Goal: Contribute content

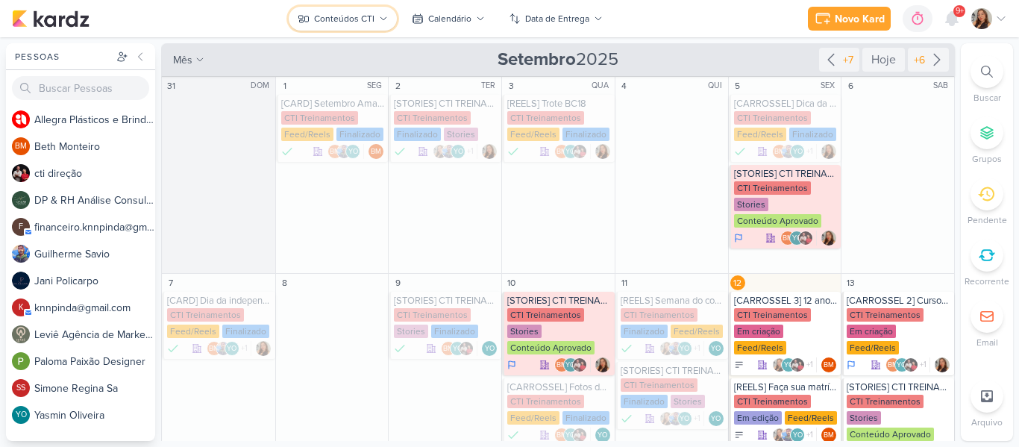
click at [387, 11] on button "Conteúdos CTI" at bounding box center [343, 19] width 108 height 24
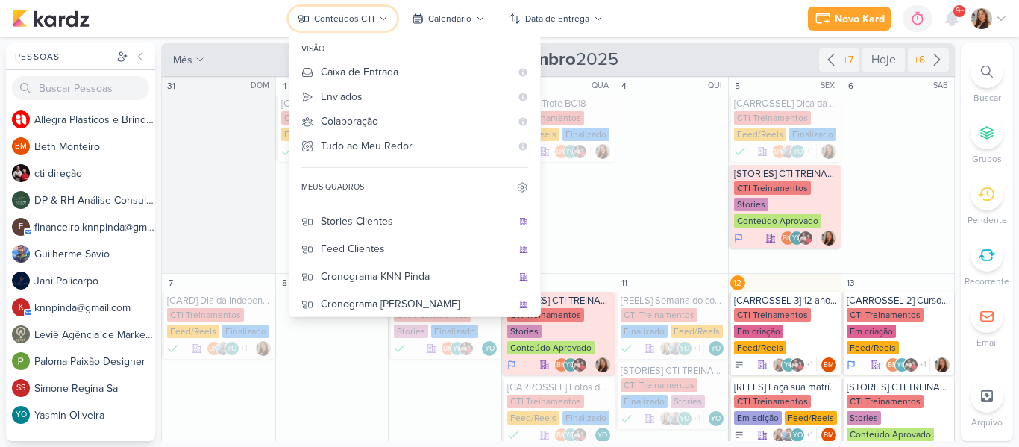
scroll to position [193, 0]
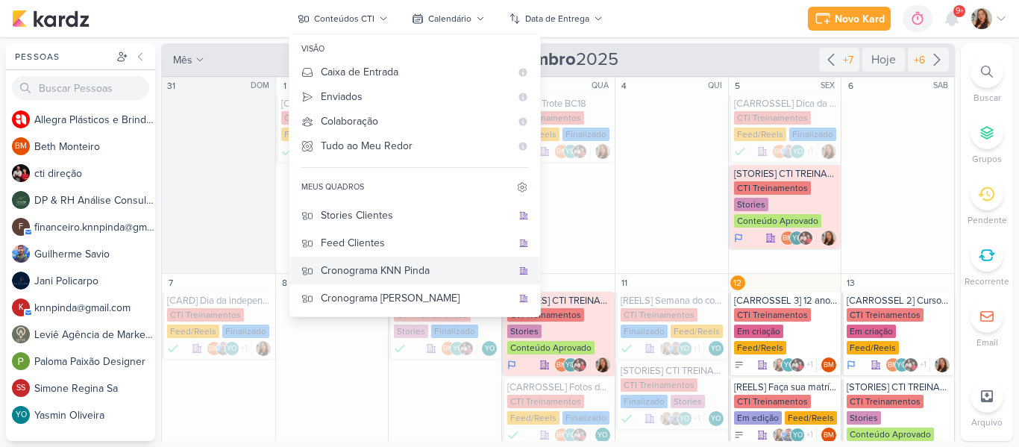
click at [448, 272] on div "Cronograma KNN Pinda" at bounding box center [416, 271] width 191 height 16
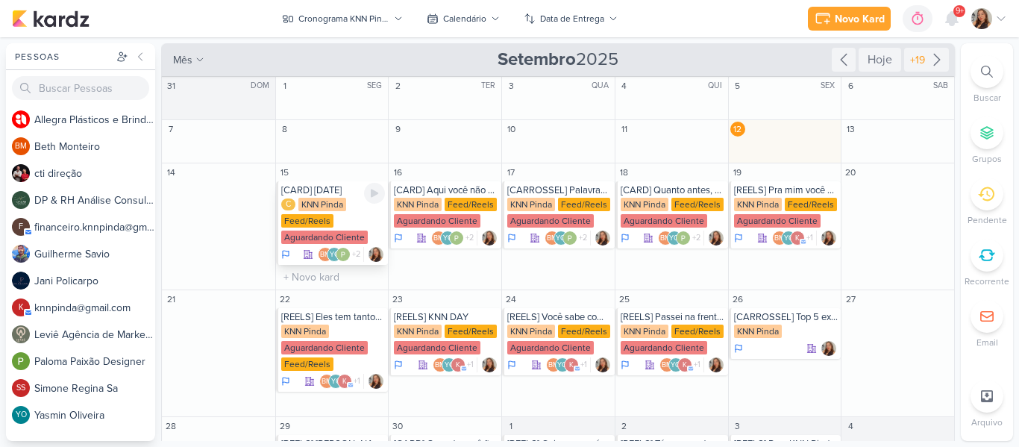
click at [347, 213] on div "C KNN Pinda Feed/Reels Aguardando Cliente" at bounding box center [333, 222] width 104 height 48
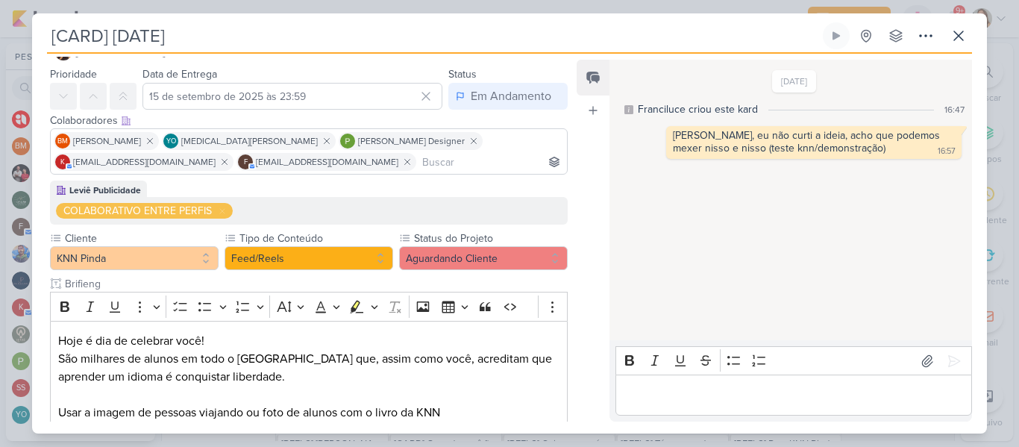
scroll to position [0, 0]
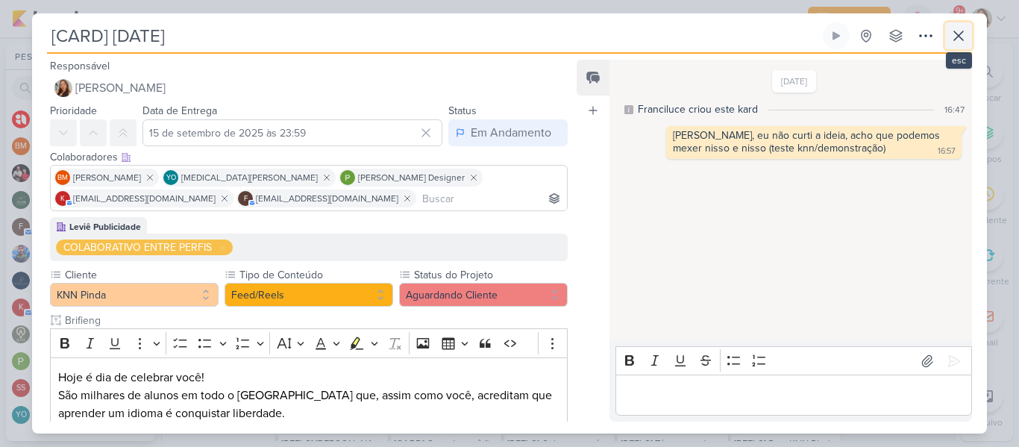
click at [954, 36] on icon at bounding box center [959, 36] width 18 height 18
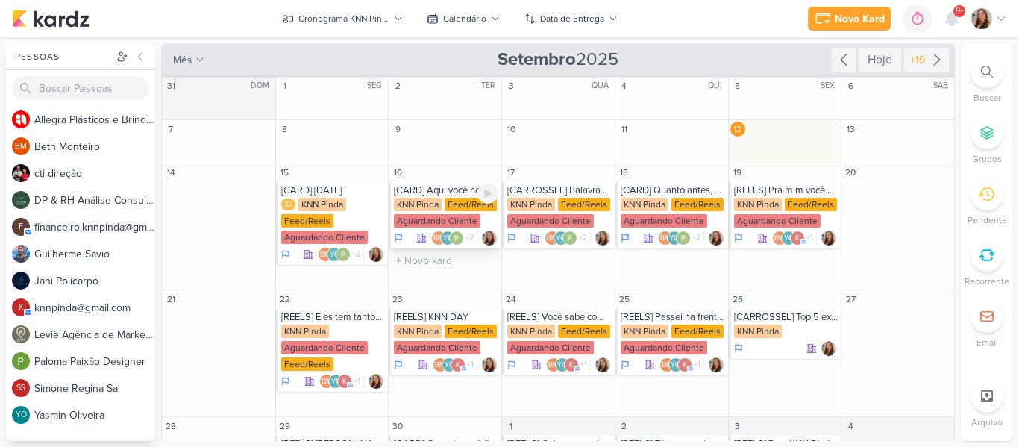
click at [448, 219] on div "Aguardando Cliente" at bounding box center [437, 220] width 87 height 13
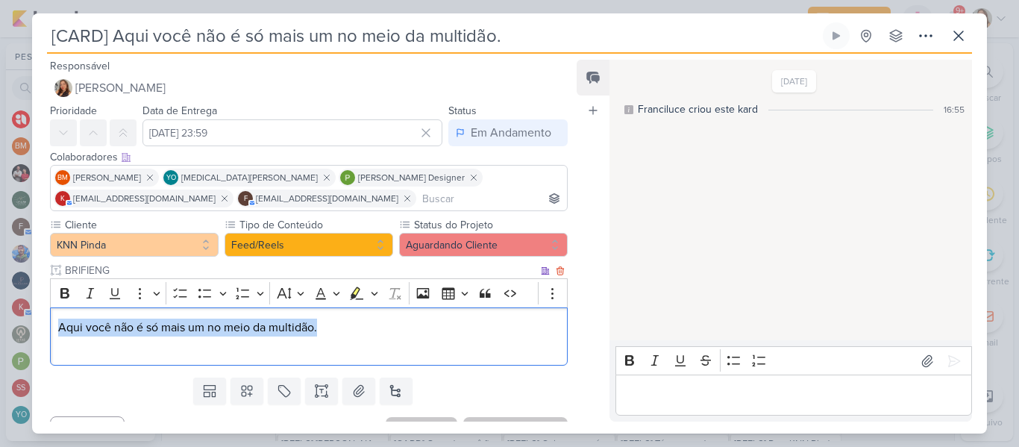
drag, startPoint x: 350, startPoint y: 326, endPoint x: 54, endPoint y: 329, distance: 296.2
click at [54, 329] on div "Aqui você não é só mais um no meio da multidão." at bounding box center [309, 336] width 518 height 59
copy p "Aqui você não é só mais um no meio da multidão."
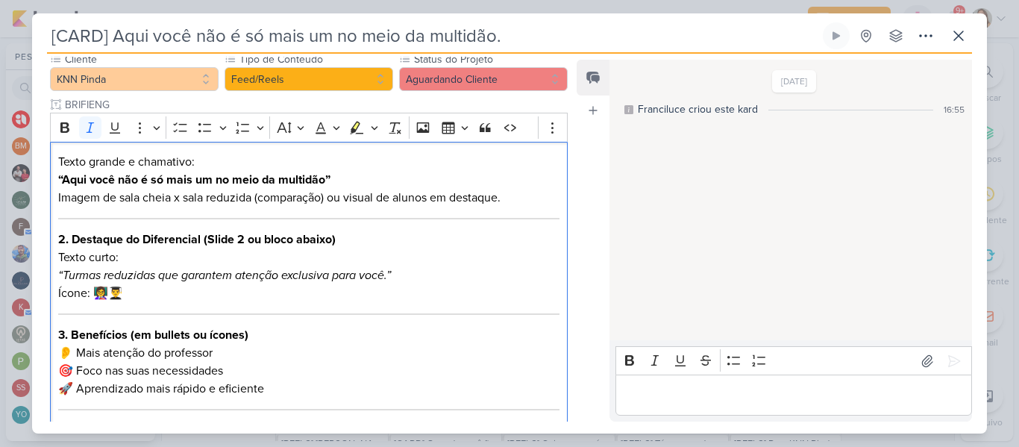
scroll to position [153, 0]
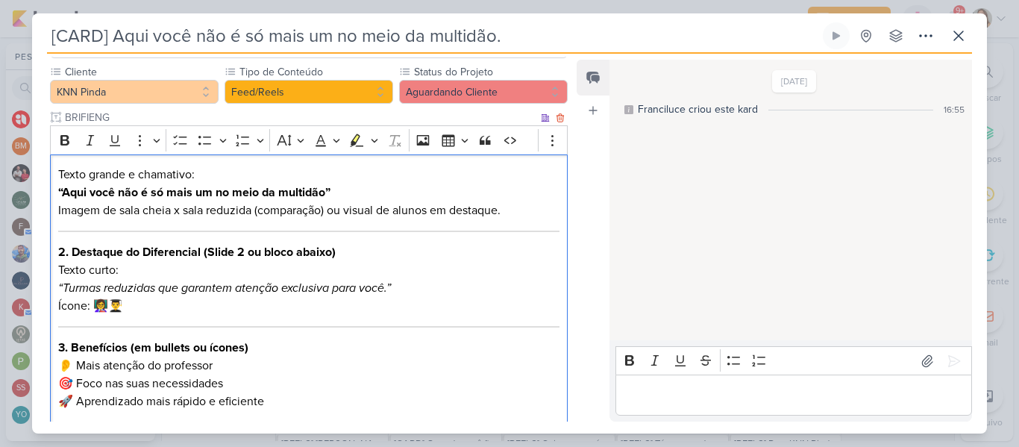
click at [200, 207] on p "Imagem de sala cheia x sala reduzida (comparação) ou visual de alunos em destaq…" at bounding box center [308, 210] width 501 height 18
click at [56, 208] on div "Texto grande e chamativo: “Aqui você não é só mais um no meio da multidão” Imag…" at bounding box center [309, 353] width 518 height 399
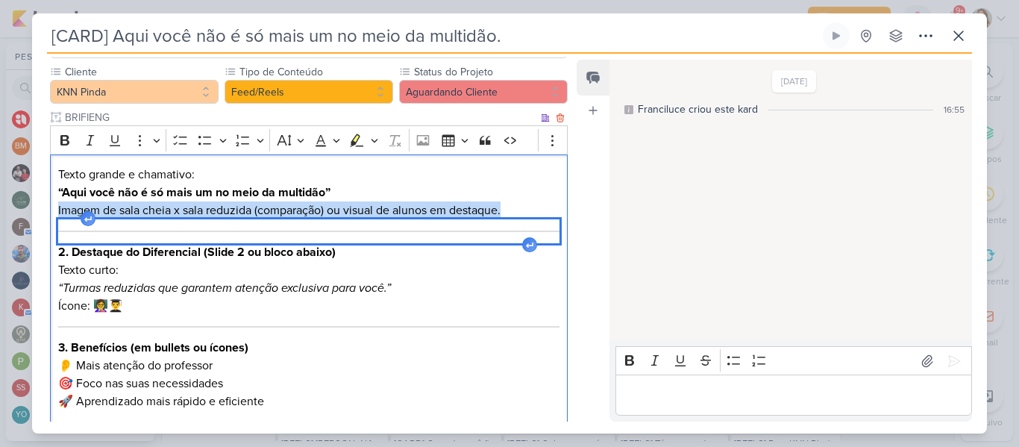
drag, startPoint x: 56, startPoint y: 208, endPoint x: 507, endPoint y: 231, distance: 452.0
click at [507, 231] on div "Texto grande e chamativo: “Aqui você não é só mais um no meio da multidão” Imag…" at bounding box center [309, 353] width 518 height 399
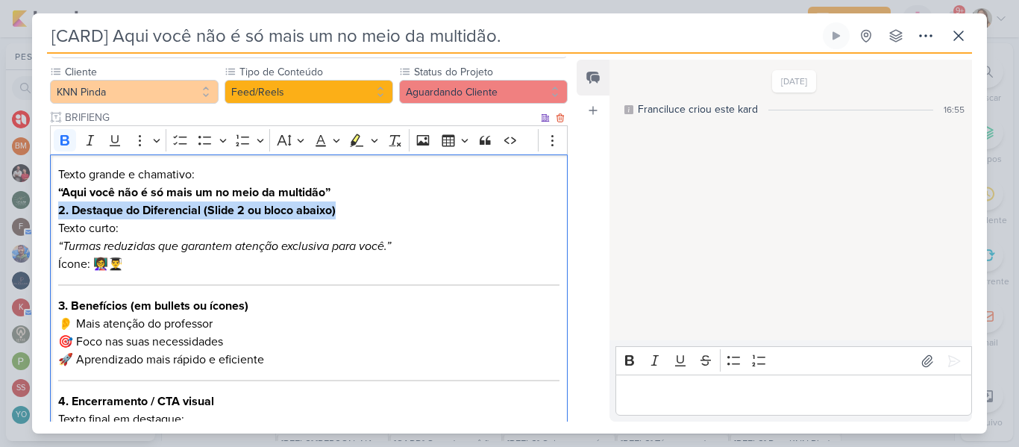
drag, startPoint x: 56, startPoint y: 206, endPoint x: 356, endPoint y: 219, distance: 300.2
click at [356, 219] on div "Texto grande e chamativo: “Aqui você não é só mais um no meio da multidão” 2. D…" at bounding box center [309, 332] width 518 height 357
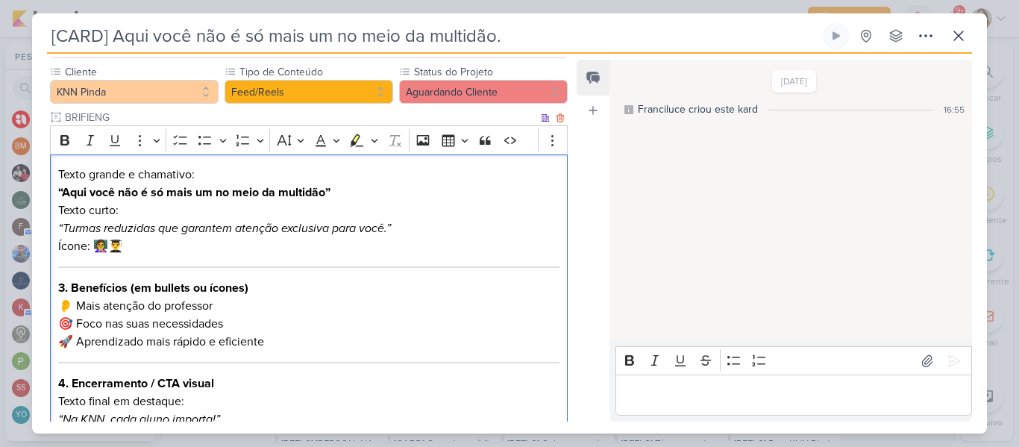
click at [245, 248] on p "Ícone: 👩‍🏫👨‍🎓" at bounding box center [308, 246] width 501 height 18
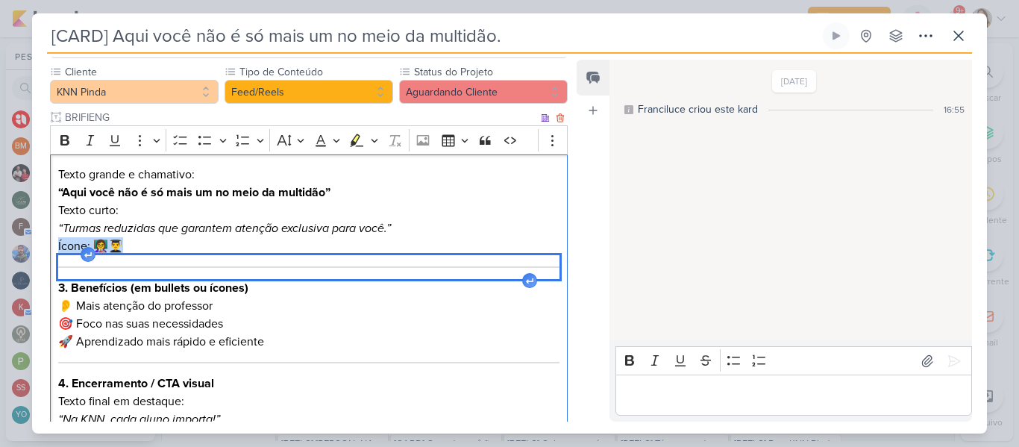
drag, startPoint x: 58, startPoint y: 243, endPoint x: 139, endPoint y: 278, distance: 87.9
click at [139, 278] on div "Texto grande e chamativo: “Aqui você não é só mais um no meio da multidão” Text…" at bounding box center [309, 324] width 518 height 340
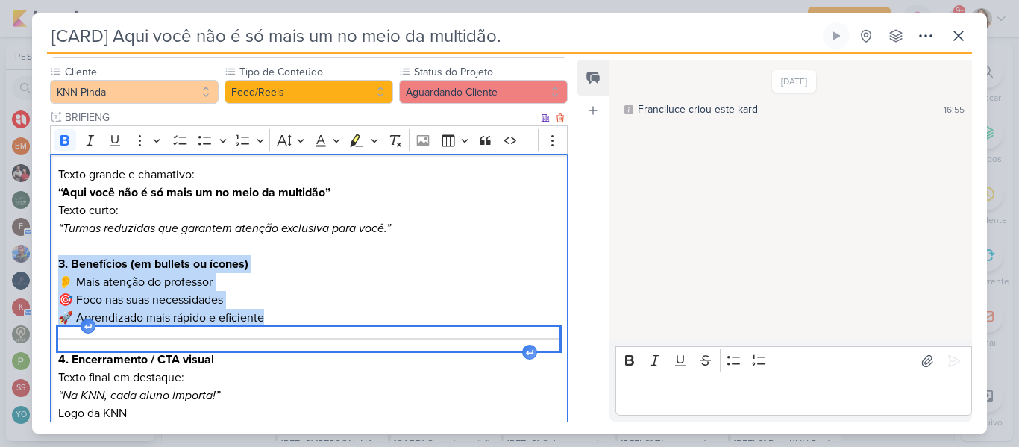
drag, startPoint x: 61, startPoint y: 262, endPoint x: 119, endPoint y: 341, distance: 97.8
click at [119, 341] on div "Texto grande e chamativo: “Aqui você não é só mais um no meio da multidão” Text…" at bounding box center [309, 312] width 518 height 316
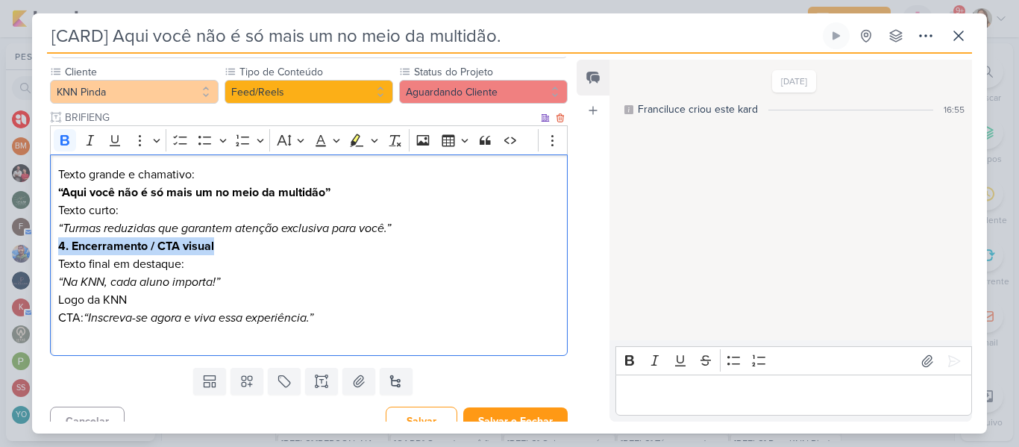
drag, startPoint x: 55, startPoint y: 244, endPoint x: 231, endPoint y: 250, distance: 176.2
click at [231, 250] on div "Texto grande e chamativo: “Aqui você não é só mais um no meio da multidão” Text…" at bounding box center [309, 255] width 518 height 202
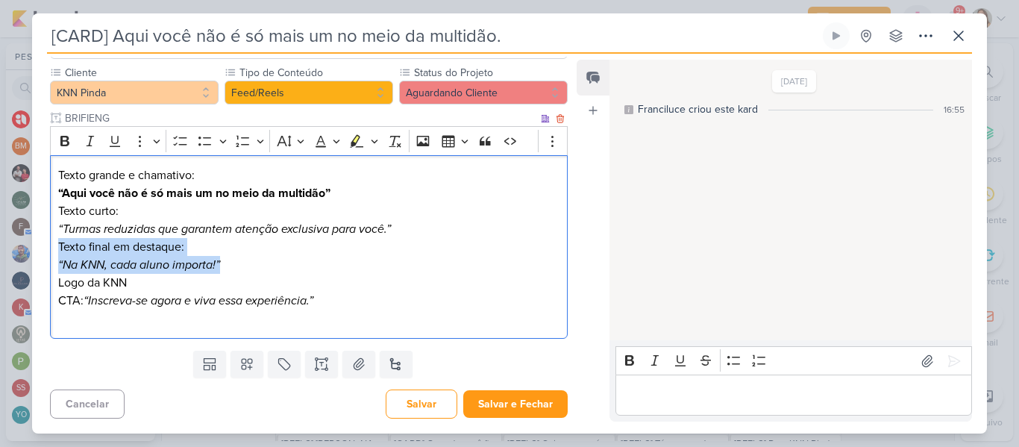
drag, startPoint x: 59, startPoint y: 246, endPoint x: 298, endPoint y: 267, distance: 240.4
click at [298, 267] on p "Texto final em destaque: “Na KNN, cada aluno importa!”" at bounding box center [308, 256] width 501 height 36
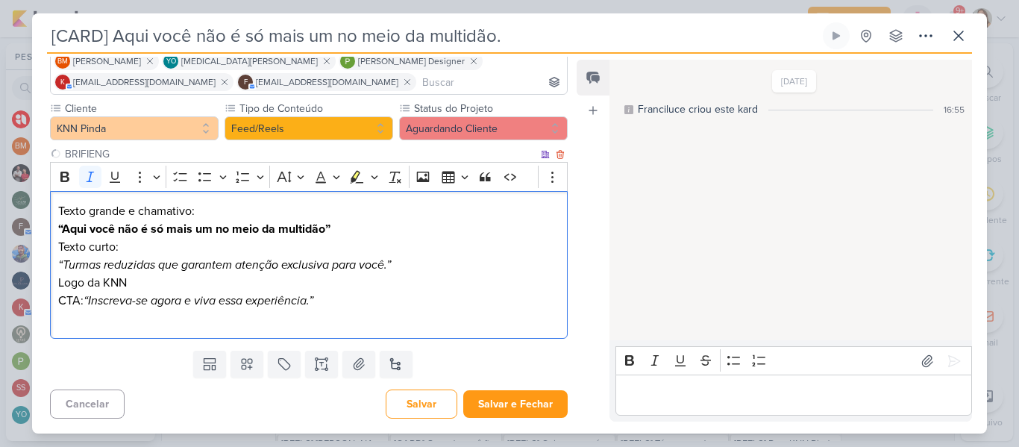
scroll to position [116, 0]
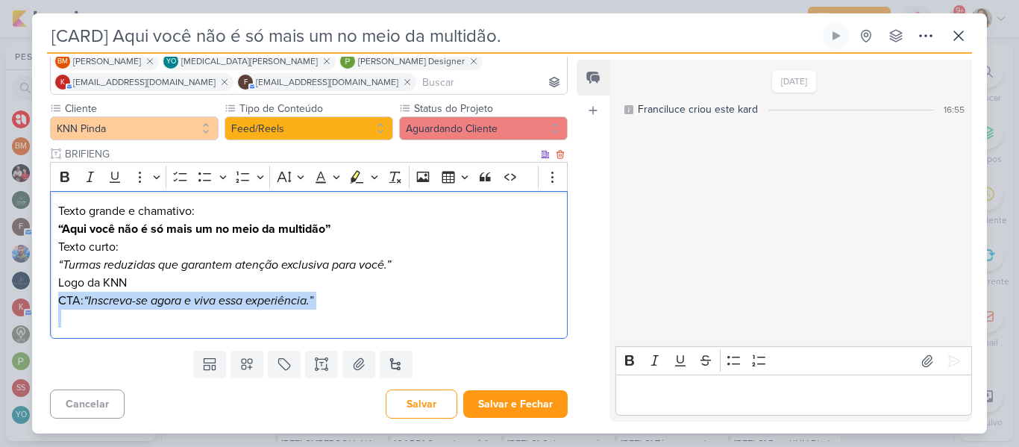
drag, startPoint x: 60, startPoint y: 298, endPoint x: 363, endPoint y: 315, distance: 304.2
click at [363, 315] on p "CTA: “Inscreva-se agora e viva essa experiência.”" at bounding box center [308, 310] width 501 height 36
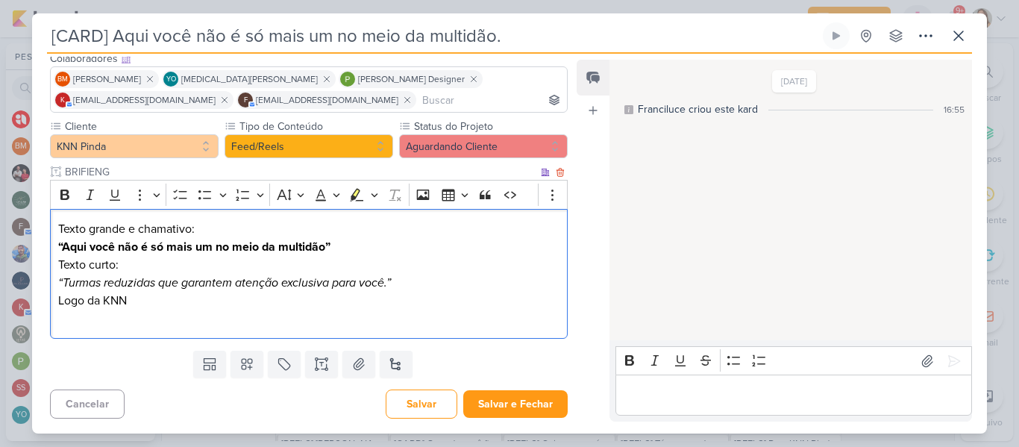
scroll to position [98, 0]
click at [409, 284] on p "Texto curto: “Turmas reduzidas que garantem atenção exclusiva para você.”" at bounding box center [308, 274] width 501 height 36
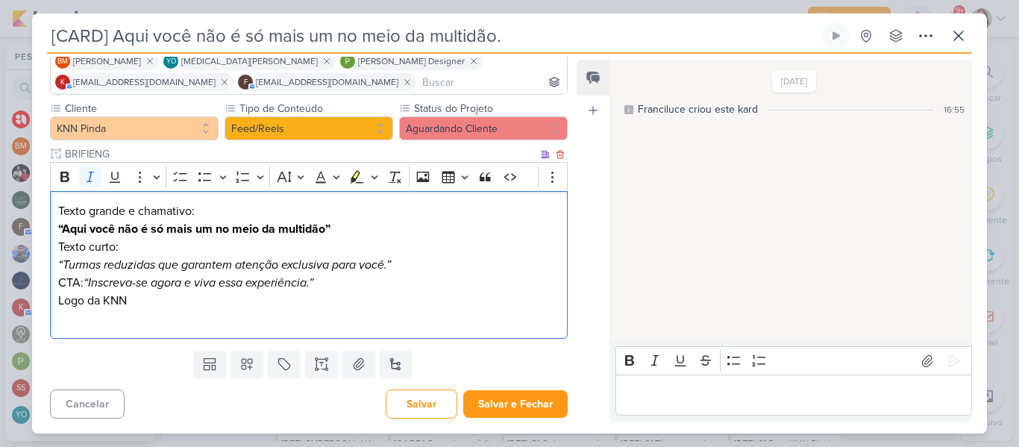
scroll to position [116, 0]
click at [284, 255] on p "Texto curto: “Turmas reduzidas que garantem atenção exclusiva para você.”" at bounding box center [308, 256] width 501 height 36
drag, startPoint x: 57, startPoint y: 225, endPoint x: 66, endPoint y: 231, distance: 11.0
click at [66, 231] on div "Texto grande e chamativo: “Aqui você não é só mais um no meio da multidão” Text…" at bounding box center [309, 265] width 518 height 148
click at [62, 231] on strong "“Aqui você não é só mais um no meio da multidão”" at bounding box center [194, 229] width 272 height 15
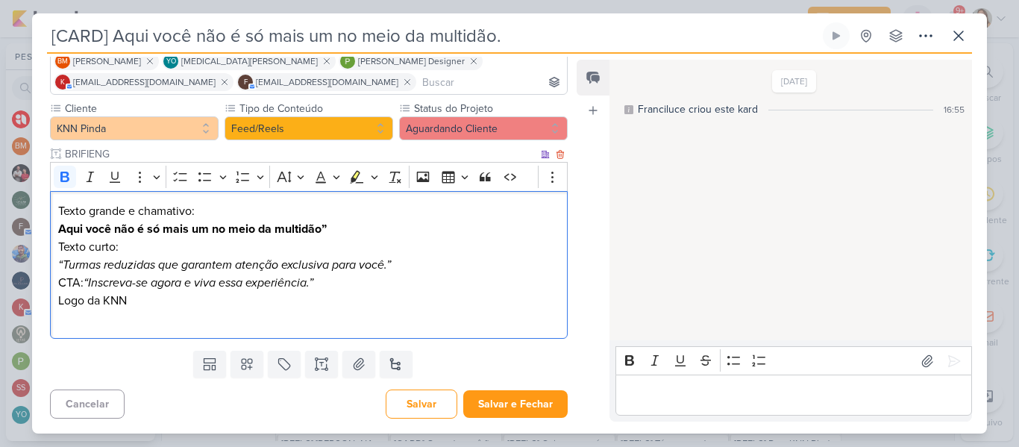
click at [340, 234] on p "Texto grande e chamativo: Aqui você não é só mais um no meio da multidão”" at bounding box center [308, 220] width 501 height 36
click at [64, 260] on icon "“Turmas reduzidas que garantem atenção exclusiva para você.”" at bounding box center [224, 264] width 333 height 15
click at [401, 263] on p "Texto curto: Turmas reduzidas que garantem atenção exclusiva para você.”" at bounding box center [308, 256] width 501 height 36
click at [90, 284] on icon "“Inscreva-se agora e viva essa experiência.”" at bounding box center [199, 282] width 230 height 15
click at [290, 284] on p "Inscreva-se agora e viva essa experiência.”" at bounding box center [308, 283] width 501 height 18
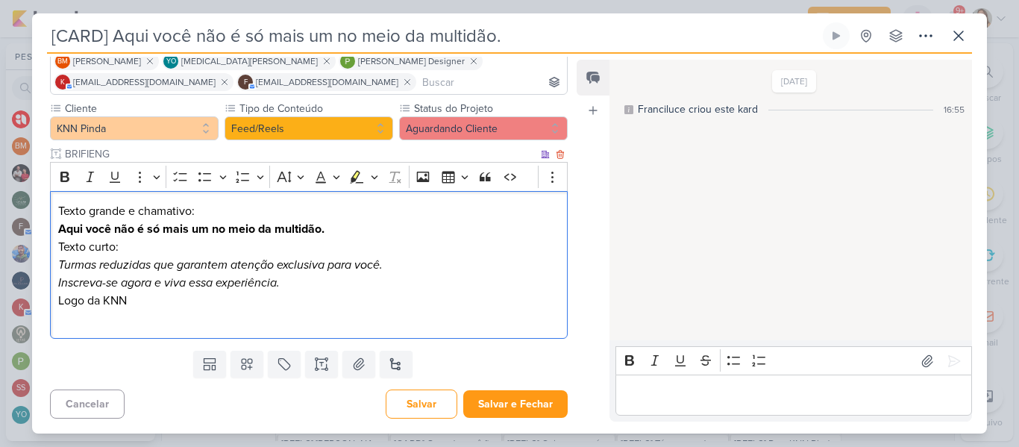
click at [181, 292] on p "Logo da KNN" at bounding box center [308, 301] width 501 height 18
click at [148, 327] on p "Editor editing area: main" at bounding box center [308, 319] width 501 height 18
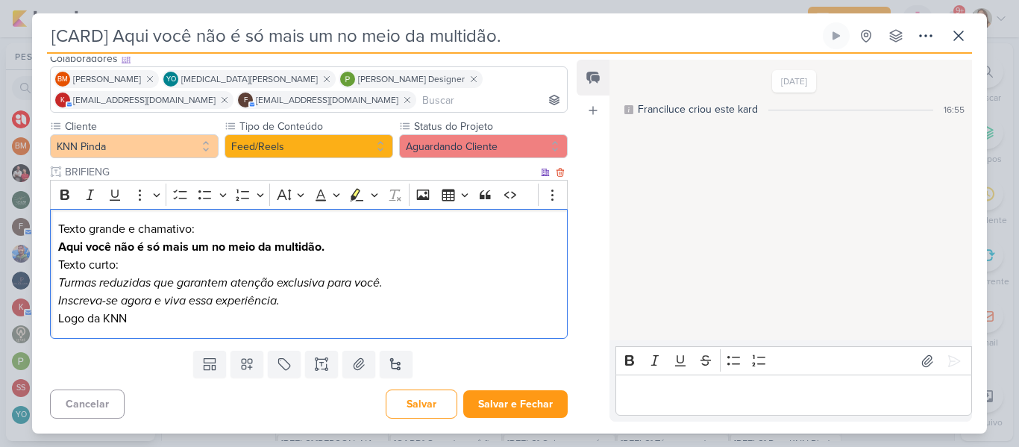
scroll to position [98, 0]
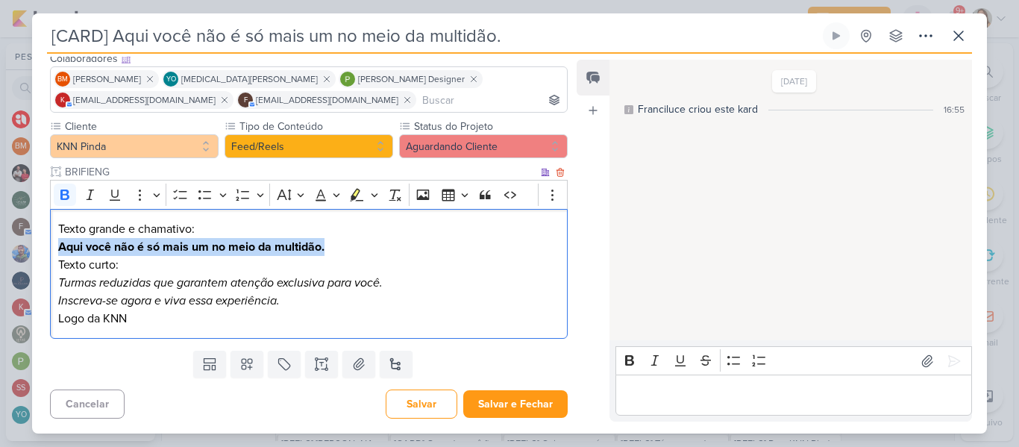
drag, startPoint x: 59, startPoint y: 246, endPoint x: 338, endPoint y: 250, distance: 279.1
click at [338, 250] on p "Texto grande e chamativo: Aqui você não é só mais um no meio da multidão." at bounding box center [308, 238] width 501 height 36
click at [68, 190] on icon "Editor toolbar" at bounding box center [64, 194] width 15 height 15
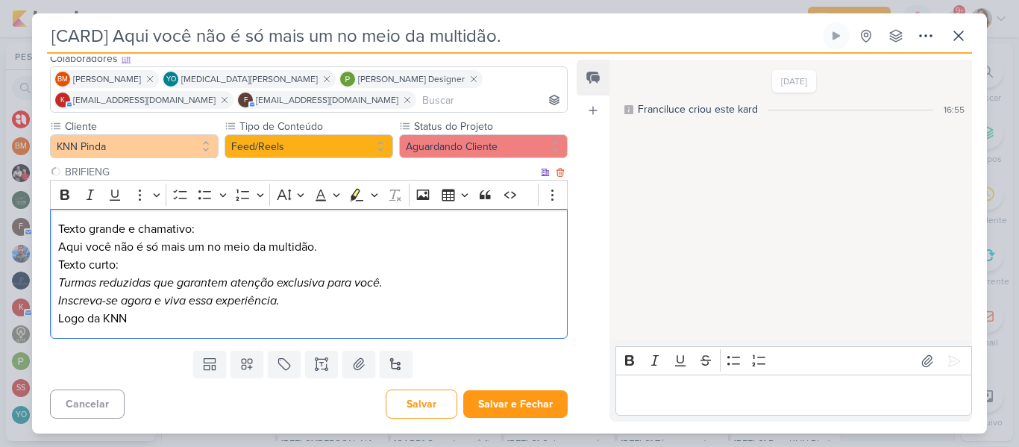
click at [146, 253] on p "Texto grande e chamativo: Aqui você não é só mais um no meio da multidão." at bounding box center [308, 238] width 501 height 36
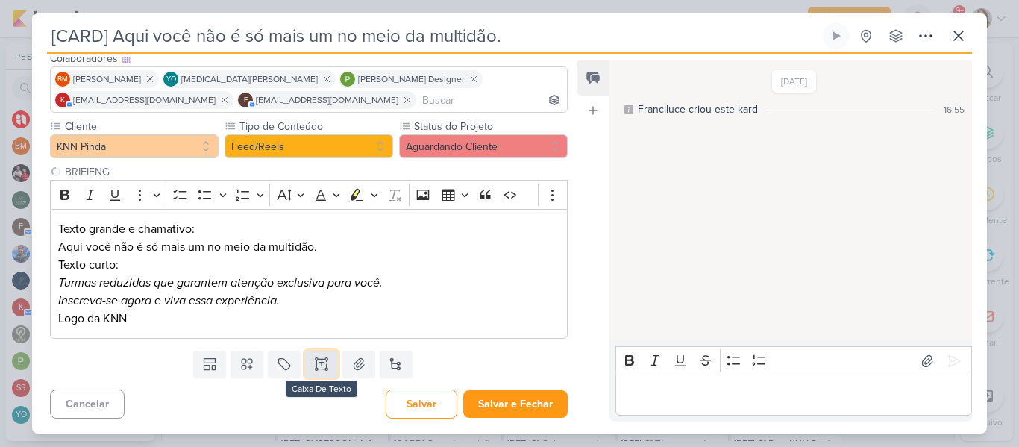
click at [316, 363] on icon at bounding box center [321, 364] width 15 height 15
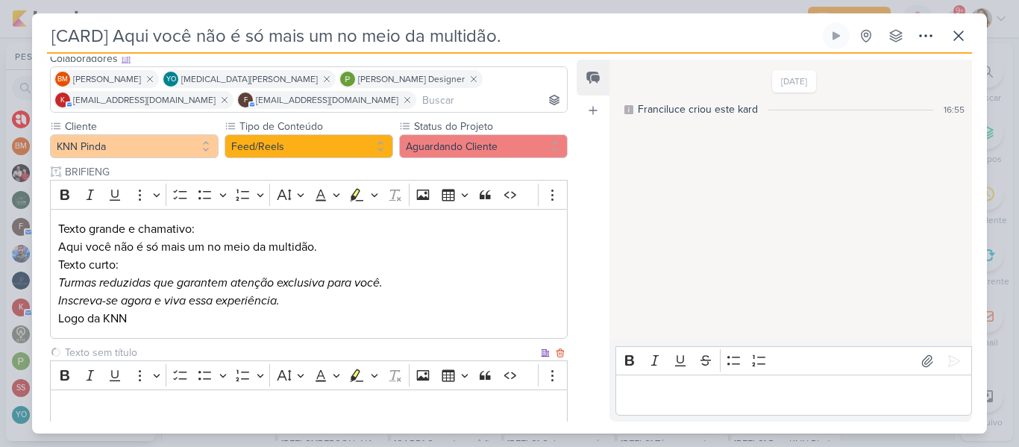
click at [271, 348] on input "text" at bounding box center [300, 353] width 476 height 16
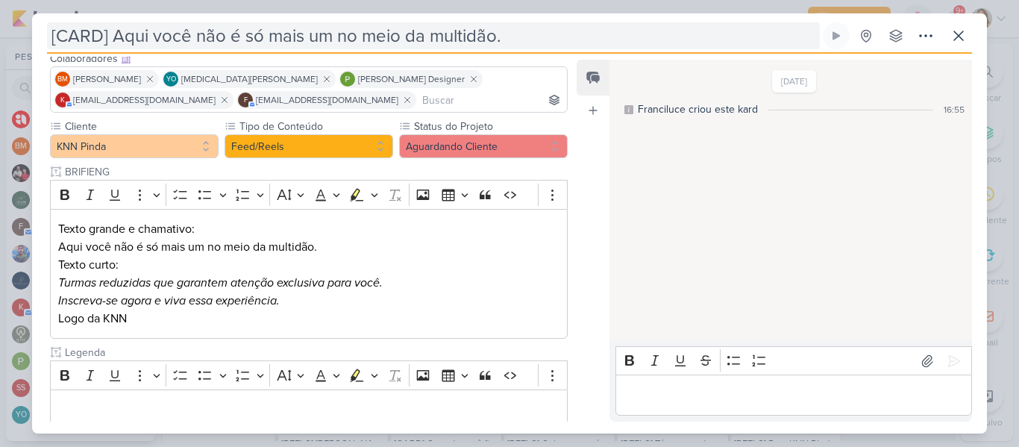
type input "Legenda"
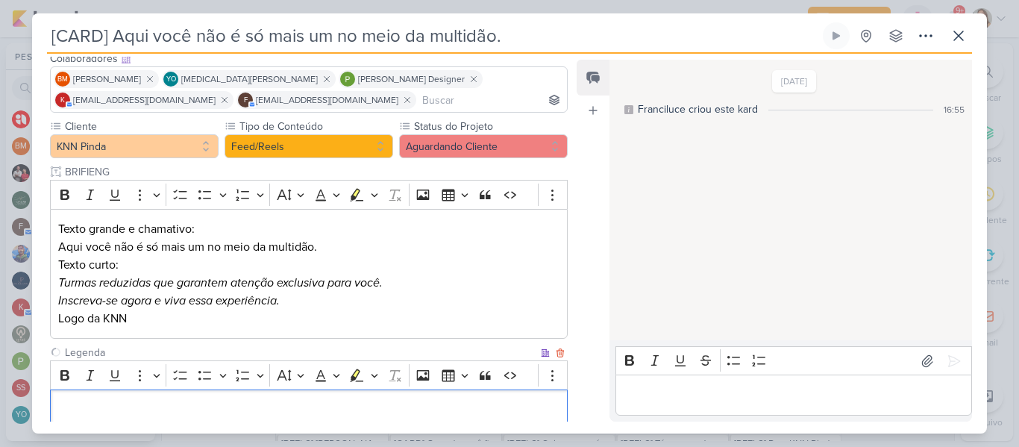
click at [125, 397] on div "Editor editing area: main" at bounding box center [309, 409] width 518 height 41
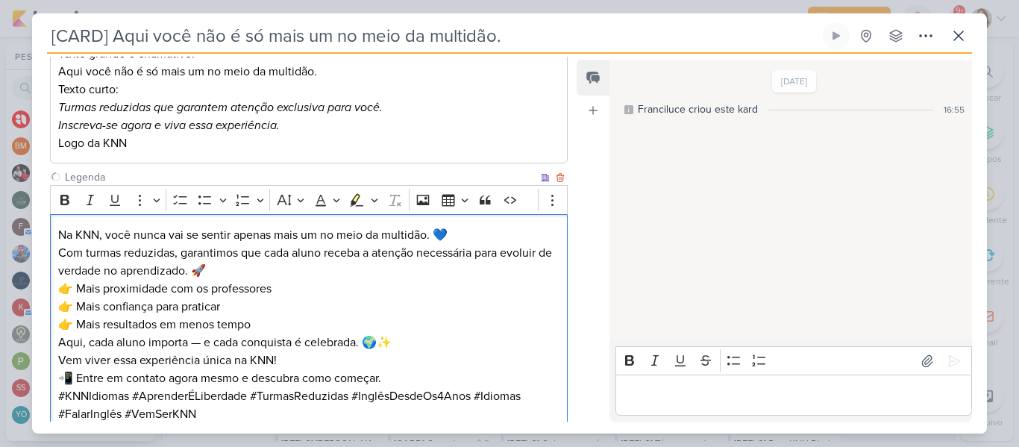
click at [129, 287] on p "👉 Mais proximidade com os professores 👉 Mais confiança para praticar 👉 Mais res…" at bounding box center [308, 307] width 501 height 54
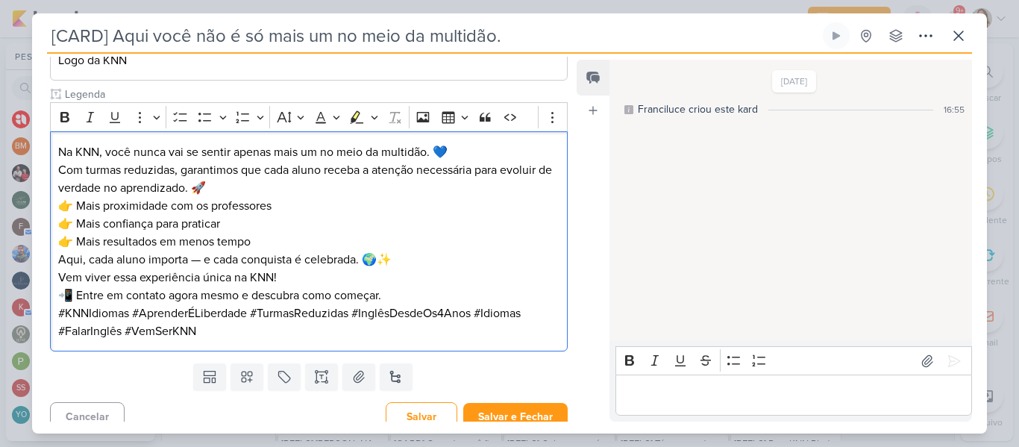
scroll to position [369, 0]
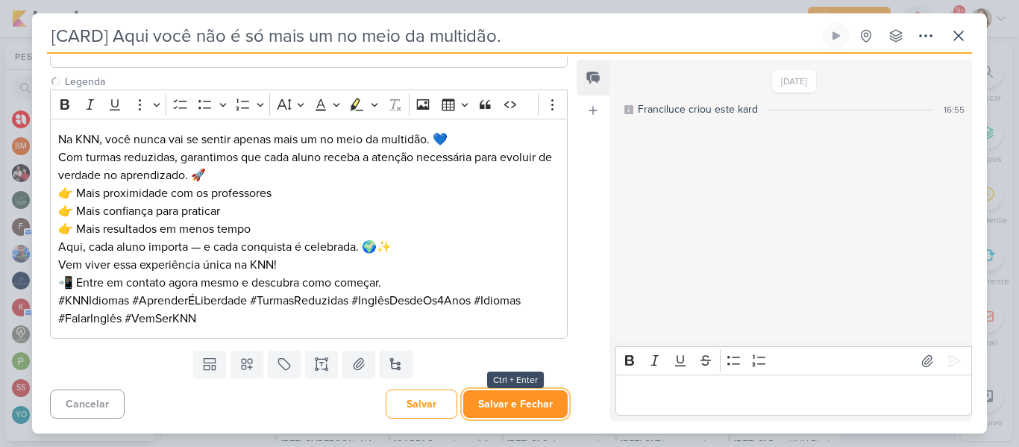
click at [514, 399] on button "Salvar e Fechar" at bounding box center [515, 404] width 104 height 28
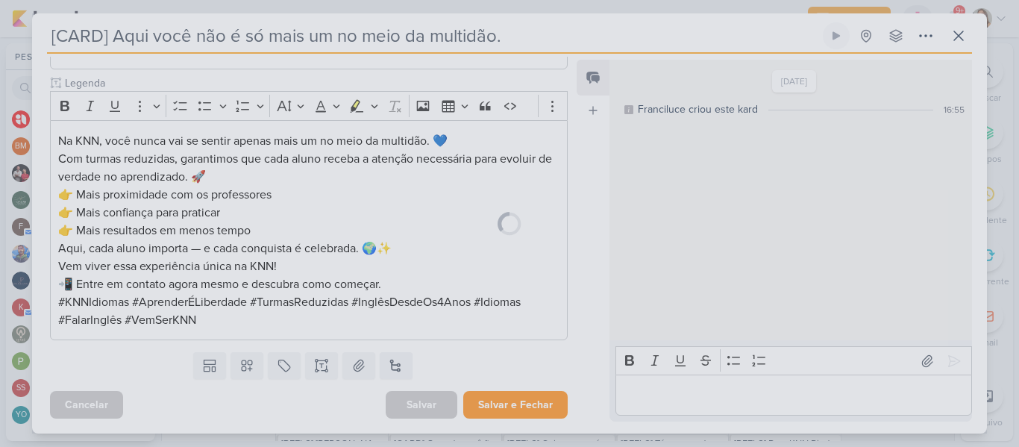
scroll to position [368, 0]
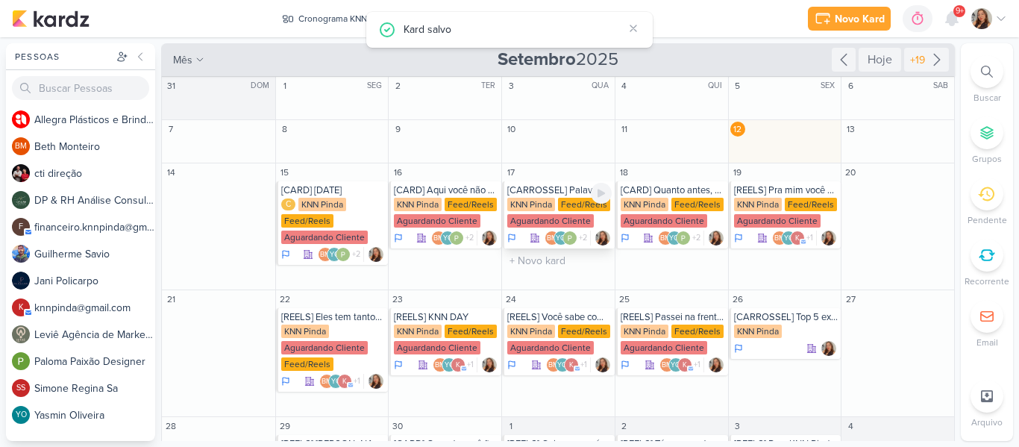
click at [534, 214] on div "Aguardando Cliente" at bounding box center [550, 220] width 87 height 13
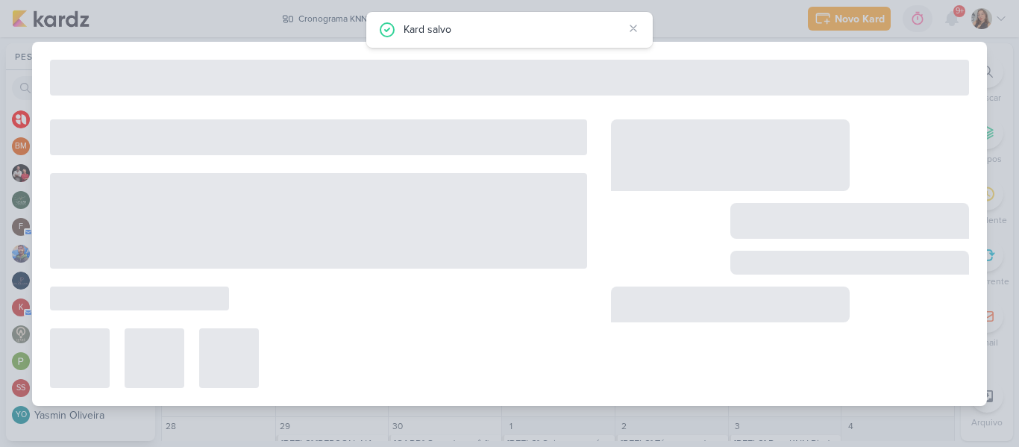
type input "[CARROSSEL] Palavras em inglês que são iguais em português"
type input "[DATE] 23:59"
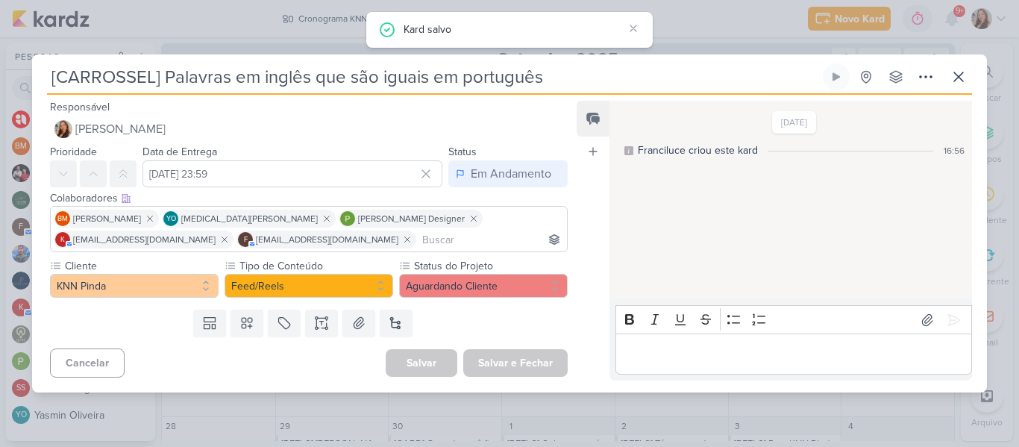
scroll to position [0, 0]
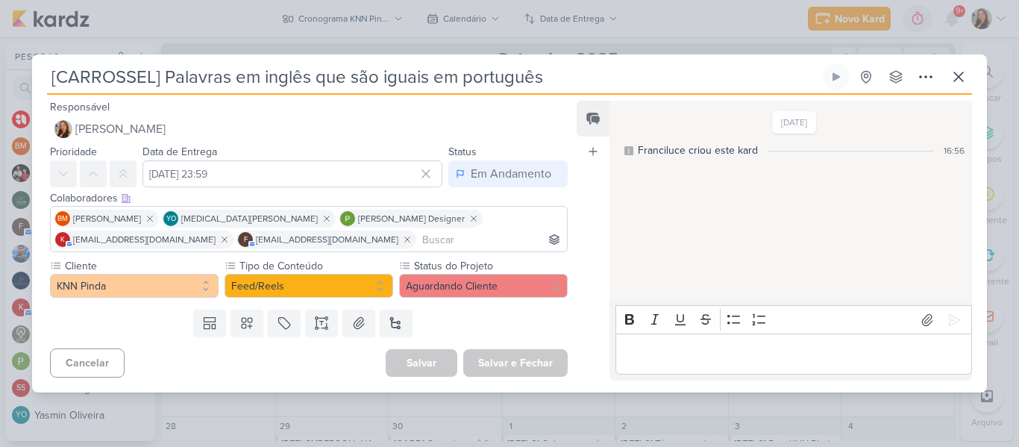
click at [527, 81] on input "[CARROSSEL] Palavras em inglês que são iguais em português" at bounding box center [433, 76] width 773 height 27
drag, startPoint x: 579, startPoint y: 81, endPoint x: 31, endPoint y: 63, distance: 548.0
click at [31, 63] on div "[CARROSSEL] Palavras em inglês que são iguais em português" at bounding box center [509, 223] width 1019 height 447
click at [314, 322] on icon at bounding box center [321, 323] width 15 height 15
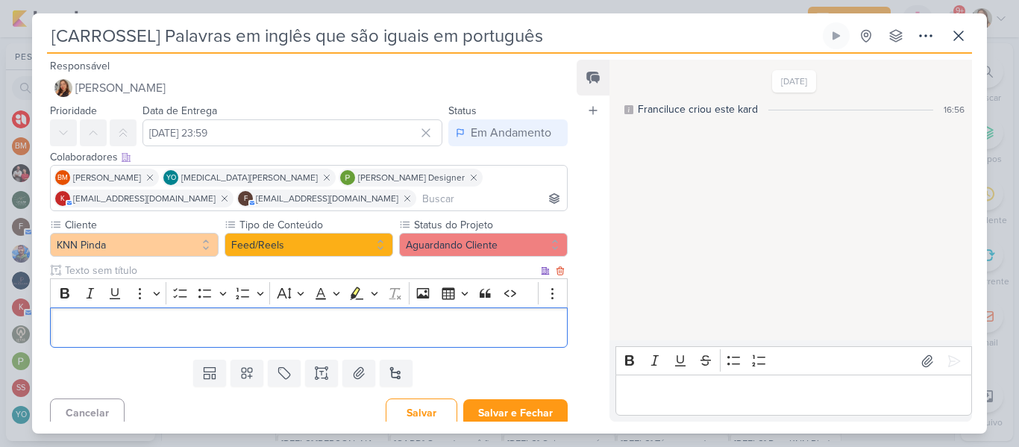
click at [167, 272] on input "text" at bounding box center [300, 271] width 476 height 16
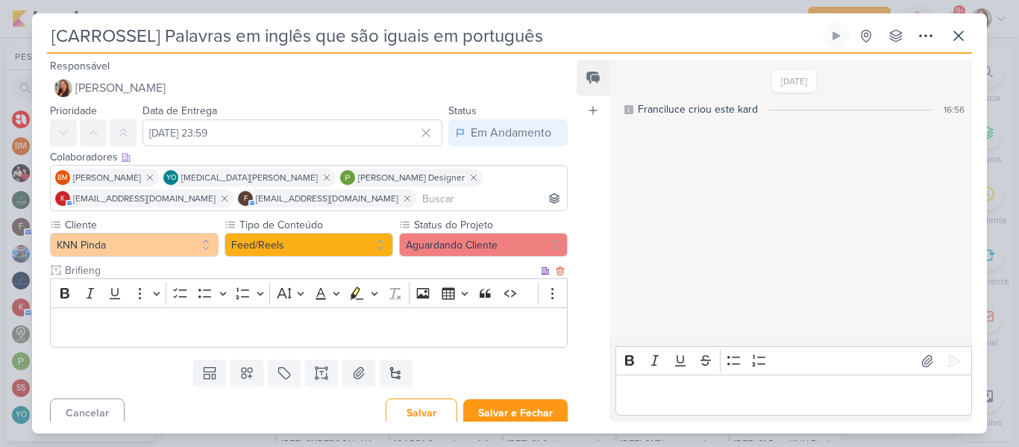
type input "Brifieng"
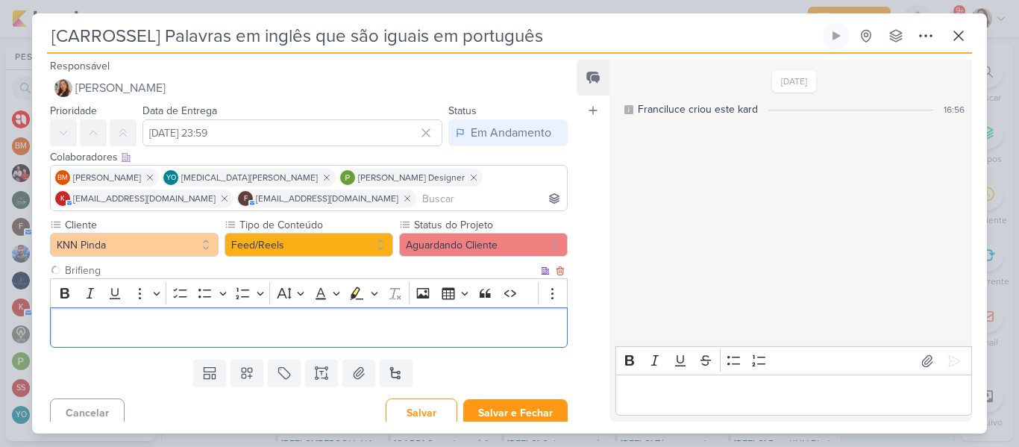
click at [137, 337] on p "Editor editing area: main" at bounding box center [308, 328] width 501 height 18
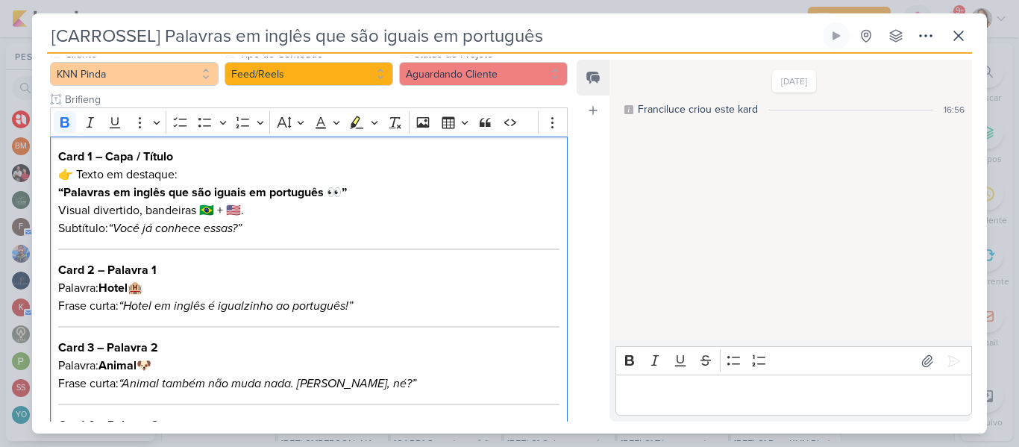
scroll to position [172, 0]
click at [137, 200] on p "👉 Texto em destaque: “Palavras em inglês que são iguais em português 👀”" at bounding box center [308, 183] width 501 height 36
click at [77, 169] on p "👉 Texto em destaque: “Palavras em inglês que são iguais em português 👀”" at bounding box center [308, 183] width 501 height 36
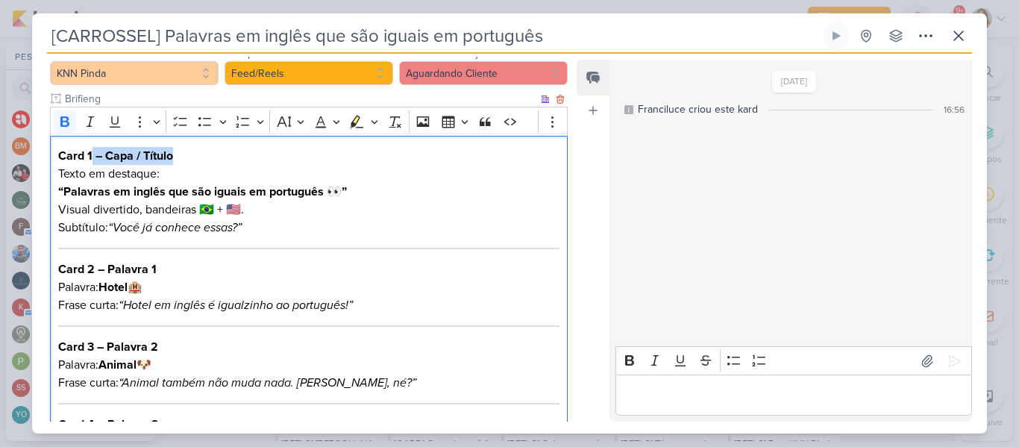
drag, startPoint x: 92, startPoint y: 155, endPoint x: 184, endPoint y: 160, distance: 92.7
click at [184, 160] on h3 "Card 1 – Capa / Título" at bounding box center [308, 156] width 501 height 18
click at [340, 195] on strong "“Palavras em inglês que são iguais em português 👀”" at bounding box center [202, 191] width 289 height 15
click at [164, 225] on icon "“Você já conhece essas?”" at bounding box center [175, 227] width 134 height 15
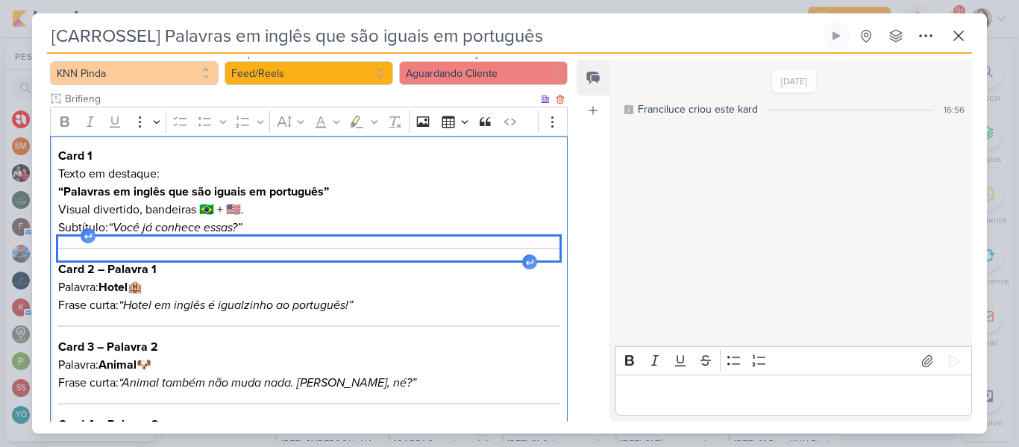
click at [145, 248] on hr "Editor editing area: main" at bounding box center [308, 248] width 501 height 1
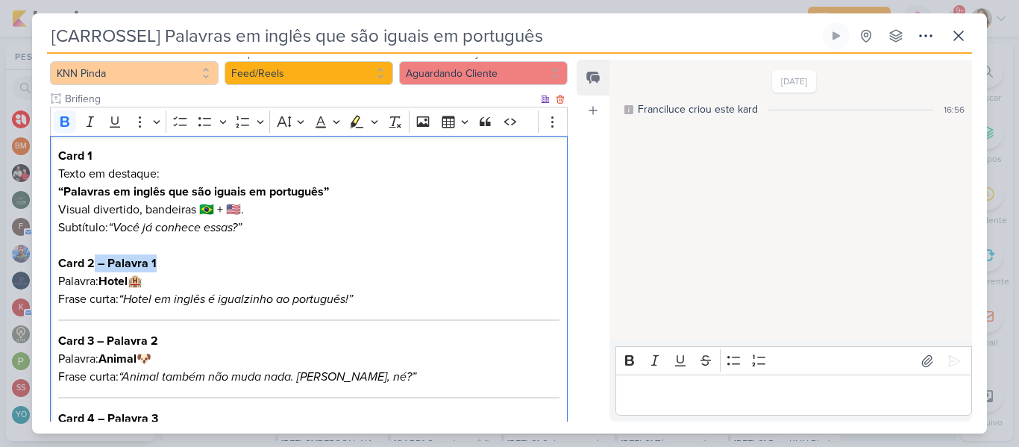
drag, startPoint x: 96, startPoint y: 263, endPoint x: 188, endPoint y: 262, distance: 92.5
click at [188, 262] on h3 "Card 2 – Palavra 1" at bounding box center [308, 263] width 501 height 18
click at [176, 290] on p "Frase curta: “Hotel em inglês é igualzinho ao português!”" at bounding box center [308, 299] width 501 height 18
drag, startPoint x: 58, startPoint y: 278, endPoint x: 103, endPoint y: 282, distance: 44.9
click at [103, 282] on p "Palavra: Hotel 🏨" at bounding box center [308, 281] width 501 height 18
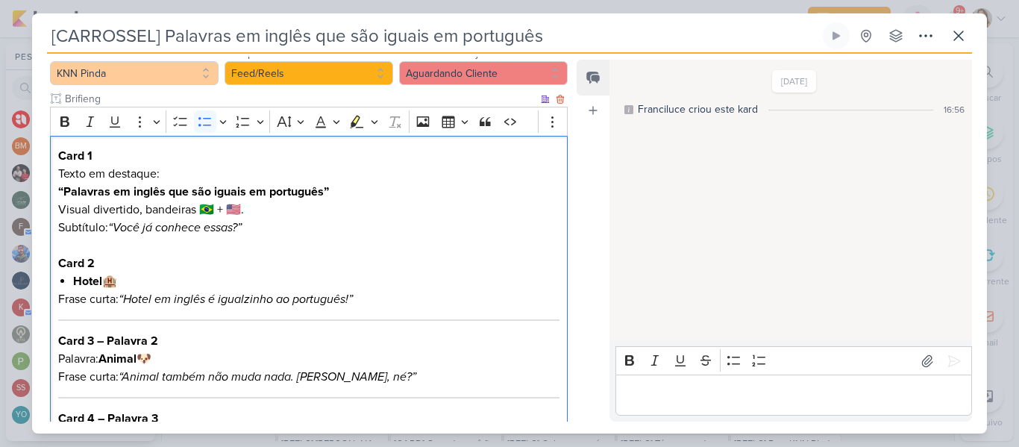
drag, startPoint x: 107, startPoint y: 282, endPoint x: 124, endPoint y: 284, distance: 17.2
click at [124, 284] on li "Hotel 🏨" at bounding box center [316, 281] width 486 height 18
click at [57, 297] on div "Card 1 Texto em destaque: “Palavras em inglês que são iguais em português” Visu…" at bounding box center [309, 371] width 518 height 471
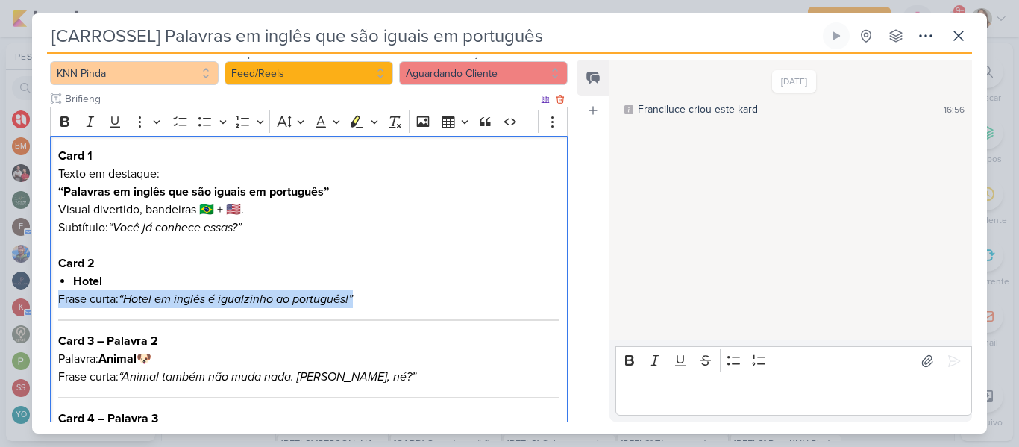
drag, startPoint x: 56, startPoint y: 298, endPoint x: 410, endPoint y: 300, distance: 353.7
click at [410, 300] on div "Card 1 Texto em destaque: “Palavras em inglês que são iguais em português” Visu…" at bounding box center [309, 371] width 518 height 471
click at [410, 300] on p "Frase curta: “Hotel em inglês é igualzinho ao português!”" at bounding box center [308, 299] width 501 height 18
click at [190, 281] on li "Hotel" at bounding box center [316, 281] width 486 height 18
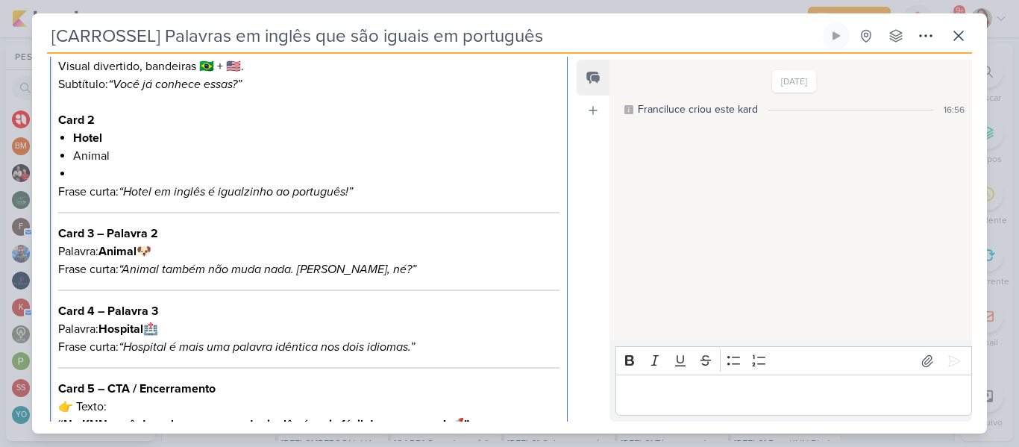
scroll to position [307, 0]
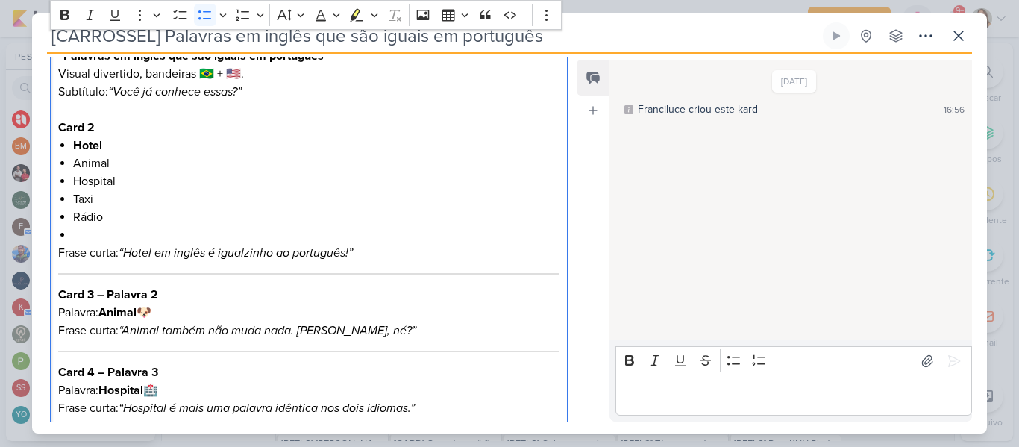
click at [85, 219] on li "Rádio" at bounding box center [316, 217] width 486 height 18
click at [85, 239] on li "Editor editing area: main" at bounding box center [316, 235] width 486 height 18
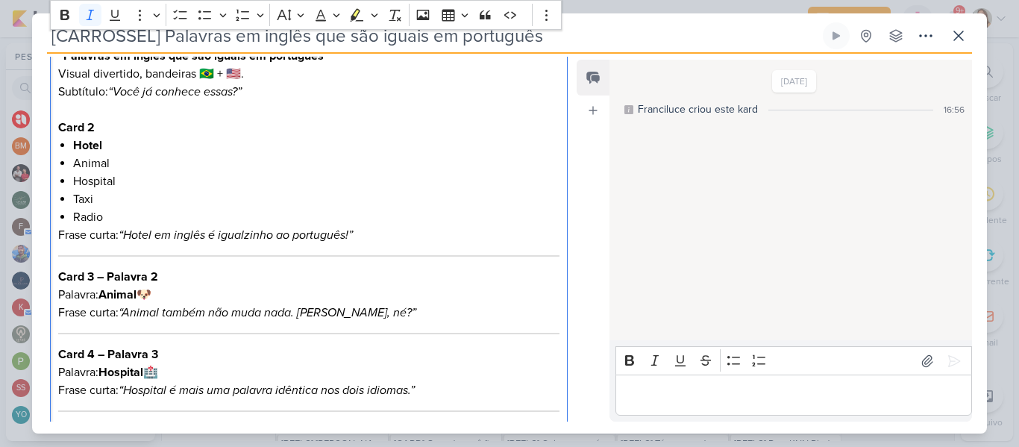
click at [126, 239] on icon "“Hotel em inglês é igualzinho ao português!”" at bounding box center [236, 235] width 234 height 15
click at [119, 214] on li "Radio" at bounding box center [316, 217] width 486 height 18
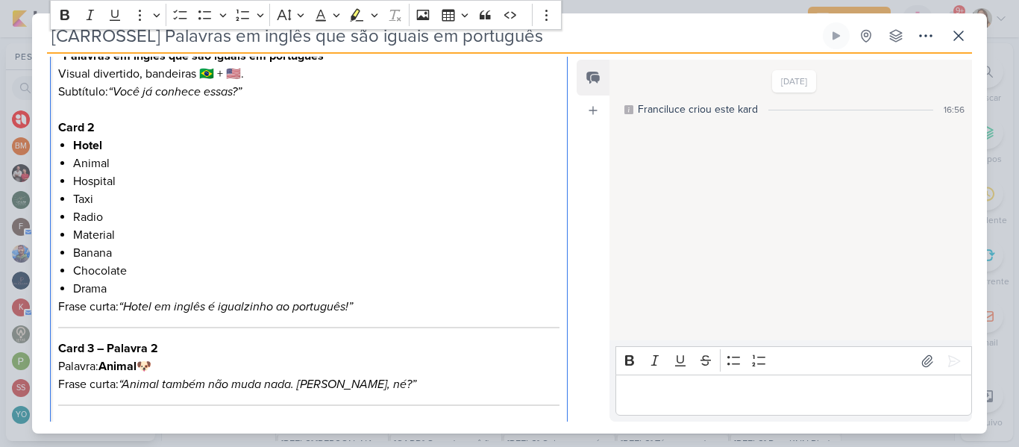
click at [107, 302] on p "Frase curta: “Hotel em inglês é igualzinho ao português!”" at bounding box center [308, 307] width 501 height 18
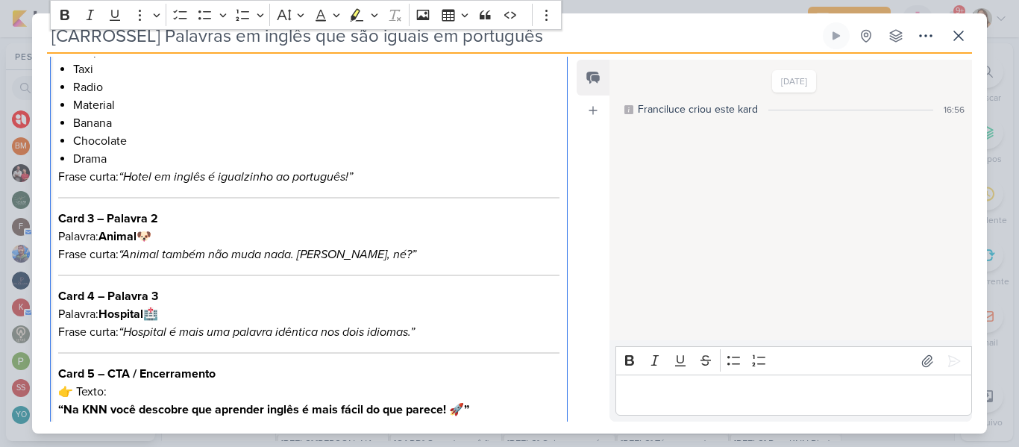
scroll to position [439, 0]
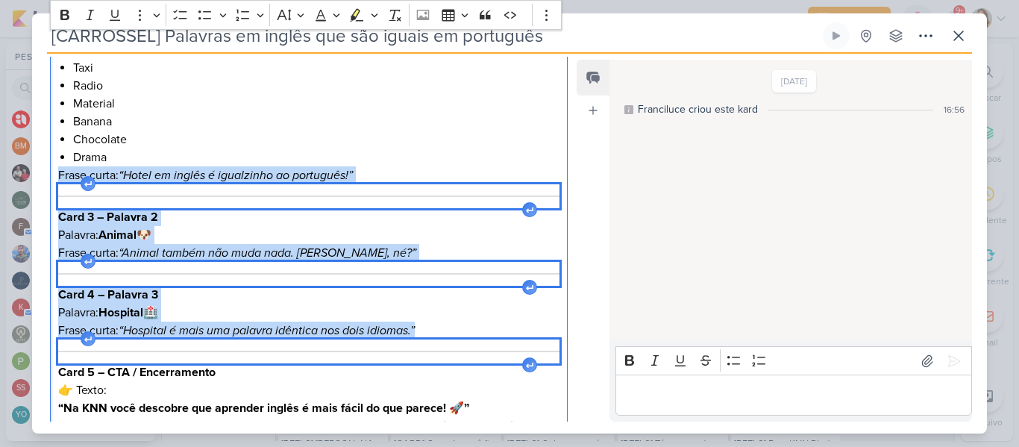
drag, startPoint x: 59, startPoint y: 173, endPoint x: 443, endPoint y: 345, distance: 420.9
click at [443, 345] on div "Card 1 Texto em destaque: “Palavras em inglês que são iguais em português” Visu…" at bounding box center [309, 176] width 518 height 614
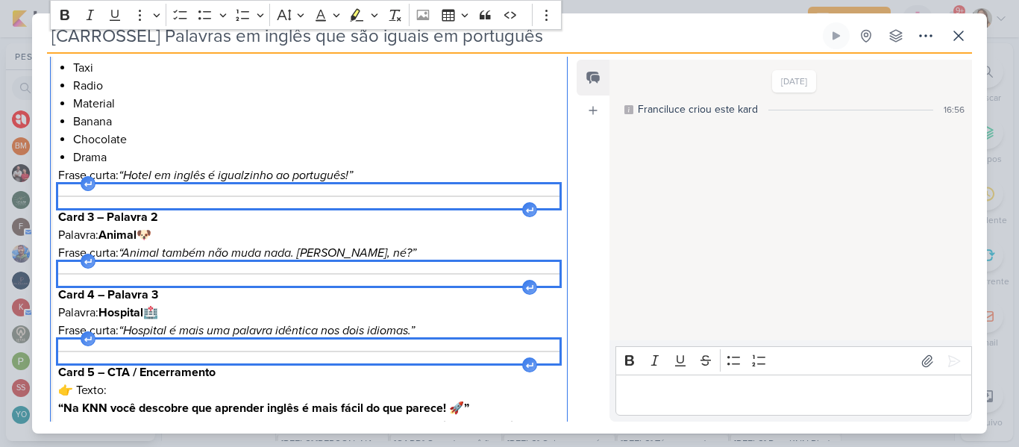
scroll to position [403, 0]
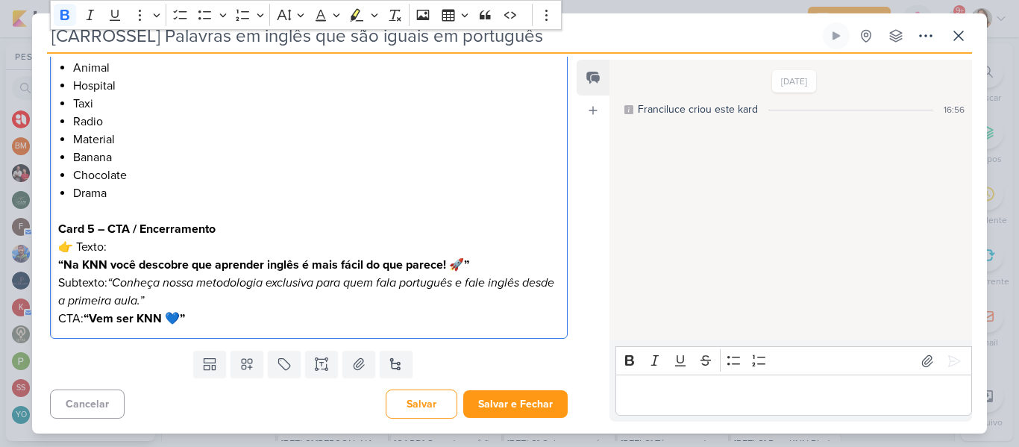
click at [98, 228] on strong "Card 5 – CTA / Encerramento" at bounding box center [136, 229] width 157 height 15
drag, startPoint x: 98, startPoint y: 228, endPoint x: 245, endPoint y: 222, distance: 146.3
click at [245, 222] on h3 "Card 3 – CTA / Encerramento" at bounding box center [308, 229] width 501 height 18
click at [78, 245] on p "👉 Texto: “Na KNN você descobre que aprender inglês é mais fácil do que parece! …" at bounding box center [308, 256] width 501 height 36
click at [79, 279] on p "Subtexto: “Conheça nossa metodologia exclusiva para quem fala português e fale …" at bounding box center [308, 292] width 501 height 36
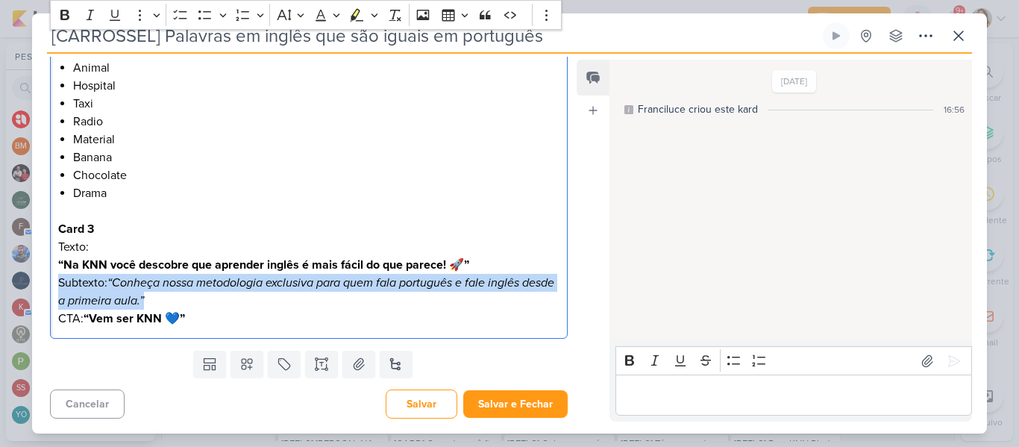
drag, startPoint x: 59, startPoint y: 281, endPoint x: 189, endPoint y: 302, distance: 131.5
click at [189, 302] on p "Subtexto: “Conheça nossa metodologia exclusiva para quem fala português e fale …" at bounding box center [308, 292] width 501 height 36
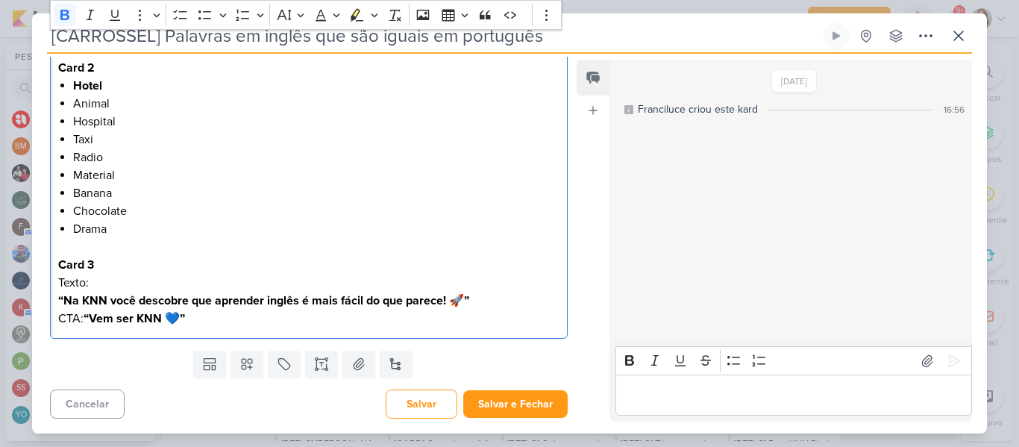
scroll to position [367, 0]
click at [91, 318] on strong "“Vem ser KNN 💙”" at bounding box center [134, 318] width 101 height 15
drag, startPoint x: 162, startPoint y: 317, endPoint x: 131, endPoint y: 319, distance: 30.6
click at [131, 319] on p "Vem ser KNN 💙”" at bounding box center [308, 319] width 501 height 18
click at [63, 300] on strong "“Na KNN você descobre que aprender inglês é mais fácil do que parece! 🚀”" at bounding box center [263, 300] width 411 height 15
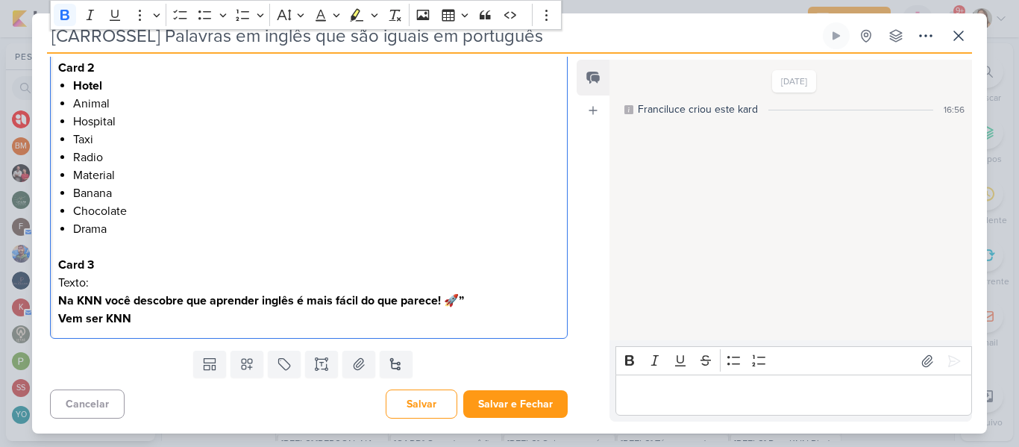
click at [472, 303] on p "Texto: Na KNN você descobre que aprender inglês é mais fácil do que parece! 🚀”" at bounding box center [308, 292] width 501 height 36
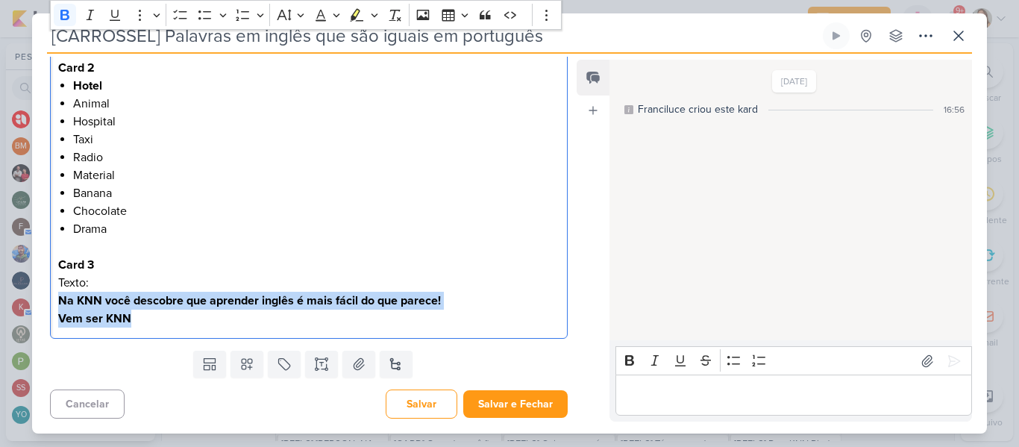
drag, startPoint x: 58, startPoint y: 298, endPoint x: 137, endPoint y: 317, distance: 80.5
click at [137, 317] on div "Card 1 Texto em destaque: “Palavras em inglês que são iguais em português” Visu…" at bounding box center [309, 139] width 518 height 399
click at [63, 22] on icon "Editor toolbar" at bounding box center [64, 14] width 15 height 15
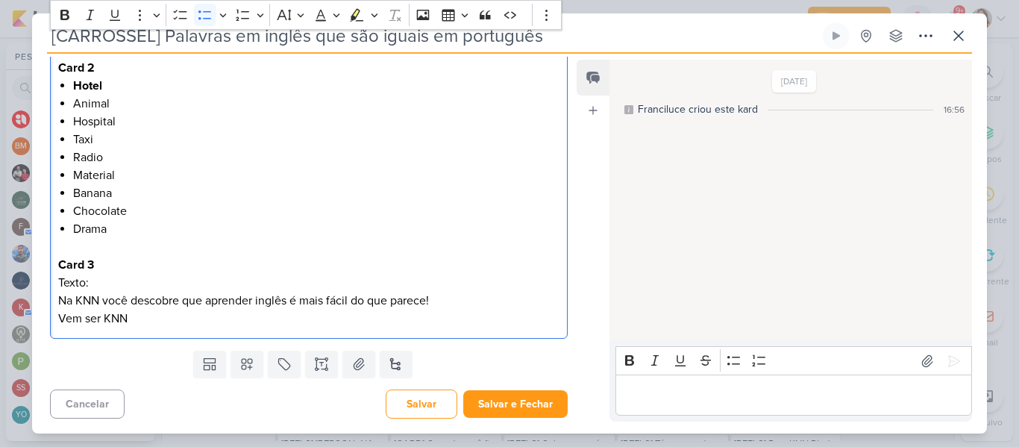
click at [113, 80] on li "Hotel" at bounding box center [316, 86] width 486 height 18
drag, startPoint x: 73, startPoint y: 83, endPoint x: 106, endPoint y: 84, distance: 32.8
click at [106, 84] on li "Hotel" at bounding box center [316, 86] width 486 height 18
click at [66, 19] on icon "Editor toolbar" at bounding box center [64, 15] width 9 height 10
click at [109, 84] on li "Hotel" at bounding box center [316, 86] width 486 height 18
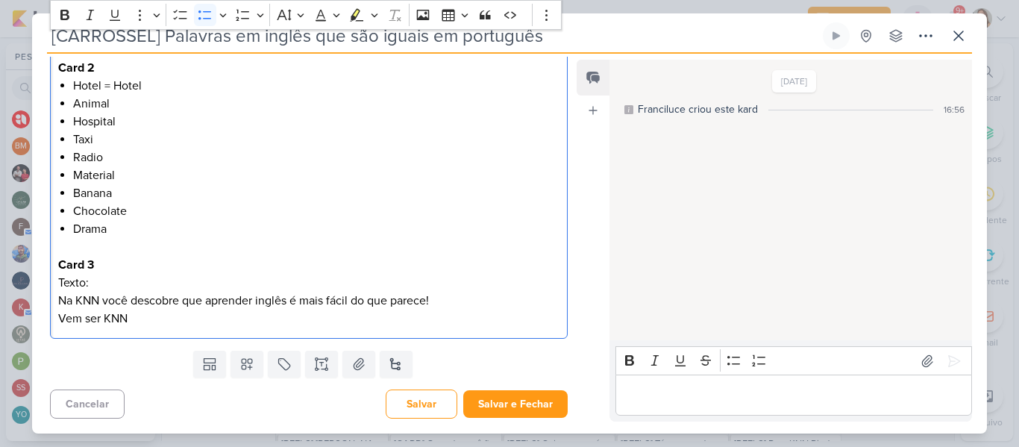
click at [128, 107] on li "Animal" at bounding box center [316, 104] width 486 height 18
click at [130, 127] on li "Hospital" at bounding box center [316, 122] width 486 height 18
click at [131, 137] on li "Taxi" at bounding box center [316, 140] width 486 height 18
click at [131, 154] on li "Radio" at bounding box center [316, 157] width 486 height 18
click at [133, 180] on li "Material" at bounding box center [316, 175] width 486 height 18
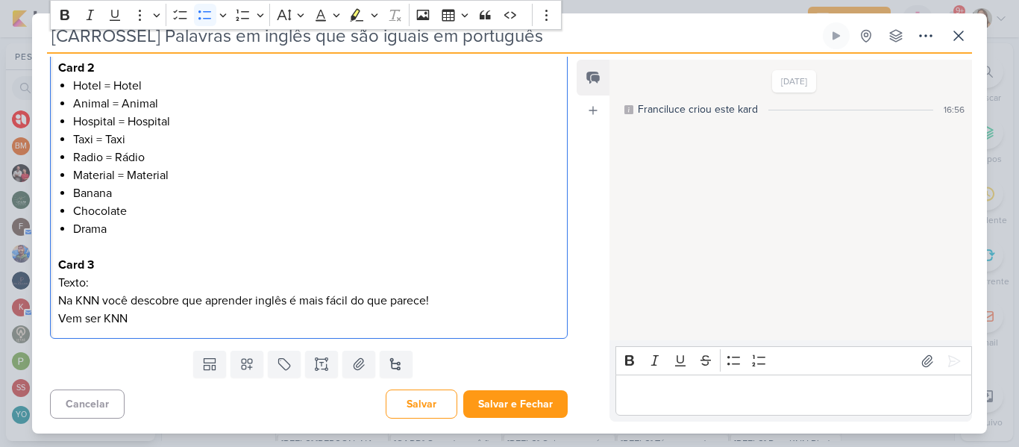
click at [140, 197] on li "Banana" at bounding box center [316, 193] width 486 height 18
click at [148, 212] on li "Chocolate" at bounding box center [316, 211] width 486 height 18
click at [151, 229] on li "Drama" at bounding box center [316, 229] width 486 height 18
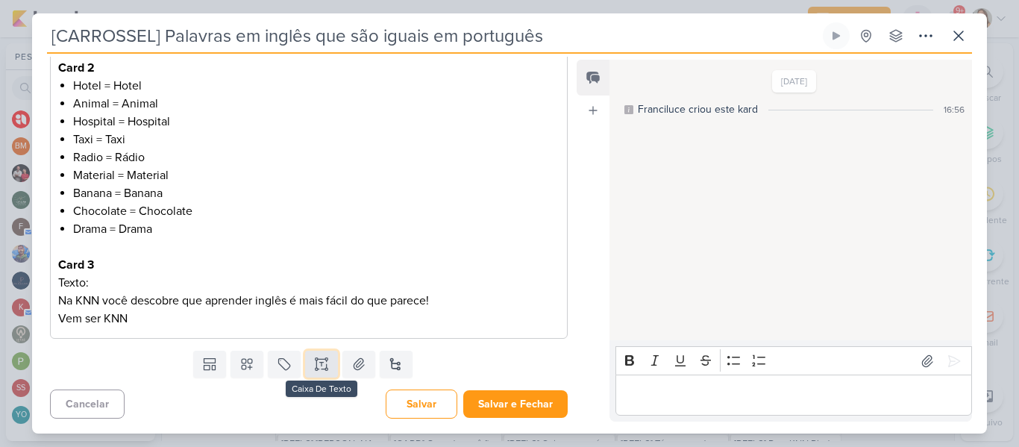
click at [317, 375] on button at bounding box center [321, 364] width 33 height 27
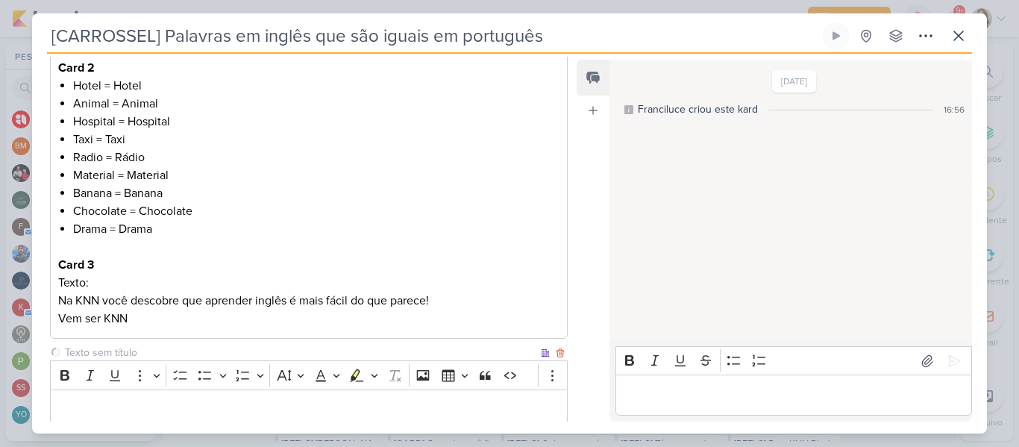
click at [252, 350] on input "text" at bounding box center [300, 353] width 476 height 16
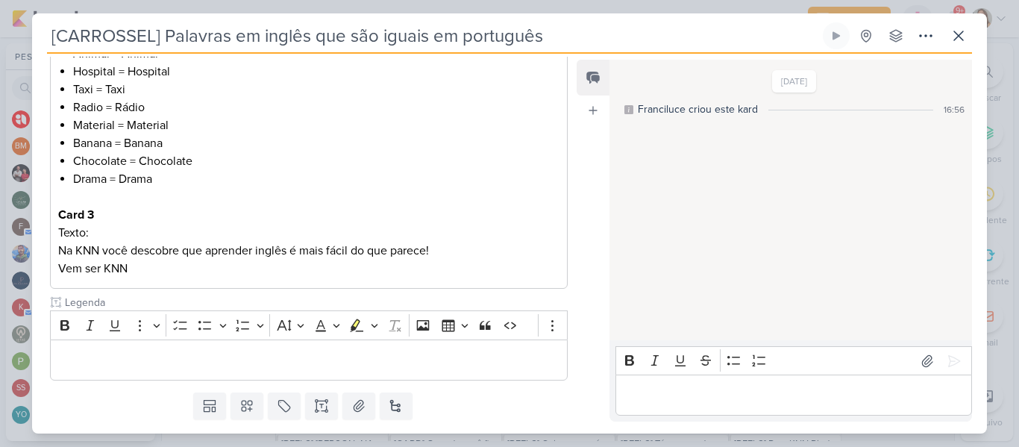
scroll to position [459, 0]
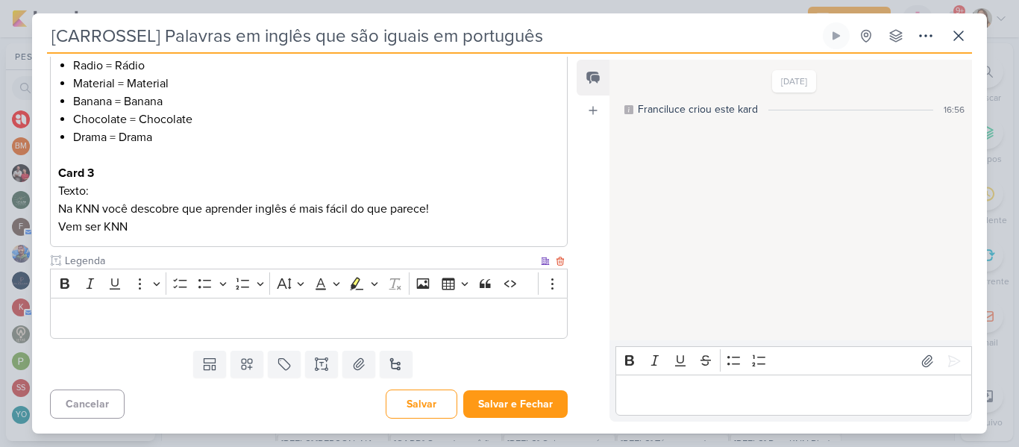
type input "Legenda"
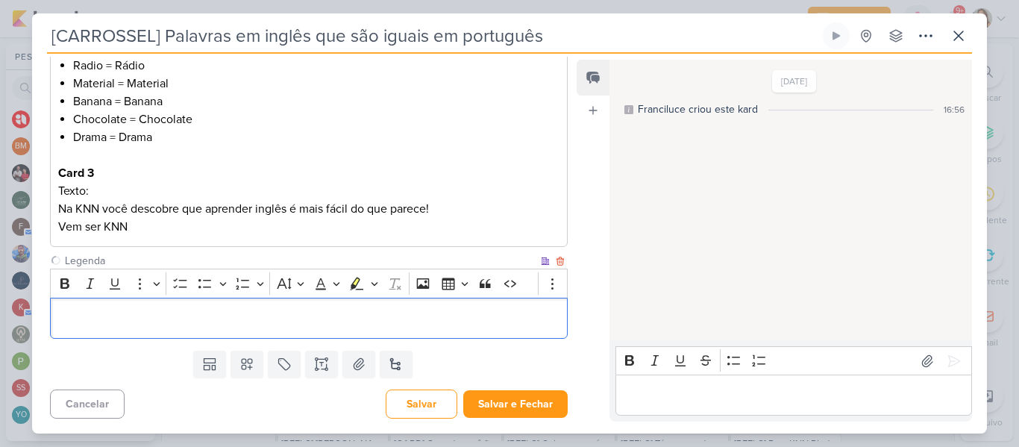
click at [487, 323] on p "Editor editing area: main" at bounding box center [308, 319] width 501 height 18
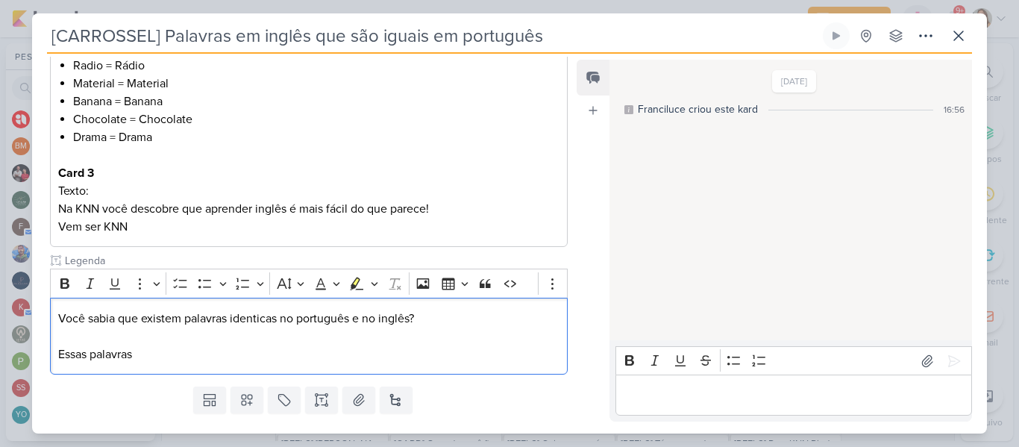
click at [625, 382] on div "Editor editing area: main" at bounding box center [794, 395] width 357 height 41
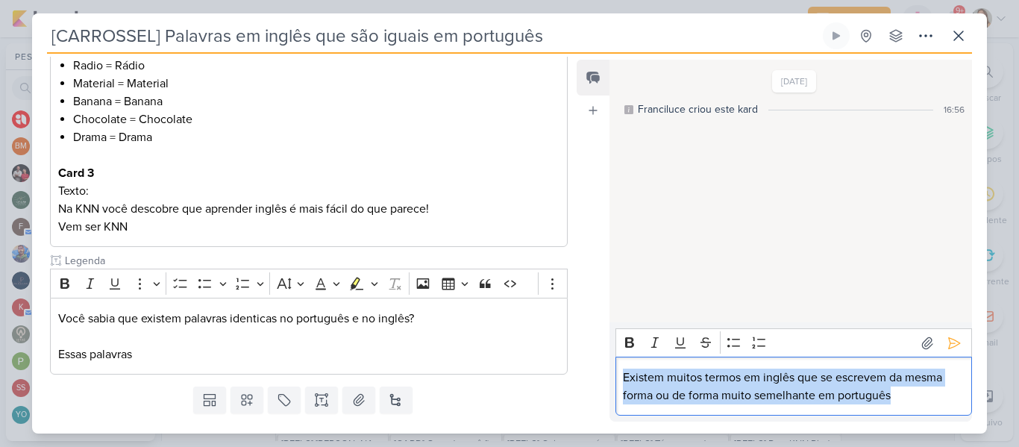
drag, startPoint x: 622, startPoint y: 377, endPoint x: 970, endPoint y: 401, distance: 348.6
click at [970, 401] on div "Rich Text Editor Bold Italic Underline Strikethrough Bulleted List Numbered Lis…" at bounding box center [794, 371] width 357 height 87
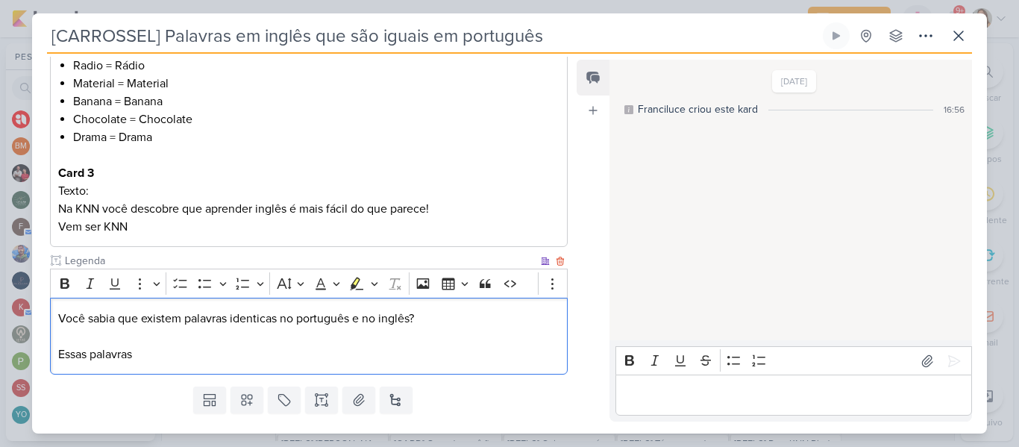
click at [215, 364] on div "Você sabia que existem palavras identicas no português e no inglês? Essas palav…" at bounding box center [309, 336] width 518 height 77
drag, startPoint x: 204, startPoint y: 359, endPoint x: 49, endPoint y: 357, distance: 155.2
click at [49, 357] on div "Cliente KNN Pinda Tipo de Conteúdo" at bounding box center [303, 69] width 542 height 622
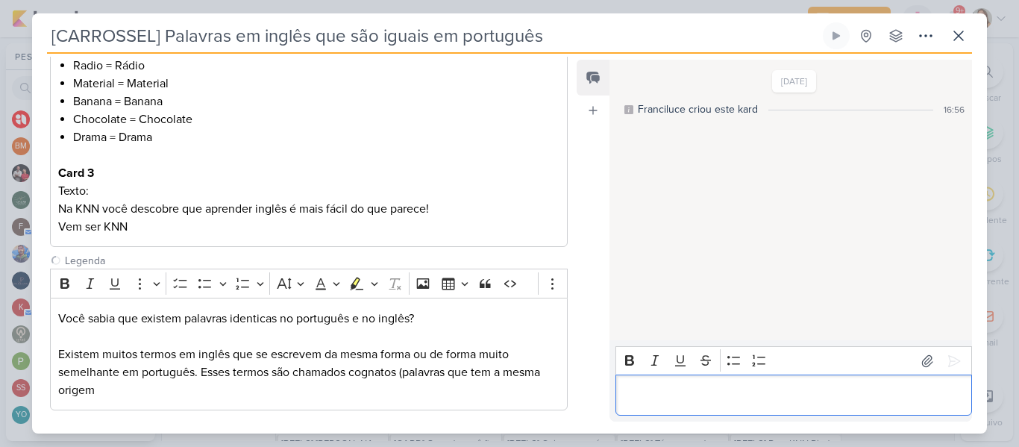
click at [702, 384] on div "Editor editing area: main" at bounding box center [794, 395] width 357 height 41
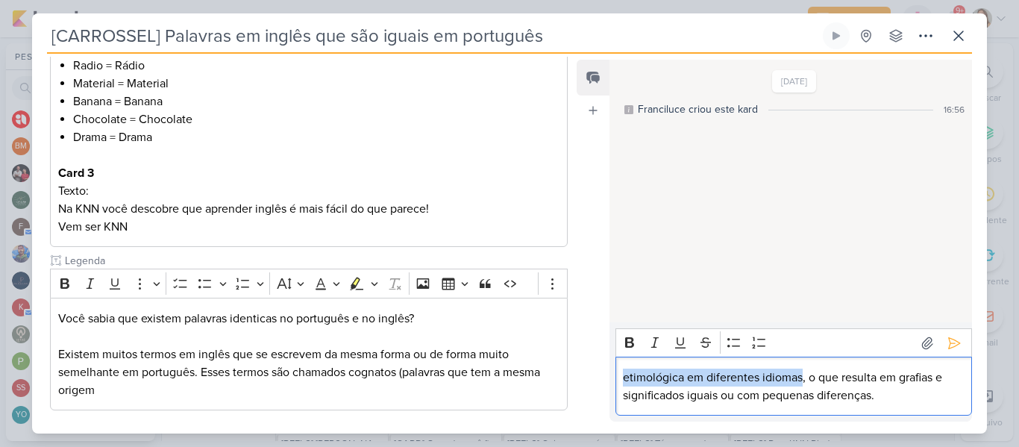
drag, startPoint x: 622, startPoint y: 376, endPoint x: 802, endPoint y: 375, distance: 179.8
click at [802, 375] on div "etimológica em diferentes idiomas, o que resulta em grafias e significados igua…" at bounding box center [794, 386] width 357 height 59
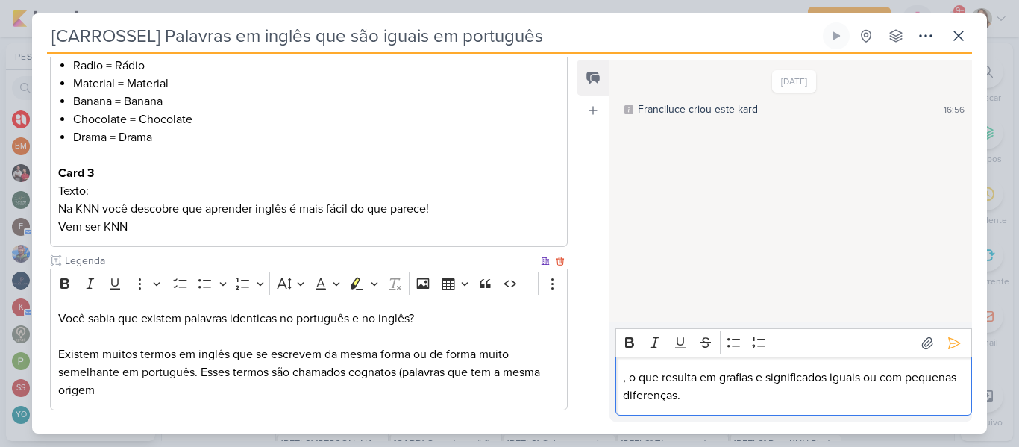
click at [286, 400] on div "Você sabia que existem palavras identicas no português e no inglês? Existem mui…" at bounding box center [309, 354] width 518 height 113
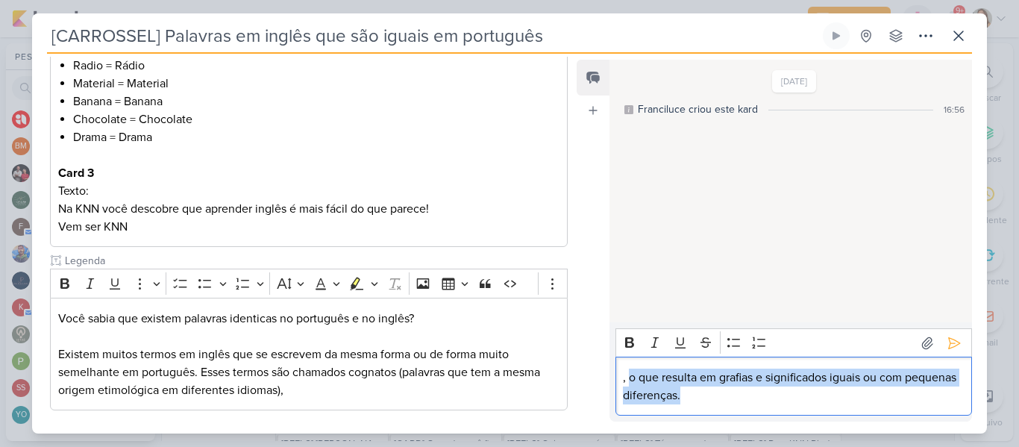
drag, startPoint x: 631, startPoint y: 378, endPoint x: 755, endPoint y: 401, distance: 126.6
click at [755, 401] on p ", o que resulta em grafias e significados iguais ou com pequenas diferenças." at bounding box center [793, 387] width 341 height 36
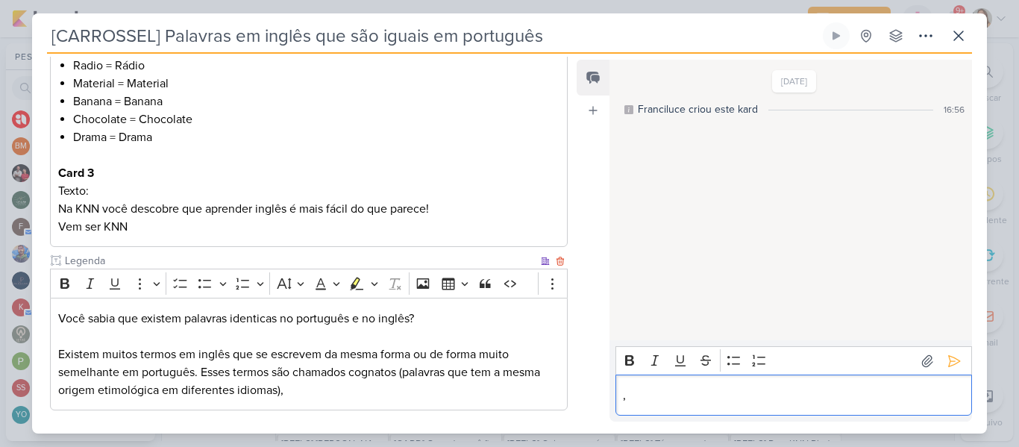
click at [475, 388] on p "Existem muitos termos em inglês que se escrevem da mesma forma ou de forma muit…" at bounding box center [308, 372] width 501 height 54
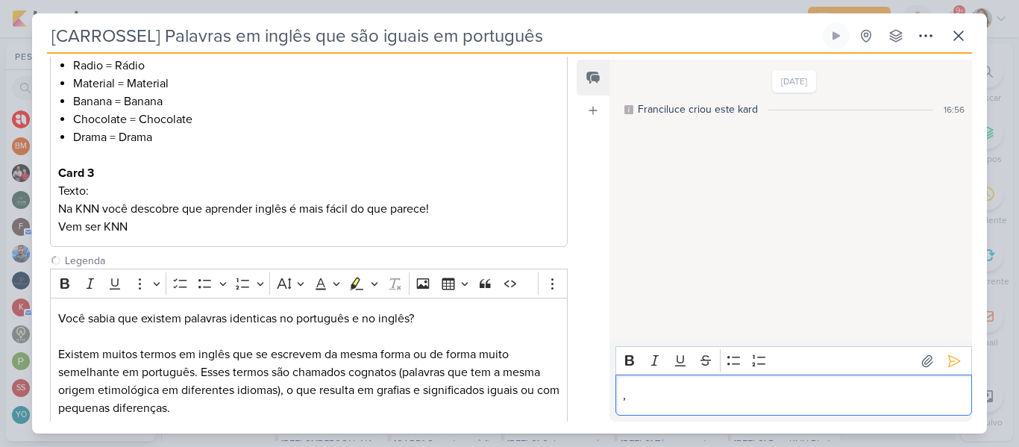
click at [695, 398] on p "," at bounding box center [793, 396] width 341 height 18
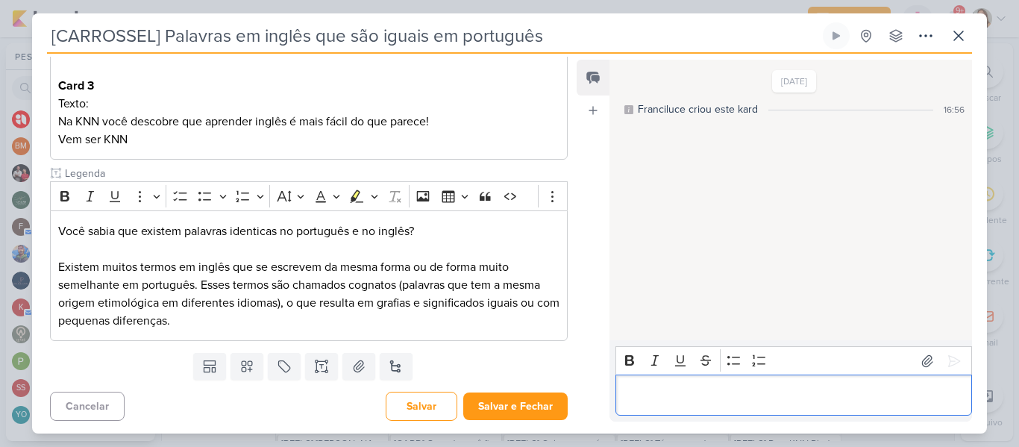
scroll to position [548, 0]
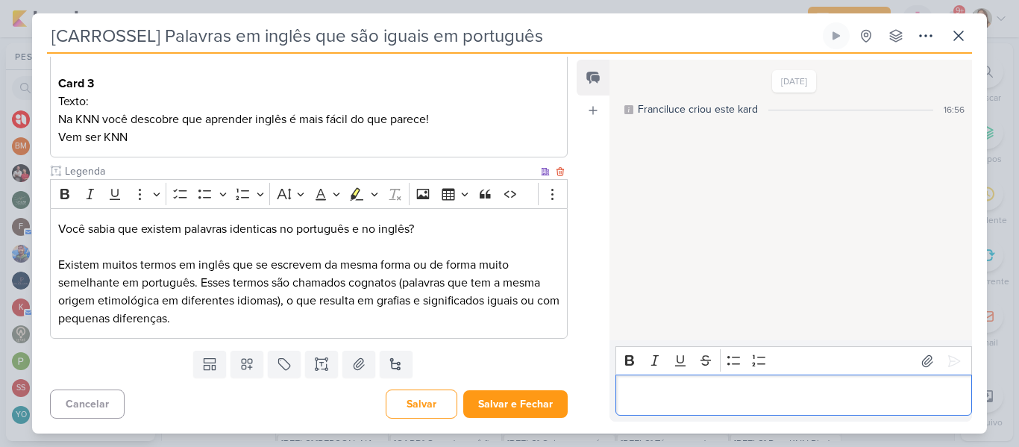
click at [381, 312] on p "Existem muitos termos em inglês que se escrevem da mesma forma ou de forma muit…" at bounding box center [308, 292] width 501 height 72
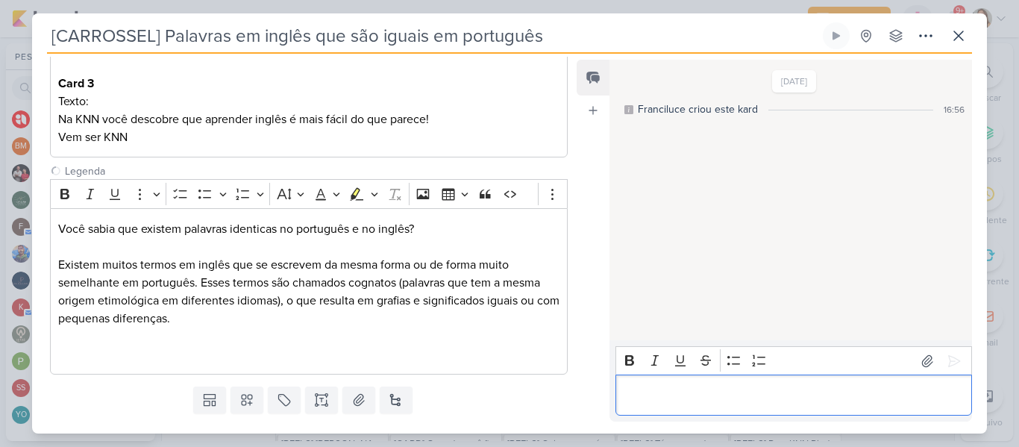
click at [631, 410] on div "Editor editing area: main" at bounding box center [794, 395] width 357 height 41
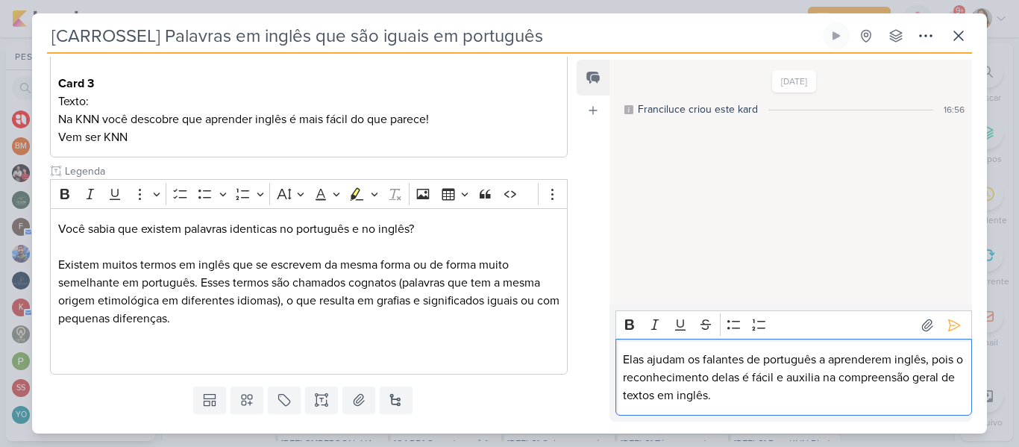
drag, startPoint x: 623, startPoint y: 362, endPoint x: 786, endPoint y: 425, distance: 175.0
click at [786, 425] on div "Responsável [PERSON_NAME] Nenhum contato encontrado create new contact Novo Con…" at bounding box center [509, 244] width 955 height 380
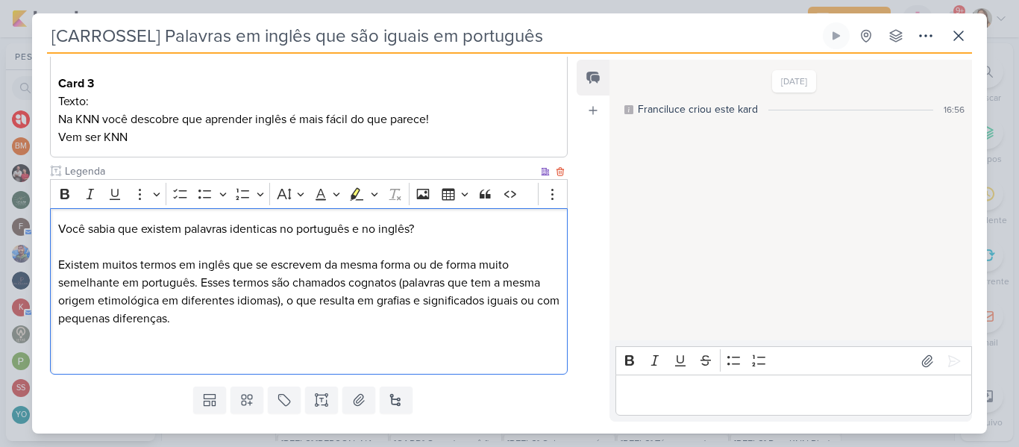
click at [407, 360] on p "Editor editing area: main" at bounding box center [308, 354] width 501 height 18
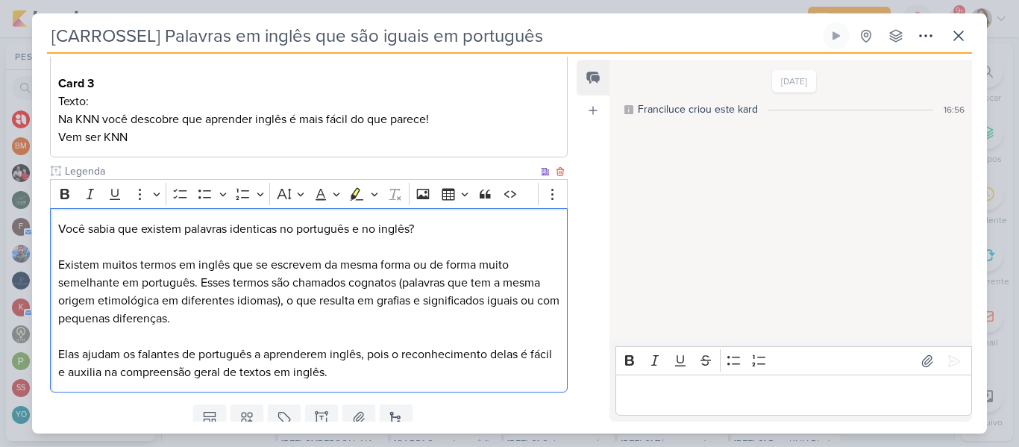
click at [366, 357] on p "Elas ajudam os falantes de português a aprenderem inglês, pois o reconhecimento…" at bounding box center [308, 363] width 501 height 36
click at [551, 373] on p "Elas ajudam os falantes de português a aprenderem inglês de forma mais rápida, …" at bounding box center [308, 363] width 501 height 36
click at [200, 270] on p "Existem muitos termos em inglês que se escrevem da mesma forma ou de forma muit…" at bounding box center [308, 292] width 501 height 72
click at [479, 219] on div "Você sabia que existem palavras identicas no português e no inglês? Existem mui…" at bounding box center [309, 300] width 518 height 184
click at [510, 369] on p "Elas ajudam os falantes de português a aprenderem inglês de forma mais rápida, …" at bounding box center [308, 363] width 501 height 36
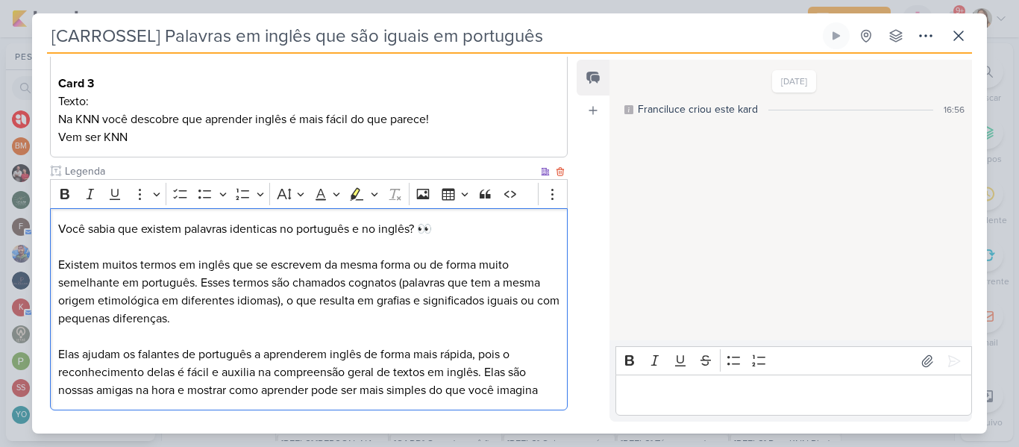
click at [231, 390] on p "Elas ajudam os falantes de português a aprenderem inglês de forma mais rápida, …" at bounding box center [308, 372] width 501 height 54
click at [321, 390] on p "Elas ajudam os falantes de português a aprenderem inglês de forma mais rápida, …" at bounding box center [308, 372] width 501 height 54
click at [553, 389] on p "Elas ajudam os falantes de português a aprenderem inglês de forma mais rápida, …" at bounding box center [308, 372] width 501 height 54
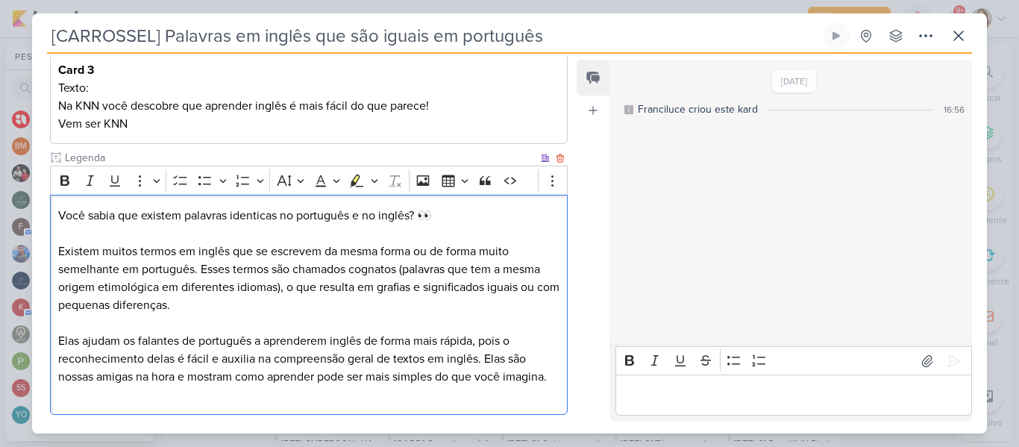
scroll to position [580, 0]
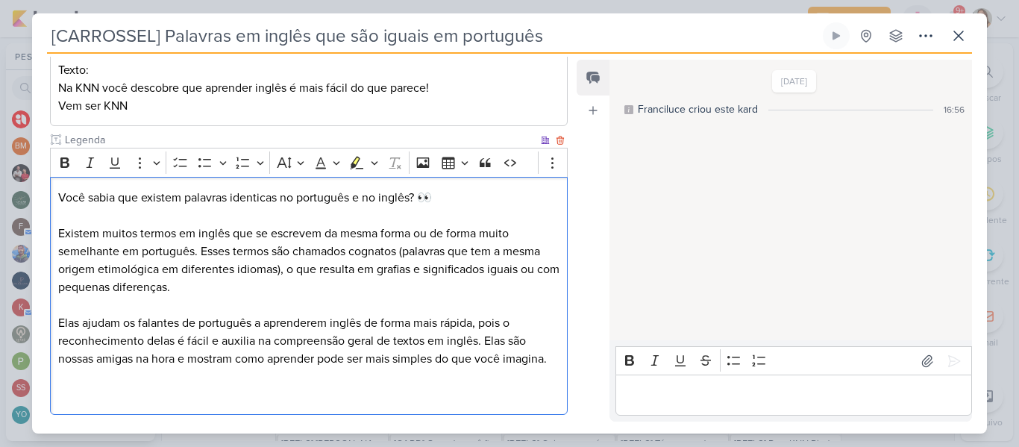
click at [140, 386] on p "Editor editing area: main" at bounding box center [308, 377] width 501 height 18
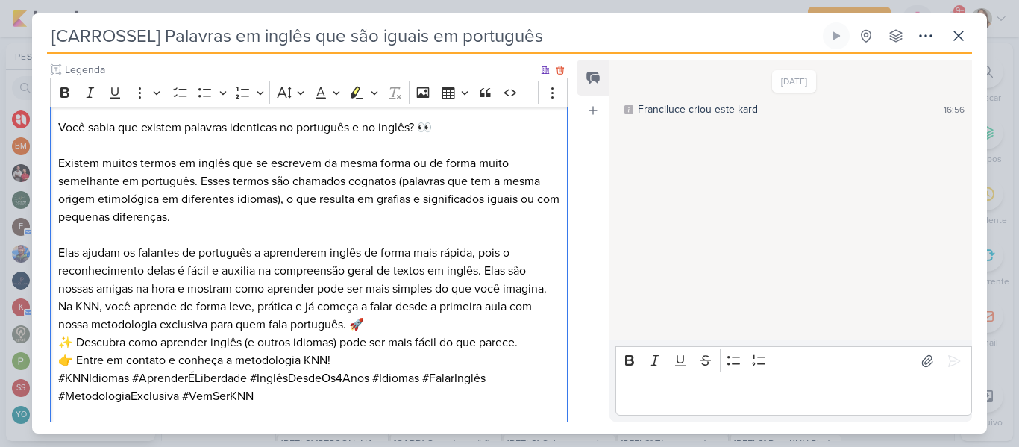
click at [121, 298] on p "Elas ajudam os falantes de português a aprenderem inglês de forma mais rápida, …" at bounding box center [308, 271] width 501 height 54
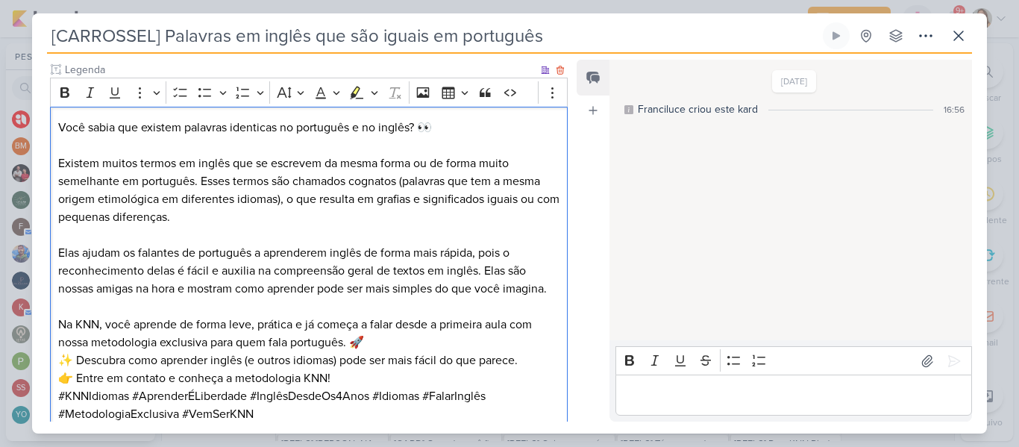
click at [416, 351] on p "Na KNN, você aprende de forma leve, prática e já começa a falar desde a primeir…" at bounding box center [308, 334] width 501 height 36
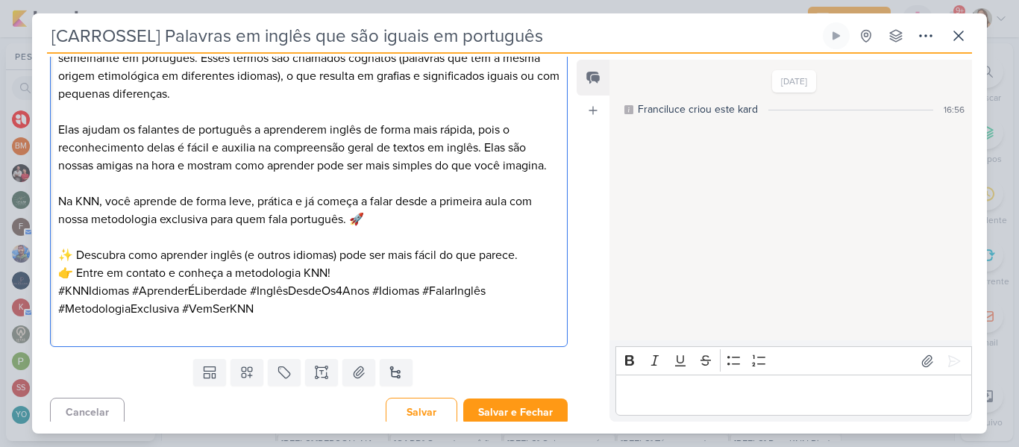
scroll to position [787, 0]
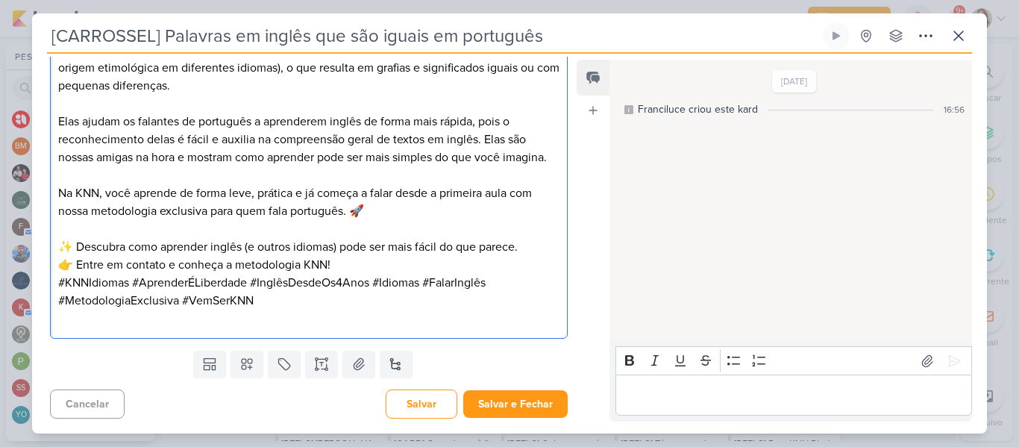
click at [398, 274] on p "✨ Descubra como aprender inglês (e outros idiomas) pode ser mais fácil do que p…" at bounding box center [308, 256] width 501 height 36
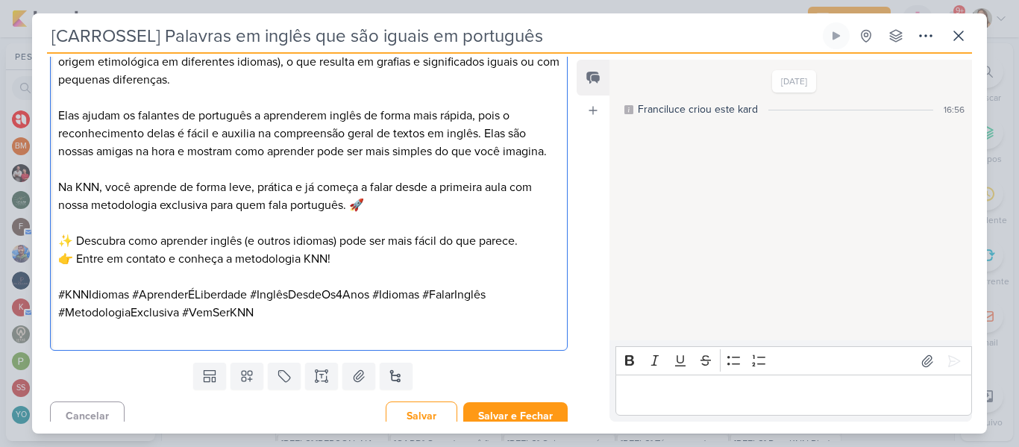
click at [318, 340] on p "Editor editing area: main" at bounding box center [308, 331] width 501 height 18
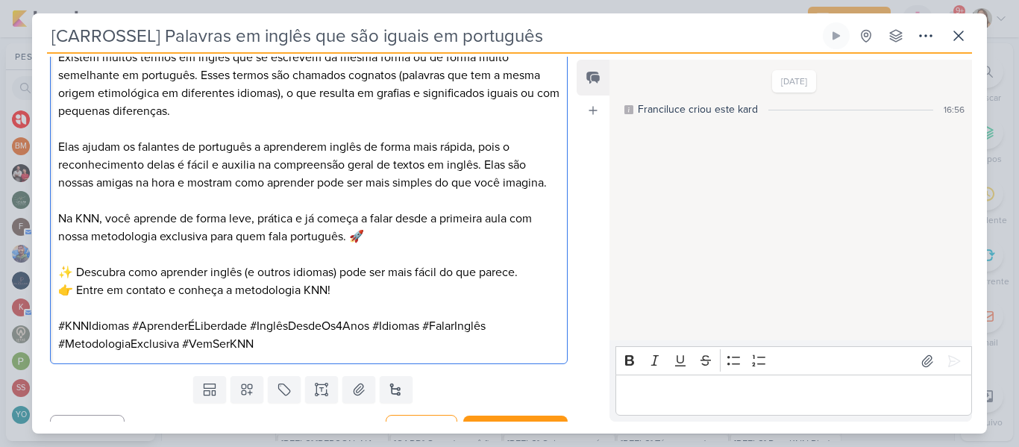
scroll to position [799, 0]
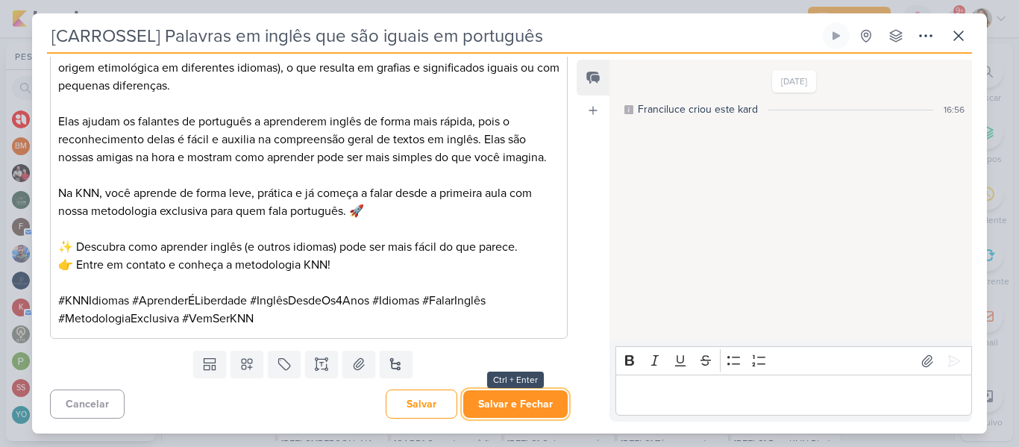
click at [542, 404] on button "Salvar e Fechar" at bounding box center [515, 404] width 104 height 28
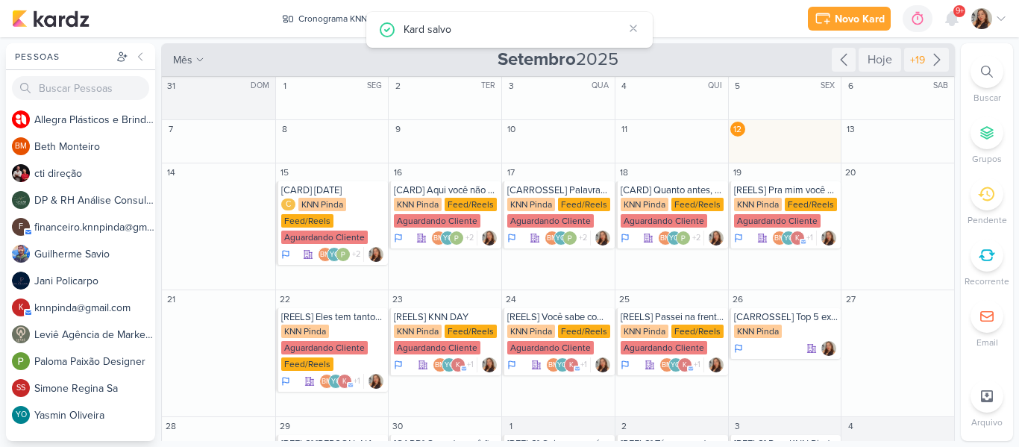
scroll to position [0, 0]
click at [665, 219] on div "Aguardando Cliente" at bounding box center [664, 220] width 87 height 13
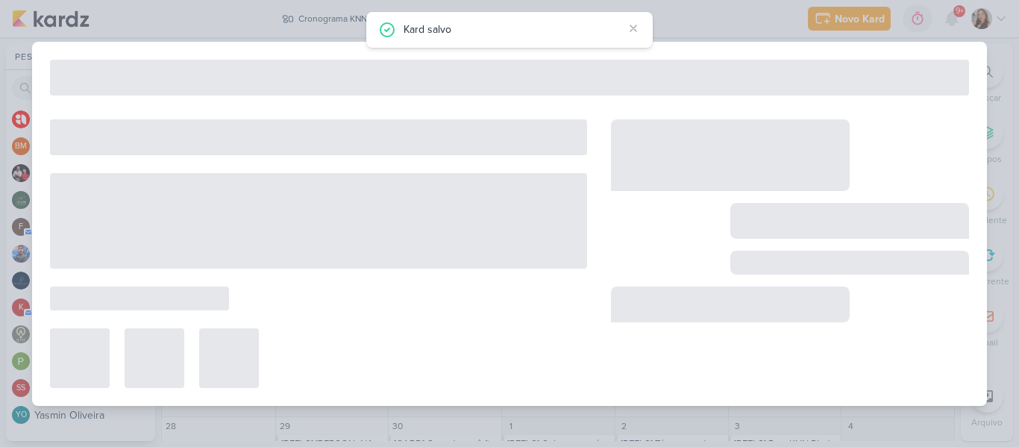
type input "[CARD] Quanto antes, melhor! Na KNN os pequenos já começam a conquistar o mundo…"
type input "[DATE] 23:59"
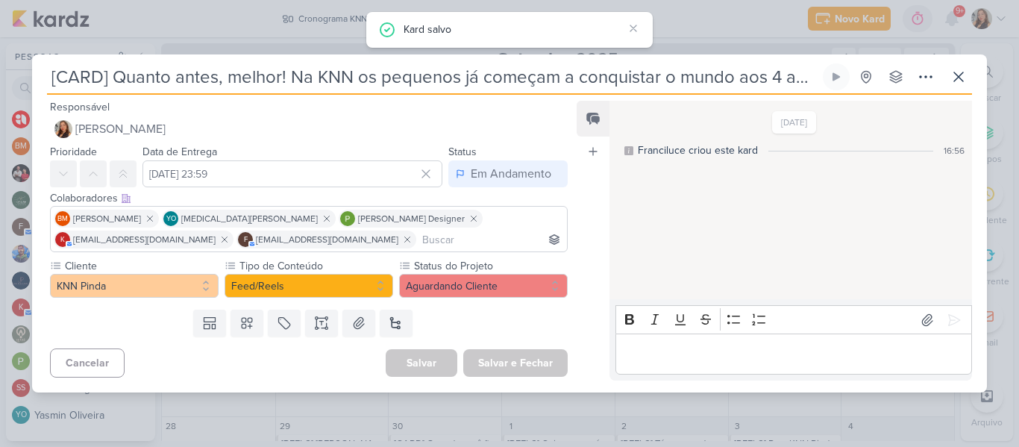
click at [331, 82] on input "[CARD] Quanto antes, melhor! Na KNN os pequenos já começam a conquistar o mundo…" at bounding box center [433, 76] width 773 height 27
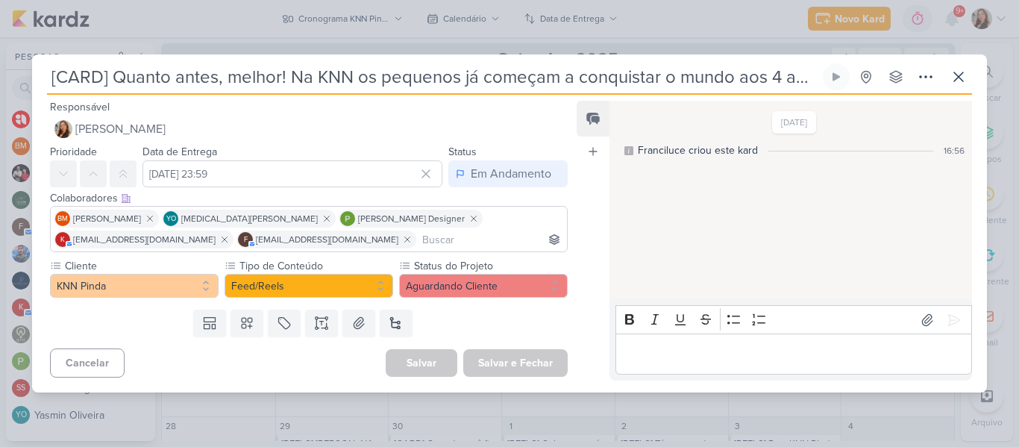
scroll to position [0, 12]
drag, startPoint x: 48, startPoint y: 76, endPoint x: 867, endPoint y: 125, distance: 820.8
click at [867, 125] on div "[CARD] Quanto antes, melhor! Na KNN os pequenos já começam a conquistar o mundo…" at bounding box center [509, 227] width 955 height 329
click at [314, 323] on icon at bounding box center [321, 323] width 15 height 15
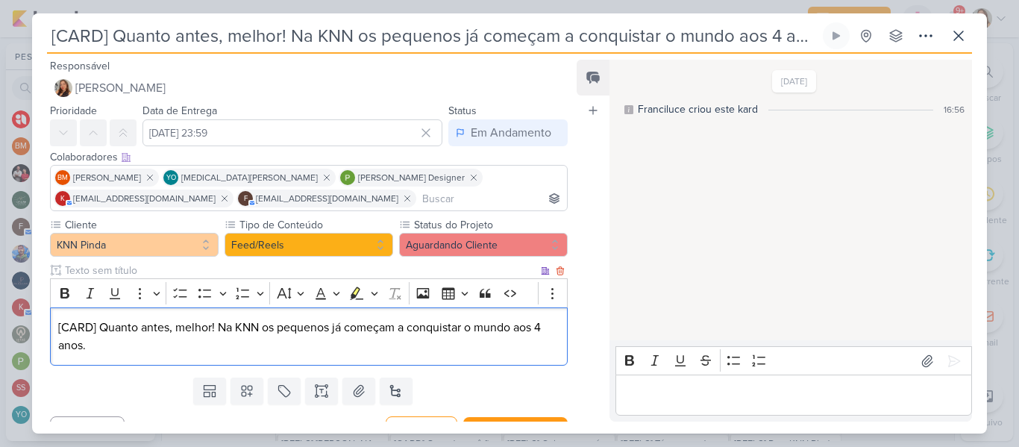
click at [217, 326] on p "[CARD] Quanto antes, melhor! Na KNN os pequenos já começam a conquistar o mundo…" at bounding box center [308, 337] width 501 height 36
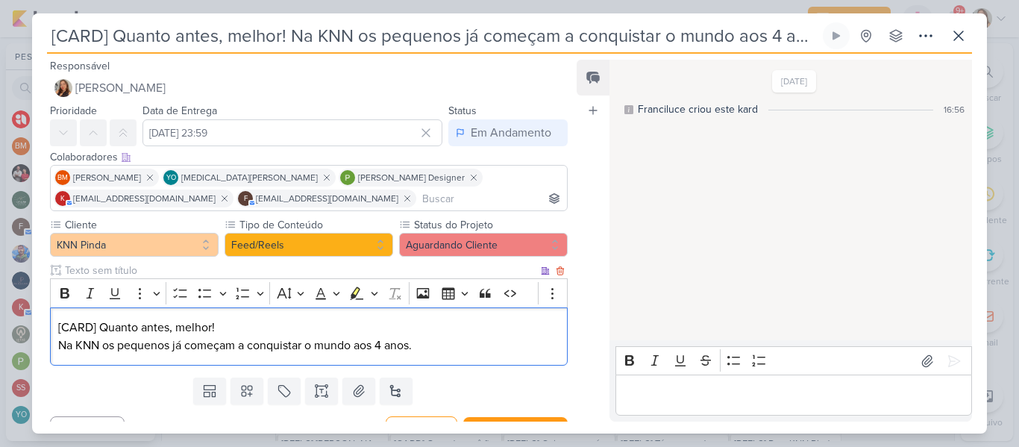
click at [99, 327] on p "[CARD] Quanto antes, melhor!" at bounding box center [308, 328] width 501 height 18
drag, startPoint x: 59, startPoint y: 327, endPoint x: 98, endPoint y: 324, distance: 38.9
click at [98, 324] on p "[CARD] Quanto antes, melhor!" at bounding box center [308, 328] width 501 height 18
click at [439, 346] on p "Na KNN os pequenos já começam a conquistar o mundo aos 4 anos." at bounding box center [308, 346] width 501 height 18
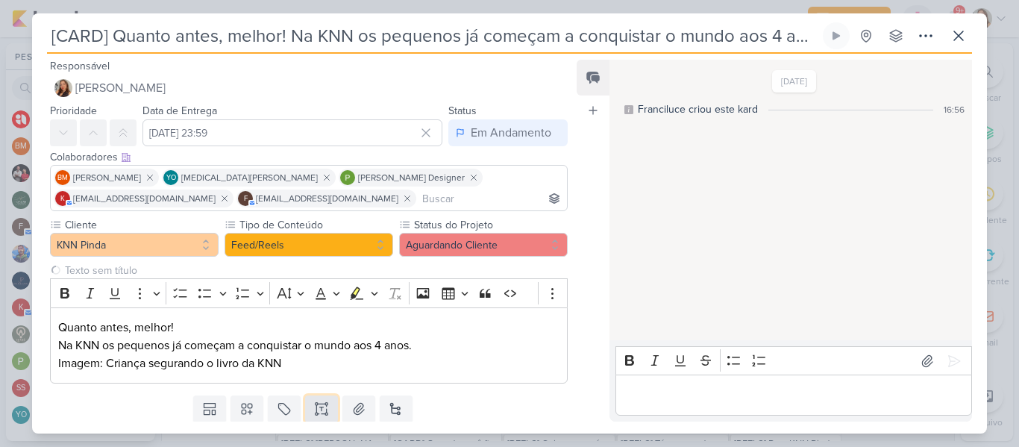
click at [330, 408] on button at bounding box center [321, 408] width 33 height 27
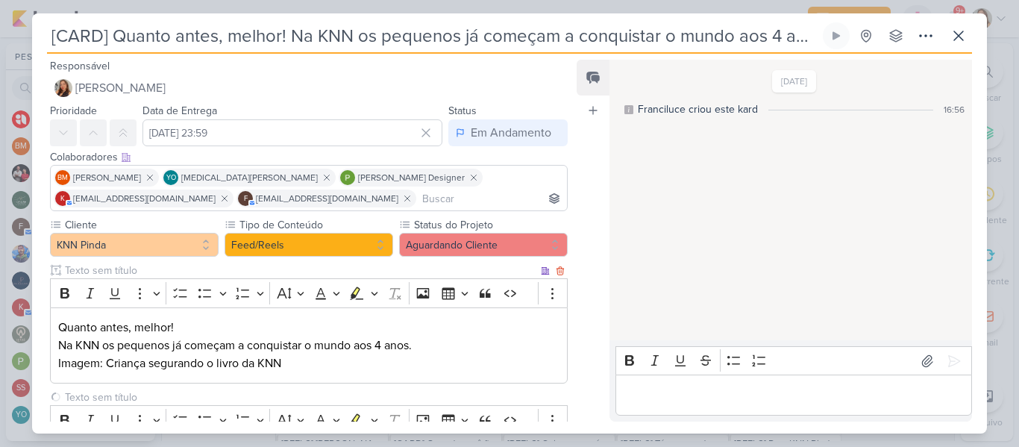
click at [186, 269] on input "text" at bounding box center [300, 271] width 476 height 16
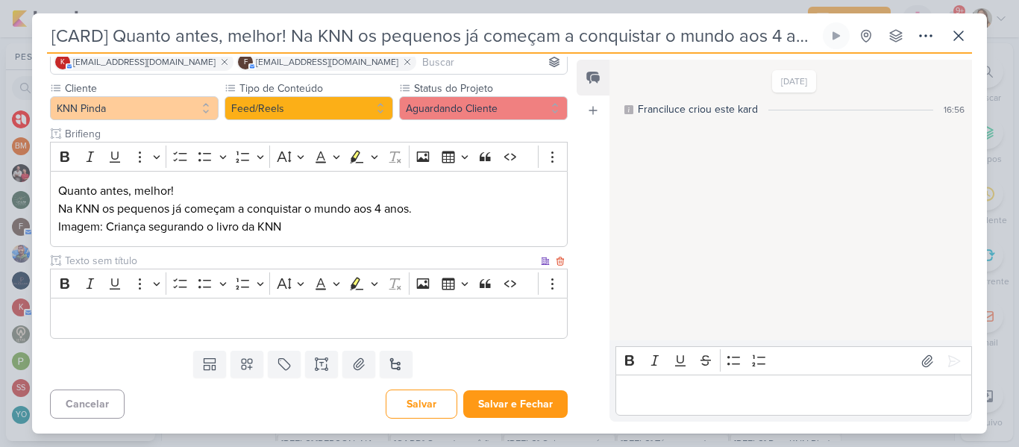
type input "Brifieng"
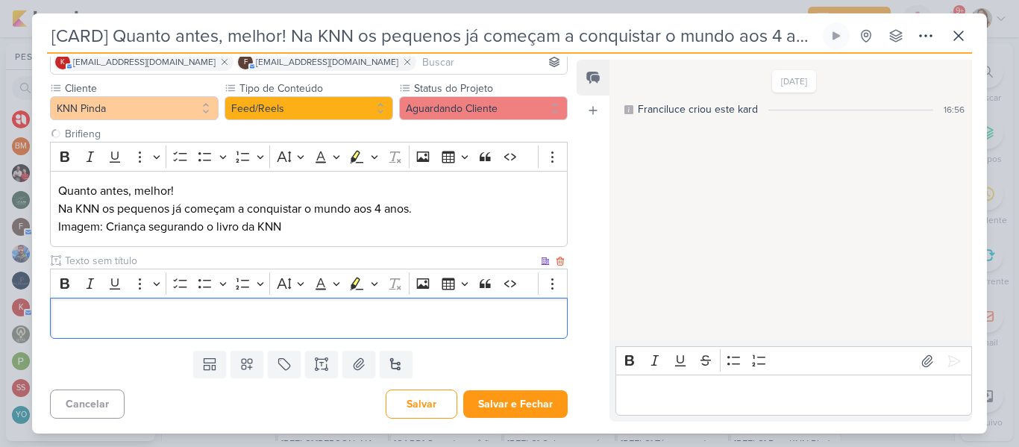
click at [439, 325] on p "Editor editing area: main" at bounding box center [308, 319] width 501 height 18
click at [265, 254] on input "text" at bounding box center [300, 261] width 476 height 16
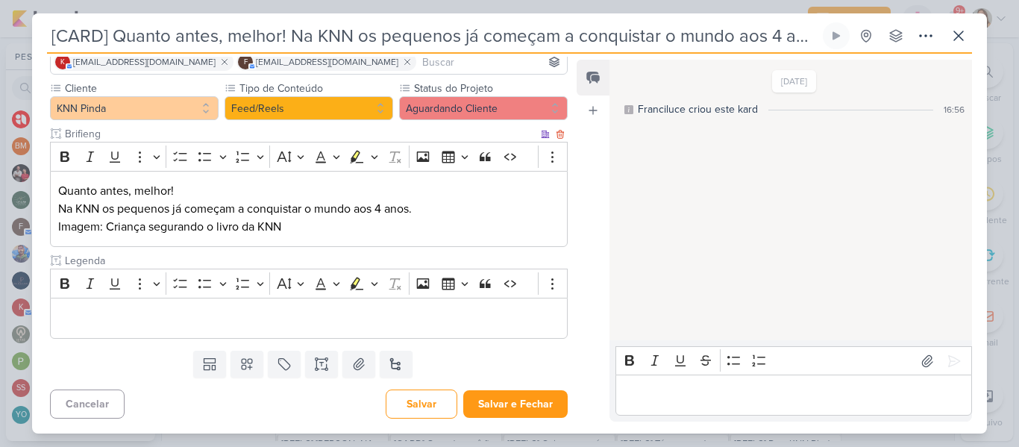
type input "Legenda"
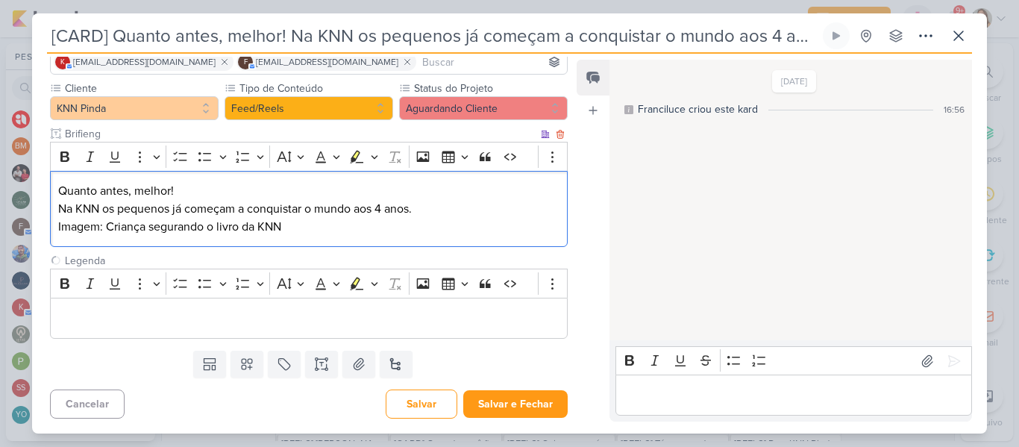
click at [175, 224] on p "Imagem: Criança segurando o livro da KNN" at bounding box center [308, 227] width 501 height 18
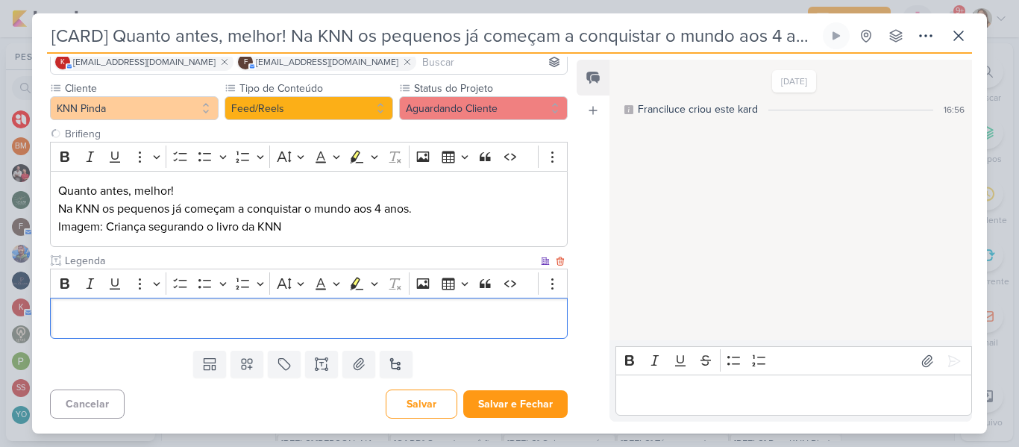
click at [149, 329] on div "Editor editing area: main" at bounding box center [309, 318] width 518 height 41
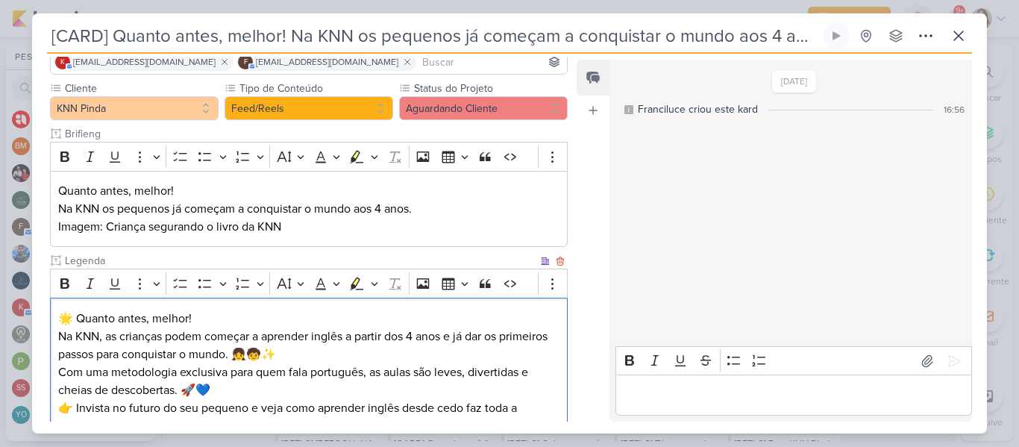
scroll to position [184, 0]
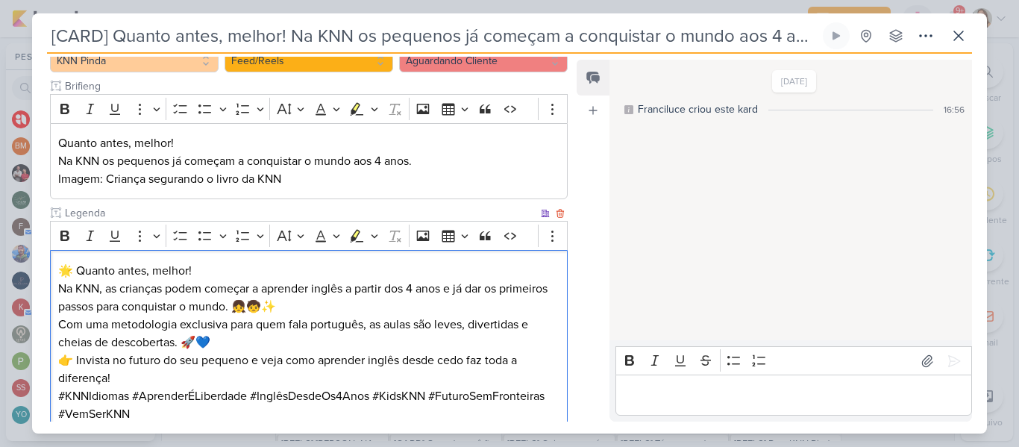
click at [211, 265] on p "🌟 Quanto antes, melhor! Na KNN, as crianças podem começar a aprender inglês a p…" at bounding box center [308, 289] width 501 height 54
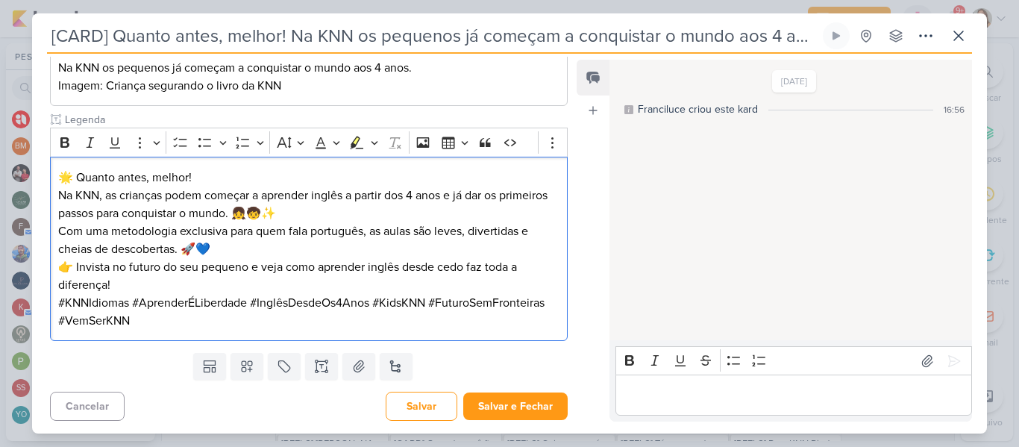
scroll to position [280, 0]
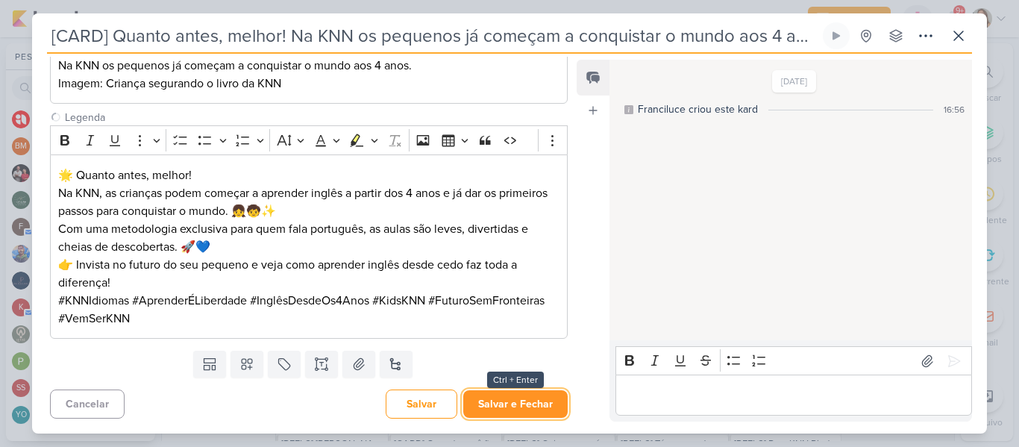
click at [511, 411] on button "Salvar e Fechar" at bounding box center [515, 404] width 104 height 28
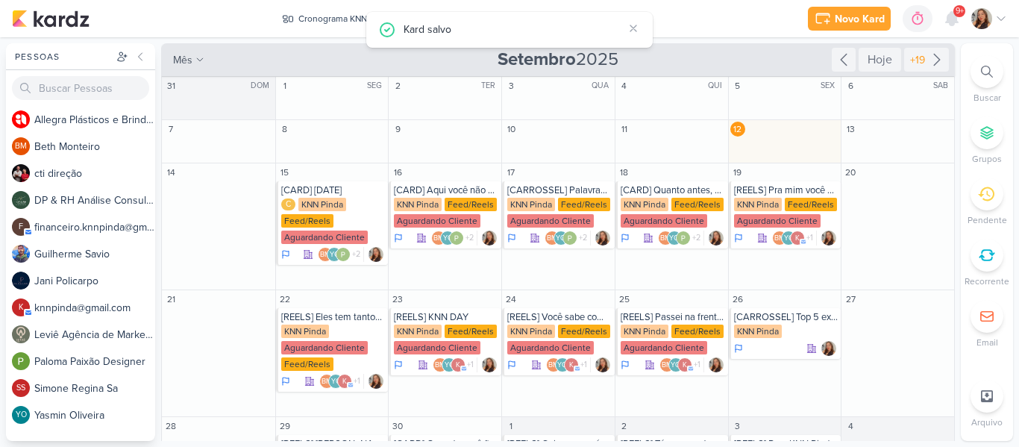
scroll to position [0, 0]
click at [785, 198] on div "Feed/Reels" at bounding box center [811, 204] width 52 height 13
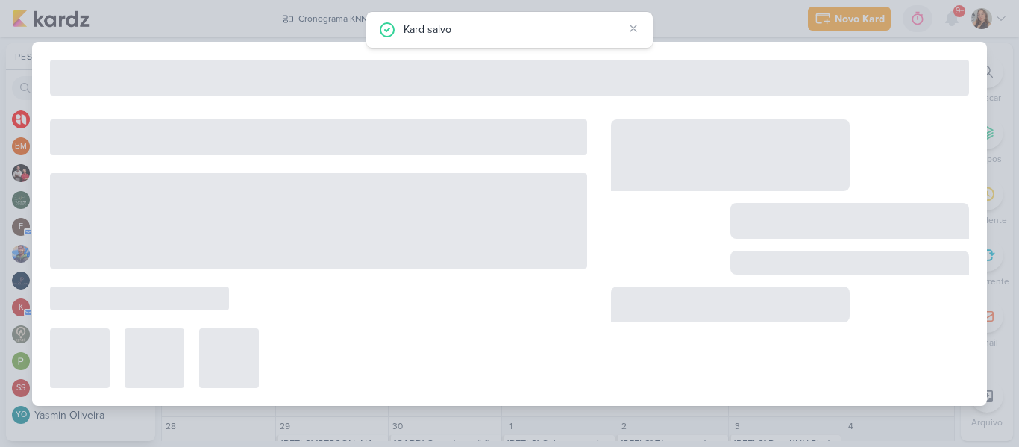
type input "[REELS] Pra mim você está fora se.. (versão idiomas)"
type input "[DATE] 23:59"
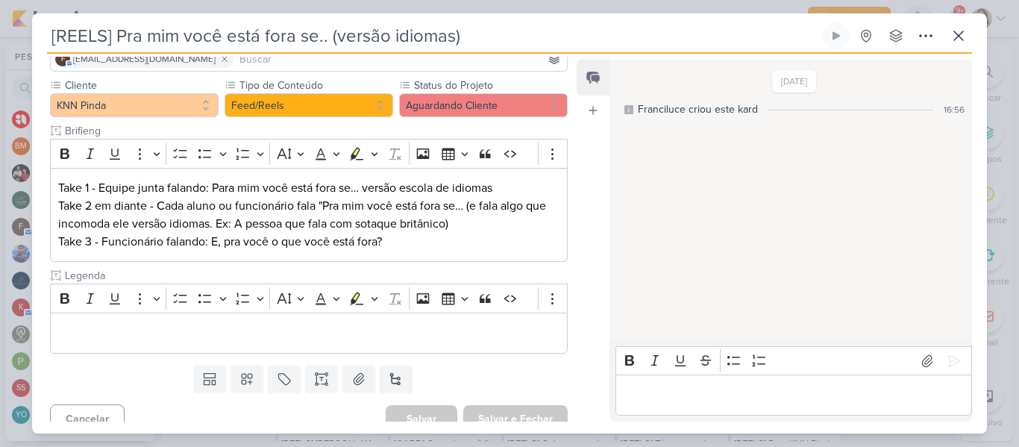
scroll to position [137, 0]
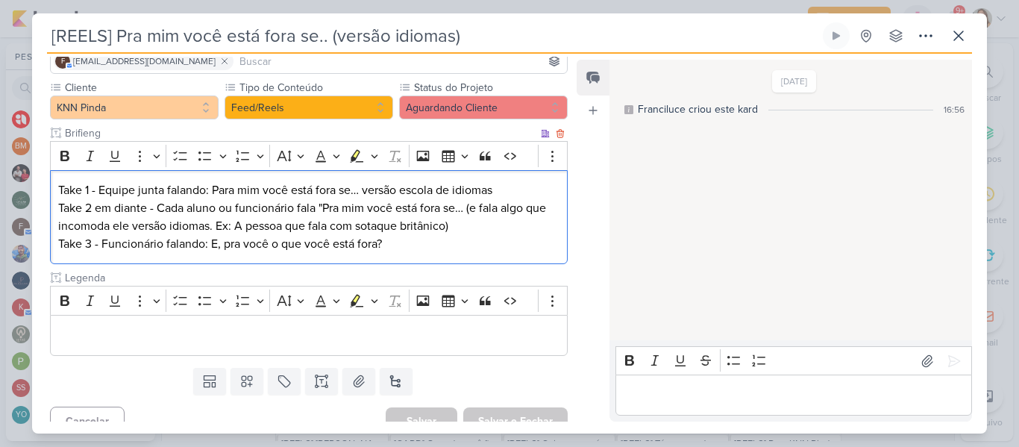
click at [306, 248] on p "Take 1 - Equipe junta falando: Para mim você está fora se… versão escola de idi…" at bounding box center [308, 217] width 501 height 72
click at [427, 242] on p "Take 1 - Equipe junta falando: Para mim você está fora se… versão escola de idi…" at bounding box center [308, 217] width 501 height 72
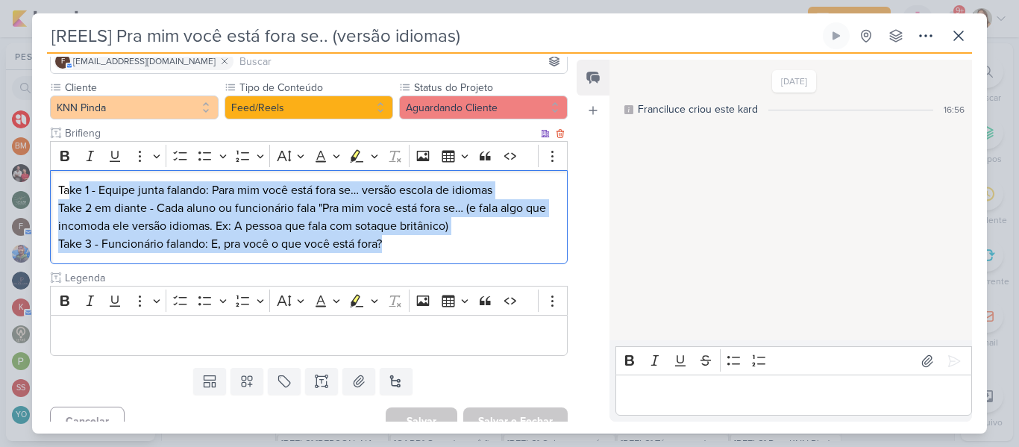
drag, startPoint x: 437, startPoint y: 244, endPoint x: 66, endPoint y: 184, distance: 376.5
click at [66, 184] on p "Take 1 - Equipe junta falando: Para mim você está fora se… versão escola de idi…" at bounding box center [308, 217] width 501 height 72
copy p "Take 1 - Equipe junta falando: Para mim você está fora se… versão escola de idi…"
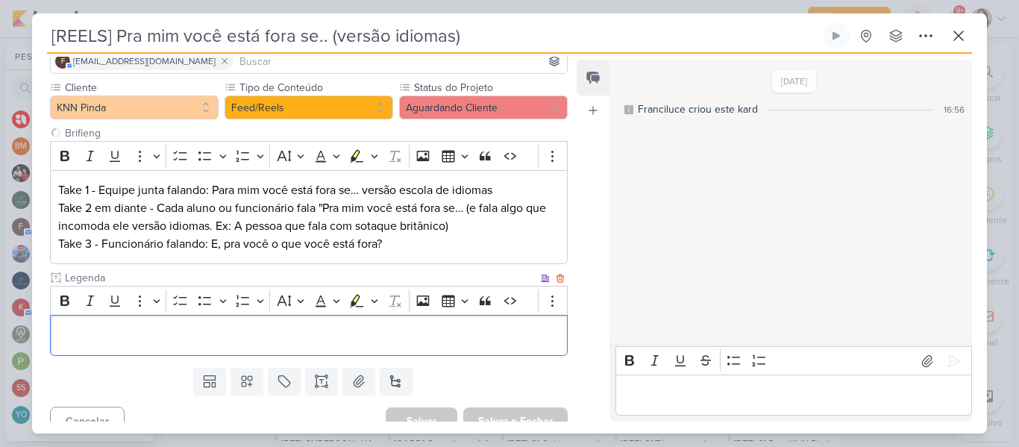
click at [112, 348] on div "Editor editing area: main" at bounding box center [309, 335] width 518 height 41
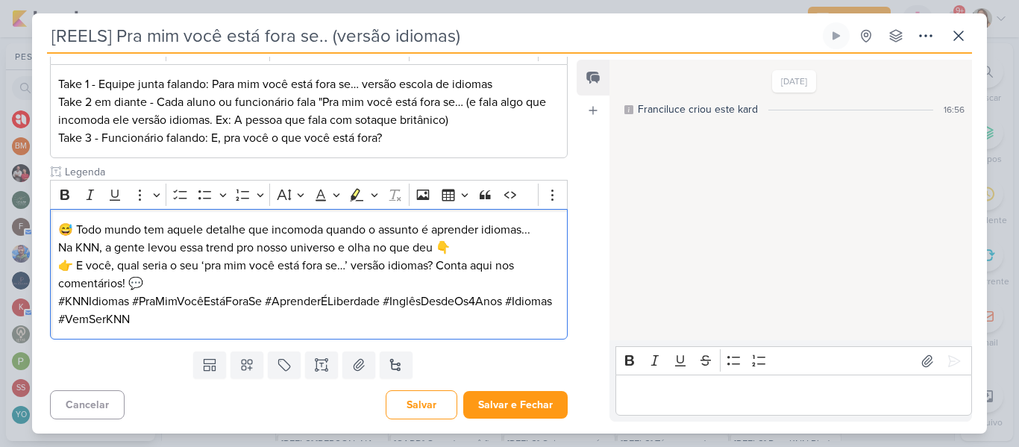
scroll to position [244, 0]
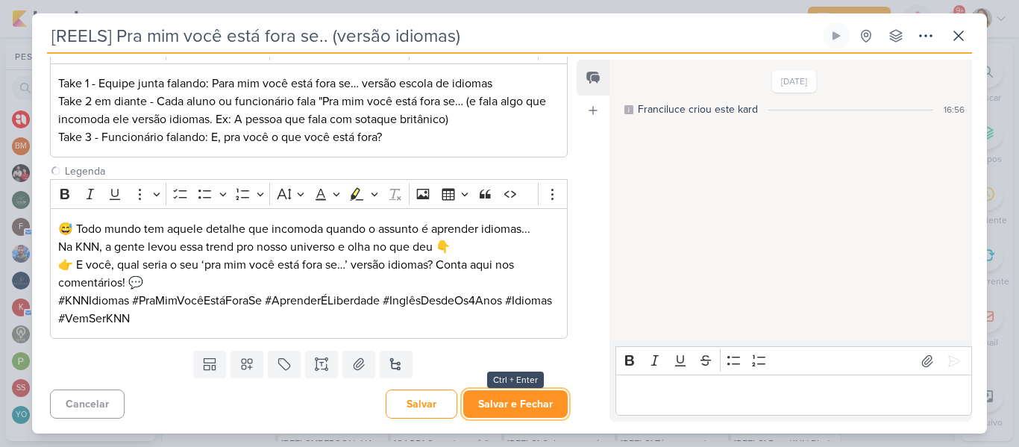
click at [527, 401] on button "Salvar e Fechar" at bounding box center [515, 404] width 104 height 28
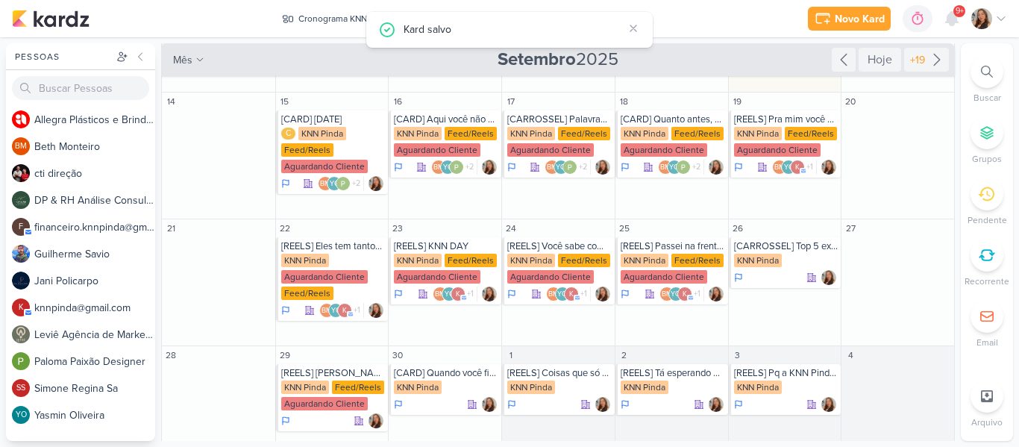
scroll to position [87, 0]
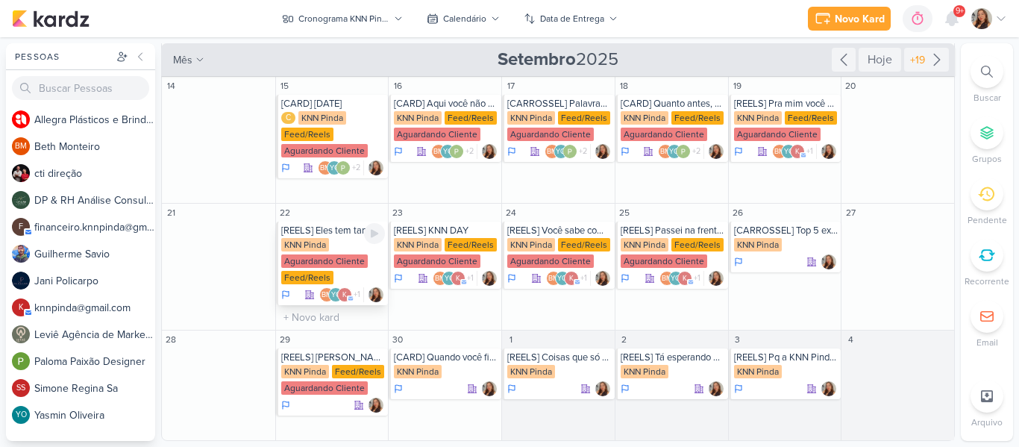
click at [307, 245] on div "KNN Pinda" at bounding box center [305, 244] width 48 height 13
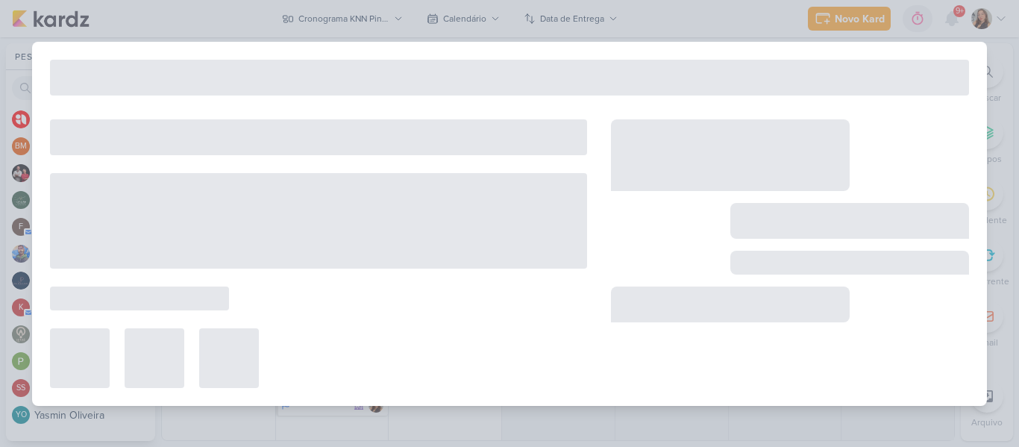
type input "[REELS] Eles tem tantos alunos, nem devem lembrar de mim..."
type input "[DATE] 23:59"
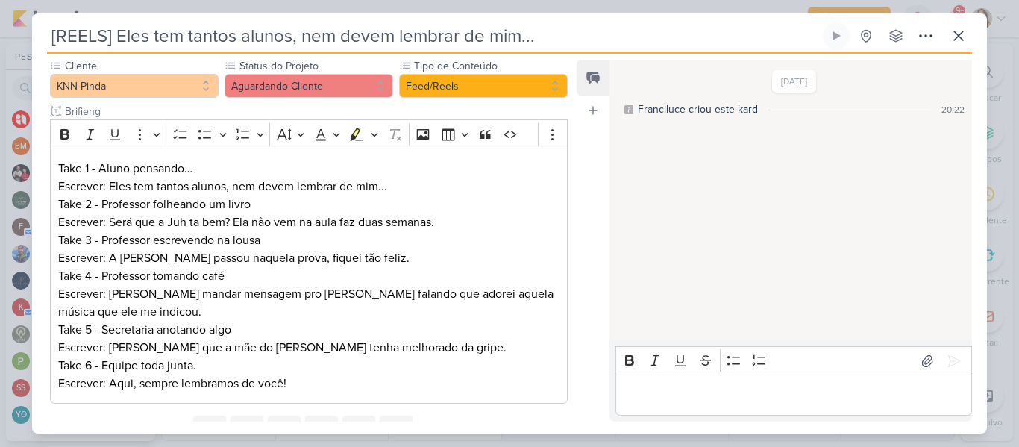
scroll to position [224, 0]
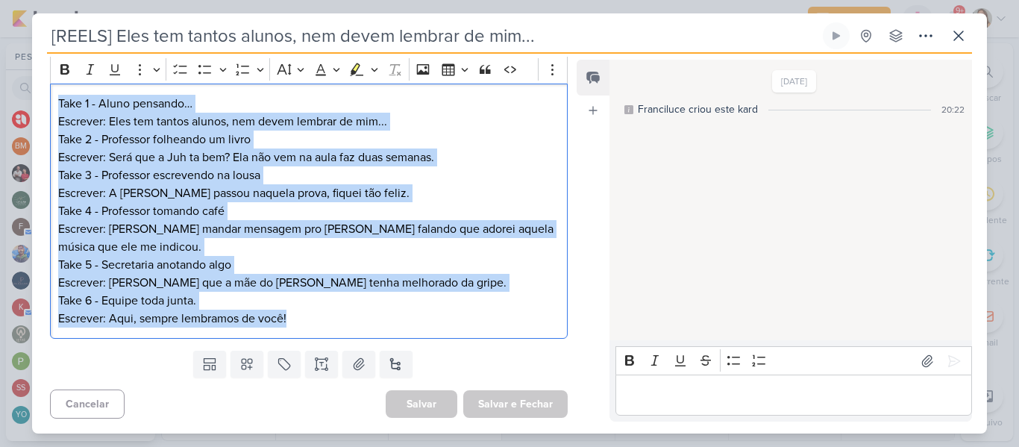
drag, startPoint x: 57, startPoint y: 104, endPoint x: 307, endPoint y: 325, distance: 332.5
click at [307, 325] on p "Take 1 - Aluno pensando… Escrever: Eles tem tantos alunos, nem devem lembrar de…" at bounding box center [308, 211] width 501 height 233
copy p "Take 1 - Aluno pensando… Escrever: Eles tem tantos alunos, nem devem lembrar de…"
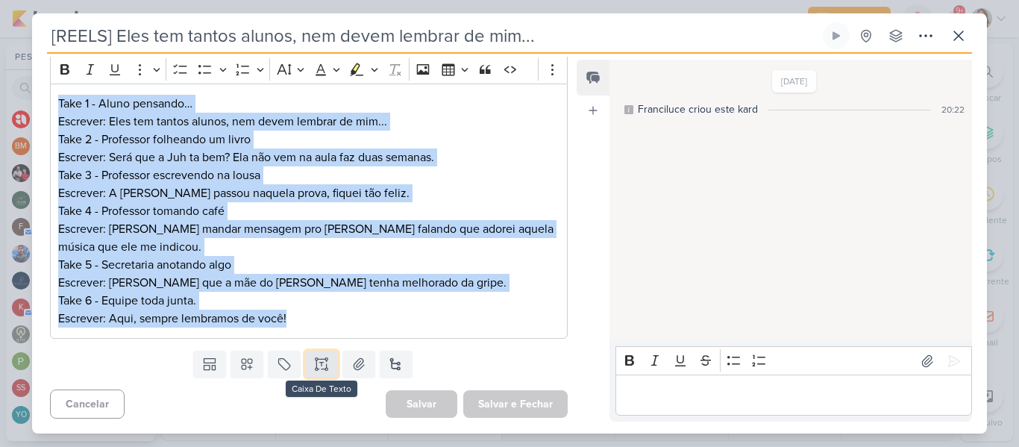
click at [315, 360] on icon at bounding box center [316, 359] width 2 height 2
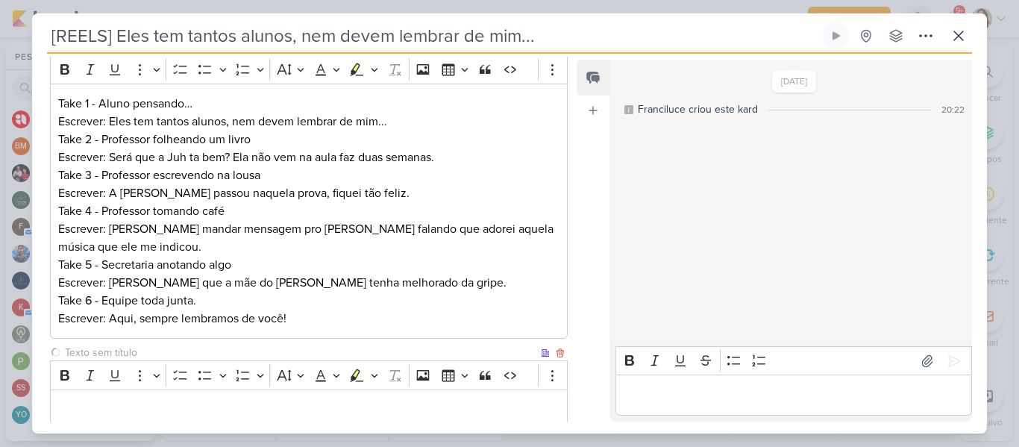
click at [244, 353] on input "text" at bounding box center [300, 353] width 476 height 16
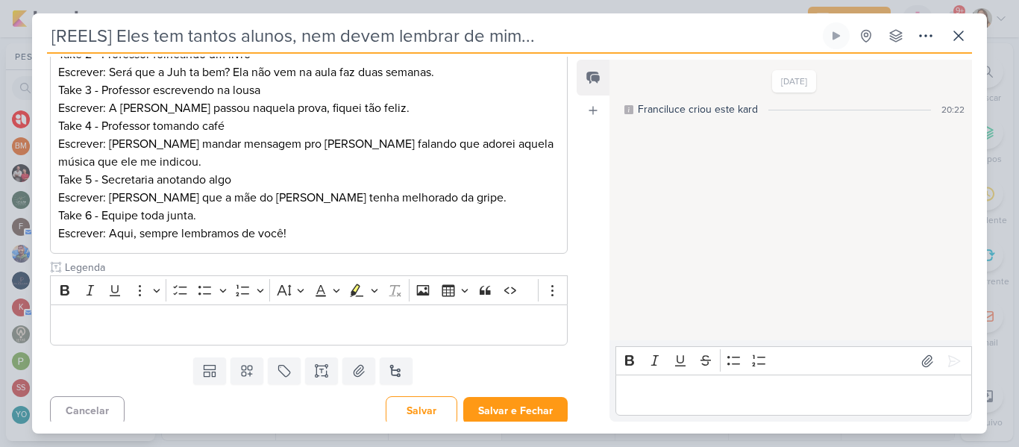
scroll to position [316, 0]
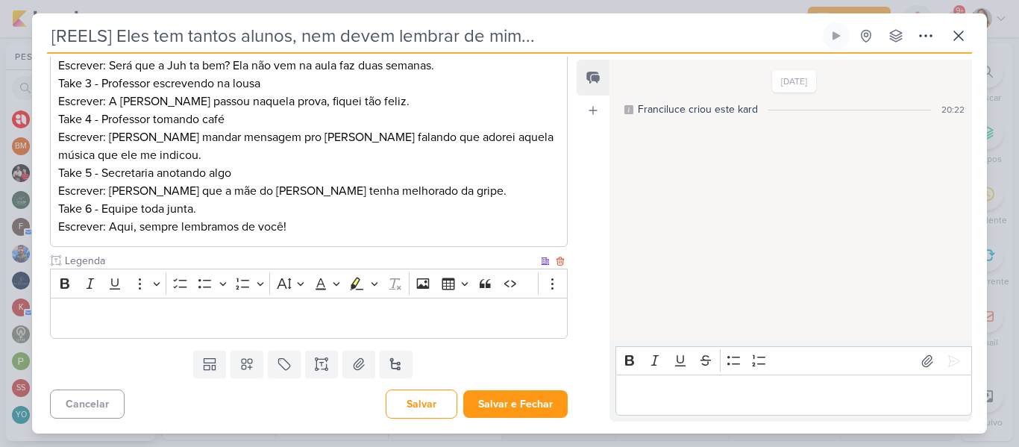
type input "Legenda"
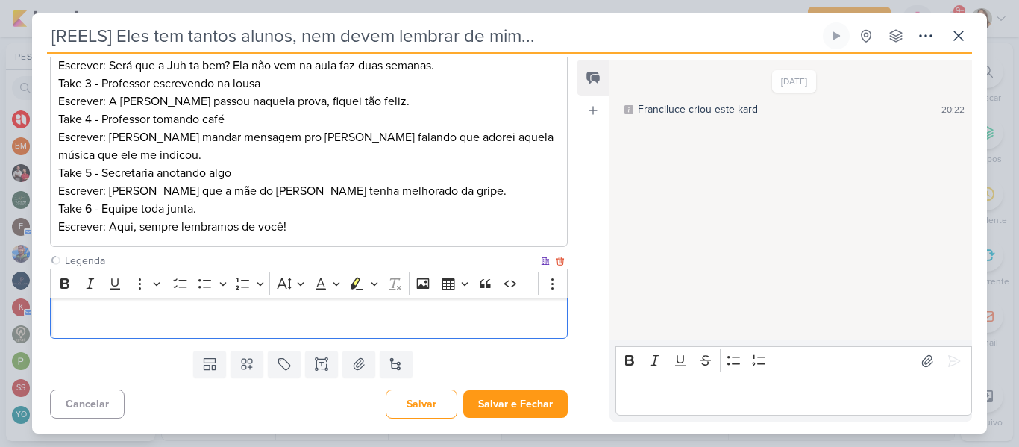
click at [486, 310] on p "Editor editing area: main" at bounding box center [308, 319] width 501 height 18
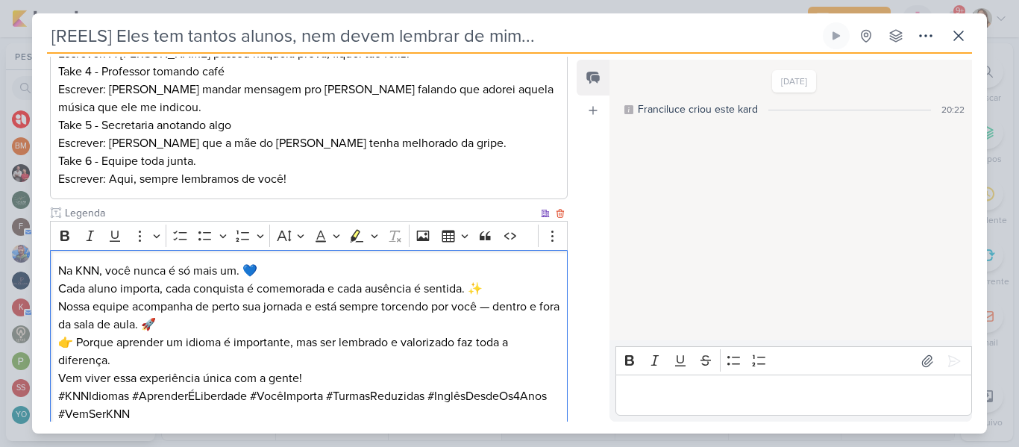
click at [296, 328] on p "Nossa equipe acompanha de perto sua jornada e está sempre torcendo por você — d…" at bounding box center [308, 316] width 501 height 36
click at [498, 308] on p "Nossa equipe acompanha de perto sua jornada e está sempre torcendo por você — d…" at bounding box center [308, 316] width 501 height 36
click at [375, 323] on p "Nossa equipe acompanha de perto sua jornada e está sempre torcendo por você (de…" at bounding box center [308, 316] width 501 height 36
click at [164, 322] on p "Nossa equipe acompanha de perto sua jornada e está sempre torcendo por você (de…" at bounding box center [308, 316] width 501 height 36
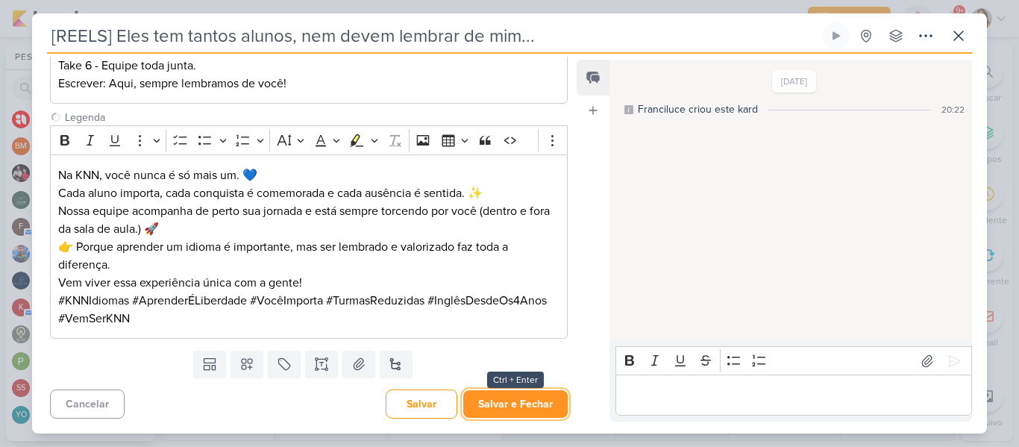
click at [530, 397] on button "Salvar e Fechar" at bounding box center [515, 404] width 104 height 28
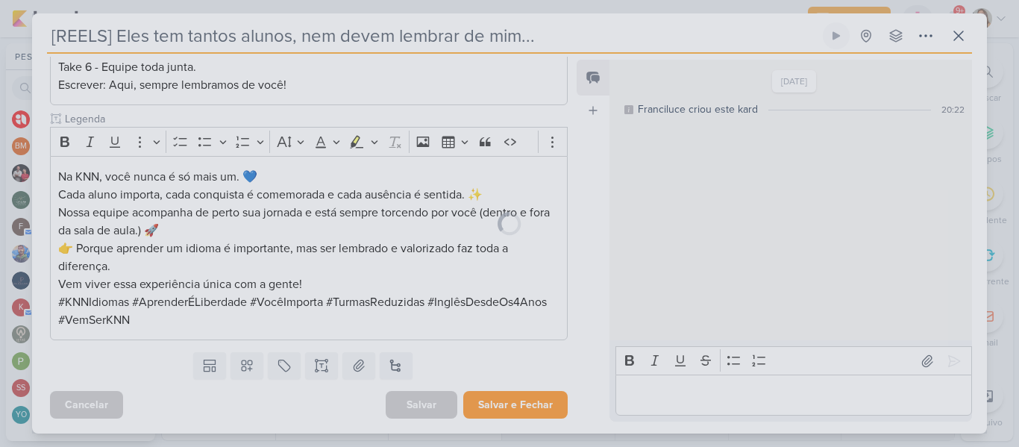
scroll to position [457, 0]
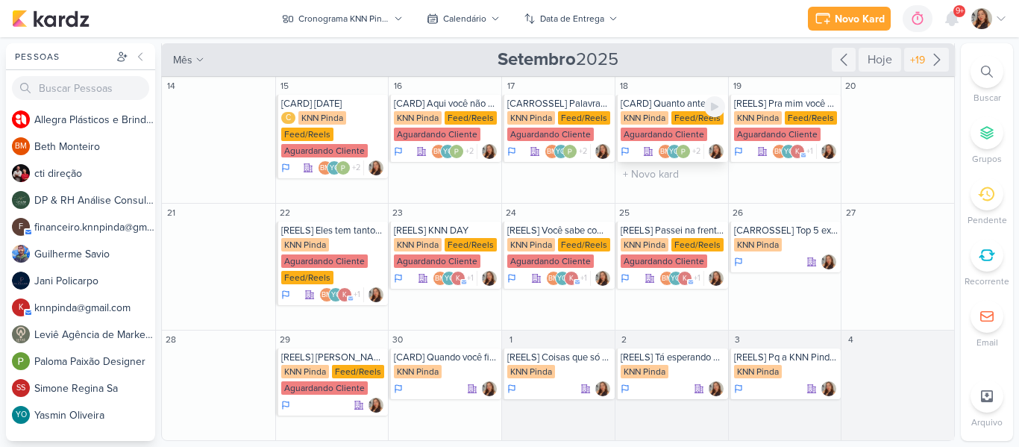
click at [669, 108] on div "[CARD] Quanto antes, melhor! Na KNN os pequenos já começam a conquistar o mundo…" at bounding box center [673, 104] width 104 height 12
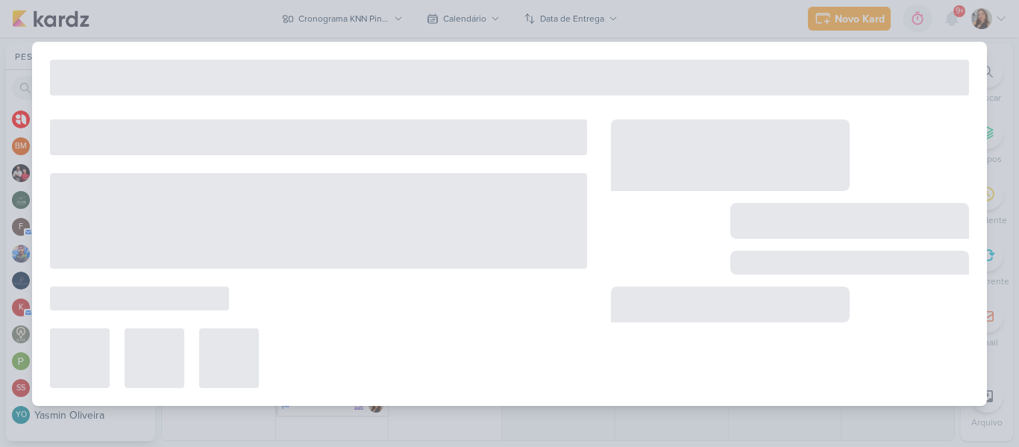
type input "[CARD] Quanto antes, melhor! Na KNN os pequenos já começam a conquistar o mundo…"
type input "[DATE] 23:59"
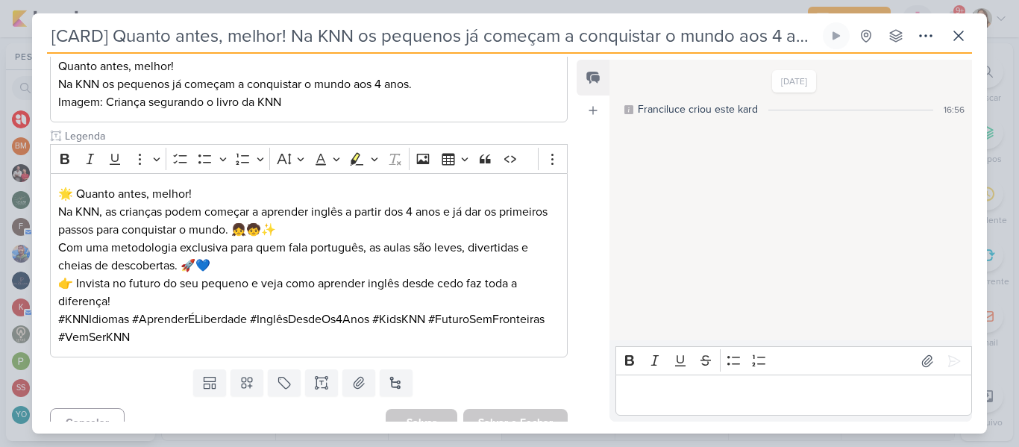
scroll to position [280, 0]
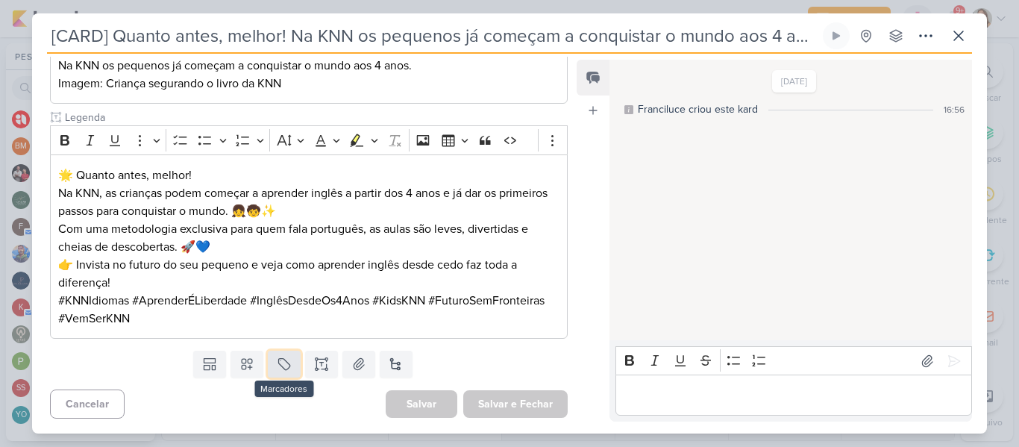
click at [272, 355] on button at bounding box center [284, 364] width 33 height 27
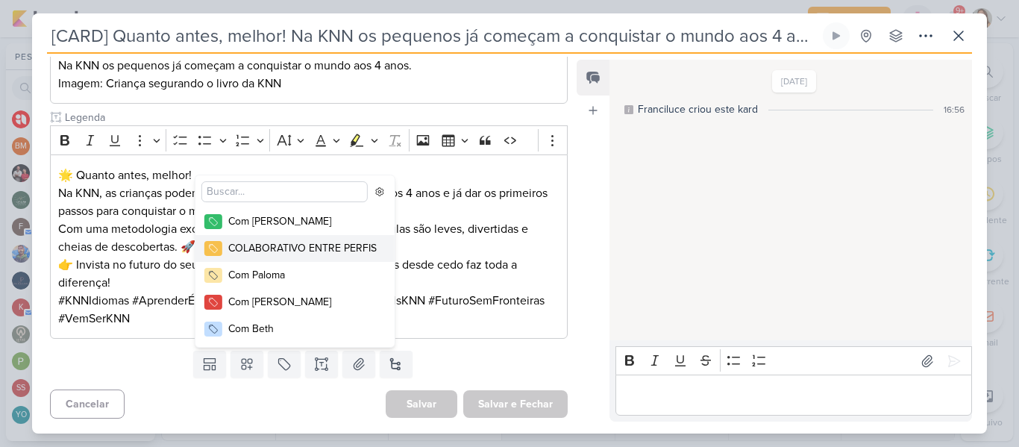
click at [282, 248] on div "COLABORATIVO ENTRE PERFIS" at bounding box center [302, 248] width 148 height 16
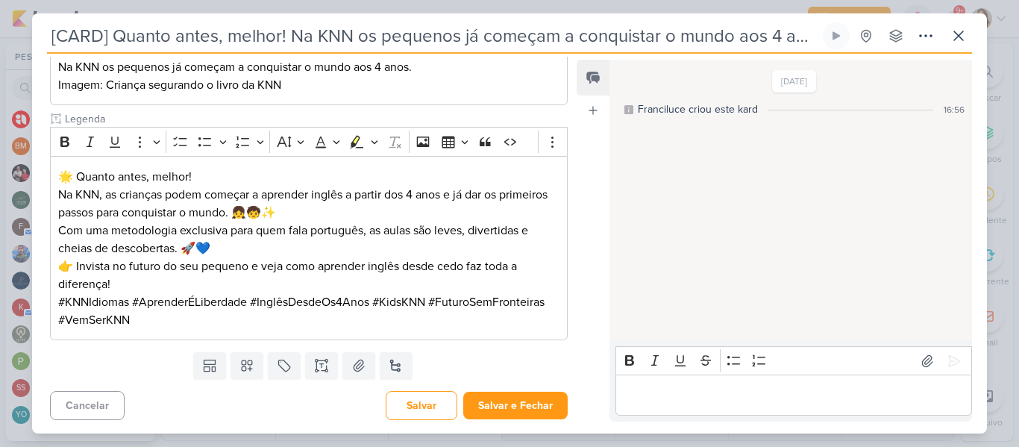
scroll to position [330, 0]
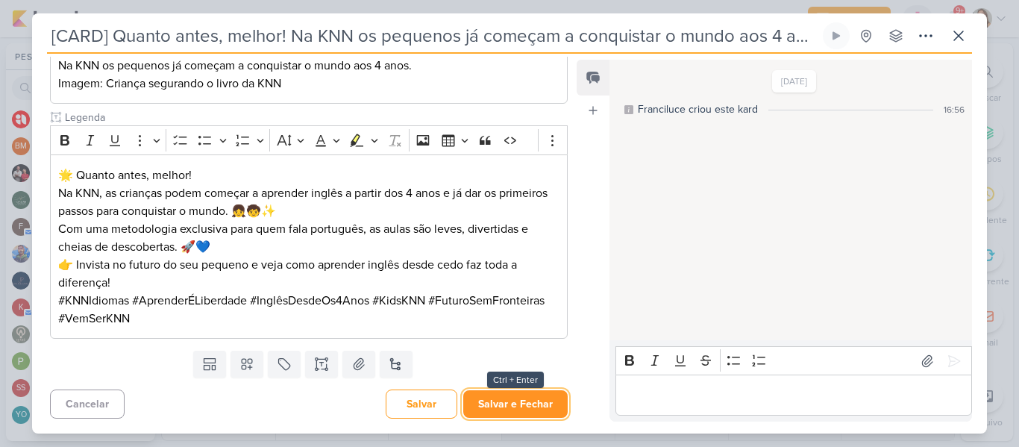
click at [510, 406] on button "Salvar e Fechar" at bounding box center [515, 404] width 104 height 28
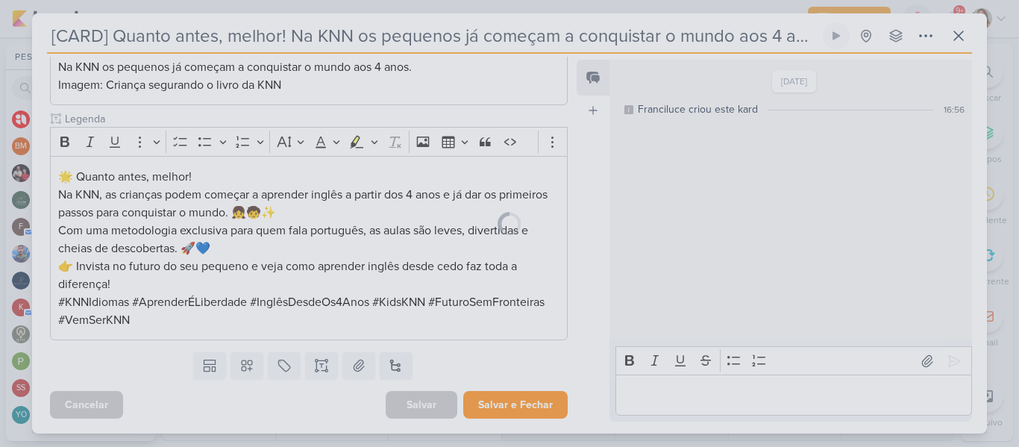
scroll to position [328, 0]
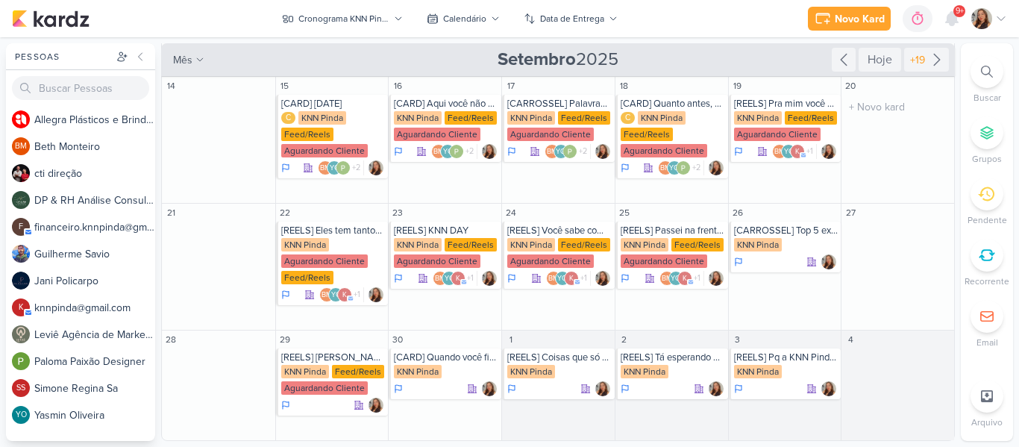
click at [841, 174] on div "20 O título do kard deve ter menos que 100 caracteres" at bounding box center [897, 140] width 113 height 127
click at [352, 257] on div "Aguardando Cliente" at bounding box center [324, 260] width 87 height 13
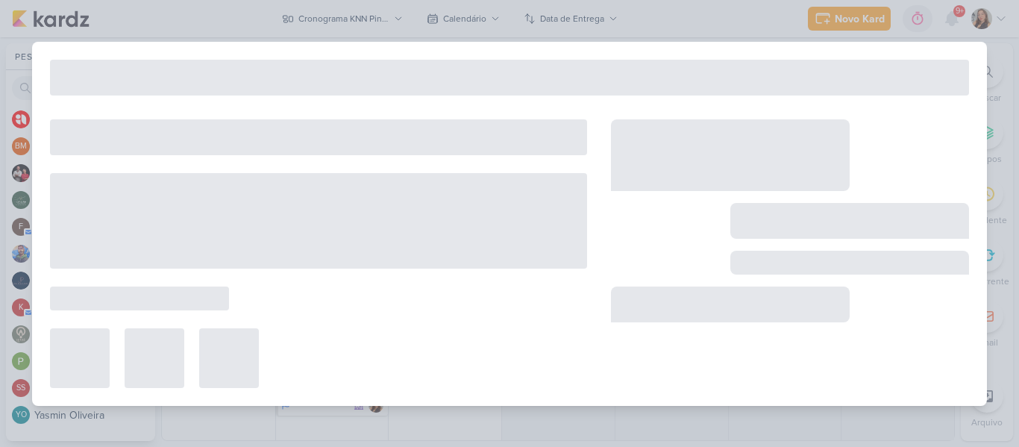
type input "[REELS] Eles tem tantos alunos, nem devem lembrar de mim..."
type input "[DATE] 23:59"
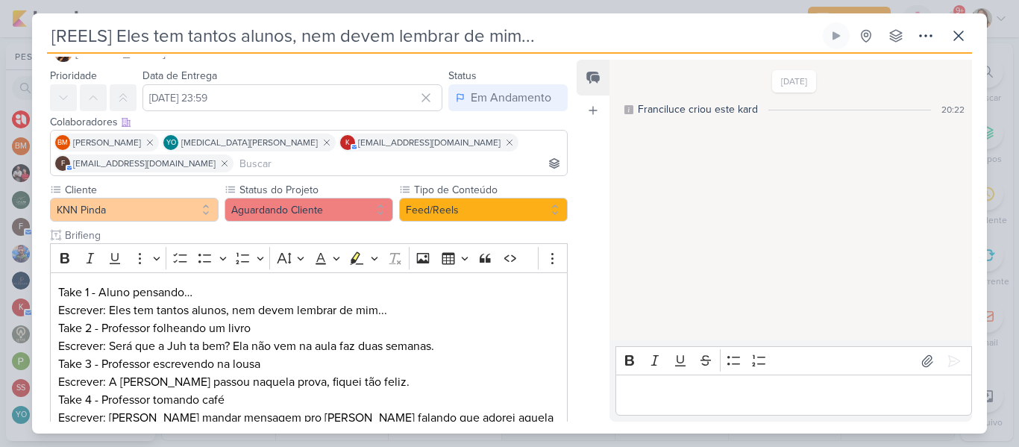
scroll to position [459, 0]
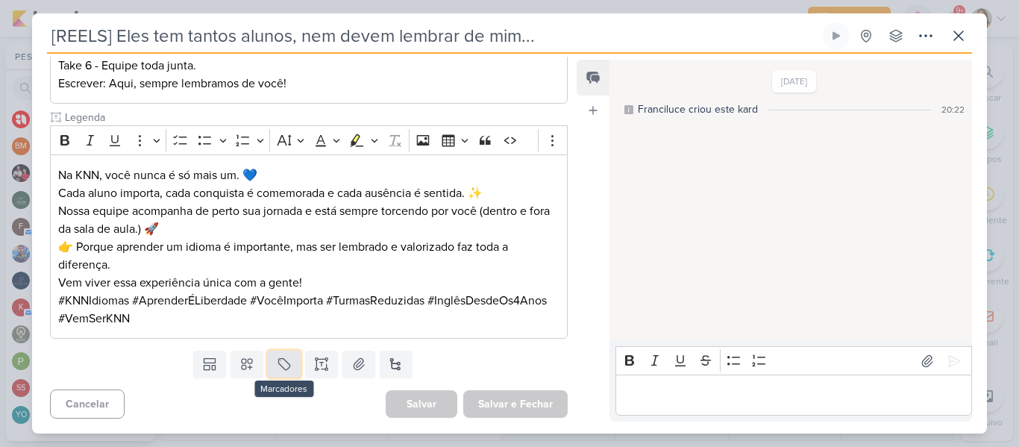
click at [285, 373] on button at bounding box center [284, 364] width 33 height 27
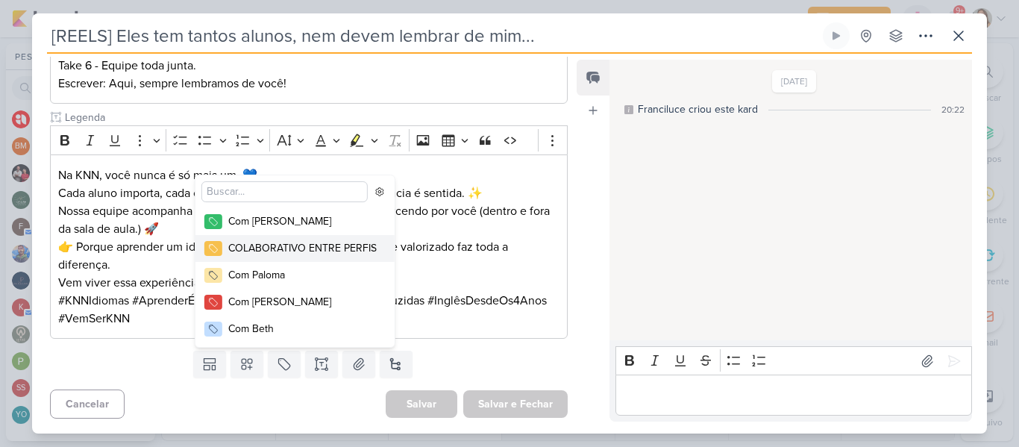
click at [272, 251] on div "COLABORATIVO ENTRE PERFIS" at bounding box center [302, 248] width 148 height 16
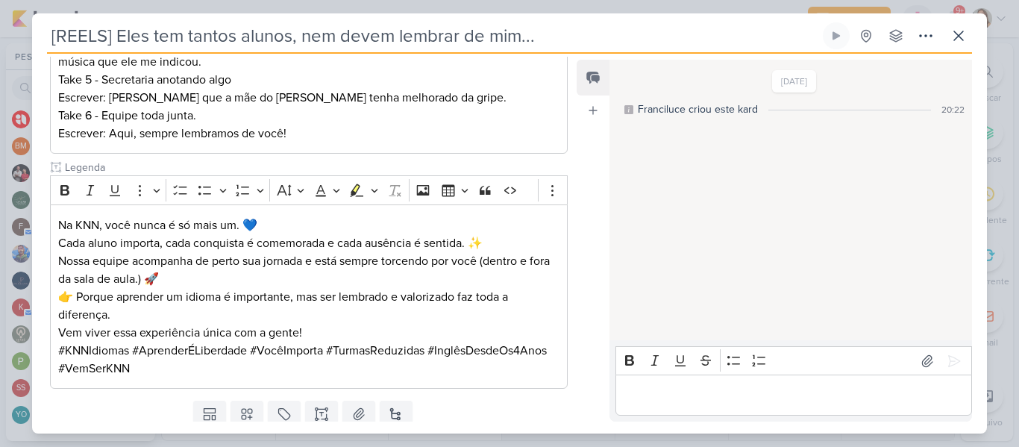
scroll to position [509, 0]
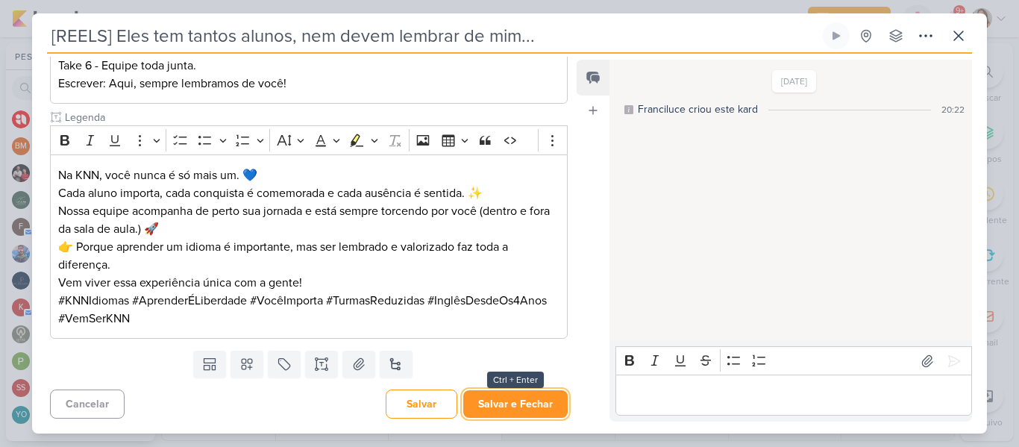
click at [541, 401] on button "Salvar e Fechar" at bounding box center [515, 404] width 104 height 28
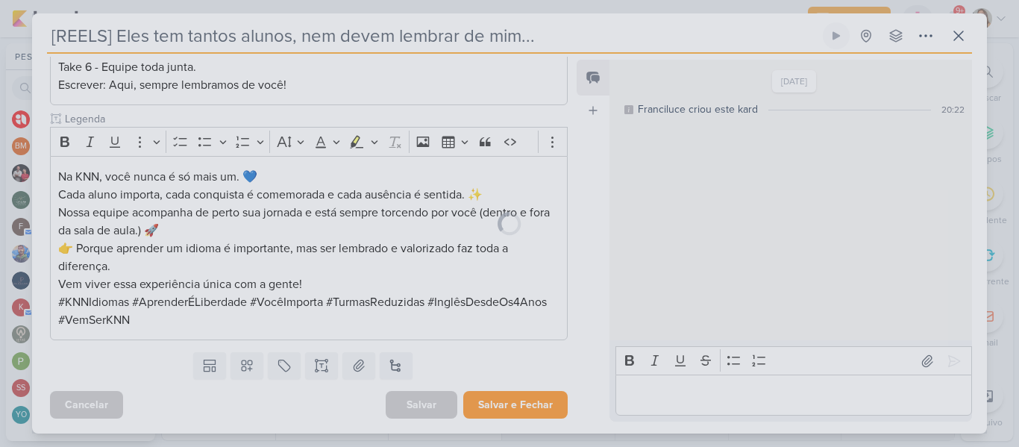
scroll to position [507, 0]
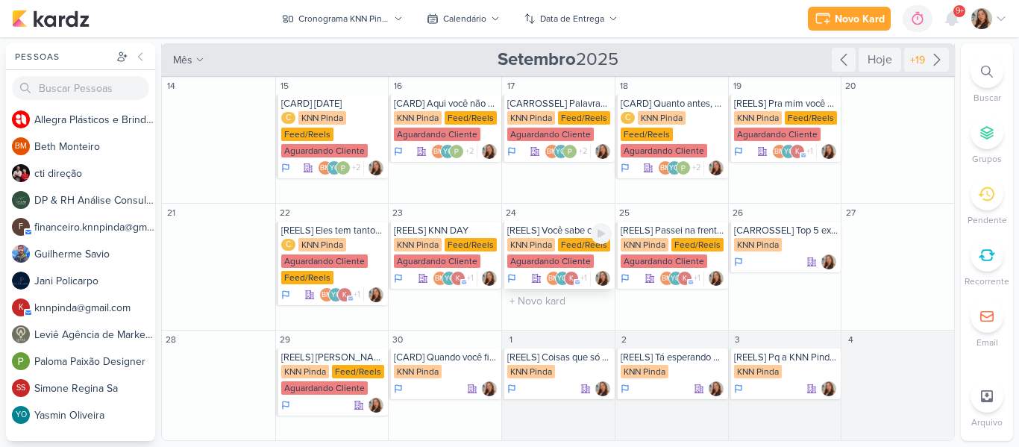
click at [557, 234] on div "[REELS] Você sabe como se fala isso em espanhol?" at bounding box center [559, 231] width 104 height 12
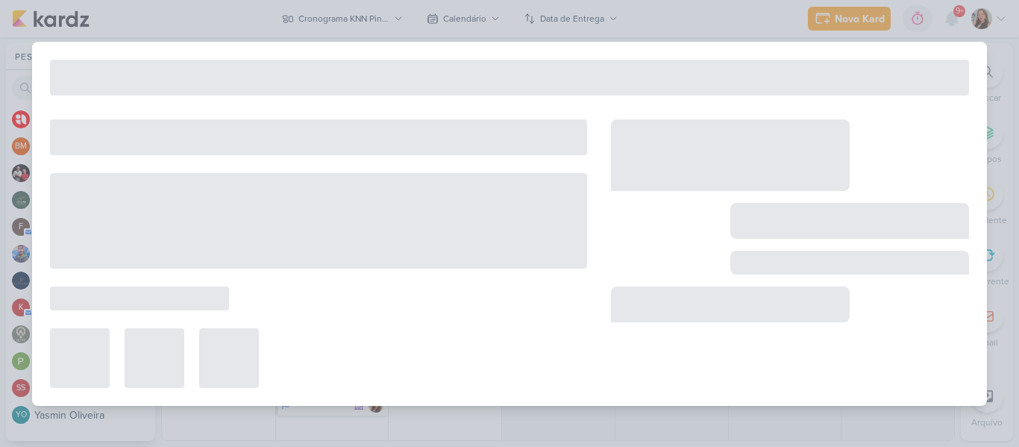
type input "[REELS] Você sabe como se fala isso em espanhol?"
type input "[DATE] 23:59"
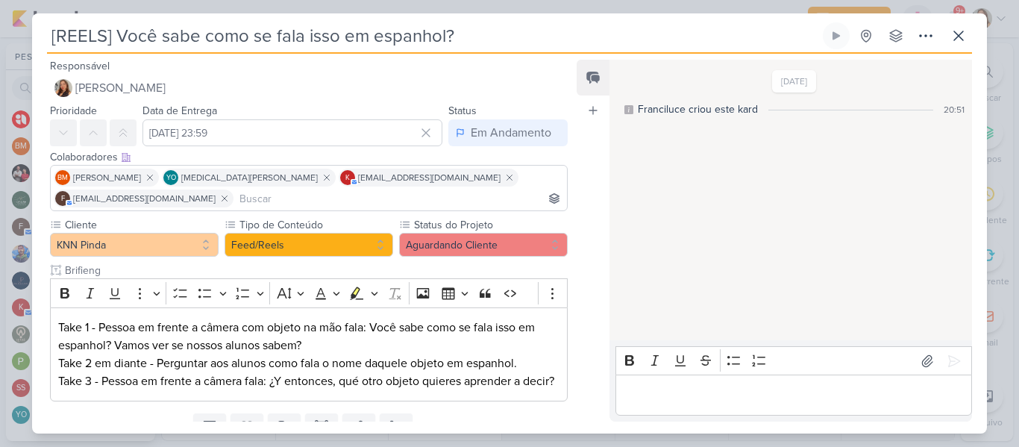
scroll to position [81, 0]
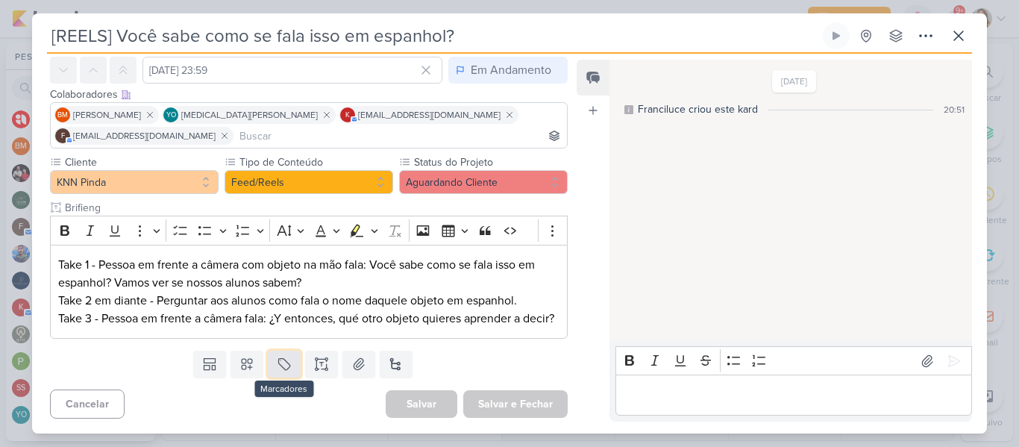
click at [284, 359] on icon at bounding box center [284, 364] width 15 height 15
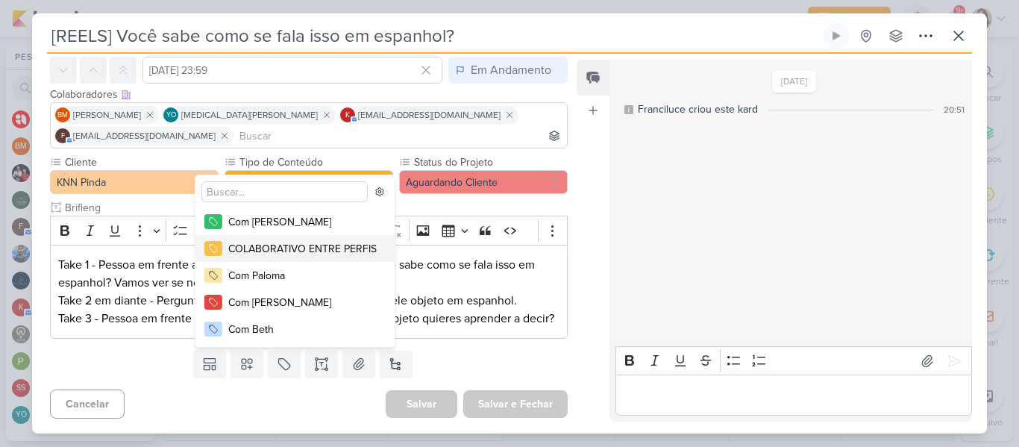
click at [263, 251] on div "COLABORATIVO ENTRE PERFIS" at bounding box center [302, 249] width 148 height 16
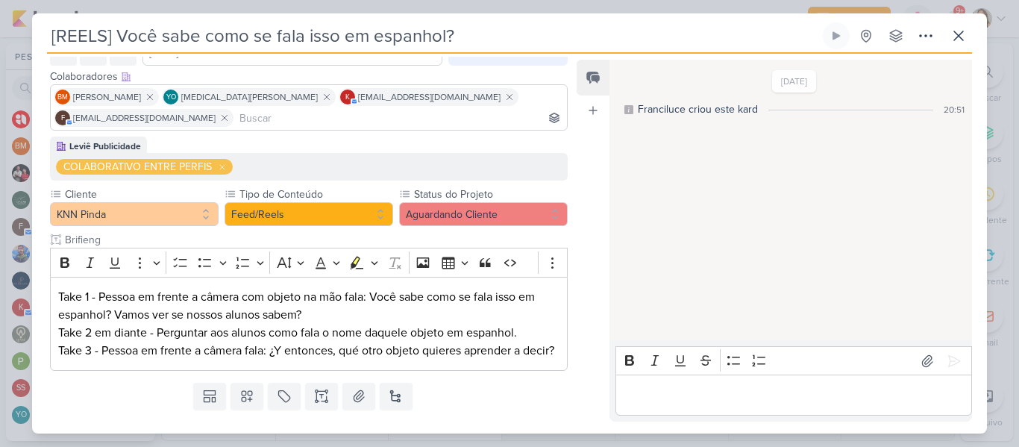
click at [221, 166] on icon at bounding box center [222, 167] width 9 height 9
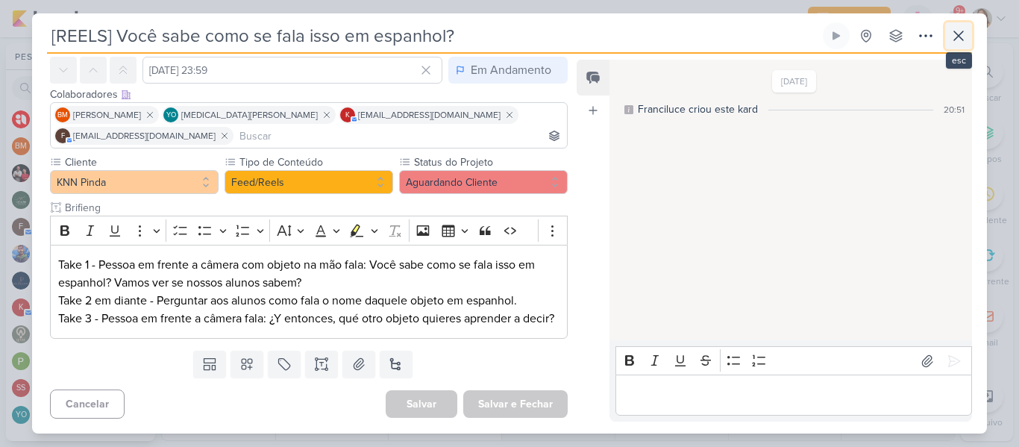
click at [960, 38] on icon at bounding box center [958, 35] width 9 height 9
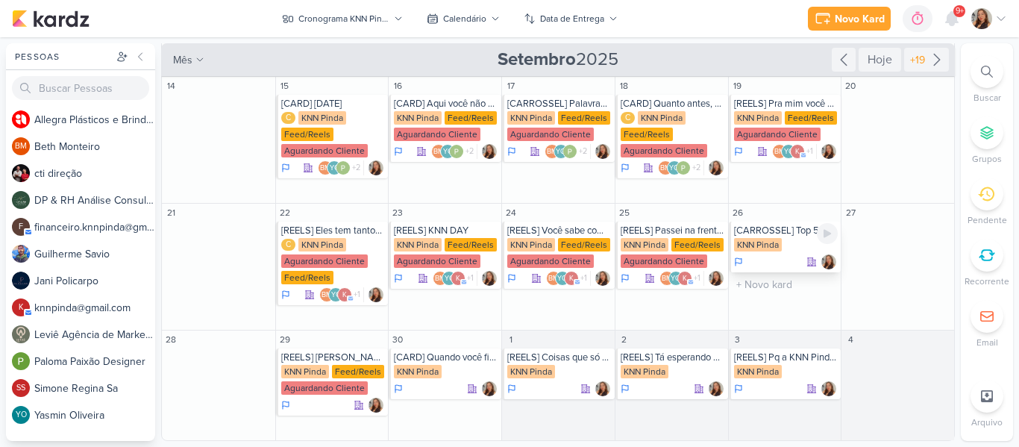
click at [795, 240] on div "KNN Pinda" at bounding box center [786, 245] width 104 height 15
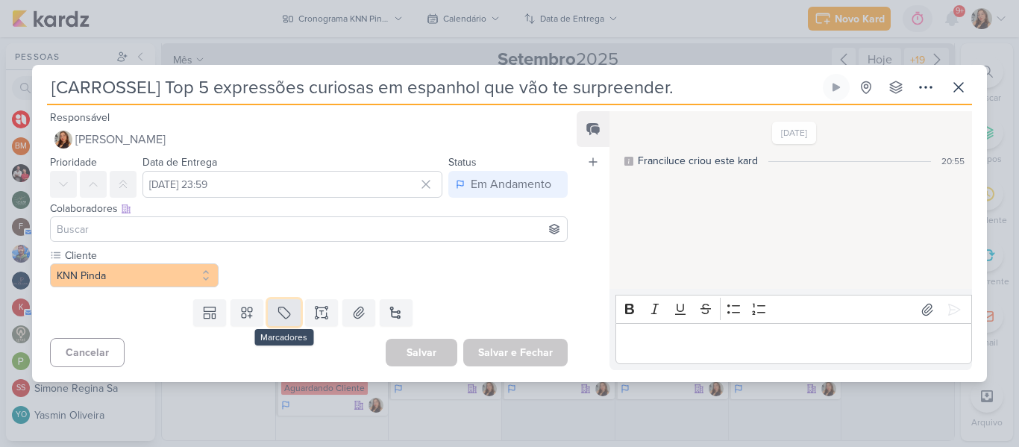
click at [285, 311] on icon at bounding box center [284, 312] width 15 height 15
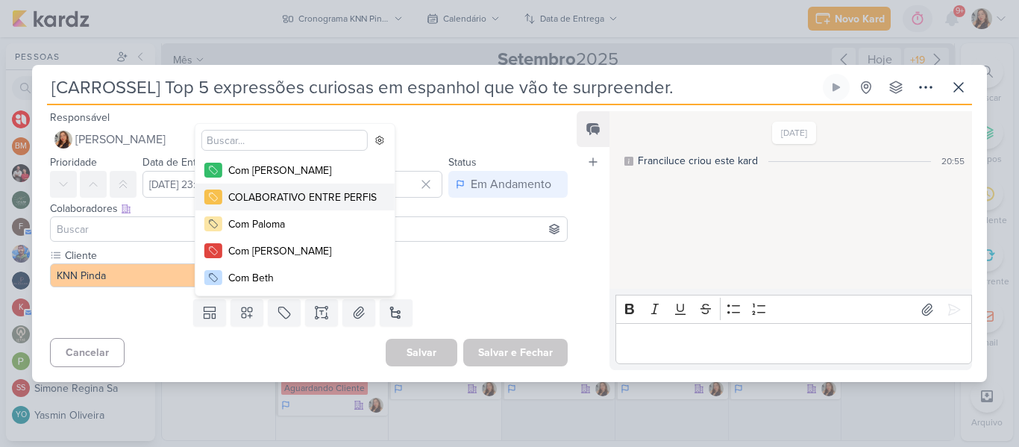
click at [293, 203] on div "COLABORATIVO ENTRE PERFIS" at bounding box center [302, 198] width 148 height 16
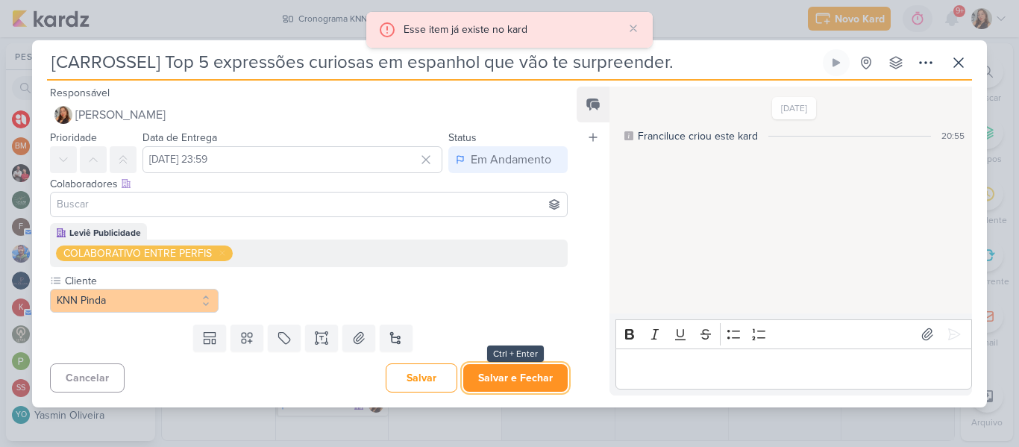
click at [501, 378] on button "Salvar e Fechar" at bounding box center [515, 378] width 104 height 28
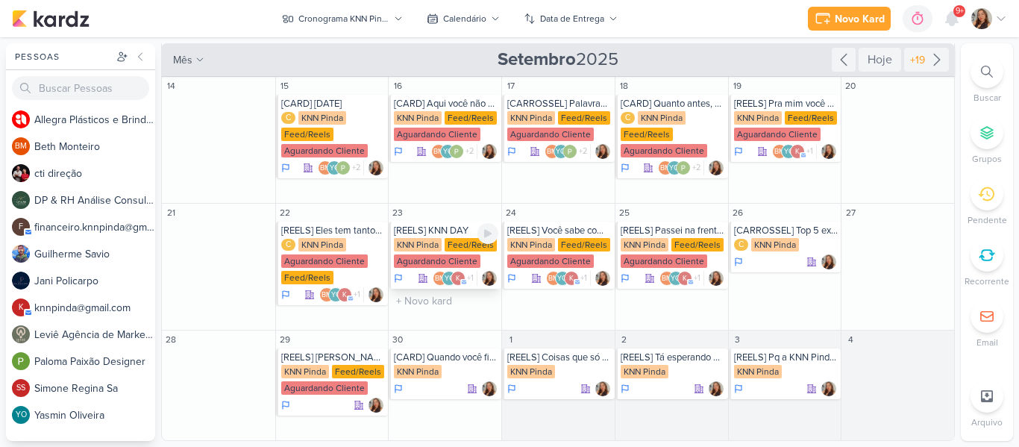
click at [424, 237] on div "[REELS] KNN DAY KNN Pinda Feed/Reels Aguardando Cliente BM YO +1" at bounding box center [445, 255] width 113 height 67
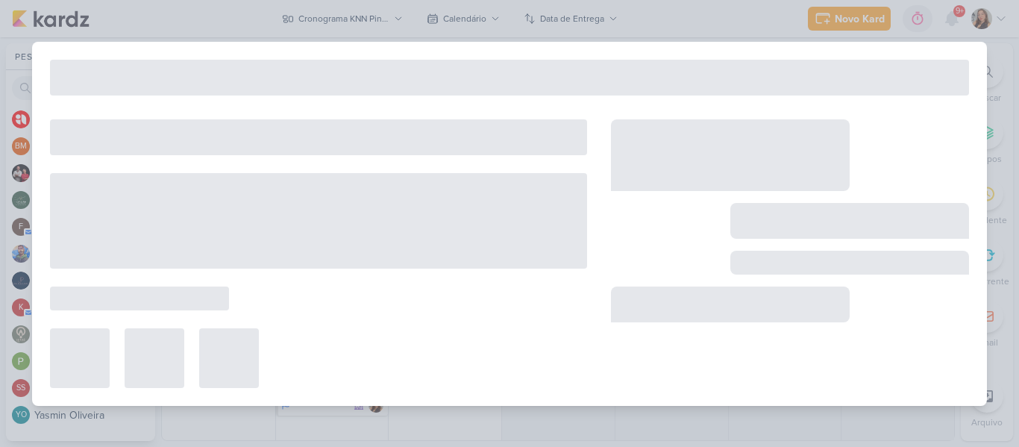
type input "[REELS] KNN DAY"
type input "[DATE] 23:59"
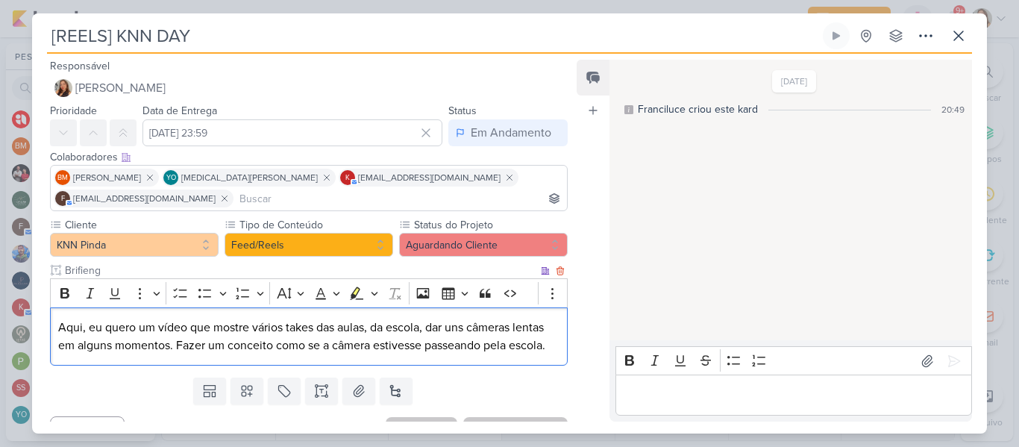
click at [407, 334] on p "Aqui, eu quero um vídeo que mostre vários takes das aulas, da escola, dar uns c…" at bounding box center [308, 337] width 501 height 36
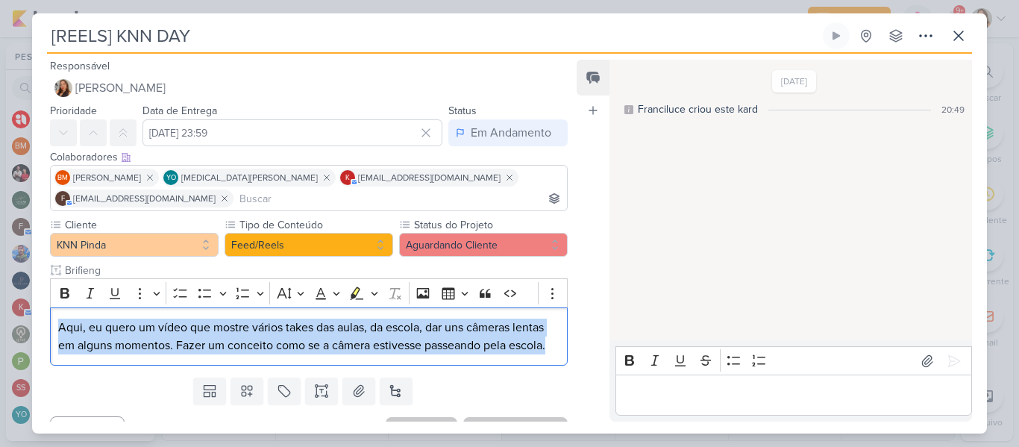
drag, startPoint x: 57, startPoint y: 325, endPoint x: 574, endPoint y: 365, distance: 517.9
click at [574, 365] on div "Responsável [PERSON_NAME] Nenhum contato encontrado create new contact Novo Con…" at bounding box center [509, 244] width 955 height 380
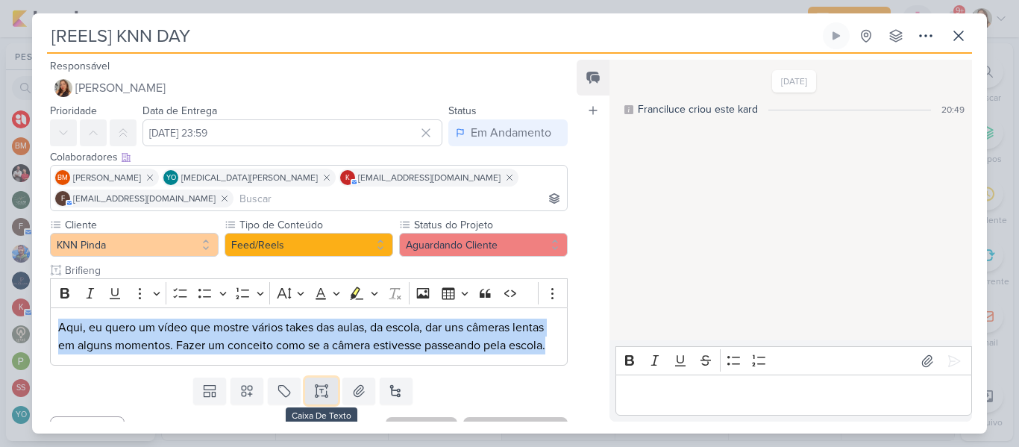
click at [319, 397] on icon at bounding box center [321, 391] width 15 height 15
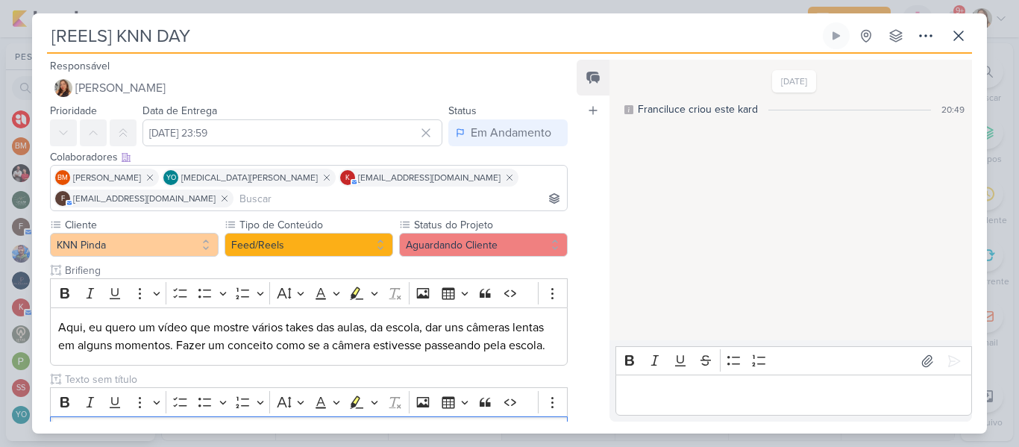
scroll to position [0, 0]
click at [221, 378] on input "text" at bounding box center [300, 380] width 476 height 16
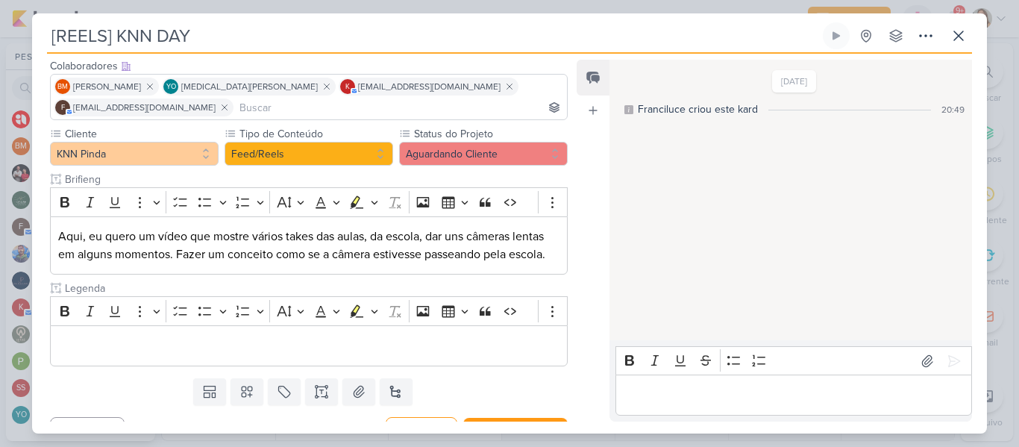
scroll to position [119, 0]
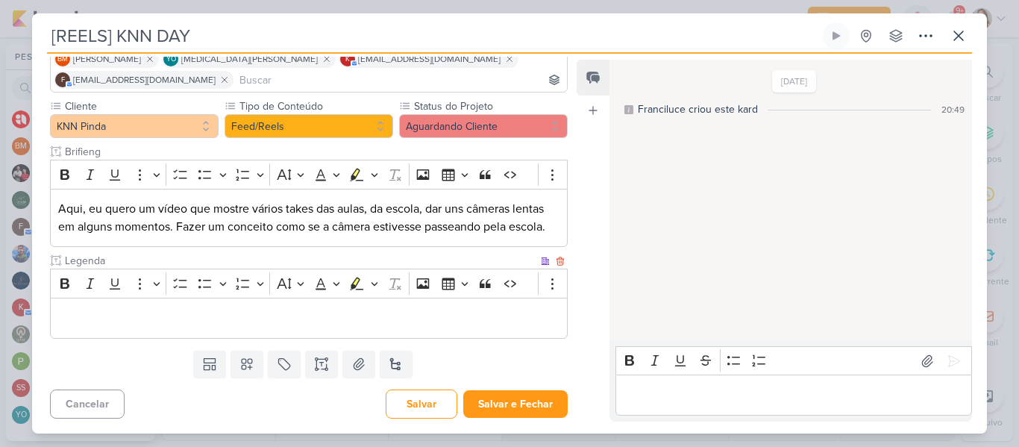
type input "Legenda"
click at [521, 316] on p "Editor editing area: main" at bounding box center [308, 319] width 501 height 18
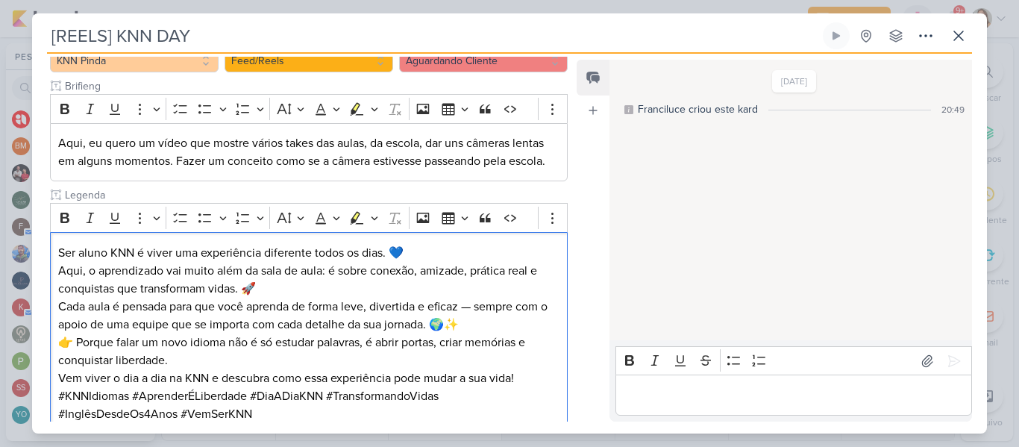
scroll to position [280, 0]
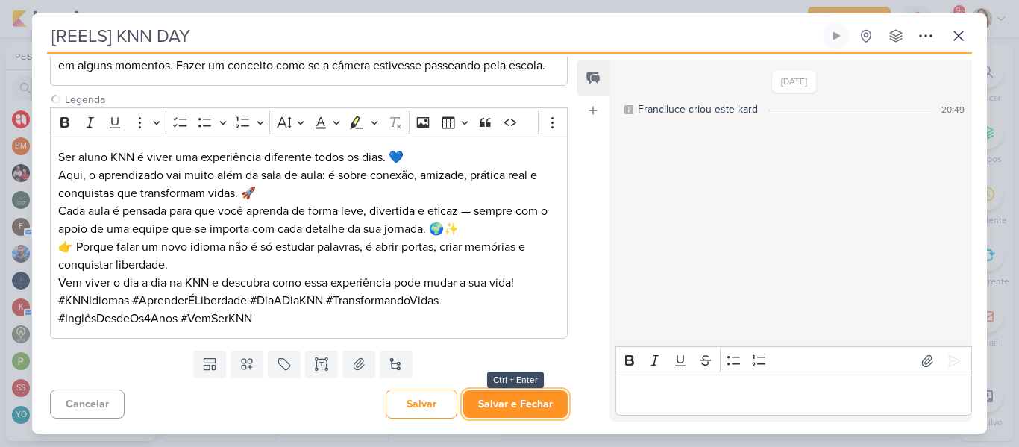
click at [525, 401] on button "Salvar e Fechar" at bounding box center [515, 404] width 104 height 28
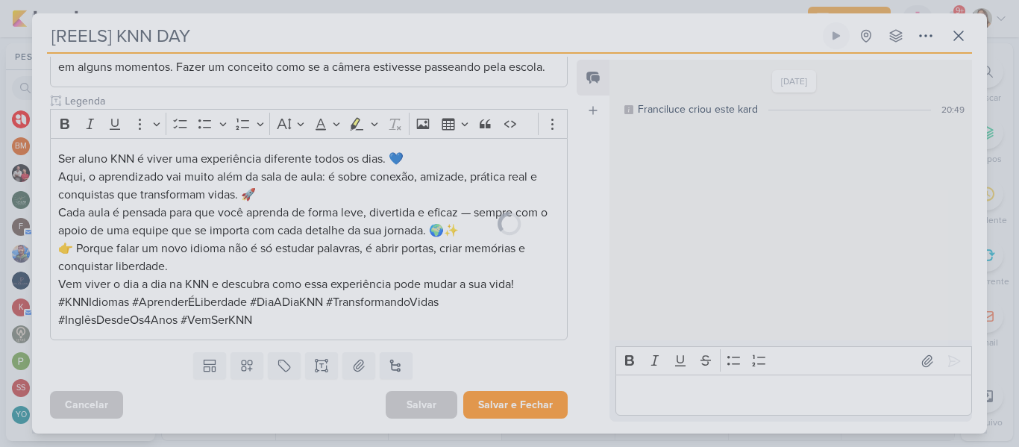
scroll to position [278, 0]
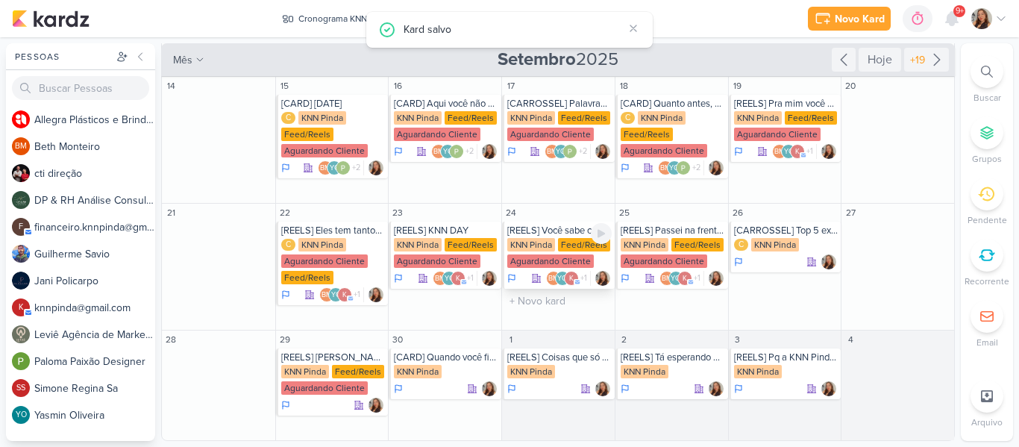
click at [540, 248] on div "KNN Pinda" at bounding box center [531, 244] width 48 height 13
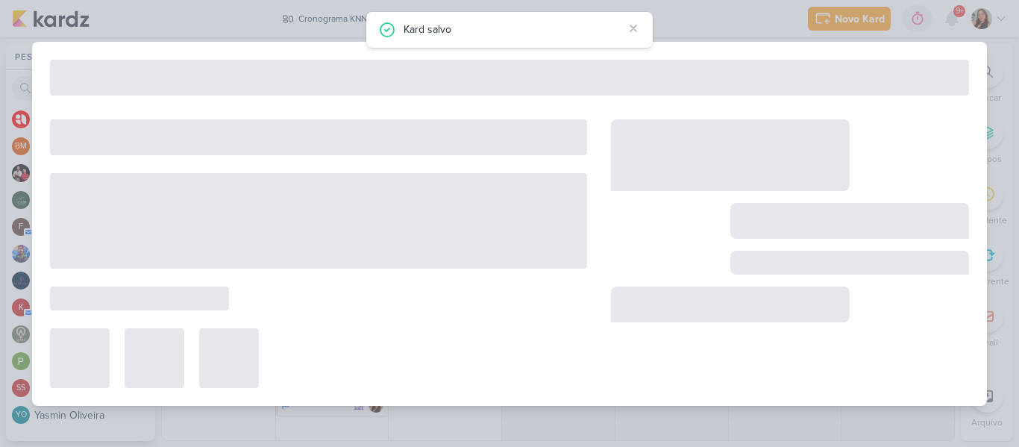
type input "[REELS] Você sabe como se fala isso em espanhol?"
type input "[DATE] 23:59"
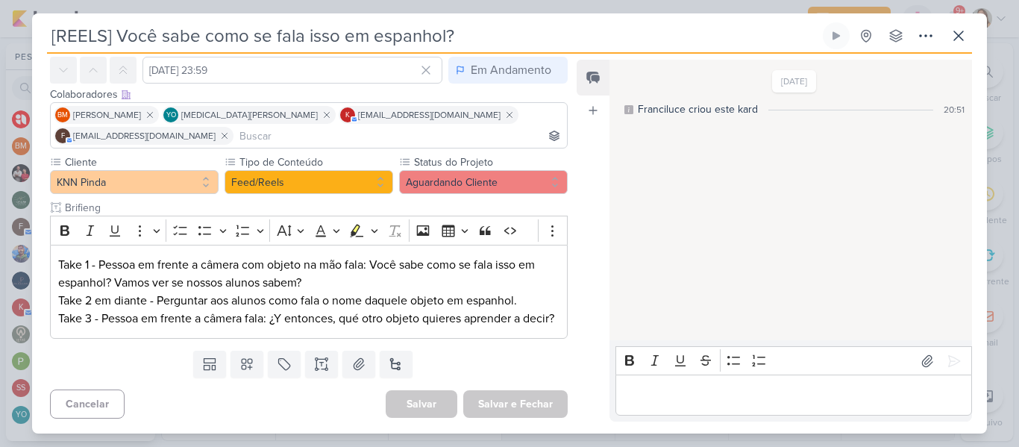
scroll to position [81, 0]
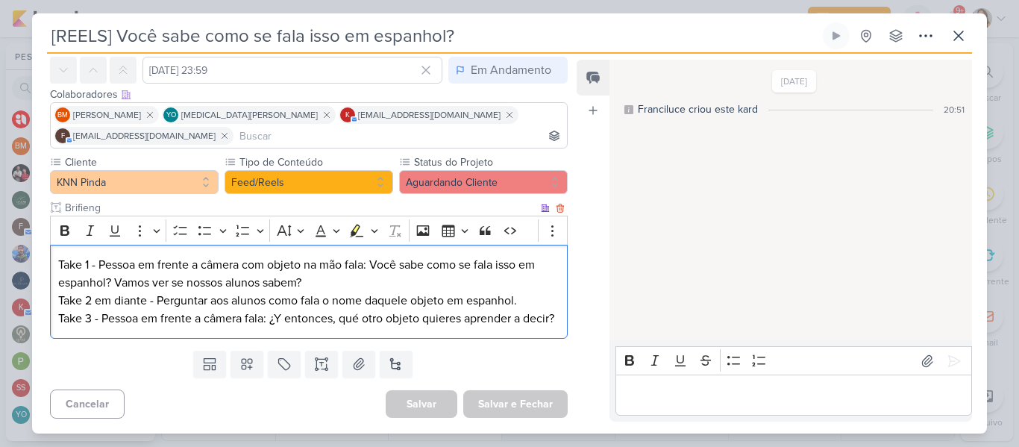
click at [333, 303] on p "Take 1 - Pessoa em frente a câmera com objeto na mão fala: Você sabe como se fa…" at bounding box center [308, 292] width 501 height 72
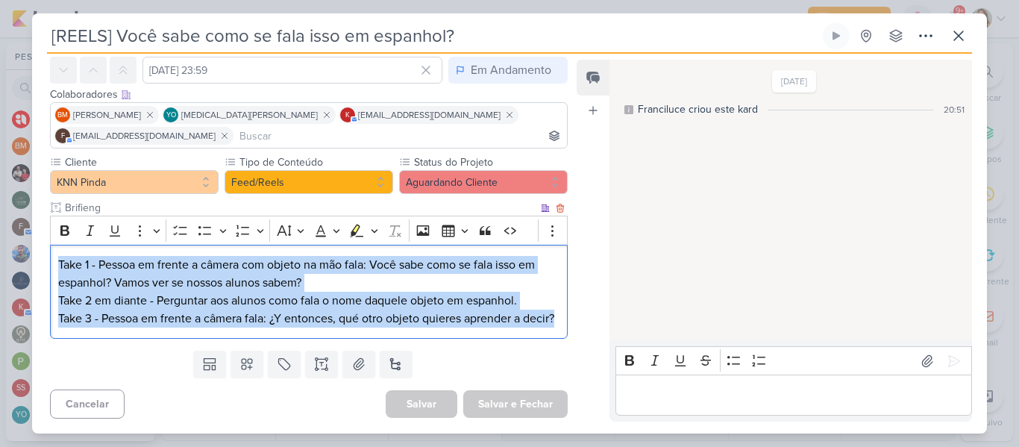
drag, startPoint x: 60, startPoint y: 247, endPoint x: 123, endPoint y: 330, distance: 104.3
click at [123, 330] on div "Take 1 - Pessoa em frente a câmera com objeto na mão fala: Você sabe como se fa…" at bounding box center [309, 292] width 518 height 95
copy p "Take 1 - Pessoa em frente a câmera com objeto na mão fala: Você sabe como se fa…"
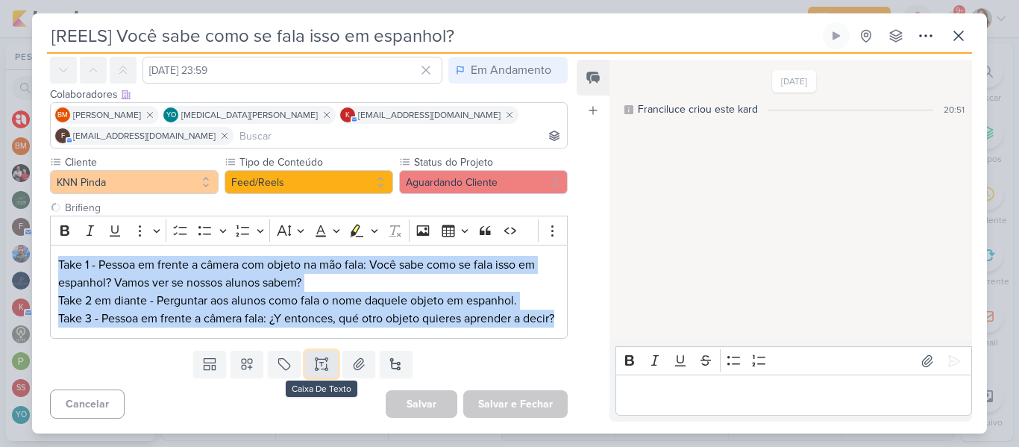
click at [314, 369] on icon at bounding box center [321, 364] width 15 height 15
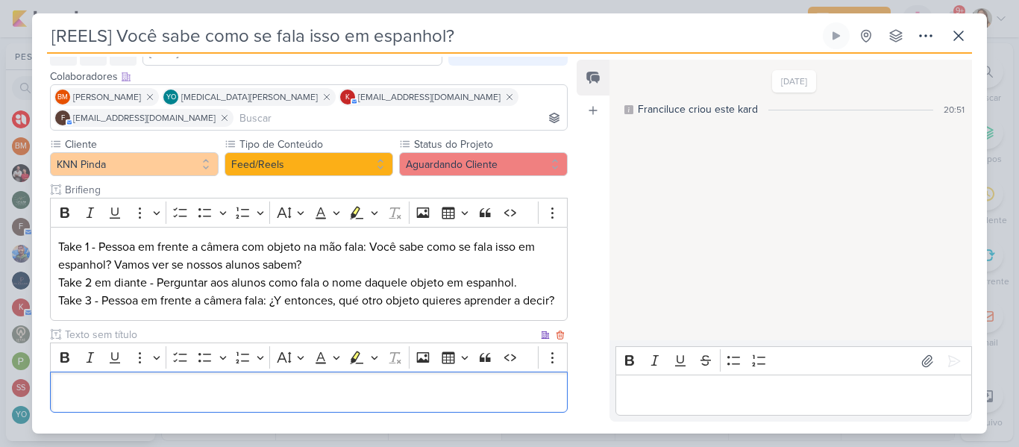
click at [276, 401] on p "Editor editing area: main" at bounding box center [308, 393] width 501 height 18
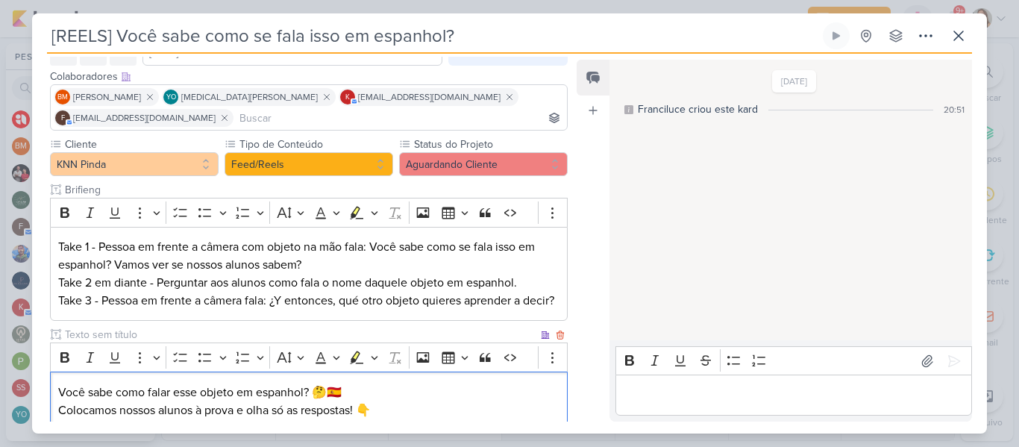
scroll to position [184, 0]
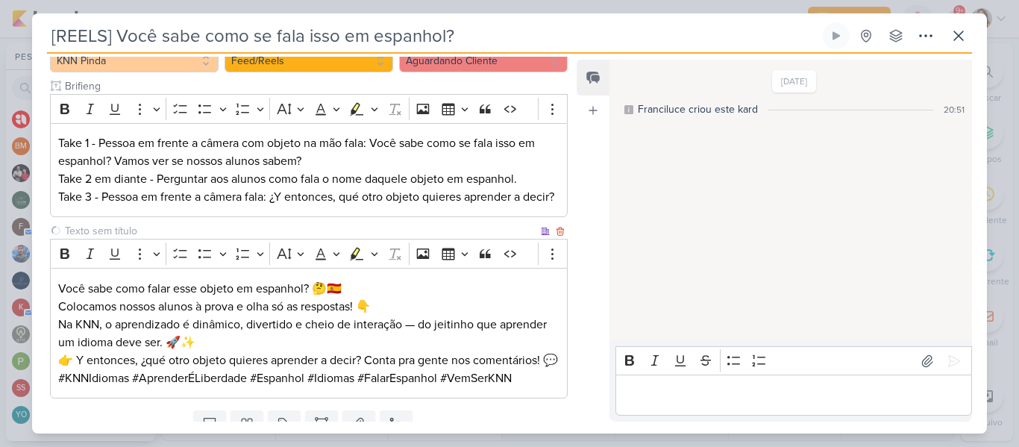
click at [147, 239] on input "text" at bounding box center [300, 231] width 476 height 16
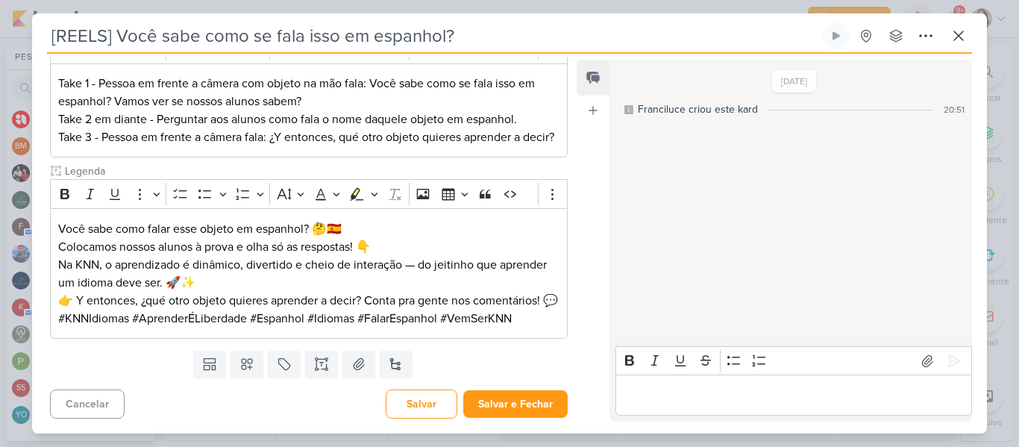
scroll to position [278, 0]
type input "Legenda"
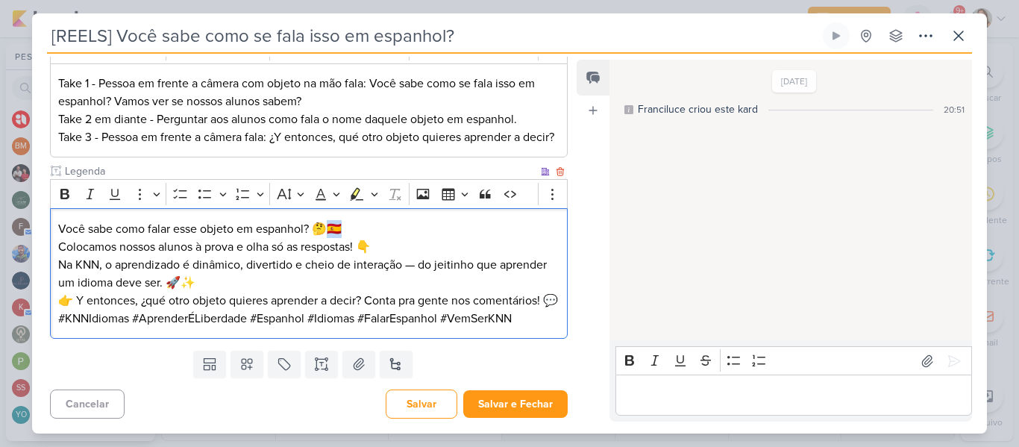
drag, startPoint x: 348, startPoint y: 209, endPoint x: 331, endPoint y: 213, distance: 16.8
click at [331, 220] on p "Você sabe como falar esse objeto em espanhol? 🤔🇪🇸 Colocamos nossos alunos à pro…" at bounding box center [308, 238] width 501 height 36
click at [359, 222] on p "Você sabe como falar esse objeto em espanhol? 🤔🇪🇸 Colocamos nossos alunos à pro…" at bounding box center [308, 238] width 501 height 36
click at [374, 233] on p "Você sabe como falar esse objeto em espanhol? 🤔 Colocamos nossos alunos à prova…" at bounding box center [308, 238] width 501 height 36
click at [419, 256] on p "Na KNN, o aprendizado é dinâmico, divertido e cheio de interação — do jeitinho …" at bounding box center [308, 274] width 501 height 36
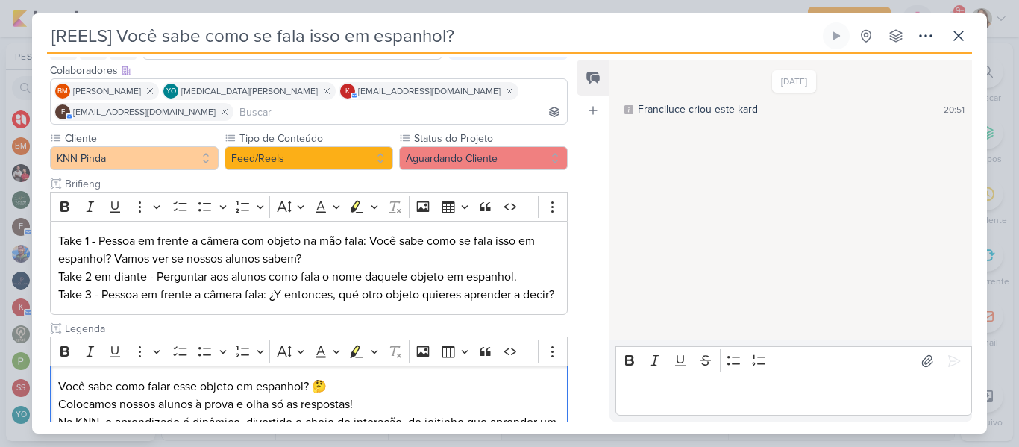
scroll to position [280, 0]
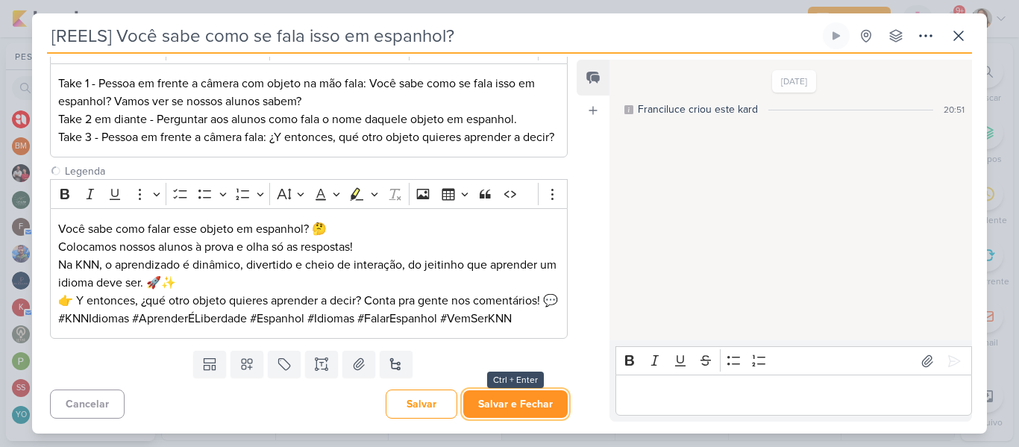
click at [481, 399] on button "Salvar e Fechar" at bounding box center [515, 404] width 104 height 28
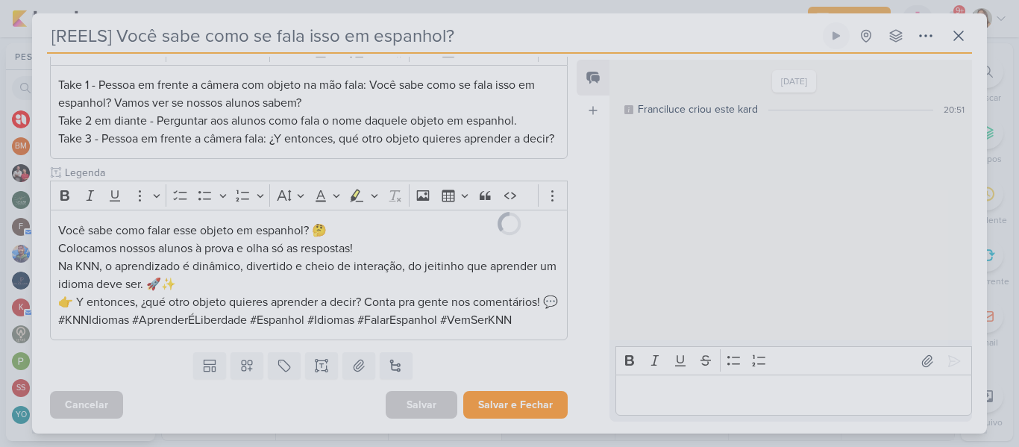
scroll to position [278, 0]
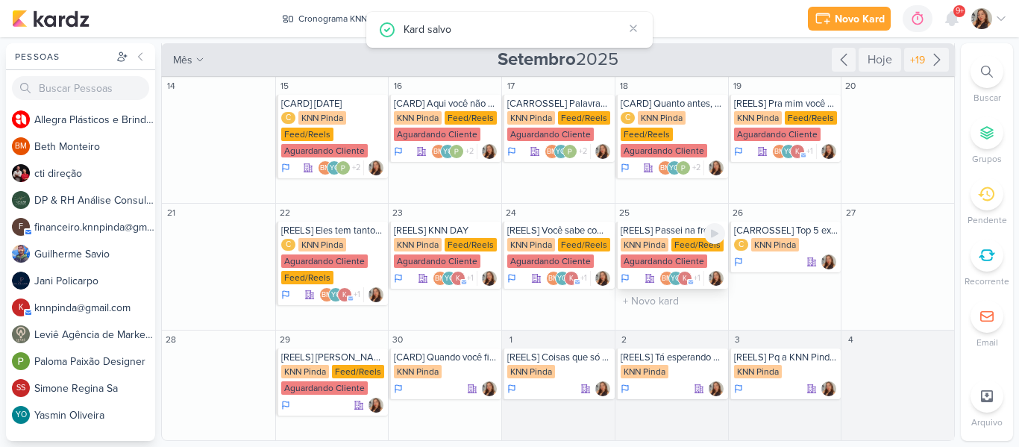
click at [645, 245] on div "KNN Pinda" at bounding box center [645, 244] width 48 height 13
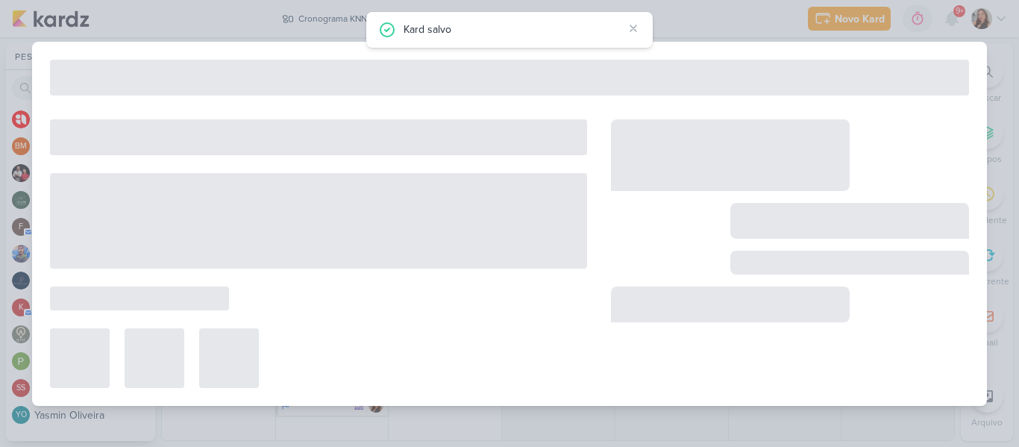
type input "[REELS] Passei na frente e nunca entrei"
type input "[DATE] 23:59"
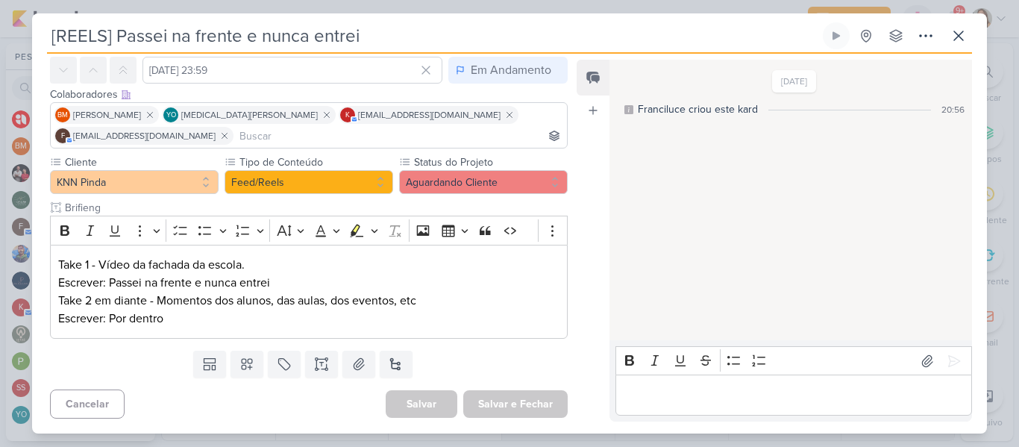
scroll to position [0, 0]
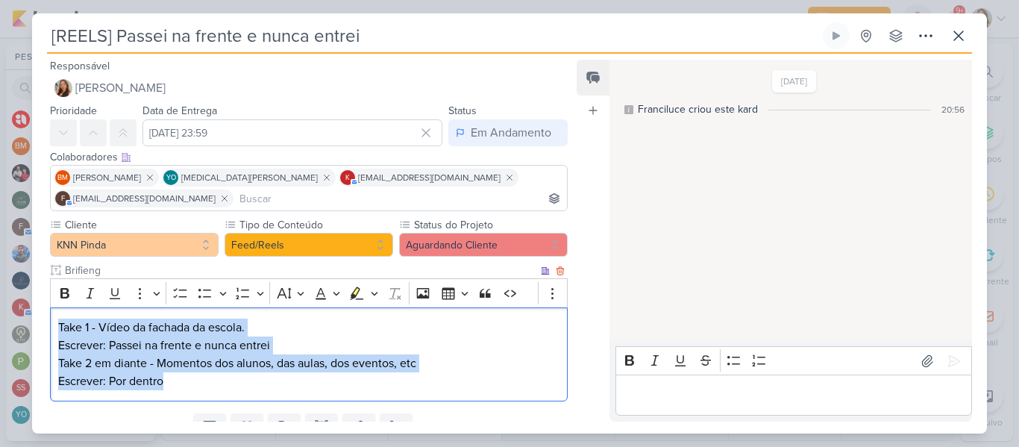
drag, startPoint x: 185, startPoint y: 384, endPoint x: 56, endPoint y: 330, distance: 140.1
click at [56, 330] on div "Take 1 - Vídeo da fachada da escola. Escrever: Passei na frente e nunca entrei …" at bounding box center [309, 354] width 518 height 95
copy p "Take 1 - Vídeo da fachada da escola. Escrever: Passei na frente e nunca entrei …"
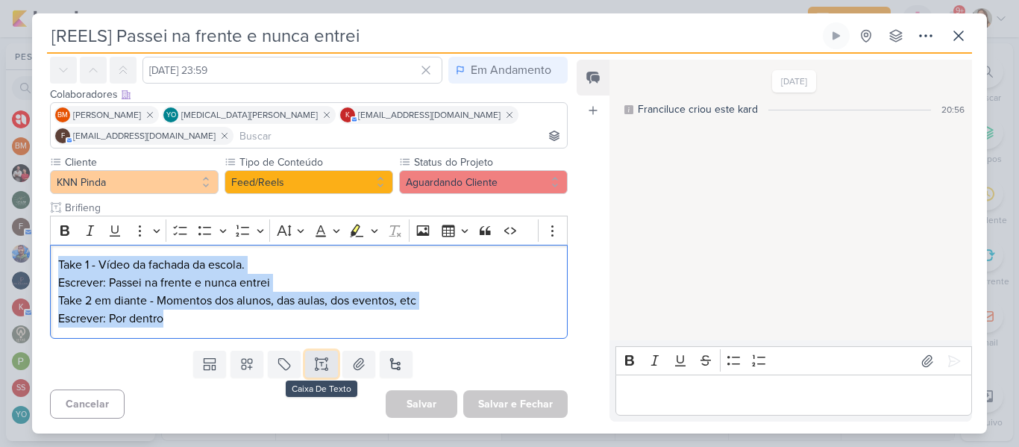
click at [325, 371] on icon at bounding box center [321, 364] width 15 height 15
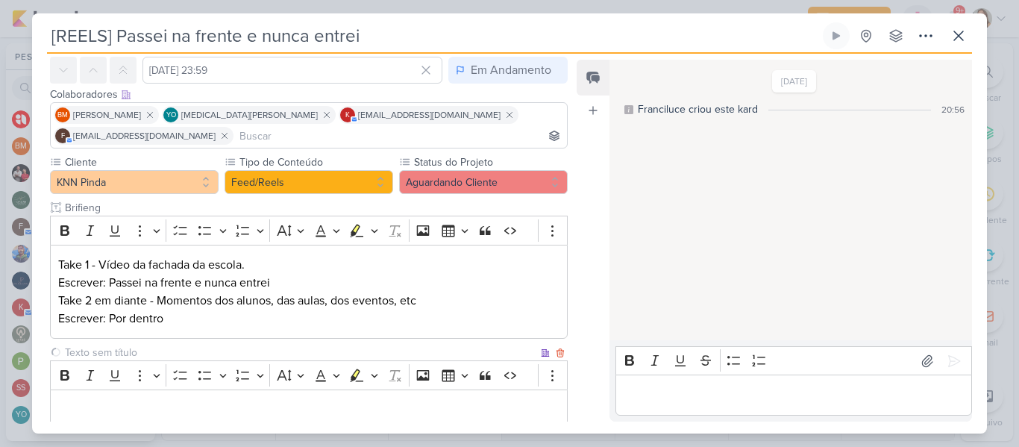
click at [270, 352] on input "text" at bounding box center [300, 353] width 476 height 16
type input "Legenda"
click at [257, 398] on div "Editor editing area: main" at bounding box center [309, 409] width 518 height 41
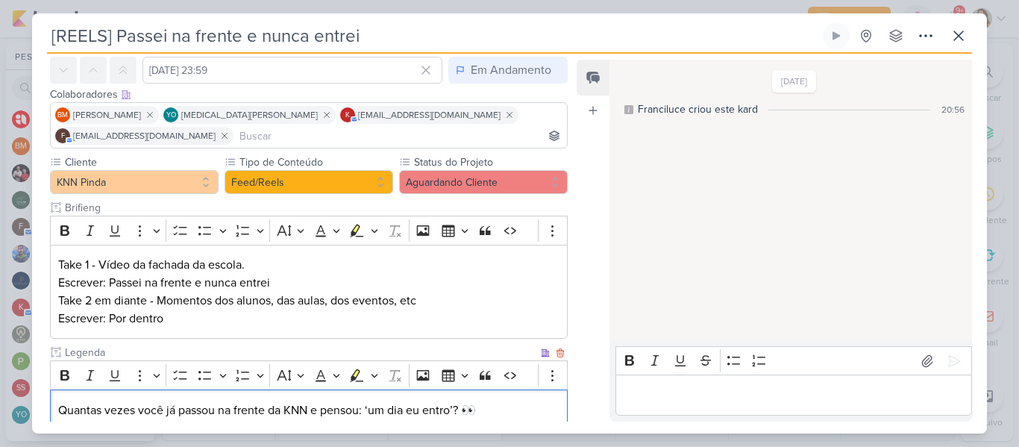
scroll to position [184, 0]
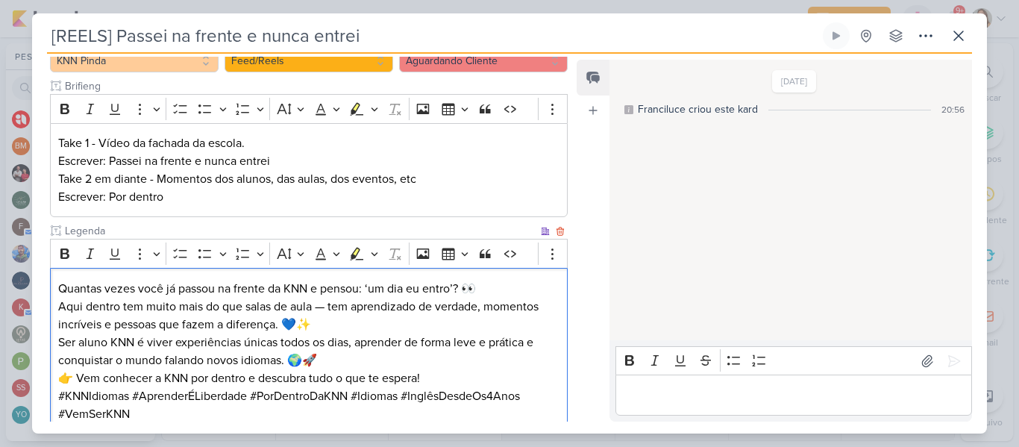
click at [329, 307] on p "Quantas vezes você já passou na frente da KNN e pensou: ‘um dia eu entro’? 👀 Aq…" at bounding box center [308, 307] width 501 height 54
click at [343, 325] on p "Quantas vezes você já passou na frente da KNN e pensou: ‘um dia eu entro’? 👀 Aq…" at bounding box center [308, 307] width 501 height 54
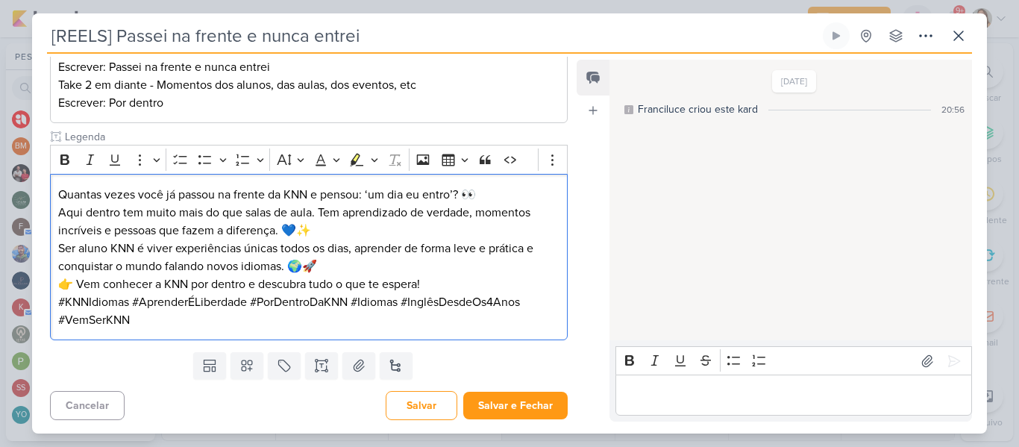
scroll to position [280, 0]
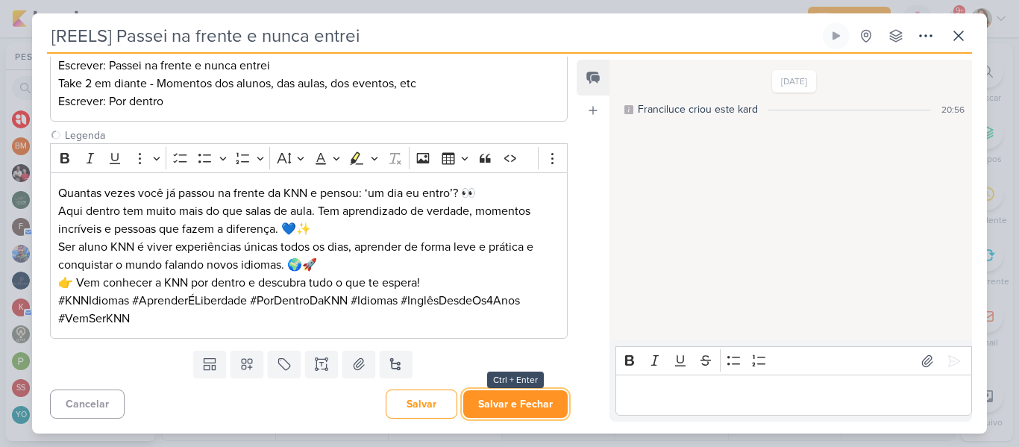
click at [548, 395] on button "Salvar e Fechar" at bounding box center [515, 404] width 104 height 28
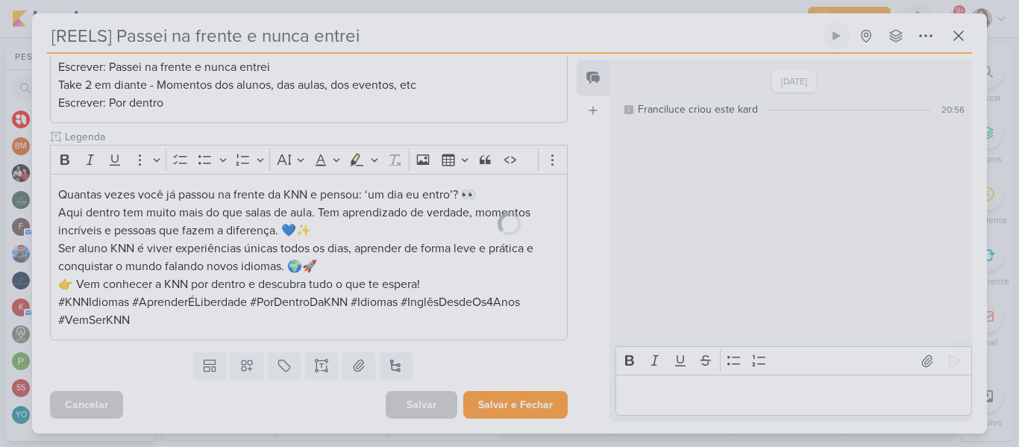
scroll to position [278, 0]
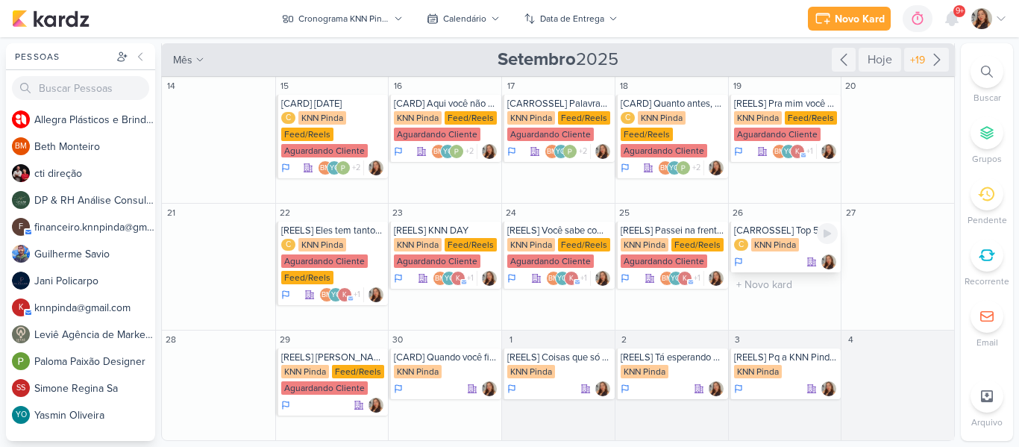
click at [769, 247] on div "KNN Pinda" at bounding box center [775, 244] width 48 height 13
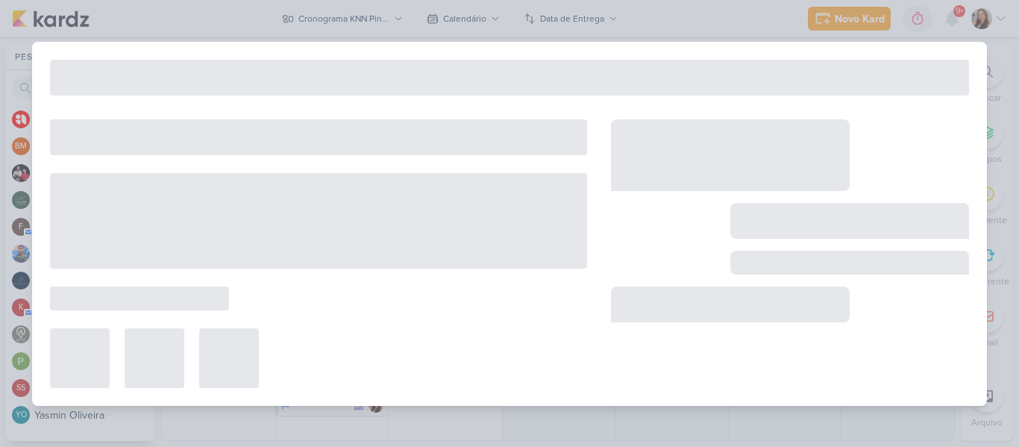
type input "[CARROSSEL] Top 5 expressões curiosas em espanhol que vão te surpreender."
type input "[DATE] 23:59"
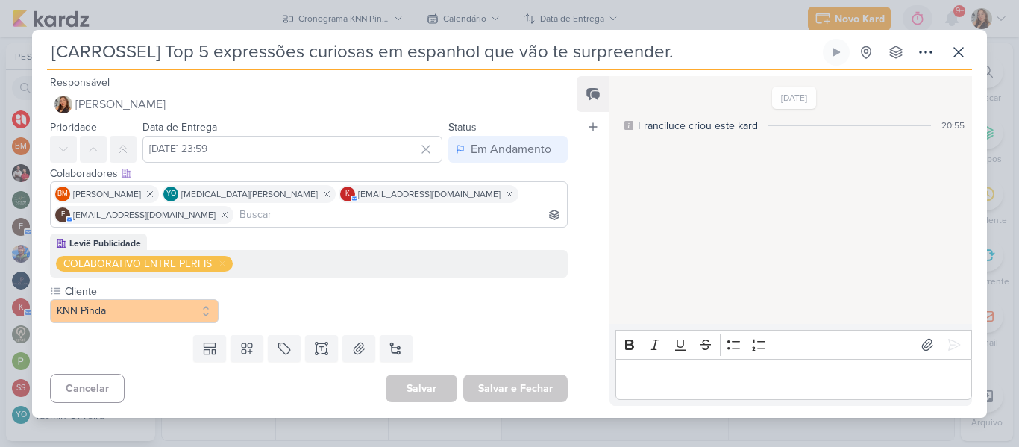
scroll to position [0, 0]
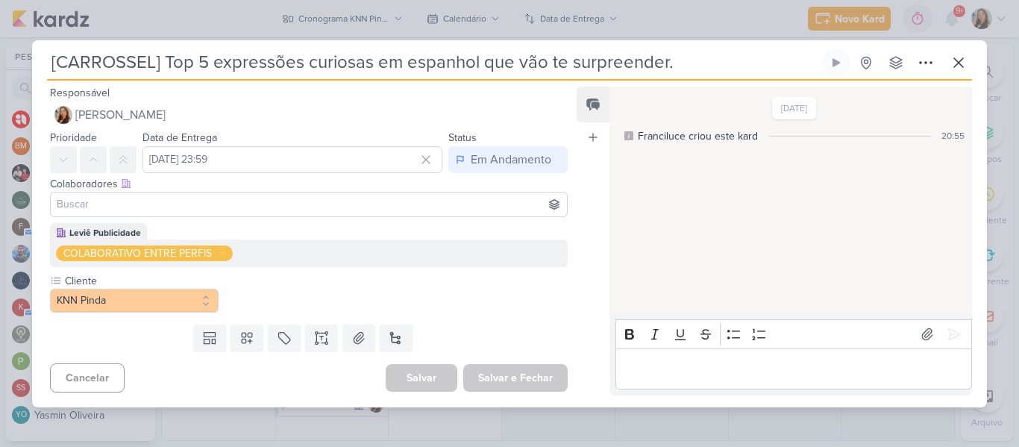
click at [477, 74] on input "[CARROSSEL] Top 5 expressões curiosas em espanhol que vão te surpreender." at bounding box center [433, 62] width 773 height 27
drag, startPoint x: 681, startPoint y: 63, endPoint x: 34, endPoint y: 51, distance: 647.8
click at [34, 51] on div "[CARROSSEL] Top 5 expressões curiosas em espanhol que vão te surpreender. Criad…" at bounding box center [509, 228] width 955 height 358
click at [322, 333] on icon at bounding box center [321, 333] width 7 height 0
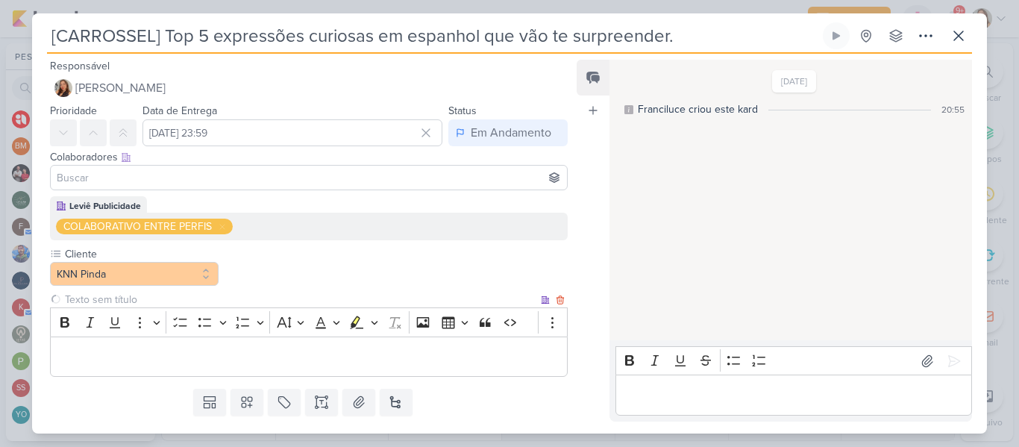
click at [207, 298] on input "text" at bounding box center [300, 300] width 476 height 16
type input "Brifieng"
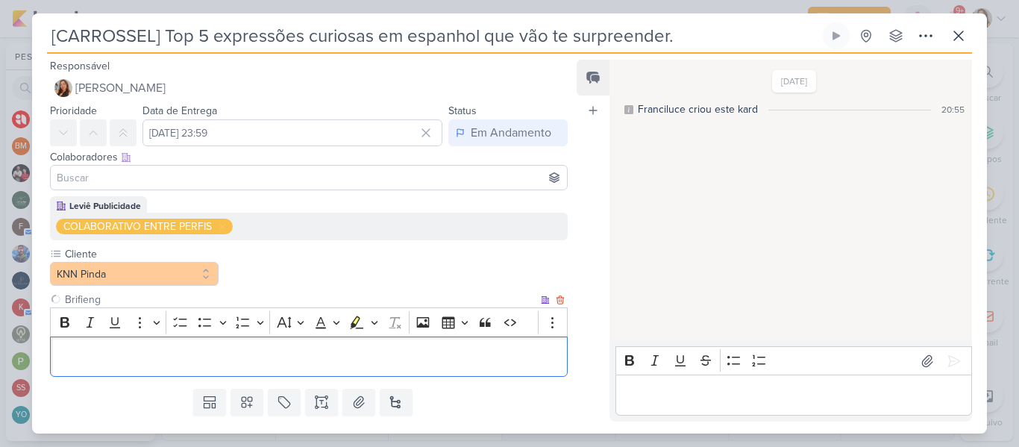
click at [200, 365] on p "Editor editing area: main" at bounding box center [308, 357] width 501 height 18
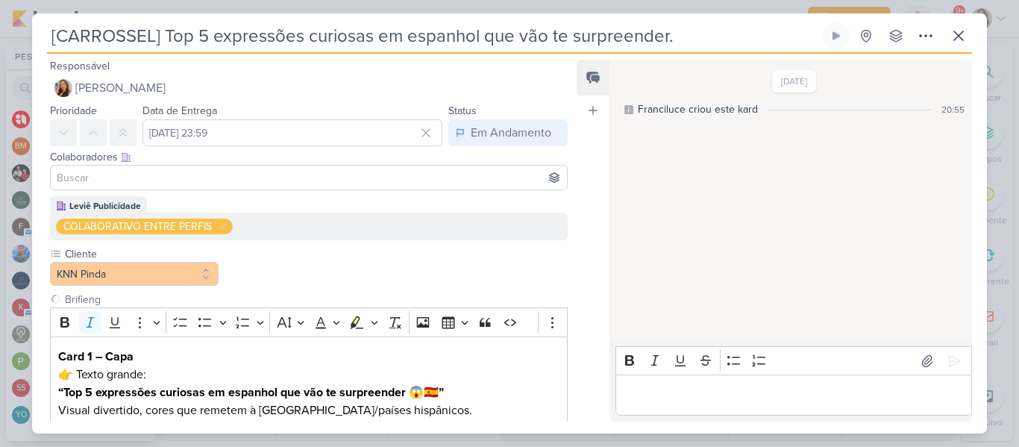
click at [475, 171] on input at bounding box center [309, 178] width 510 height 18
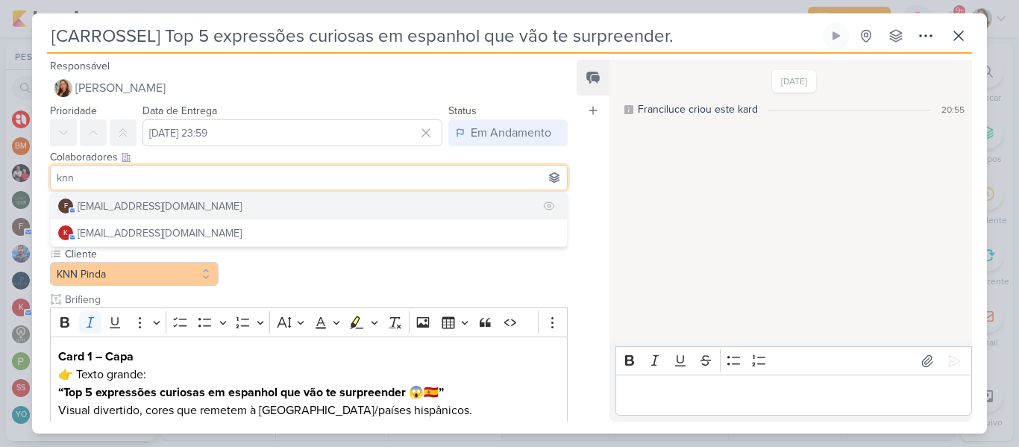
type input "knn"
click at [431, 205] on button "f [EMAIL_ADDRESS][DOMAIN_NAME]" at bounding box center [309, 206] width 516 height 27
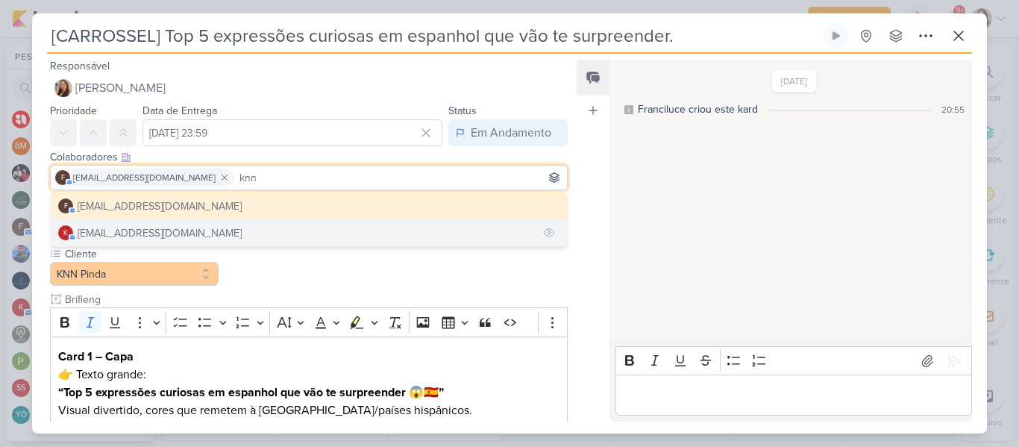
type input "knn"
click at [326, 235] on button "k [EMAIL_ADDRESS][DOMAIN_NAME]" at bounding box center [309, 232] width 516 height 27
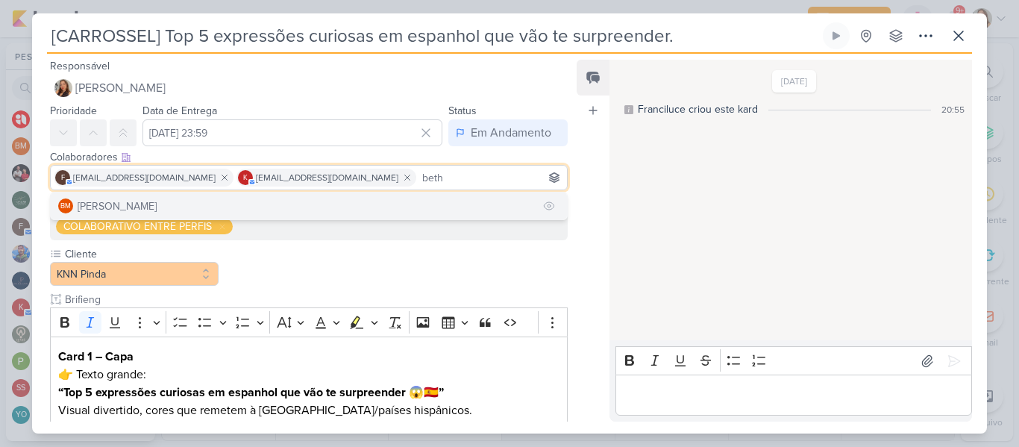
type input "beth"
click at [280, 204] on button "BM [GEOGRAPHIC_DATA]" at bounding box center [309, 206] width 516 height 27
type input "yasm"
click at [256, 208] on button "YO [MEDICAL_DATA][PERSON_NAME]" at bounding box center [309, 206] width 516 height 27
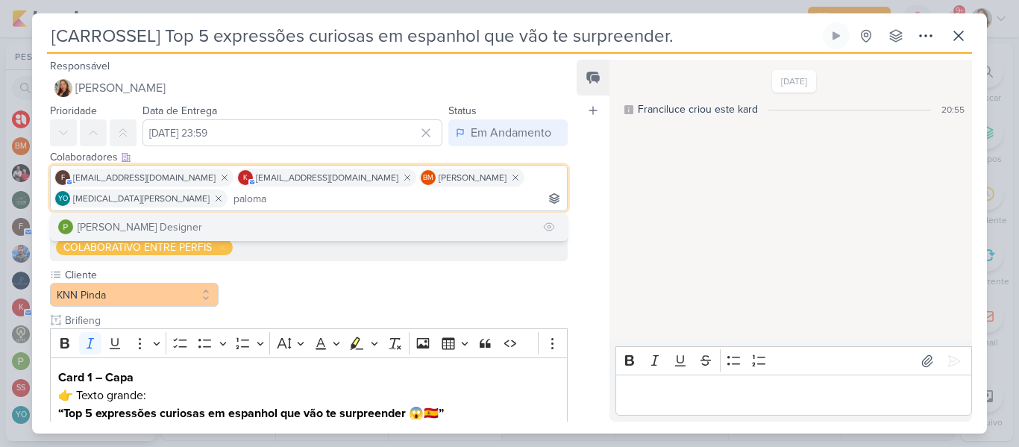
type input "paloma"
click at [251, 231] on button "[PERSON_NAME] Designer" at bounding box center [309, 226] width 516 height 27
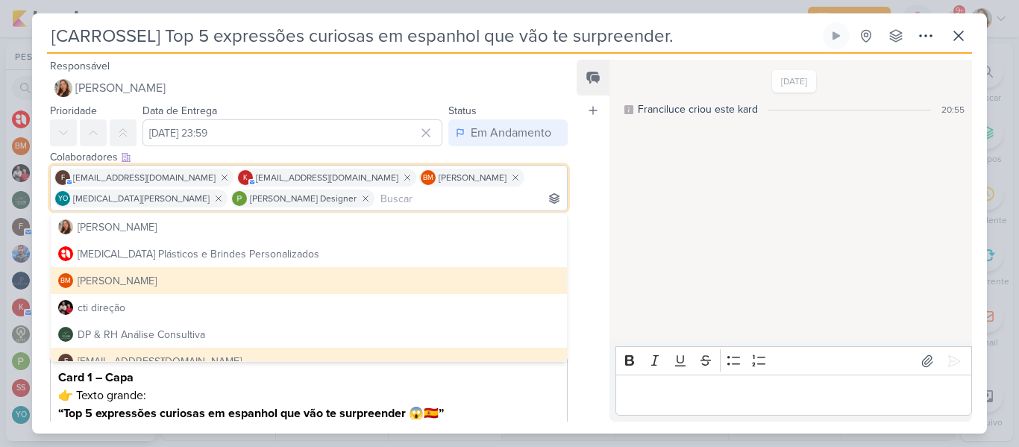
click at [578, 136] on div "Feed Atrelar email Solte o email para atrelar ao kard" at bounding box center [593, 241] width 33 height 362
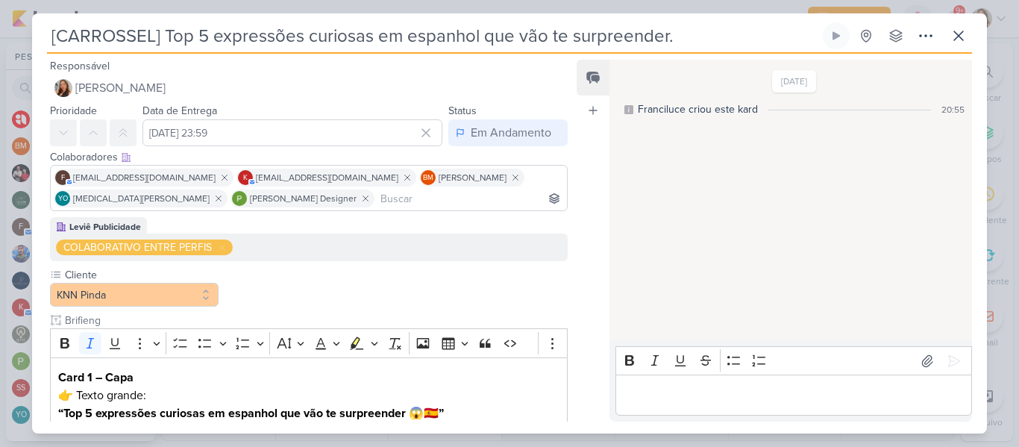
scroll to position [644, 0]
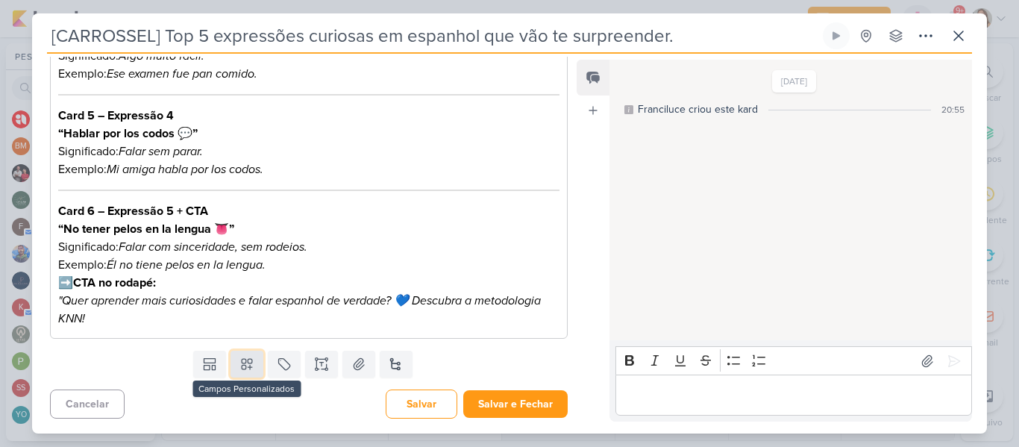
click at [256, 359] on button at bounding box center [247, 364] width 33 height 27
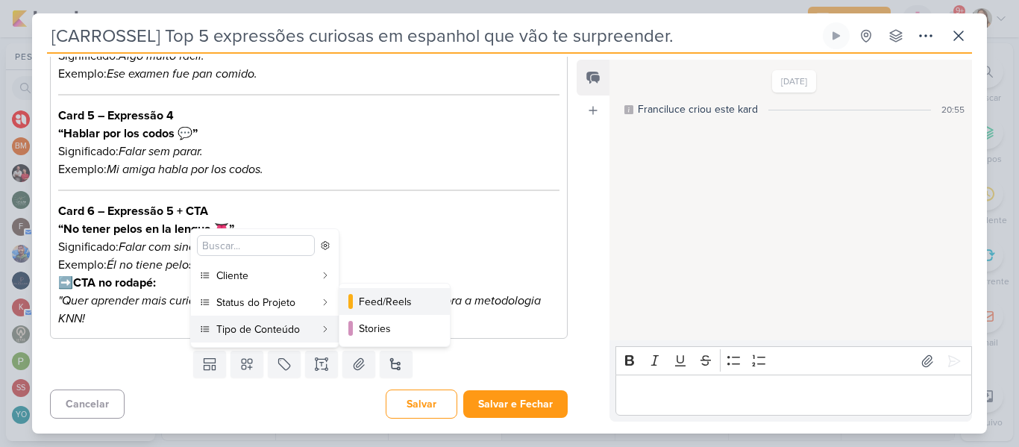
click at [384, 308] on div "Feed/Reels" at bounding box center [395, 302] width 73 height 16
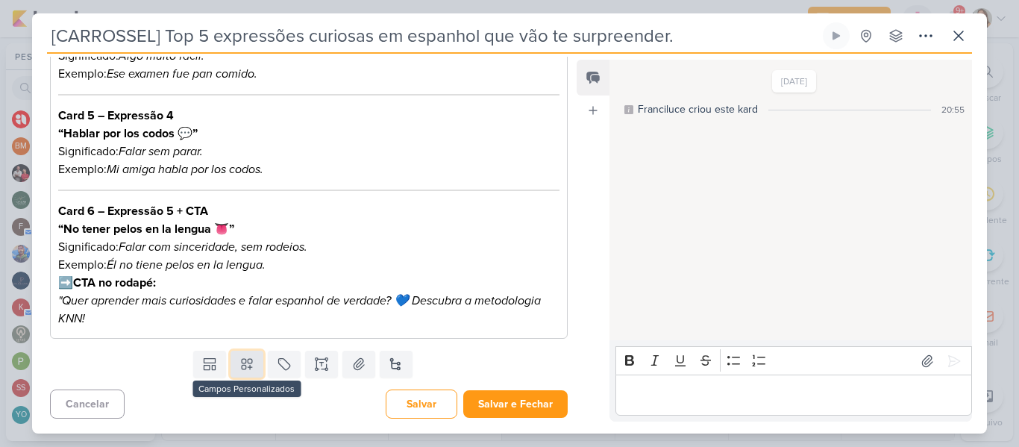
click at [248, 360] on icon at bounding box center [247, 365] width 10 height 10
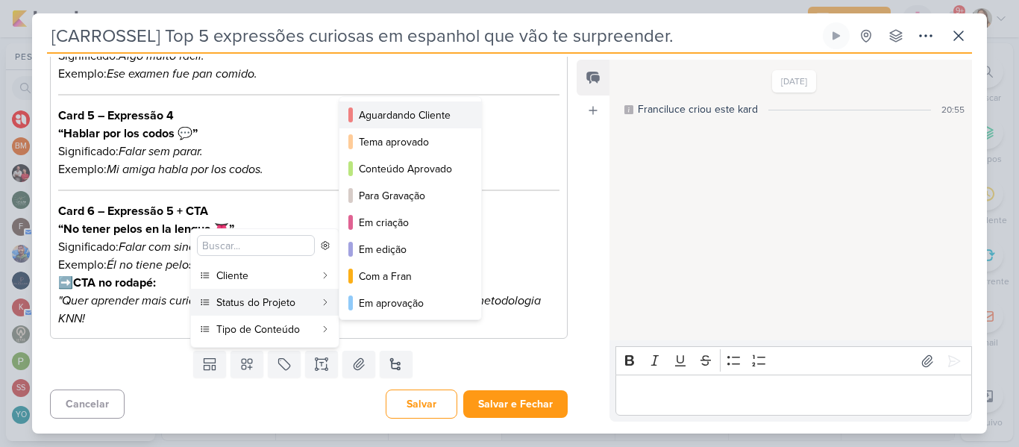
click at [389, 119] on div "Aguardando Cliente" at bounding box center [411, 115] width 104 height 16
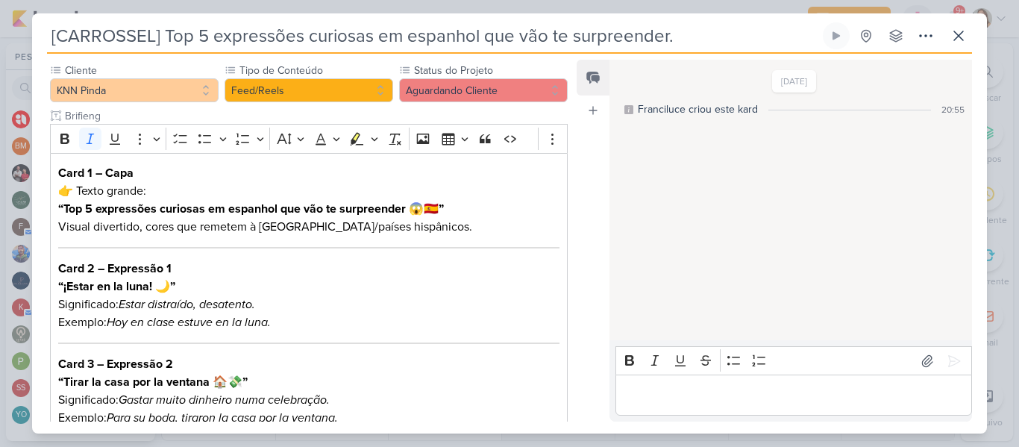
scroll to position [235, 0]
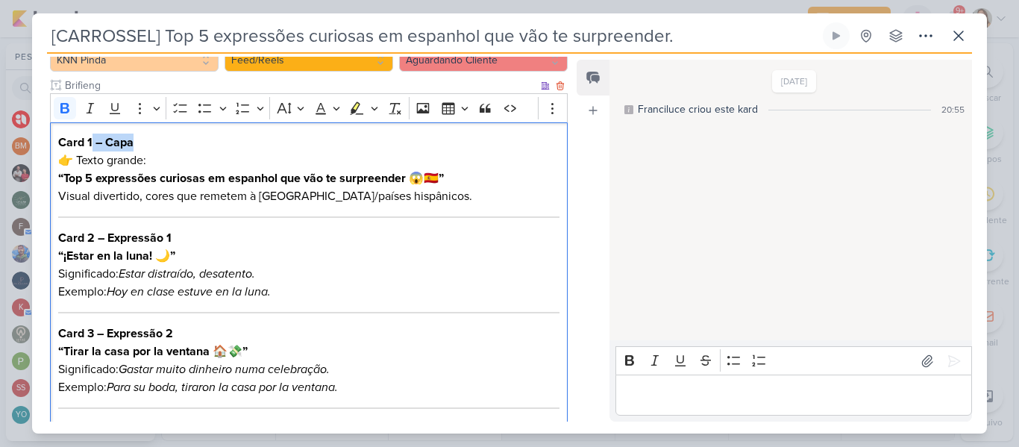
drag, startPoint x: 137, startPoint y: 146, endPoint x: 93, endPoint y: 143, distance: 44.9
click at [93, 143] on h3 "Card 1 – Capa" at bounding box center [308, 143] width 501 height 18
click at [79, 159] on p "👉 Texto grande: “Top 5 expressões curiosas em espanhol que vão te surpreender 😱…" at bounding box center [308, 169] width 501 height 36
click at [66, 176] on strong "“Top 5 expressões curiosas em espanhol que vão te surpreender 😱🇪🇸”" at bounding box center [251, 178] width 386 height 15
click at [63, 177] on strong "“Top 5 expressões curiosas em espanhol que vão te surpreender 😱🇪🇸”" at bounding box center [251, 178] width 386 height 15
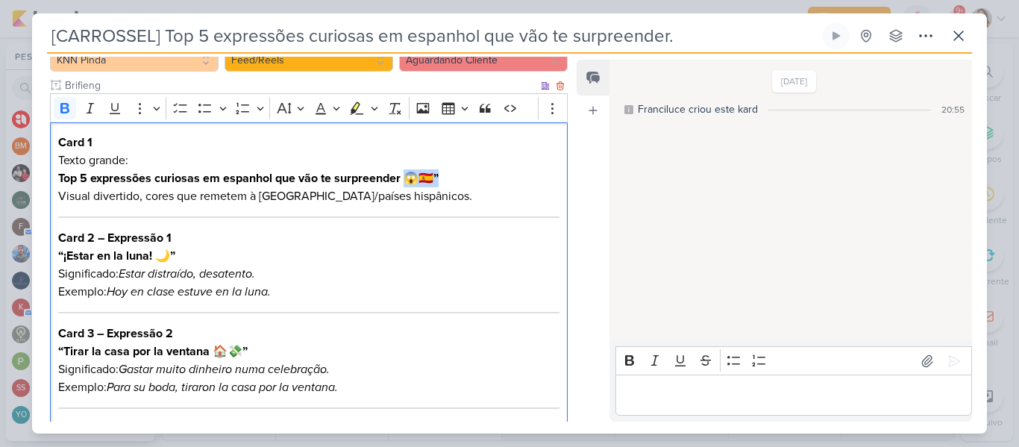
drag, startPoint x: 407, startPoint y: 180, endPoint x: 437, endPoint y: 183, distance: 30.0
click at [437, 183] on p "Texto grande: Top 5 expressões curiosas em espanhol que vão te surpreender 😱🇪🇸”" at bounding box center [308, 169] width 501 height 36
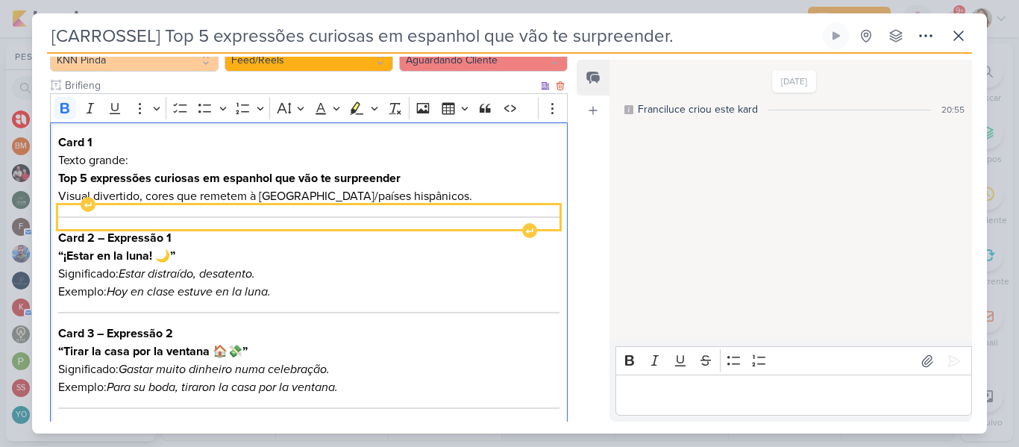
click at [434, 216] on div "Editor editing area: main" at bounding box center [308, 217] width 501 height 24
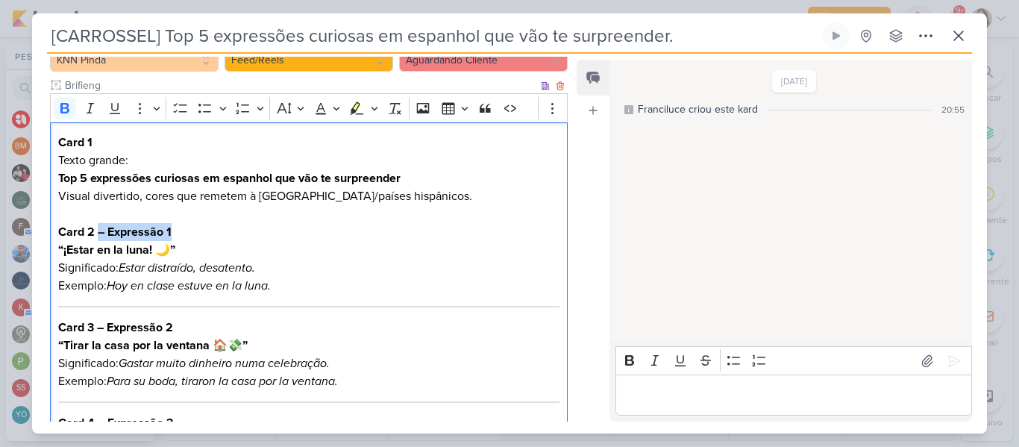
drag, startPoint x: 97, startPoint y: 233, endPoint x: 193, endPoint y: 229, distance: 95.6
click at [193, 229] on h3 "Card 2 – Expressão 1" at bounding box center [308, 232] width 501 height 18
click at [193, 270] on icon "Estar distraído, desatento." at bounding box center [187, 267] width 137 height 15
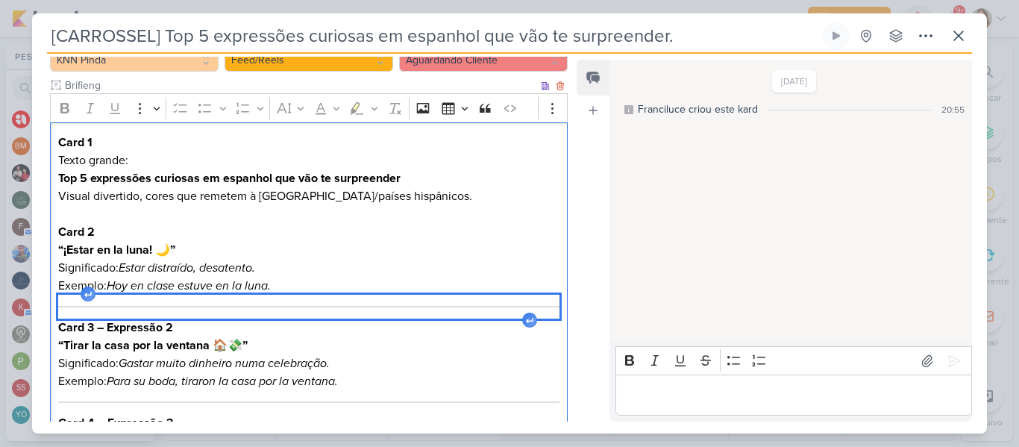
click at [195, 304] on div "Editor editing area: main" at bounding box center [308, 307] width 501 height 24
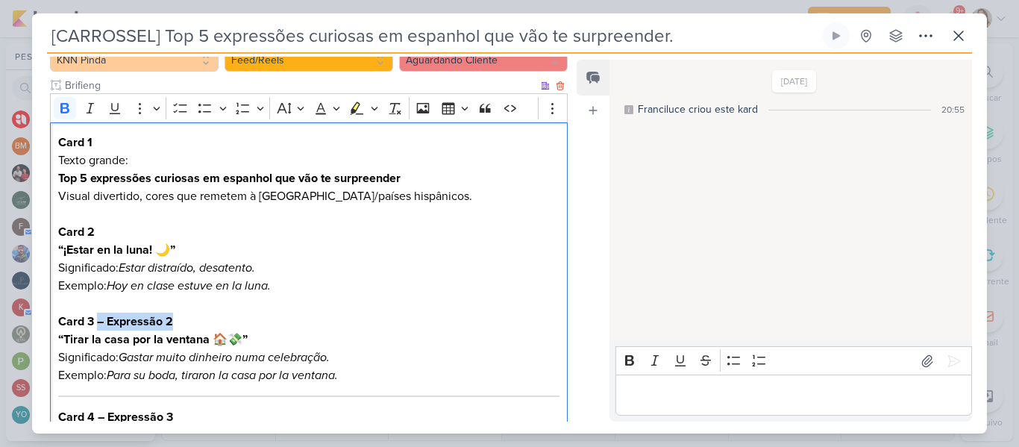
drag, startPoint x: 178, startPoint y: 321, endPoint x: 98, endPoint y: 324, distance: 79.9
click at [98, 324] on h3 "Card 3 – Expressão 2" at bounding box center [308, 322] width 501 height 18
click at [172, 249] on strong "“¡Estar en la luna! 🌙”" at bounding box center [116, 250] width 117 height 15
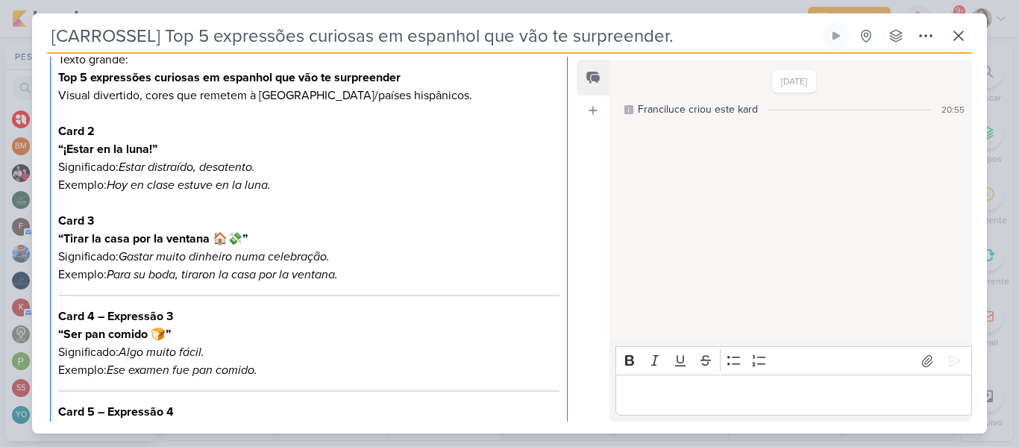
scroll to position [345, 0]
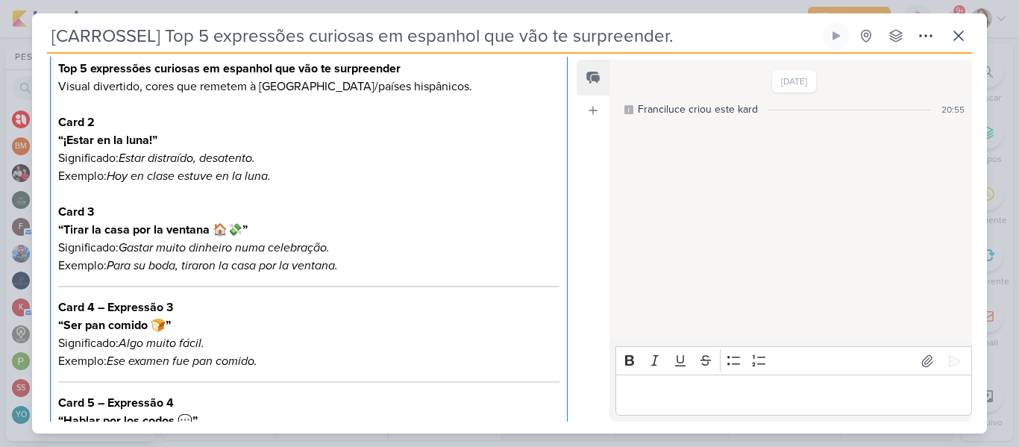
click at [208, 209] on h3 "Card 3" at bounding box center [308, 212] width 501 height 18
click at [243, 230] on strong "“Tirar la casa por la ventana 🏠💸”" at bounding box center [153, 229] width 190 height 15
click at [254, 245] on icon "Gastar muito dinheiro numa celebração." at bounding box center [224, 247] width 211 height 15
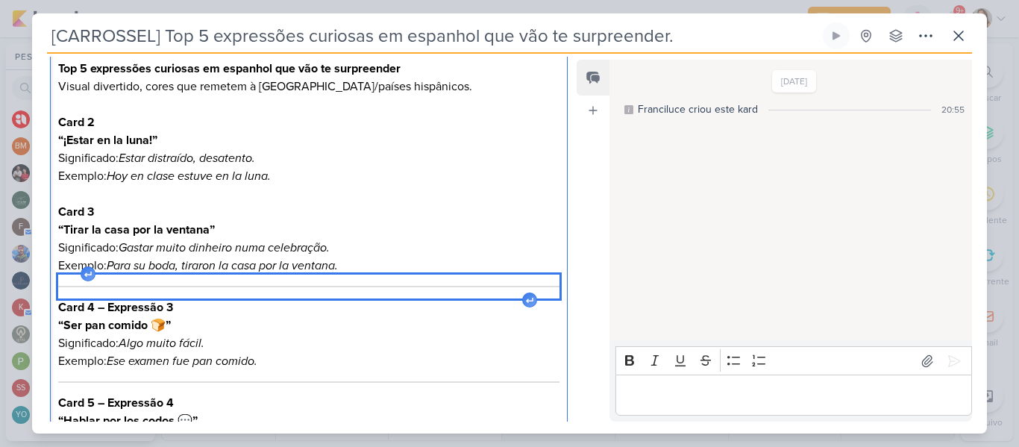
click at [256, 287] on hr "Editor editing area: main" at bounding box center [308, 286] width 501 height 1
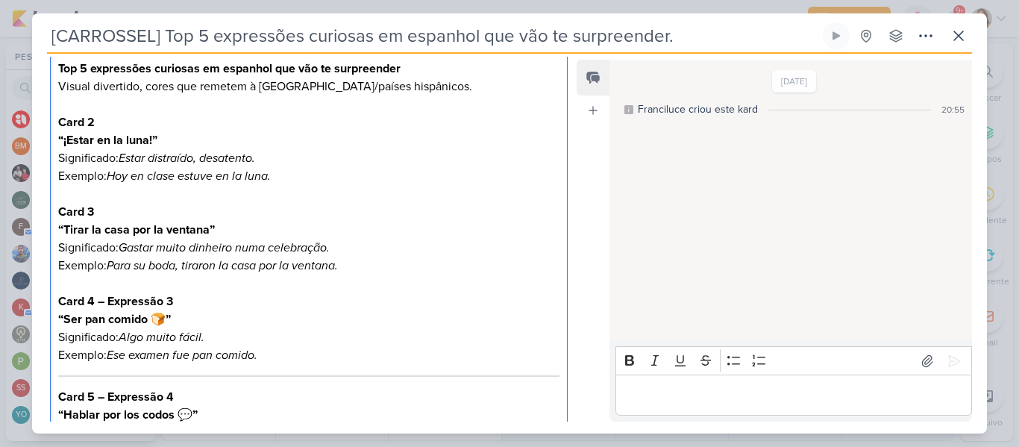
click at [176, 302] on h3 "Card 4 – Expressão 3" at bounding box center [308, 301] width 501 height 18
drag, startPoint x: 176, startPoint y: 302, endPoint x: 96, endPoint y: 300, distance: 80.6
click at [96, 300] on h3 "Card 4 – Expressão 3" at bounding box center [308, 301] width 501 height 18
click at [168, 321] on strong "“Ser pan comido 🍞”" at bounding box center [114, 319] width 113 height 15
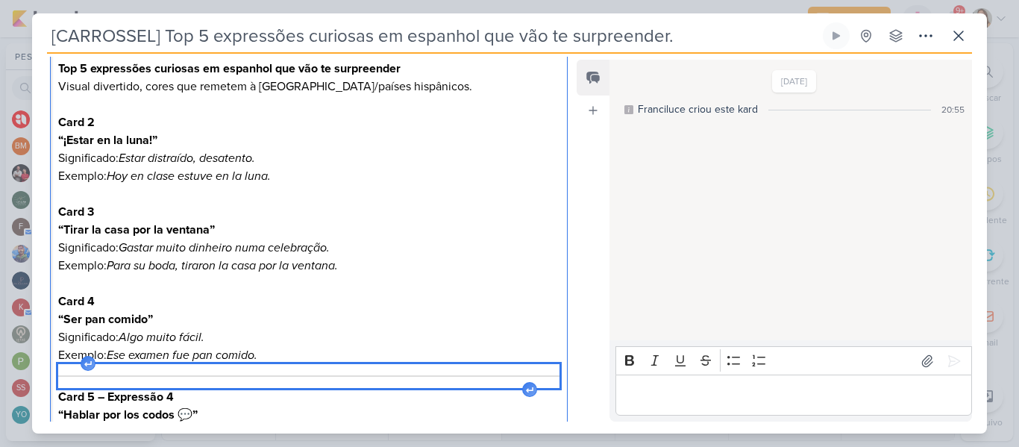
click at [230, 379] on div "Editor editing area: main" at bounding box center [308, 376] width 501 height 24
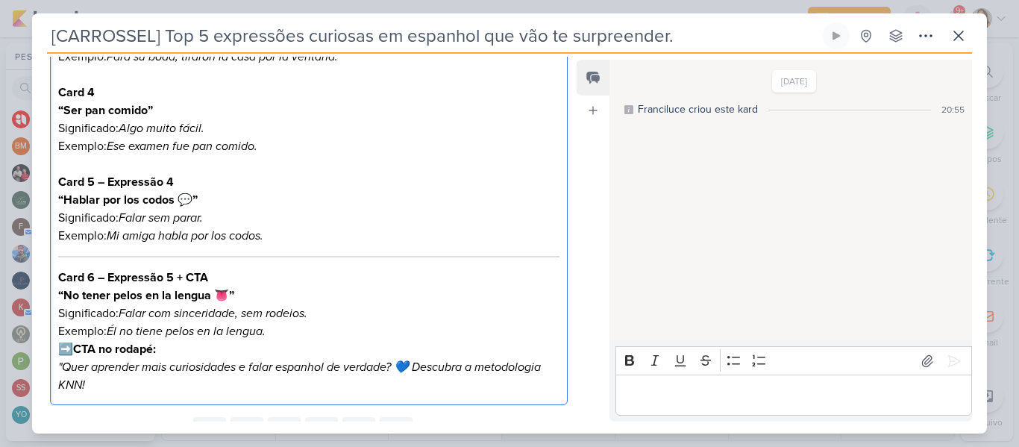
scroll to position [561, 0]
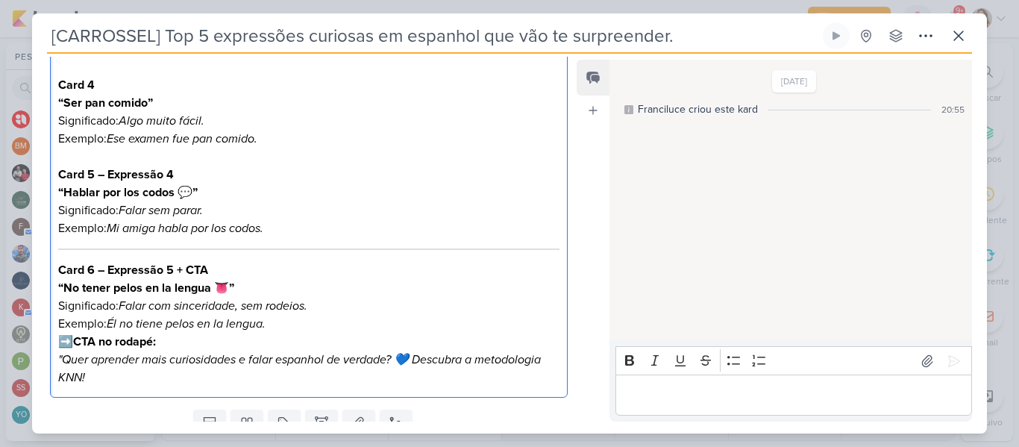
click at [96, 178] on strong "Card 5 – Expressão 4" at bounding box center [116, 174] width 116 height 15
drag, startPoint x: 98, startPoint y: 175, endPoint x: 175, endPoint y: 175, distance: 77.6
click at [175, 175] on h3 "Card 5 – Expressão 4" at bounding box center [308, 175] width 501 height 18
click at [193, 194] on strong "“Hablar por los codos 💬”" at bounding box center [128, 192] width 140 height 15
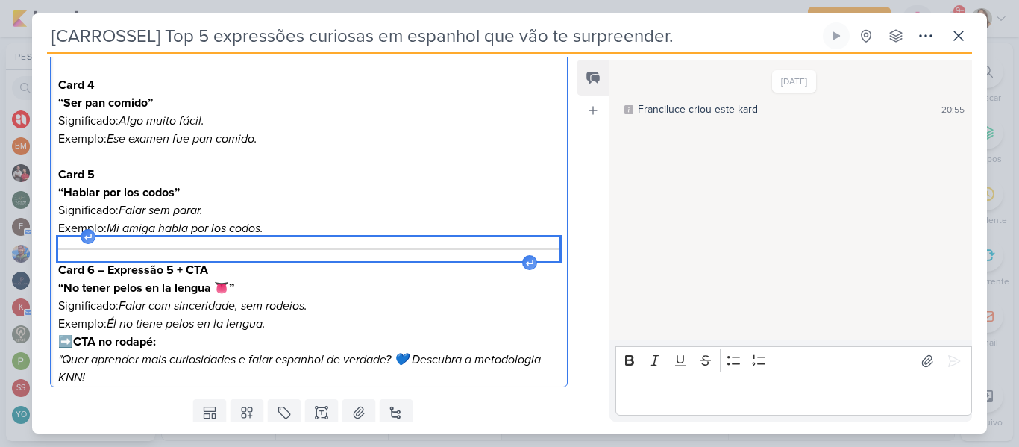
click at [220, 242] on div "Editor editing area: main" at bounding box center [308, 249] width 501 height 24
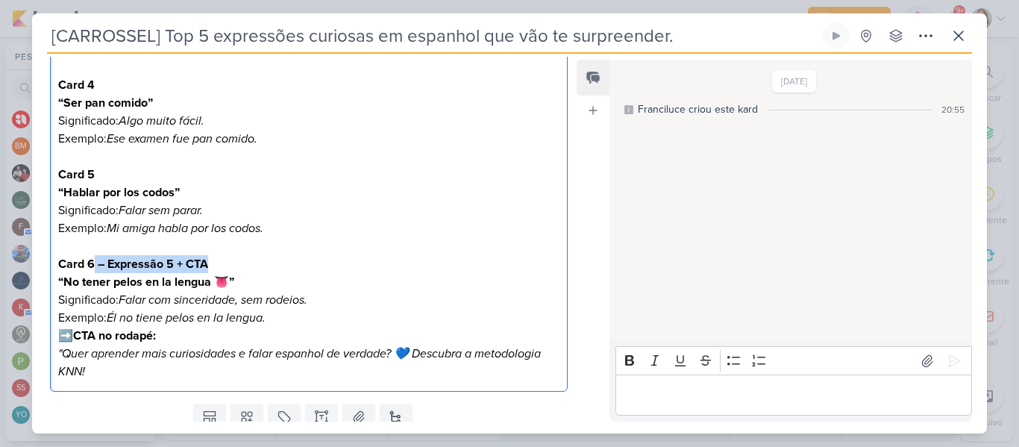
drag, startPoint x: 96, startPoint y: 268, endPoint x: 229, endPoint y: 260, distance: 133.8
click at [229, 260] on h3 "Card 6 – Expressão 5 + CTA" at bounding box center [308, 264] width 501 height 18
click at [228, 282] on strong "“No tener pelos en la lengua 👅”" at bounding box center [146, 282] width 176 height 15
click at [234, 295] on icon "Falar com sinceridade, sem rodeios." at bounding box center [213, 299] width 189 height 15
click at [280, 302] on icon "Falar com sinceridade, sem rodeios." at bounding box center [213, 299] width 189 height 15
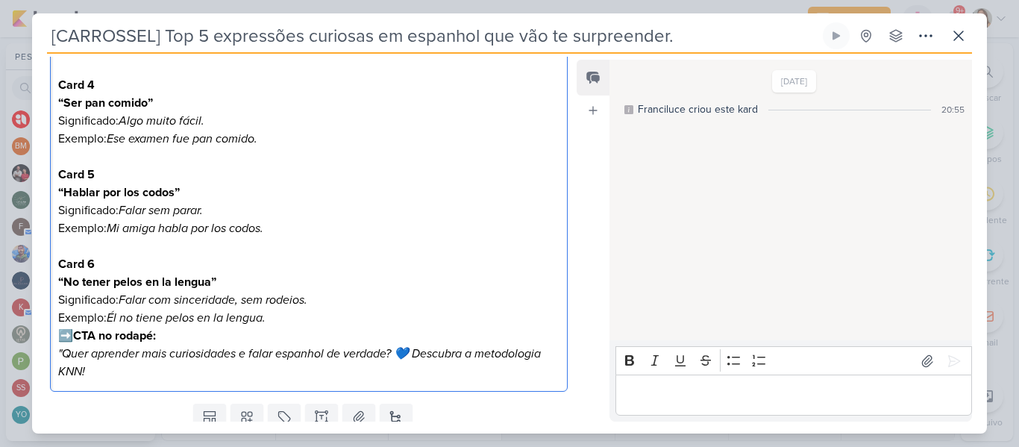
click at [312, 319] on p "Exemplo: Él no tiene pelos en la lengua." at bounding box center [308, 318] width 501 height 18
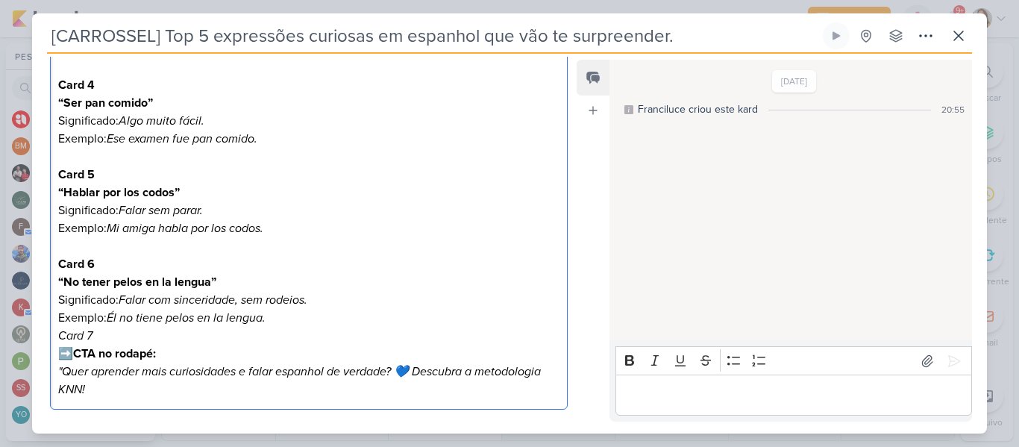
click at [325, 311] on p "Exemplo: Él no tiene pelos en la lengua." at bounding box center [308, 318] width 501 height 18
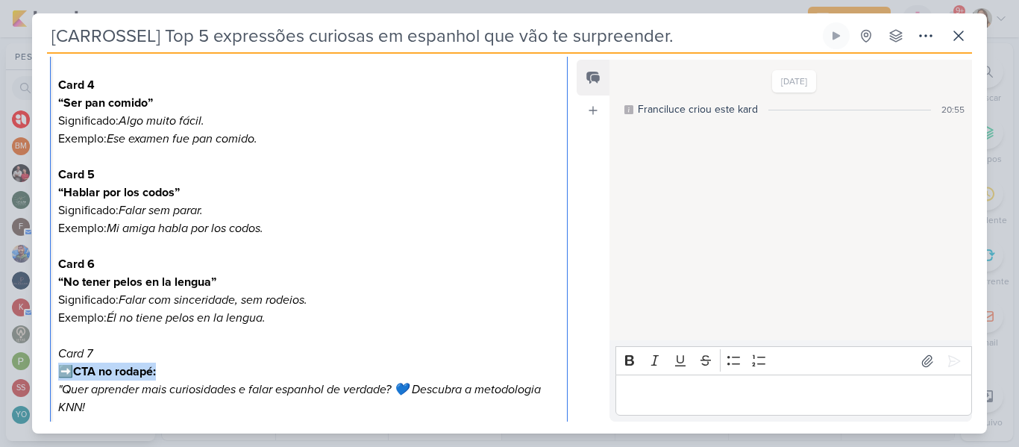
drag, startPoint x: 59, startPoint y: 372, endPoint x: 174, endPoint y: 374, distance: 114.9
click at [174, 374] on p "➡️ CTA no rodapé: "Quer aprender mais curiosidades e falar espanhol de verdade?…" at bounding box center [308, 390] width 501 height 54
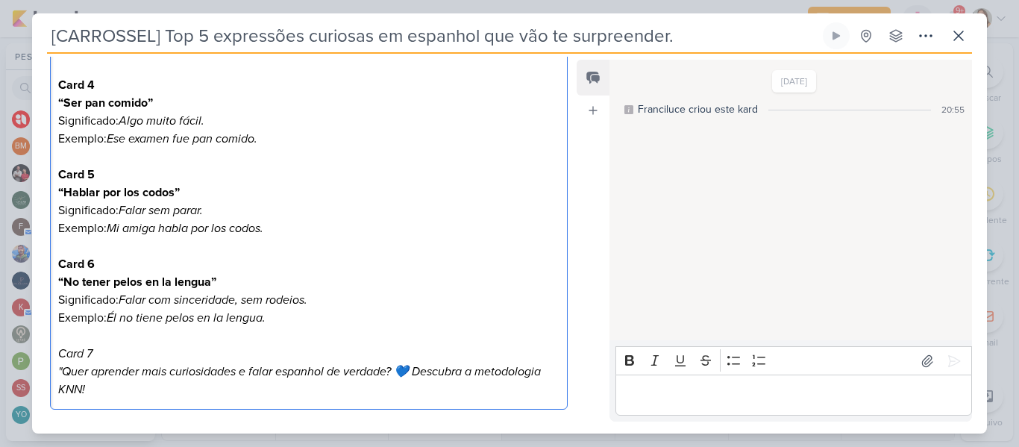
click at [419, 371] on icon ""Quer aprender mais curiosidades e falar espanhol de verdade? 💙 Descubra a meto…" at bounding box center [299, 380] width 483 height 33
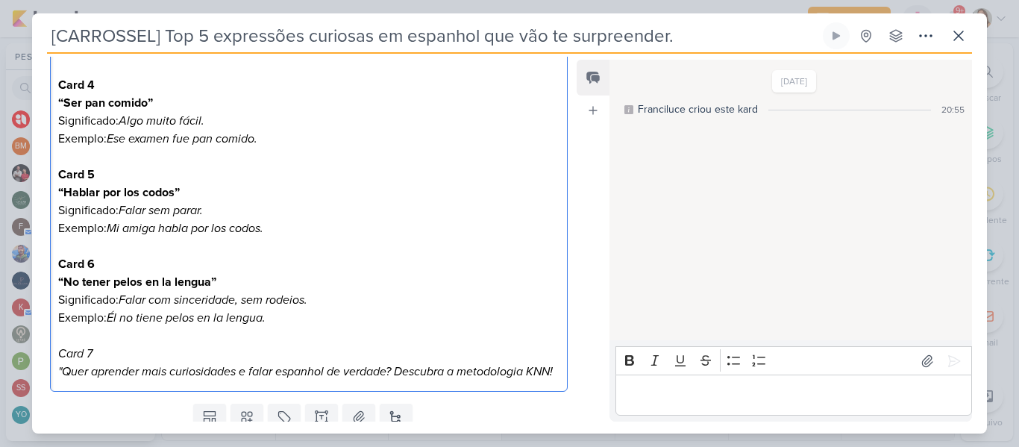
click at [64, 367] on icon ""Quer aprender mais curiosidades e falar espanhol de verdade? Descubra a metodo…" at bounding box center [305, 371] width 495 height 15
click at [254, 289] on p "“No tener pelos en la lengua”" at bounding box center [308, 282] width 501 height 18
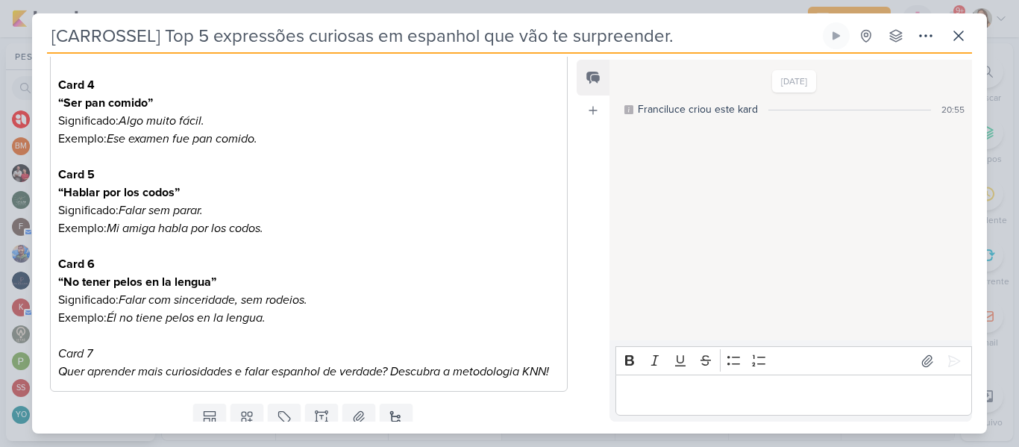
click at [571, 331] on div "Responsável [PERSON_NAME] Nenhum contato encontrado create new contact Novo Con…" at bounding box center [509, 244] width 955 height 380
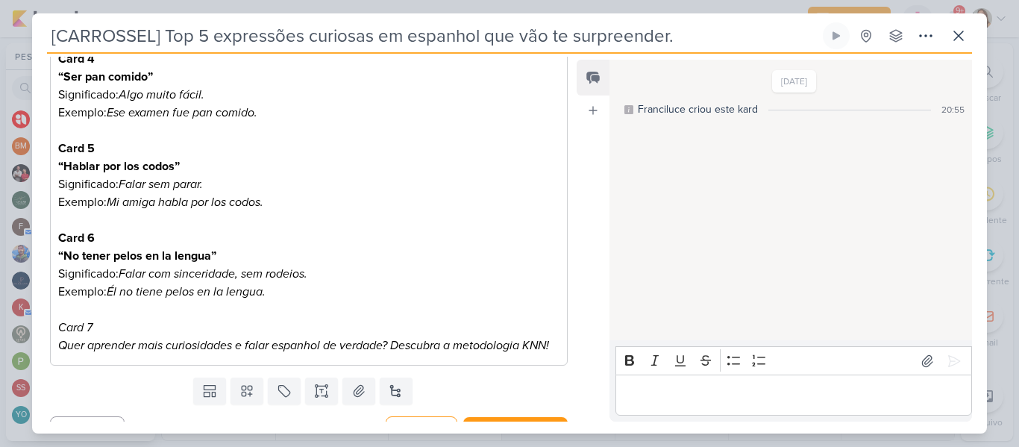
scroll to position [632, 0]
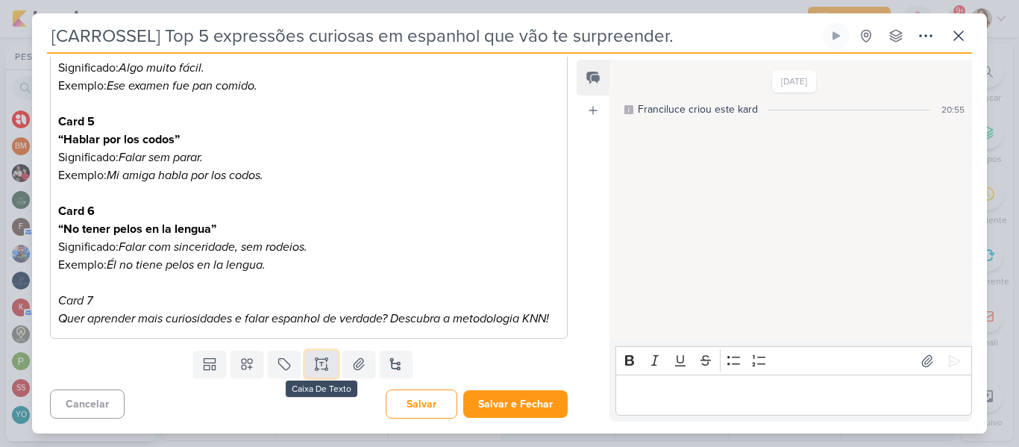
click at [328, 359] on button at bounding box center [321, 364] width 33 height 27
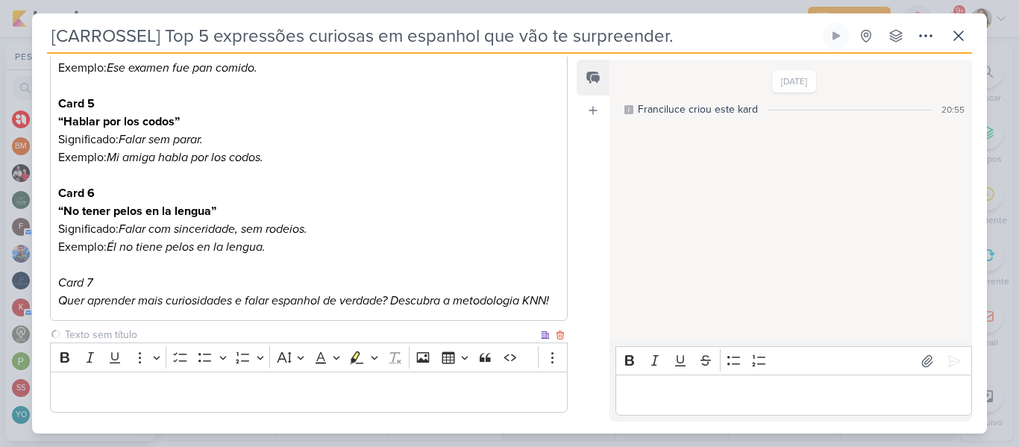
click at [308, 342] on input "text" at bounding box center [300, 335] width 476 height 16
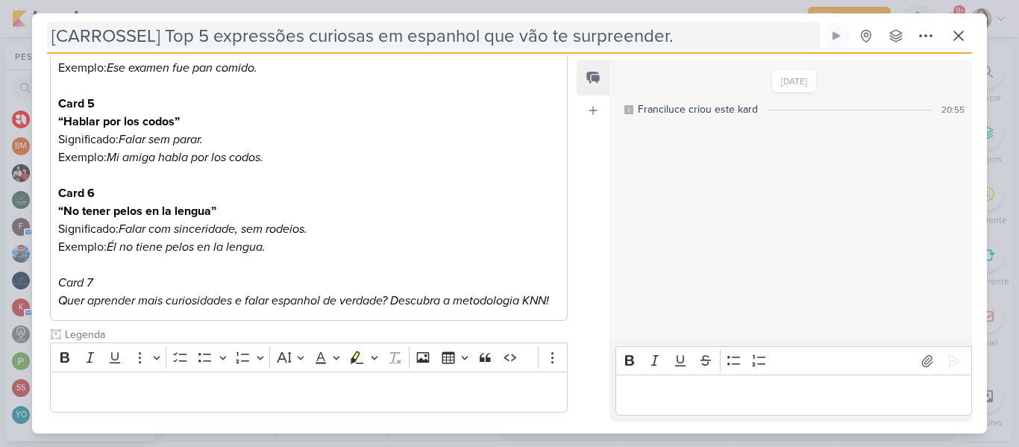
type input "Legenda"
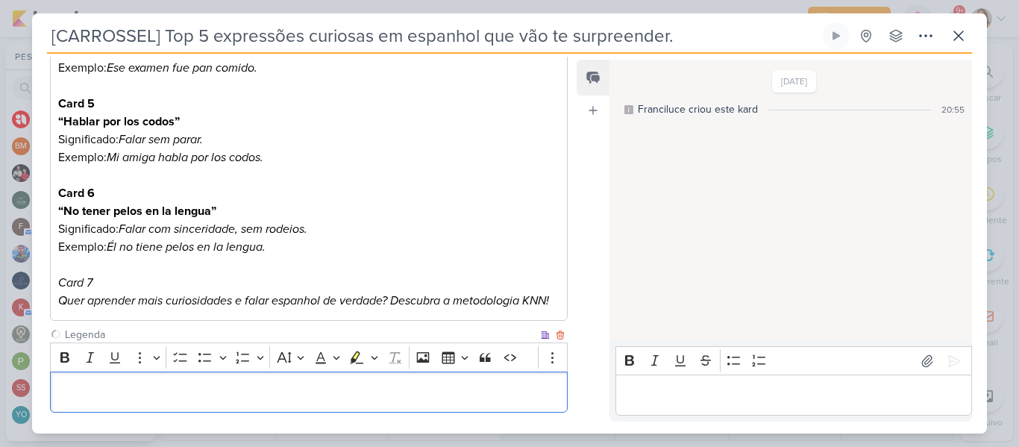
click at [190, 401] on p "Editor editing area: main" at bounding box center [308, 393] width 501 height 18
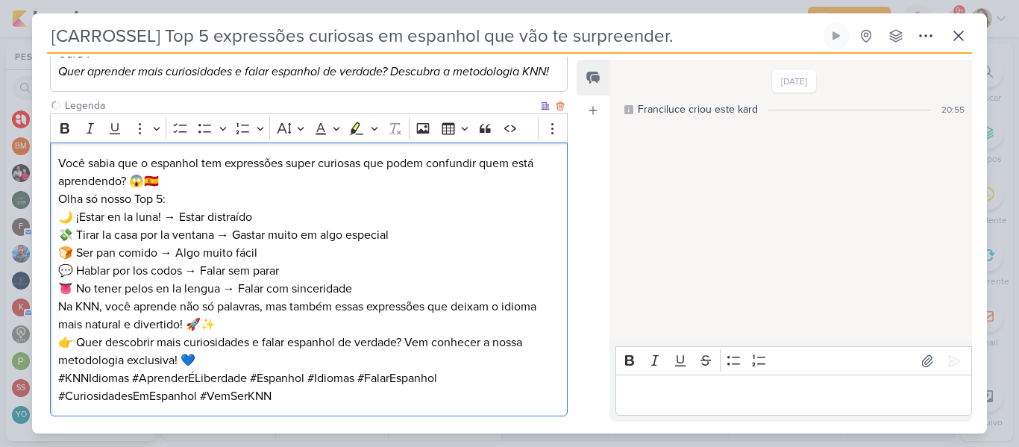
click at [321, 255] on p "🌙 ¡Estar en la luna! → Estar distraído 💸 Tirar la casa por la ventana → Gastar …" at bounding box center [308, 253] width 501 height 90
click at [160, 201] on p "Você sabia que o espanhol tem expressões super curiosas que podem confundir que…" at bounding box center [308, 181] width 501 height 54
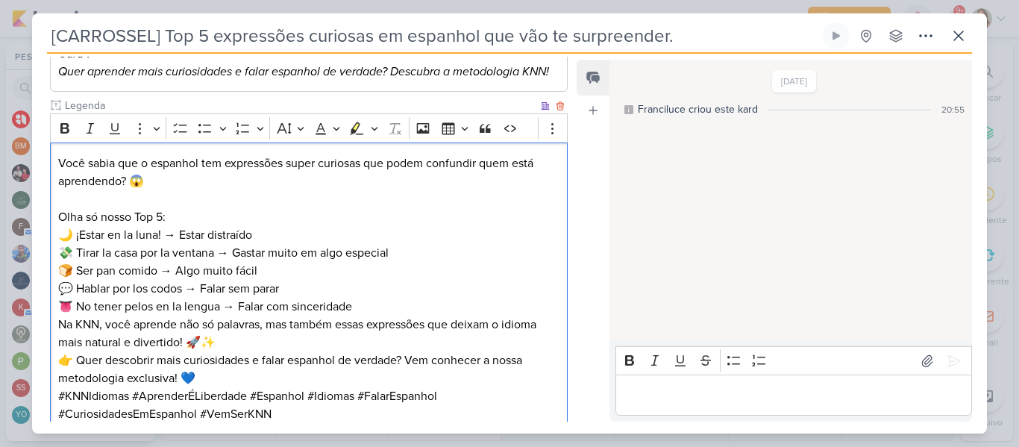
click at [368, 181] on p "Você sabia que o espanhol tem expressões super curiosas que podem confundir que…" at bounding box center [308, 172] width 501 height 36
drag, startPoint x: 431, startPoint y: 180, endPoint x: 480, endPoint y: 179, distance: 48.5
click at [480, 179] on p "Você sabia que o espanhol tem expressões super curiosas que podem confundir que…" at bounding box center [308, 172] width 501 height 36
click at [394, 316] on p "🌙 ¡Estar en la luna! → Estar distraído 💸 Tirar la casa por la ventana → Gastar …" at bounding box center [308, 271] width 501 height 90
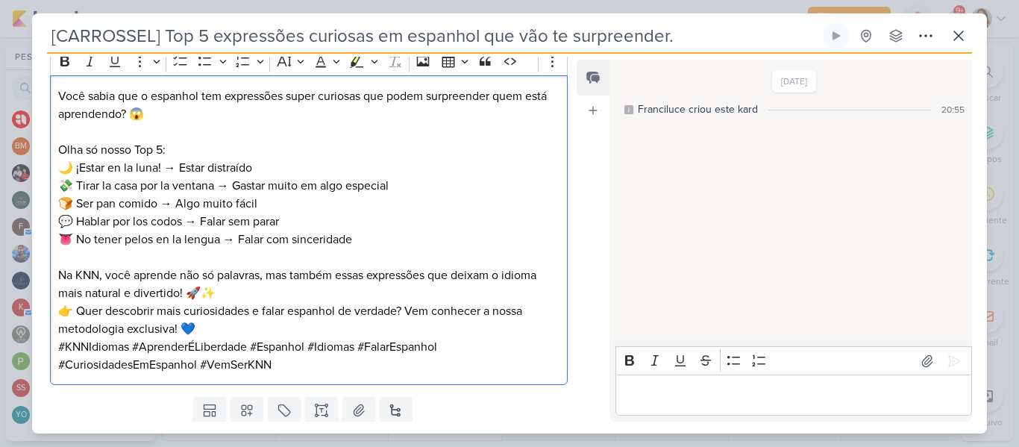
scroll to position [992, 0]
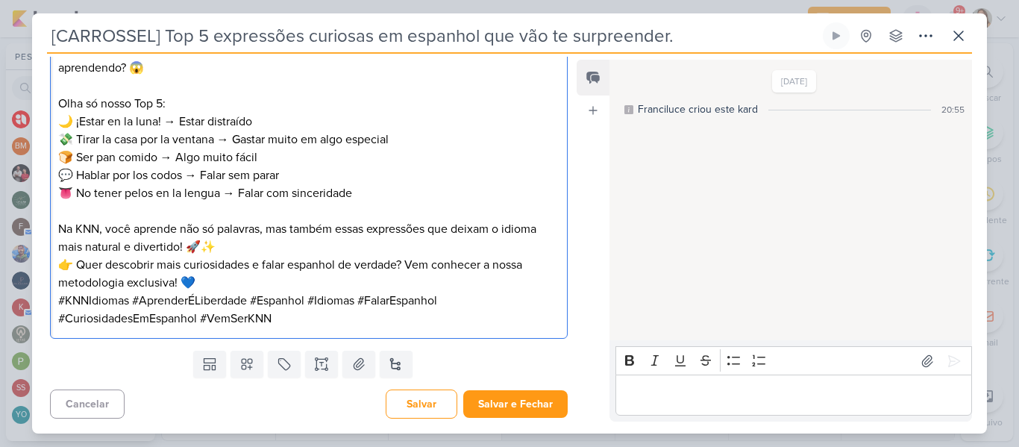
click at [310, 251] on p "Na KNN, você aprende não só palavras, mas também essas expressões que deixam o …" at bounding box center [308, 238] width 501 height 36
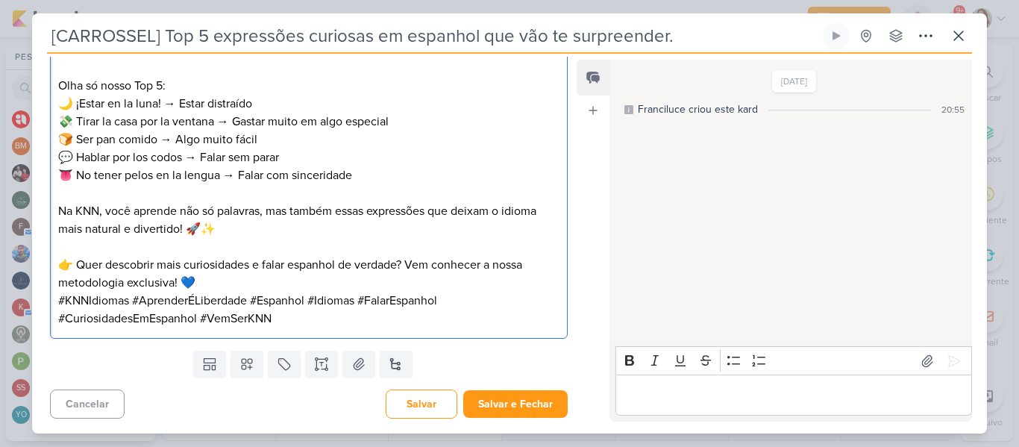
click at [300, 292] on p "👉 Quer descobrir mais curiosidades e falar espanhol de verdade? Vem conhecer a …" at bounding box center [308, 274] width 501 height 36
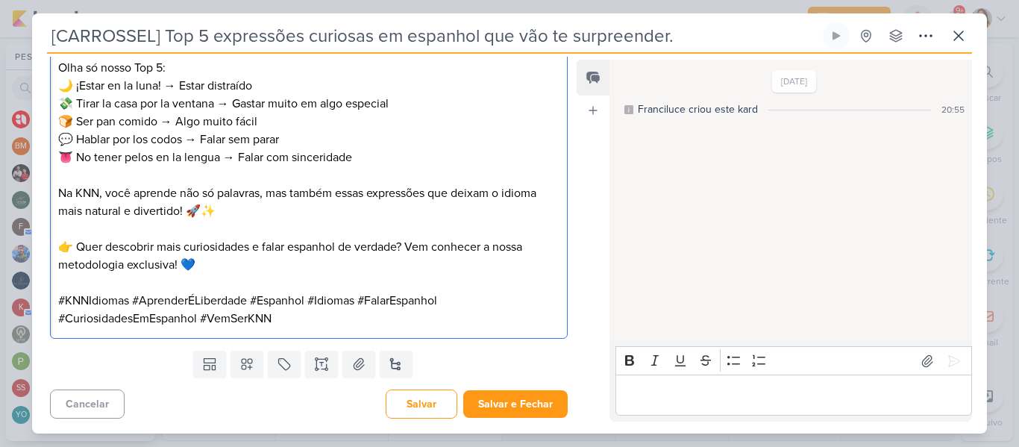
scroll to position [1026, 0]
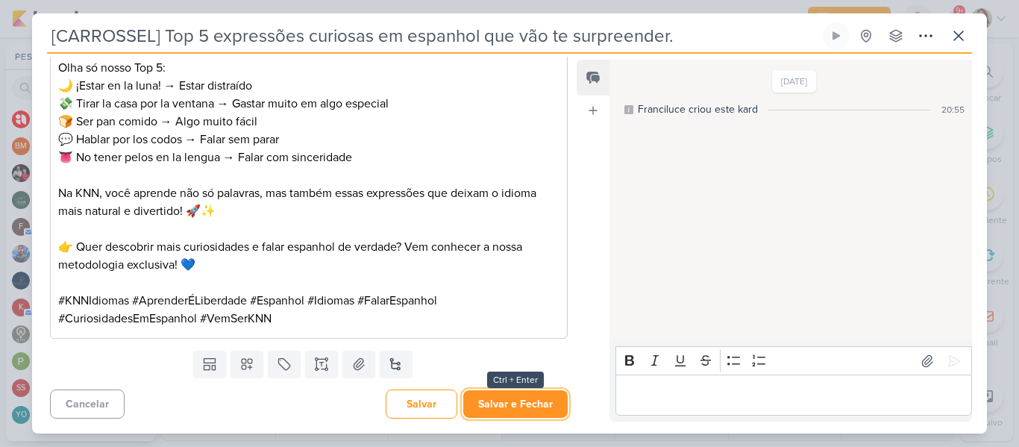
click at [534, 404] on button "Salvar e Fechar" at bounding box center [515, 404] width 104 height 28
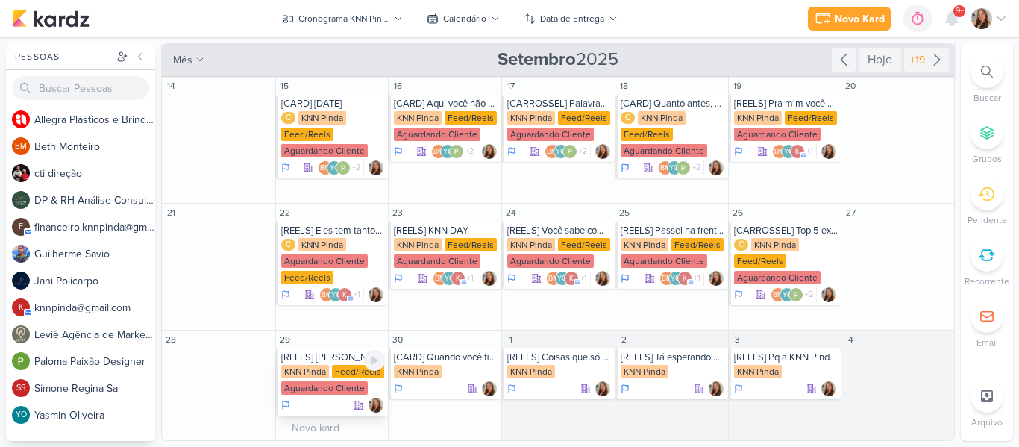
click at [340, 360] on div "[REELS] [PERSON_NAME] que não faz Preparação de Aula" at bounding box center [333, 357] width 104 height 12
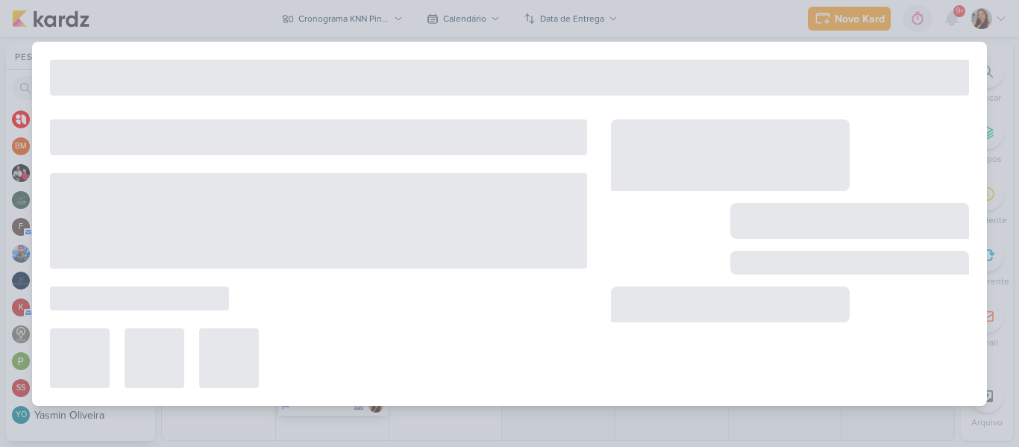
type input "[REELS] [PERSON_NAME] que não faz Preparação de Aula"
type input "[DATE] 23:59"
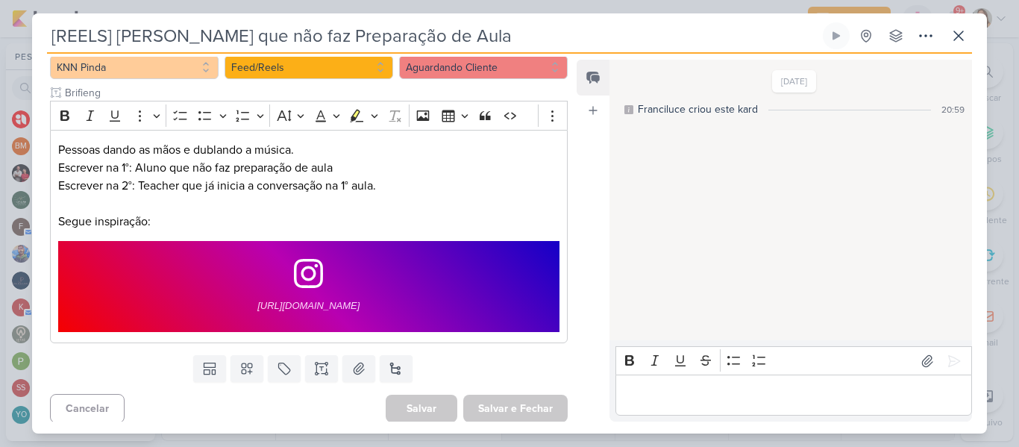
scroll to position [161, 0]
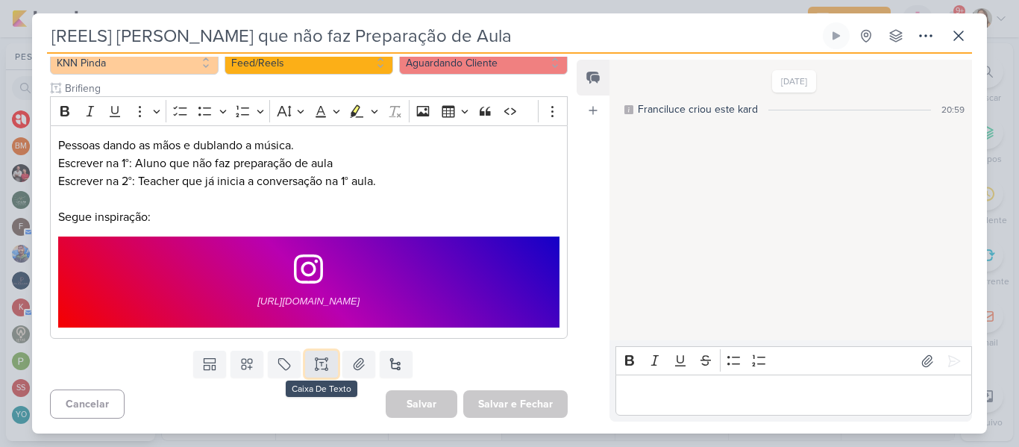
click at [308, 375] on button at bounding box center [321, 364] width 33 height 27
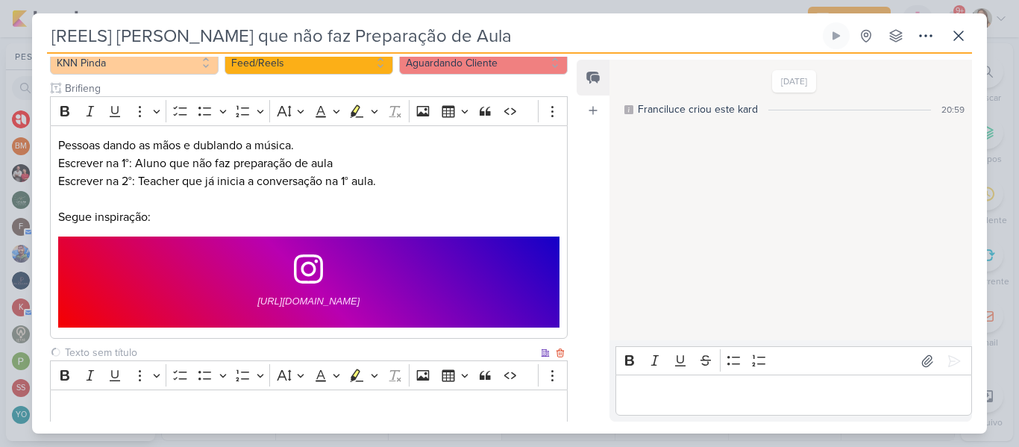
click at [281, 348] on input "text" at bounding box center [300, 353] width 476 height 16
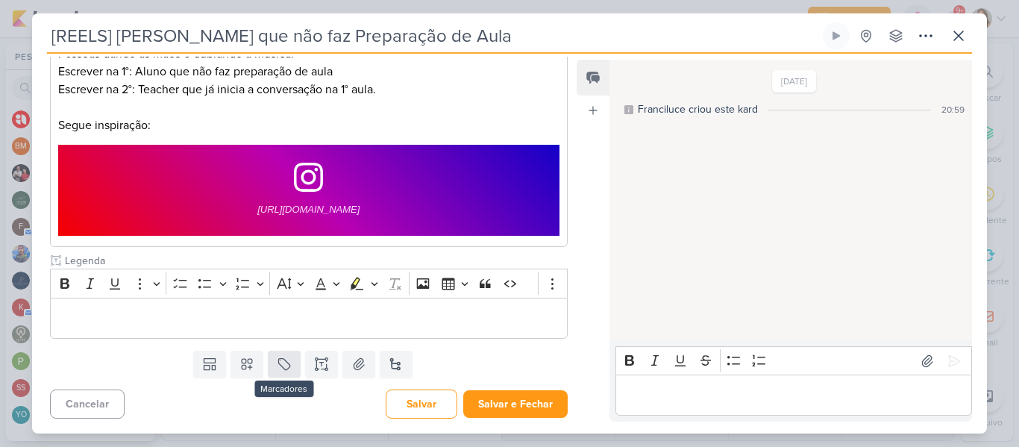
type input "Legenda"
click at [278, 359] on icon at bounding box center [283, 363] width 11 height 11
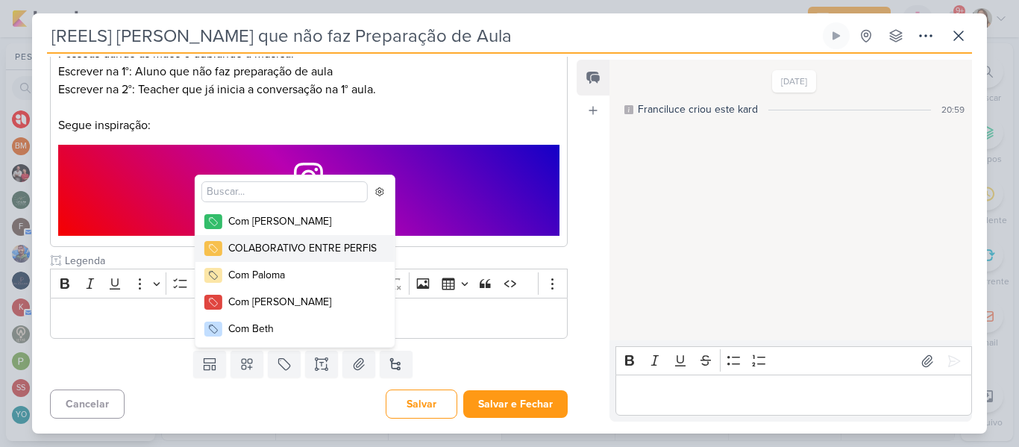
click at [290, 250] on div "COLABORATIVO ENTRE PERFIS" at bounding box center [302, 248] width 148 height 16
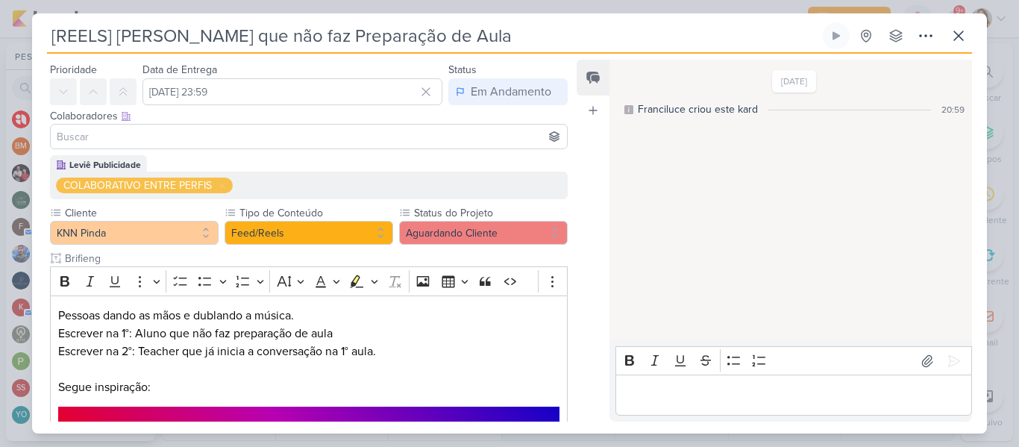
scroll to position [43, 0]
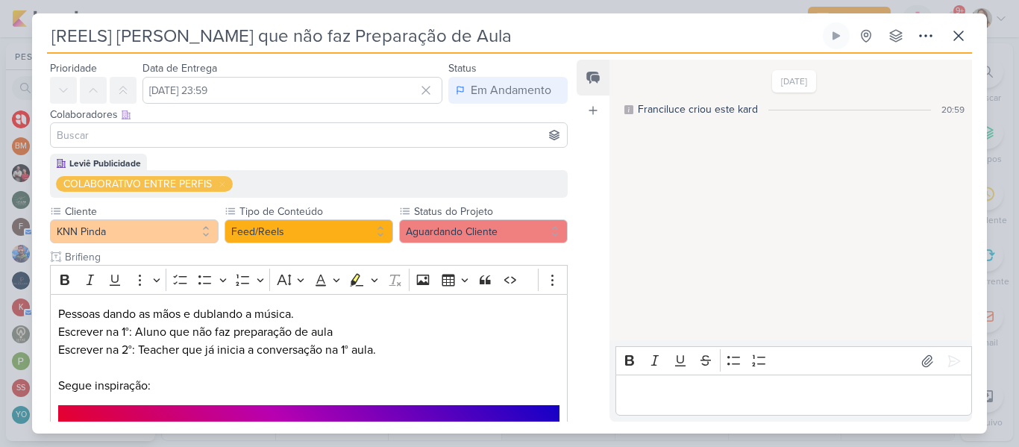
click at [496, 127] on input at bounding box center [309, 135] width 510 height 18
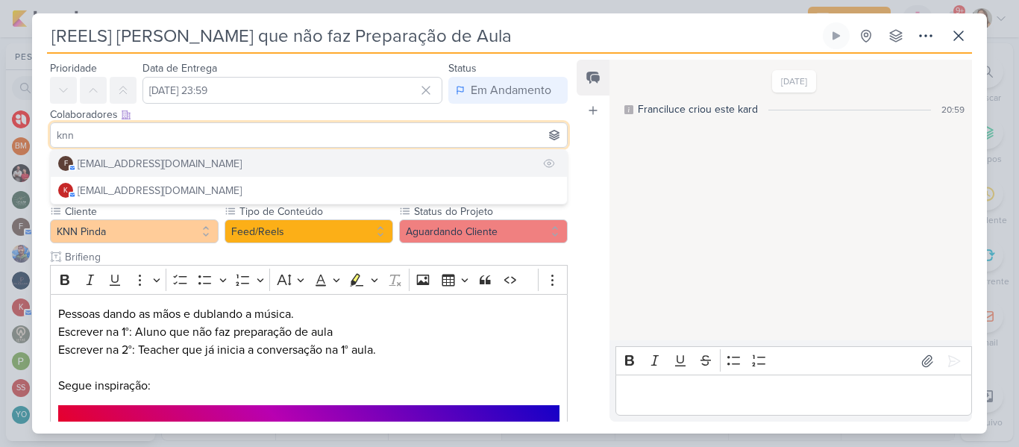
type input "knn"
click at [466, 153] on button "f [EMAIL_ADDRESS][DOMAIN_NAME]" at bounding box center [309, 163] width 516 height 27
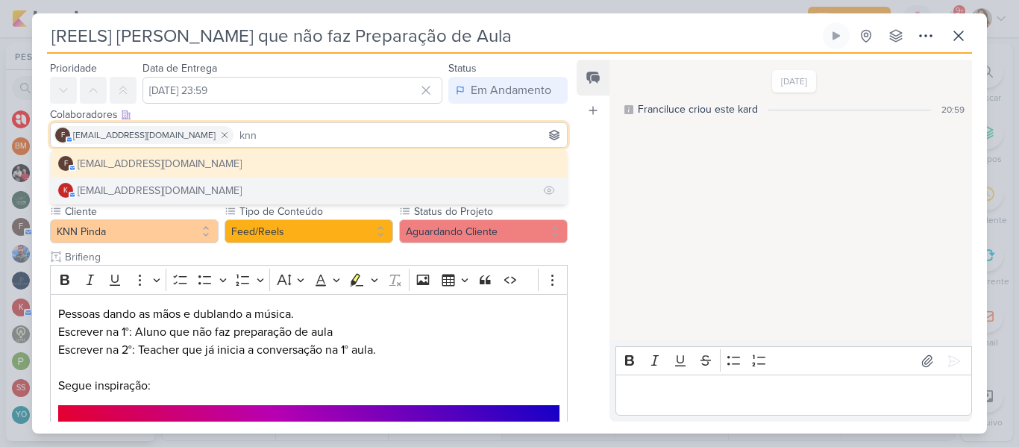
type input "knn"
click at [429, 185] on button "k [EMAIL_ADDRESS][DOMAIN_NAME]" at bounding box center [309, 190] width 516 height 27
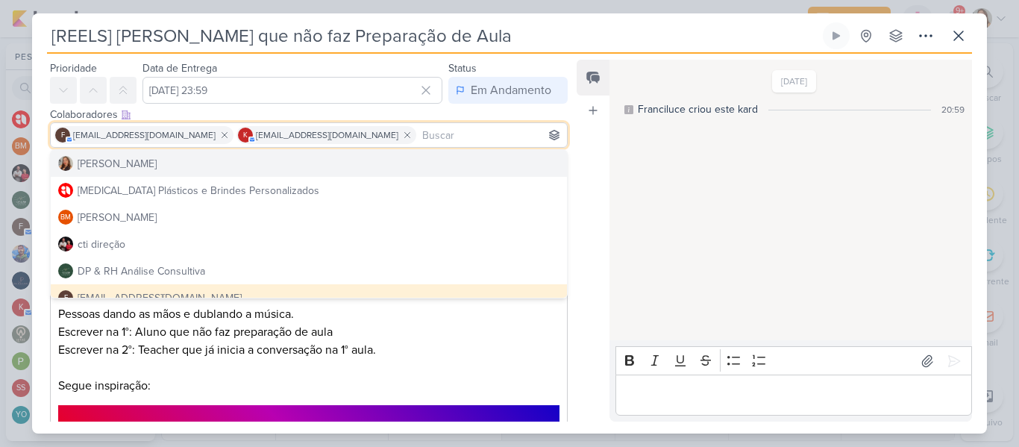
click at [465, 129] on input at bounding box center [491, 135] width 145 height 18
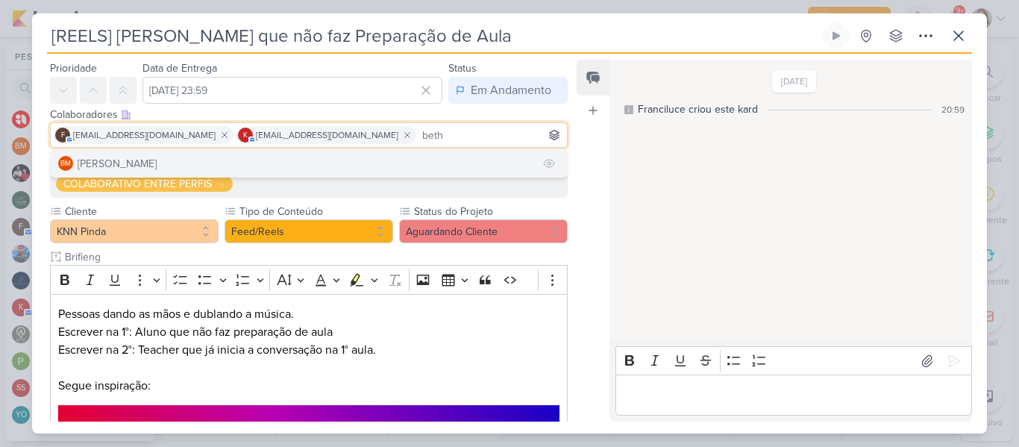
type input "beth"
click at [439, 158] on button "BM [GEOGRAPHIC_DATA]" at bounding box center [309, 163] width 516 height 27
type input "yasm"
click at [392, 166] on button "YO [MEDICAL_DATA][PERSON_NAME]" at bounding box center [309, 163] width 516 height 27
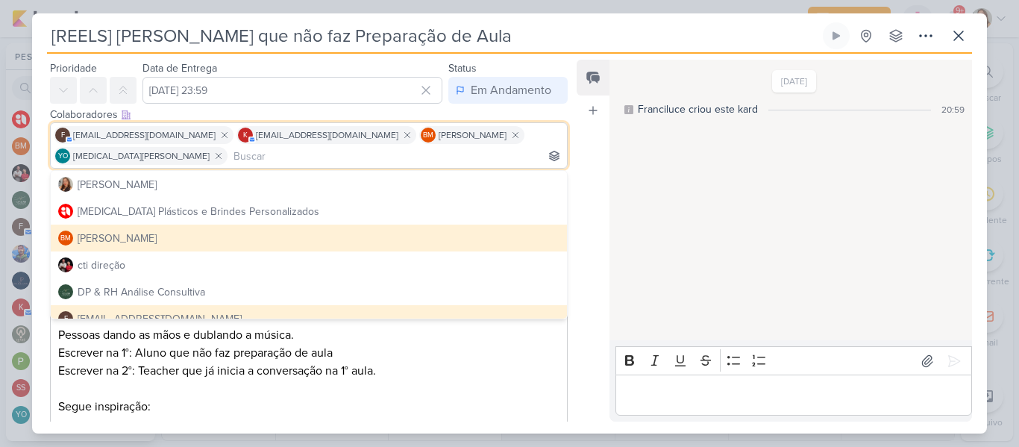
click at [594, 156] on div "Feed Atrelar email Solte o email para atrelar ao kard" at bounding box center [593, 241] width 33 height 362
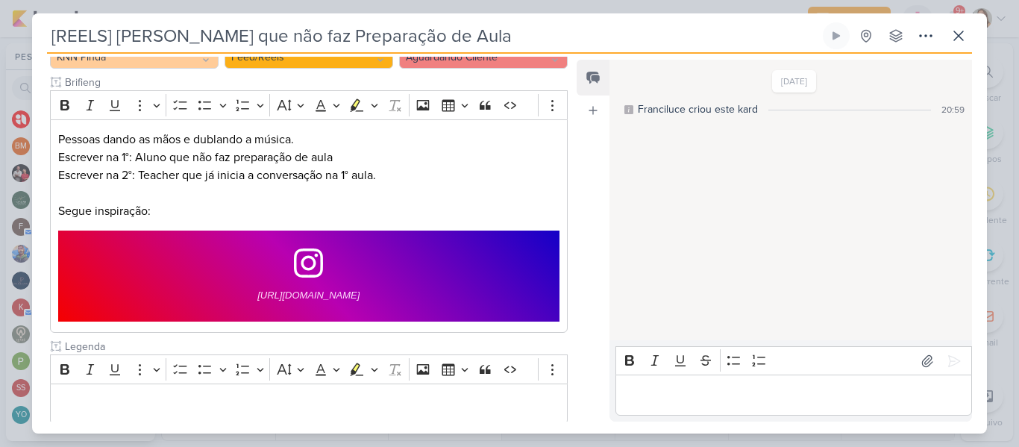
scroll to position [237, 0]
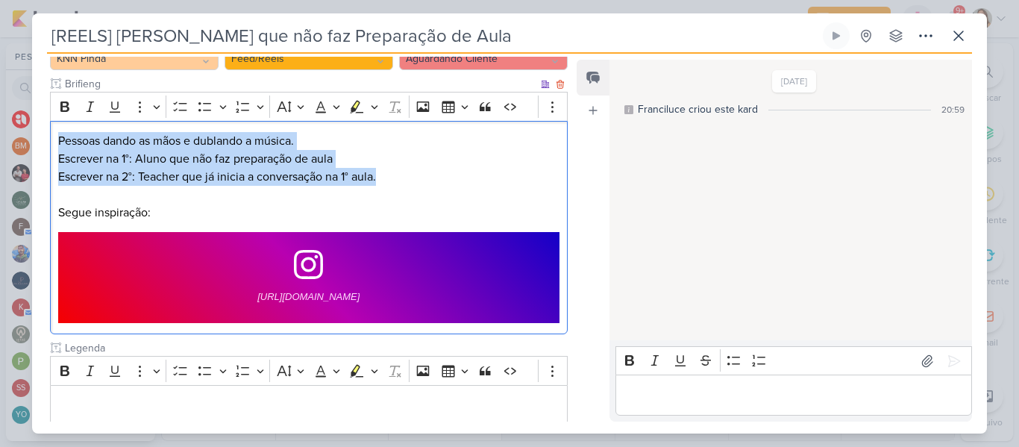
drag, startPoint x: 57, startPoint y: 140, endPoint x: 385, endPoint y: 180, distance: 330.0
click at [385, 180] on p "Pessoas dando as mãos e dublando a música. Escrever na 1°: Aluno que não faz pr…" at bounding box center [308, 177] width 501 height 90
copy p "Pessoas dando as mãos e dublando a música. Escrever na 1°: Aluno que não faz pr…"
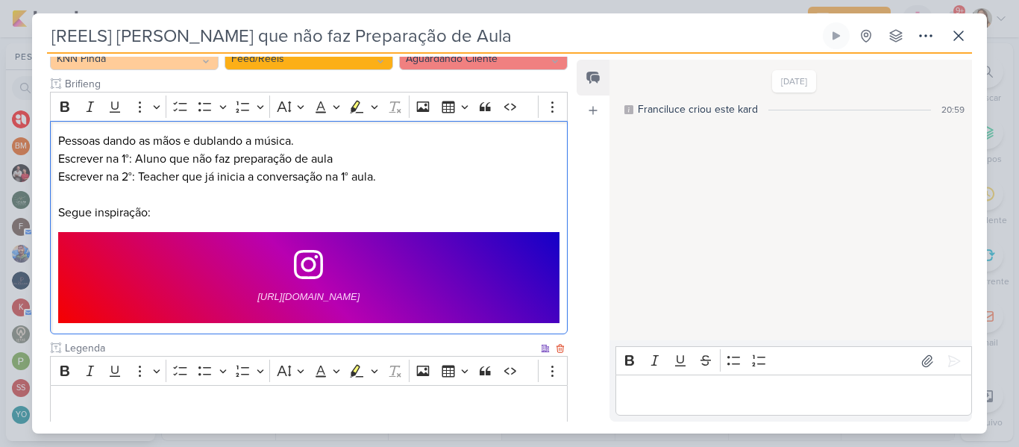
click at [157, 420] on div "Editor editing area: main" at bounding box center [309, 405] width 518 height 41
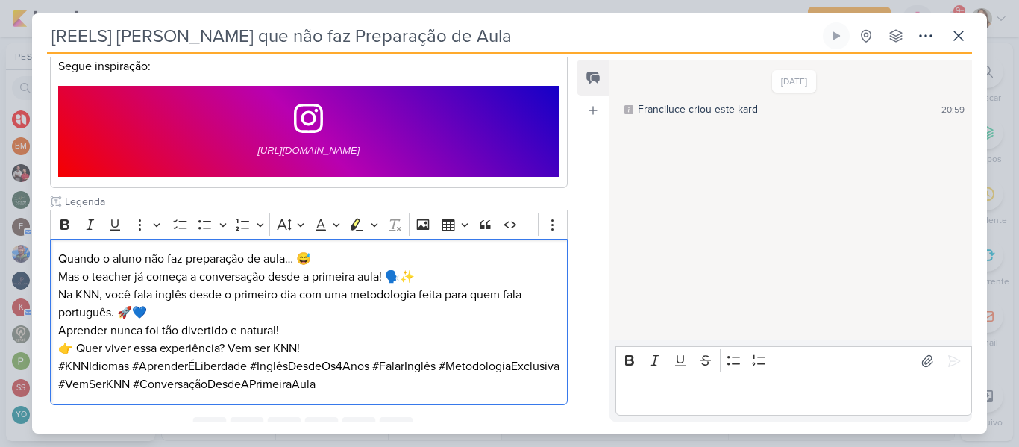
scroll to position [449, 0]
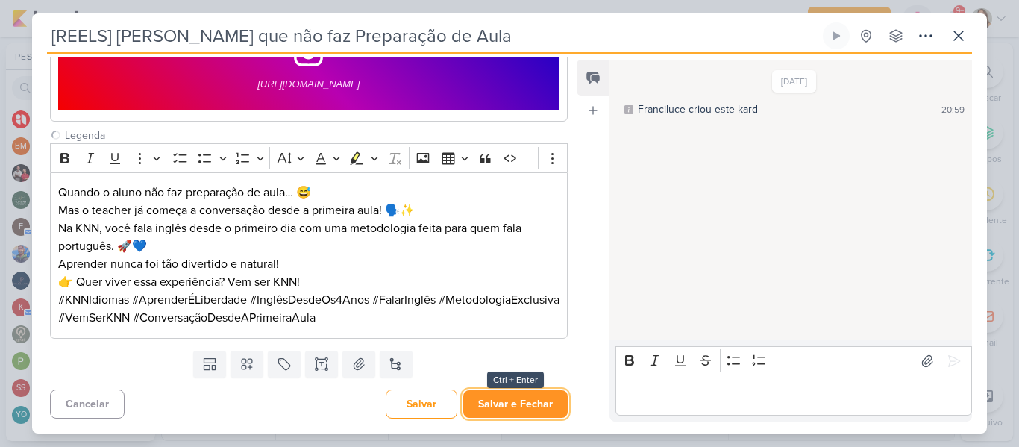
click at [548, 398] on button "Salvar e Fechar" at bounding box center [515, 404] width 104 height 28
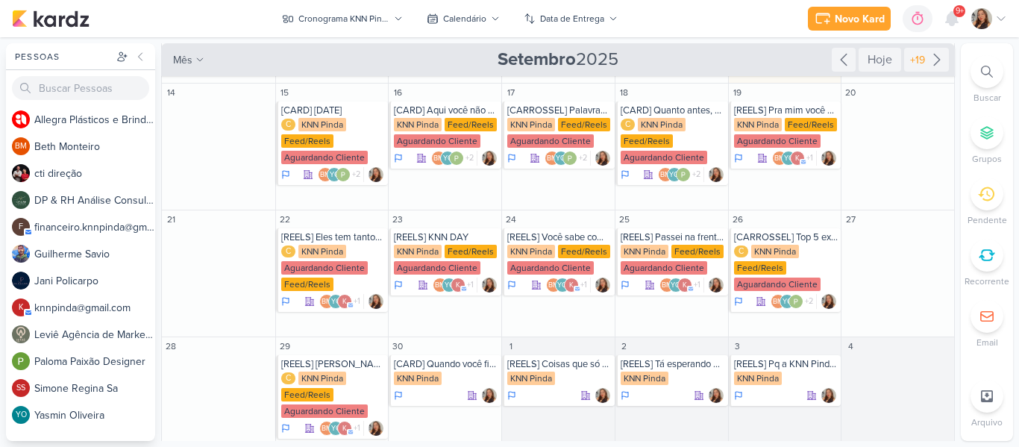
scroll to position [103, 0]
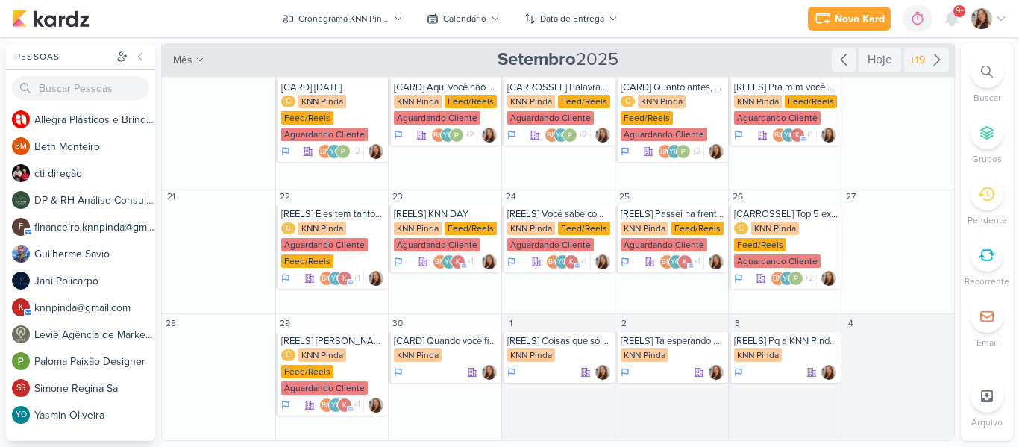
click at [956, 320] on div "Pessoas [GEOGRAPHIC_DATA] A l l e g r a P l á s t i c o s e B r i n d e s P e r…" at bounding box center [509, 242] width 1019 height 398
click at [649, 351] on div "KNN Pinda" at bounding box center [645, 354] width 48 height 13
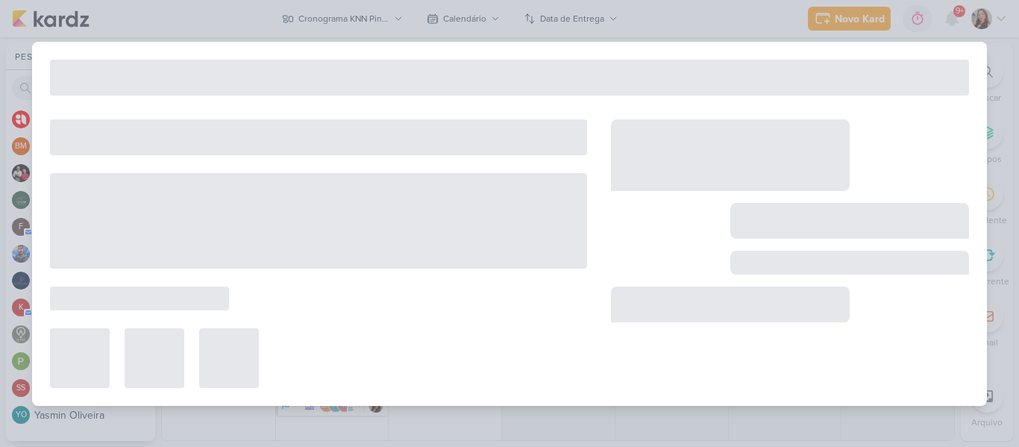
type input "[REELS] Tá esperando a caixa bater em mim né?!"
type input "[DATE] 23:59"
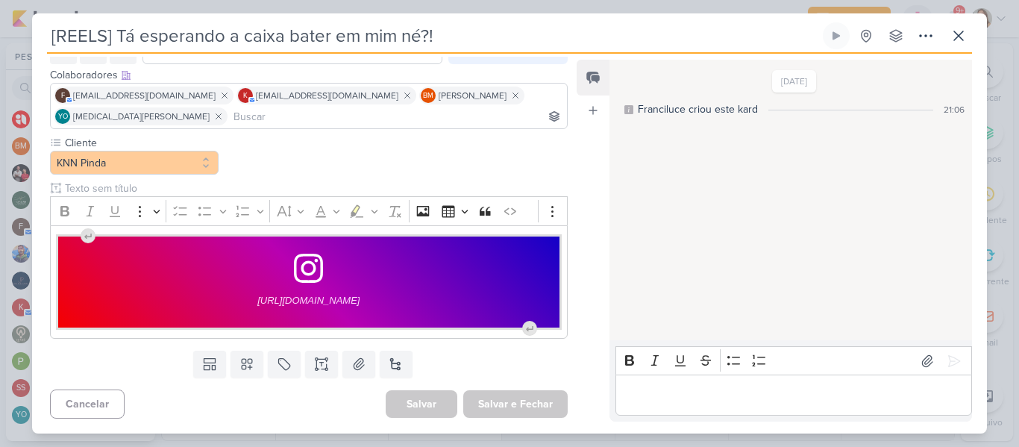
scroll to position [0, 0]
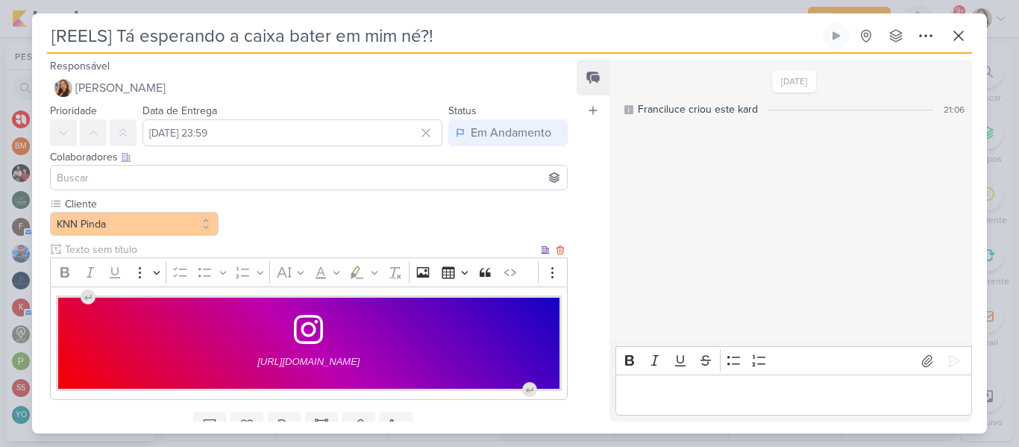
click at [216, 253] on input "text" at bounding box center [300, 250] width 476 height 16
type input "Brifieng"
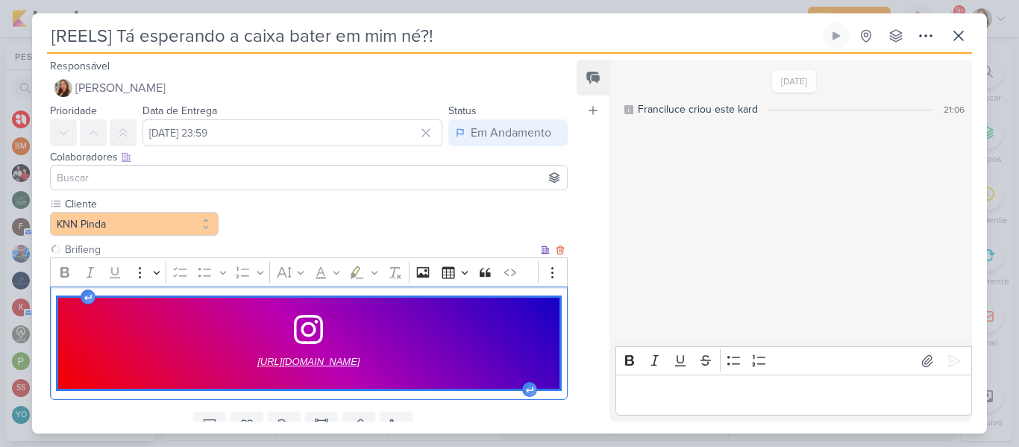
click at [257, 354] on span "[URL][DOMAIN_NAME]" at bounding box center [308, 362] width 102 height 18
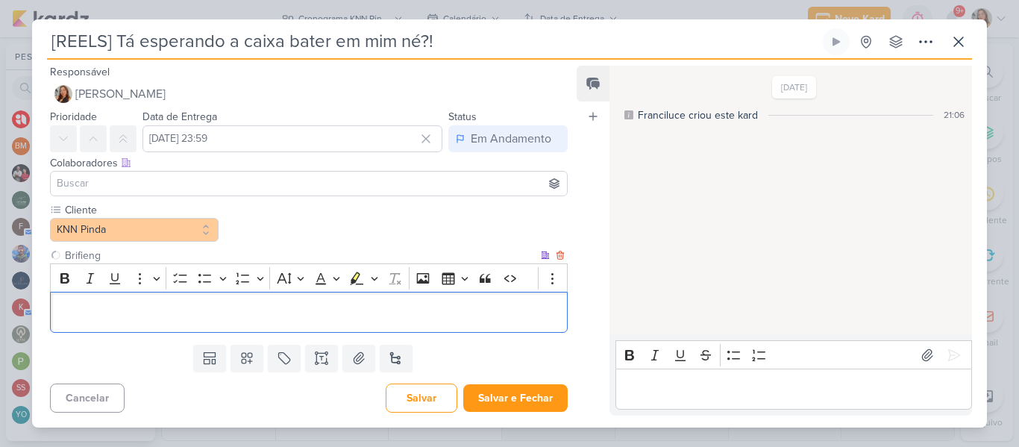
click at [204, 319] on p "Editor editing area: main" at bounding box center [308, 313] width 501 height 18
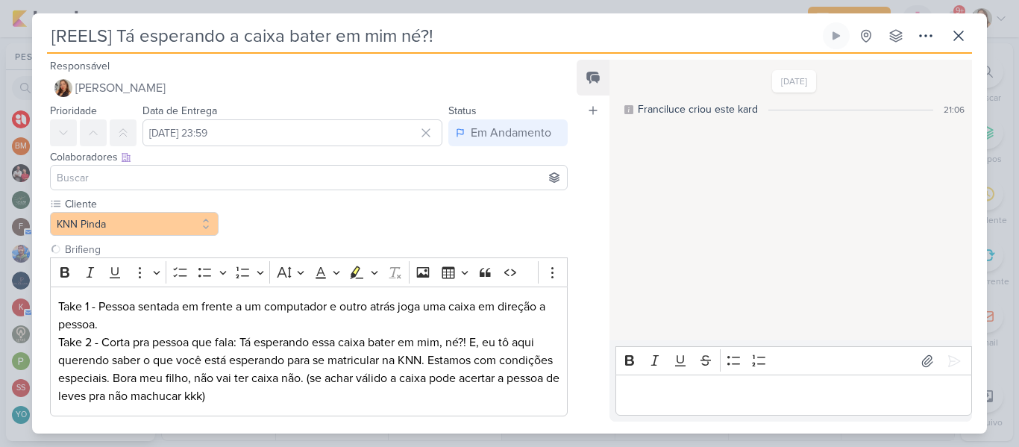
click at [416, 175] on input at bounding box center [309, 178] width 510 height 18
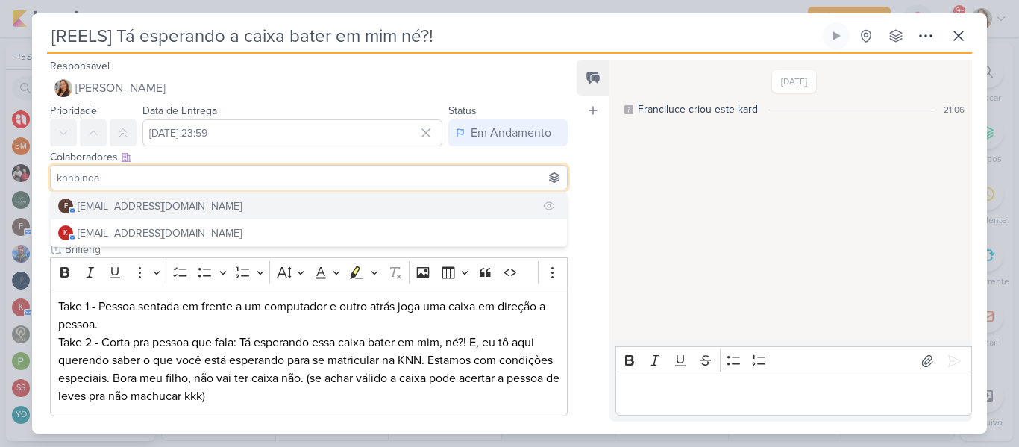
type input "knnpinda"
click at [385, 201] on button "f [EMAIL_ADDRESS][DOMAIN_NAME]" at bounding box center [309, 206] width 516 height 27
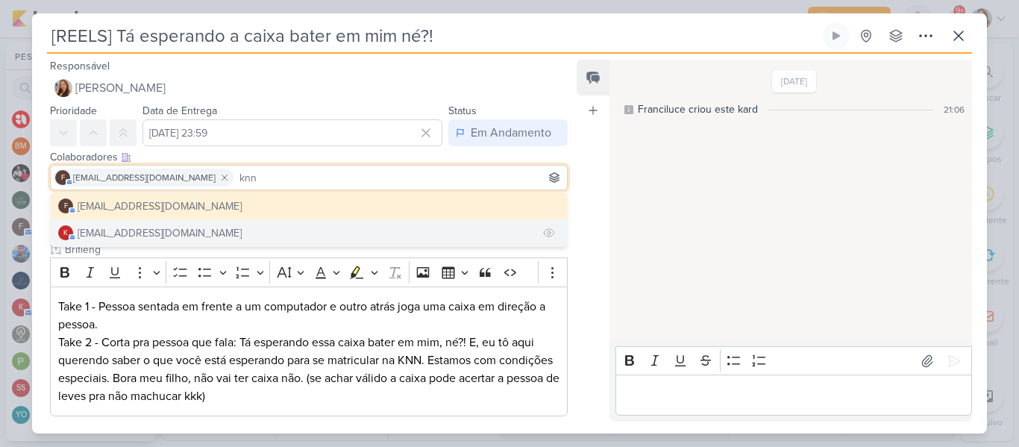
type input "knn"
click at [357, 233] on button "k [EMAIL_ADDRESS][DOMAIN_NAME]" at bounding box center [309, 232] width 516 height 27
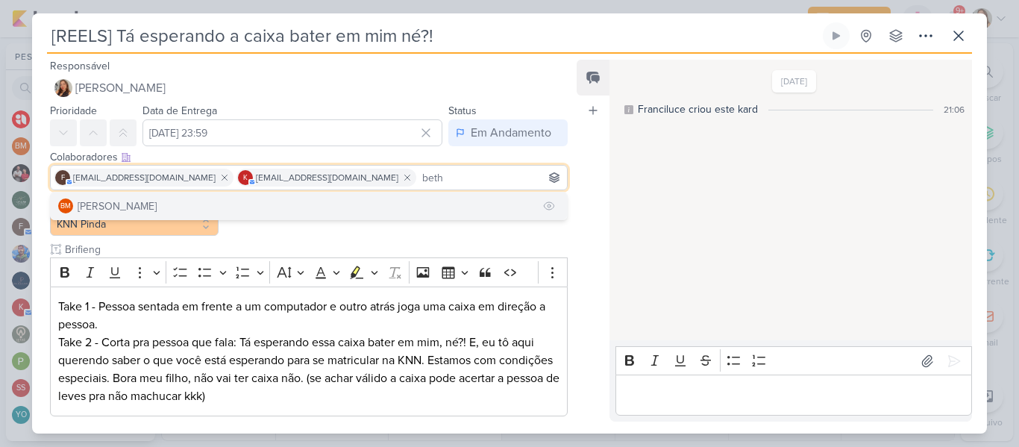
type input "beth"
click at [330, 211] on button "BM [GEOGRAPHIC_DATA]" at bounding box center [309, 206] width 516 height 27
type input "yasm"
click at [303, 215] on button "YO [MEDICAL_DATA][PERSON_NAME]" at bounding box center [309, 206] width 516 height 27
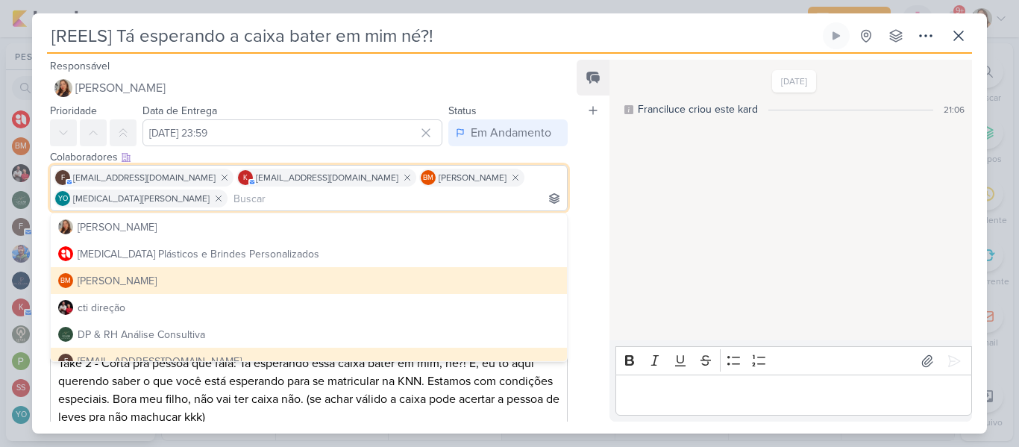
click at [584, 220] on div "Feed Atrelar email Solte o email para atrelar ao kard" at bounding box center [593, 241] width 33 height 362
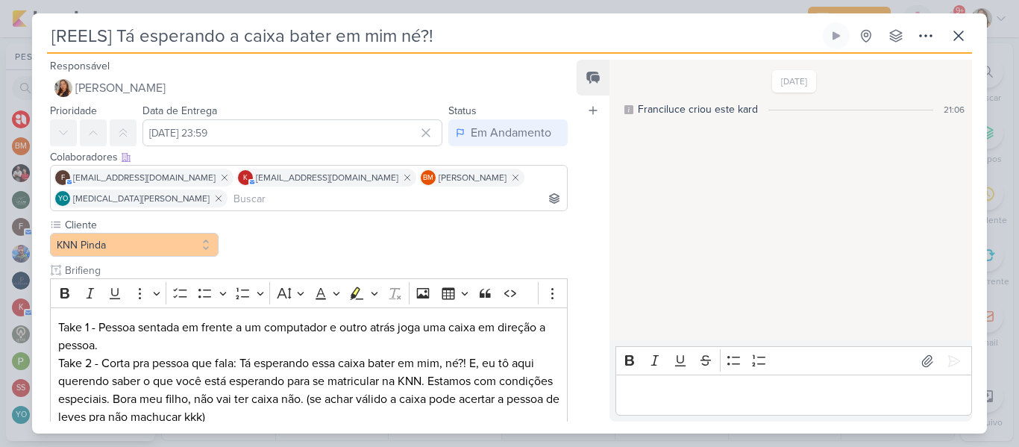
scroll to position [98, 0]
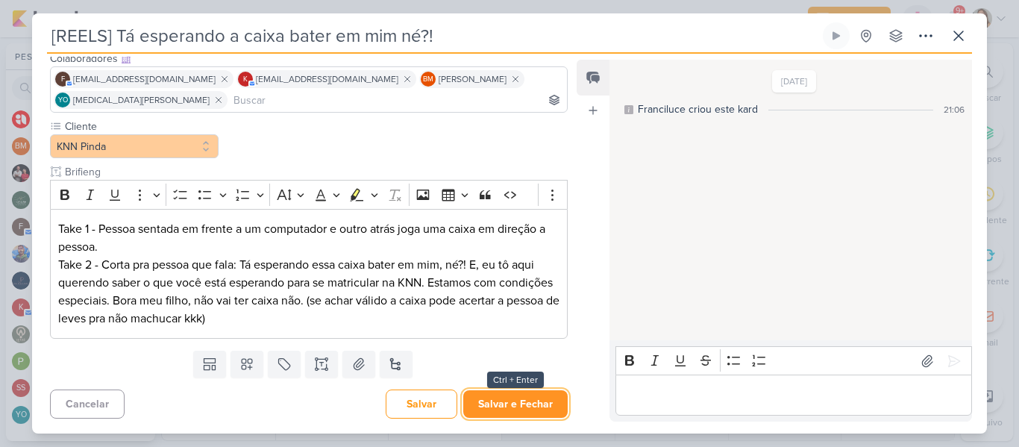
click at [510, 415] on button "Salvar e Fechar" at bounding box center [515, 404] width 104 height 28
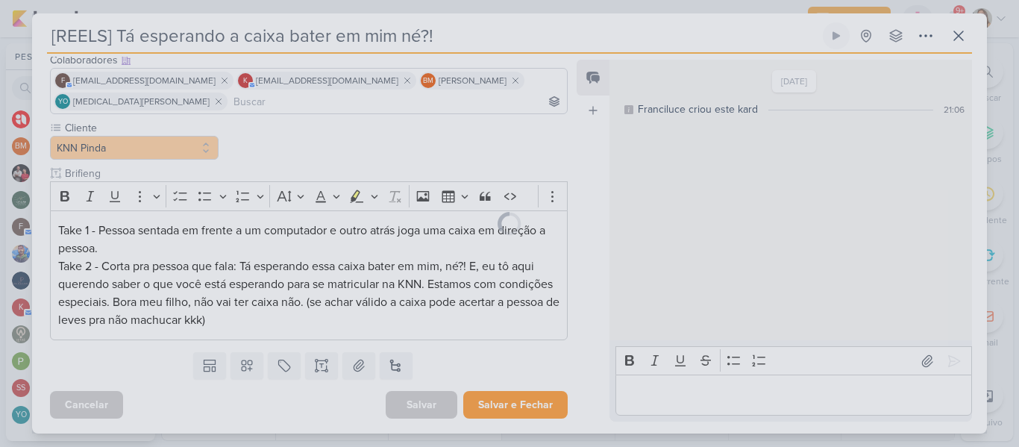
scroll to position [97, 0]
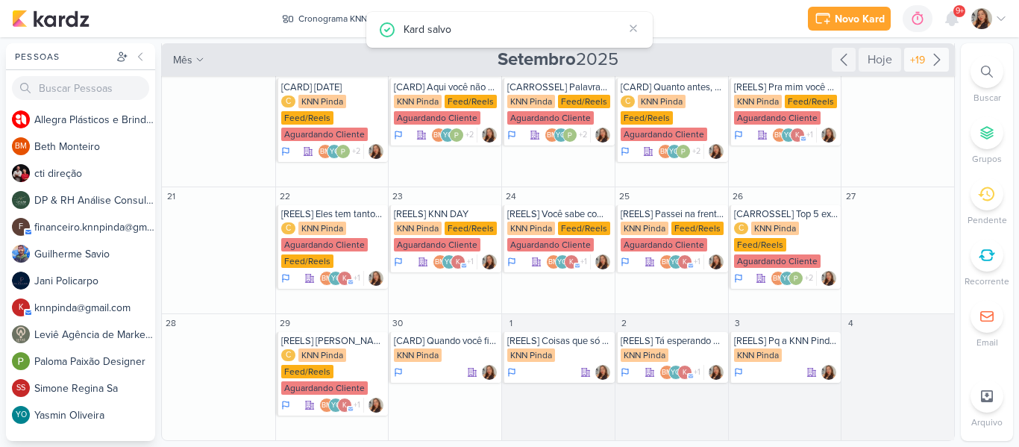
click at [917, 59] on div "+19" at bounding box center [917, 60] width 21 height 16
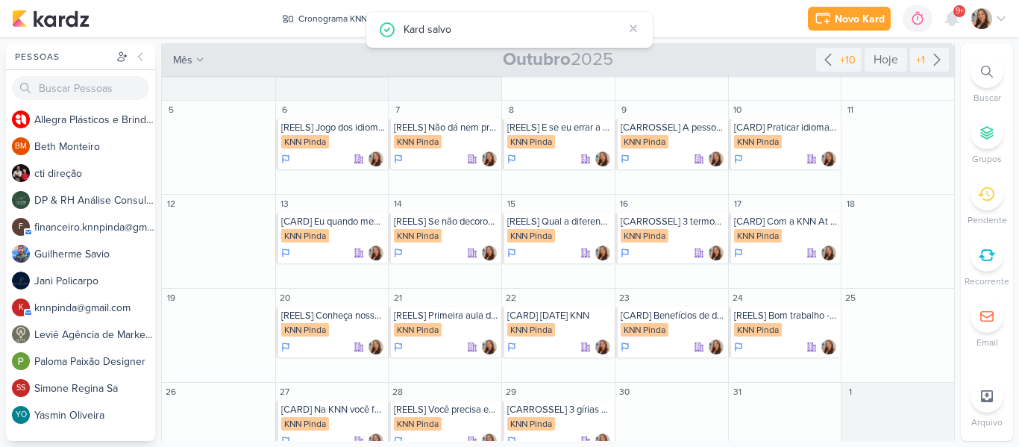
scroll to position [139, 0]
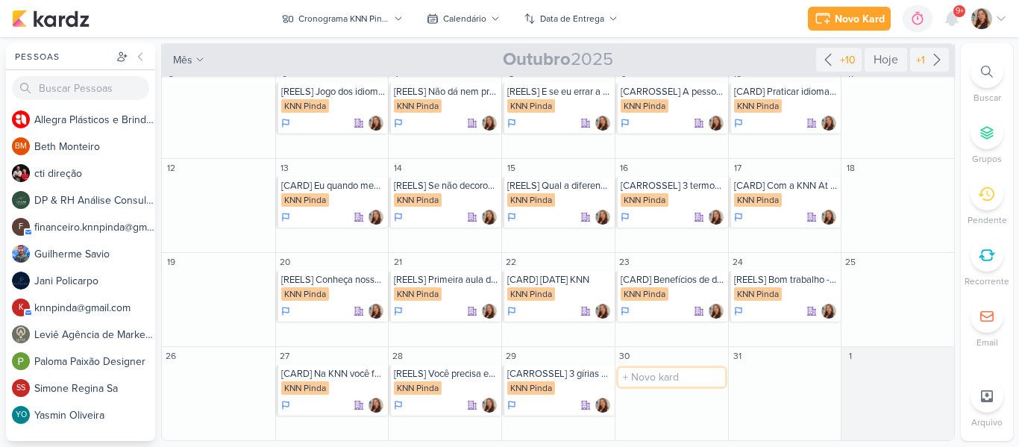
click at [678, 381] on input "text" at bounding box center [672, 377] width 107 height 19
click at [657, 377] on input "[REELS] [PERSON_NAME] só vai parar de ser acertada pelas caixas quando voc~e se…" at bounding box center [672, 377] width 107 height 19
type input "[REELS] [PERSON_NAME] só vai parar de ser acertada pelas caixas quando você se …"
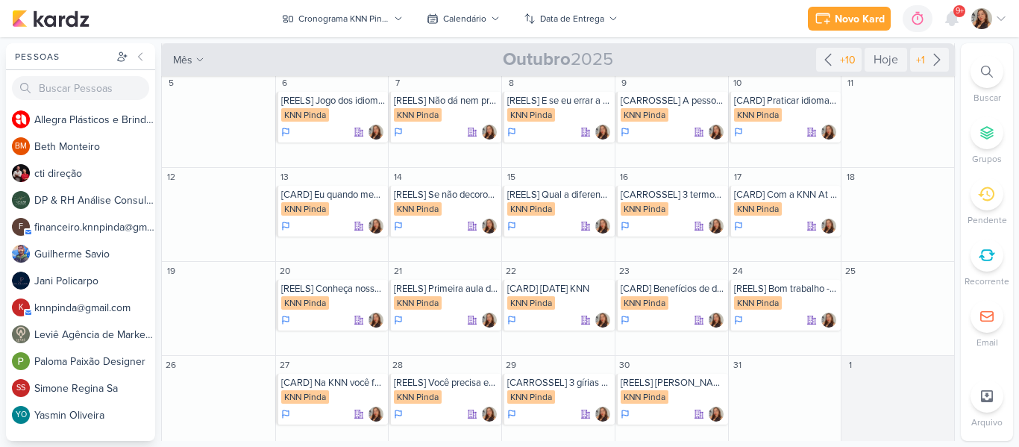
scroll to position [139, 0]
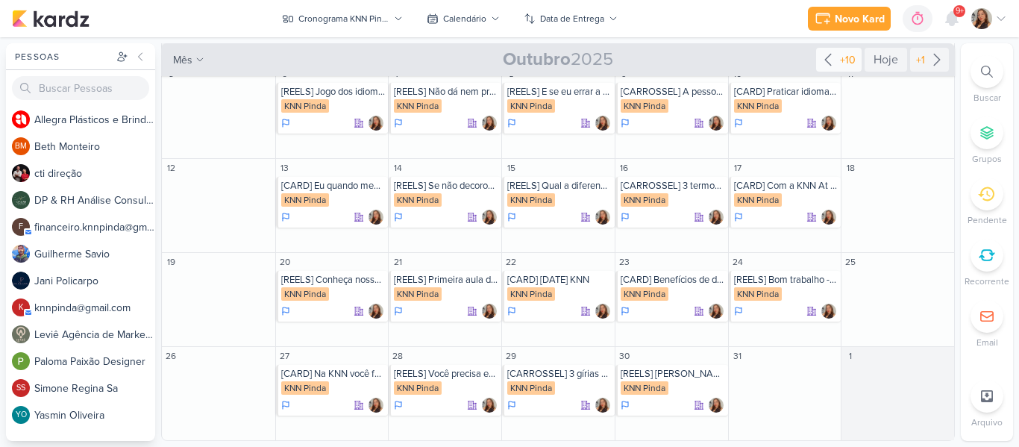
click at [842, 65] on div "+10" at bounding box center [848, 60] width 22 height 16
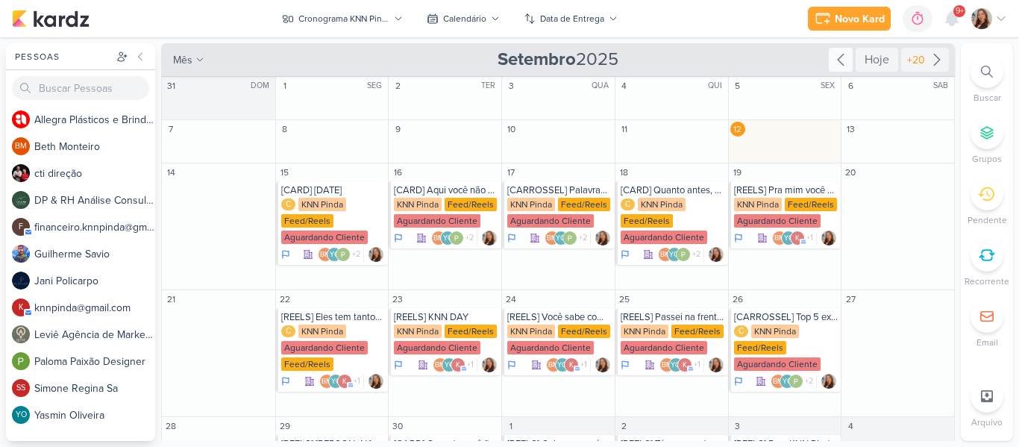
scroll to position [103, 0]
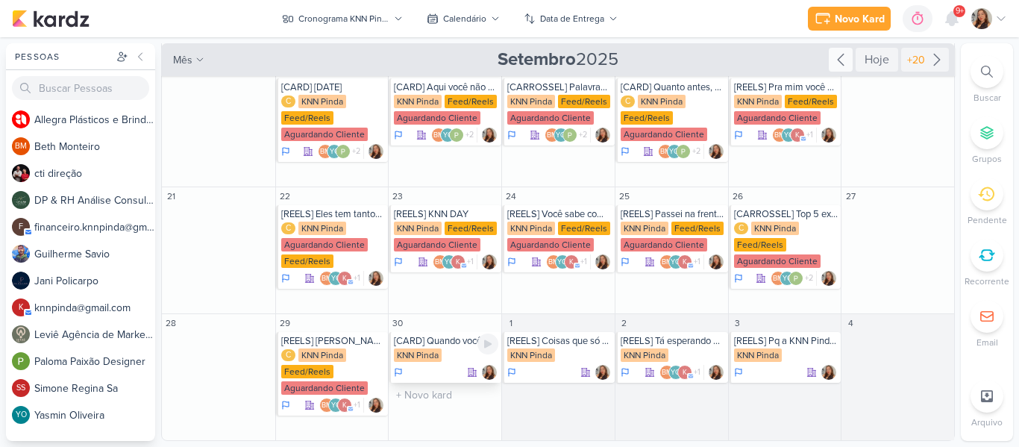
click at [439, 341] on div "[CARD] Quando você finalmente entende a letra da sua música favorita" at bounding box center [446, 341] width 104 height 12
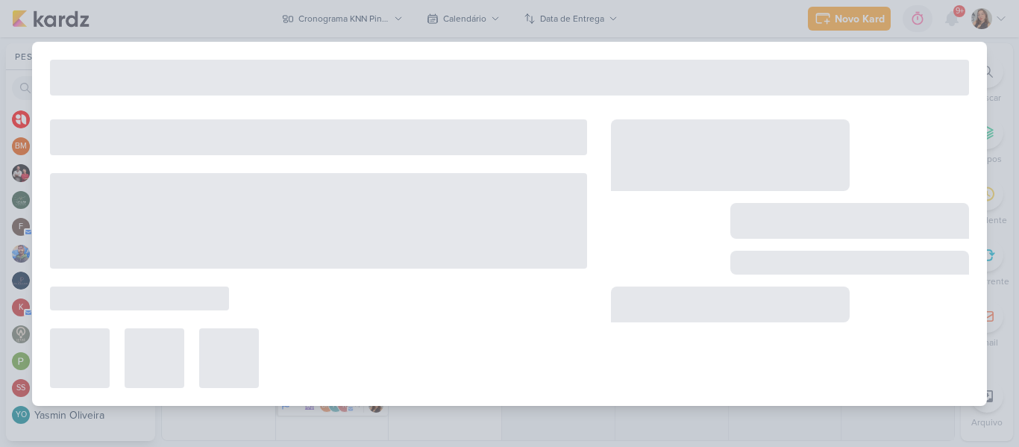
type input "[CARD] Quando você finalmente entende a letra da sua música favorita"
type input "[DATE] 23:59"
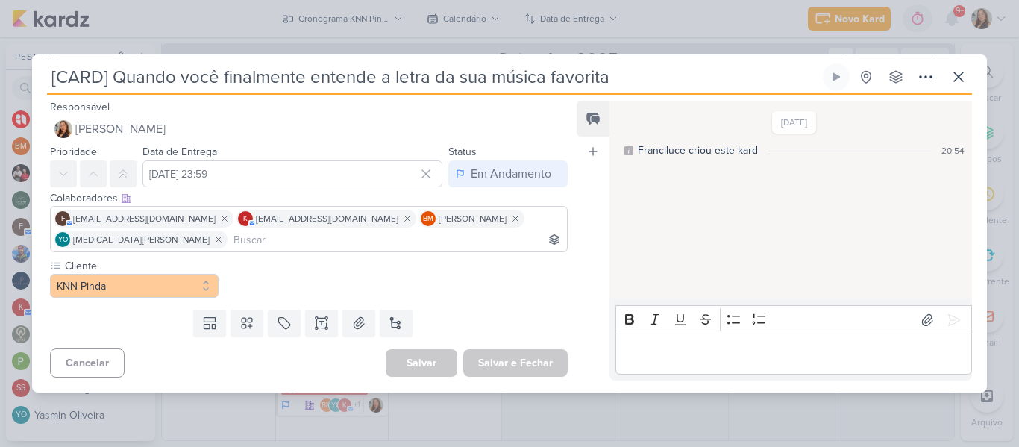
scroll to position [0, 0]
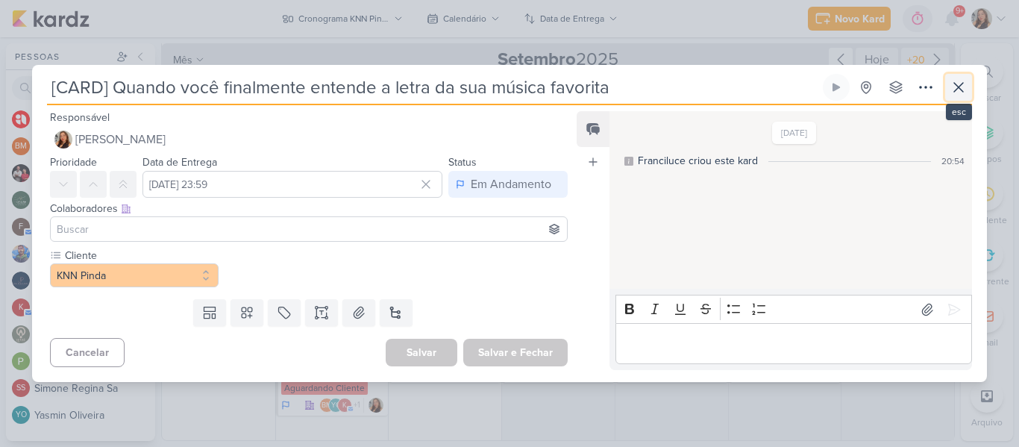
click at [945, 97] on button at bounding box center [958, 87] width 27 height 27
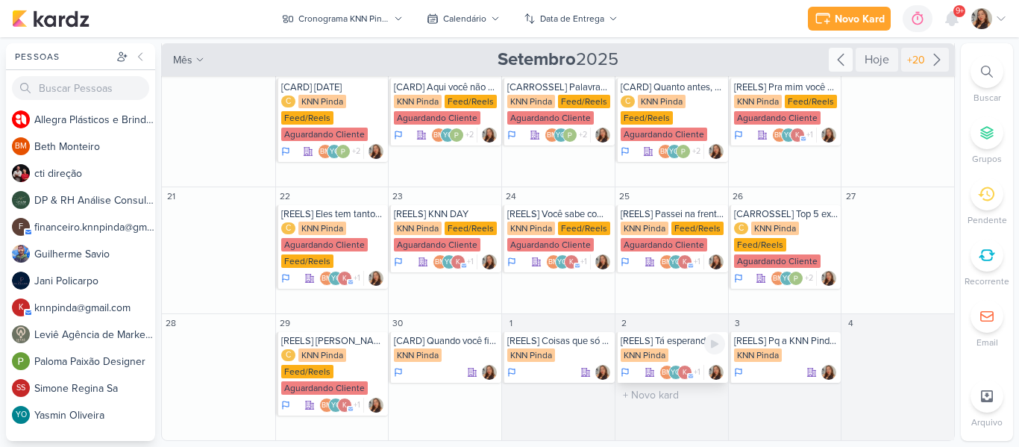
click at [642, 361] on div "KNN Pinda" at bounding box center [645, 354] width 48 height 13
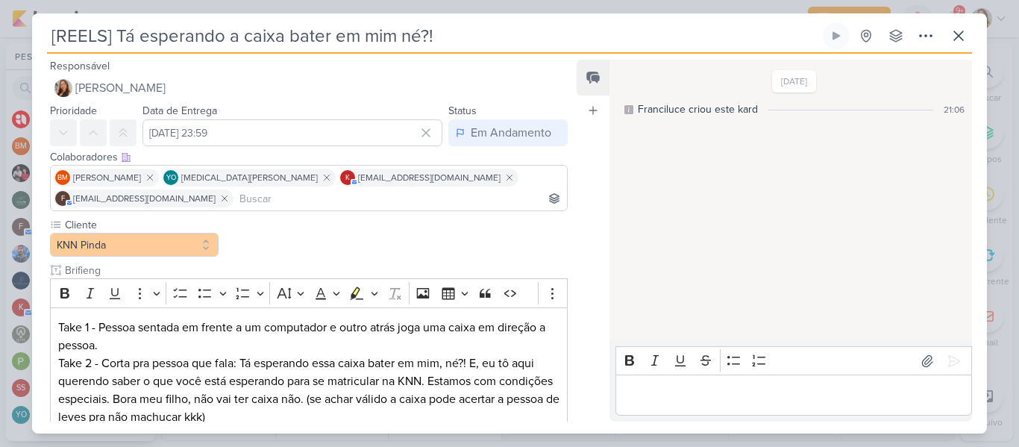
click at [642, 361] on div "Bold Italic Underline Strikethrough Bulleted List Numbered List" at bounding box center [794, 361] width 350 height 28
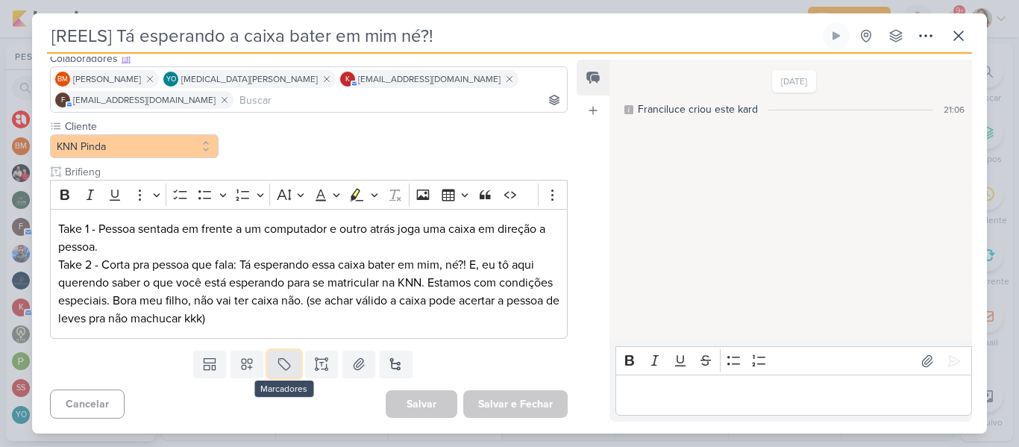
click at [281, 351] on button at bounding box center [284, 364] width 33 height 27
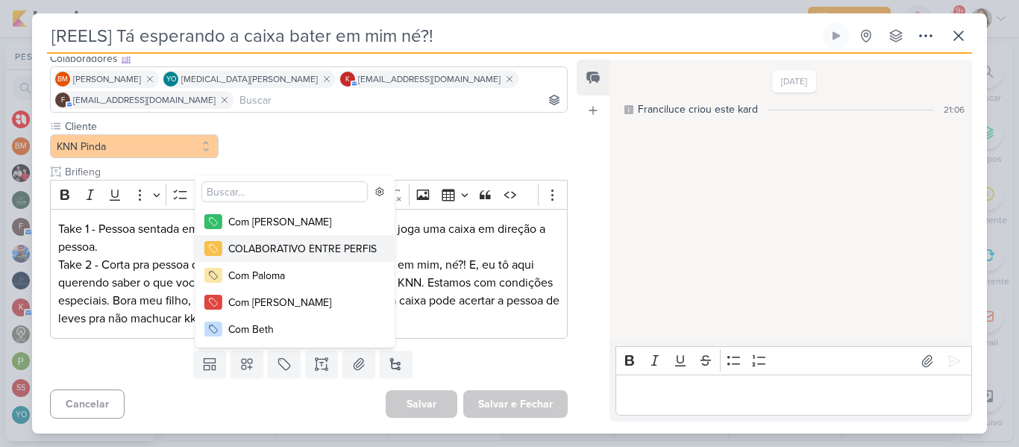
click at [305, 254] on div "COLABORATIVO ENTRE PERFIS" at bounding box center [302, 249] width 148 height 16
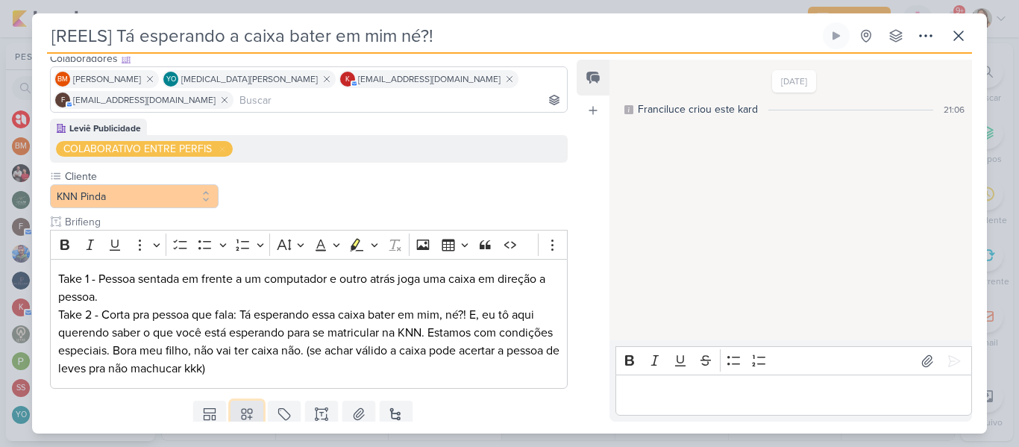
click at [245, 407] on icon at bounding box center [247, 414] width 15 height 15
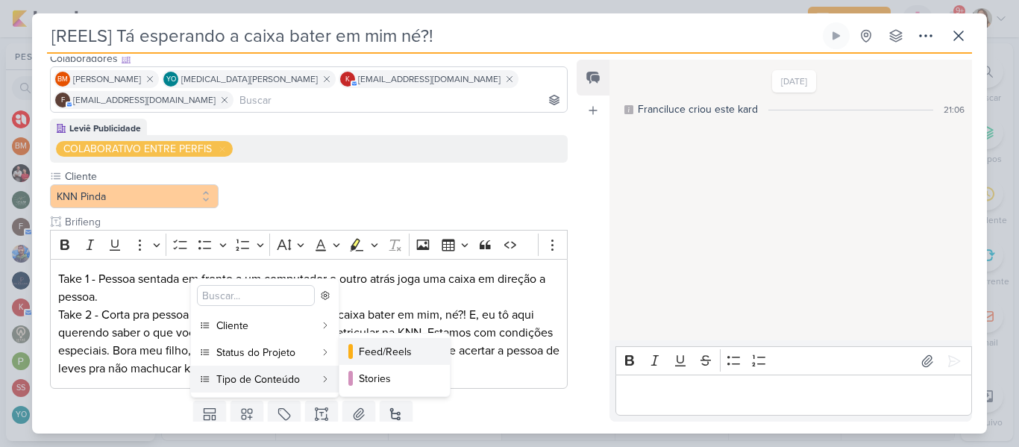
click at [359, 359] on div "Feed/Reels" at bounding box center [395, 352] width 73 height 16
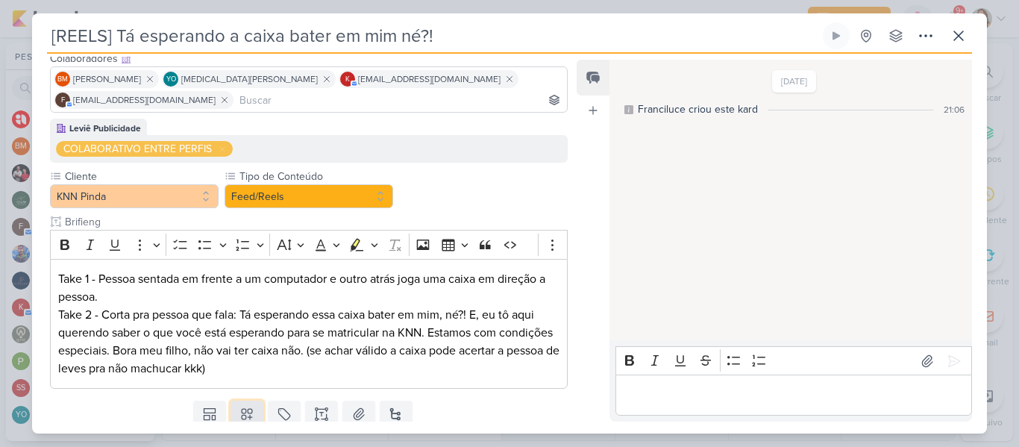
click at [247, 408] on icon at bounding box center [247, 414] width 15 height 15
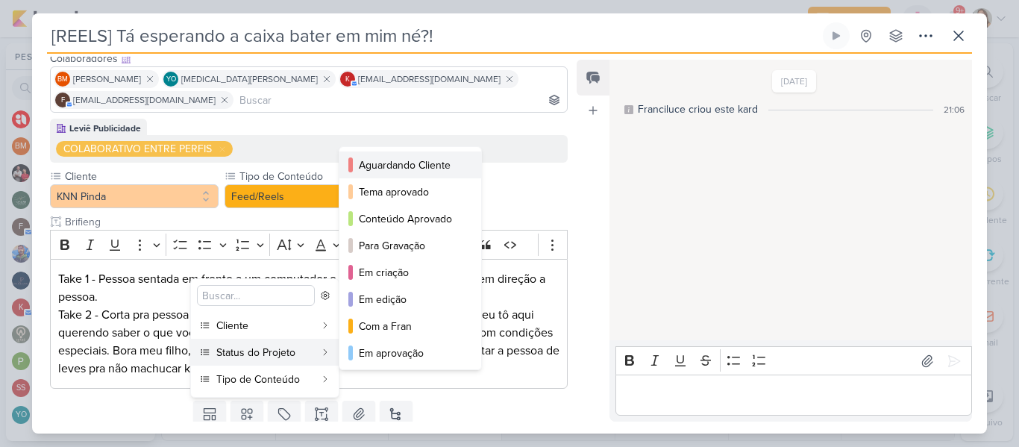
click at [398, 176] on button "Aguardando Cliente" at bounding box center [411, 164] width 142 height 27
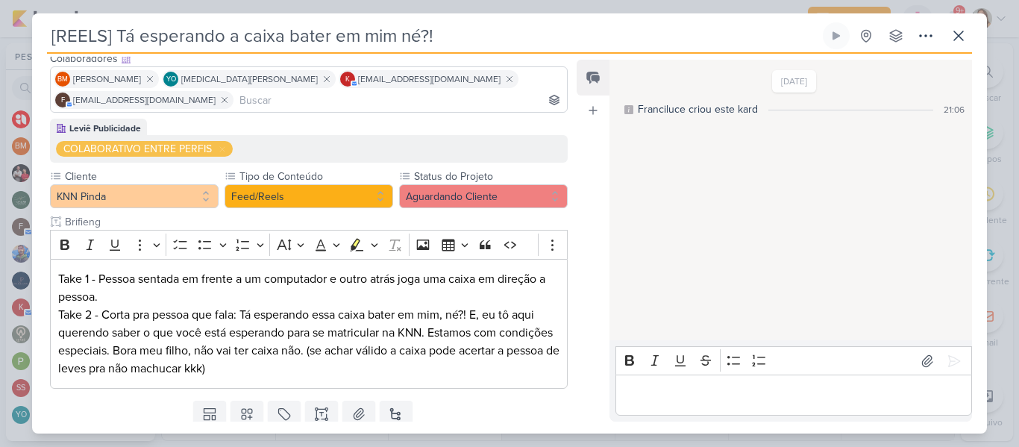
scroll to position [148, 0]
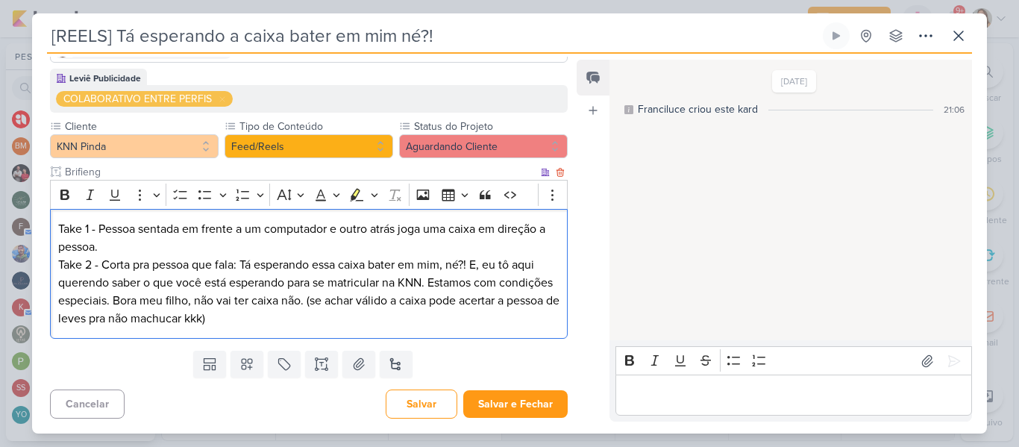
click at [240, 273] on p "Take 1 - Pessoa sentada em frente a um computador e outro atrás joga uma caixa …" at bounding box center [308, 273] width 501 height 107
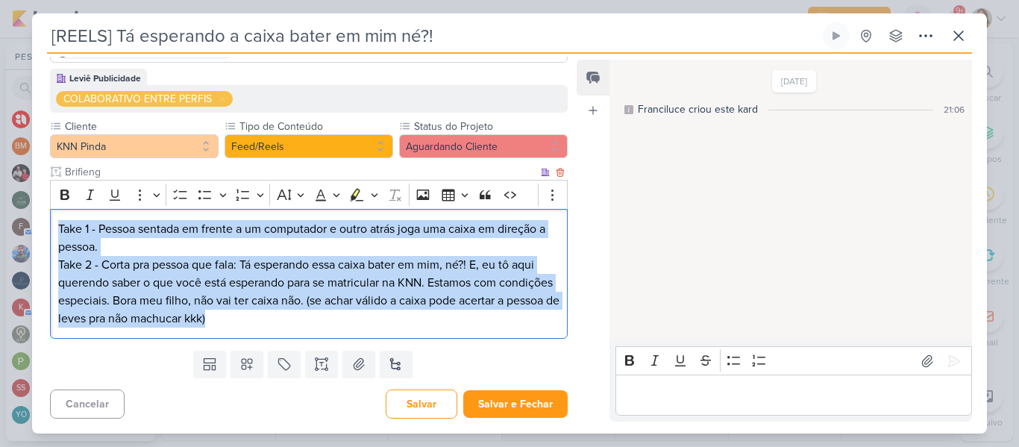
drag, startPoint x: 57, startPoint y: 225, endPoint x: 352, endPoint y: 339, distance: 316.1
click at [352, 339] on div "Take 1 - Pessoa sentada em frente a um computador e outro atrás joga uma caixa …" at bounding box center [309, 274] width 518 height 131
copy p "Take 1 - Pessoa sentada em frente a um computador e outro atrás joga uma caixa …"
click at [322, 369] on icon at bounding box center [321, 364] width 15 height 15
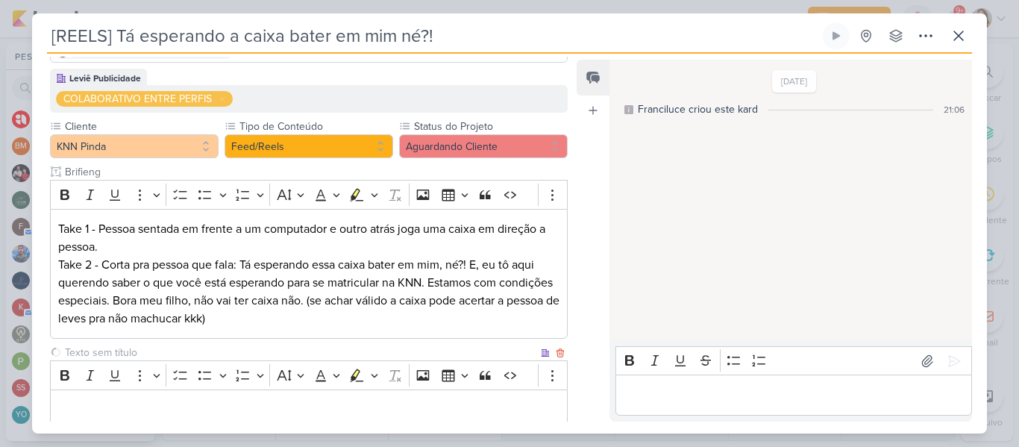
click at [225, 348] on input "text" at bounding box center [300, 353] width 476 height 16
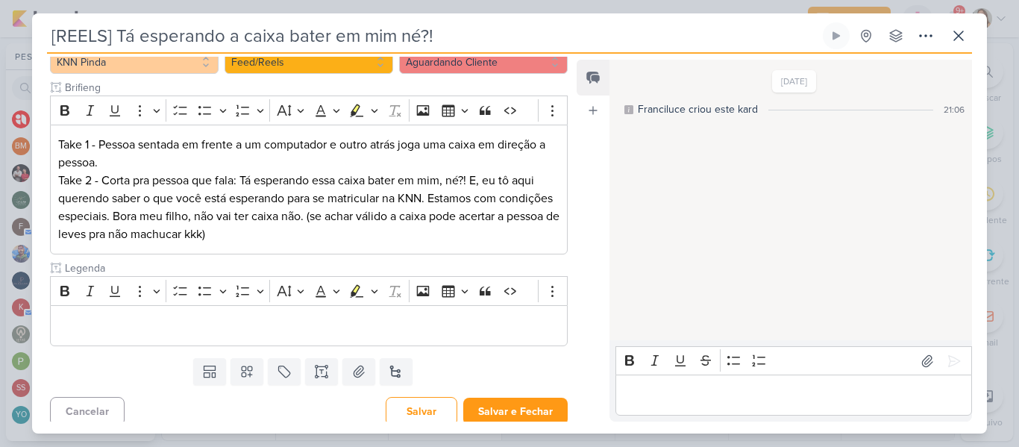
scroll to position [240, 0]
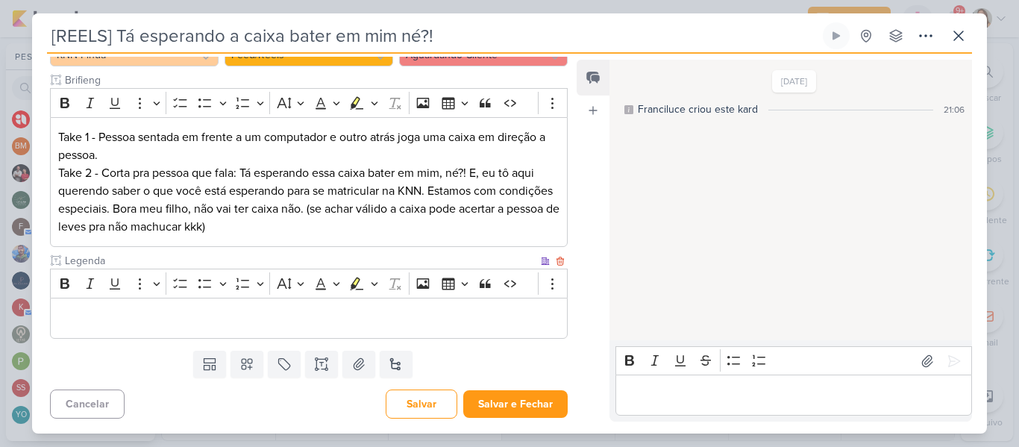
type input "Legenda"
click at [461, 321] on p "Editor editing area: main" at bounding box center [308, 319] width 501 height 18
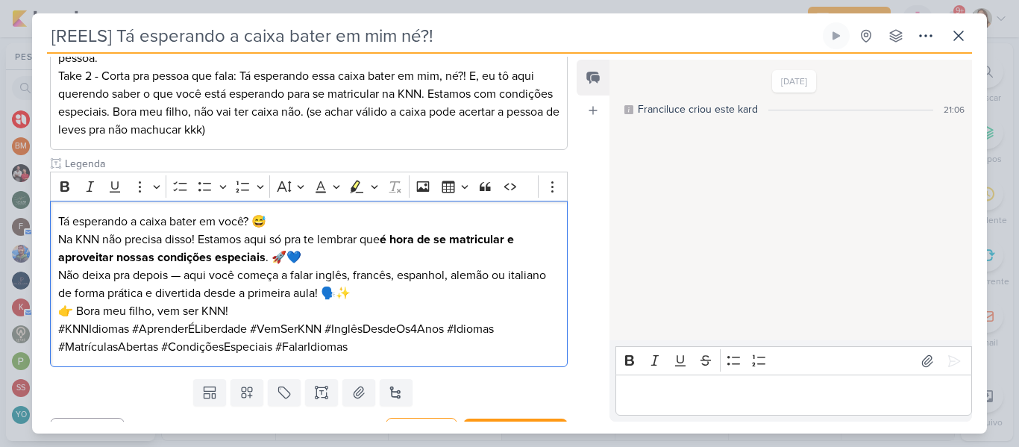
scroll to position [366, 0]
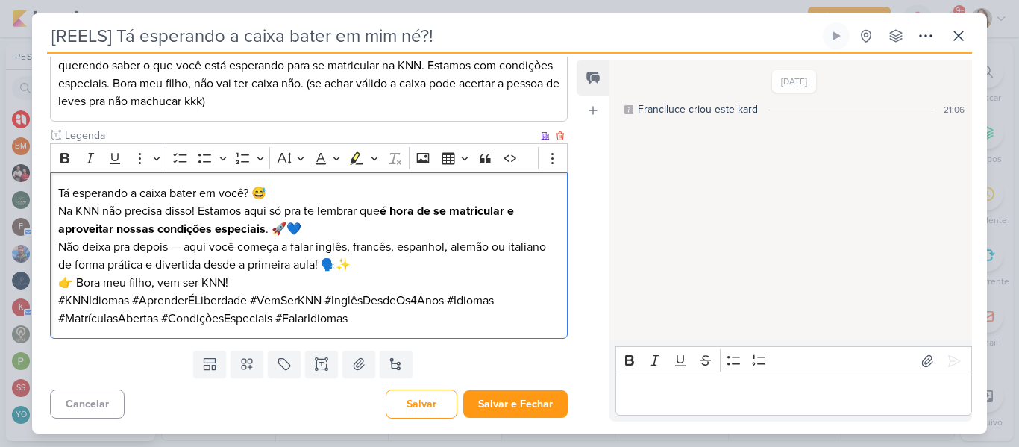
click at [367, 307] on p "#KNNIdiomas #AprenderÉLiberdade #VemSerKNN #InglêsDesdeOs4Anos #Idiomas #Matríc…" at bounding box center [308, 310] width 501 height 36
click at [187, 250] on p "Não deixa pra depois — aqui você começa a falar inglês, francês, espanhol, alem…" at bounding box center [308, 256] width 501 height 36
click at [292, 288] on p "👉 Bora meu filho, vem ser KNN!" at bounding box center [308, 283] width 501 height 18
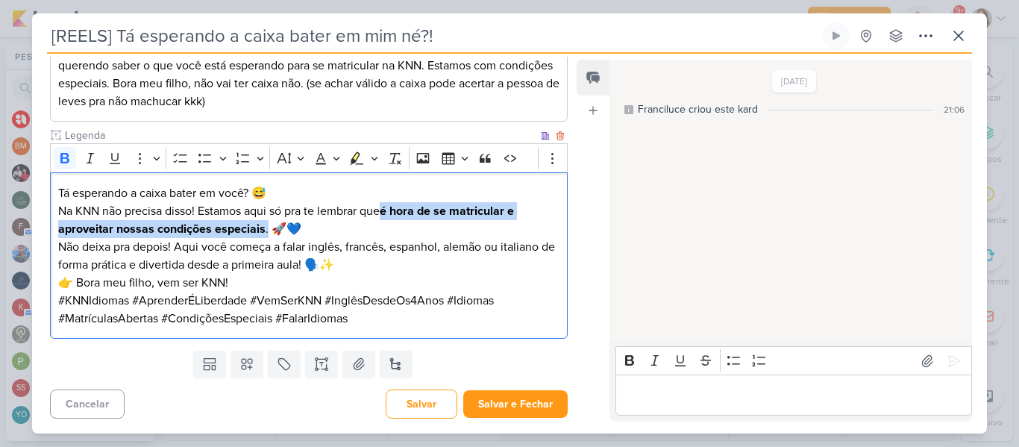
drag, startPoint x: 389, startPoint y: 211, endPoint x: 269, endPoint y: 233, distance: 122.1
click at [269, 233] on p "Tá esperando a caixa bater em você? 😅 Na KNN não precisa disso! Estamos aqui só…" at bounding box center [308, 211] width 501 height 54
click at [64, 157] on icon "Editor toolbar" at bounding box center [64, 158] width 9 height 10
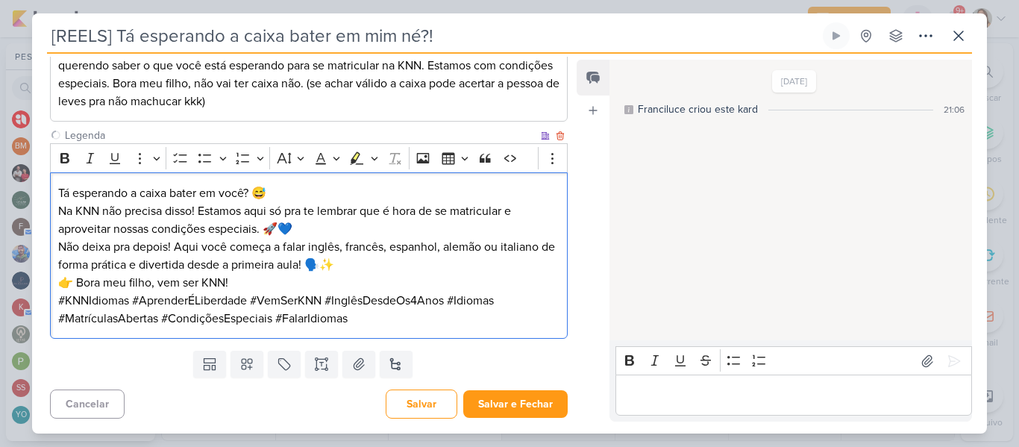
click at [137, 260] on p "Não deixa pra depois! Aqui você começa a falar inglês, francês, espanhol, alemã…" at bounding box center [308, 256] width 501 height 36
click at [492, 402] on button "Salvar e Fechar" at bounding box center [515, 404] width 104 height 28
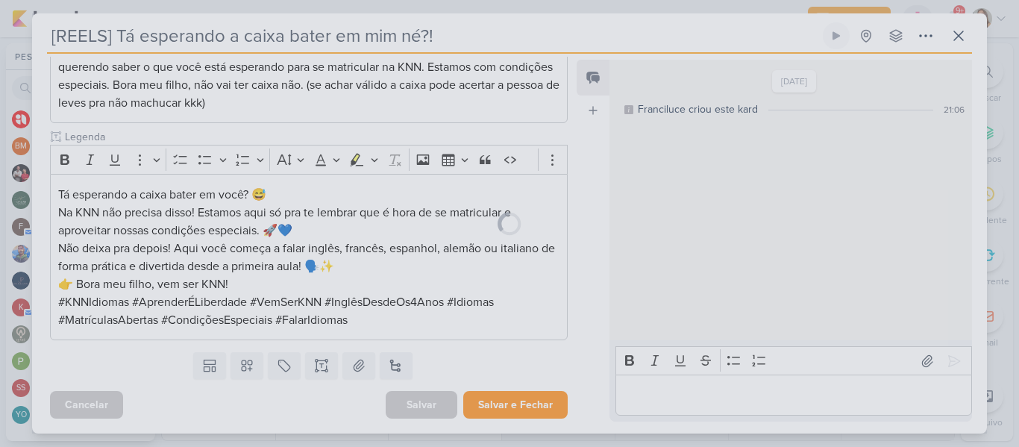
scroll to position [364, 0]
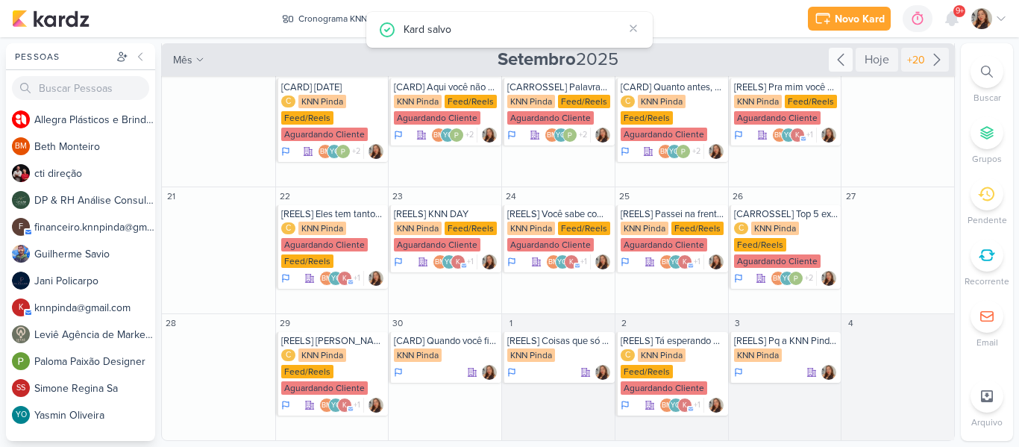
drag, startPoint x: 957, startPoint y: 254, endPoint x: 954, endPoint y: 298, distance: 44.1
click at [954, 298] on div "Pessoas [GEOGRAPHIC_DATA] A l l e g r a P l á s t i c o s e B r i n d e s P e r…" at bounding box center [509, 242] width 1019 height 398
click at [431, 346] on div "[CARD] Quando você finalmente entende a letra da sua música favorita" at bounding box center [446, 341] width 104 height 12
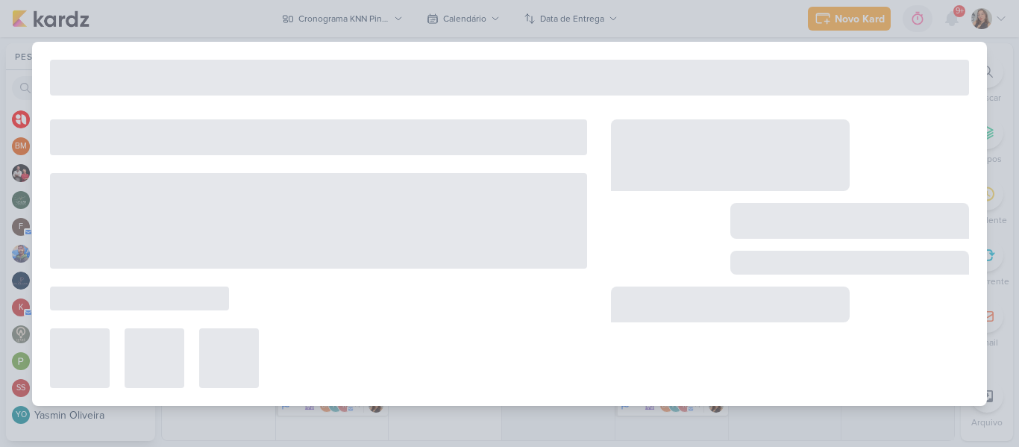
type input "[CARD] Quando você finalmente entende a letra da sua música favorita"
type input "[DATE] 23:59"
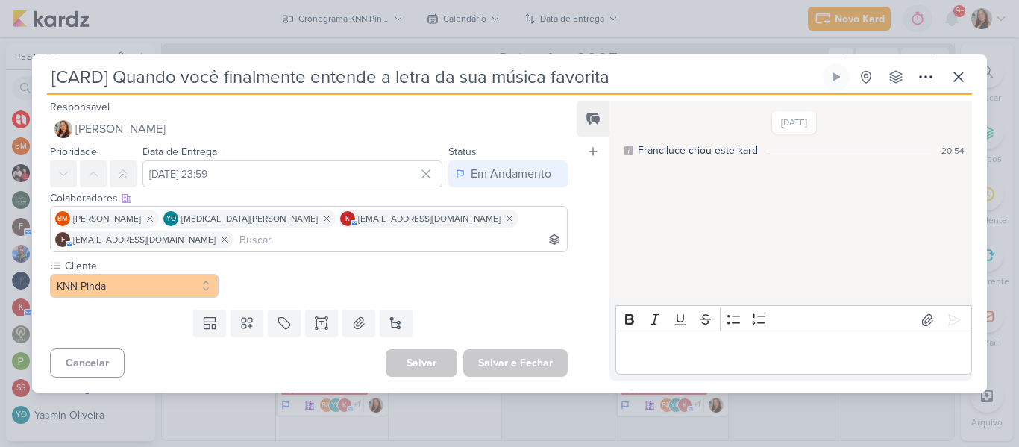
scroll to position [0, 0]
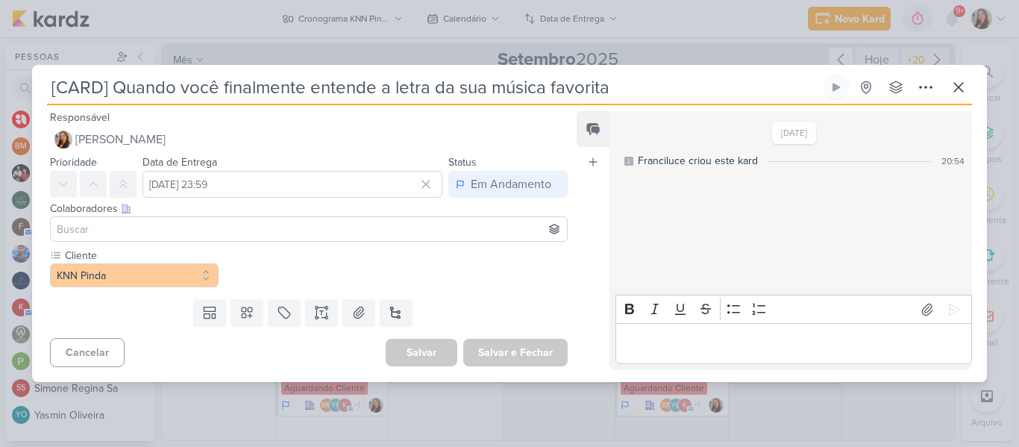
click at [614, 93] on input "[CARD] Quando você finalmente entende a letra da sua música favorita" at bounding box center [433, 87] width 773 height 27
drag, startPoint x: 631, startPoint y: 93, endPoint x: 28, endPoint y: 64, distance: 604.3
click at [28, 64] on div "[CARD] Quando você finalmente entende a letra da sua música favorita" at bounding box center [509, 223] width 1019 height 447
click at [207, 230] on input at bounding box center [309, 229] width 510 height 18
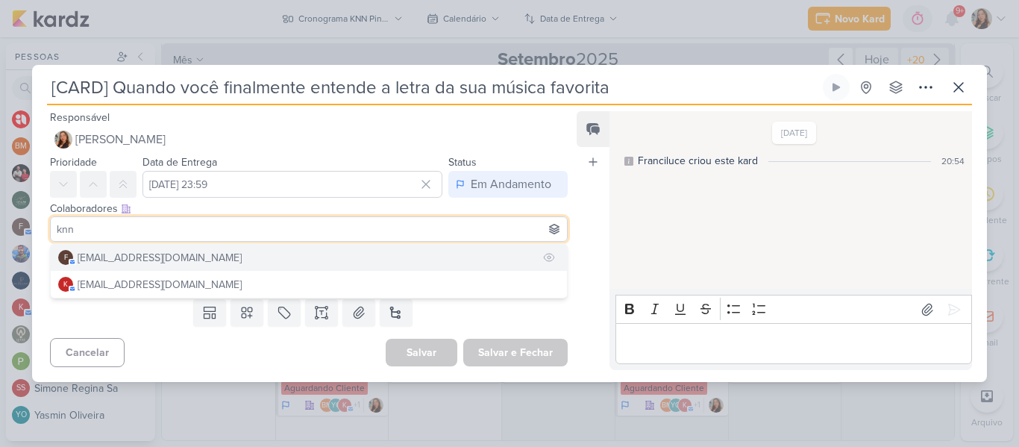
type input "knn"
click at [205, 257] on div "[EMAIL_ADDRESS][DOMAIN_NAME]" at bounding box center [160, 258] width 164 height 16
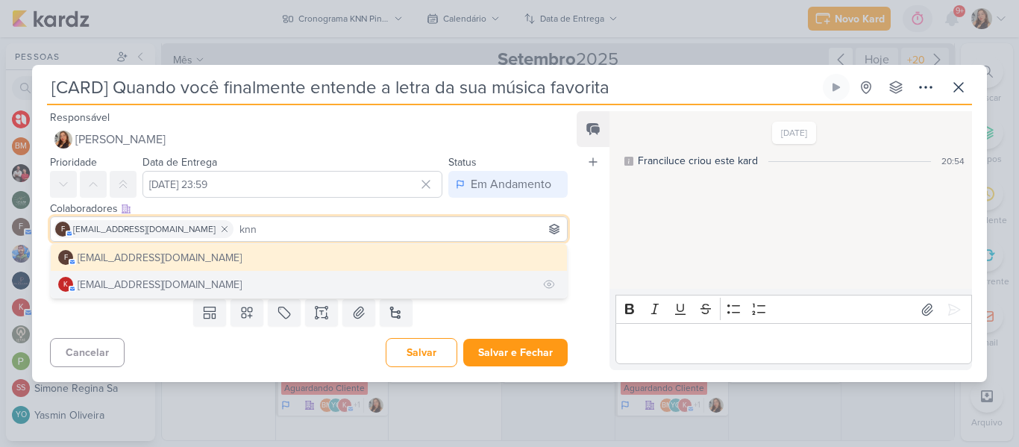
type input "knn"
click at [208, 279] on button "k [EMAIL_ADDRESS][DOMAIN_NAME]" at bounding box center [309, 284] width 516 height 27
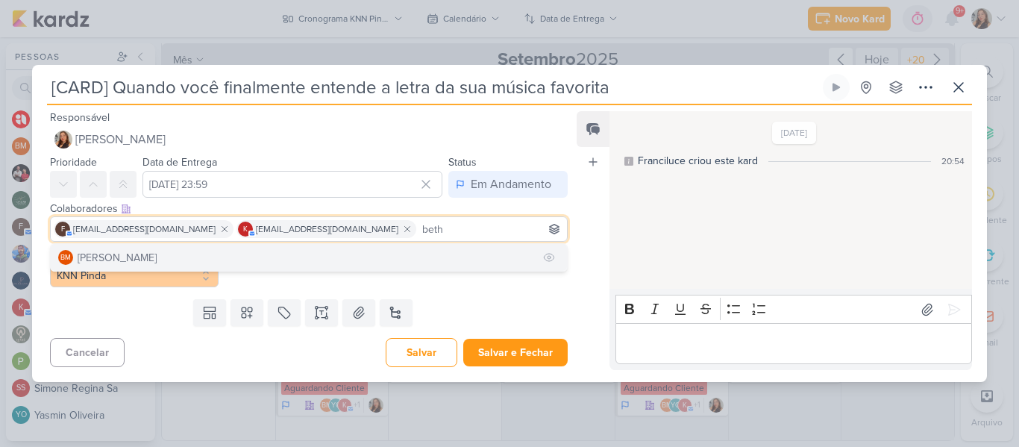
type input "beth"
click at [387, 254] on button "BM [GEOGRAPHIC_DATA]" at bounding box center [309, 257] width 516 height 27
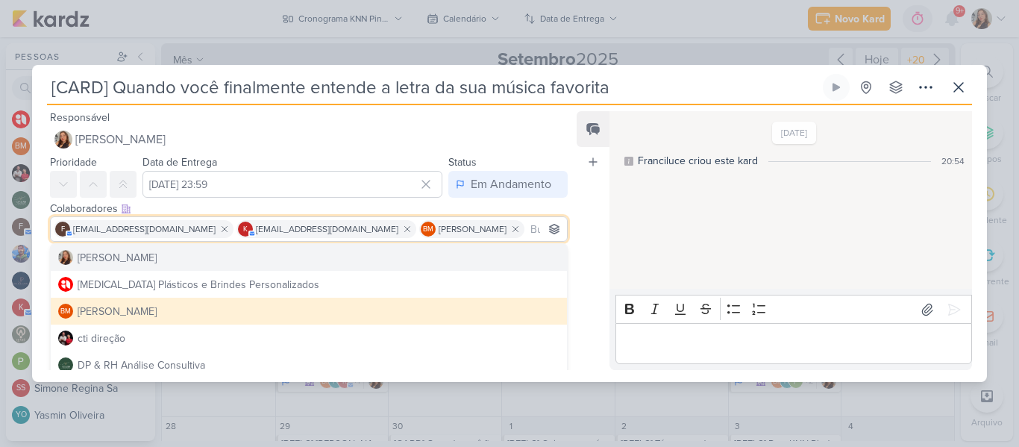
scroll to position [103, 0]
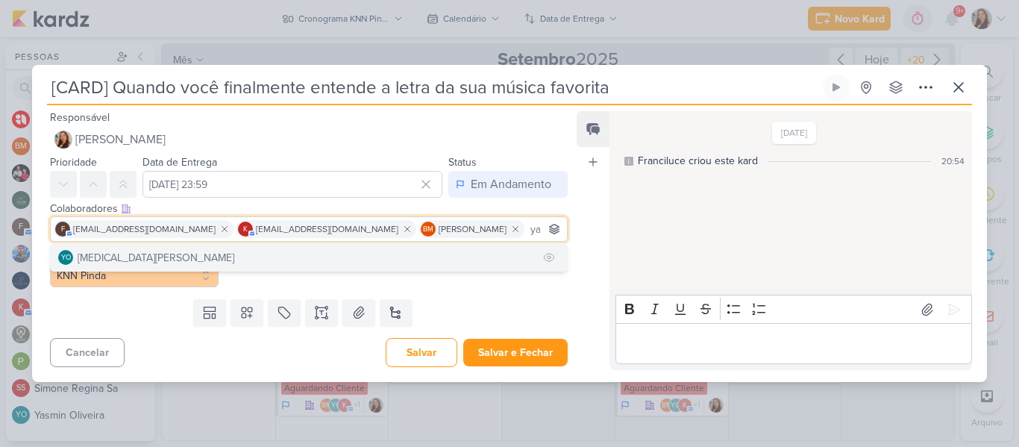
type input "yasm"
click at [466, 258] on button "YO [MEDICAL_DATA][PERSON_NAME]" at bounding box center [309, 257] width 516 height 27
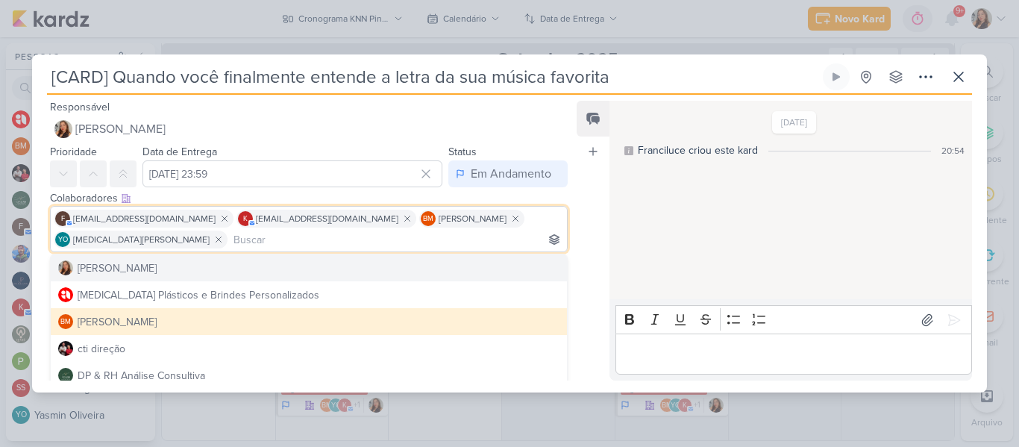
click at [581, 237] on div "Feed Atrelar email Solte o email para atrelar ao kard" at bounding box center [593, 241] width 33 height 280
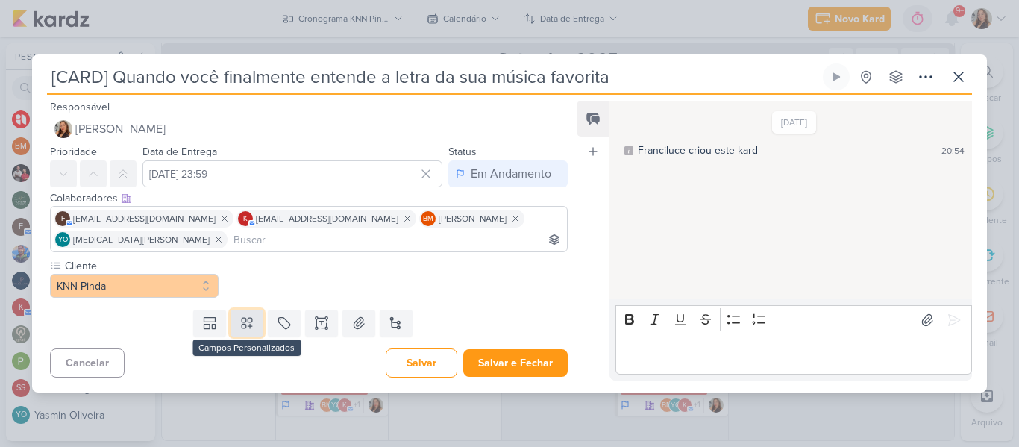
click at [248, 334] on button at bounding box center [247, 323] width 33 height 27
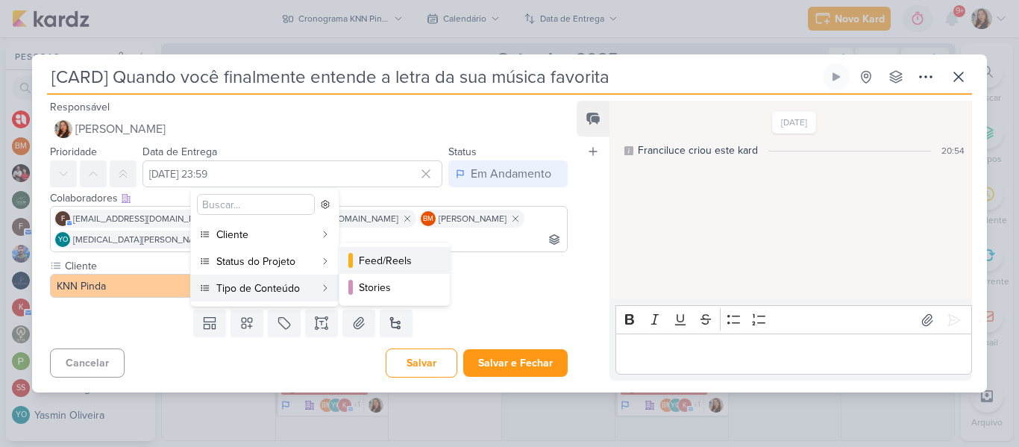
click at [371, 267] on div "Feed/Reels" at bounding box center [395, 261] width 73 height 16
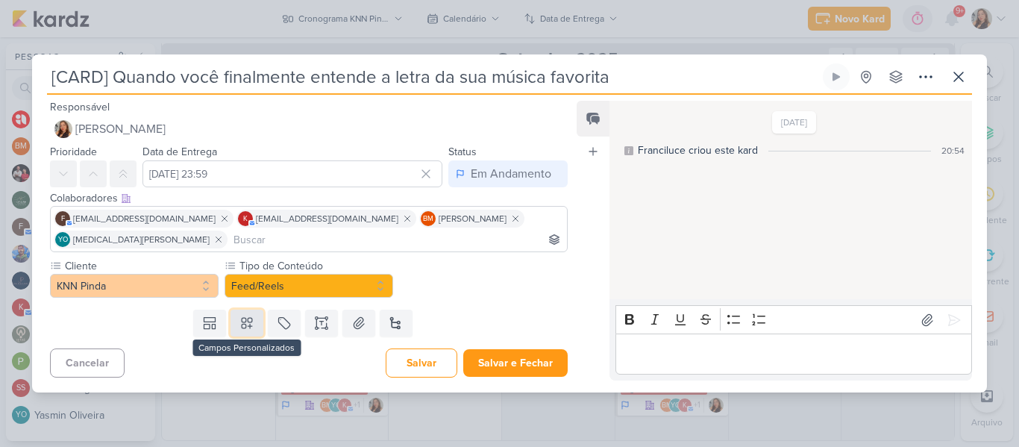
click at [254, 319] on button at bounding box center [247, 323] width 33 height 27
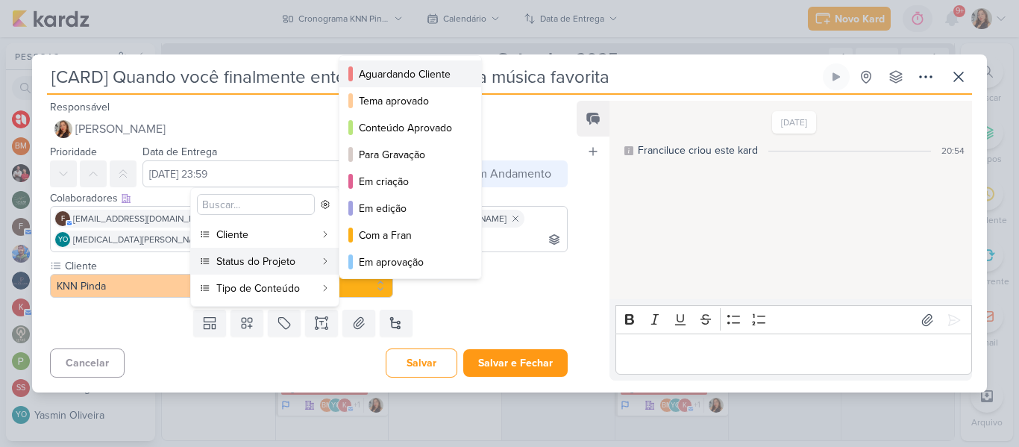
click at [409, 83] on button "Aguardando Cliente" at bounding box center [411, 73] width 142 height 27
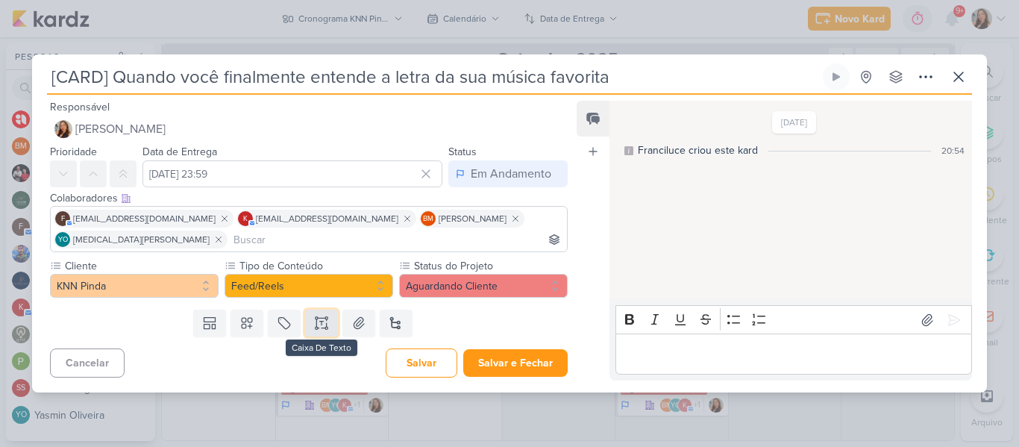
click at [328, 320] on button at bounding box center [321, 323] width 33 height 27
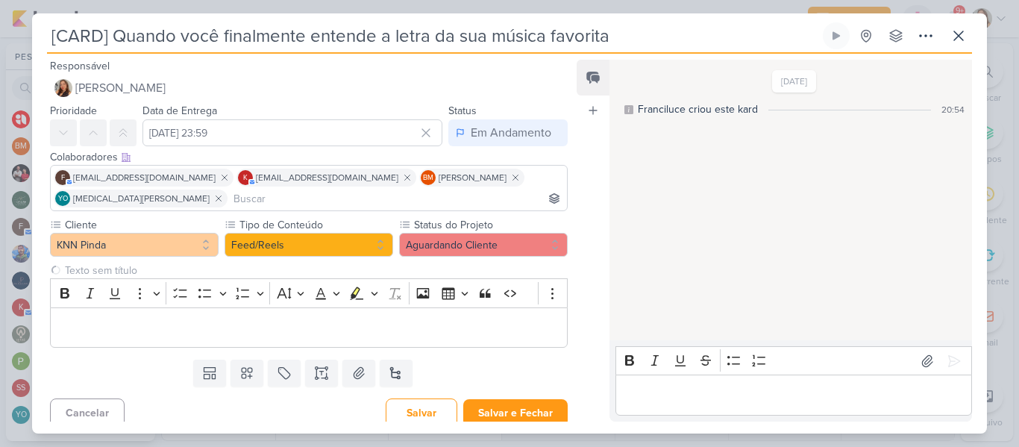
click at [103, 35] on input "[CARD] Quando você finalmente entende a letra da sua música favorita" at bounding box center [433, 35] width 773 height 27
click at [643, 46] on input "[REELS] Quando você finalmente entende a letra da sua música favorita" at bounding box center [433, 35] width 773 height 27
type input "[REELS] Quando você finalmente entende a letra da sua música favorita"
click at [387, 317] on div "Editor editing area: main" at bounding box center [309, 327] width 518 height 41
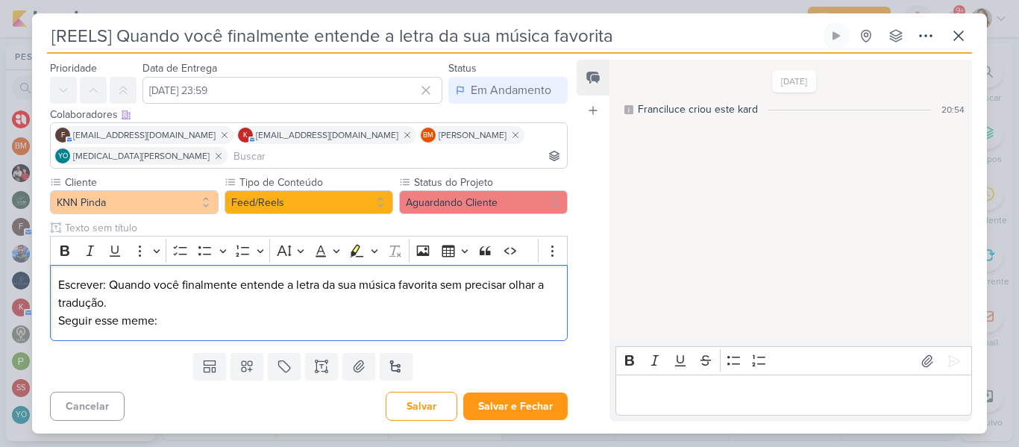
scroll to position [45, 0]
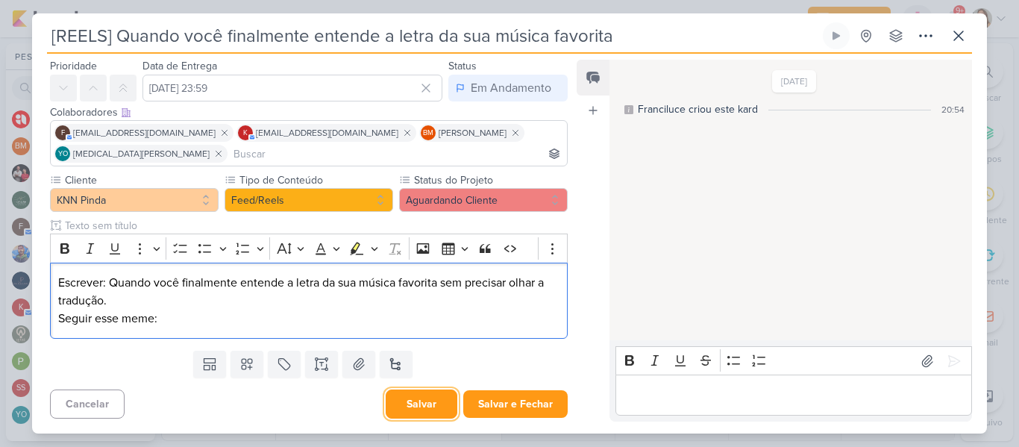
click at [422, 406] on button "Salvar" at bounding box center [422, 403] width 72 height 29
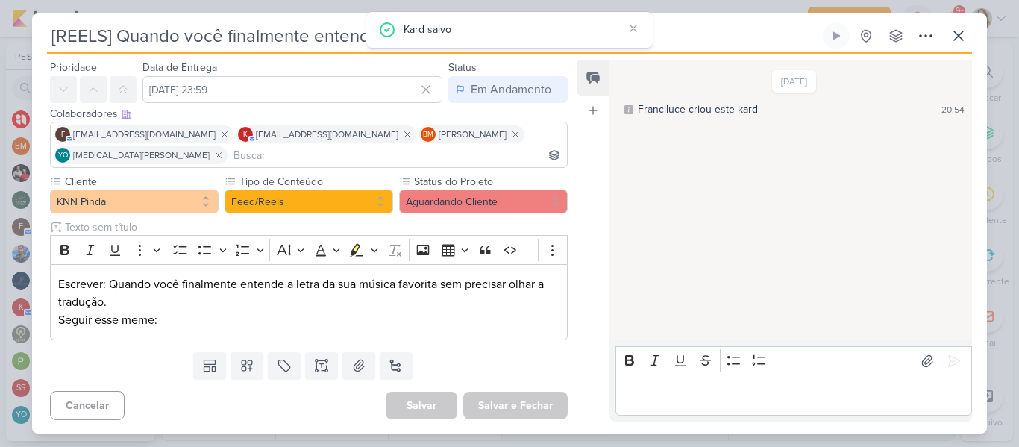
scroll to position [0, 0]
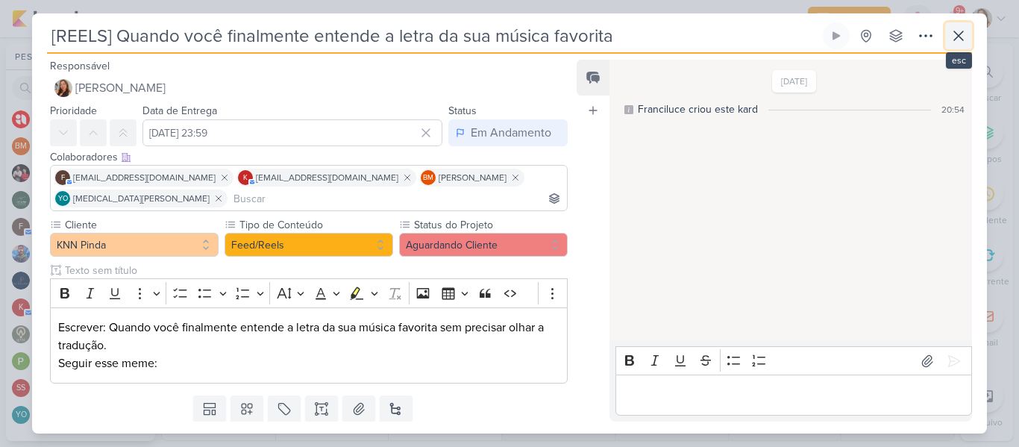
click at [964, 28] on icon at bounding box center [959, 36] width 18 height 18
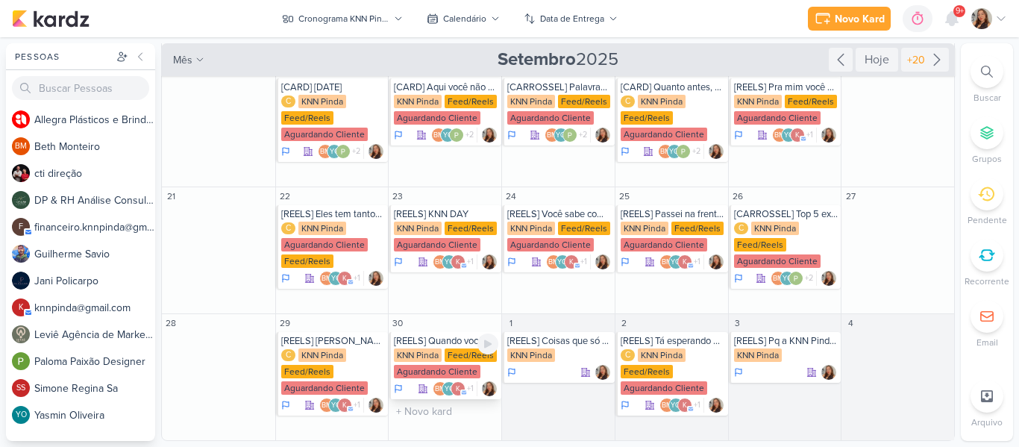
click at [424, 360] on div "KNN Pinda" at bounding box center [418, 354] width 48 height 13
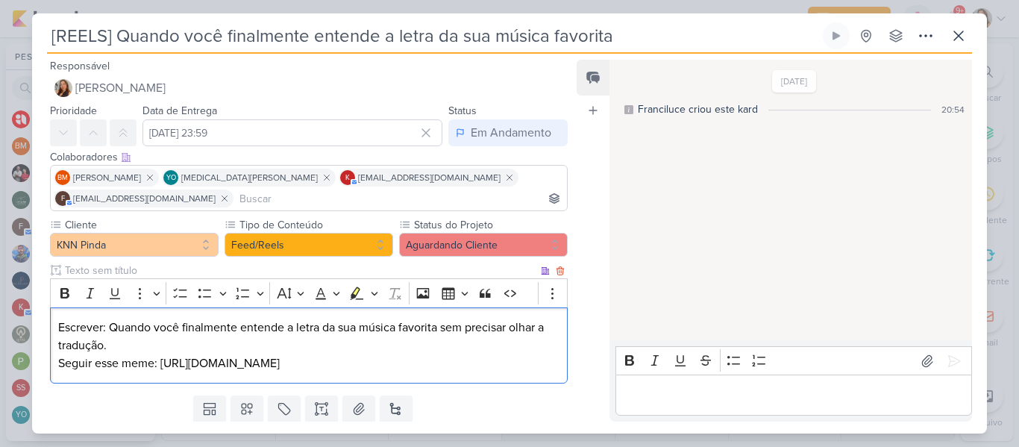
click at [369, 361] on p "Seguir esse meme: https://vm.tiktok.com/ZMABXYsg9/" at bounding box center [308, 363] width 501 height 18
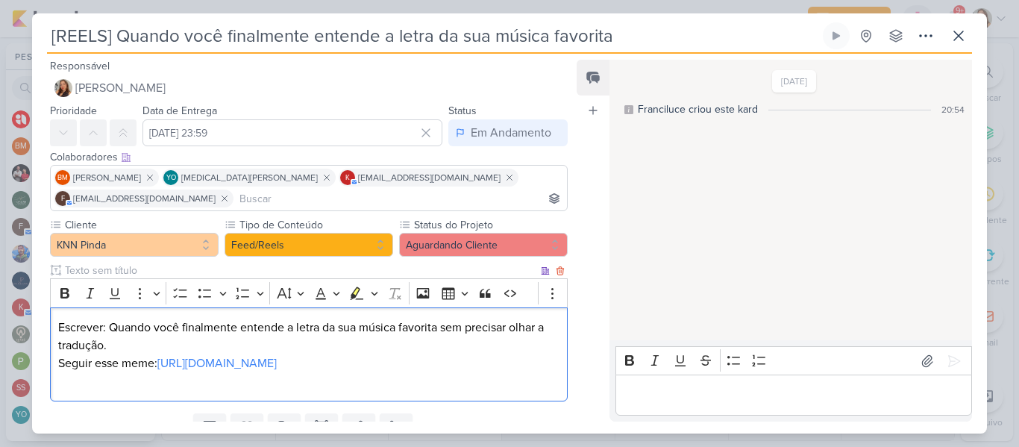
click at [234, 340] on p "Escrever: Quando você finalmente entende a letra da sua música favorita sem pre…" at bounding box center [308, 337] width 501 height 36
click at [60, 326] on p "Escrever: Quando você finalmente entende a letra da sua música favorita sem pre…" at bounding box center [308, 337] width 501 height 36
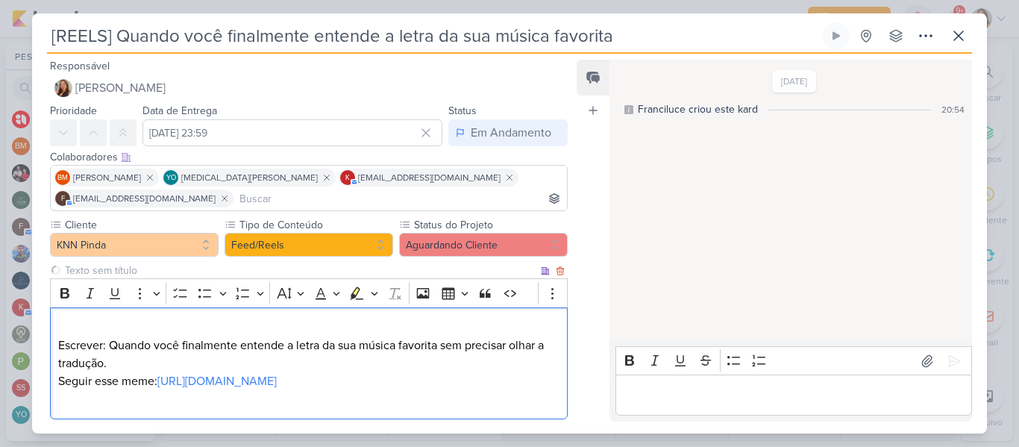
click at [77, 326] on p "Editor editing area: main" at bounding box center [308, 328] width 501 height 18
click at [131, 407] on p "Editor editing area: main" at bounding box center [308, 399] width 501 height 18
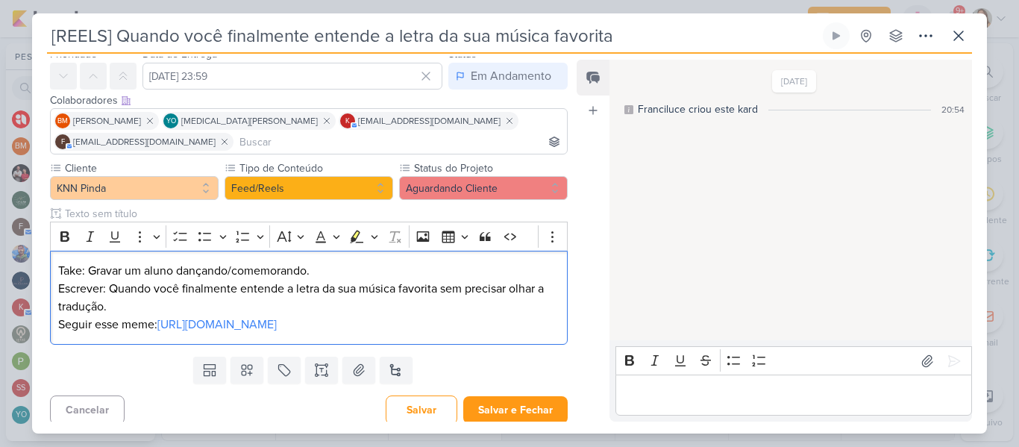
scroll to position [63, 0]
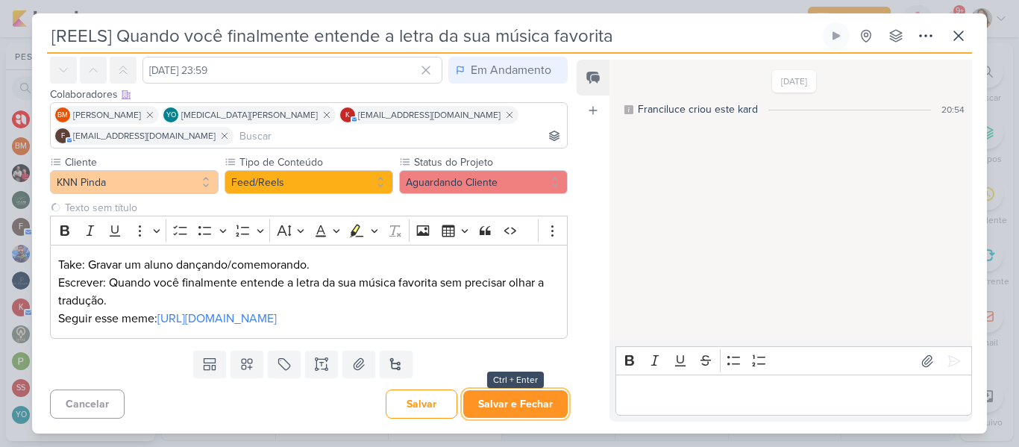
click at [492, 410] on button "Salvar e Fechar" at bounding box center [515, 404] width 104 height 28
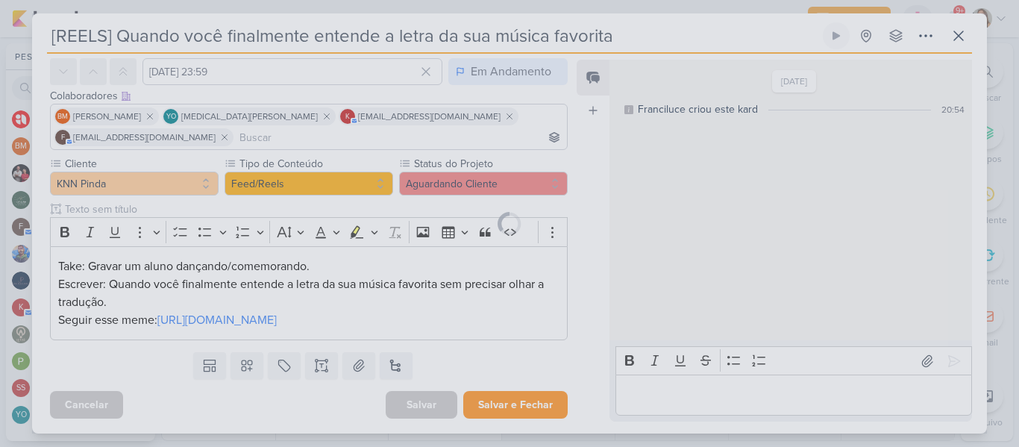
scroll to position [61, 0]
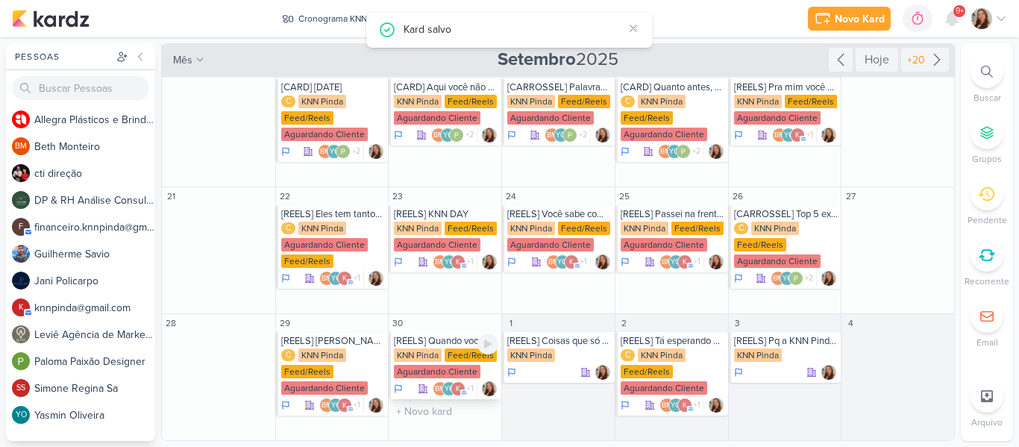
click at [458, 375] on div "Aguardando Cliente" at bounding box center [437, 371] width 87 height 13
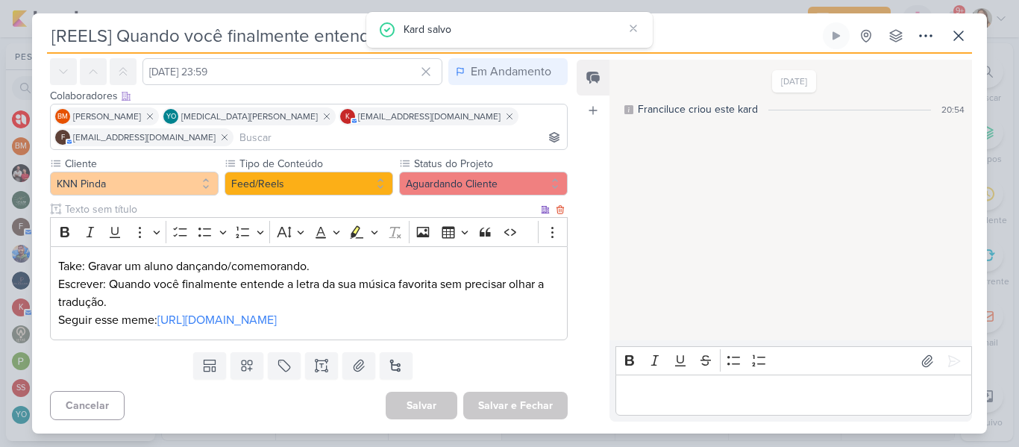
click at [140, 296] on p "Escrever: Quando você finalmente entende a letra da sua música favorita sem pre…" at bounding box center [308, 293] width 501 height 36
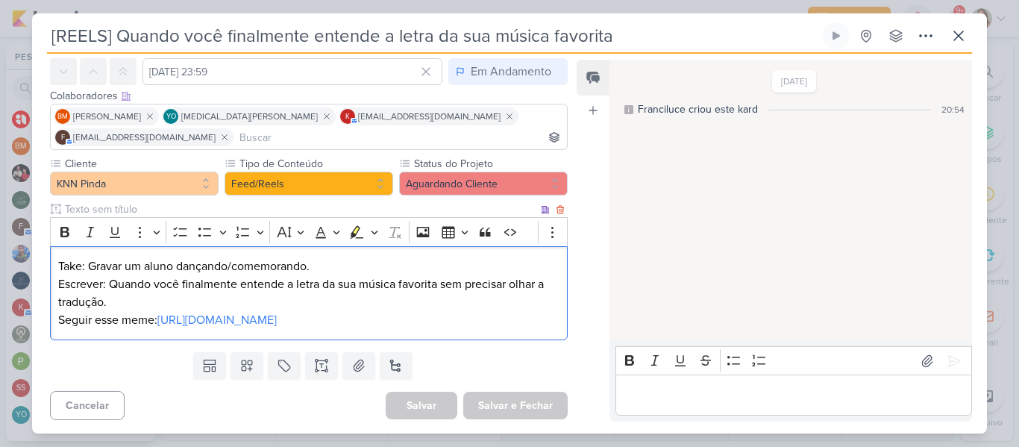
click at [58, 265] on p "Take: Gravar um aluno dançando/comemorando." at bounding box center [308, 266] width 501 height 18
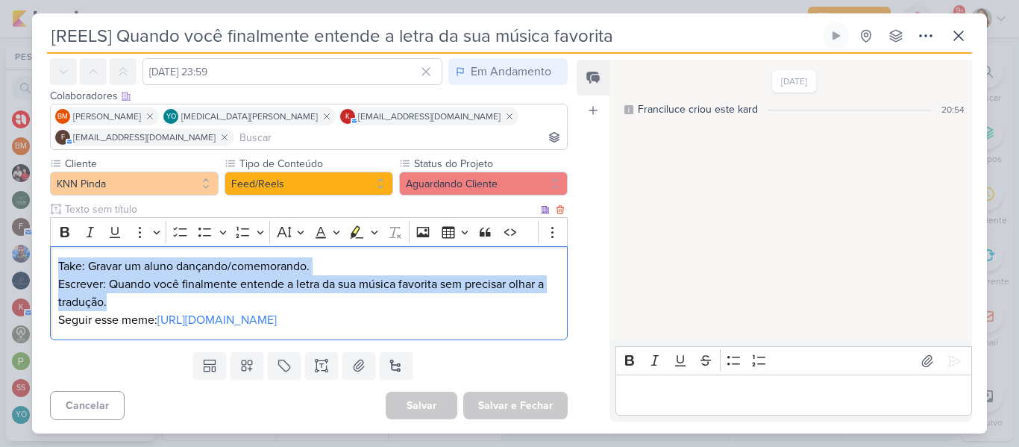
drag, startPoint x: 58, startPoint y: 265, endPoint x: 117, endPoint y: 304, distance: 71.0
click at [117, 304] on div "Take: Gravar um aluno dançando/comemorando. Escrever: Quando você finalmente en…" at bounding box center [309, 293] width 518 height 95
copy div "Take: Gravar um aluno dançando/comemorando. Escrever: Quando você finalmente en…"
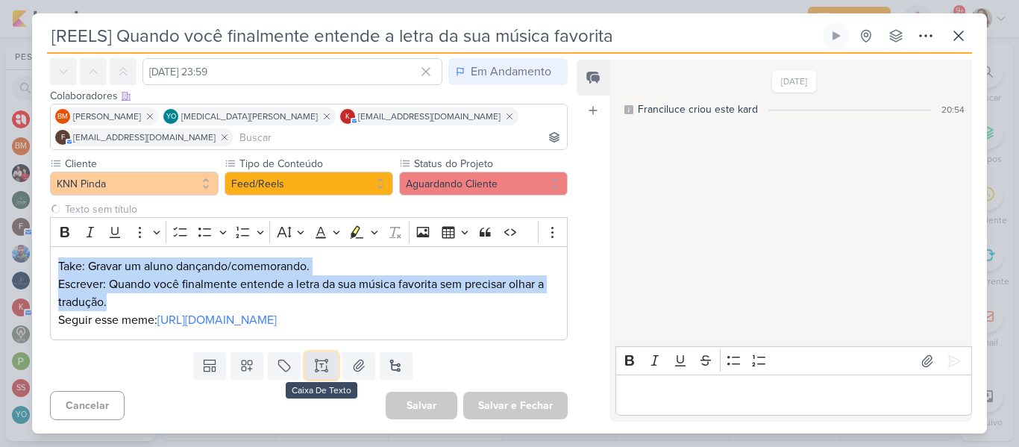
click at [323, 378] on button at bounding box center [321, 365] width 33 height 27
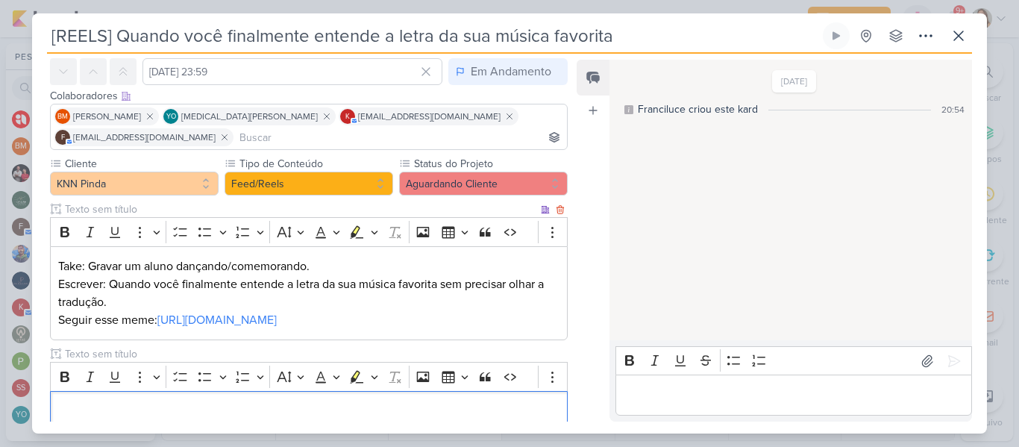
click at [204, 216] on input "text" at bounding box center [300, 209] width 476 height 16
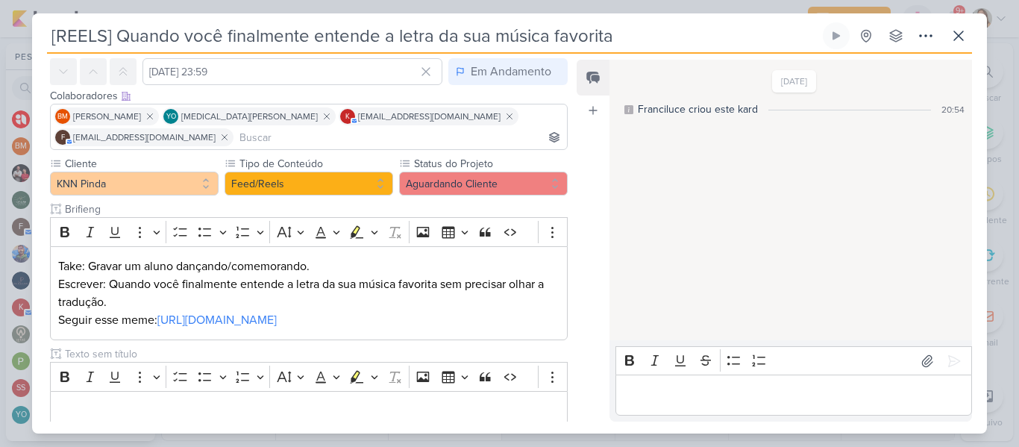
scroll to position [154, 0]
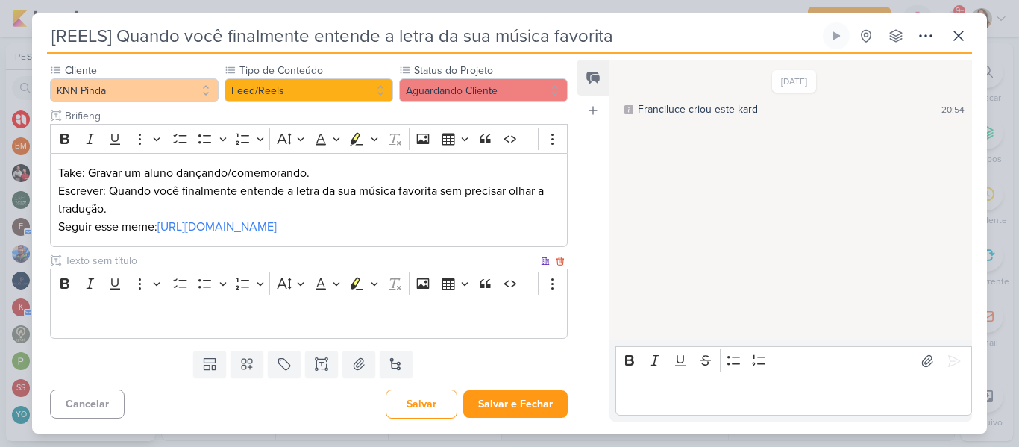
type input "Brifieng"
click at [460, 318] on p "Editor editing area: main" at bounding box center [308, 319] width 501 height 18
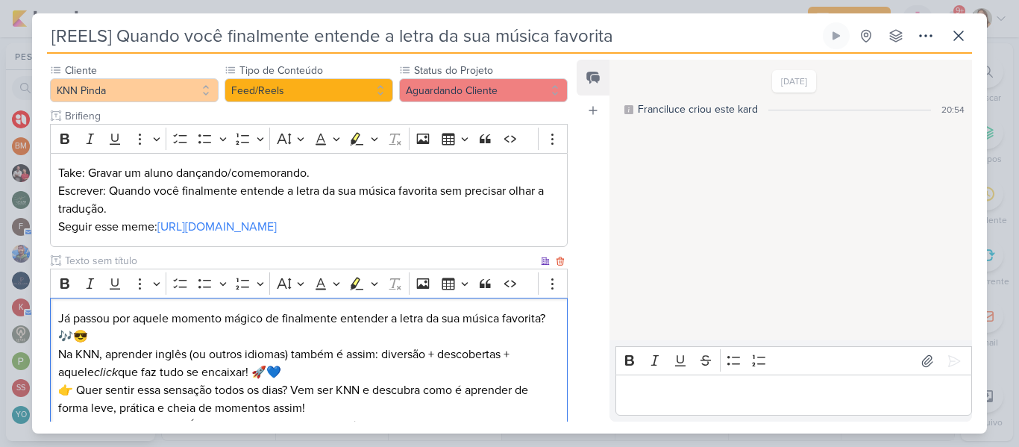
scroll to position [184, 0]
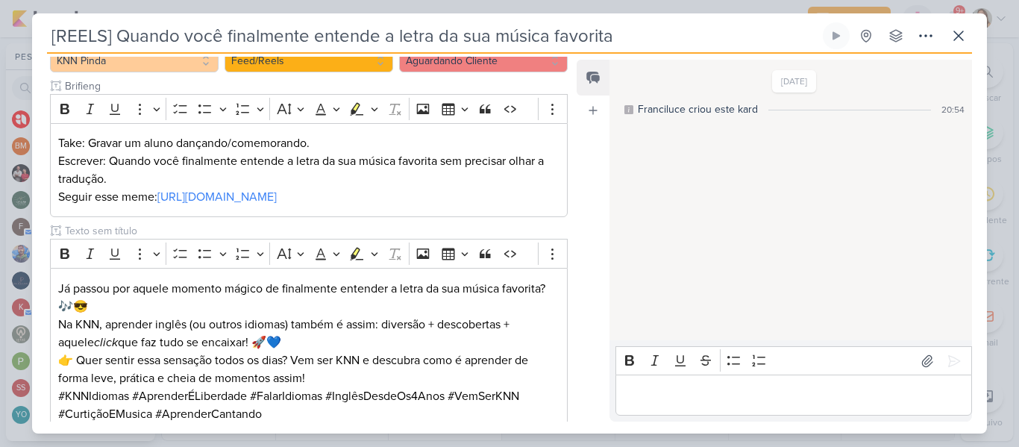
click at [569, 287] on div "Responsável [PERSON_NAME] Nenhum contato encontrado create new contact Novo Con…" at bounding box center [303, 239] width 542 height 365
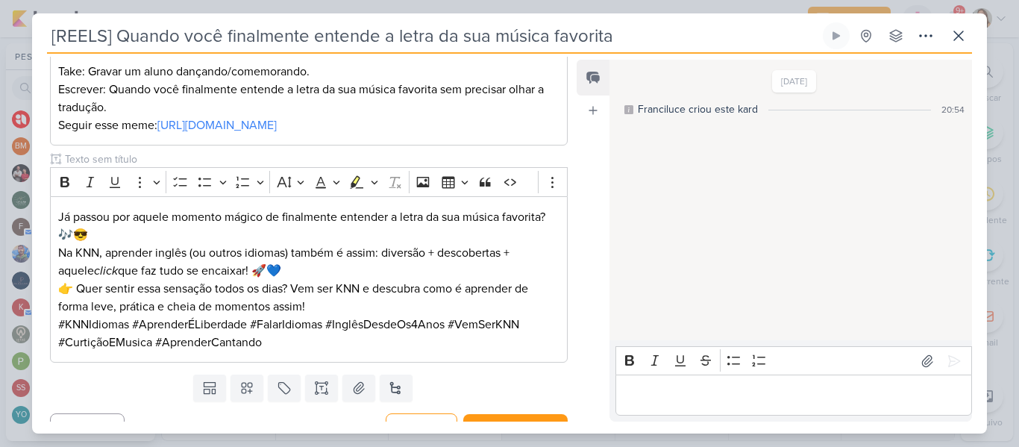
scroll to position [280, 0]
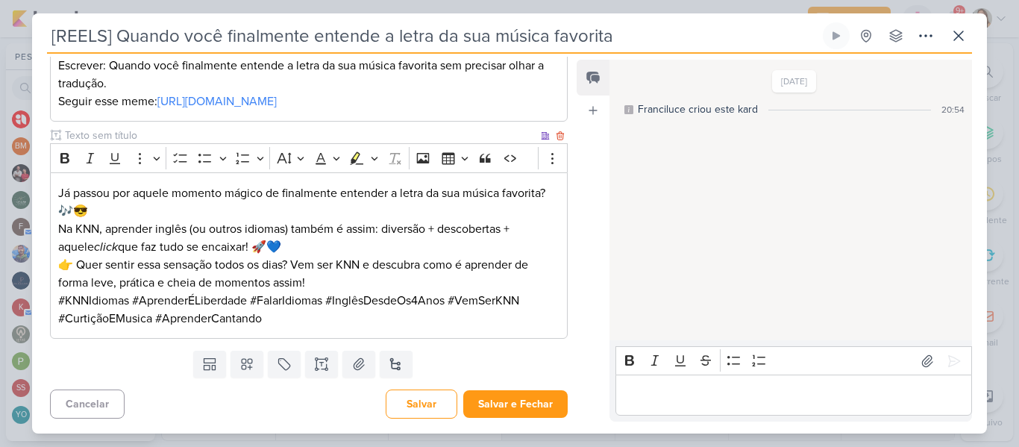
click at [329, 131] on input "text" at bounding box center [300, 136] width 476 height 16
type input "Legenda"
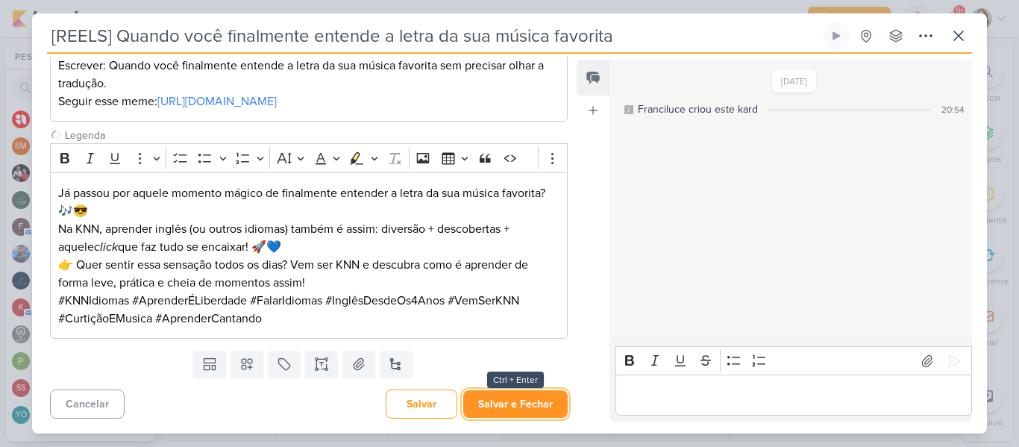
click at [504, 410] on button "Salvar e Fechar" at bounding box center [515, 404] width 104 height 28
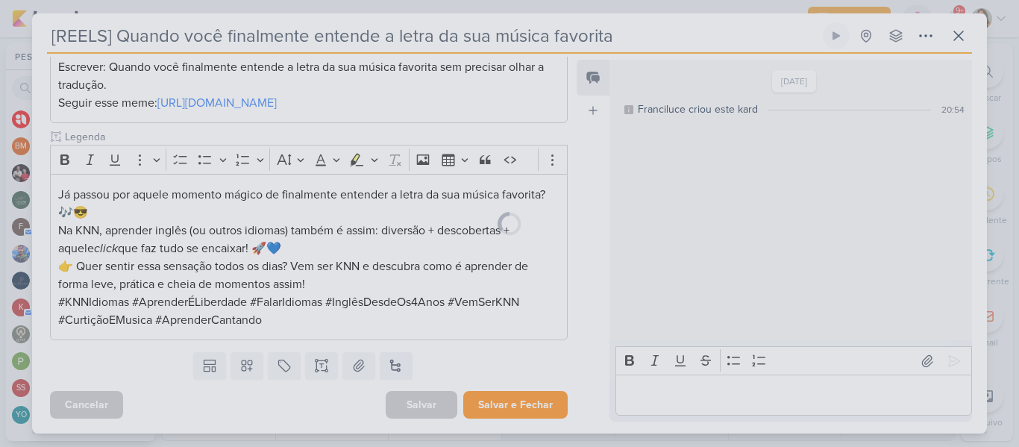
scroll to position [278, 0]
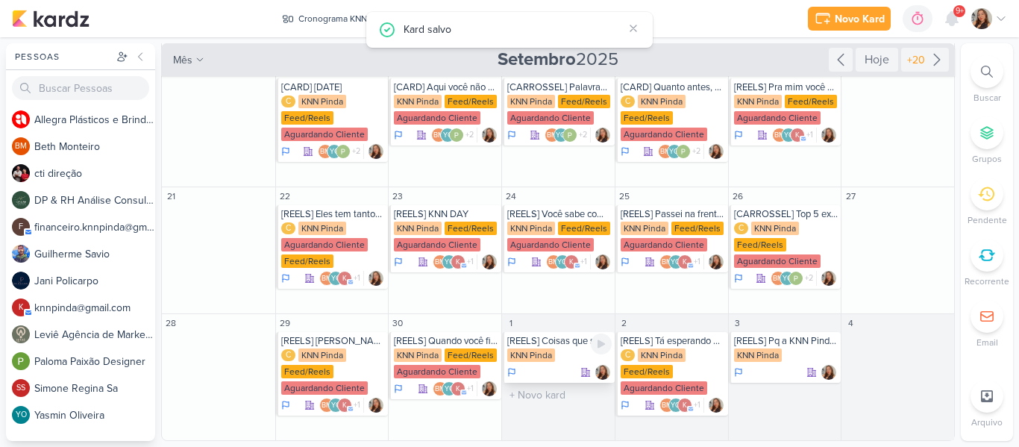
click at [542, 358] on div "KNN Pinda" at bounding box center [531, 354] width 48 height 13
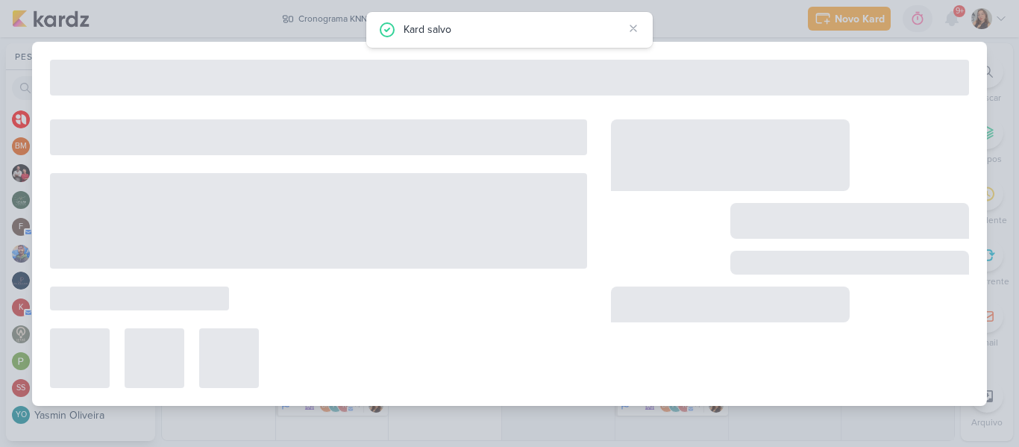
type input "[REELS] Coisas que só fazem sentido na KNN"
type input "1 de outubro de 2025 às 23:59"
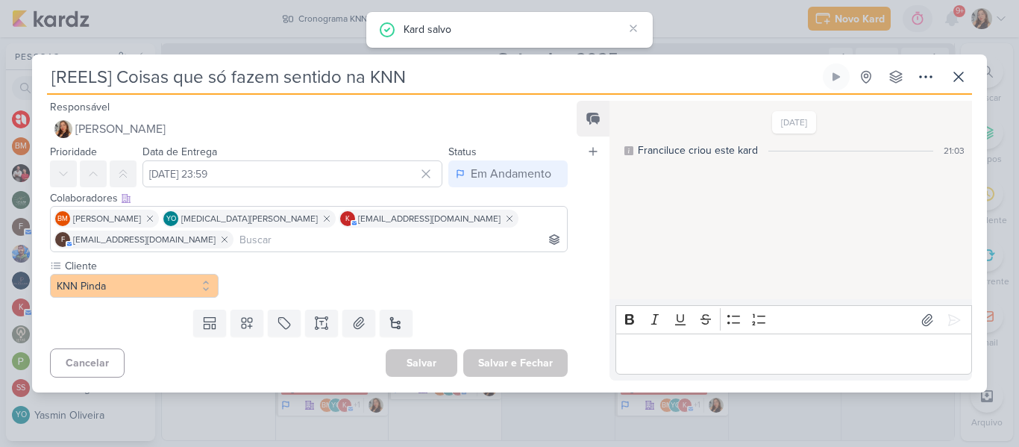
scroll to position [0, 0]
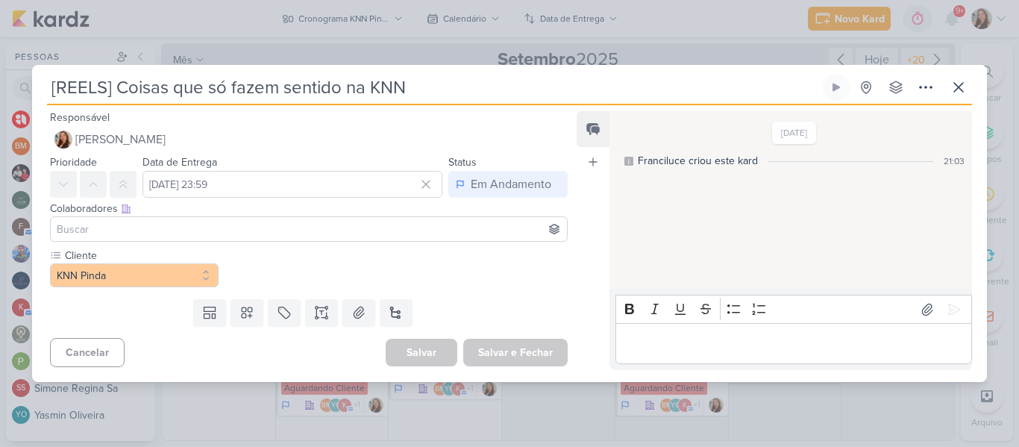
click at [319, 233] on input at bounding box center [309, 229] width 510 height 18
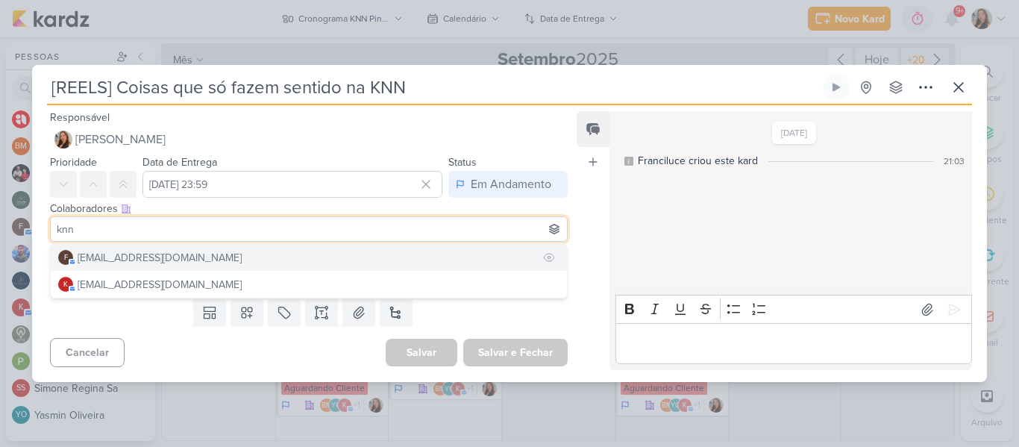
type input "knn"
click at [280, 248] on button "f [EMAIL_ADDRESS][DOMAIN_NAME]" at bounding box center [309, 257] width 516 height 27
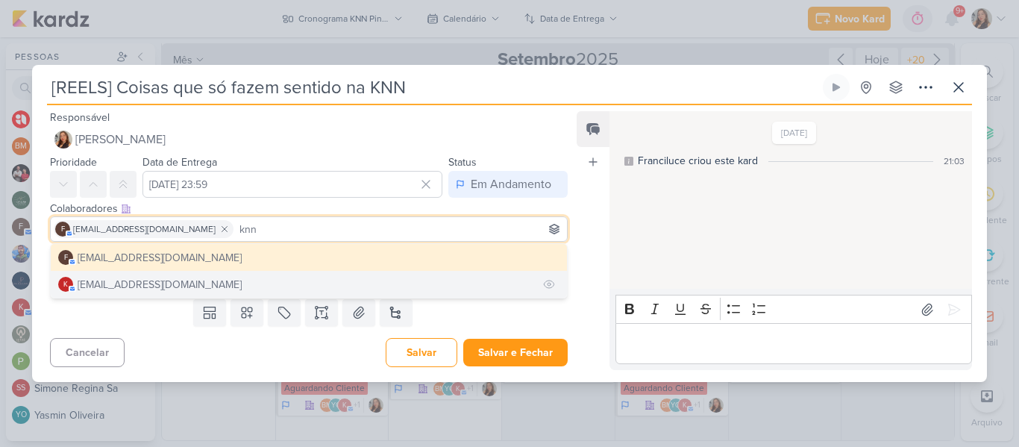
type input "knn"
click at [273, 278] on button "k [EMAIL_ADDRESS][DOMAIN_NAME]" at bounding box center [309, 284] width 516 height 27
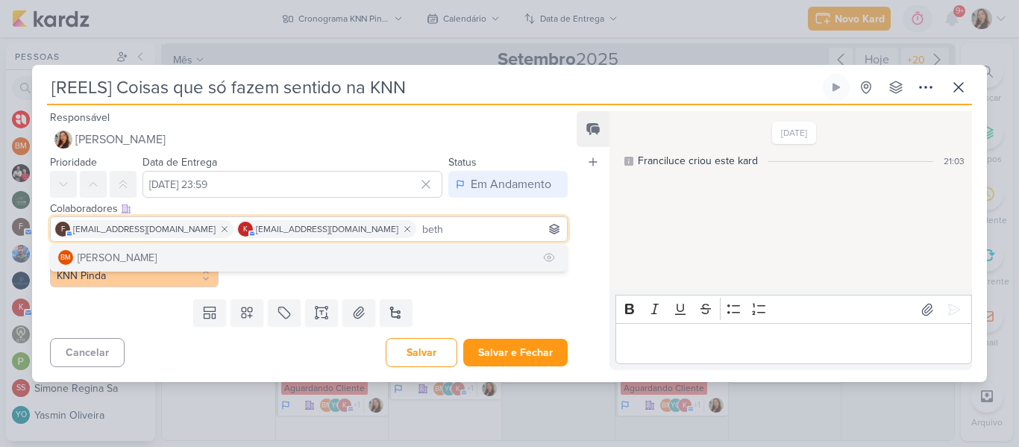
type input "beth"
click at [366, 257] on button "BM [GEOGRAPHIC_DATA]" at bounding box center [309, 257] width 516 height 27
type input "yasm"
click at [444, 245] on button "YO [MEDICAL_DATA][PERSON_NAME]" at bounding box center [309, 257] width 516 height 27
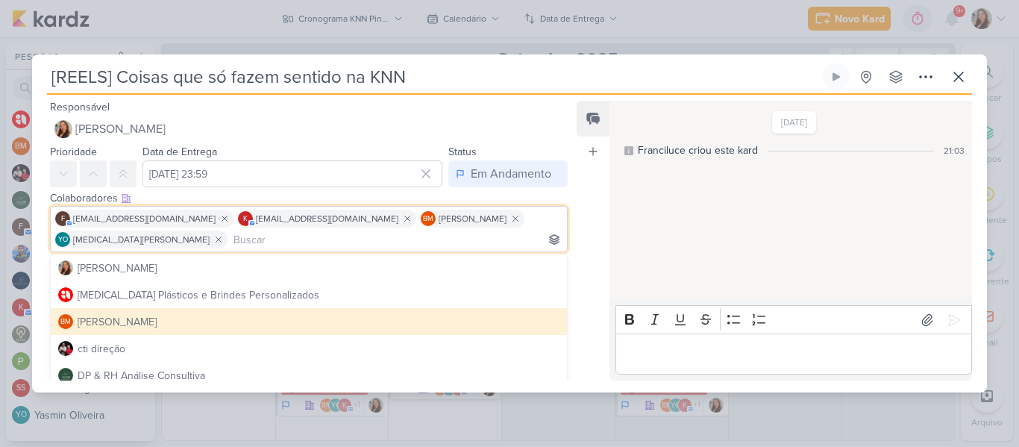
click at [578, 213] on div "Feed Atrelar email Solte o email para atrelar ao kard" at bounding box center [593, 241] width 33 height 280
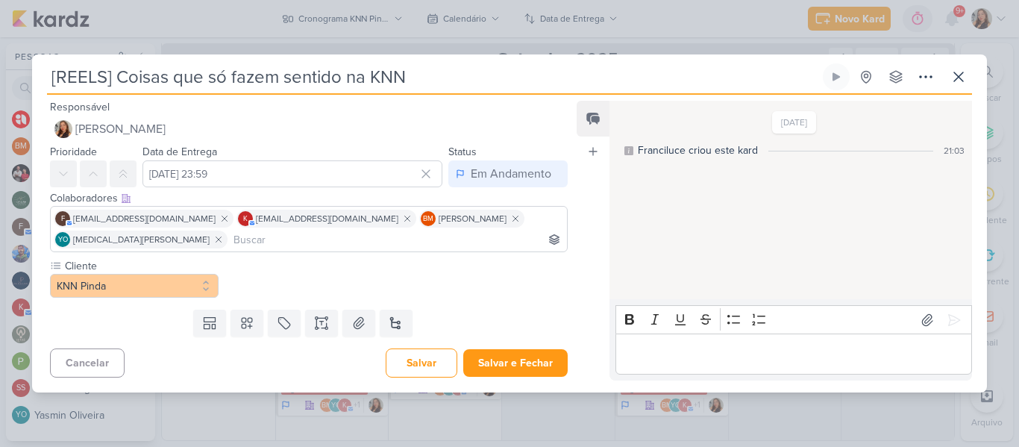
click at [104, 78] on input "[REELS] Coisas que só fazem sentido na KNN" at bounding box center [433, 76] width 773 height 27
type input "[CARROSSEL] Coisas que só fazem sentido na KNN"
click at [231, 236] on input at bounding box center [398, 240] width 334 height 18
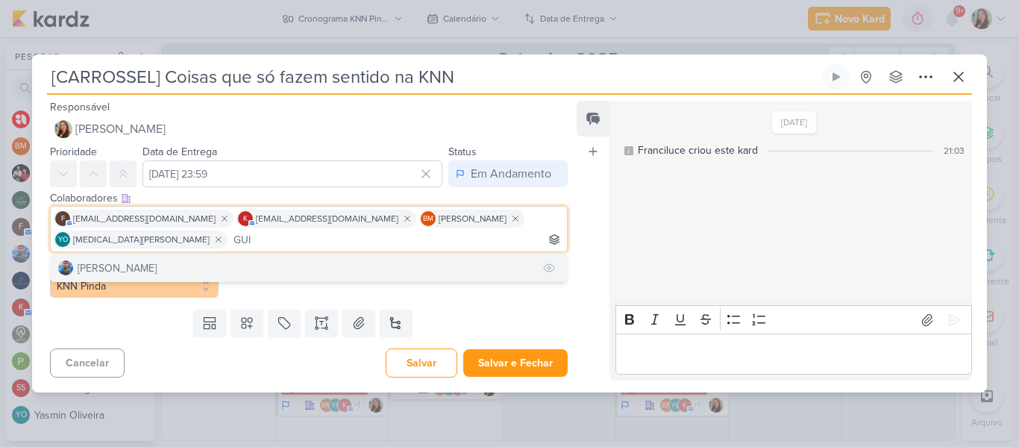
type input "GUI"
click at [114, 274] on div "[PERSON_NAME]" at bounding box center [117, 268] width 79 height 16
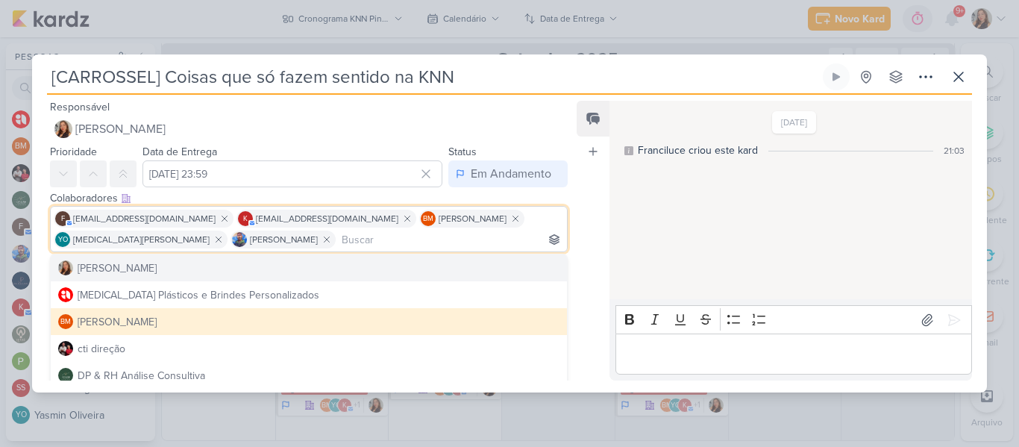
click at [582, 252] on div "Feed Atrelar email Solte o email para atrelar ao kard" at bounding box center [593, 241] width 33 height 280
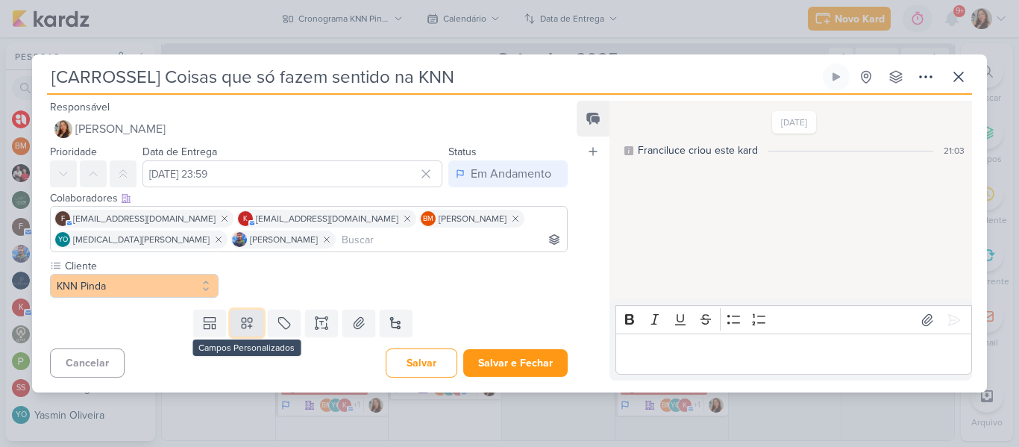
click at [254, 326] on button at bounding box center [247, 323] width 33 height 27
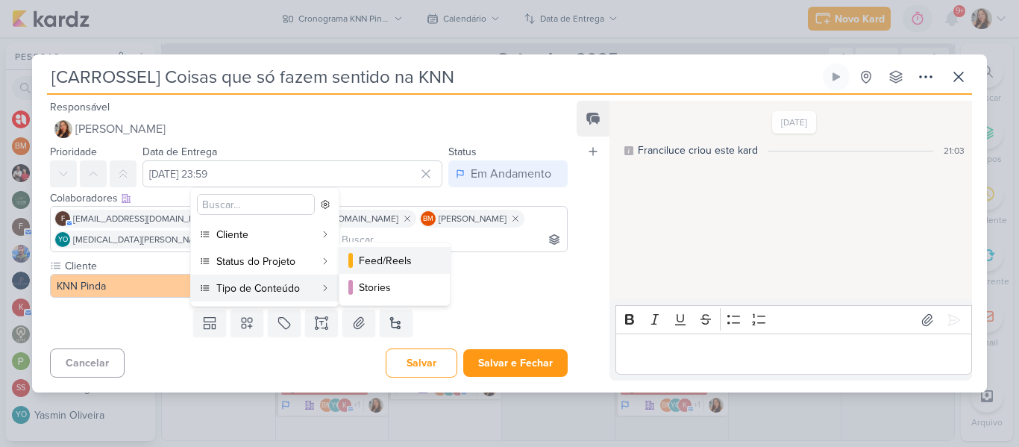
click at [365, 270] on button "Feed/Reels" at bounding box center [395, 260] width 110 height 27
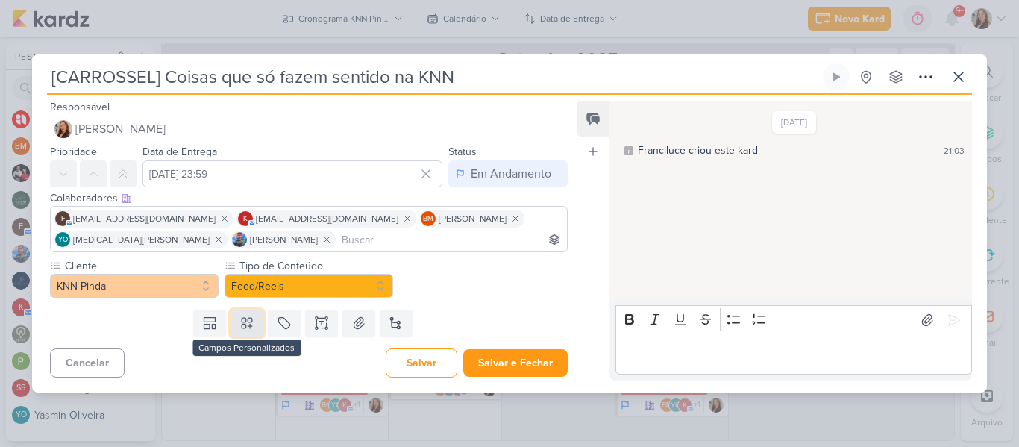
click at [248, 323] on icon at bounding box center [247, 323] width 15 height 15
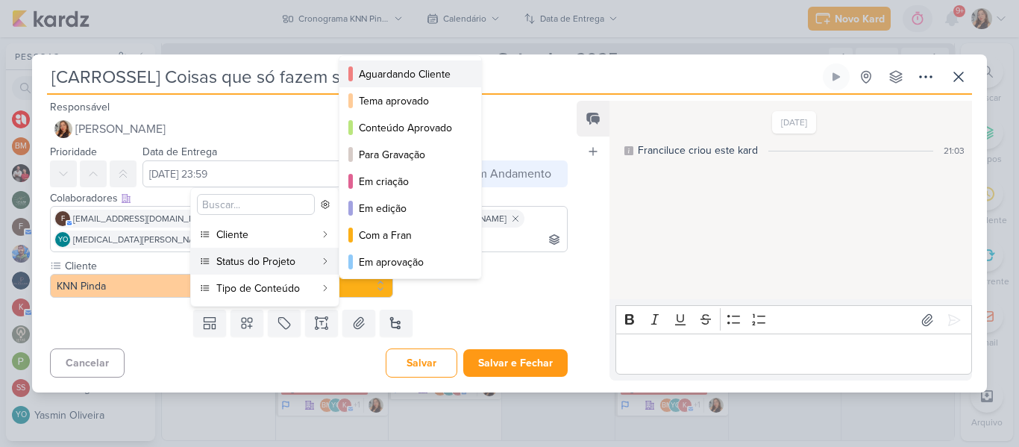
click at [366, 81] on div "Aguardando Cliente" at bounding box center [411, 74] width 104 height 16
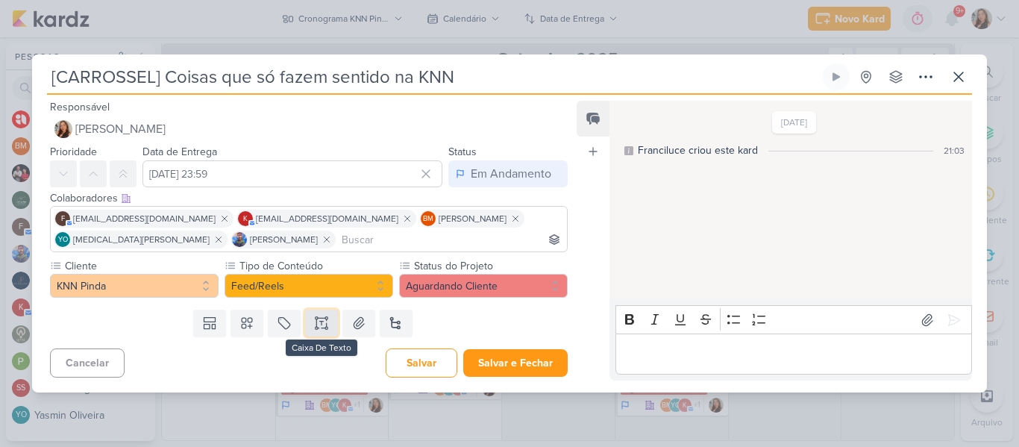
click at [328, 325] on button at bounding box center [321, 323] width 33 height 27
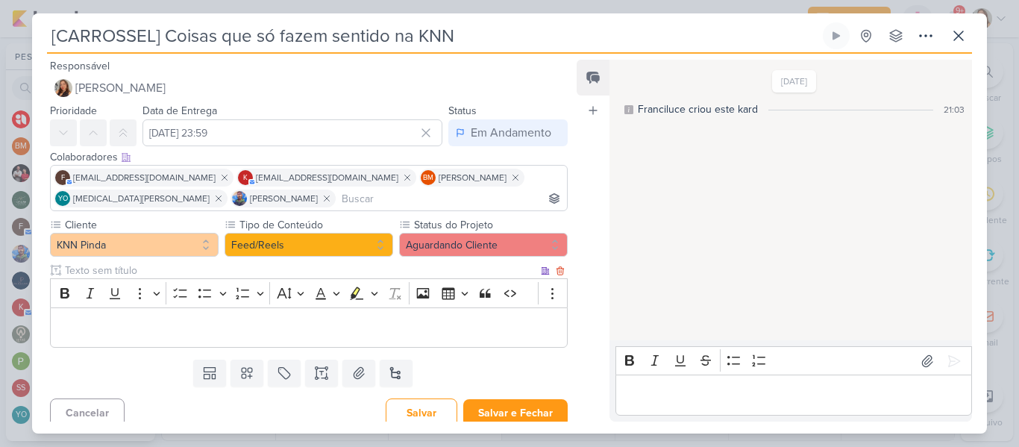
click at [219, 272] on input "text" at bounding box center [300, 271] width 476 height 16
type input "Brifieng"
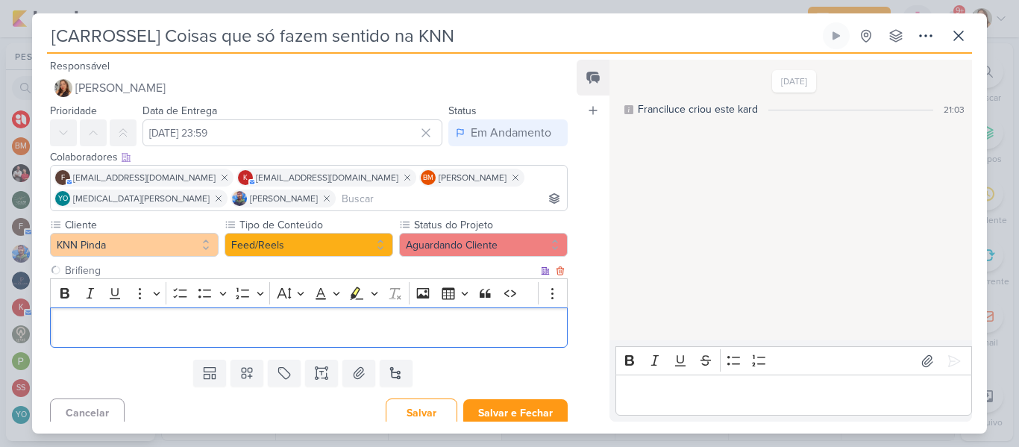
click at [205, 323] on p "Editor editing area: main" at bounding box center [308, 328] width 501 height 18
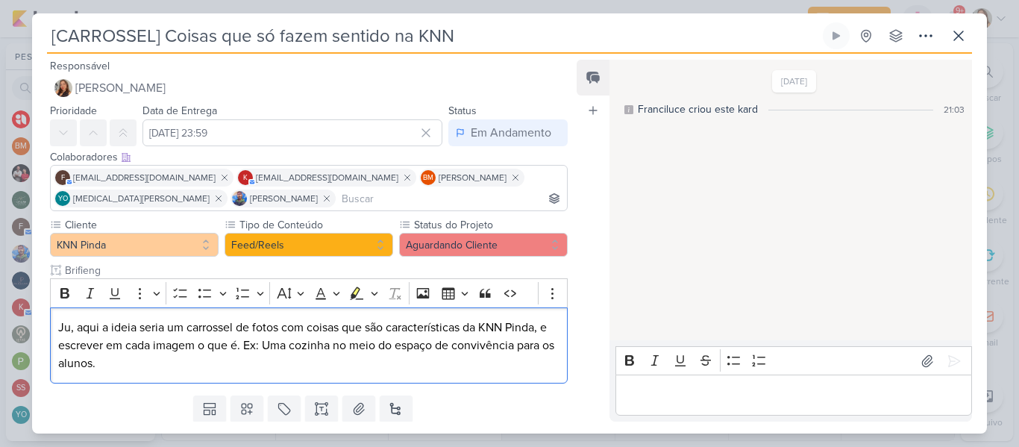
scroll to position [45, 0]
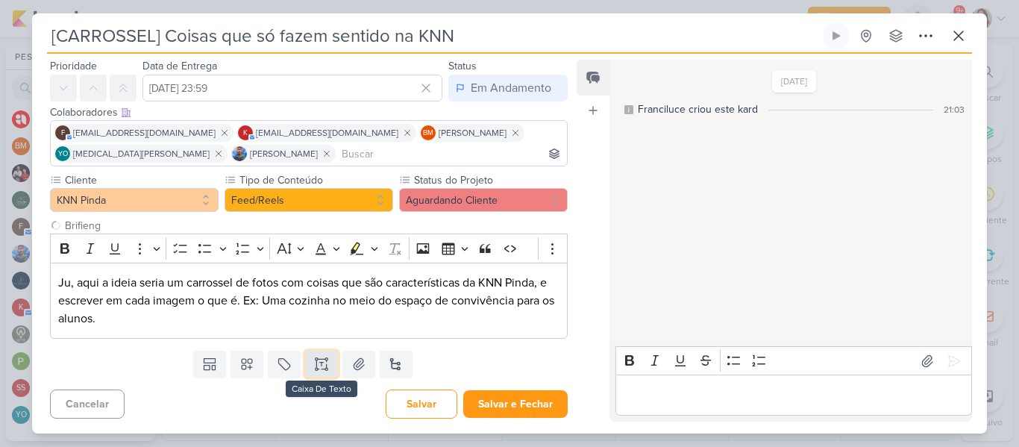
click at [316, 362] on icon at bounding box center [316, 363] width 0 height 7
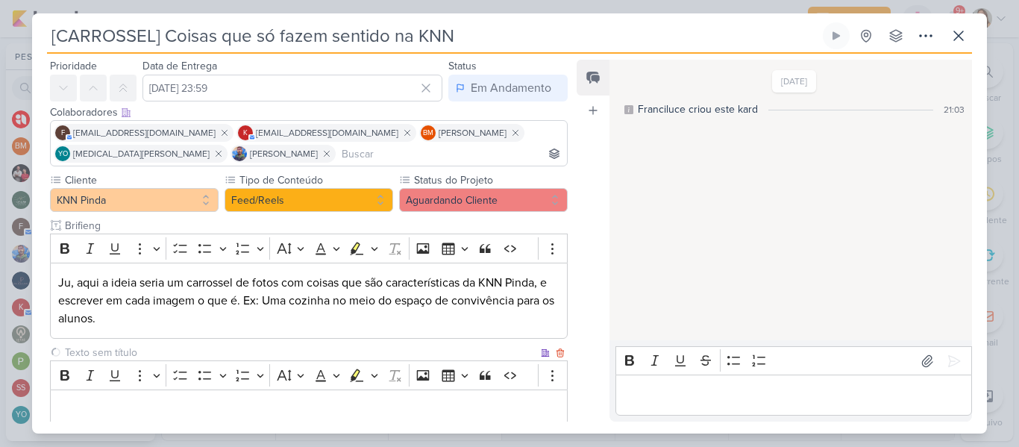
click at [267, 345] on input "text" at bounding box center [300, 353] width 476 height 16
type input "Legenda"
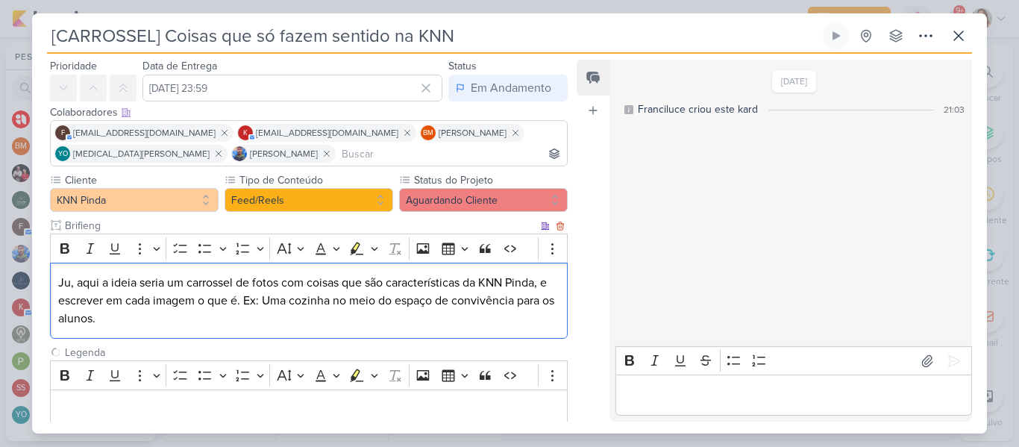
click at [140, 318] on p "Ju, aqui a ideia seria um carrossel de fotos com coisas que são características…" at bounding box center [308, 301] width 501 height 54
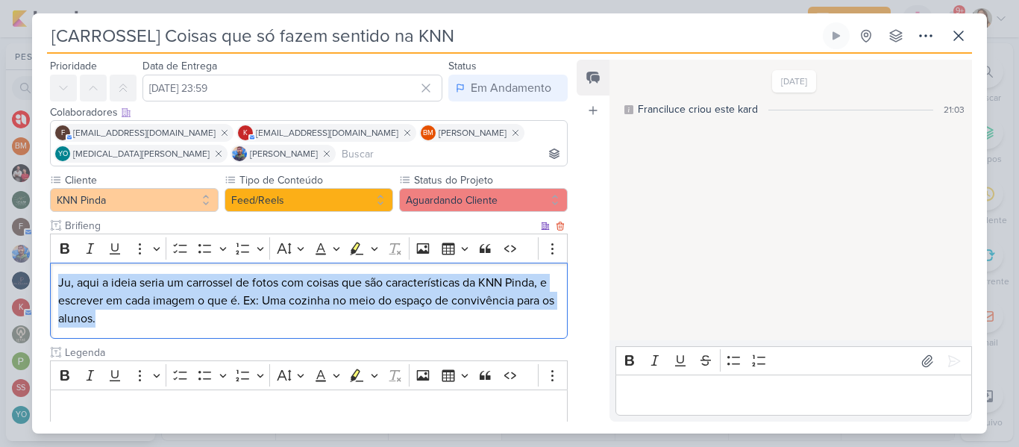
drag, startPoint x: 140, startPoint y: 318, endPoint x: 60, endPoint y: 286, distance: 86.0
click at [60, 286] on p "Ju, aqui a ideia seria um carrossel de fotos com coisas que são características…" at bounding box center [308, 301] width 501 height 54
copy p "Ju, aqui a ideia seria um carrossel de fotos com coisas que são características…"
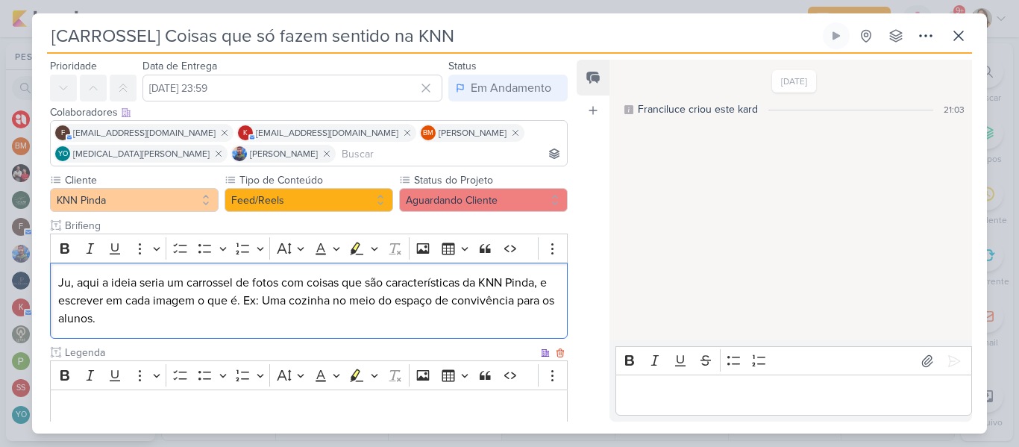
click at [202, 419] on p "Editor editing area: main" at bounding box center [308, 410] width 501 height 18
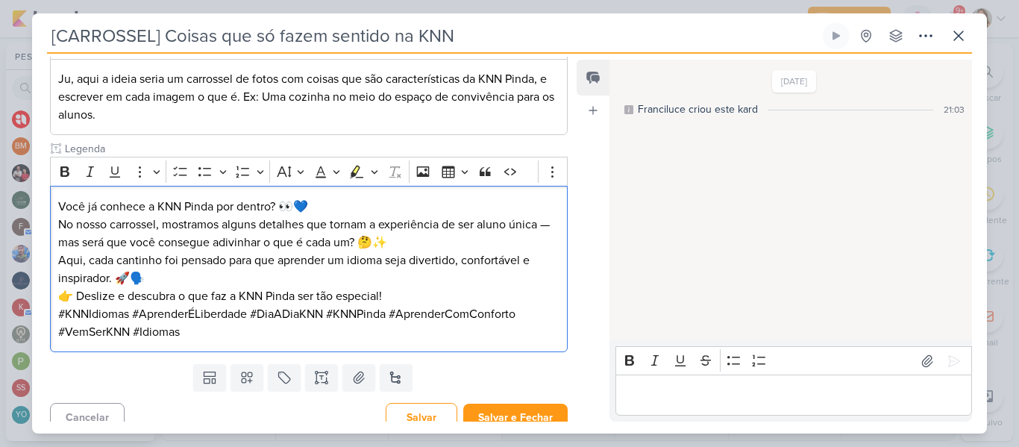
scroll to position [251, 0]
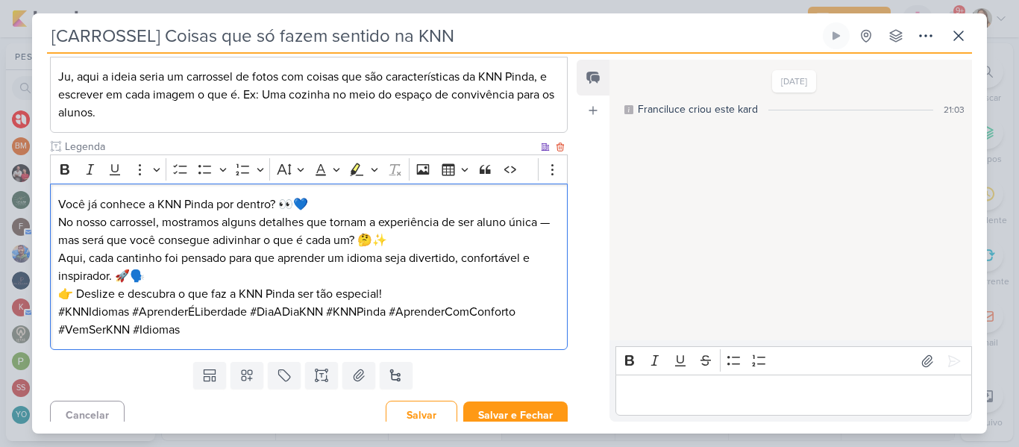
click at [318, 237] on p "Você já conhece a KNN Pinda por dentro? 👀💙 No nosso carrossel, mostramos alguns…" at bounding box center [308, 222] width 501 height 54
click at [71, 241] on p "Você já conhece a KNN Pinda por dentro? 👀💙 No nosso carrossel, mostramos alguns…" at bounding box center [308, 222] width 501 height 54
click at [189, 281] on p "Aqui, cada cantinho foi pensado para que aprender um idioma seja divertido, con…" at bounding box center [308, 267] width 501 height 36
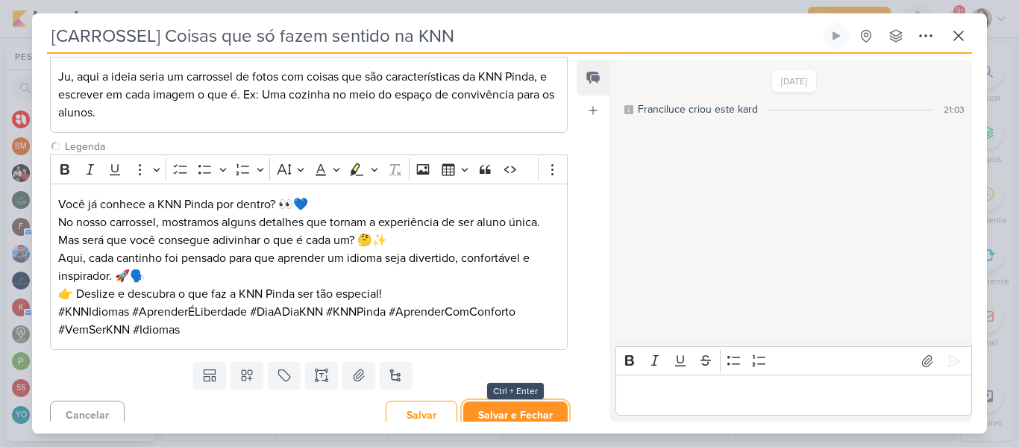
click at [514, 405] on button "Salvar e Fechar" at bounding box center [515, 415] width 104 height 28
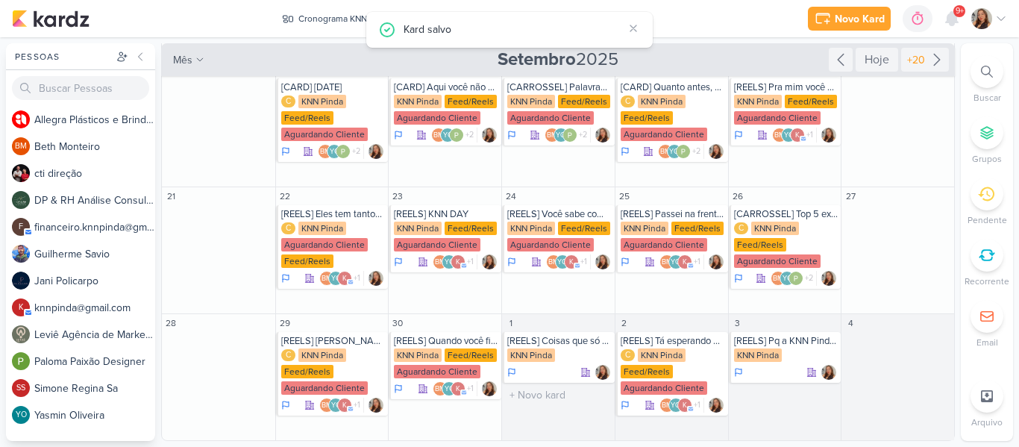
scroll to position [0, 0]
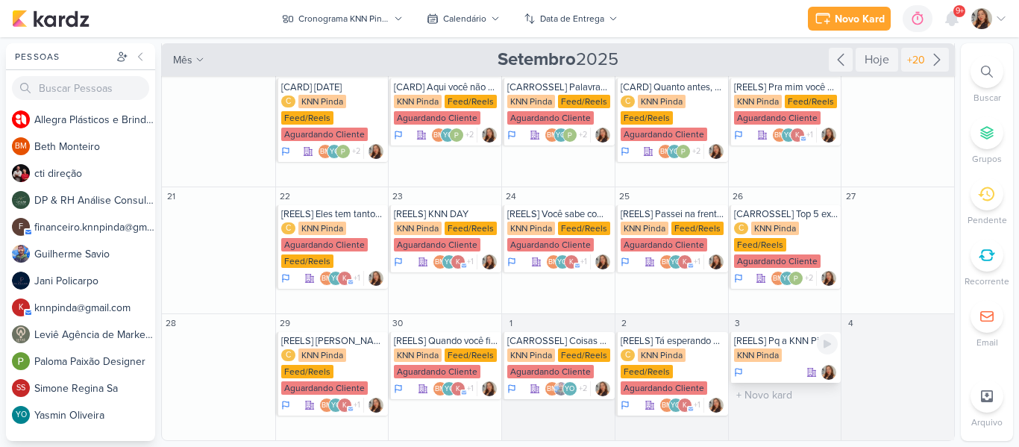
click at [769, 349] on div "KNN Pinda" at bounding box center [758, 354] width 48 height 13
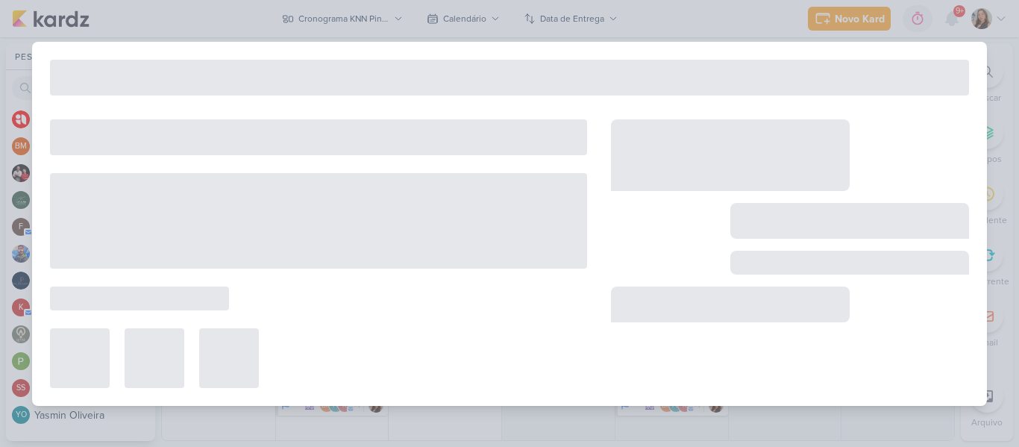
type input "[REELS] Pq a KNN Pinda é a melhor!"
type input "3 de outubro de 2025 às 23:59"
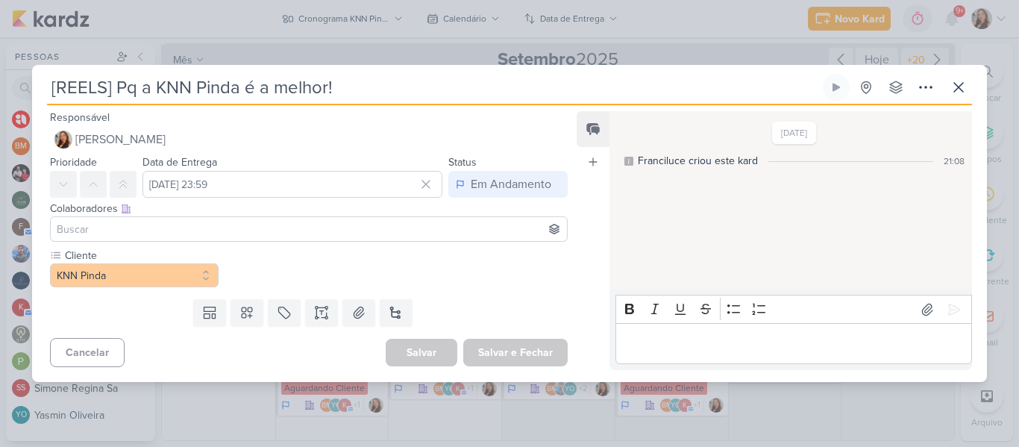
click at [333, 237] on input at bounding box center [309, 229] width 510 height 18
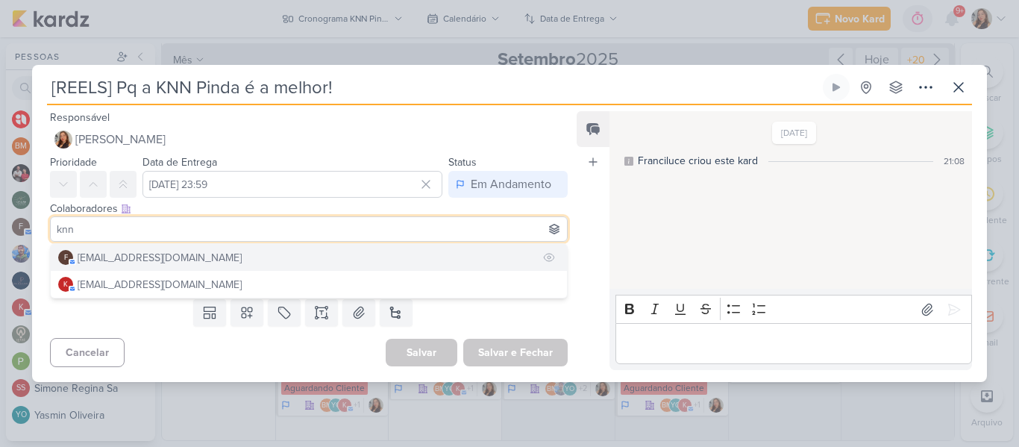
type input "knn"
click at [261, 253] on button "f [EMAIL_ADDRESS][DOMAIN_NAME]" at bounding box center [309, 257] width 516 height 27
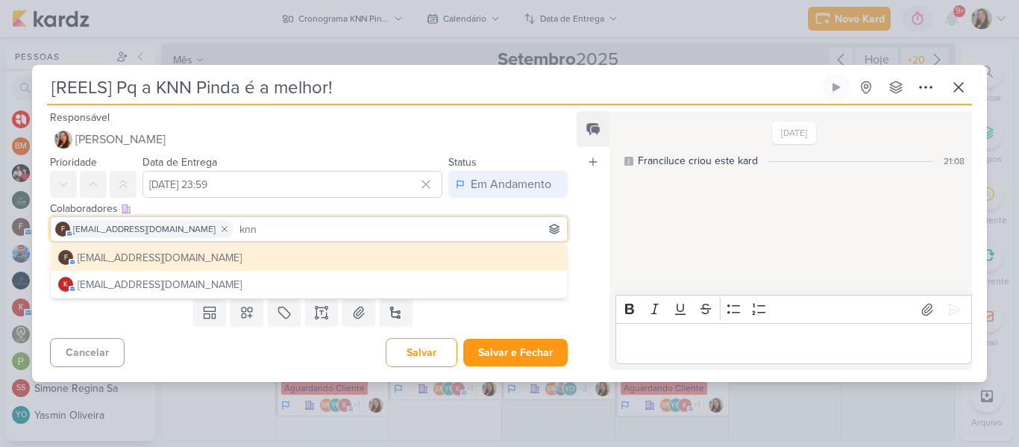
type input "knn"
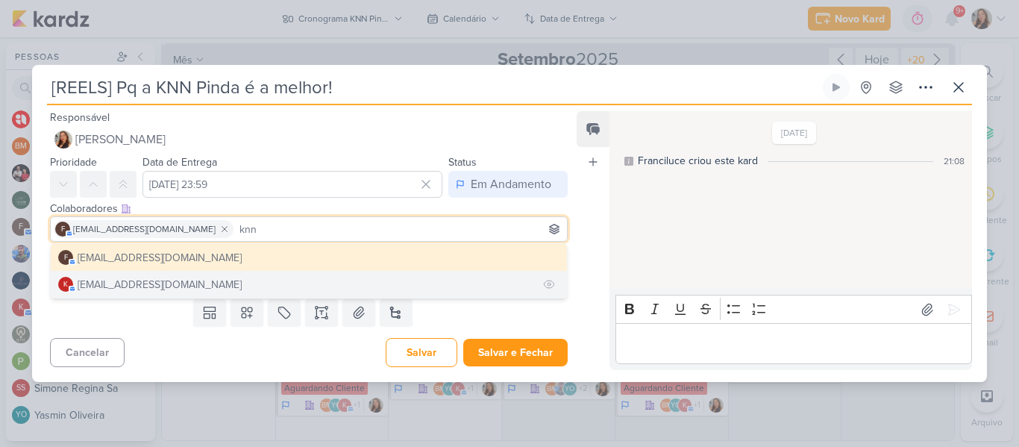
drag, startPoint x: 253, startPoint y: 260, endPoint x: 253, endPoint y: 283, distance: 22.4
click at [253, 283] on div "f financeiro.knnpinda@gmail.com k knnpinda@gmail.com" at bounding box center [309, 270] width 518 height 55
click at [253, 283] on button "k [EMAIL_ADDRESS][DOMAIN_NAME]" at bounding box center [309, 284] width 516 height 27
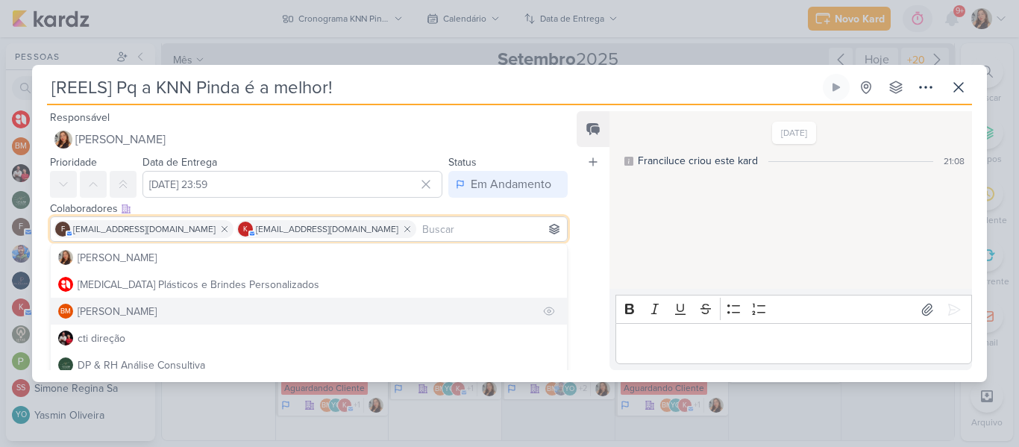
drag, startPoint x: 253, startPoint y: 283, endPoint x: 295, endPoint y: 319, distance: 55.5
click at [295, 319] on div "Franciluce Carvalho Allegra Plásticos e Brindes Personalizados BM Beth Monteiro…" at bounding box center [309, 317] width 518 height 149
click at [295, 319] on button "BM [GEOGRAPHIC_DATA]" at bounding box center [309, 311] width 516 height 27
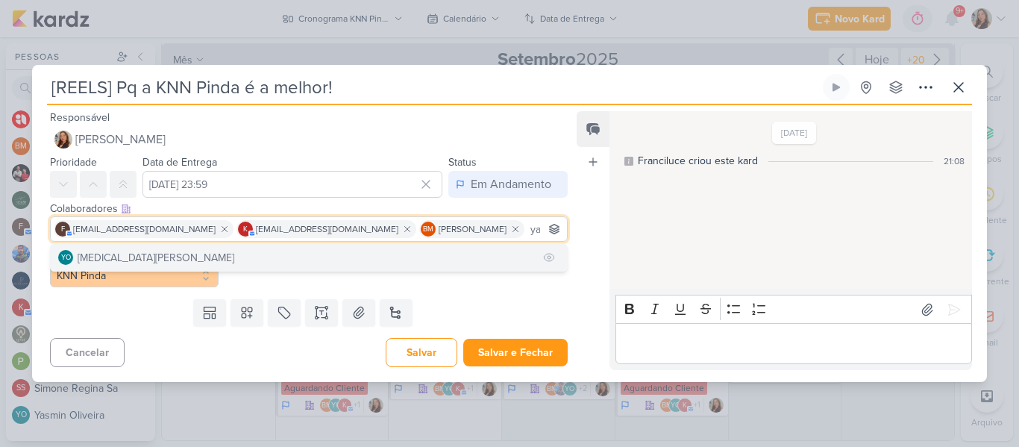
type input "yasm"
click at [415, 260] on button "YO [MEDICAL_DATA][PERSON_NAME]" at bounding box center [309, 257] width 516 height 27
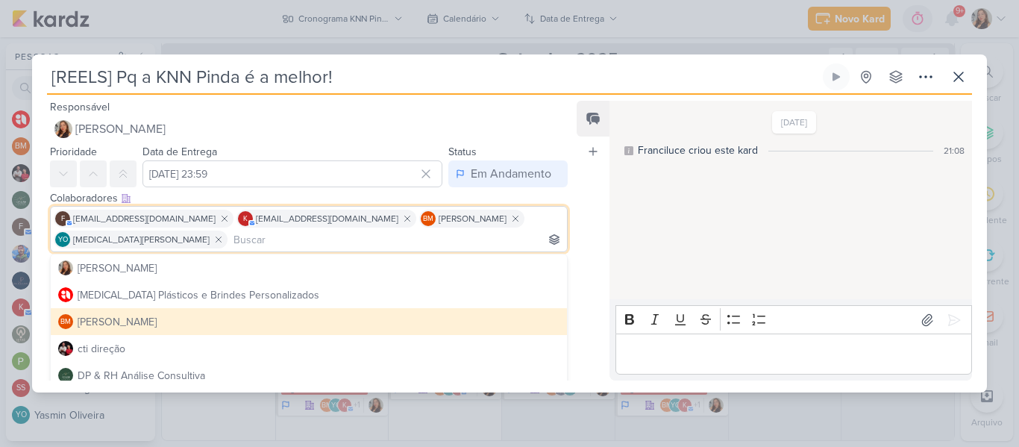
click at [579, 241] on div "Feed Atrelar email Solte o email para atrelar ao kard" at bounding box center [593, 241] width 33 height 280
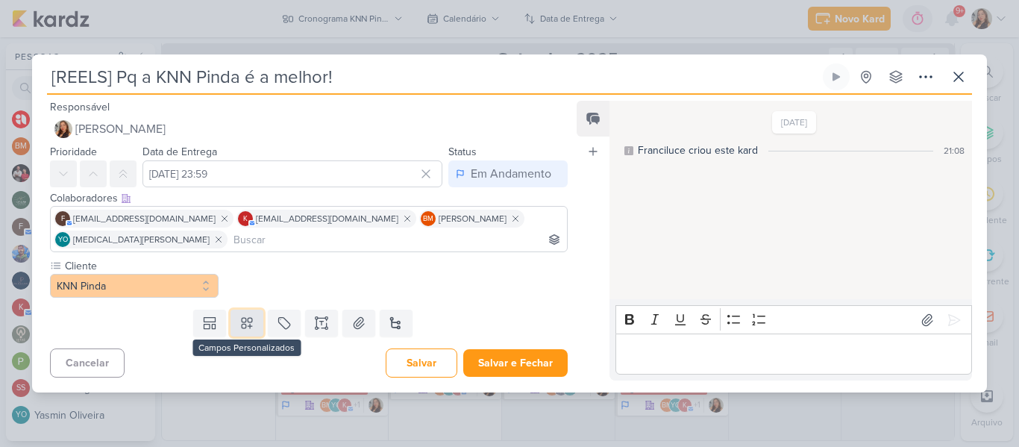
click at [251, 318] on button at bounding box center [247, 323] width 33 height 27
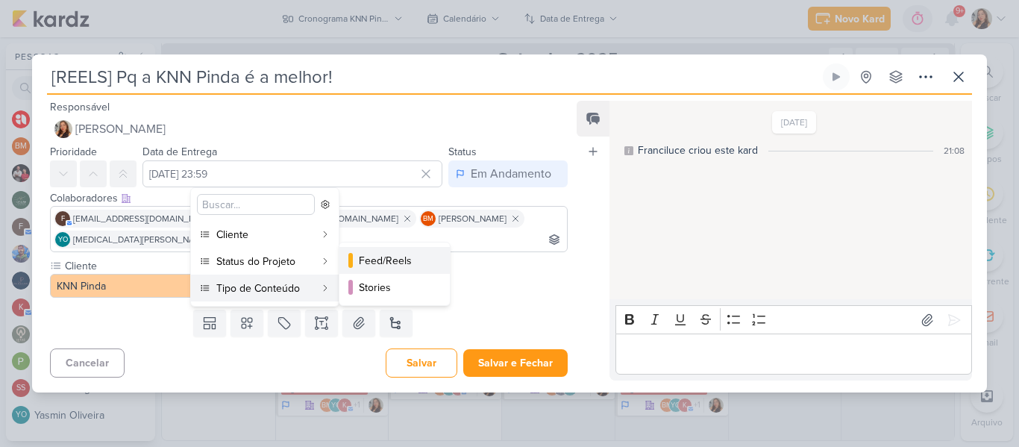
click at [376, 259] on div "Feed/Reels" at bounding box center [395, 261] width 73 height 16
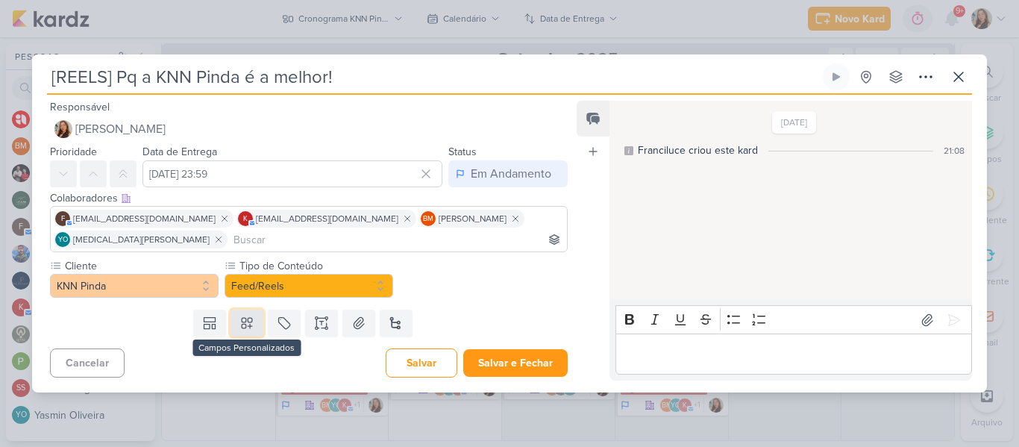
click at [254, 321] on button at bounding box center [247, 323] width 33 height 27
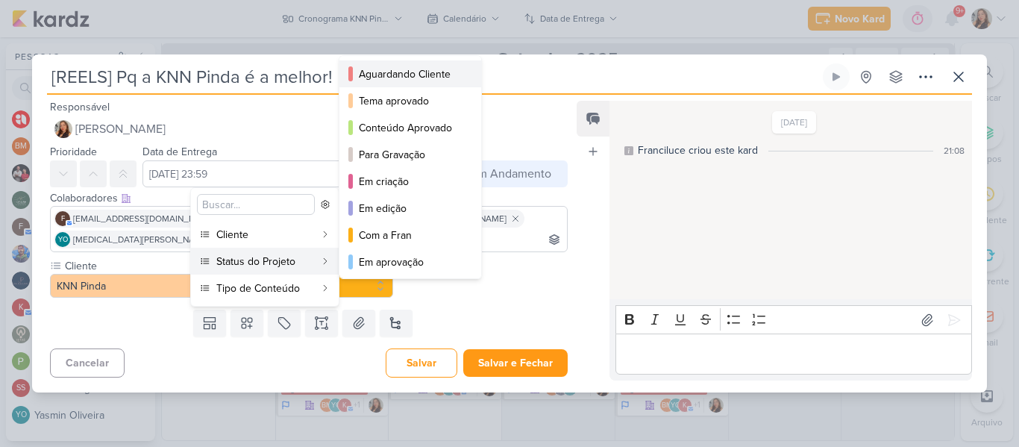
click at [395, 78] on div "Aguardando Cliente" at bounding box center [411, 74] width 104 height 16
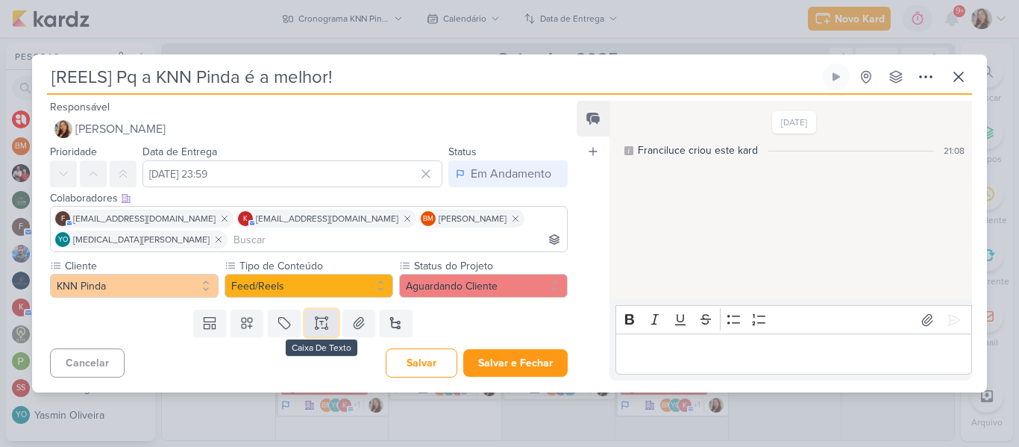
click at [326, 326] on button at bounding box center [321, 323] width 33 height 27
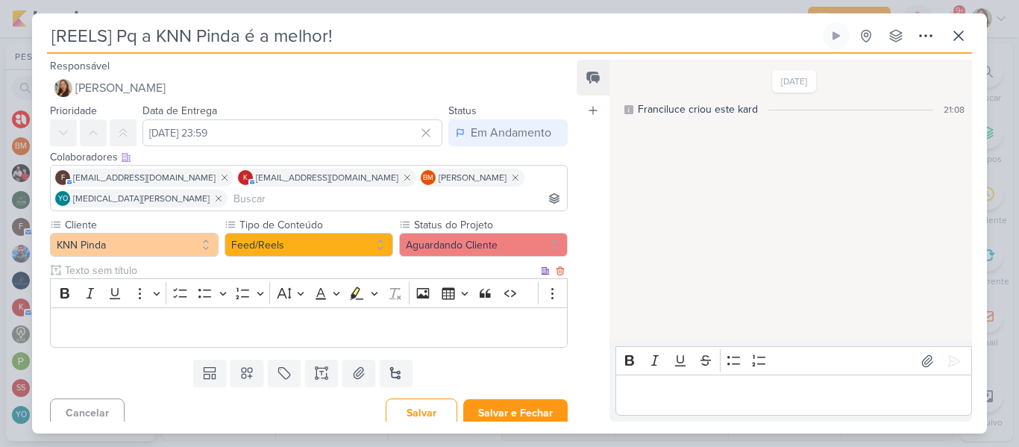
click at [269, 271] on input "text" at bounding box center [300, 271] width 476 height 16
type input "Brifieng"
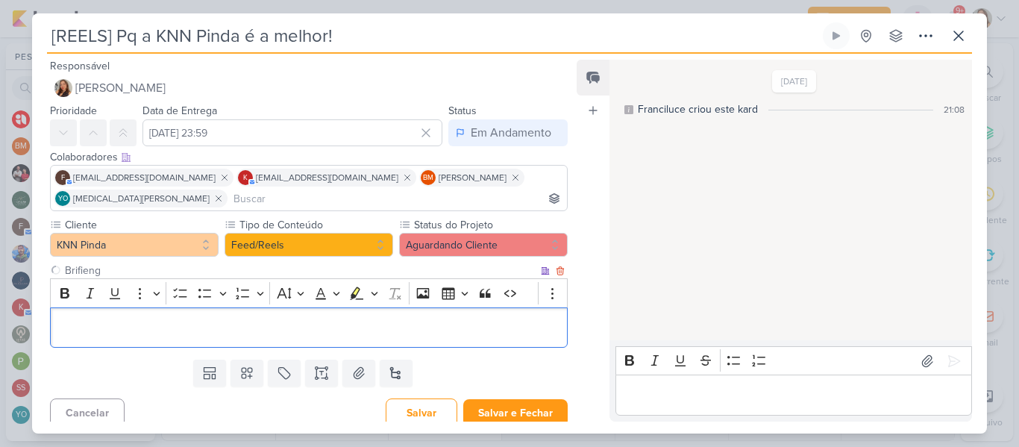
click at [275, 314] on div "Editor editing area: main" at bounding box center [309, 327] width 518 height 41
click at [95, 319] on p "Editor editing area: main" at bounding box center [308, 328] width 501 height 18
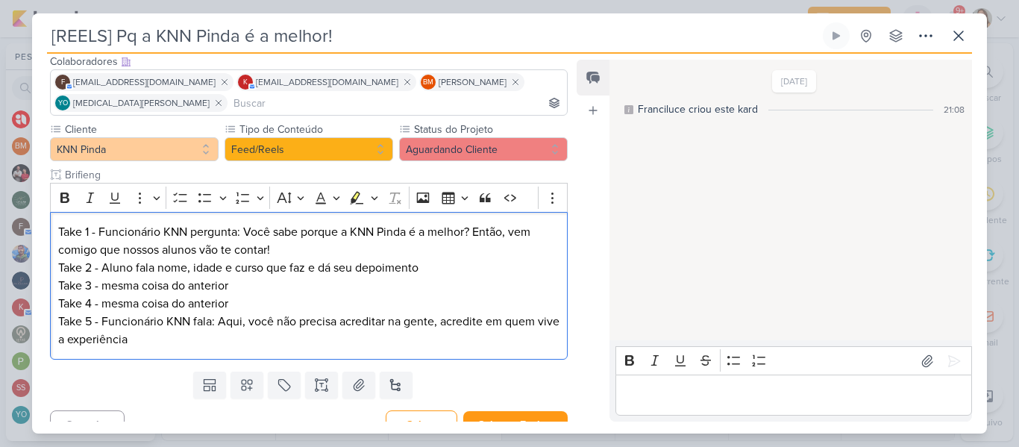
scroll to position [116, 0]
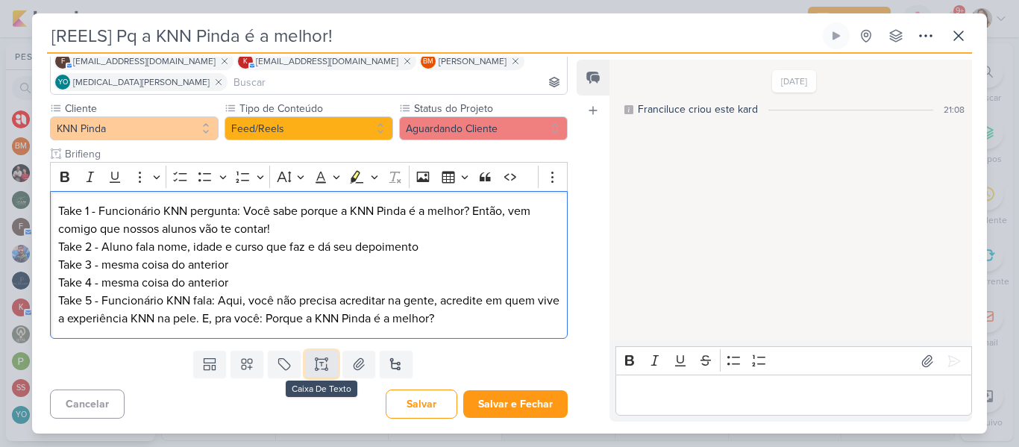
click at [315, 370] on icon at bounding box center [316, 369] width 2 height 2
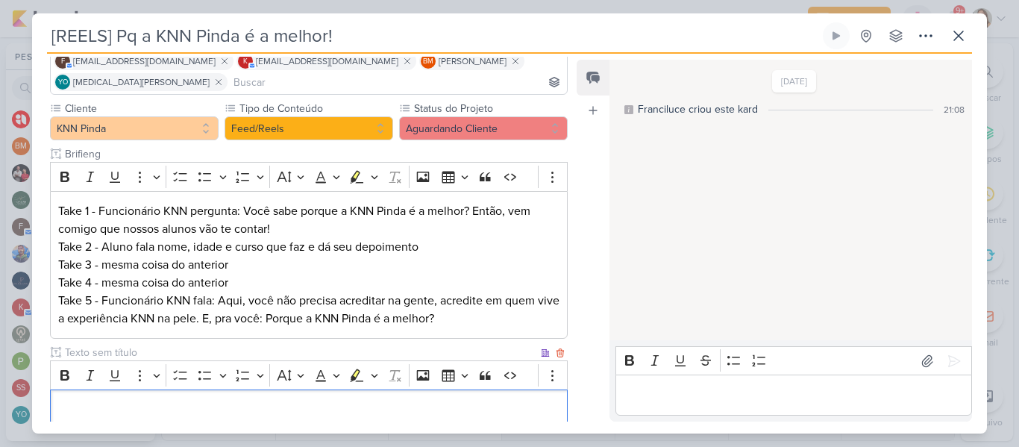
click at [287, 358] on input "text" at bounding box center [300, 353] width 476 height 16
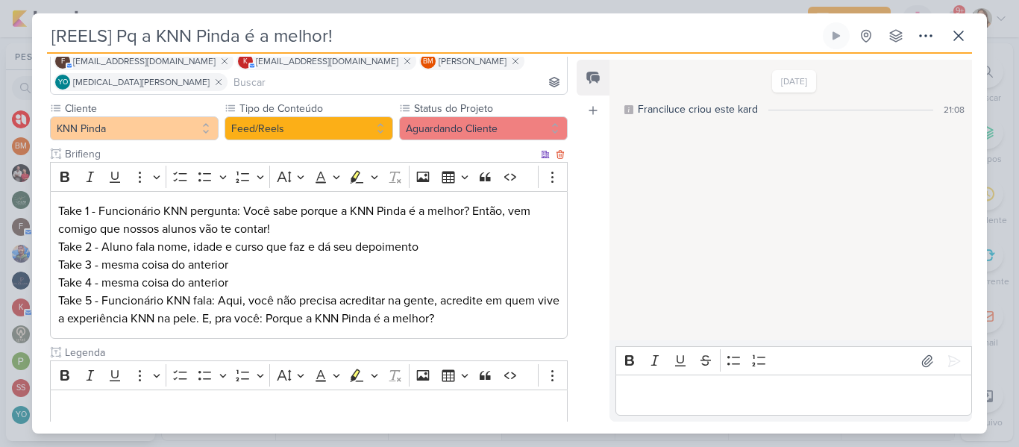
type input "Legenda"
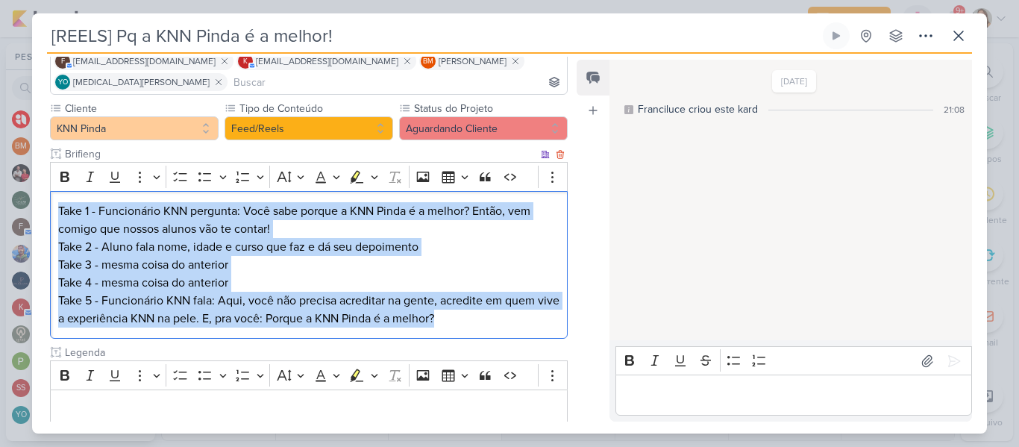
drag, startPoint x: 59, startPoint y: 209, endPoint x: 469, endPoint y: 322, distance: 425.8
click at [469, 322] on div "Take 1 - Funcionário KNN pergunta: Você sabe porque a KNN Pinda é a melhor? Ent…" at bounding box center [309, 265] width 518 height 148
copy div "Take 1 - Funcionário KNN pergunta: Você sabe porque a KNN Pinda é a melhor? Ent…"
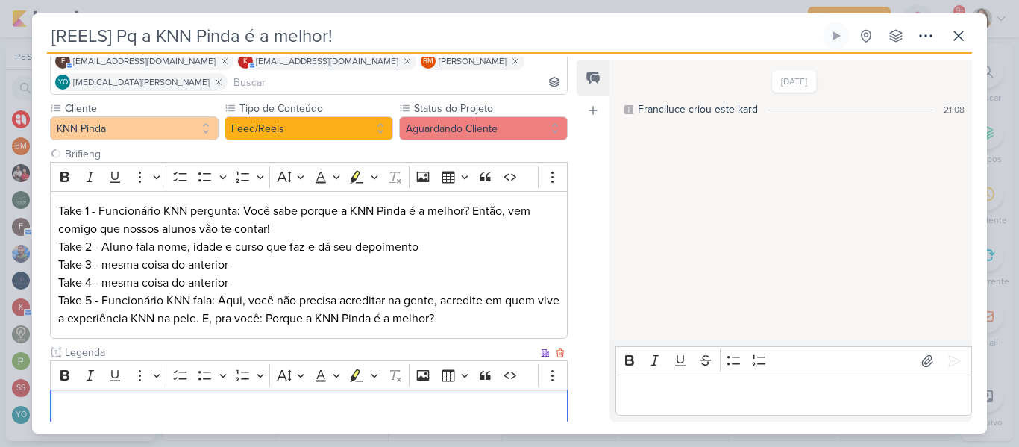
click at [243, 407] on p "Editor editing area: main" at bounding box center [308, 410] width 501 height 18
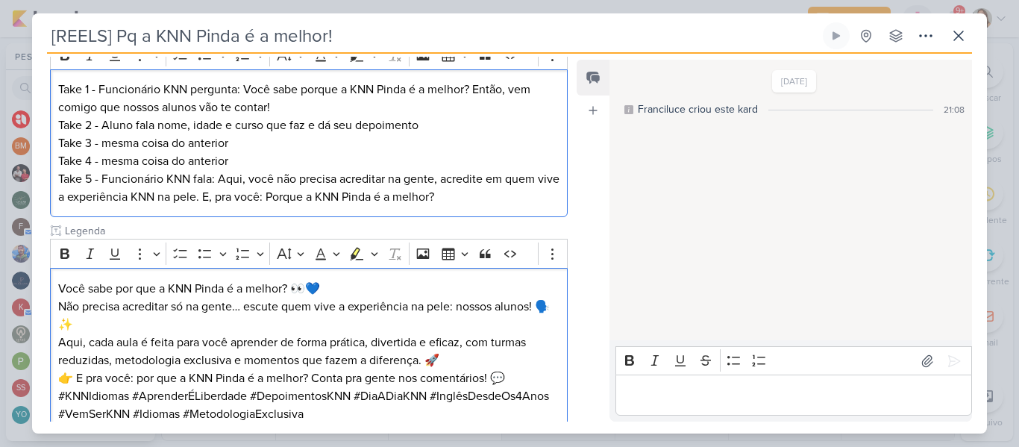
click at [438, 178] on p "Take 5 - Funcionário KNN fala: Aqui, você não precisa acreditar na gente, acred…" at bounding box center [308, 188] width 501 height 36
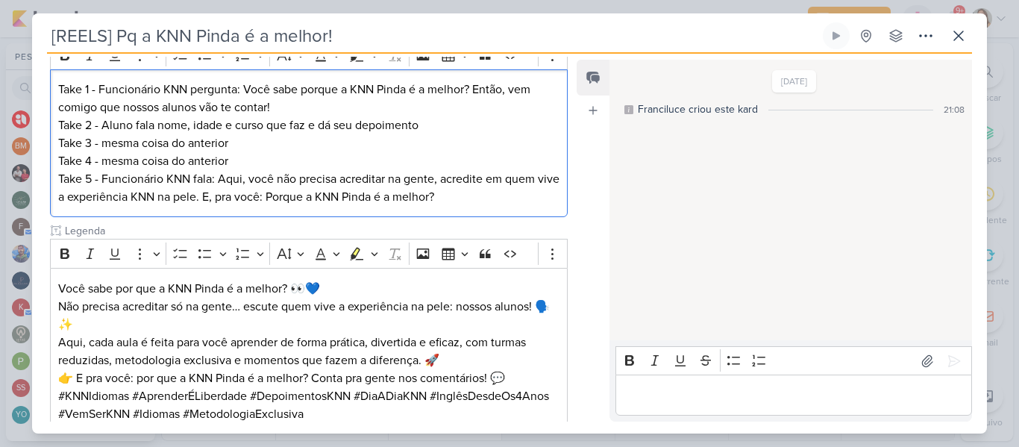
click at [219, 197] on p "Take 5 - Funcionário KNN fala: Aqui, você não precisa acreditar na gente, acred…" at bounding box center [308, 188] width 501 height 36
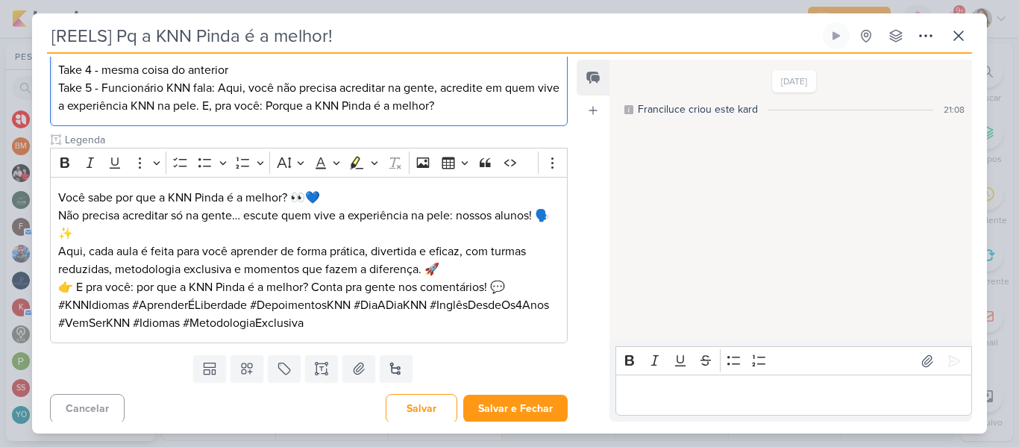
scroll to position [334, 0]
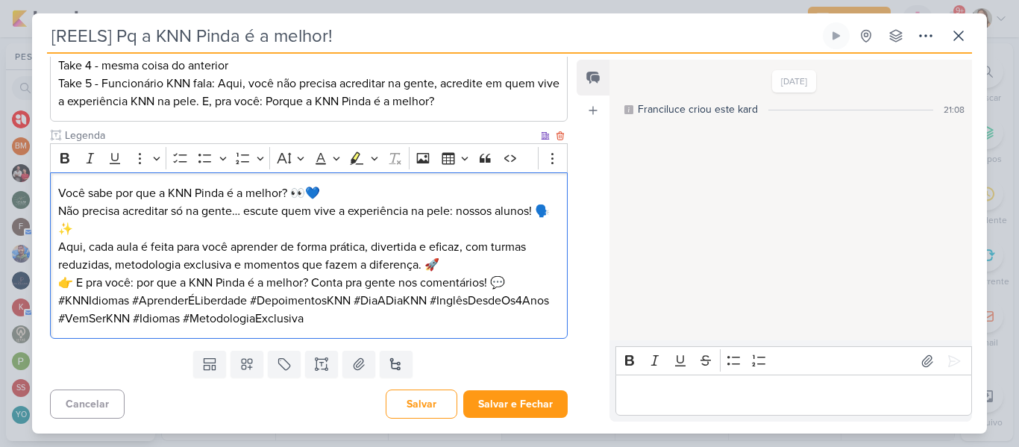
click at [335, 261] on p "Aqui, cada aula é feita para você aprender de forma prática, divertida e eficaz…" at bounding box center [308, 256] width 501 height 36
click at [387, 83] on p "Take 5 - Funcionário KNN fala: Aqui, você não precisa acreditar na gente, acred…" at bounding box center [308, 93] width 501 height 36
click at [349, 225] on p "Você sabe por que a KNN Pinda é a melhor? 👀💙 Não precisa acreditar só na gente……" at bounding box center [308, 211] width 501 height 54
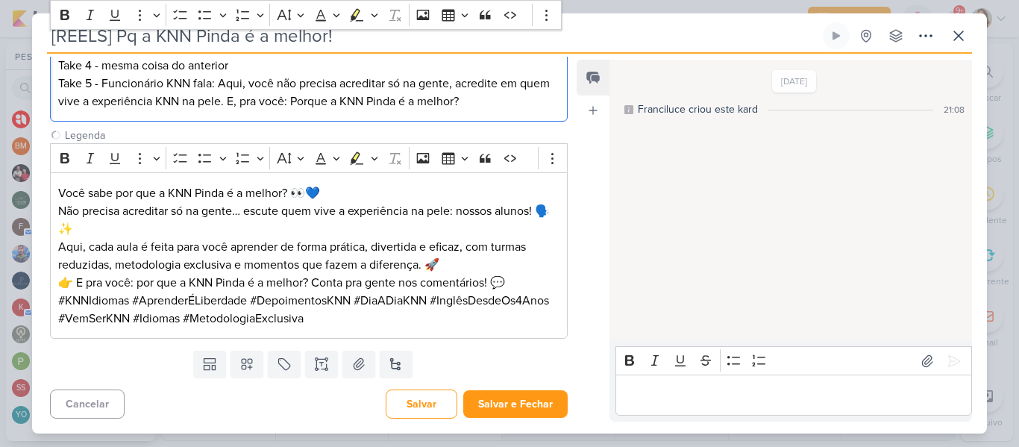
click at [497, 102] on p "Take 5 - Funcionário KNN fala: Aqui, você não precisa acreditar só na gente, ac…" at bounding box center [308, 93] width 501 height 36
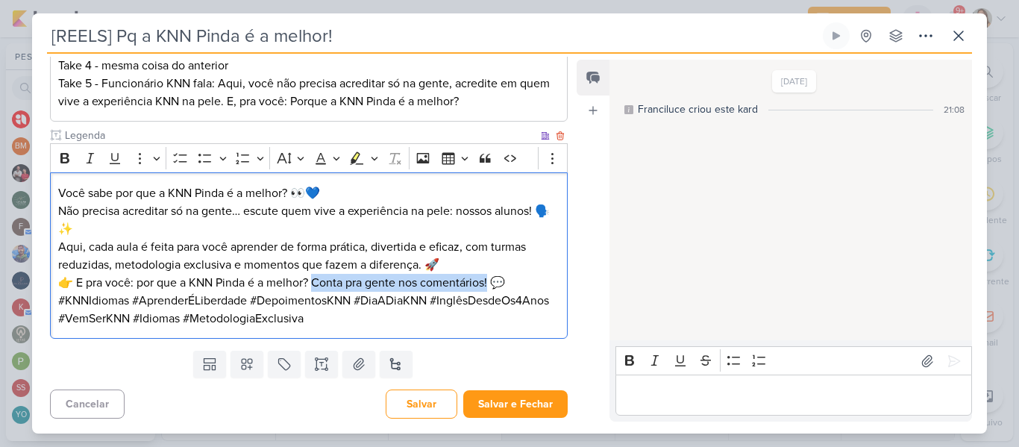
drag, startPoint x: 316, startPoint y: 281, endPoint x: 493, endPoint y: 288, distance: 177.0
click at [493, 288] on p "👉 E pra você: por que a KNN Pinda é a melhor? Conta pra gente nos comentários! 💬" at bounding box center [308, 283] width 501 height 18
copy p "onta pra gente nos comentários!"
click at [508, 102] on p "Take 5 - Funcionário KNN fala: Aqui, você não precisa acreditar só na gente, ac…" at bounding box center [308, 93] width 501 height 36
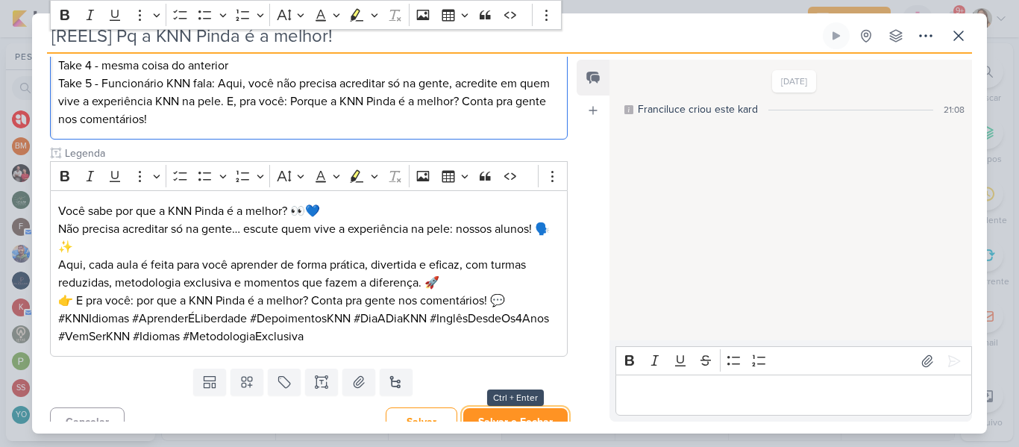
click at [493, 417] on button "Salvar e Fechar" at bounding box center [515, 422] width 104 height 28
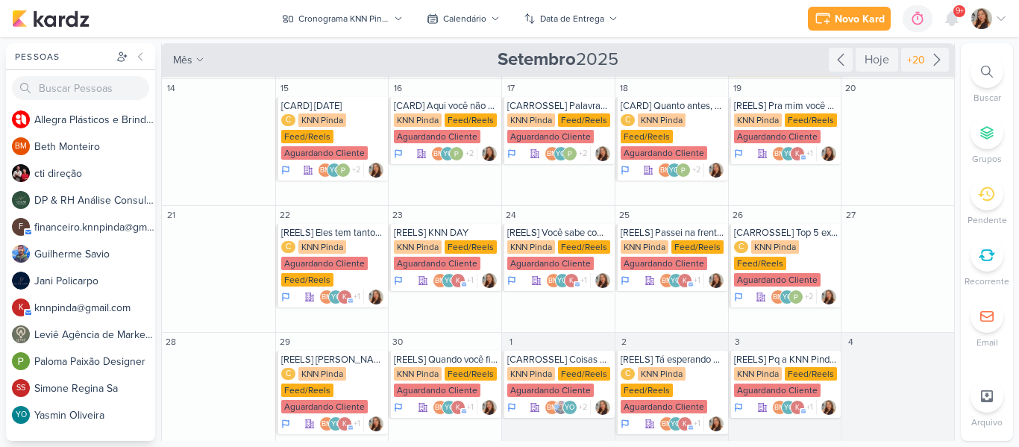
scroll to position [103, 0]
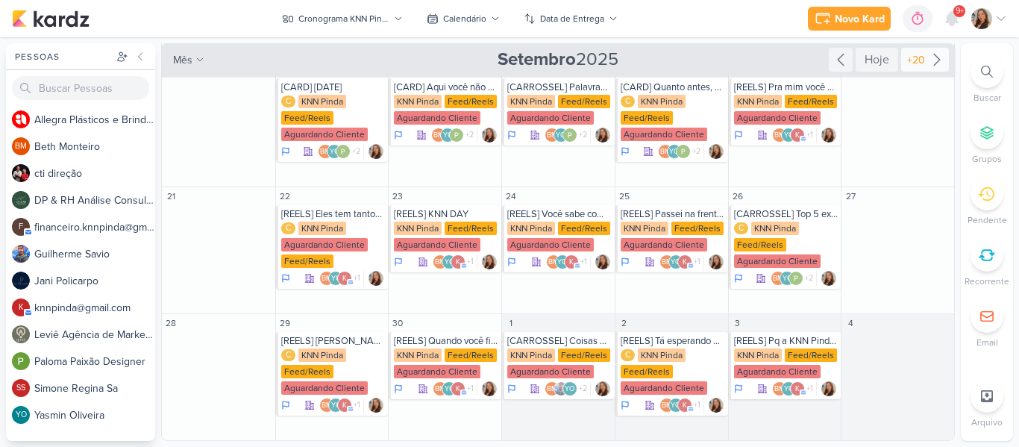
click at [910, 59] on div "+20" at bounding box center [916, 60] width 24 height 16
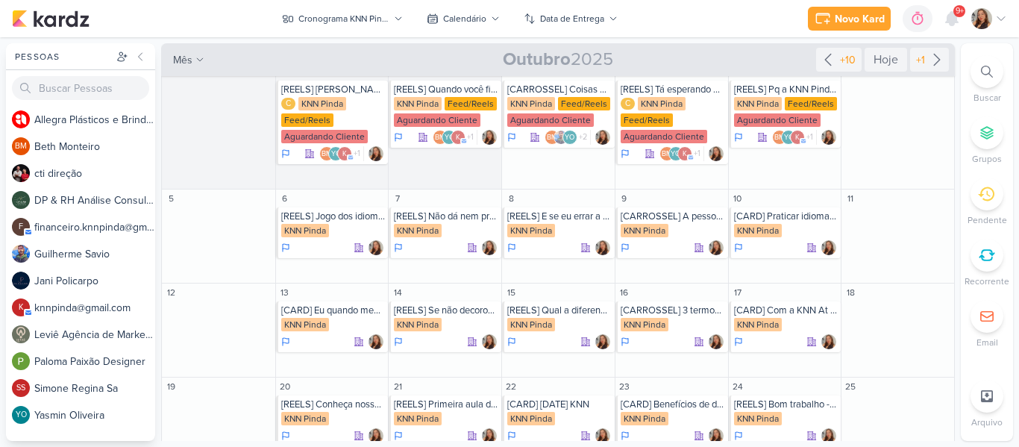
scroll to position [15, 0]
click at [310, 225] on div "KNN Pinda" at bounding box center [305, 229] width 48 height 13
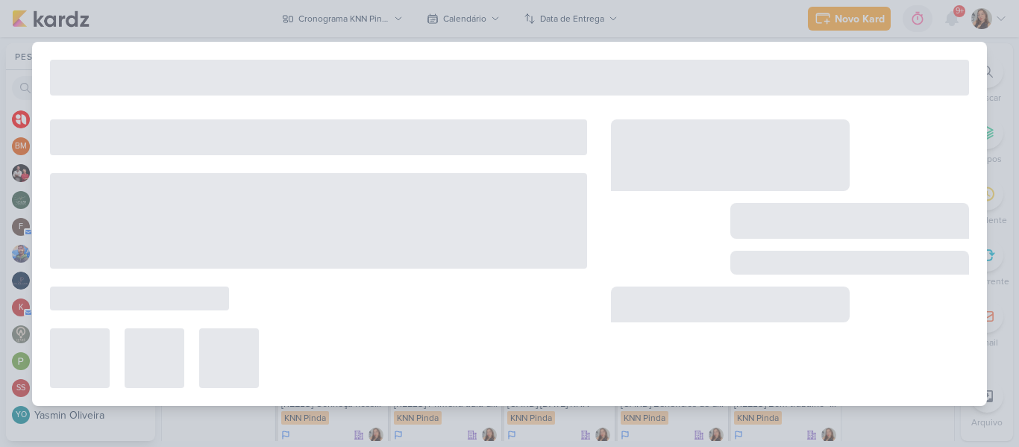
type input "[REELS] Jogo dos idiomas"
type input "6 de outubro de 2025 às 23:59"
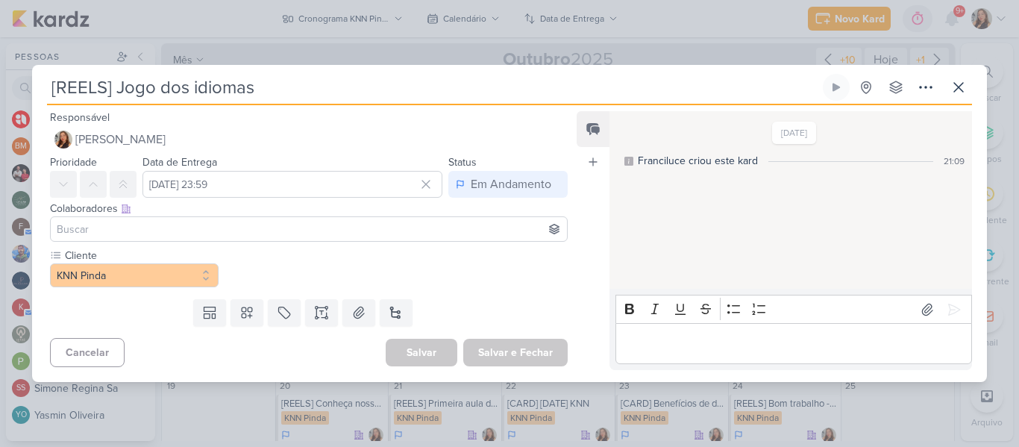
click at [258, 231] on input at bounding box center [309, 229] width 510 height 18
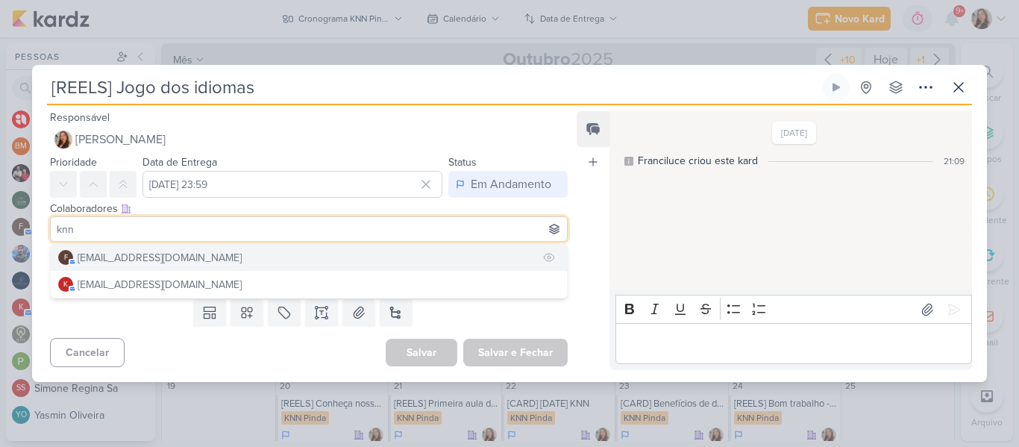
type input "knn"
click at [239, 260] on button "f [EMAIL_ADDRESS][DOMAIN_NAME]" at bounding box center [309, 257] width 516 height 27
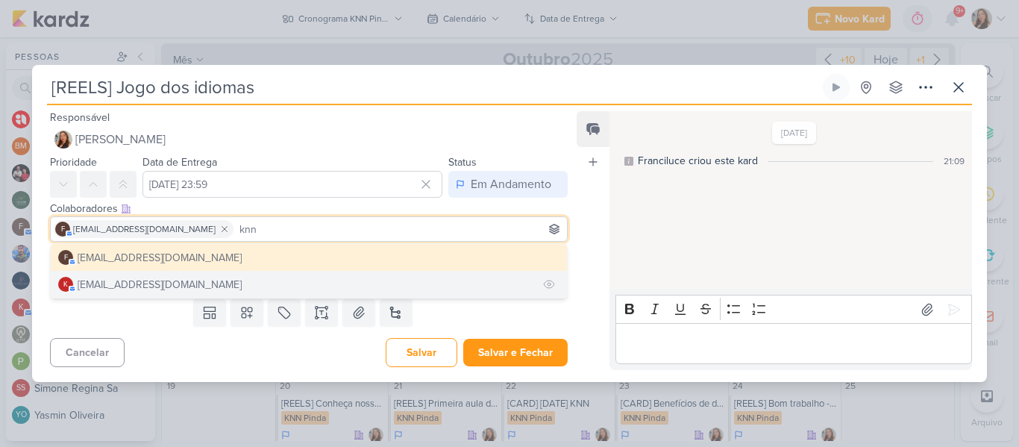
type input "knn"
click at [193, 285] on button "k [EMAIL_ADDRESS][DOMAIN_NAME]" at bounding box center [309, 284] width 516 height 27
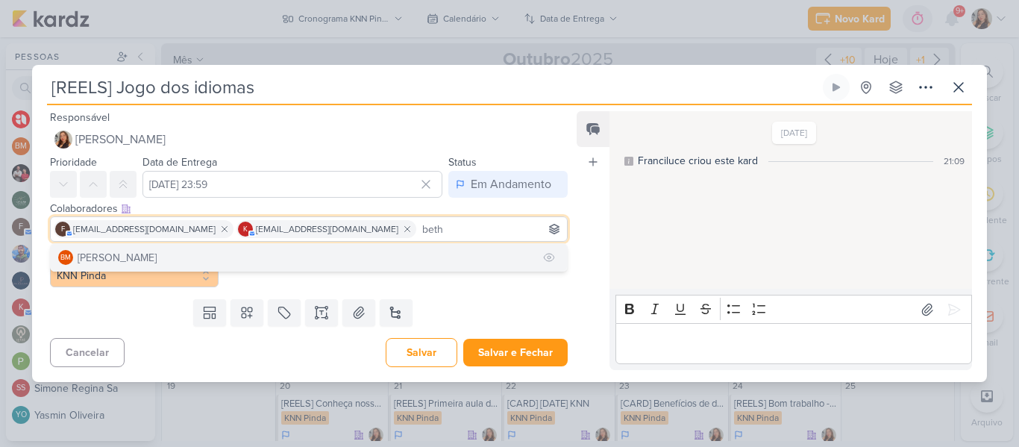
type input "beth"
click at [323, 255] on button "BM [GEOGRAPHIC_DATA]" at bounding box center [309, 257] width 516 height 27
type input "yas"
click at [313, 258] on button "YO [MEDICAL_DATA][PERSON_NAME]" at bounding box center [309, 257] width 516 height 27
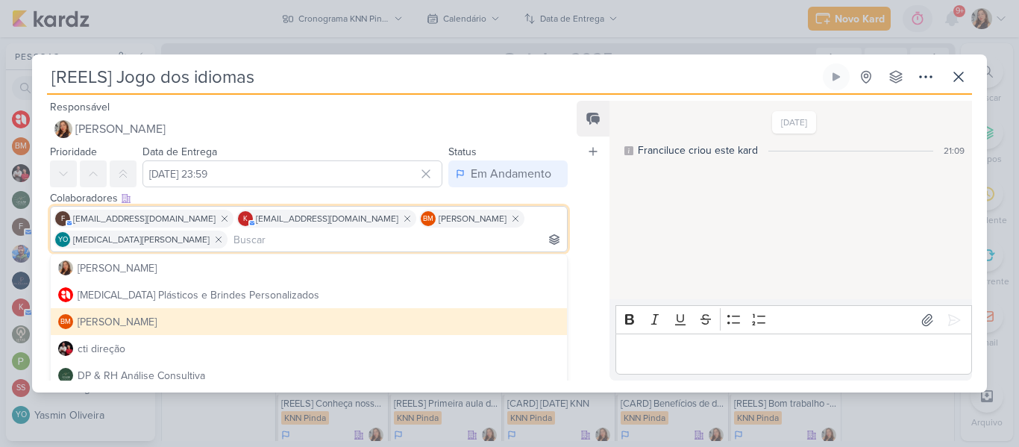
click at [587, 204] on div "Feed Atrelar email Solte o email para atrelar ao kard" at bounding box center [593, 241] width 33 height 280
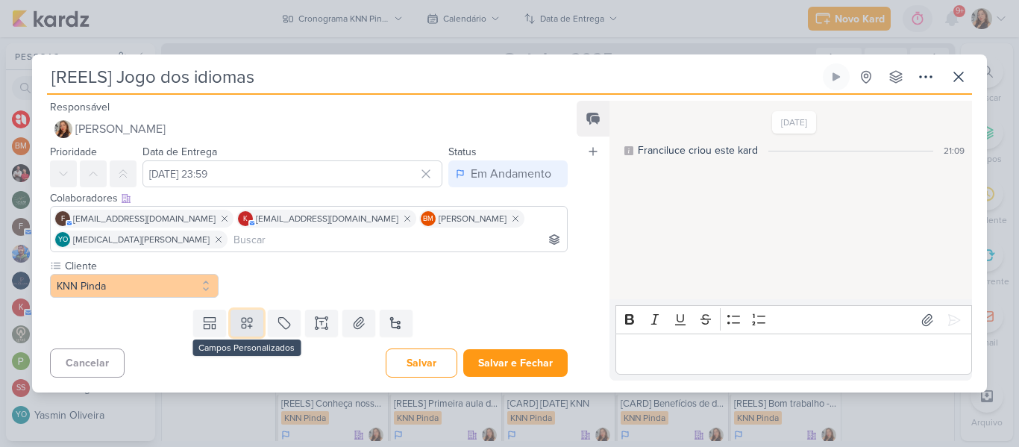
click at [254, 326] on button at bounding box center [247, 323] width 33 height 27
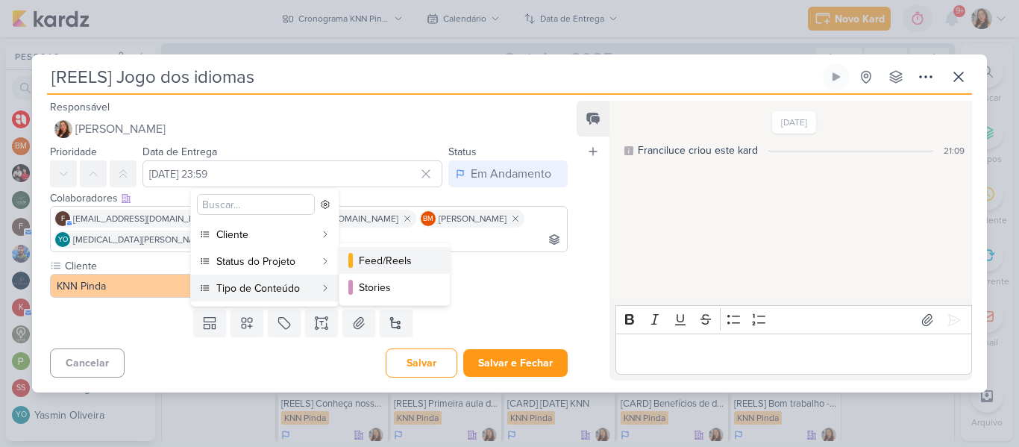
click at [368, 260] on div "Feed/Reels" at bounding box center [395, 261] width 73 height 16
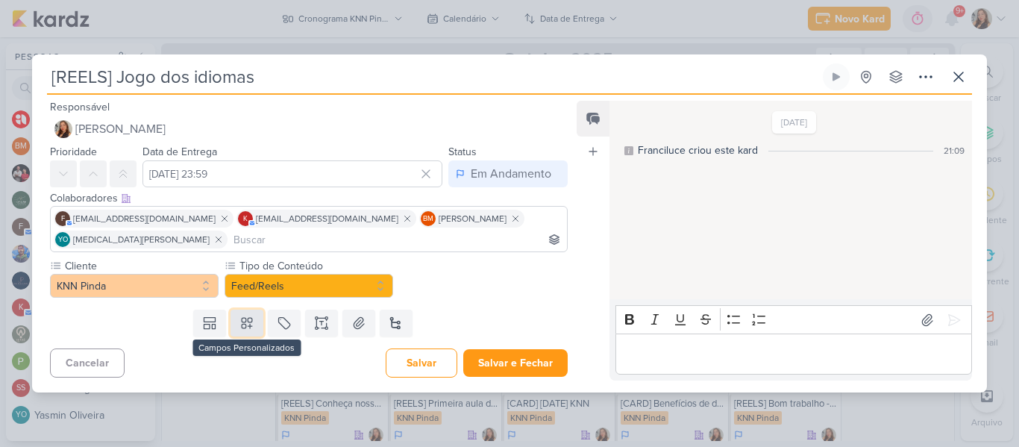
click at [249, 325] on icon at bounding box center [247, 323] width 15 height 15
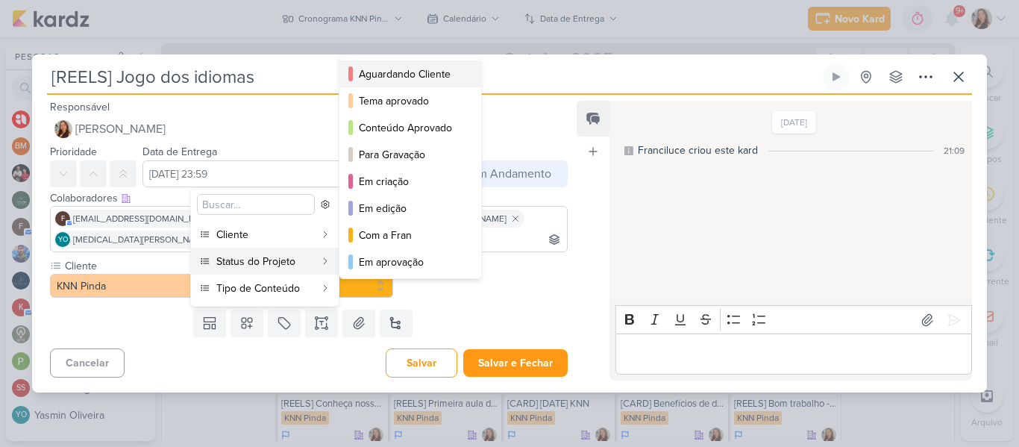
click at [377, 69] on div "Aguardando Cliente" at bounding box center [411, 74] width 104 height 16
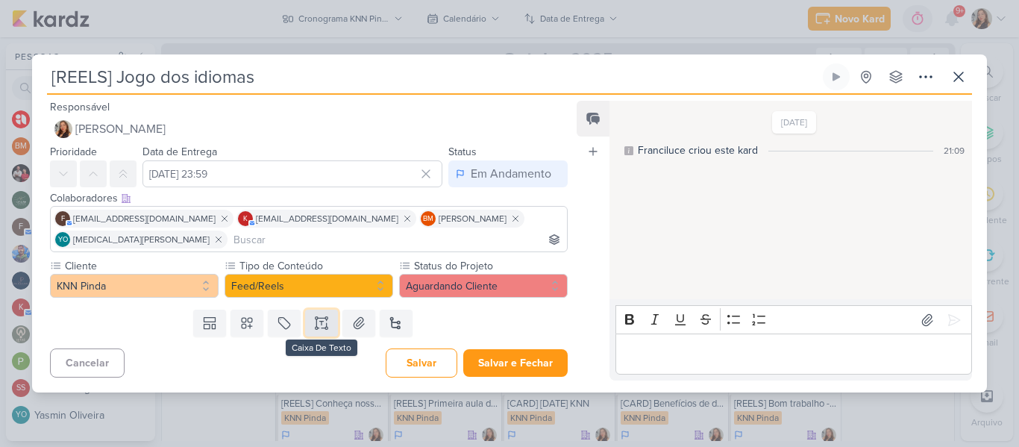
click at [323, 318] on icon at bounding box center [321, 323] width 15 height 15
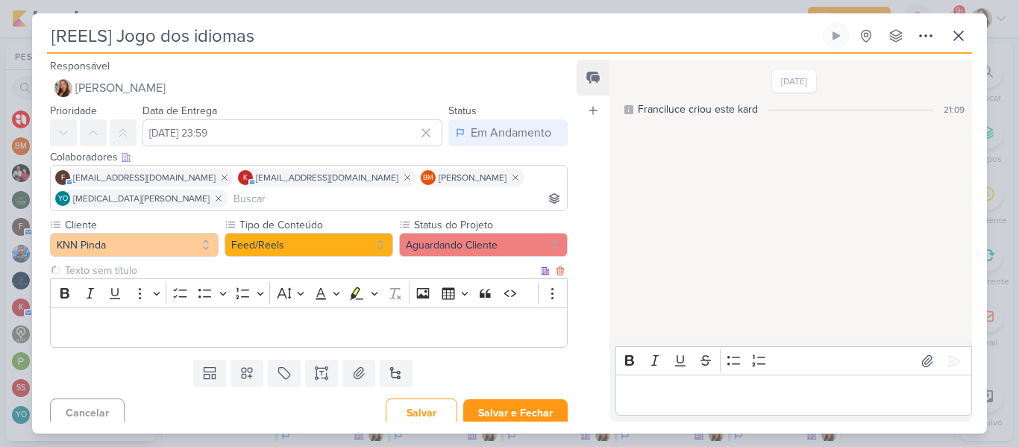
click at [181, 277] on input "text" at bounding box center [300, 271] width 476 height 16
type input "Brifieng"
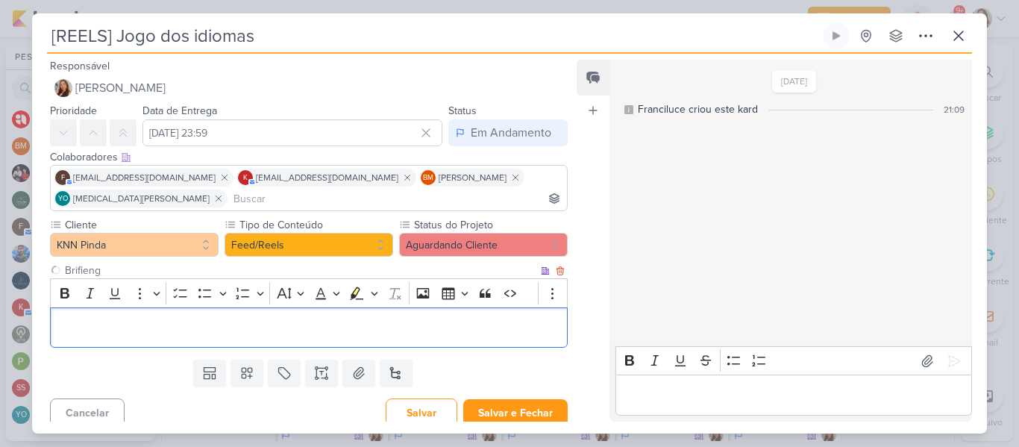
click at [178, 337] on div "Editor editing area: main" at bounding box center [309, 327] width 518 height 41
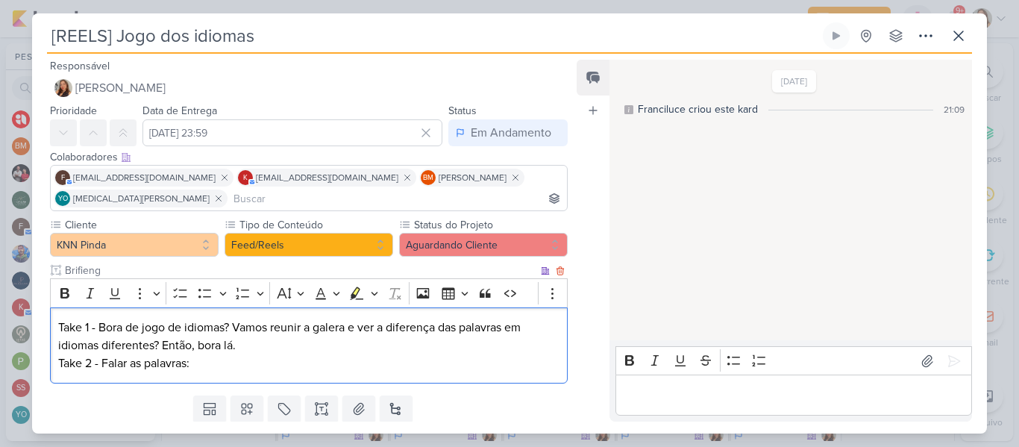
click at [275, 362] on p "Take 1 - Bora de jogo de idiomas? Vamos reunir a galera e ver a diferença das p…" at bounding box center [308, 346] width 501 height 54
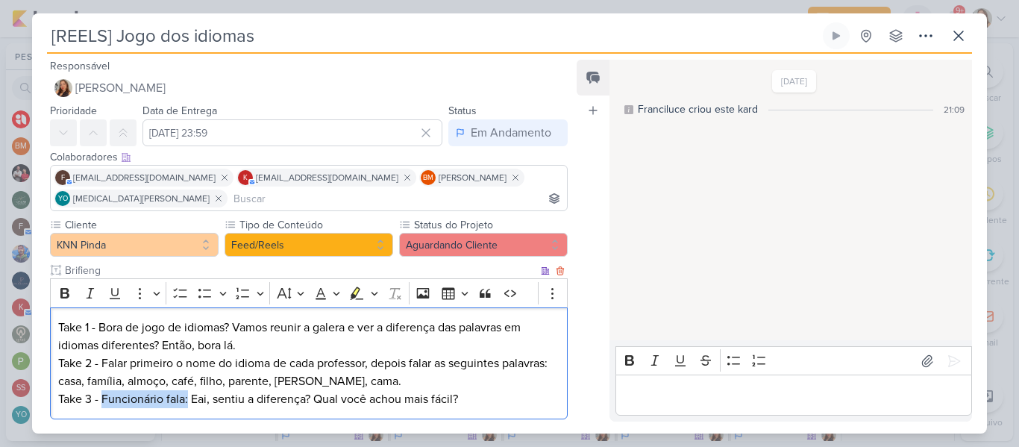
drag, startPoint x: 101, startPoint y: 398, endPoint x: 189, endPoint y: 404, distance: 88.2
click at [189, 404] on p "Take 3 - Funcionário fala: Eai, sentiu a diferença? Qual você achou mais fácil?" at bounding box center [308, 399] width 501 height 18
copy p "Funcionário fala:"
click at [101, 328] on p "Take 1 - Bora de jogo de idiomas? Vamos reunir a galera e ver a diferença das p…" at bounding box center [308, 355] width 501 height 72
click at [475, 398] on p "Take 3 - Funcionário fala: Eai, sentiu a diferença? Qual você achou mais fácil?" at bounding box center [308, 399] width 501 height 18
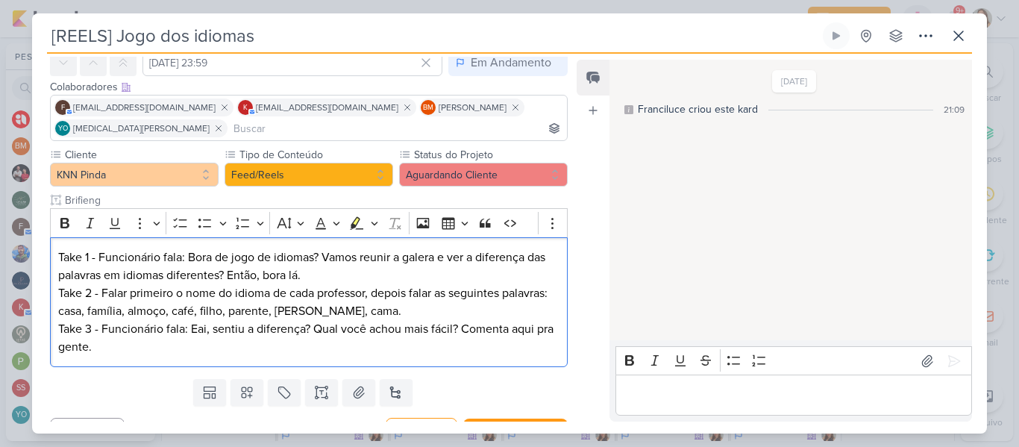
scroll to position [75, 0]
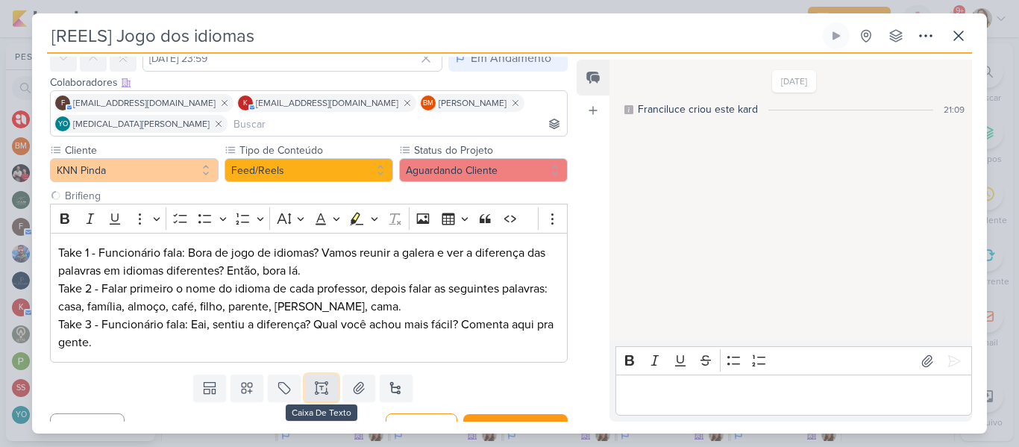
click at [314, 383] on icon at bounding box center [321, 388] width 15 height 15
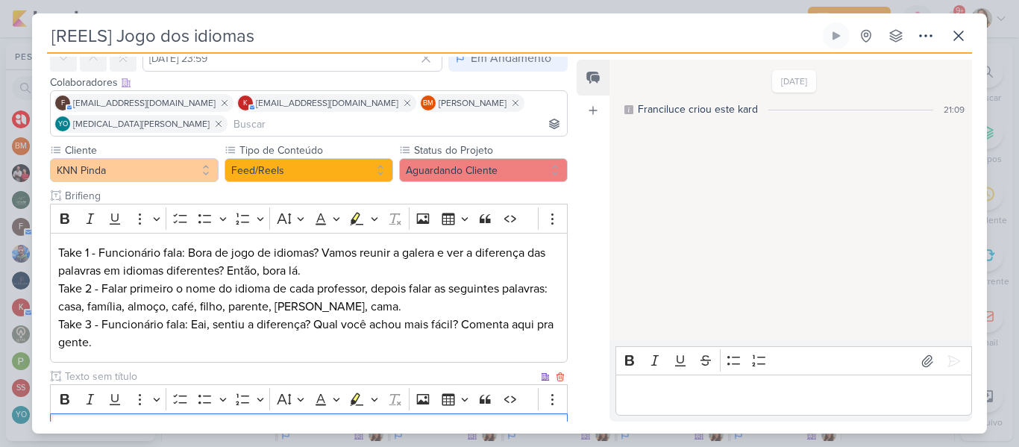
click at [275, 375] on input "text" at bounding box center [300, 377] width 476 height 16
type input "Legenda"
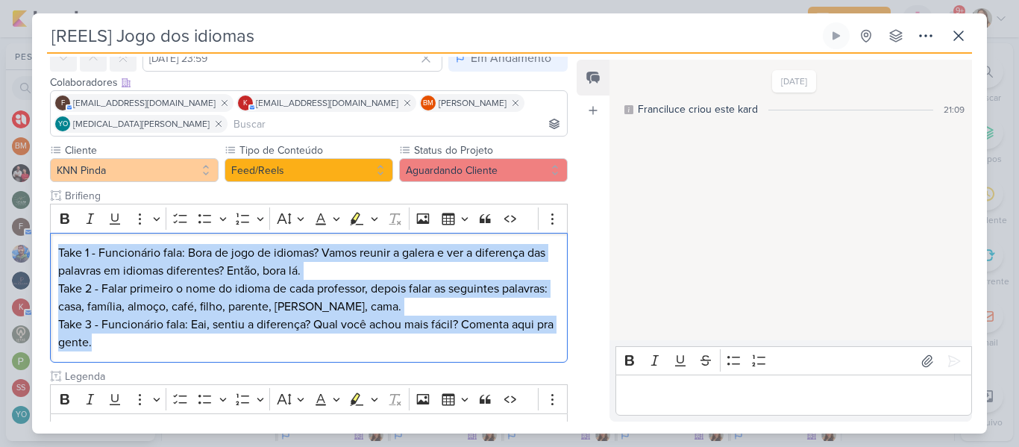
drag, startPoint x: 258, startPoint y: 351, endPoint x: 22, endPoint y: 211, distance: 274.6
click at [22, 211] on div "[REELS] Jogo dos idiomas Criado por mim" at bounding box center [509, 223] width 1019 height 447
copy div "Take 1 - Funcionário fala: Bora de jogo de idiomas? Vamos reunir a galera e ver…"
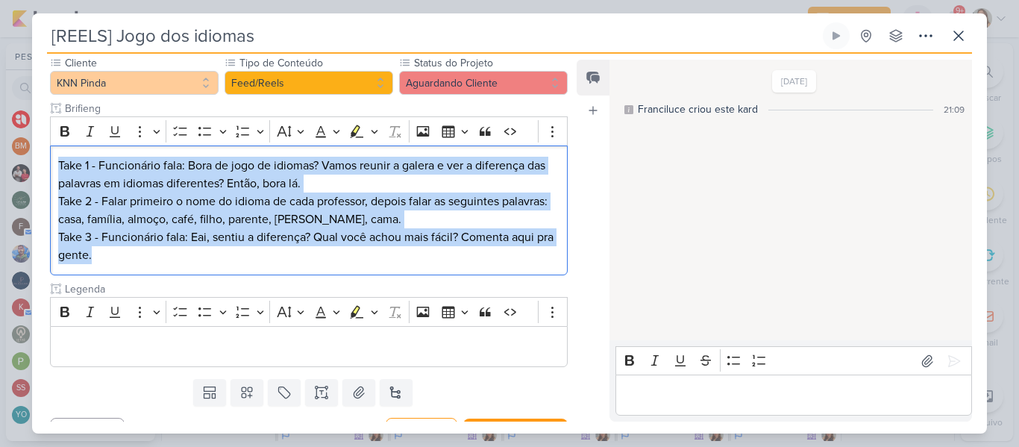
scroll to position [186, 0]
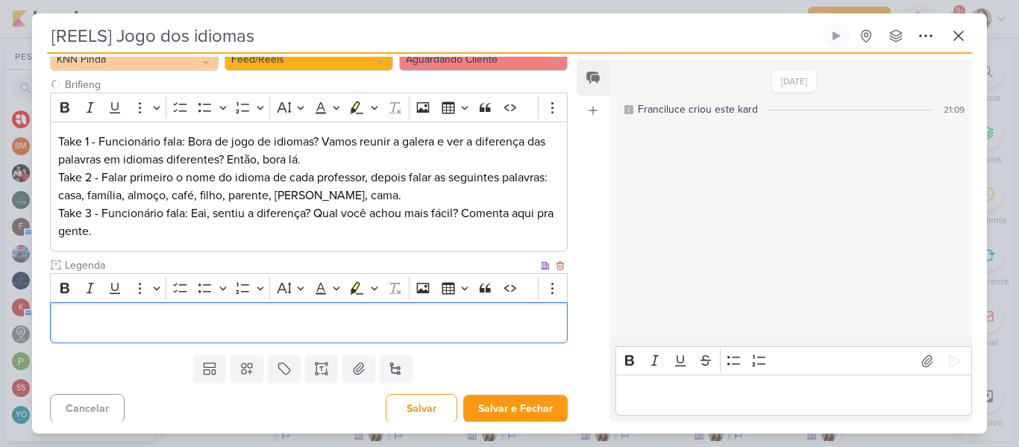
click at [478, 331] on p "Editor editing area: main" at bounding box center [308, 323] width 501 height 18
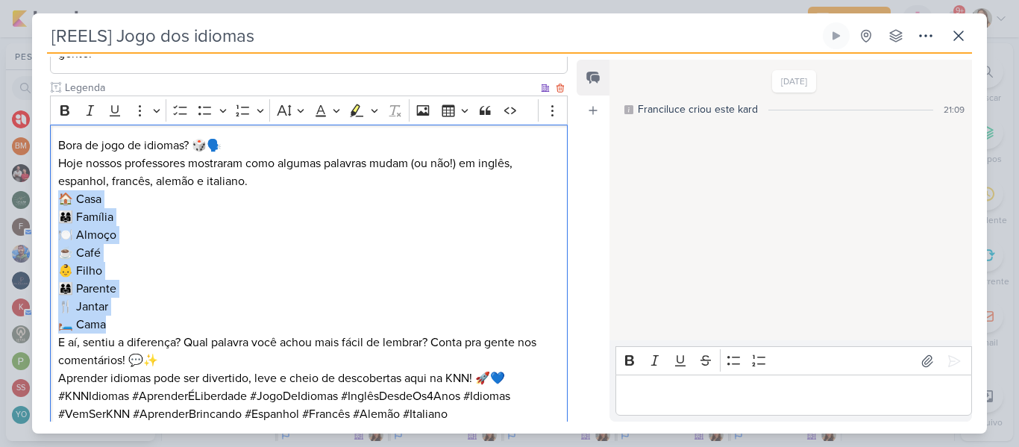
drag, startPoint x: 60, startPoint y: 197, endPoint x: 116, endPoint y: 325, distance: 139.6
click at [116, 325] on p "🏠 Casa 👨‍👩‍👧 Família 🍽️ Almoço ☕ Café 👶 Filho 👨‍👩‍👧 Parente 🍴 Jantar 🛏️ Cama" at bounding box center [308, 261] width 501 height 143
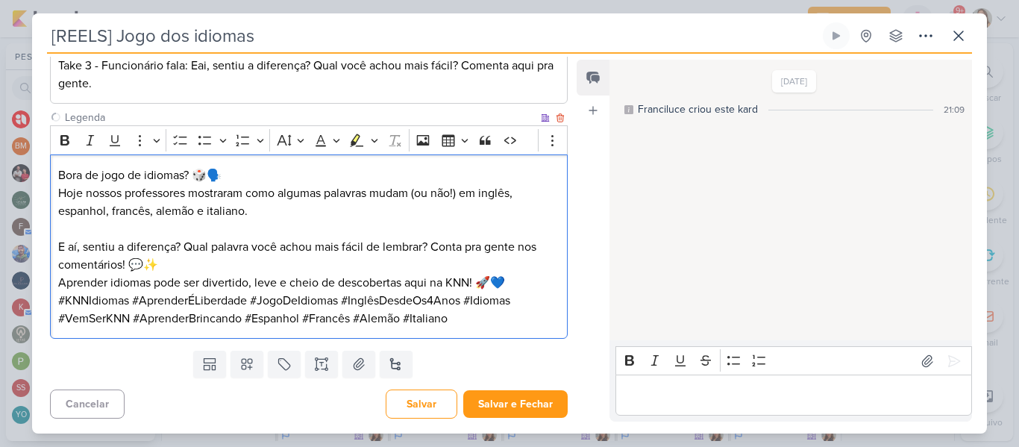
scroll to position [316, 0]
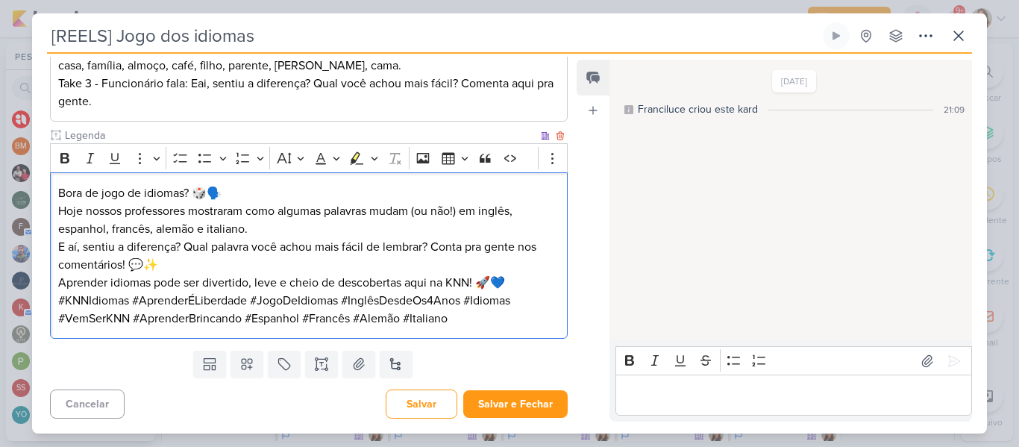
click at [219, 271] on p "E aí, sentiu a diferença? Qual palavra você achou mais fácil de lembrar? Conta …" at bounding box center [308, 256] width 501 height 36
click at [506, 400] on button "Salvar e Fechar" at bounding box center [515, 404] width 104 height 28
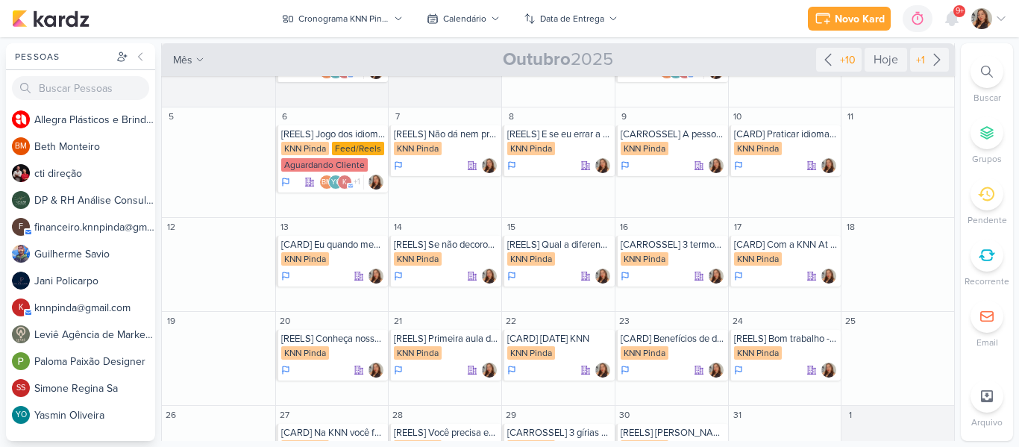
scroll to position [98, 0]
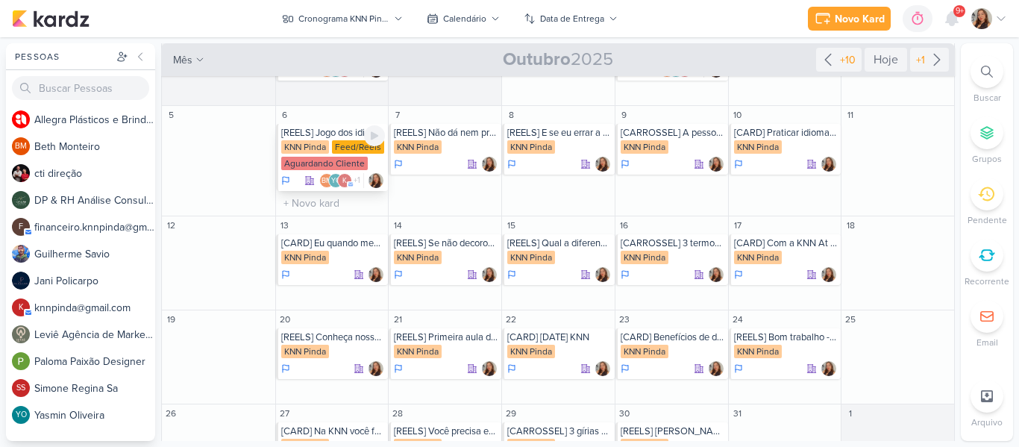
click at [326, 142] on div "KNN Pinda" at bounding box center [305, 146] width 48 height 13
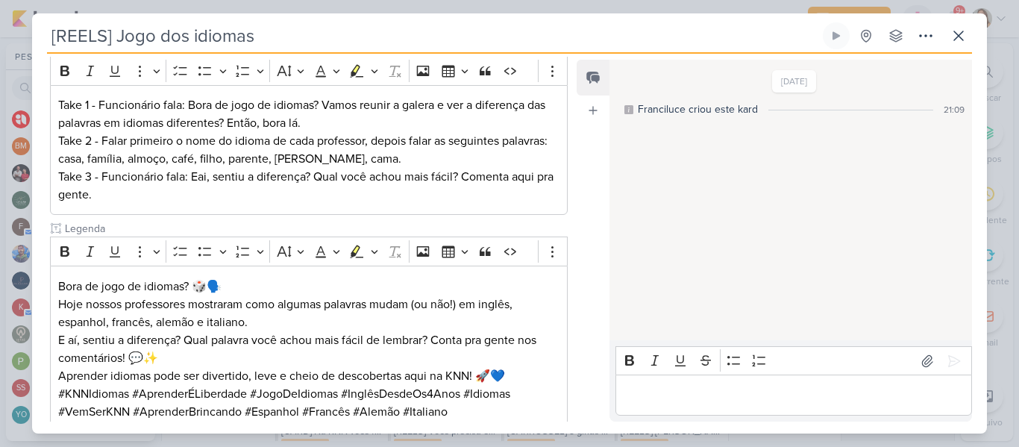
scroll to position [261, 0]
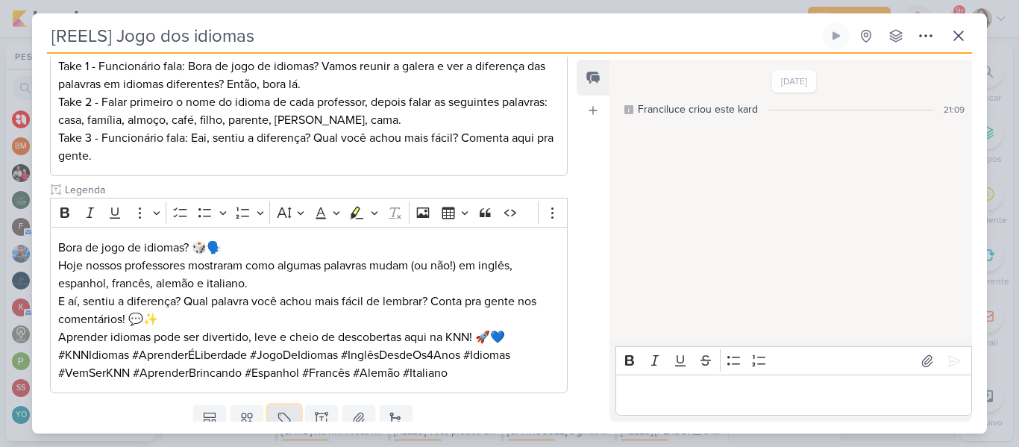
click at [288, 411] on icon at bounding box center [284, 418] width 15 height 15
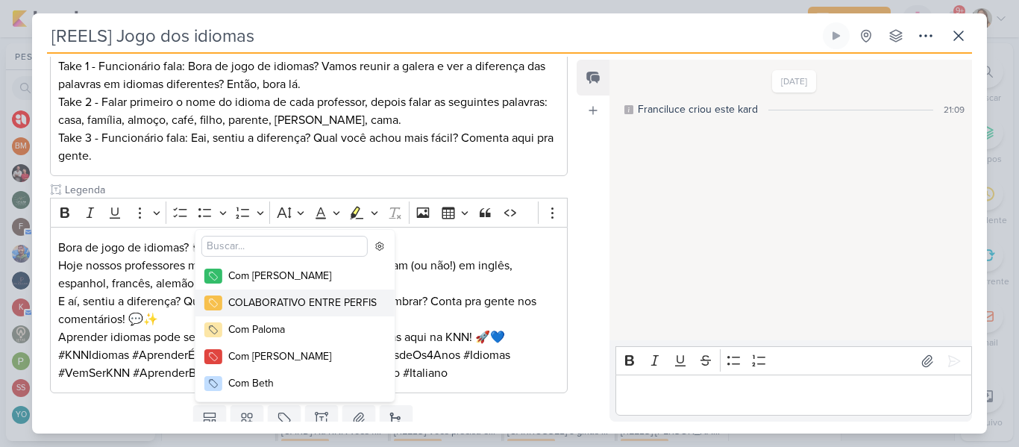
click at [259, 298] on div "COLABORATIVO ENTRE PERFIS" at bounding box center [302, 303] width 148 height 16
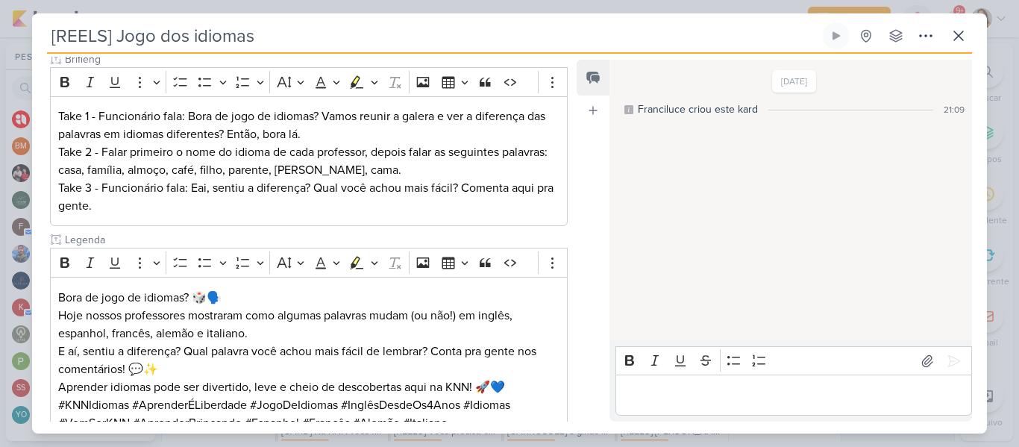
scroll to position [366, 0]
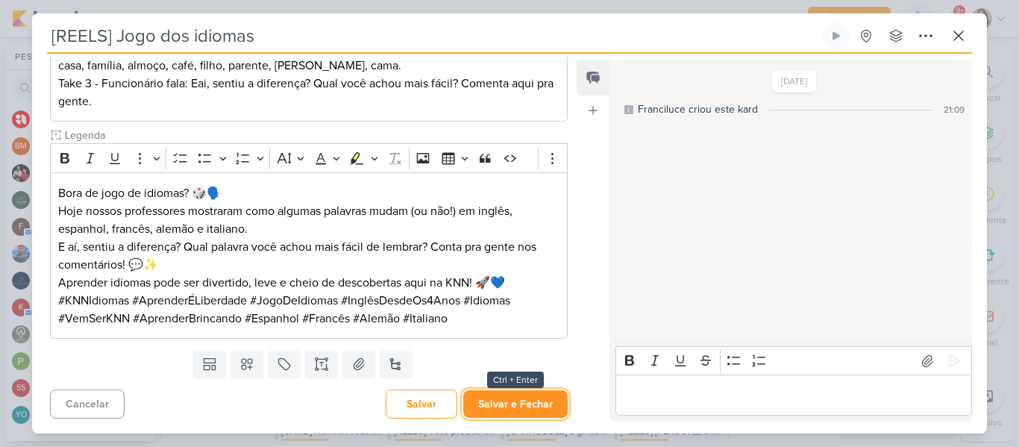
click at [527, 401] on button "Salvar e Fechar" at bounding box center [515, 404] width 104 height 28
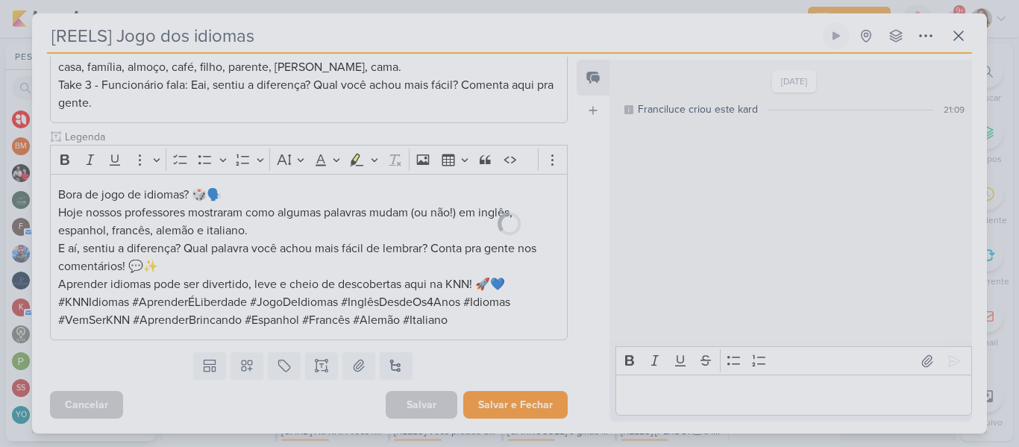
scroll to position [364, 0]
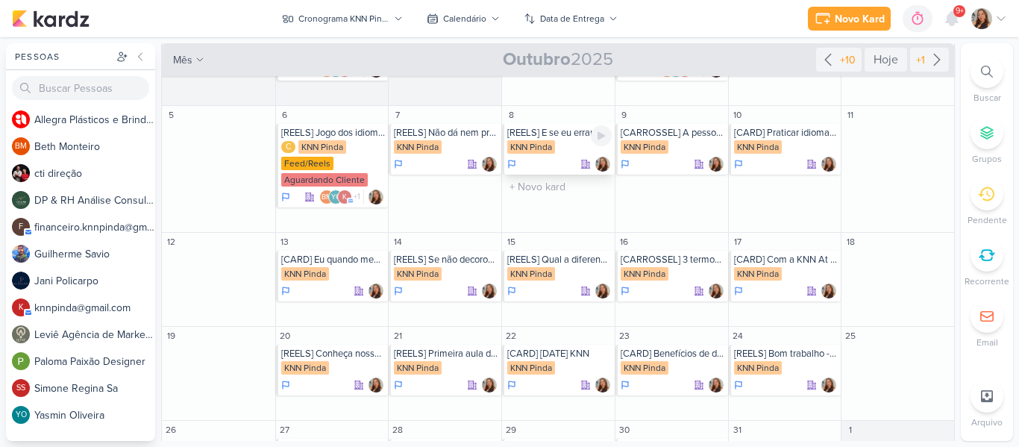
click at [551, 140] on div "KNN Pinda" at bounding box center [531, 146] width 48 height 13
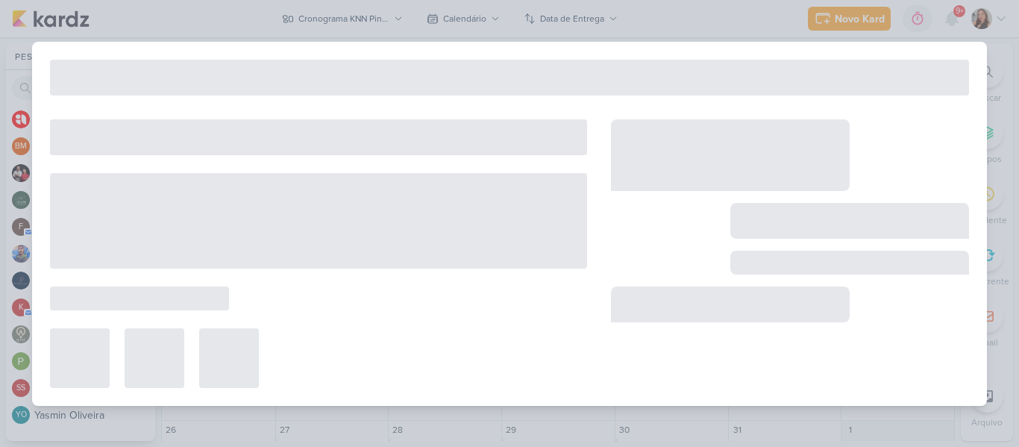
type input "[REELS] E se eu errar a pronuncia?"
type input "8 de outubro de 2025 às 23:59"
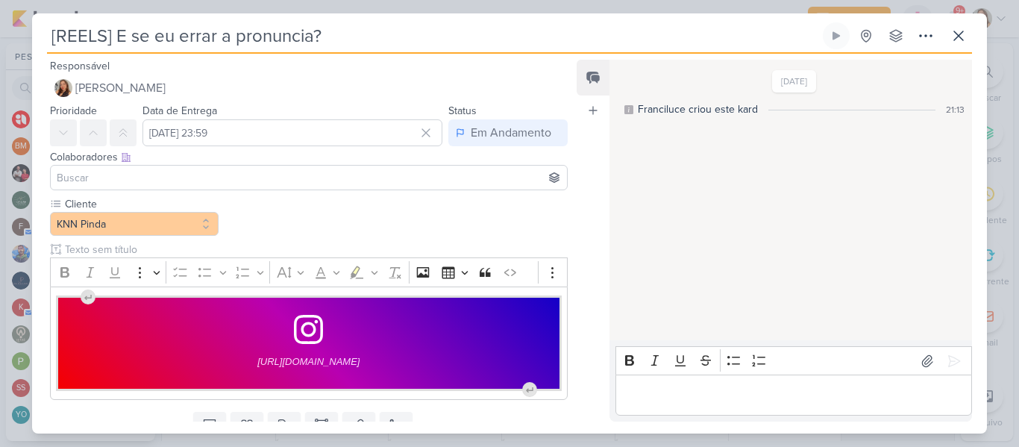
scroll to position [61, 0]
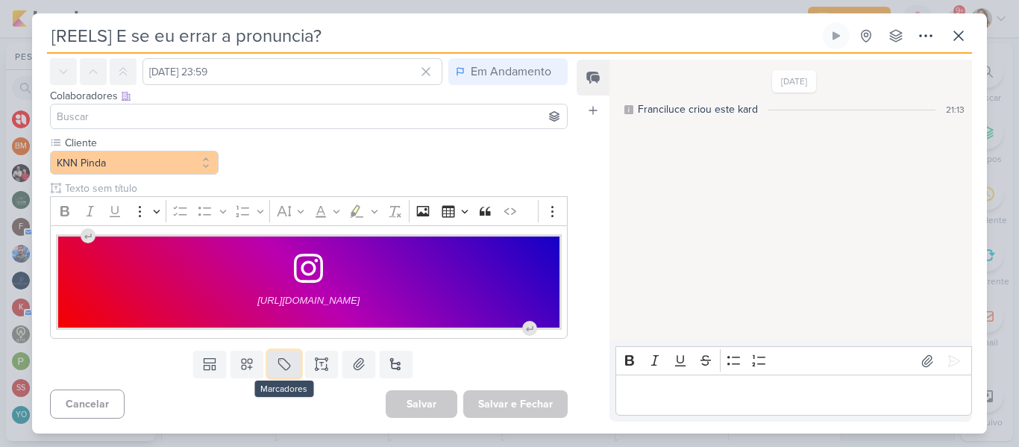
click at [284, 372] on button at bounding box center [284, 364] width 33 height 27
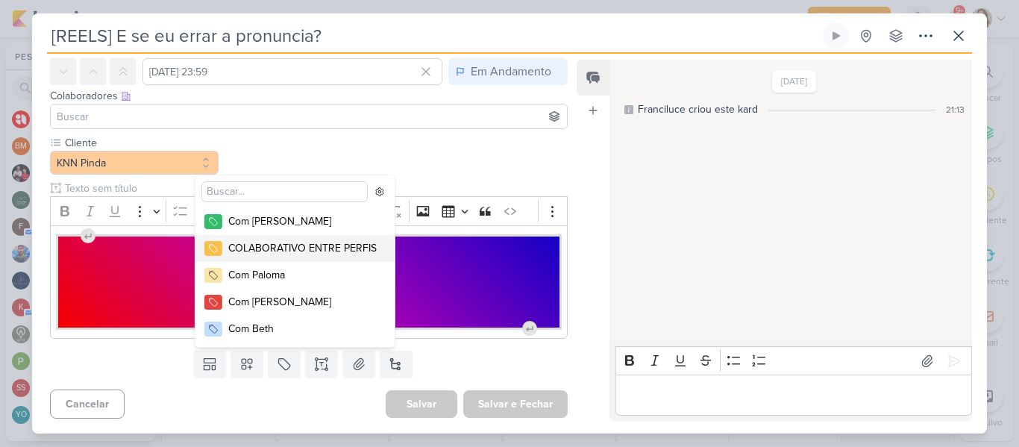
click at [263, 252] on div "COLABORATIVO ENTRE PERFIS" at bounding box center [302, 248] width 148 height 16
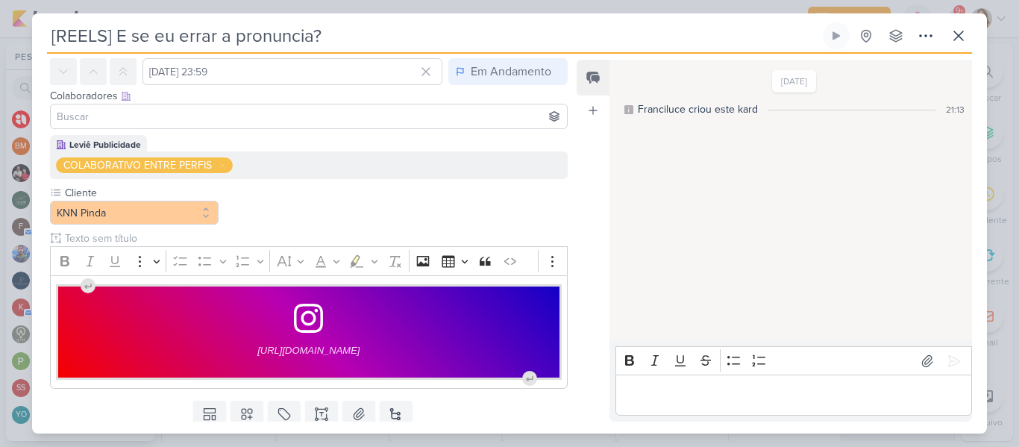
scroll to position [111, 0]
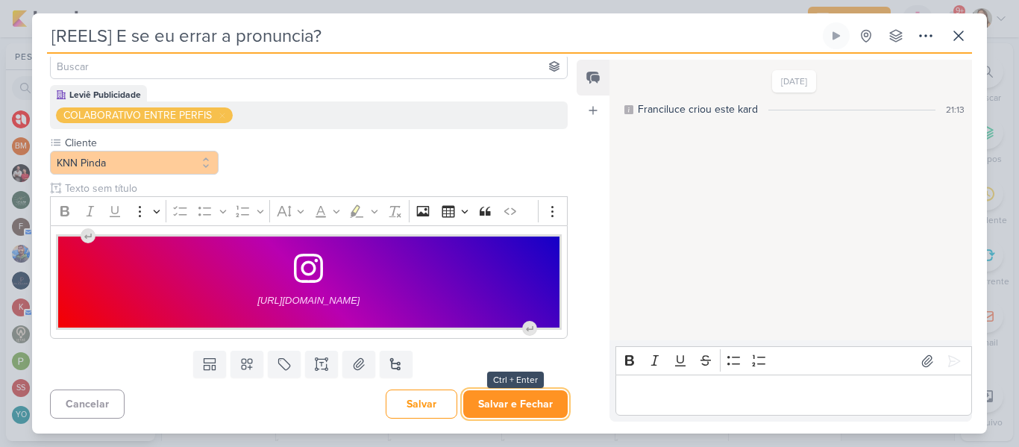
click at [526, 408] on button "Salvar e Fechar" at bounding box center [515, 404] width 104 height 28
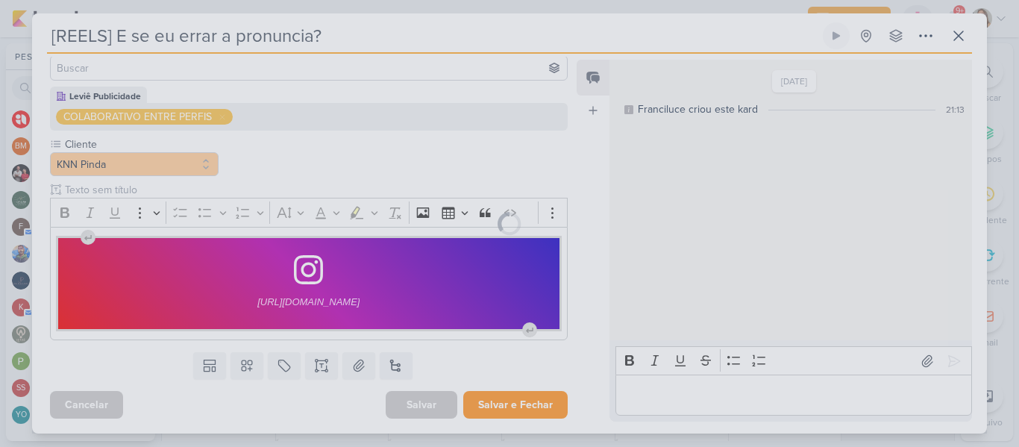
scroll to position [110, 0]
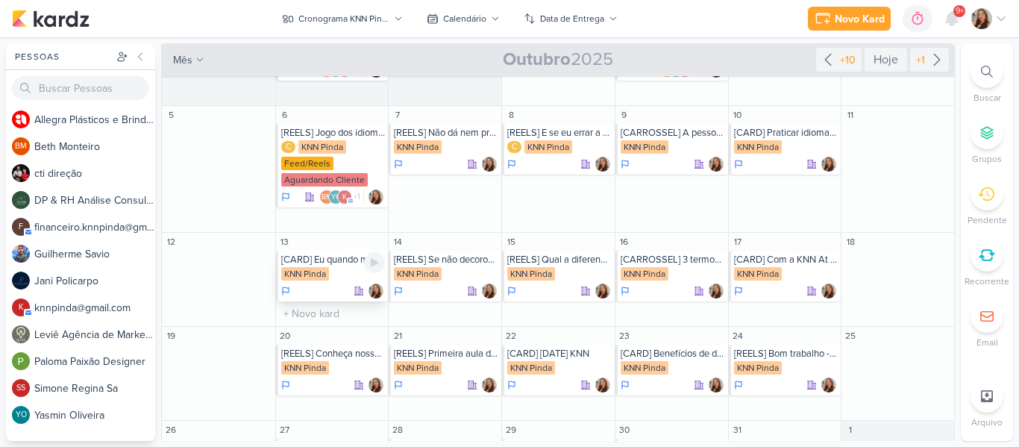
click at [309, 261] on div "[CARD] Eu quando meu professor não quer arredondar minha nota de 4,5 para 8" at bounding box center [333, 260] width 104 height 12
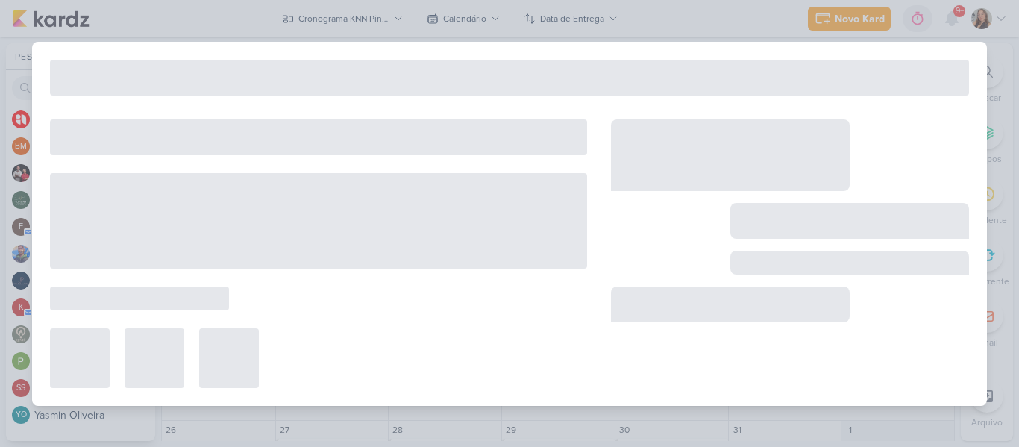
type input "[CARD] Eu quando meu professor não quer arredondar minha nota de 4,5 para 8"
type input "13 de outubro de 2025 às 23:59"
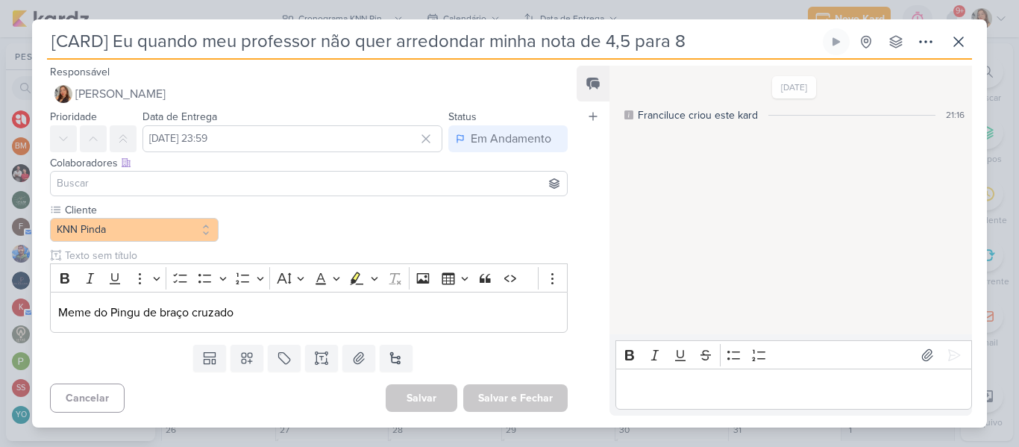
scroll to position [0, 0]
click at [283, 356] on icon at bounding box center [283, 358] width 11 height 11
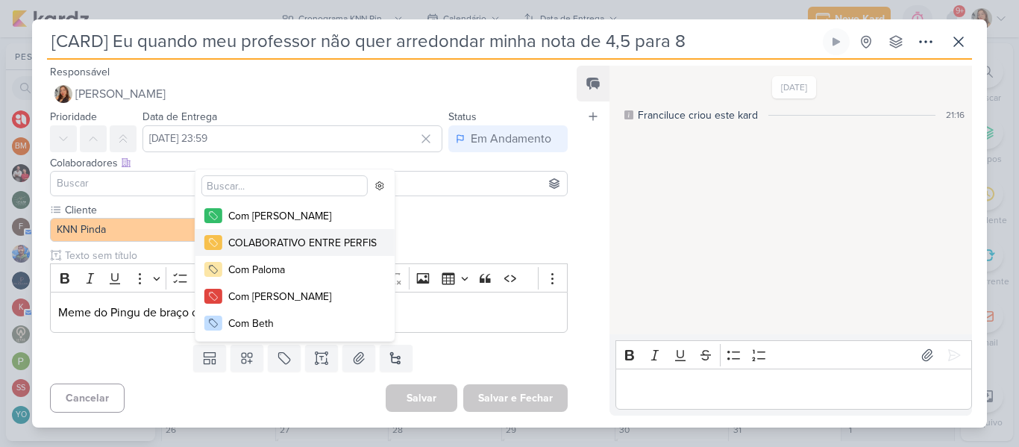
click at [275, 249] on div "COLABORATIVO ENTRE PERFIS" at bounding box center [302, 243] width 148 height 16
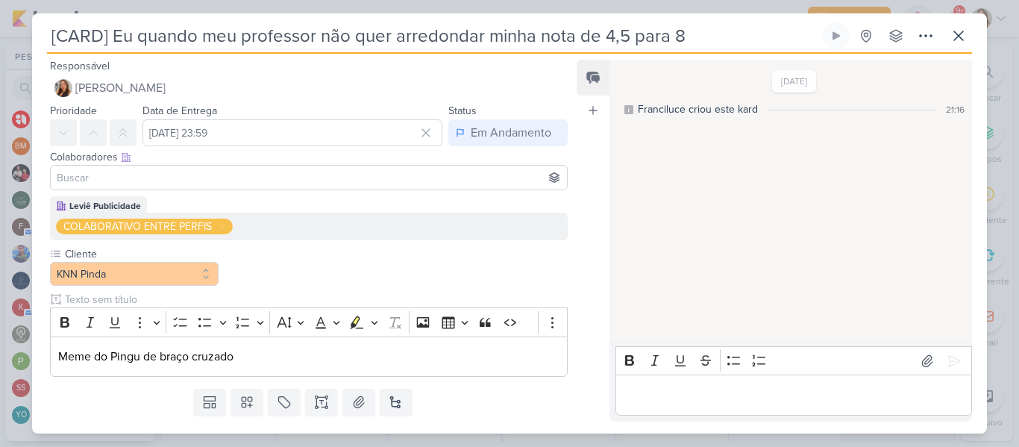
scroll to position [38, 0]
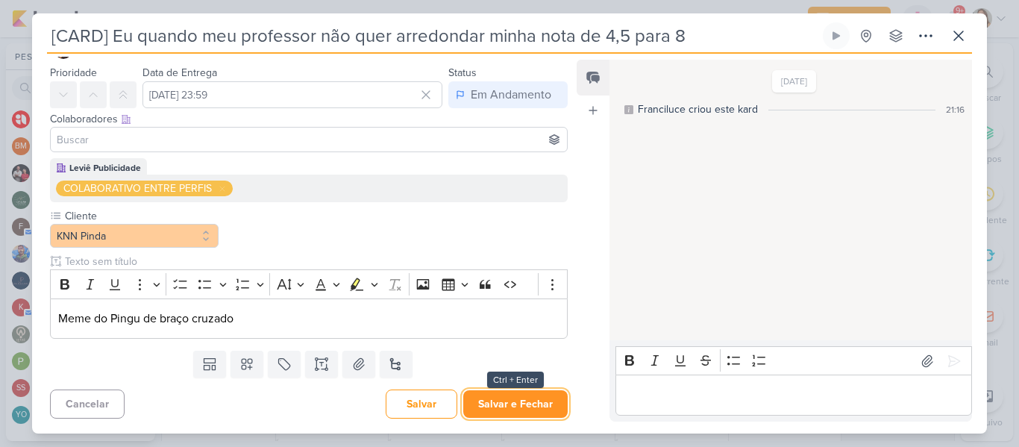
click at [518, 405] on button "Salvar e Fechar" at bounding box center [515, 404] width 104 height 28
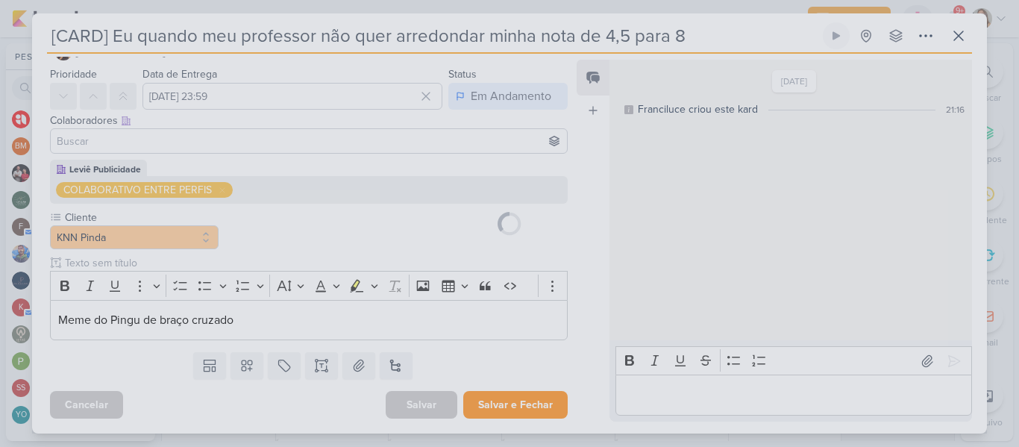
scroll to position [37, 0]
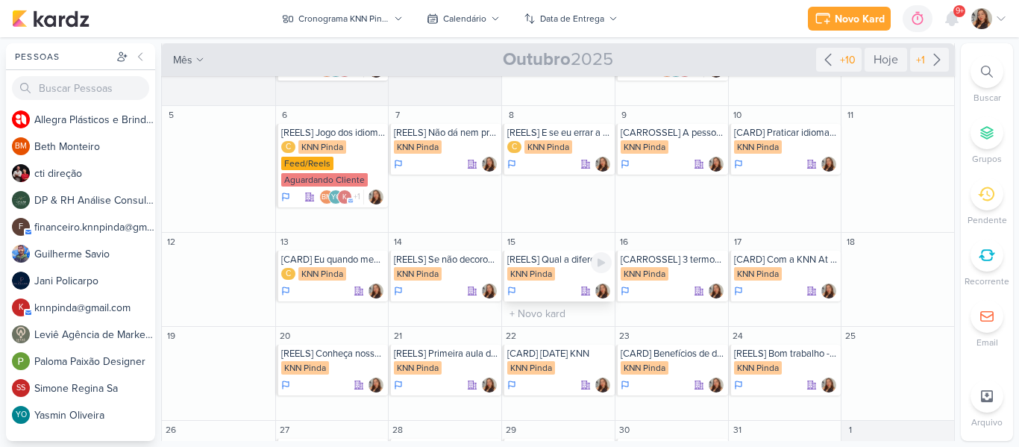
click at [564, 266] on div "[REELS] Qual a diferença de It's e Its? KNN Pinda" at bounding box center [558, 276] width 113 height 51
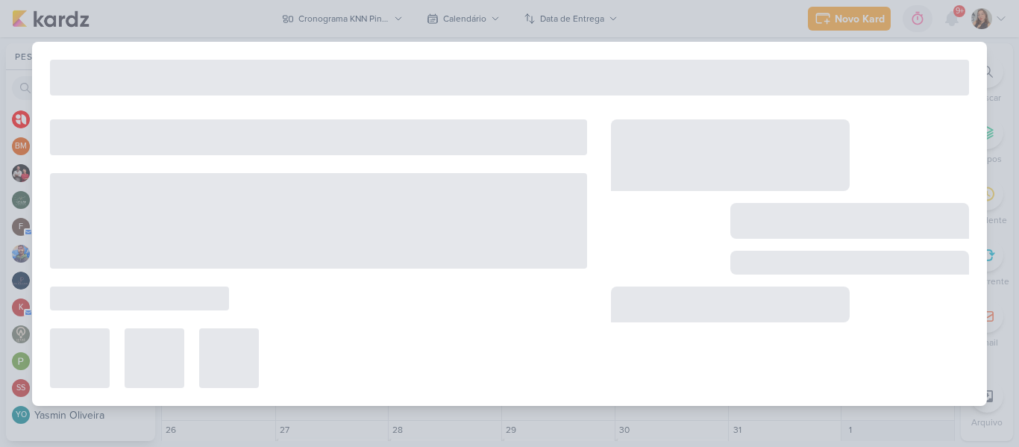
type input "[REELS] Qual a diferença de It's e Its?"
type input "15 de outubro de 2025 às 23:59"
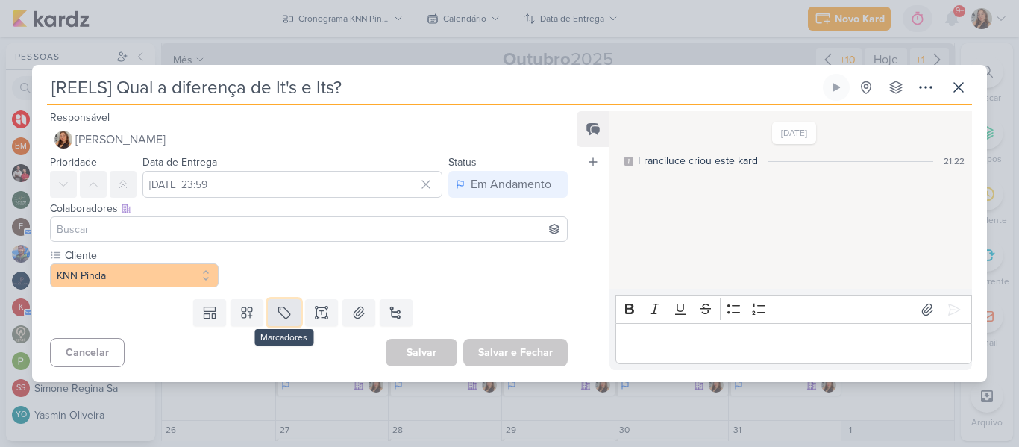
click at [278, 324] on button at bounding box center [284, 312] width 33 height 27
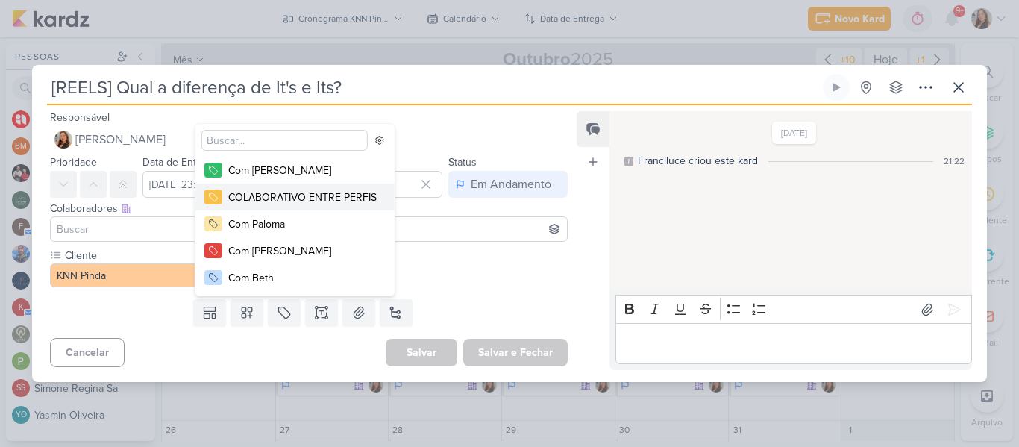
click at [267, 193] on div "COLABORATIVO ENTRE PERFIS" at bounding box center [302, 198] width 148 height 16
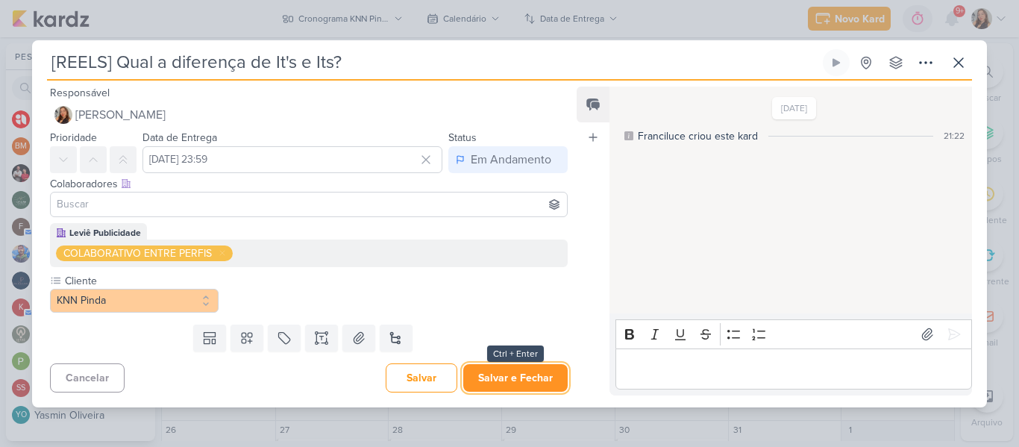
click at [492, 388] on button "Salvar e Fechar" at bounding box center [515, 378] width 104 height 28
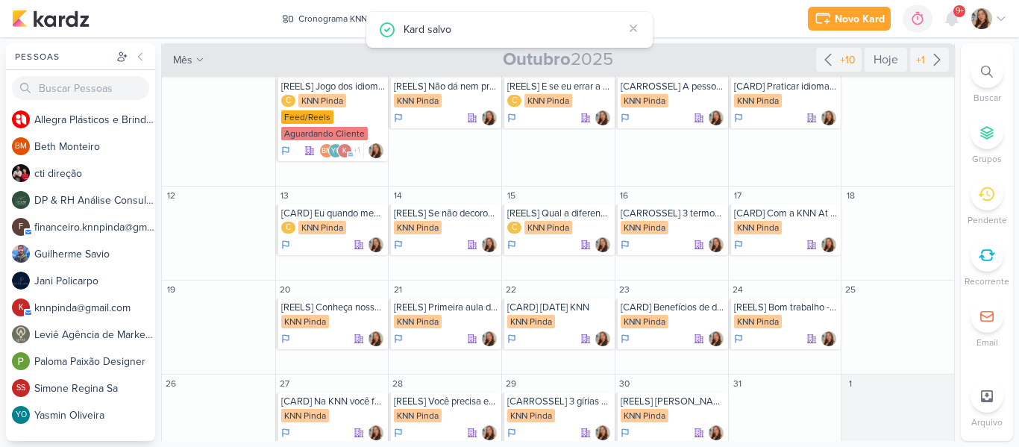
scroll to position [172, 0]
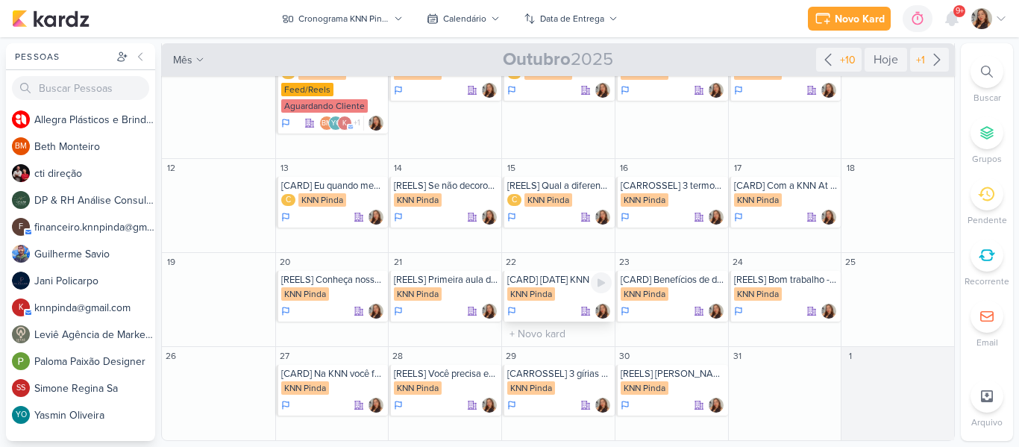
click at [563, 280] on div "[CARD] [DATE] KNN" at bounding box center [559, 280] width 104 height 12
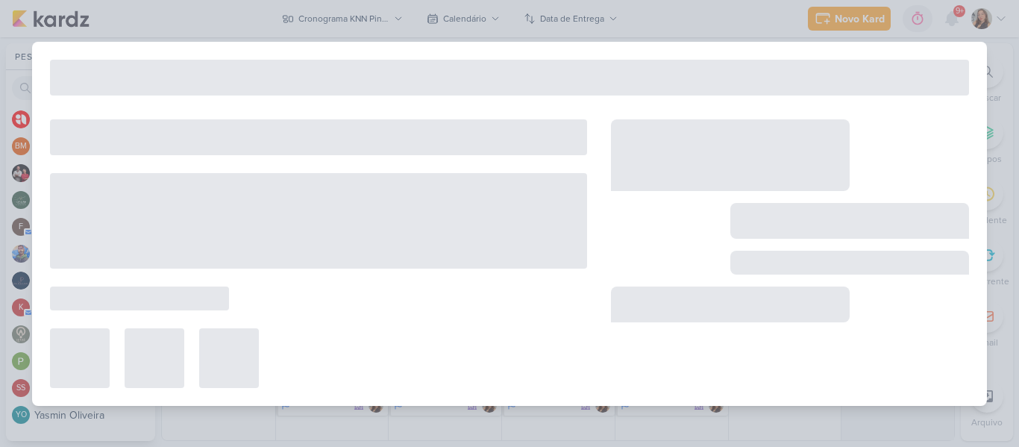
type input "[CARD] [DATE] KNN"
type input "22 de outubro de 2025 às 23:59"
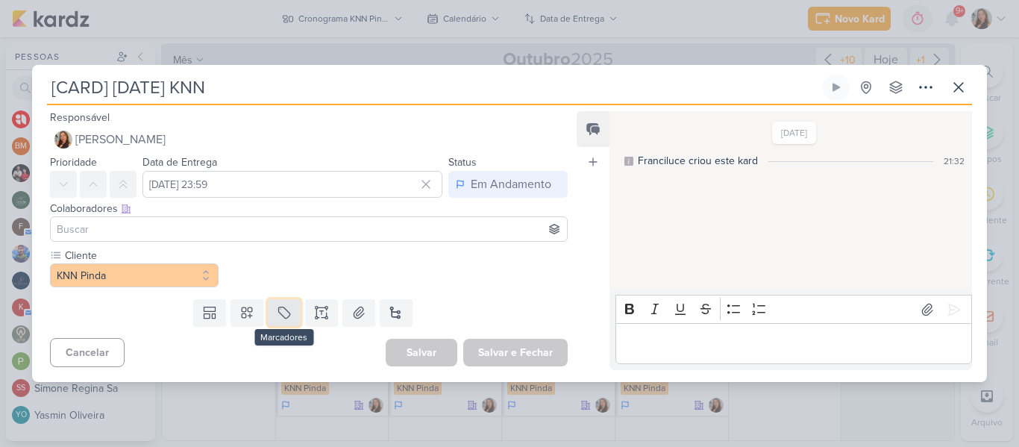
click at [277, 316] on icon at bounding box center [284, 312] width 15 height 15
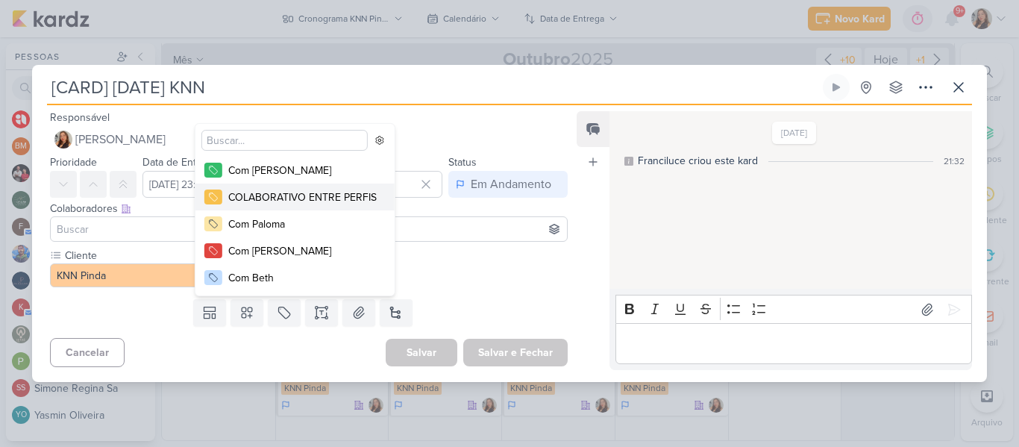
click at [295, 203] on div "COLABORATIVO ENTRE PERFIS" at bounding box center [302, 198] width 148 height 16
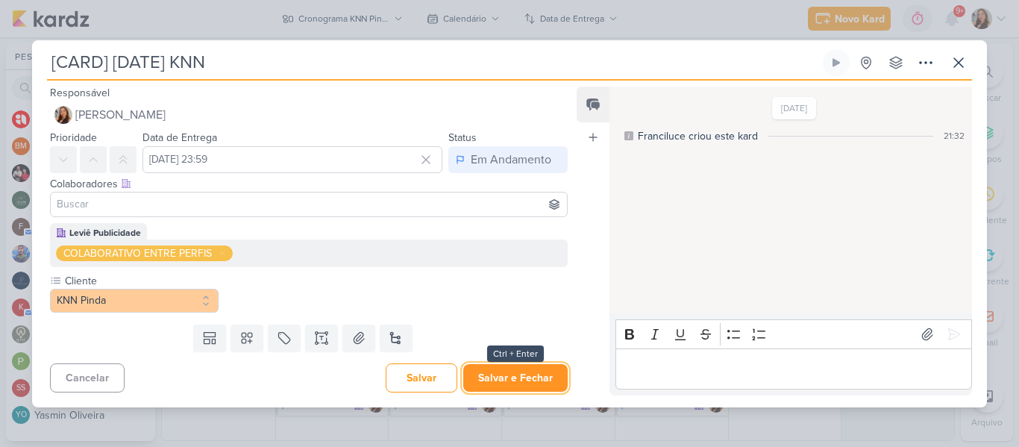
click at [509, 370] on button "Salvar e Fechar" at bounding box center [515, 378] width 104 height 28
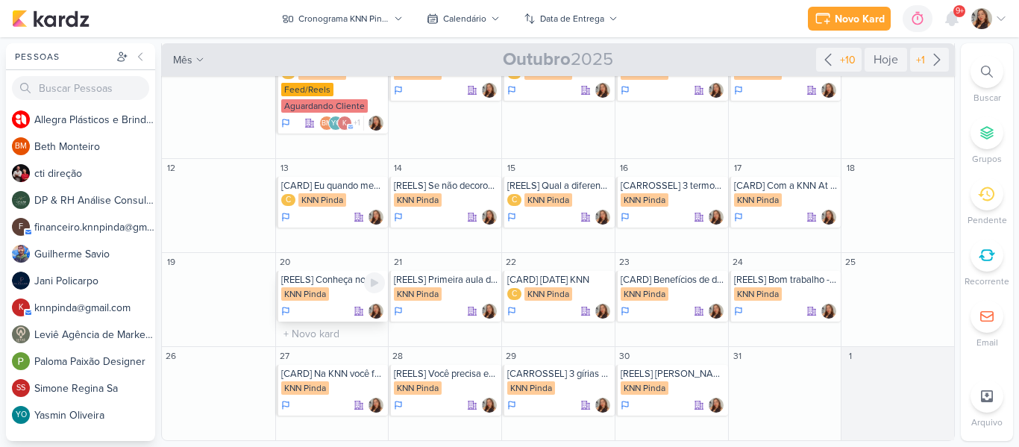
click at [337, 281] on div "[REELS] Conheça nossa empresa" at bounding box center [333, 280] width 104 height 12
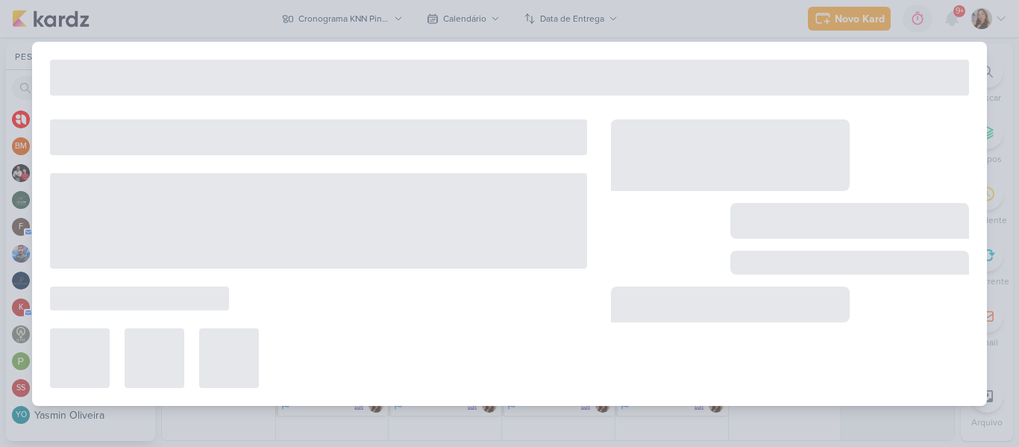
type input "[REELS] Conheça nossa empresa"
type input "20 de outubro de 2025 às 23:59"
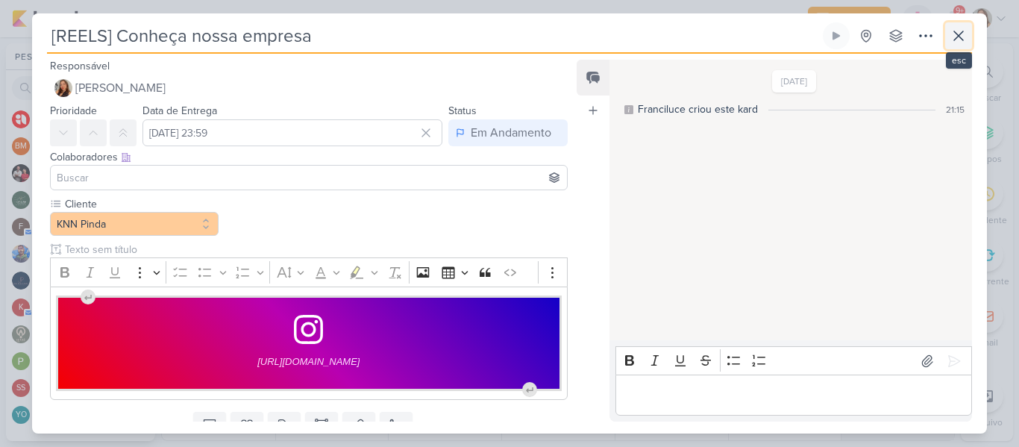
click at [964, 43] on icon at bounding box center [959, 36] width 18 height 18
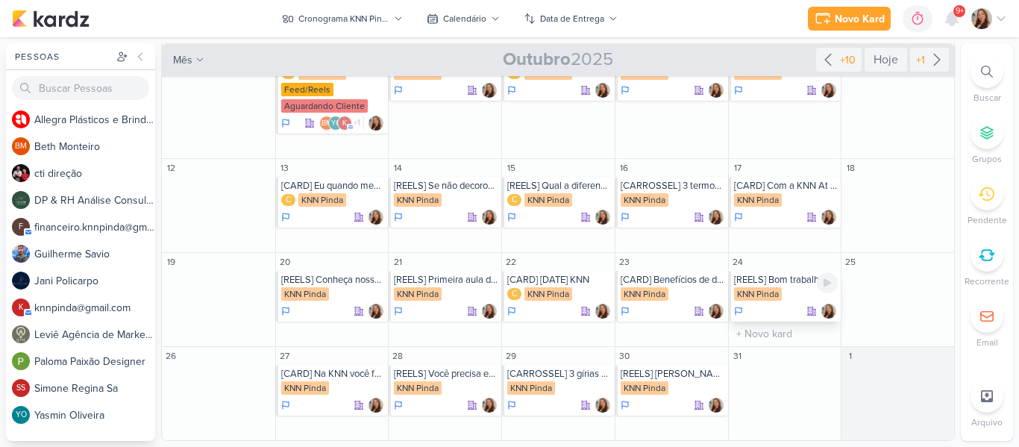
click at [760, 280] on div "[REELS] Bom trabalho - good job" at bounding box center [786, 280] width 104 height 12
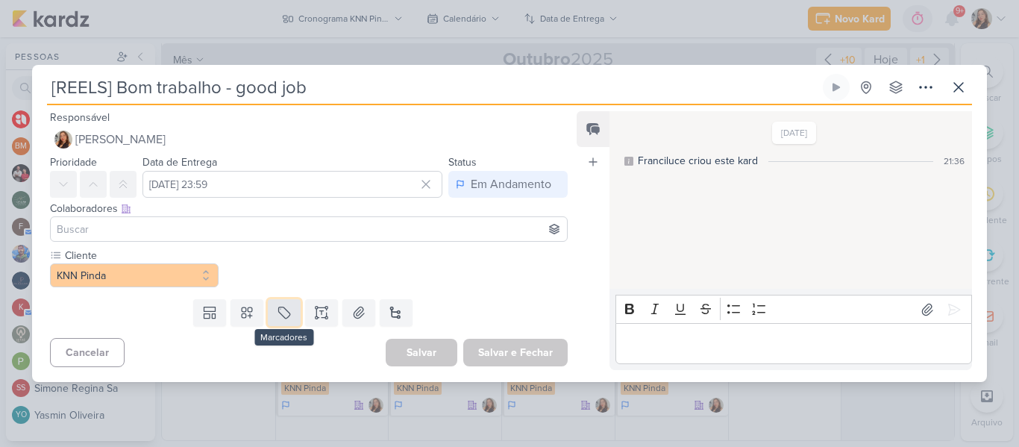
click at [281, 307] on icon at bounding box center [283, 312] width 11 height 11
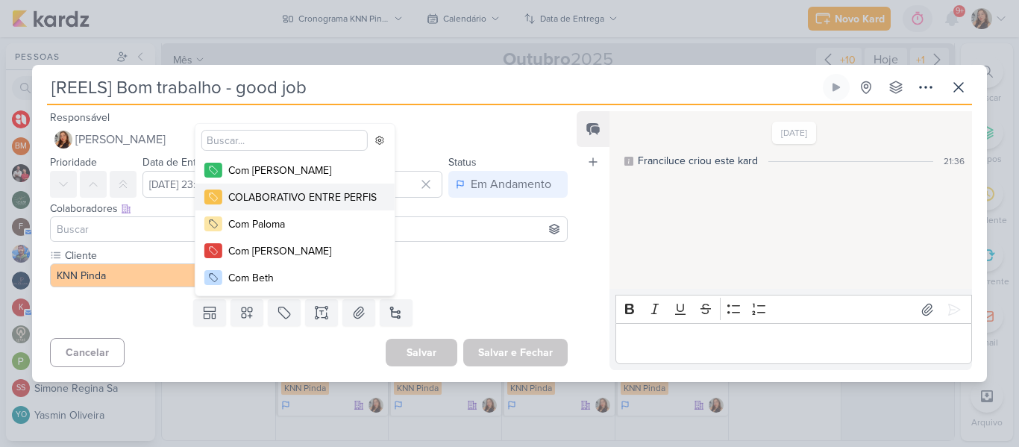
click at [262, 203] on div "COLABORATIVO ENTRE PERFIS" at bounding box center [302, 198] width 148 height 16
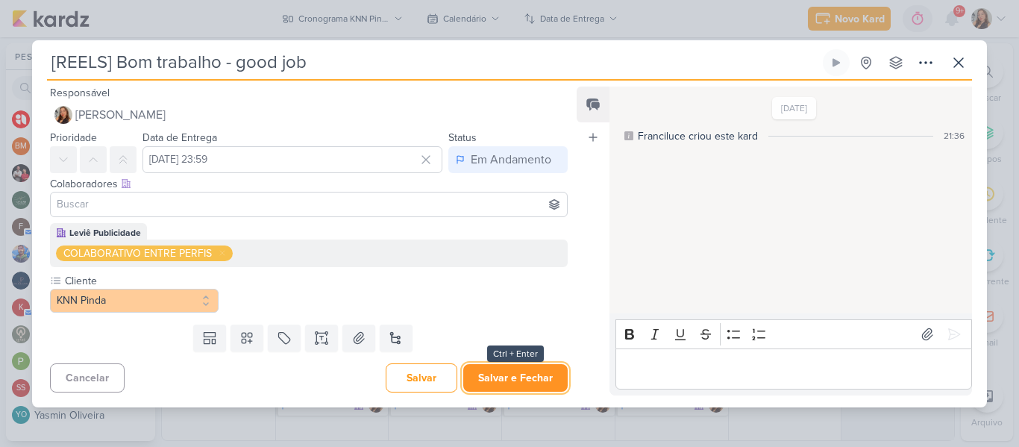
click at [500, 370] on button "Salvar e Fechar" at bounding box center [515, 378] width 104 height 28
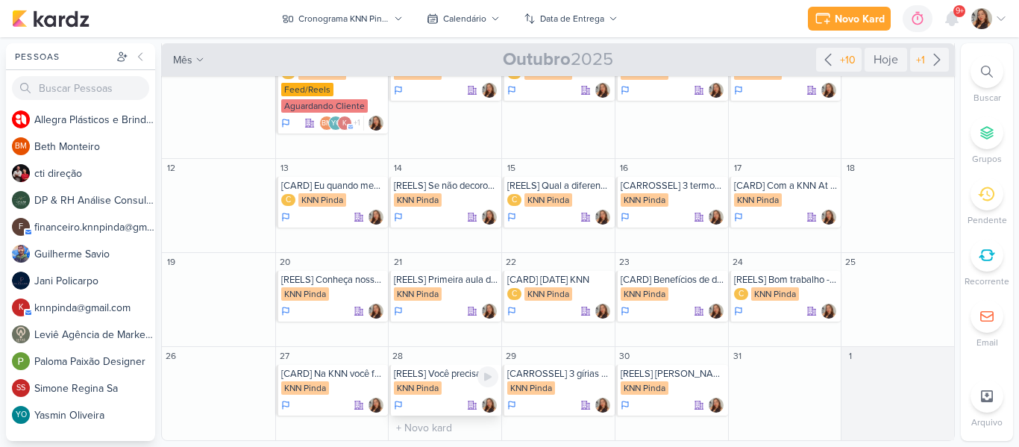
click at [439, 378] on div "[REELS] Você precisa estudar francês igual tabuada" at bounding box center [446, 374] width 104 height 12
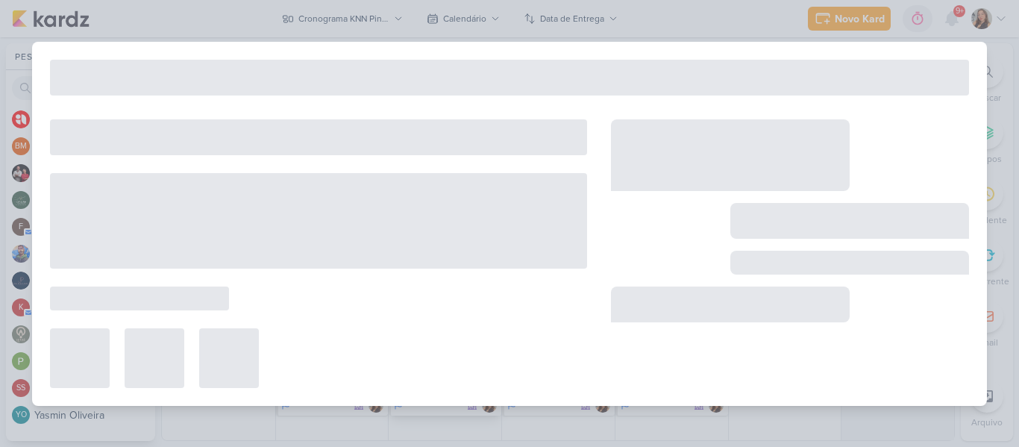
type input "[REELS] Você precisa estudar francês igual tabuada"
type input "28 de outubro de 2025 às 23:59"
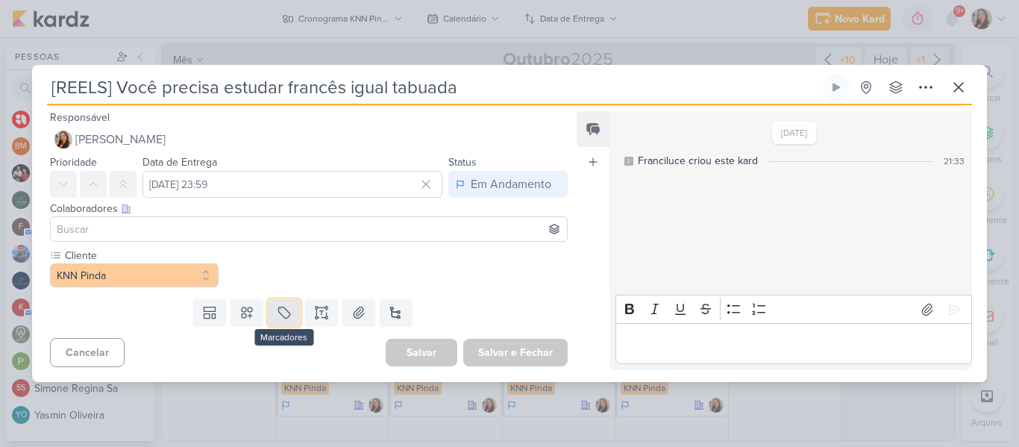
click at [286, 323] on button at bounding box center [284, 312] width 33 height 27
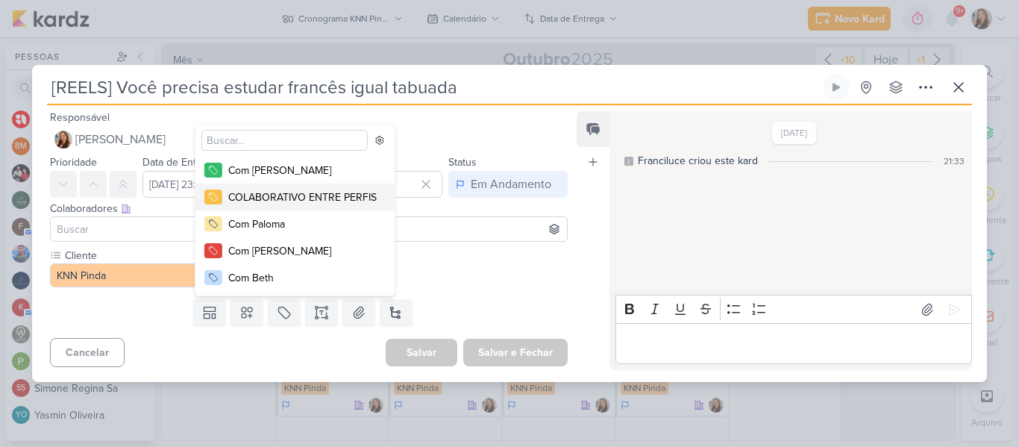
click at [278, 203] on div "COLABORATIVO ENTRE PERFIS" at bounding box center [302, 198] width 148 height 16
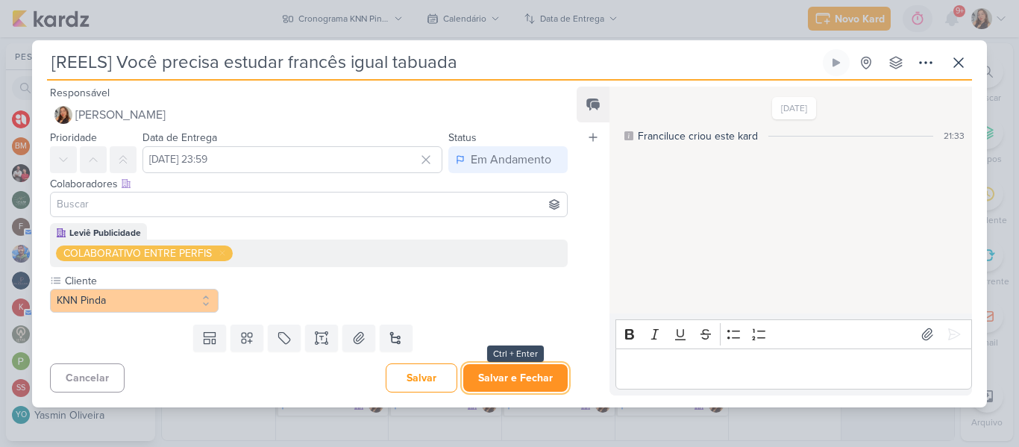
click at [513, 376] on button "Salvar e Fechar" at bounding box center [515, 378] width 104 height 28
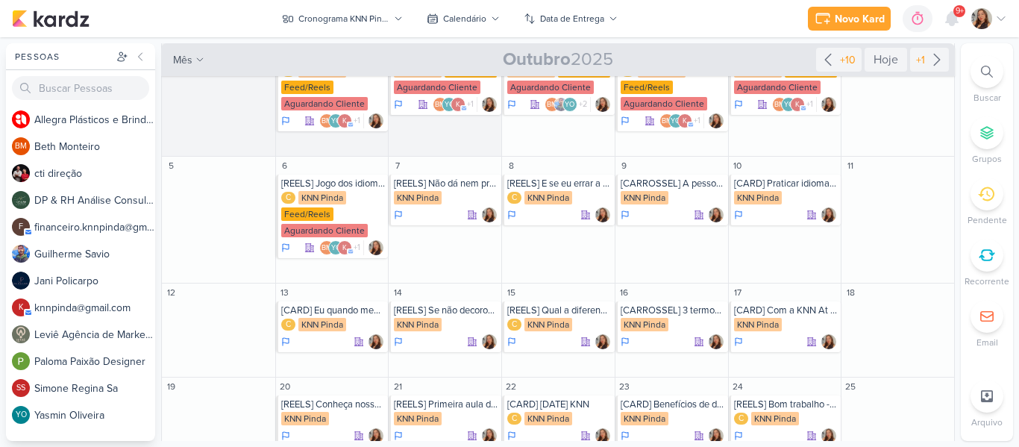
scroll to position [43, 0]
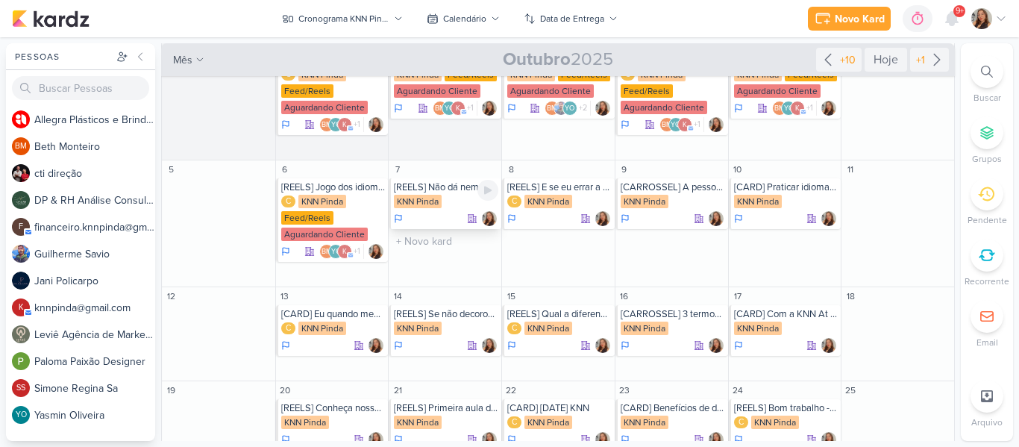
click at [439, 198] on div "KNN Pinda" at bounding box center [418, 201] width 48 height 13
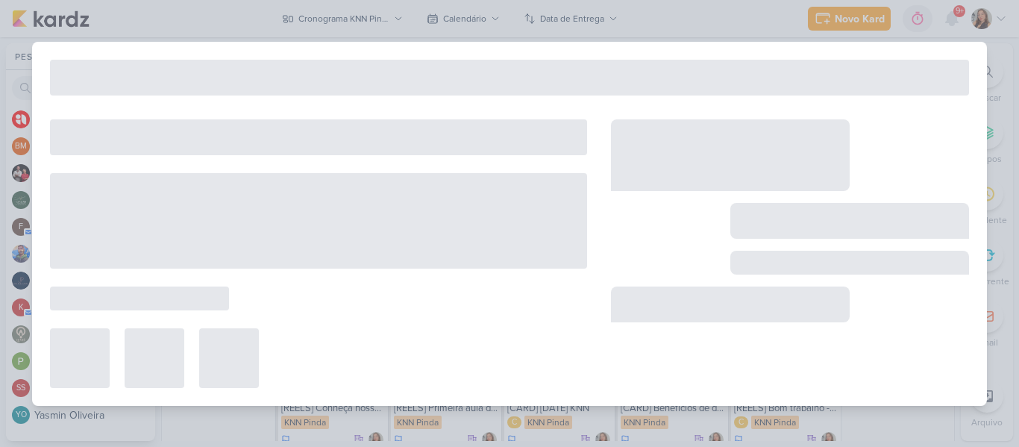
type input "[REELS] Não dá nem pra notar nosso comercial aqui"
type input "7 de outubro de 2025 às 23:59"
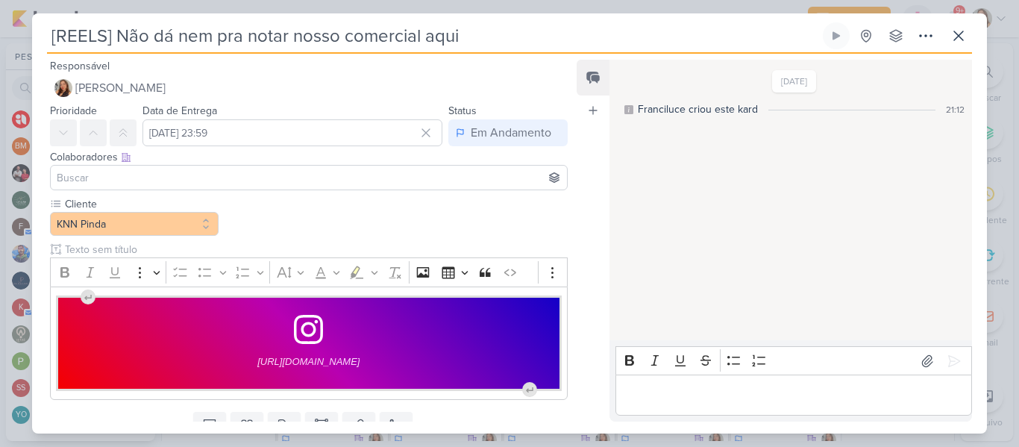
click at [401, 181] on input at bounding box center [309, 178] width 510 height 18
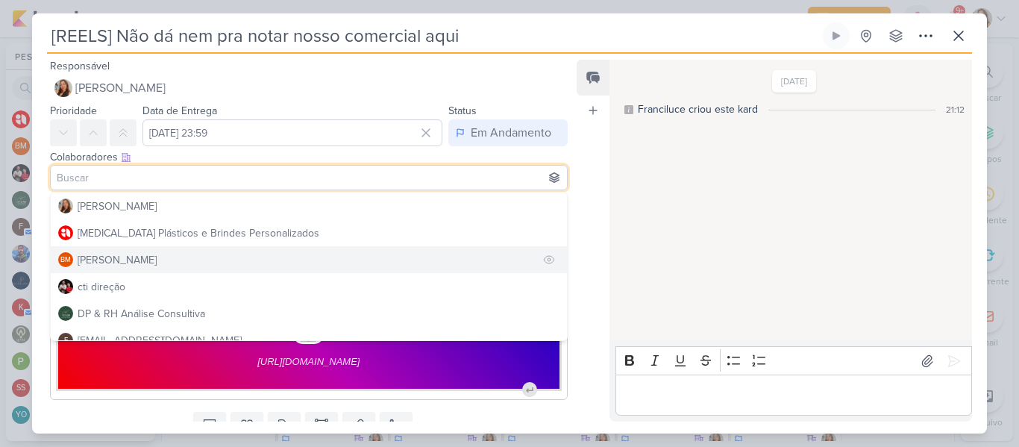
click at [342, 272] on button "BM [GEOGRAPHIC_DATA]" at bounding box center [309, 259] width 516 height 27
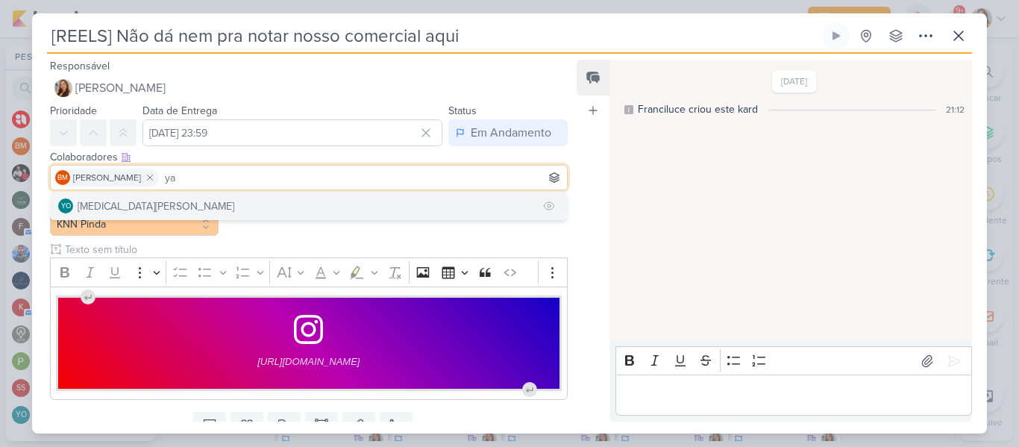
type input "ya"
click at [240, 206] on button "YO [MEDICAL_DATA][PERSON_NAME]" at bounding box center [309, 206] width 516 height 27
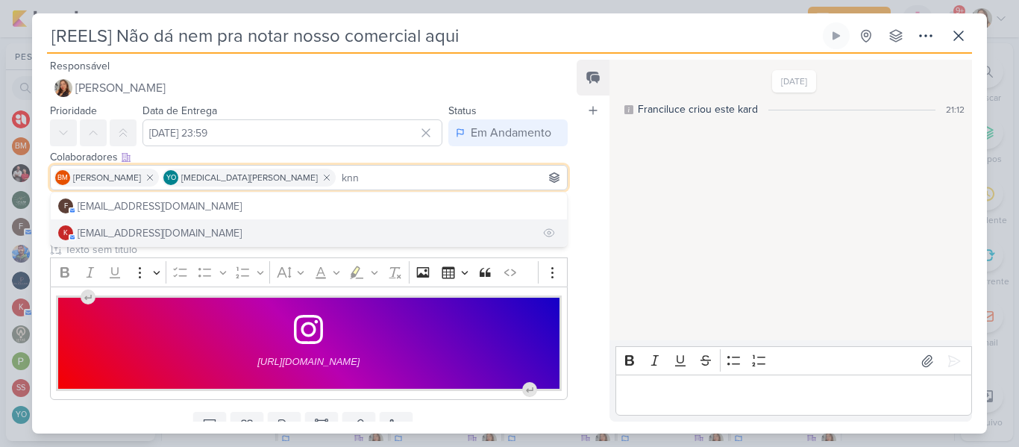
type input "knn"
click at [237, 235] on button "k [EMAIL_ADDRESS][DOMAIN_NAME]" at bounding box center [309, 232] width 516 height 27
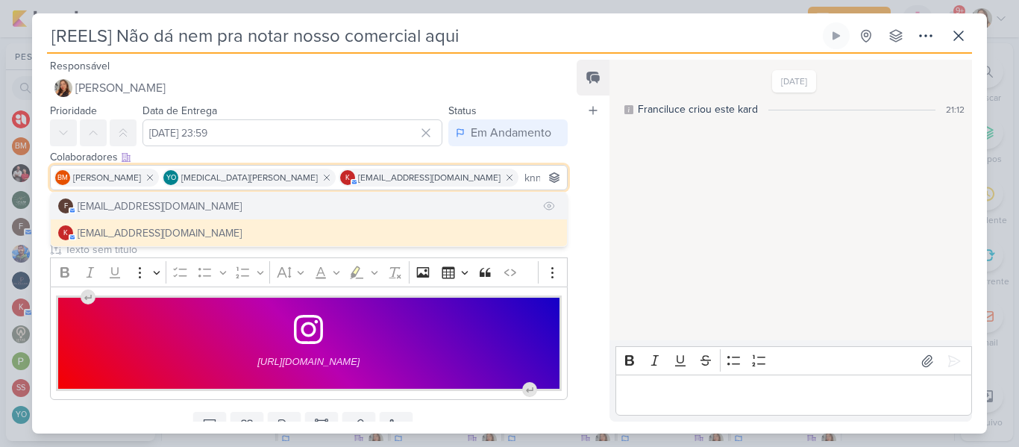
type input "knn"
click at [199, 205] on div "[EMAIL_ADDRESS][DOMAIN_NAME]" at bounding box center [160, 206] width 164 height 16
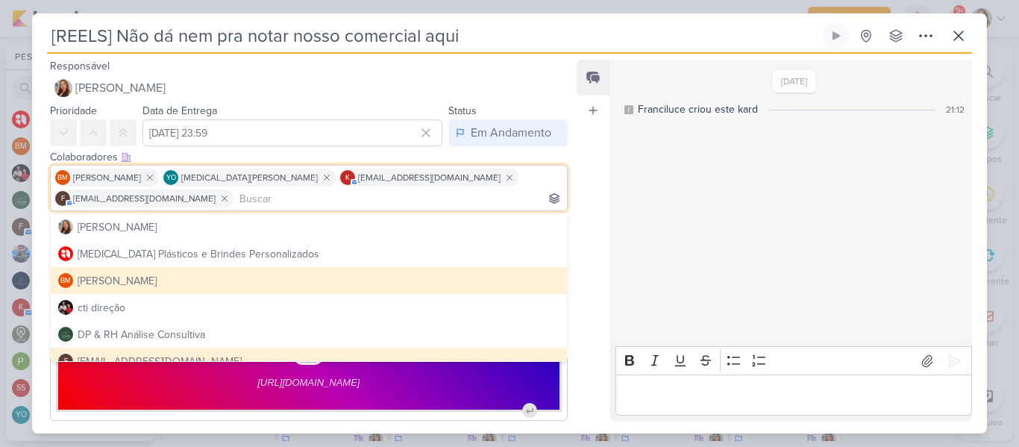
click at [581, 211] on div "Feed Atrelar email Solte o email para atrelar ao kard" at bounding box center [593, 241] width 33 height 362
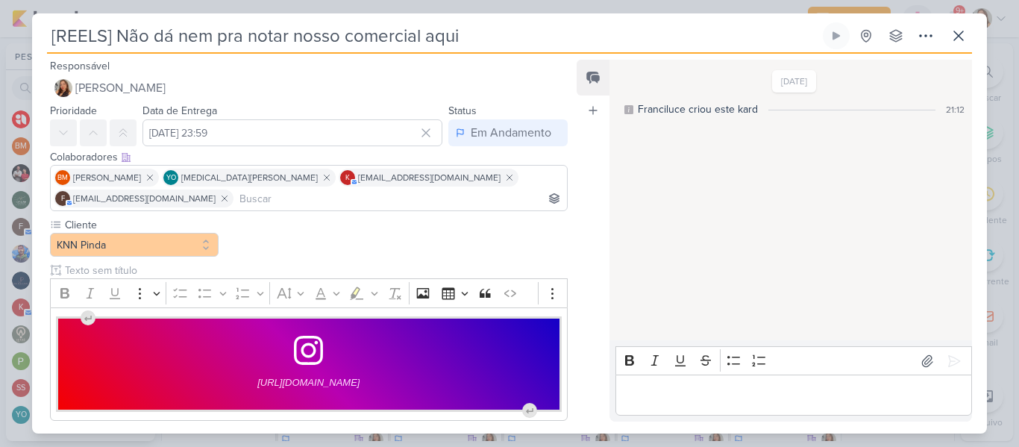
scroll to position [82, 0]
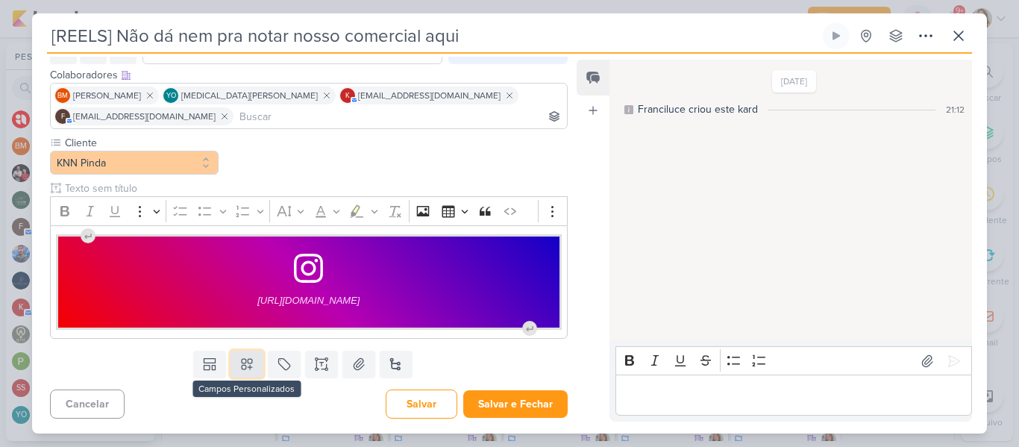
click at [251, 362] on icon at bounding box center [247, 364] width 15 height 15
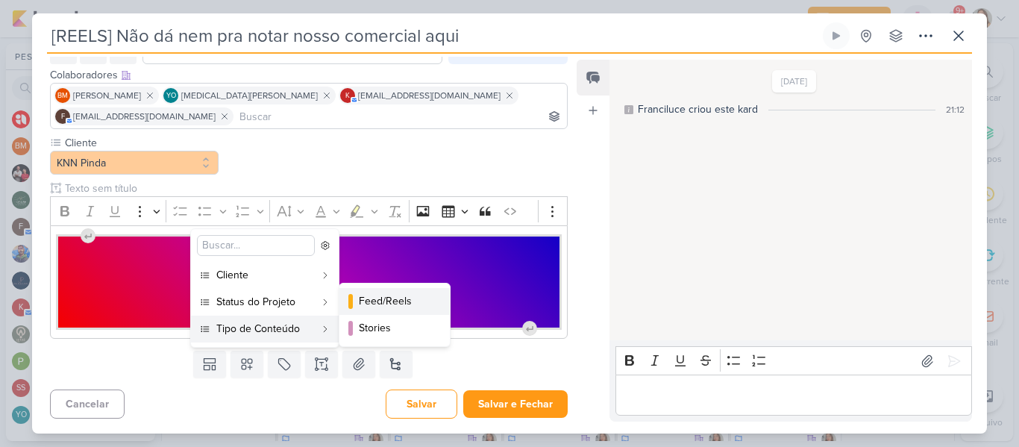
click at [366, 306] on div "Feed/Reels" at bounding box center [395, 301] width 73 height 16
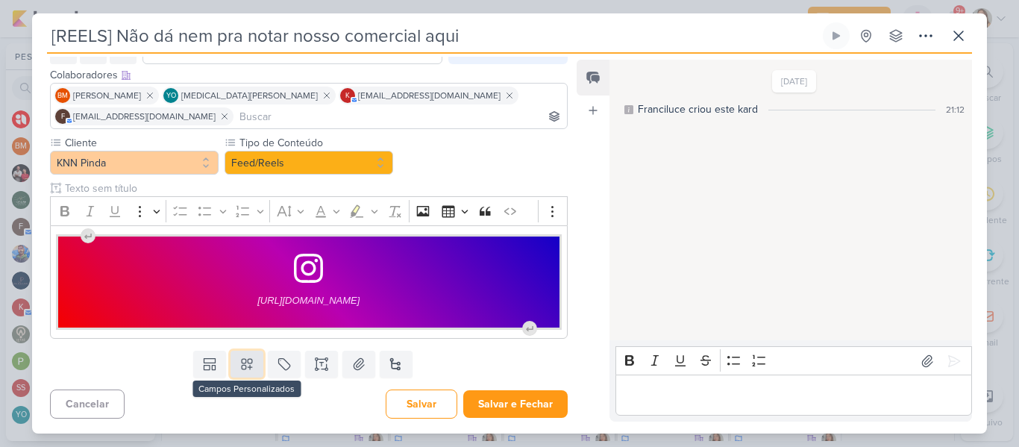
click at [247, 359] on icon at bounding box center [247, 364] width 10 height 10
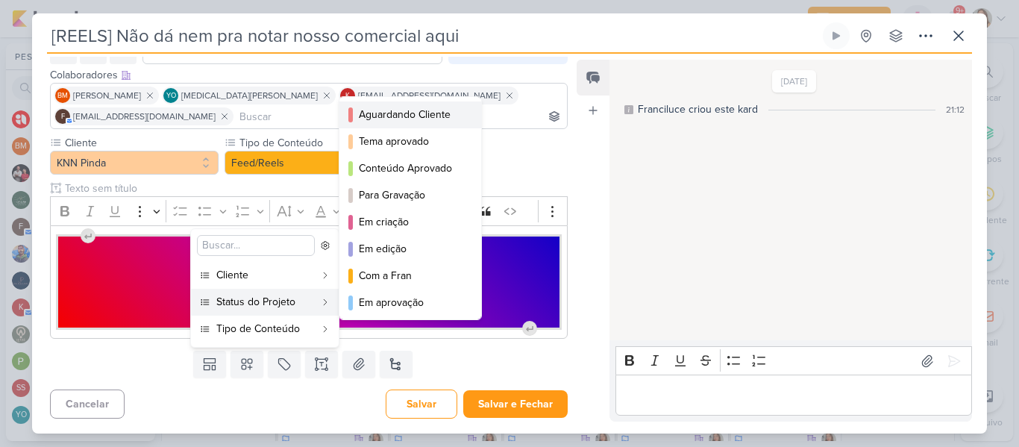
click at [410, 116] on div "Aguardando Cliente" at bounding box center [411, 115] width 104 height 16
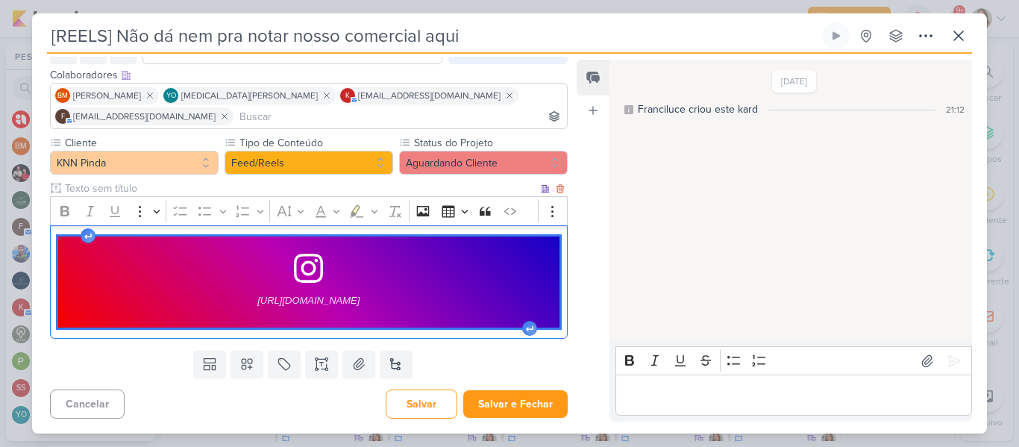
click at [416, 284] on div "https://www.instagram.com/p/DIcPhY-xmG3/?hl=pt-br" at bounding box center [308, 282] width 501 height 90
click at [360, 304] on span "https://www.instagram.com/p/DIcPhY-xmG3/?hl=pt-br" at bounding box center [308, 301] width 102 height 18
click at [466, 234] on div "https://www.instagram.com/p/DIcPhY-xmG3/?hl=pt-br media widget. Press Enter to …" at bounding box center [309, 281] width 518 height 113
click at [52, 276] on div "https://www.instagram.com/p/DIcPhY-xmG3/?hl=pt-br media widget. Press Enter to …" at bounding box center [309, 281] width 518 height 113
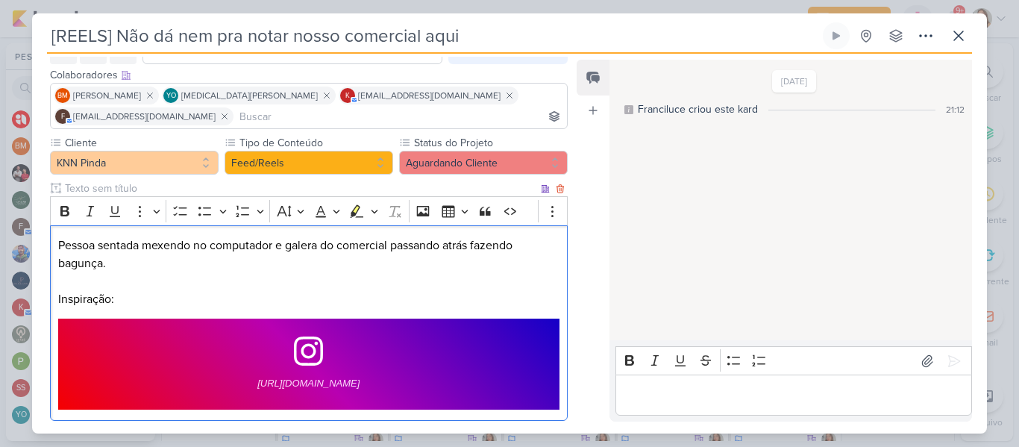
click at [142, 255] on p "Pessoa sentada mexendo no computador e galera do comercial passando atrás fazen…" at bounding box center [308, 255] width 501 height 36
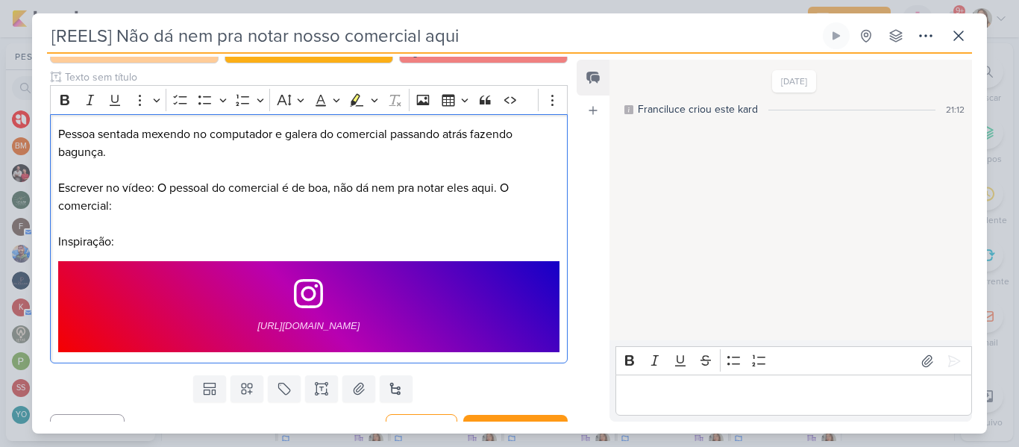
scroll to position [201, 0]
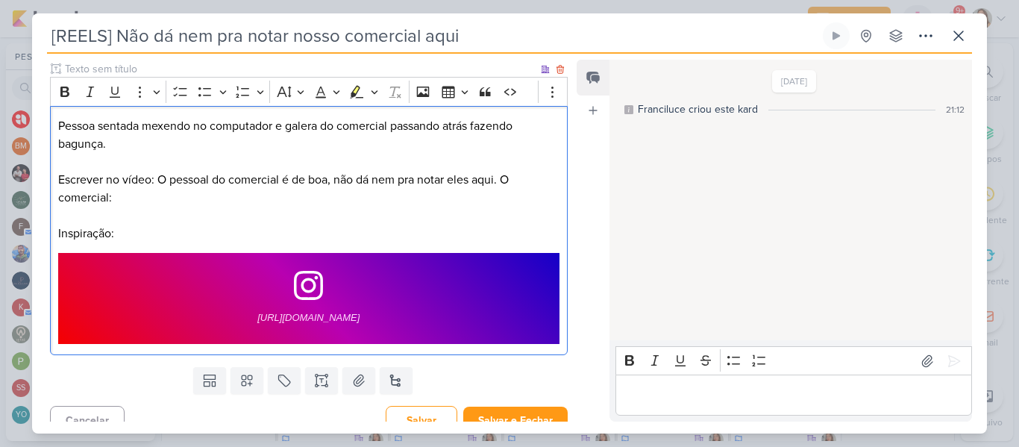
click at [58, 180] on p "Escrever no vídeo: O pessoal do comercial é de boa, não dá nem pra notar eles a…" at bounding box center [308, 189] width 501 height 36
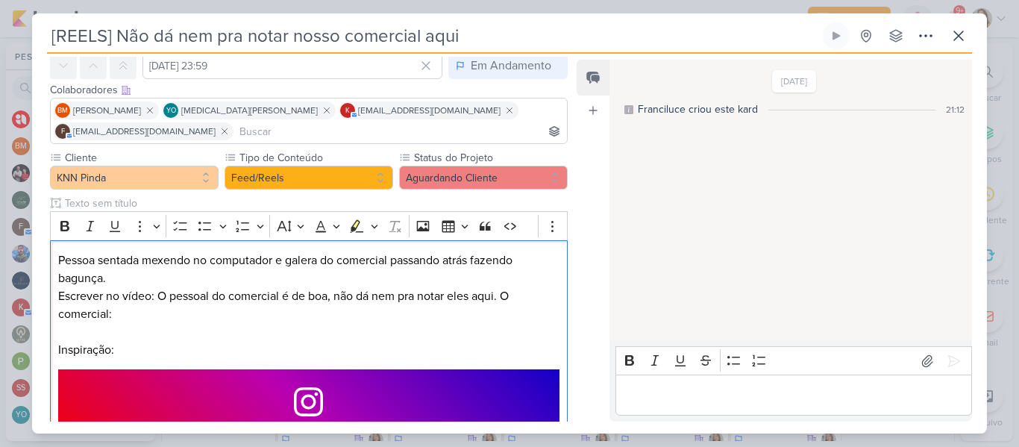
scroll to position [66, 0]
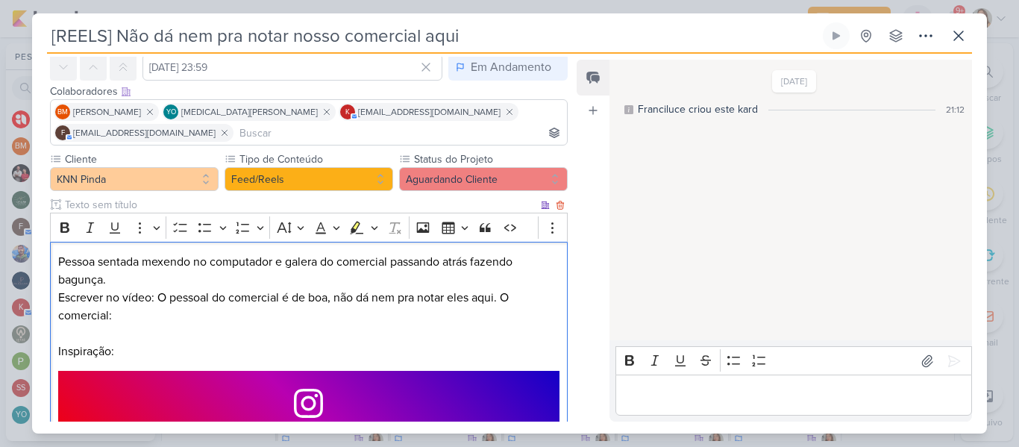
click at [380, 207] on input "text" at bounding box center [300, 205] width 476 height 16
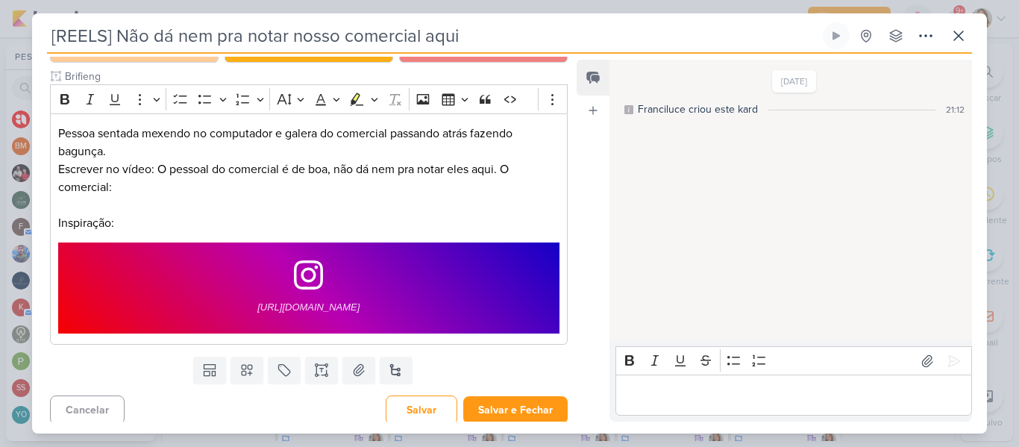
scroll to position [200, 0]
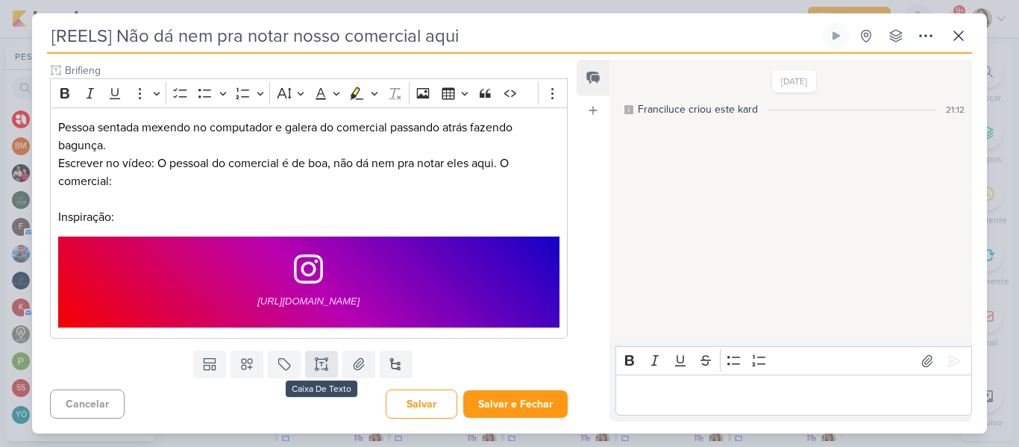
type input "Brifieng"
click at [312, 356] on button at bounding box center [321, 364] width 33 height 27
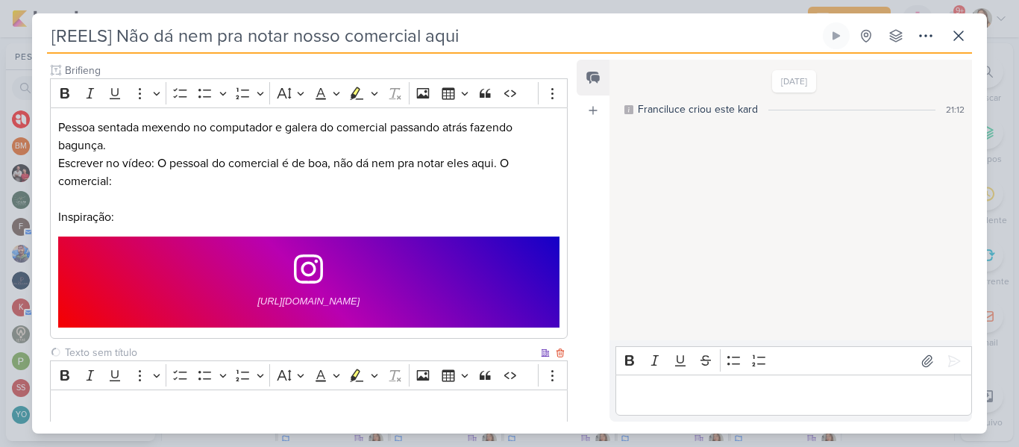
click at [180, 346] on input "text" at bounding box center [300, 353] width 476 height 16
type input "Legenda"
click at [174, 404] on p "Editor editing area: main" at bounding box center [308, 410] width 501 height 18
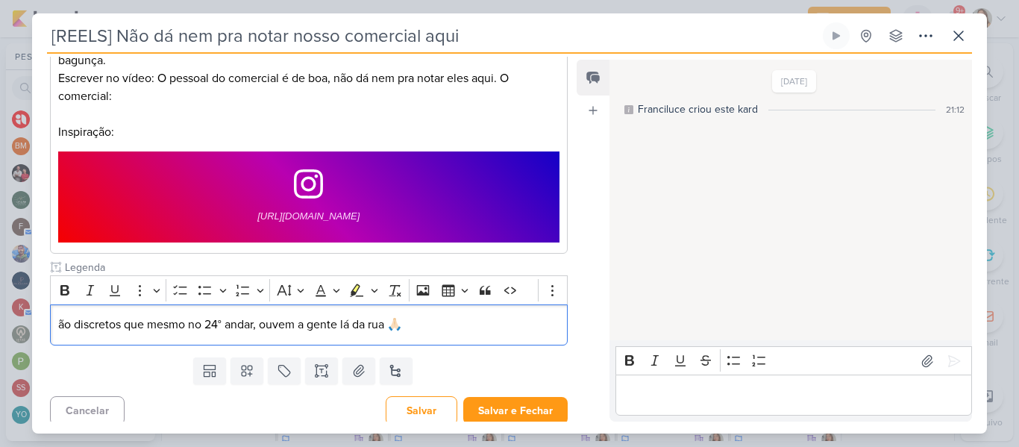
scroll to position [292, 0]
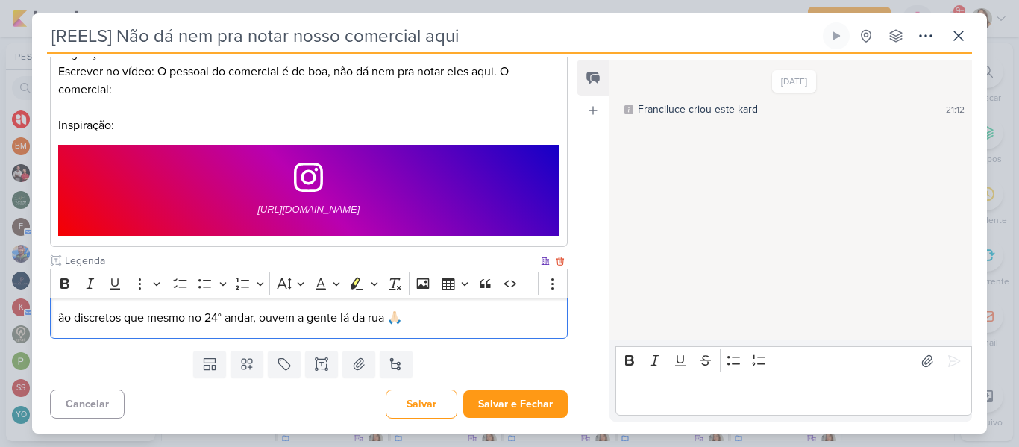
click at [57, 317] on div "ão discretos que mesmo no 24° andar, ouvem a gente lá da rua 🙏🏻" at bounding box center [309, 318] width 518 height 41
click at [154, 319] on span "Tão discretos que mesmo no 24° andar, ouvem a gente lá da rua 🙏🏻" at bounding box center [232, 317] width 349 height 15
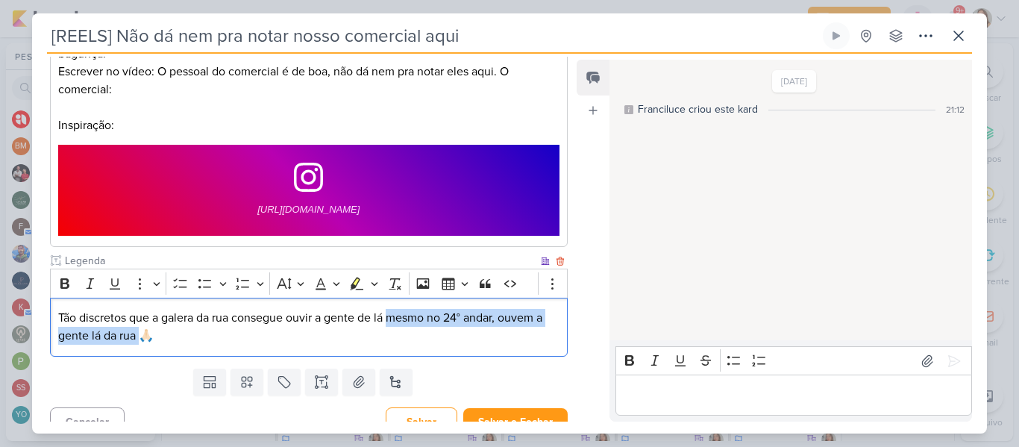
drag, startPoint x: 392, startPoint y: 317, endPoint x: 138, endPoint y: 348, distance: 256.4
click at [138, 348] on div "Tão discretos que a galera da rua consegue ouvir a gente de lá mesmo no 24° and…" at bounding box center [309, 327] width 518 height 59
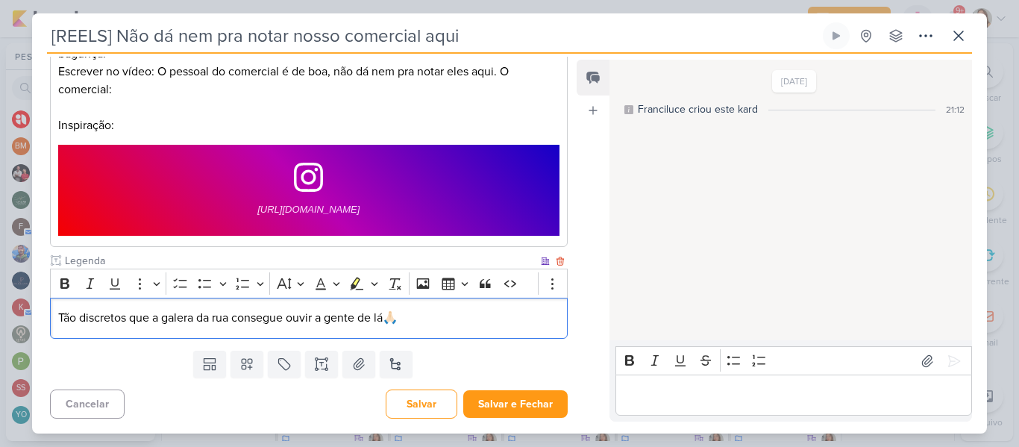
drag, startPoint x: 57, startPoint y: 316, endPoint x: 422, endPoint y: 310, distance: 364.2
click at [422, 310] on p "Tão discretos que a galera da rua consegue ouvir a gente de lá🙏🏻" at bounding box center [308, 318] width 501 height 18
copy span "Tão discretos que a galera da rua consegue ouvir a gente de lá🙏🏻"
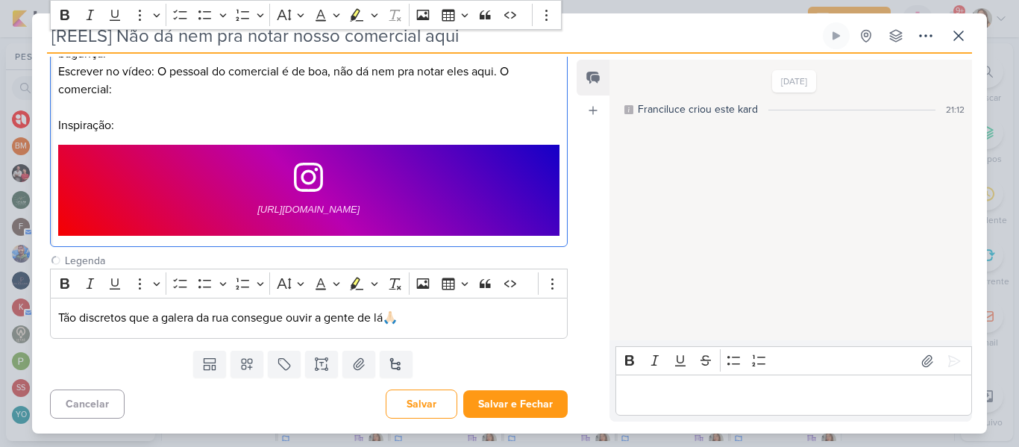
click at [148, 84] on p "Escrever no vídeo: O pessoal do comercial é de boa, não dá nem pra notar eles a…" at bounding box center [308, 81] width 501 height 36
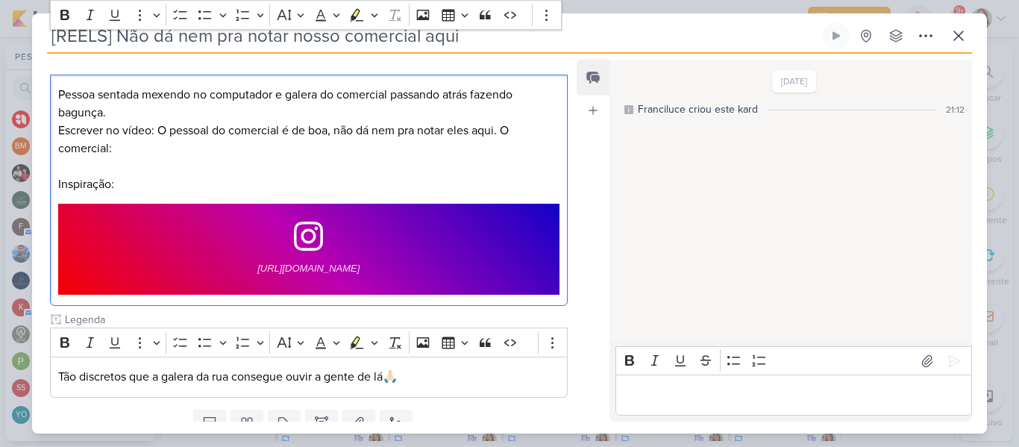
scroll to position [210, 0]
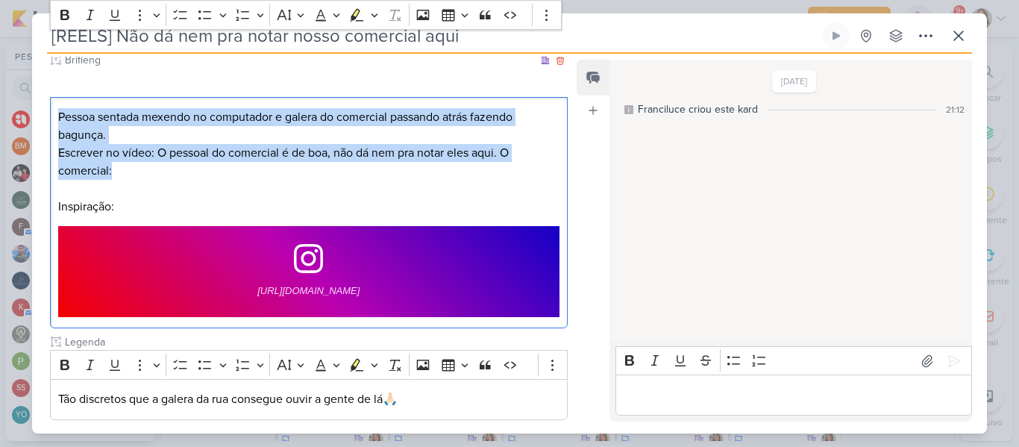
drag, startPoint x: 57, startPoint y: 116, endPoint x: 138, endPoint y: 169, distance: 97.1
click at [138, 169] on div "Pessoa sentada mexendo no computador e galera do comercial passando atrás fazen…" at bounding box center [309, 213] width 518 height 232
copy div "Pessoa sentada mexendo no computador e galera do comercial passando atrás fazen…"
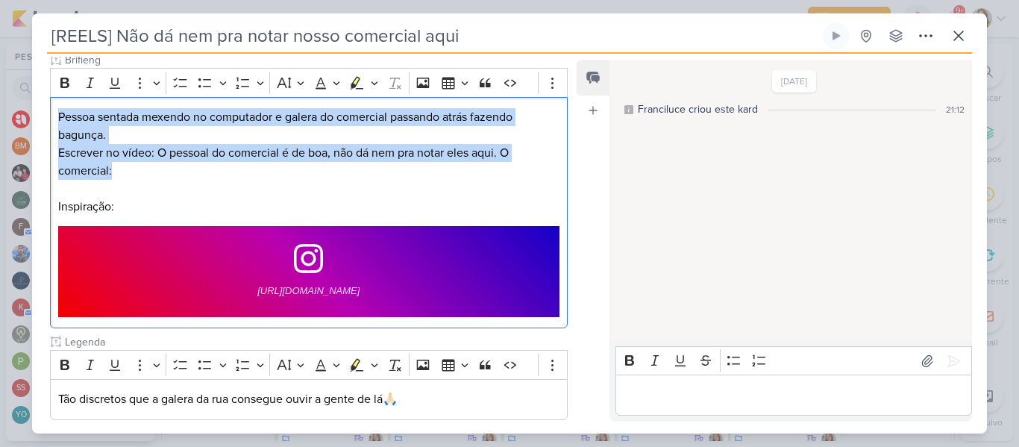
scroll to position [292, 0]
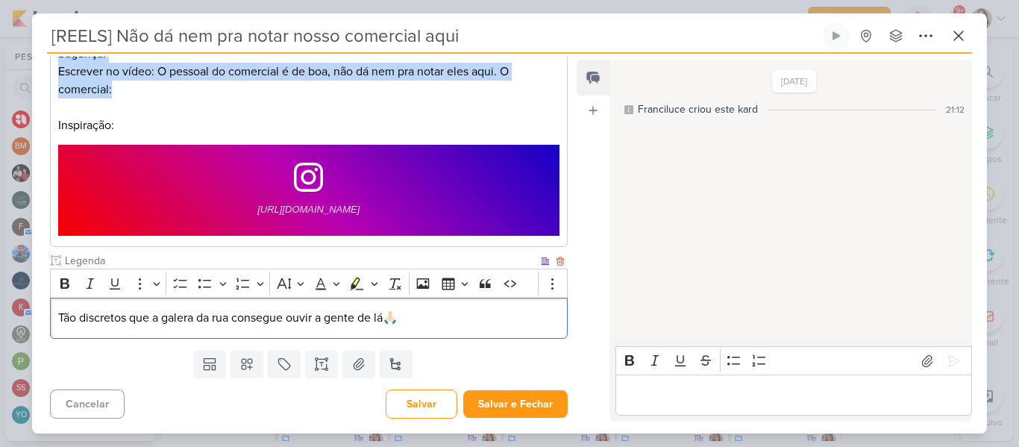
drag, startPoint x: 59, startPoint y: 317, endPoint x: 482, endPoint y: 322, distance: 423.1
click at [482, 322] on p "Tão discretos que a galera da rua consegue ouvir a gente de lá🙏🏻" at bounding box center [308, 318] width 501 height 18
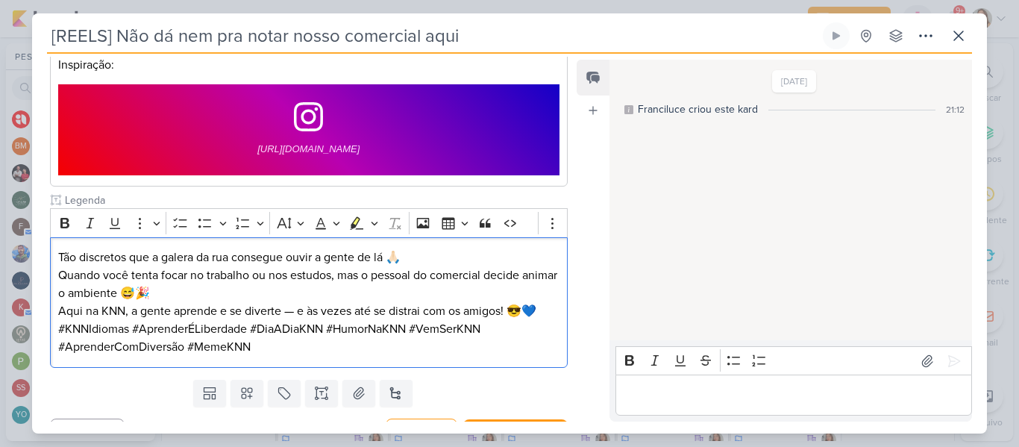
scroll to position [362, 0]
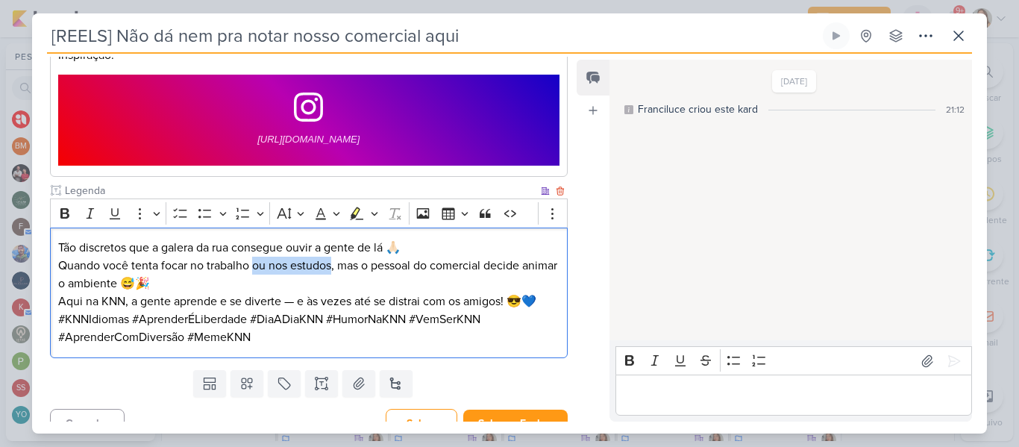
drag, startPoint x: 253, startPoint y: 267, endPoint x: 334, endPoint y: 270, distance: 80.6
click at [334, 270] on p "Quando você tenta focar no trabalho ou nos estudos, mas o pessoal do comercial …" at bounding box center [308, 275] width 501 height 36
click at [342, 287] on p "Quando você tenta focar no trabalho, mas o pessoal do comercial decide animar o…" at bounding box center [308, 275] width 501 height 36
click at [295, 300] on p "Aqui na KNN, a gente aprende e se diverte — e às vezes até se distrai com os am…" at bounding box center [308, 301] width 501 height 18
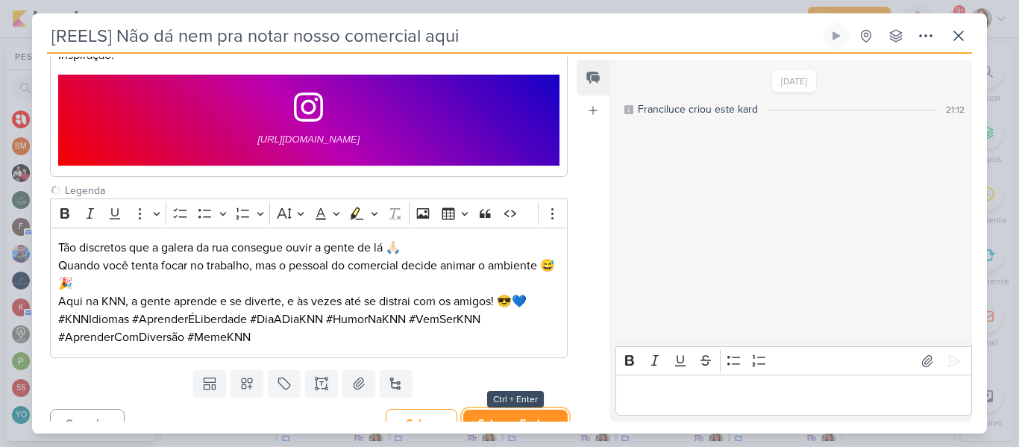
click at [489, 413] on button "Salvar e Fechar" at bounding box center [515, 424] width 104 height 28
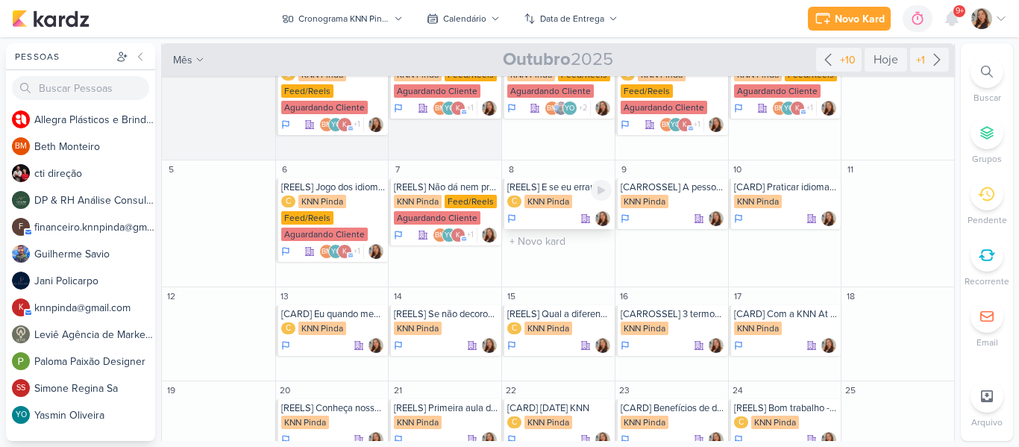
click at [543, 198] on div "KNN Pinda" at bounding box center [549, 201] width 48 height 13
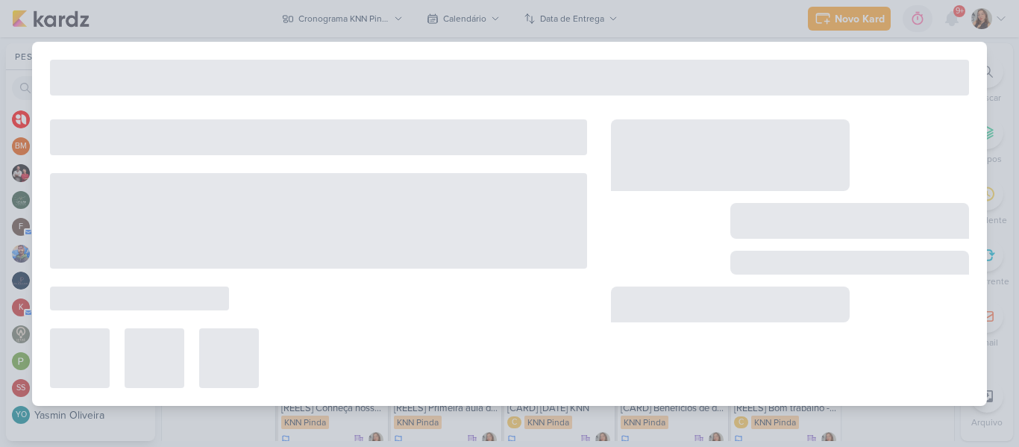
type input "[REELS] E se eu errar a pronuncia?"
type input "8 de outubro de 2025 às 23:59"
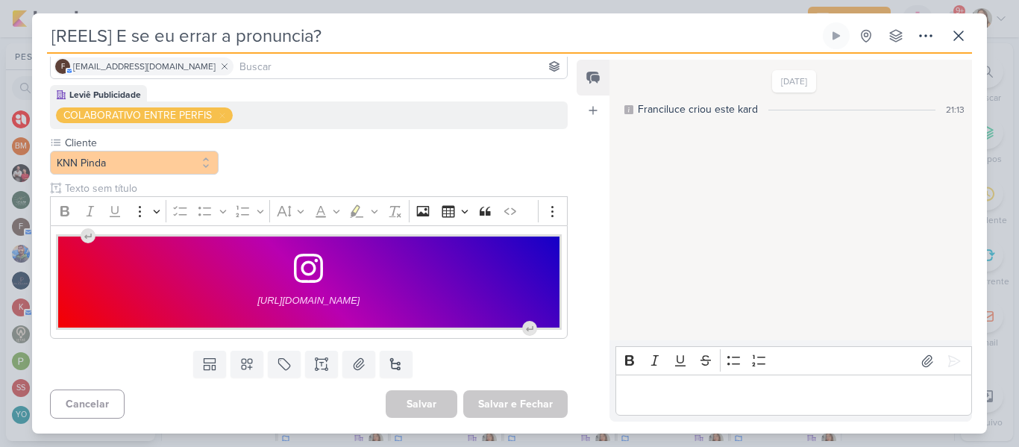
scroll to position [0, 0]
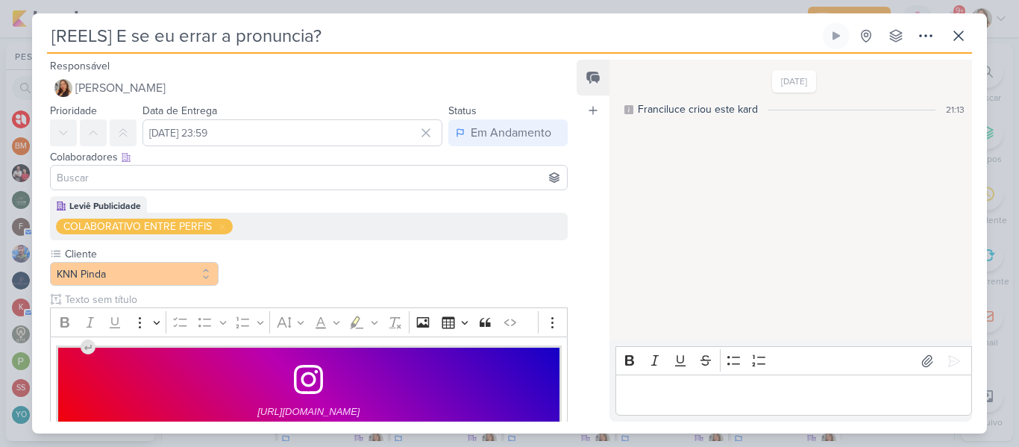
click at [531, 181] on input at bounding box center [309, 178] width 510 height 18
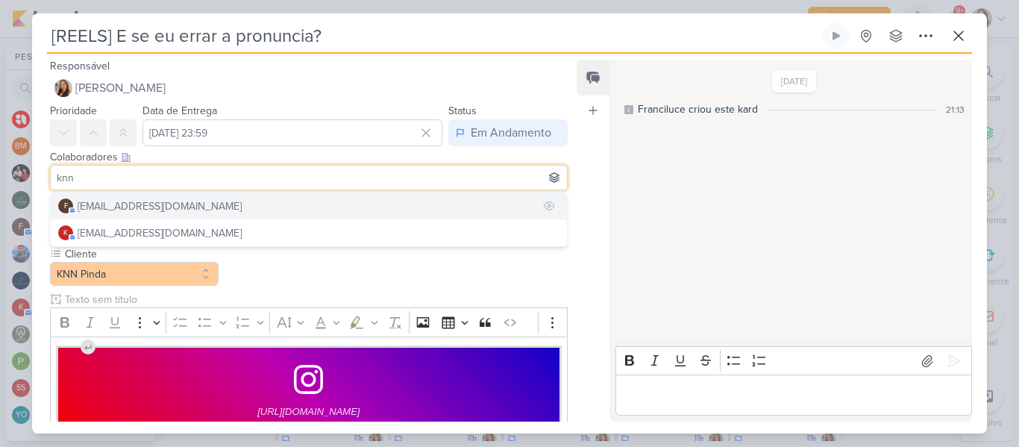
type input "knn"
click at [398, 209] on button "f [EMAIL_ADDRESS][DOMAIN_NAME]" at bounding box center [309, 206] width 516 height 27
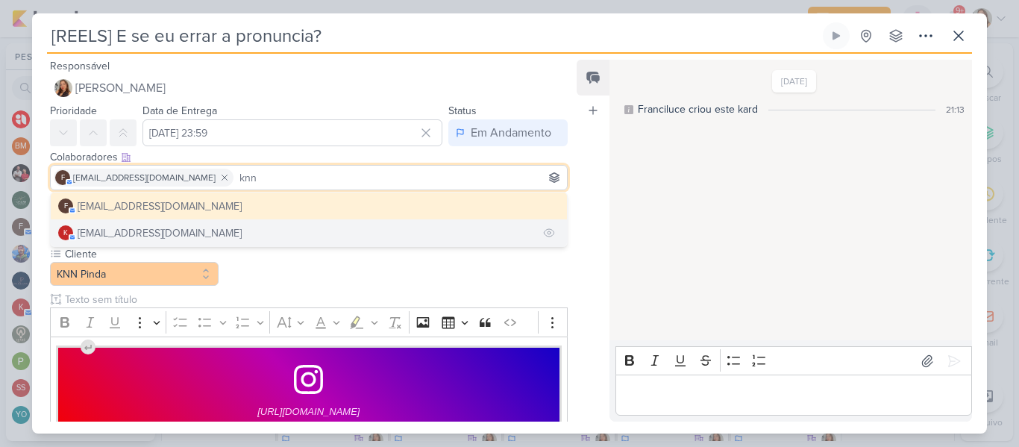
type input "knn"
click at [341, 228] on button "k [EMAIL_ADDRESS][DOMAIN_NAME]" at bounding box center [309, 232] width 516 height 27
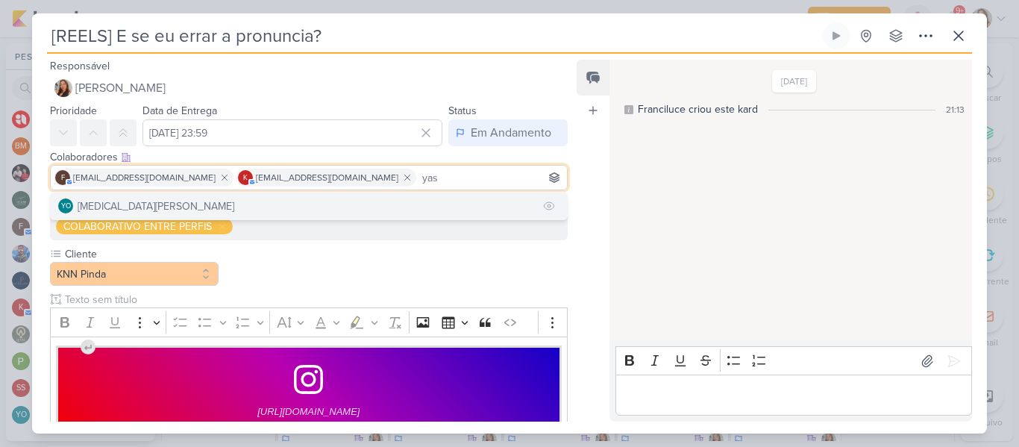
type input "yas"
click at [299, 207] on button "YO [MEDICAL_DATA][PERSON_NAME]" at bounding box center [309, 206] width 516 height 27
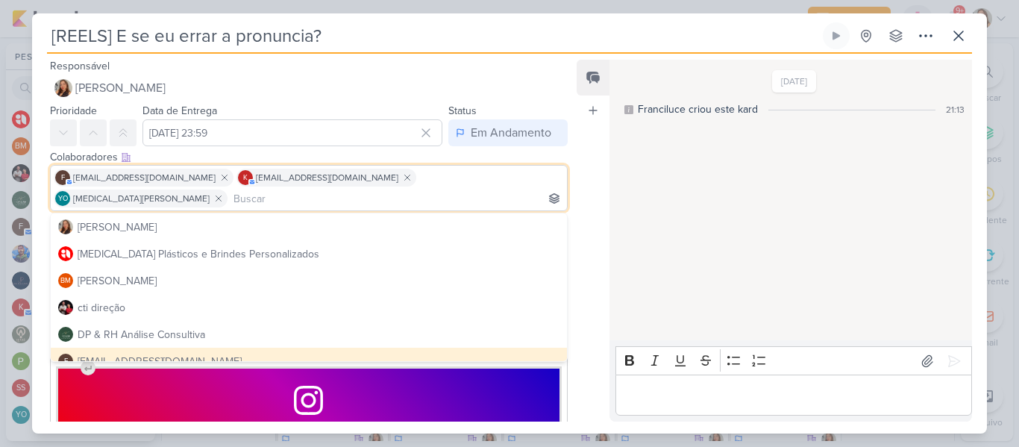
type input "e"
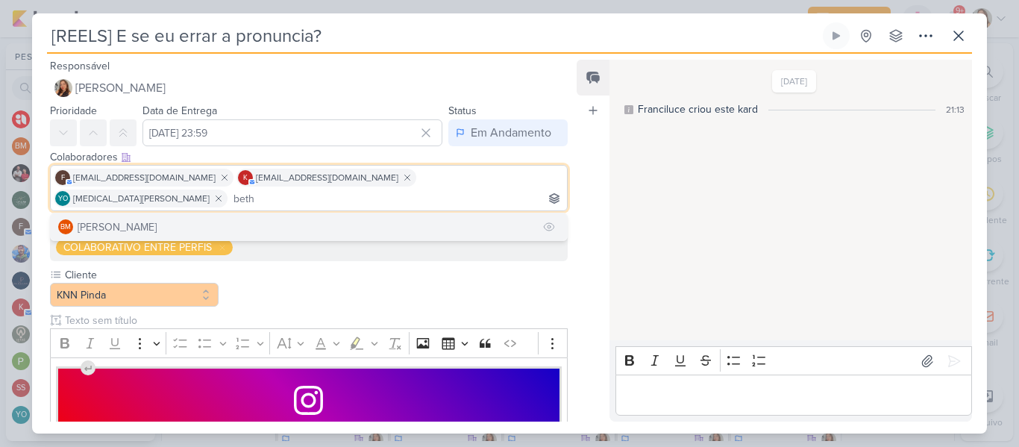
type input "beth"
click at [273, 213] on button "BM [GEOGRAPHIC_DATA]" at bounding box center [309, 226] width 516 height 27
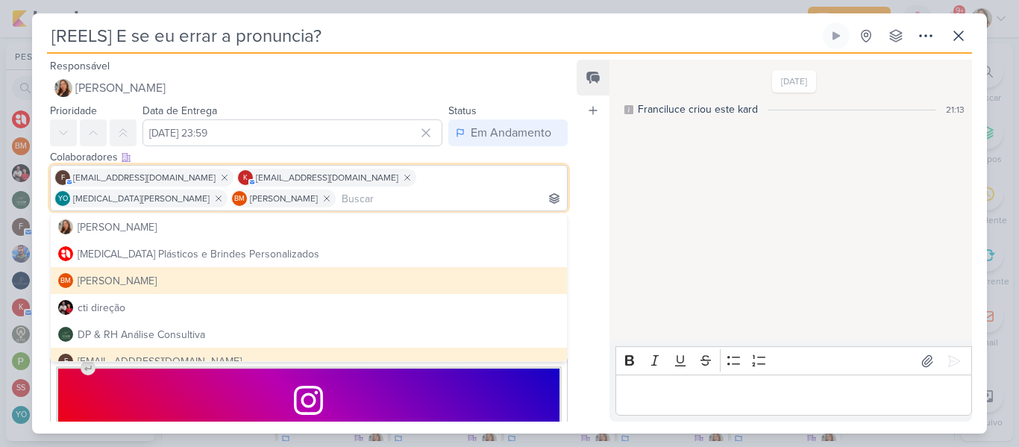
scroll to position [132, 0]
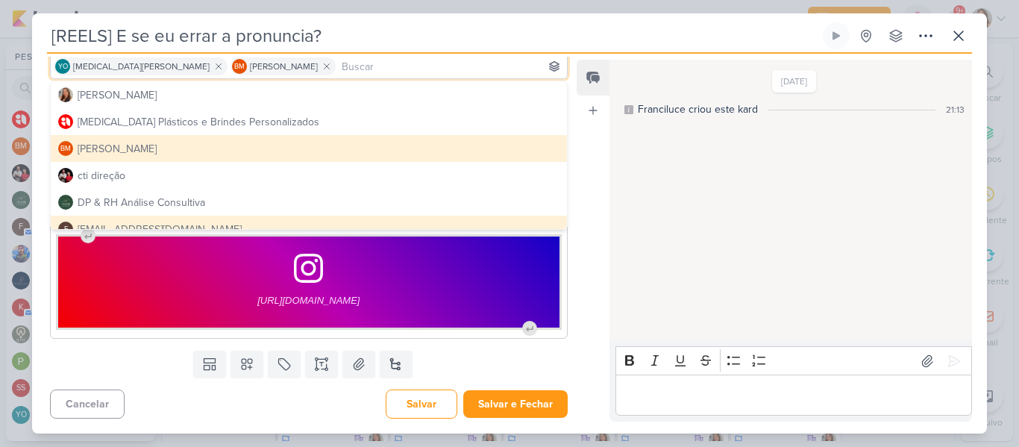
click at [577, 282] on div "Feed Atrelar email Solte o email para atrelar ao kard" at bounding box center [593, 241] width 33 height 362
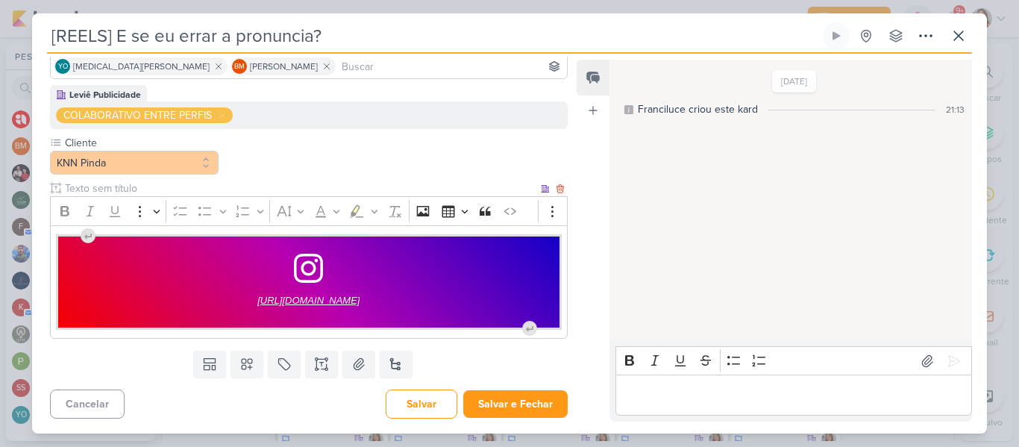
click at [322, 299] on span "https://www.instagram.com/p/DJp2CZego0q/?hl=pt-br" at bounding box center [308, 301] width 102 height 18
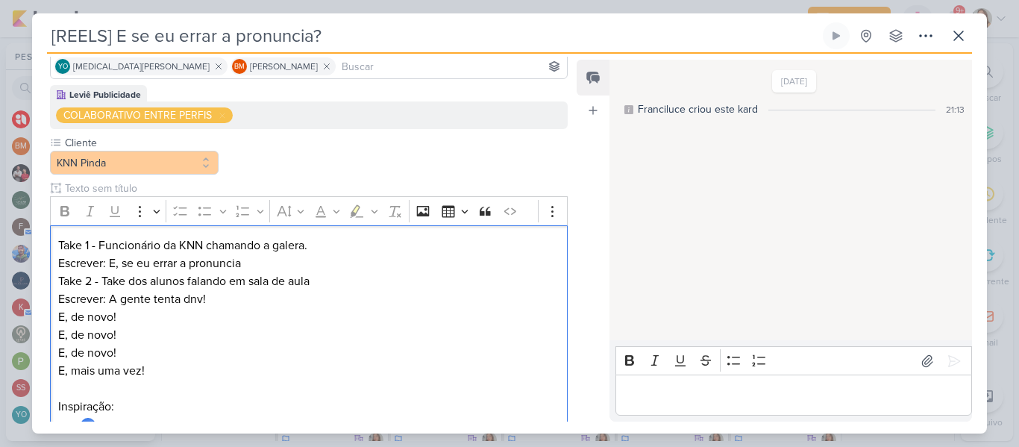
scroll to position [322, 0]
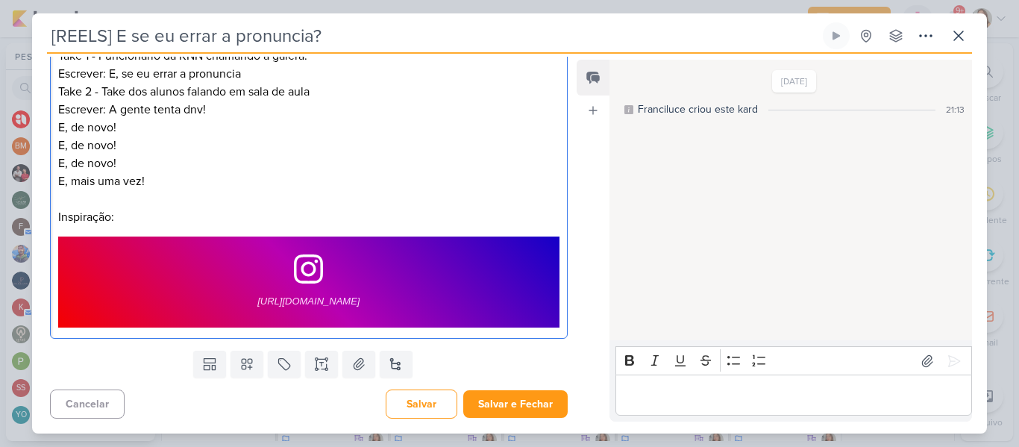
click at [219, 150] on p "E, de novo!" at bounding box center [308, 146] width 501 height 18
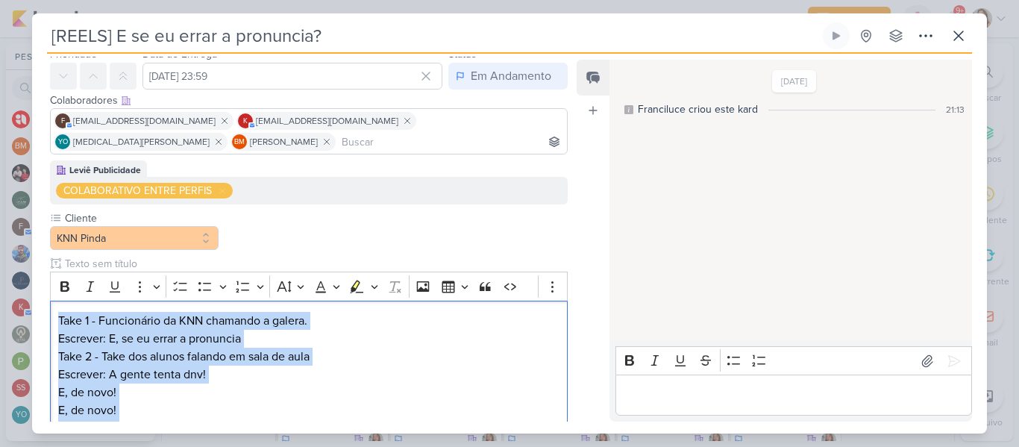
scroll to position [0, 0]
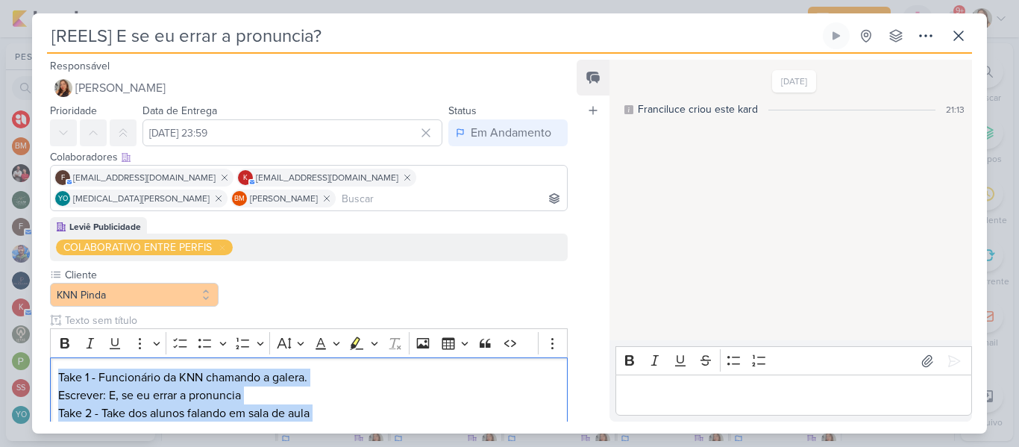
drag, startPoint x: 184, startPoint y: 183, endPoint x: 44, endPoint y: 339, distance: 209.8
click at [44, 339] on div "Leviê Publicidade COLABORATIVO ENTRE PERFIS Cliente KNN Pinda" at bounding box center [303, 441] width 542 height 449
copy div "Take 1 - Funcionário da KNN chamando a galera. Escrever: E, se eu errar a pronu…"
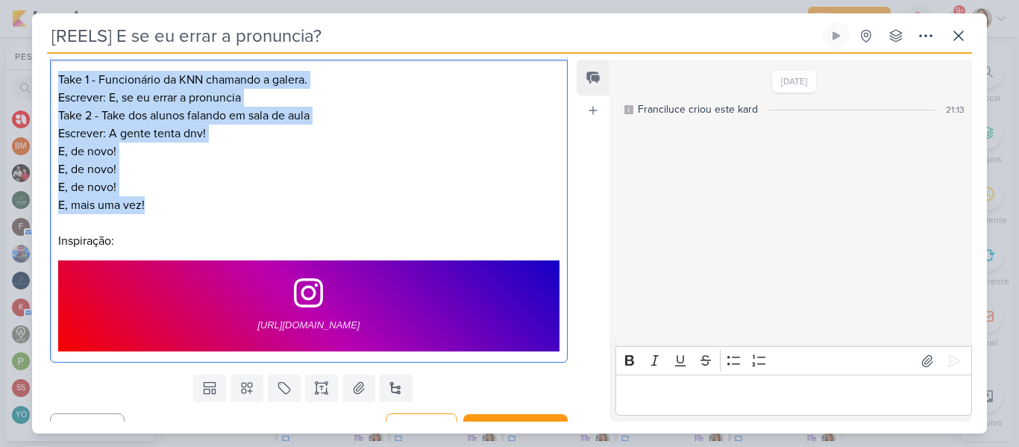
scroll to position [322, 0]
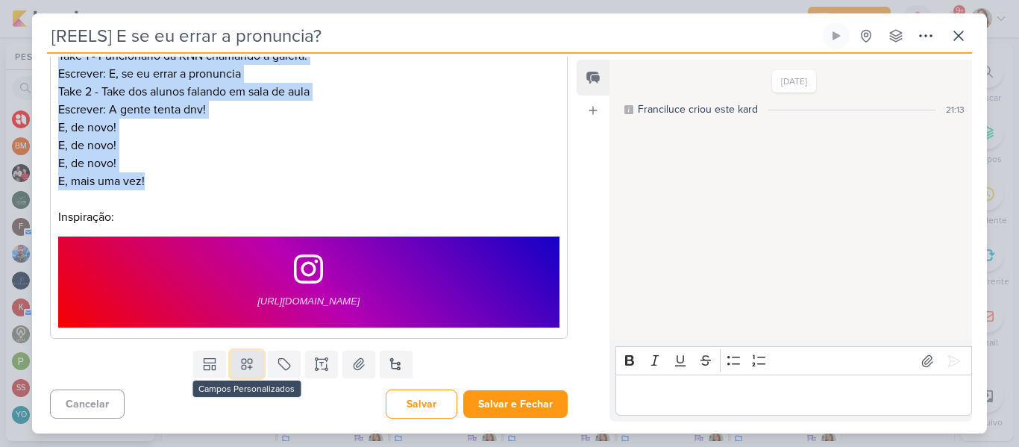
click at [254, 366] on button at bounding box center [247, 364] width 33 height 27
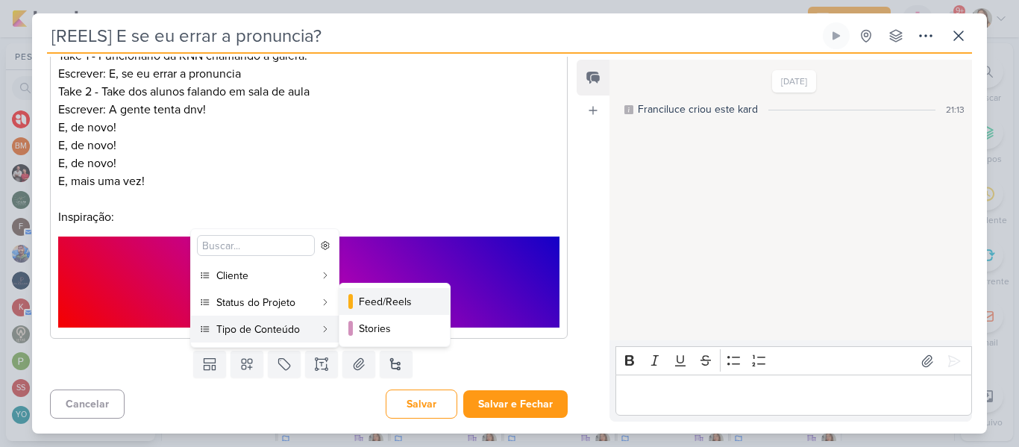
click at [357, 307] on button "Feed/Reels" at bounding box center [395, 301] width 110 height 27
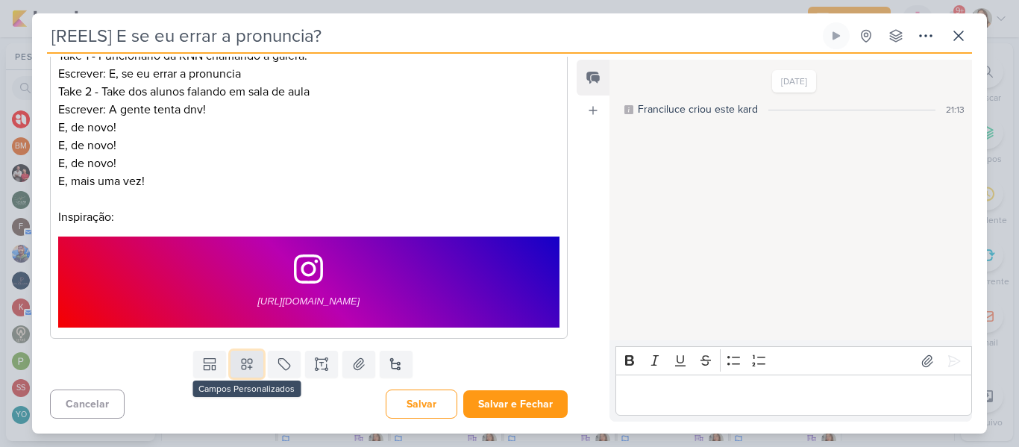
click at [238, 373] on button at bounding box center [247, 364] width 33 height 27
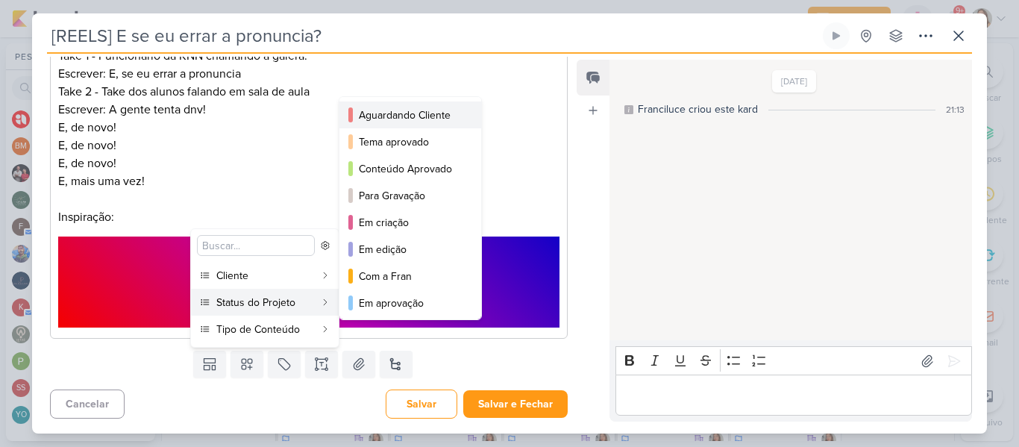
click at [377, 125] on button "Aguardando Cliente" at bounding box center [411, 114] width 142 height 27
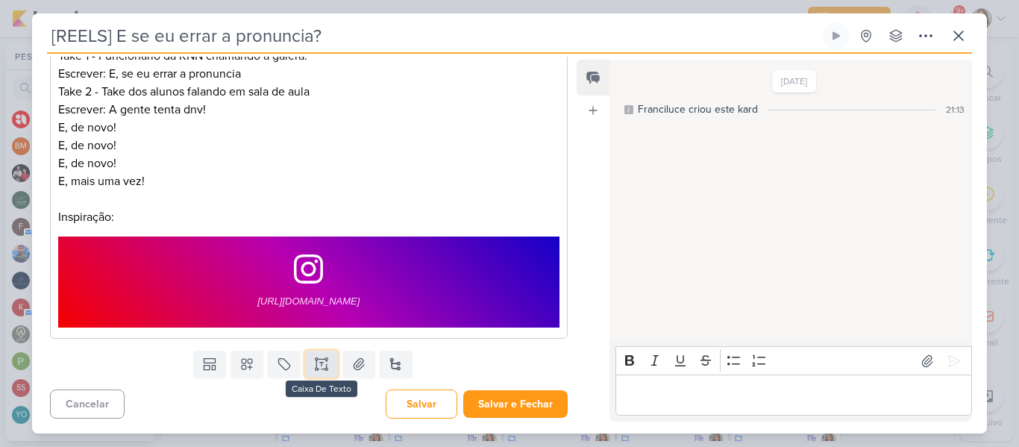
click at [319, 361] on icon at bounding box center [321, 364] width 15 height 15
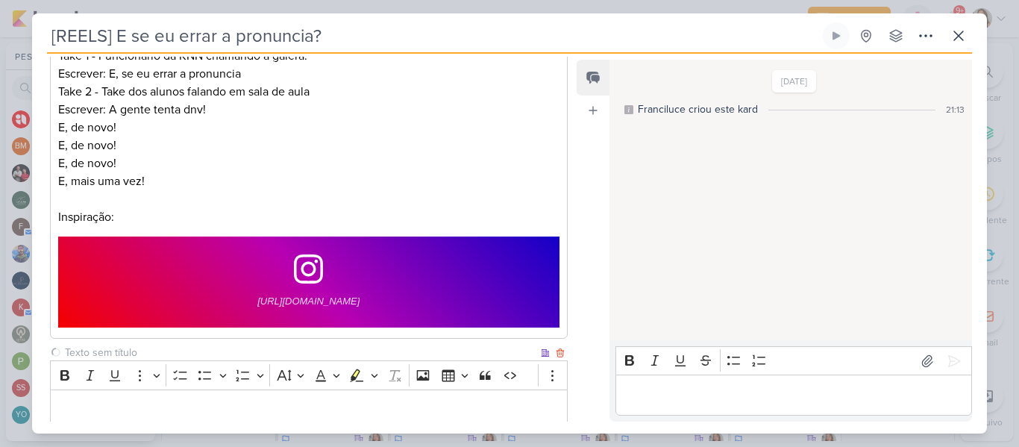
click at [235, 351] on input "text" at bounding box center [300, 353] width 476 height 16
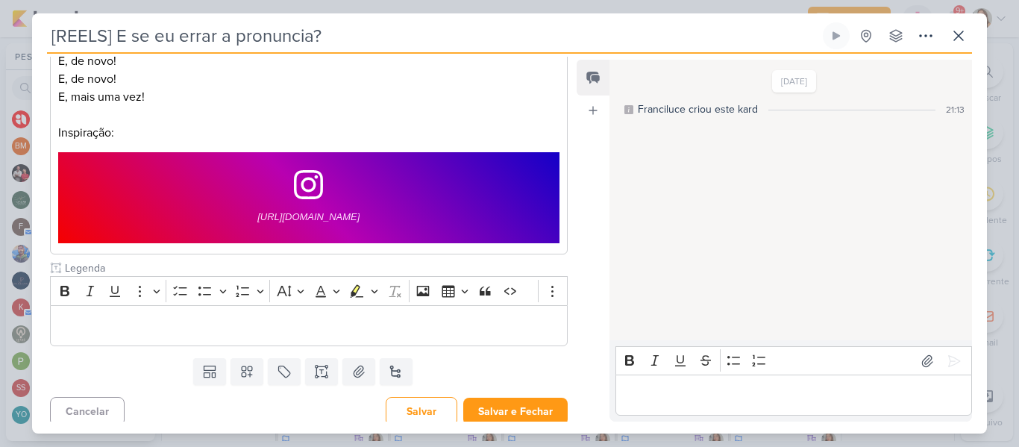
scroll to position [413, 0]
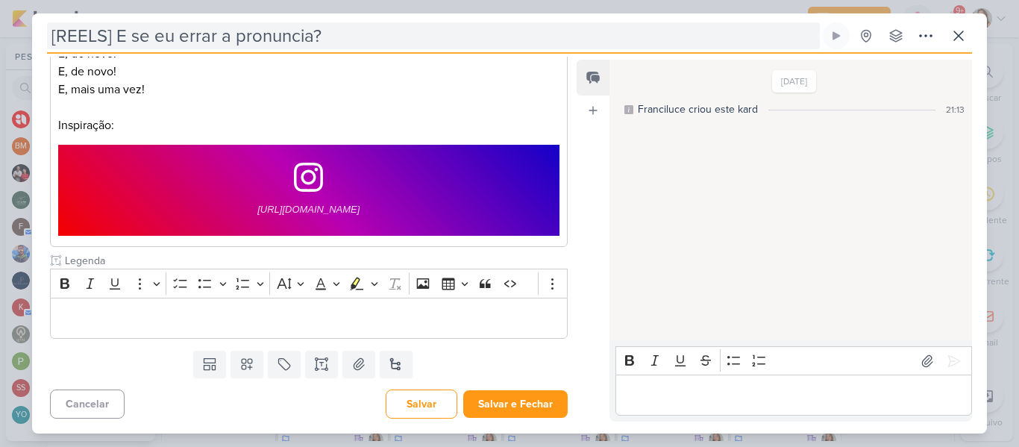
type input "Legenda"
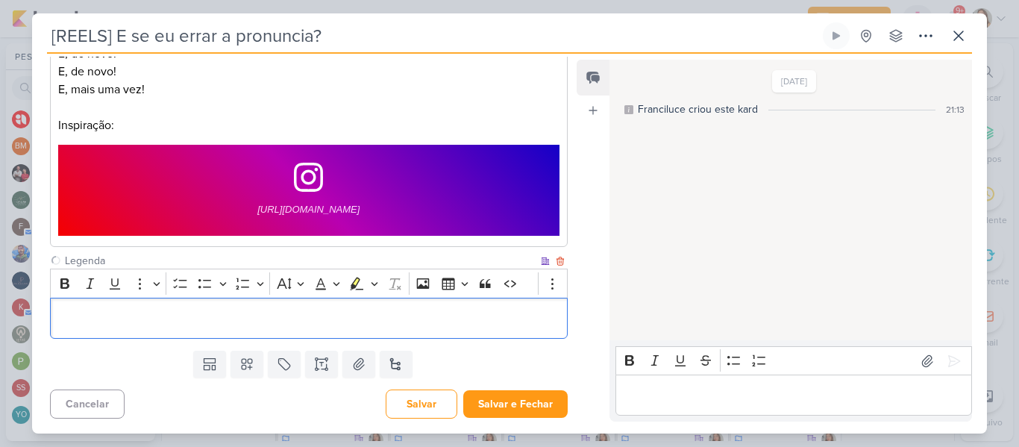
click at [129, 303] on div "Editor editing area: main" at bounding box center [309, 318] width 518 height 41
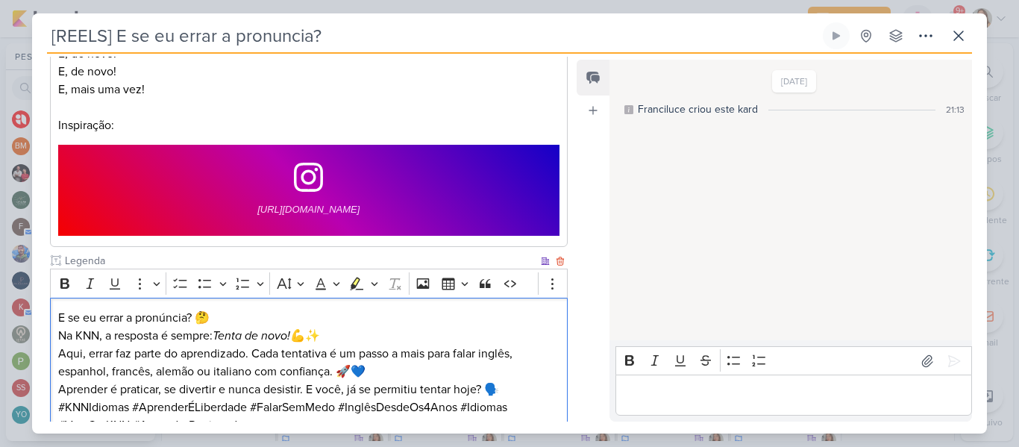
scroll to position [425, 0]
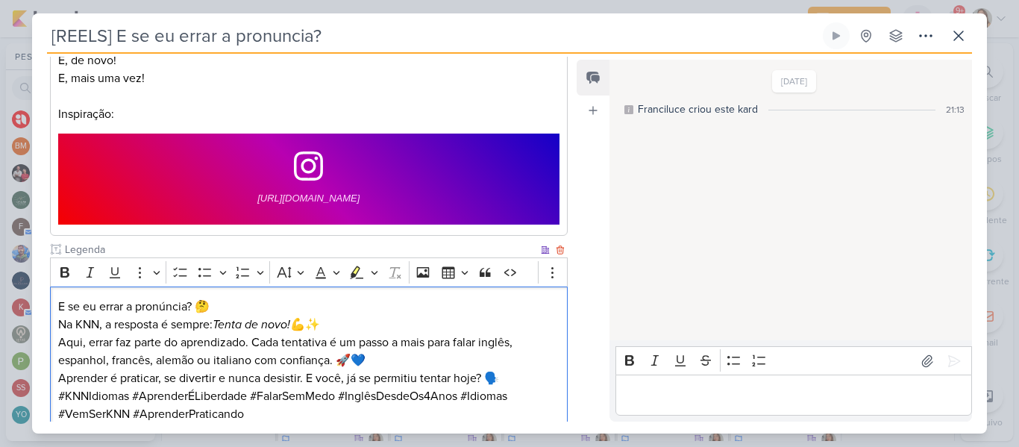
click at [284, 346] on p "Aqui, errar faz parte do aprendizado. Cada tentativa é um passo a mais para fal…" at bounding box center [308, 352] width 501 height 36
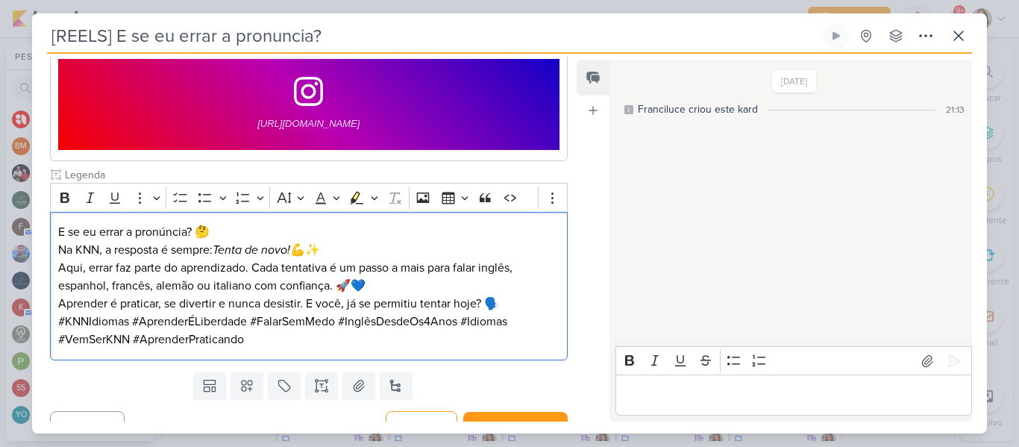
scroll to position [521, 0]
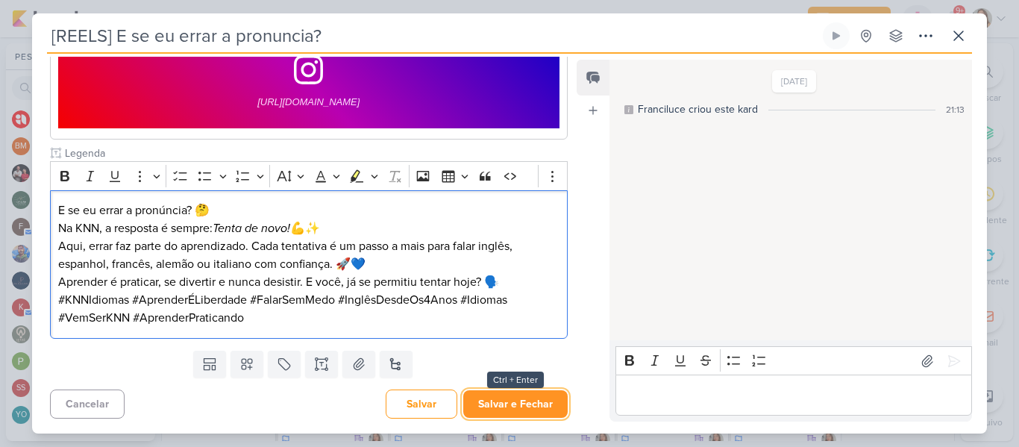
click at [525, 401] on button "Salvar e Fechar" at bounding box center [515, 404] width 104 height 28
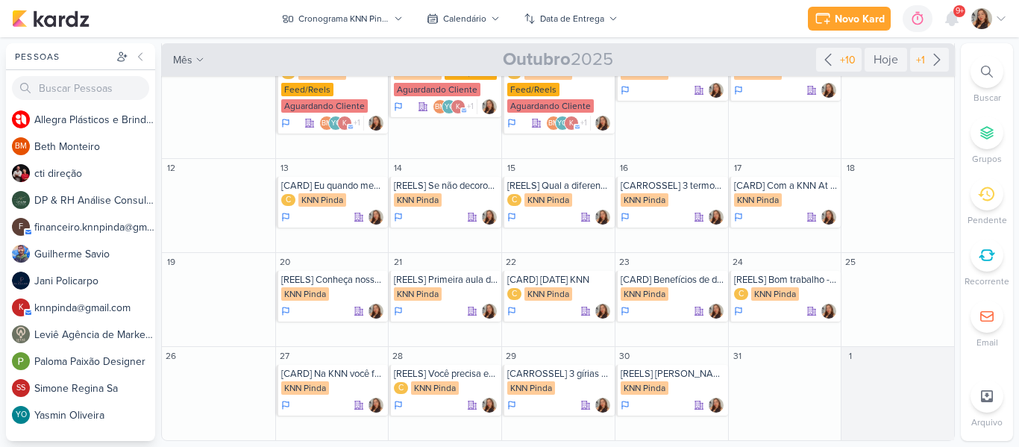
scroll to position [0, 0]
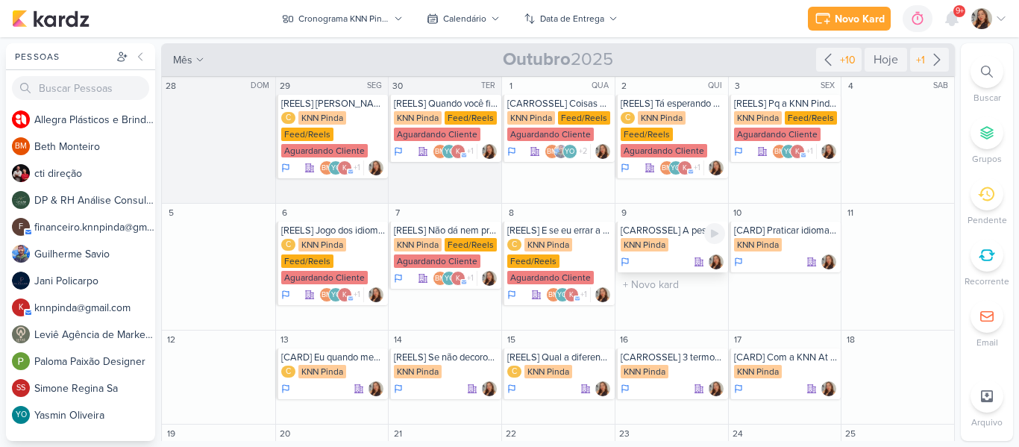
click at [645, 237] on div "[CARROSSEL] A pessoa diz que fala inglês, mas... KNN Pinda" at bounding box center [672, 247] width 113 height 51
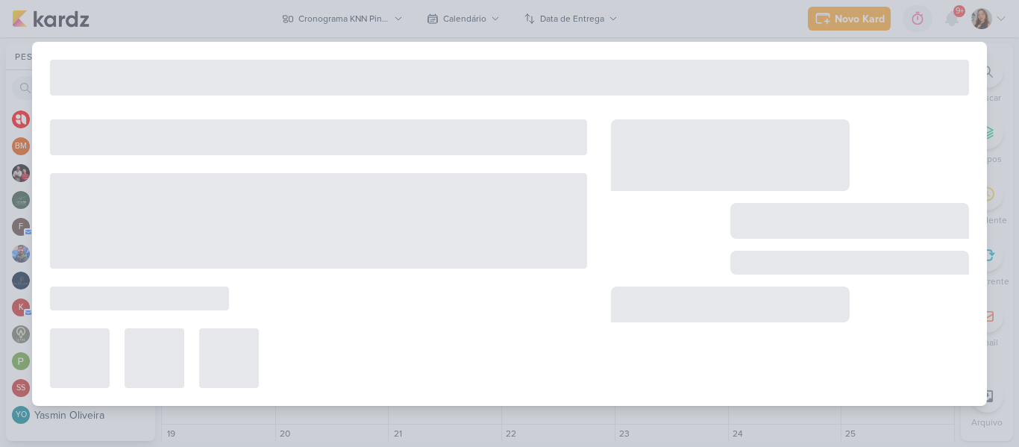
type input "[CARROSSEL] A pessoa diz que fala inglês, mas..."
type input "9 de outubro de 2025 às 23:59"
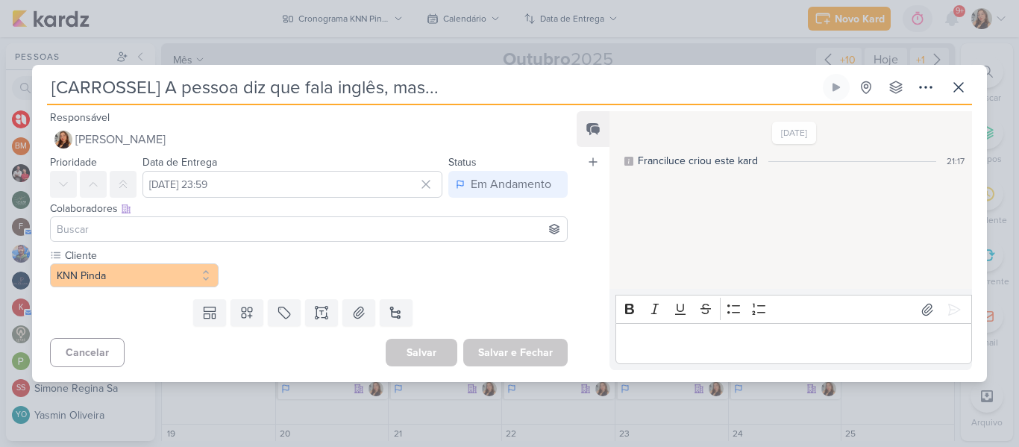
click at [454, 92] on input "[CARROSSEL] A pessoa diz que fala inglês, mas..." at bounding box center [433, 87] width 773 height 27
drag, startPoint x: 469, startPoint y: 91, endPoint x: 28, endPoint y: 99, distance: 441.1
click at [28, 99] on div "[CARROSSEL] A pessoa diz que fala inglês, mas..." at bounding box center [509, 223] width 1019 height 447
click at [243, 310] on icon at bounding box center [247, 312] width 10 height 10
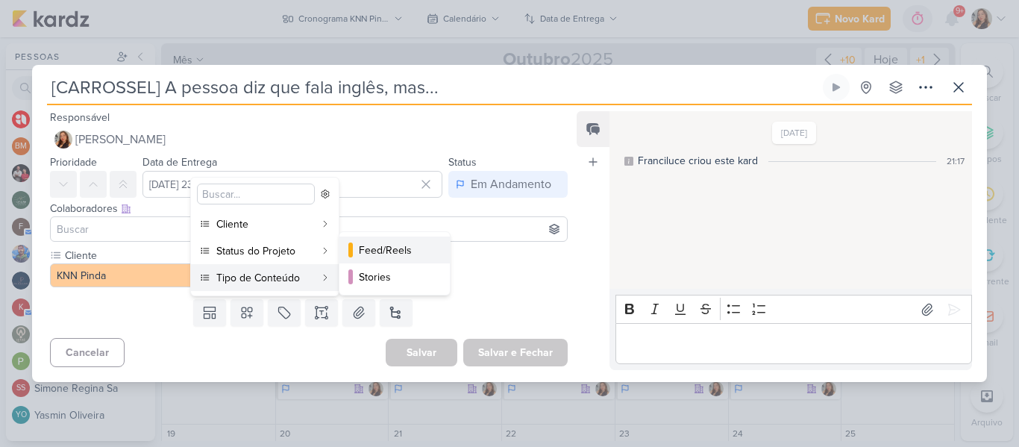
click at [397, 259] on button "Feed/Reels" at bounding box center [395, 250] width 110 height 27
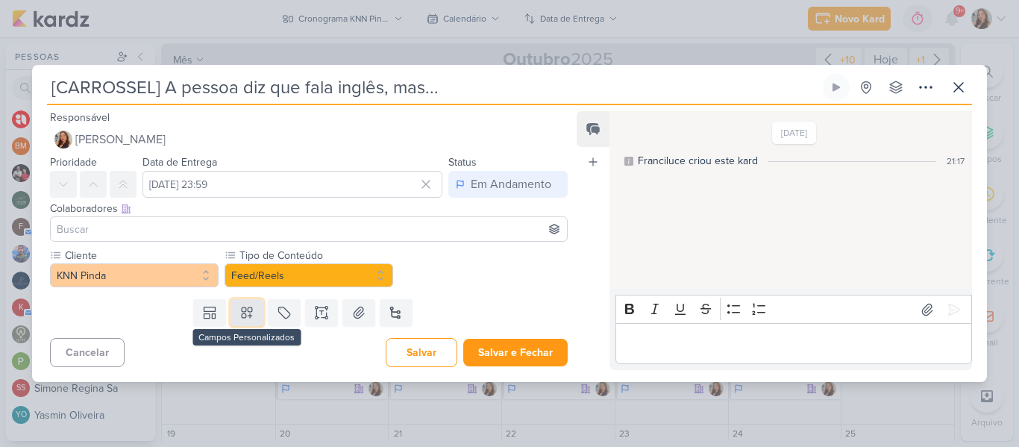
click at [235, 314] on button at bounding box center [247, 312] width 33 height 27
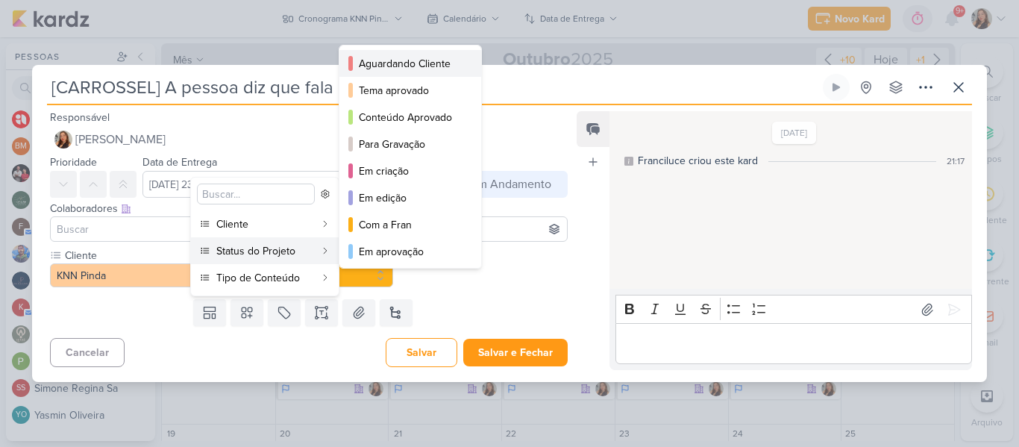
click at [368, 62] on div "Aguardando Cliente" at bounding box center [411, 64] width 104 height 16
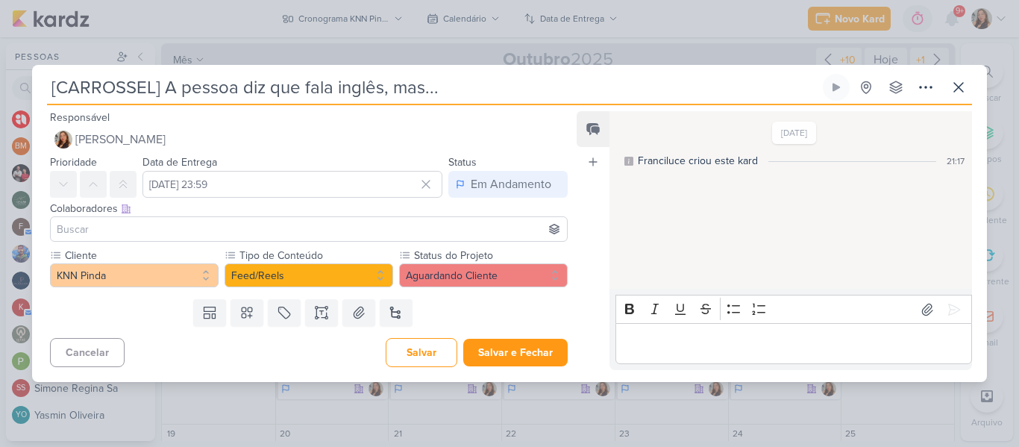
click at [381, 229] on input at bounding box center [309, 229] width 510 height 18
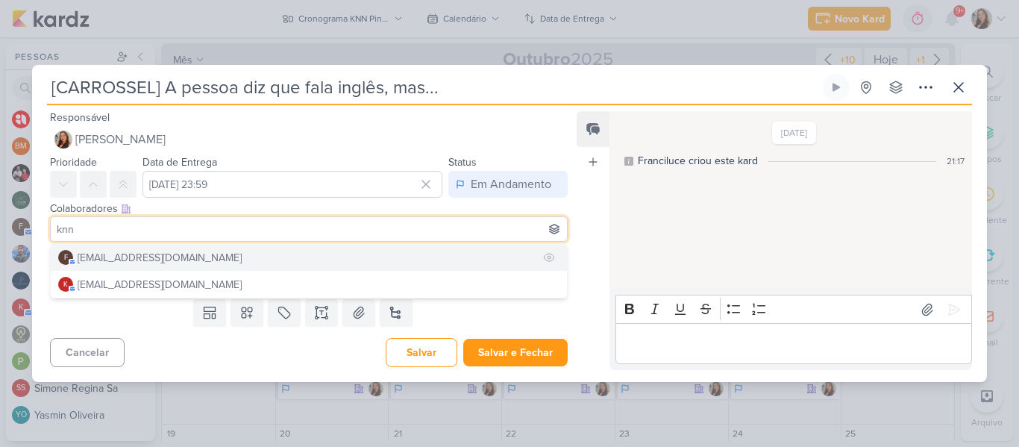
type input "knn"
click at [368, 252] on button "f [EMAIL_ADDRESS][DOMAIN_NAME]" at bounding box center [309, 257] width 516 height 27
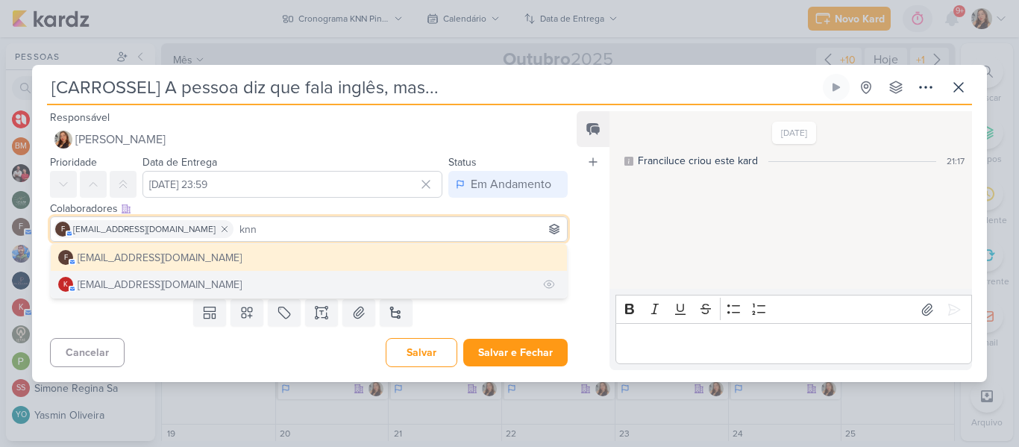
type input "knn"
click at [309, 281] on button "k [EMAIL_ADDRESS][DOMAIN_NAME]" at bounding box center [309, 284] width 516 height 27
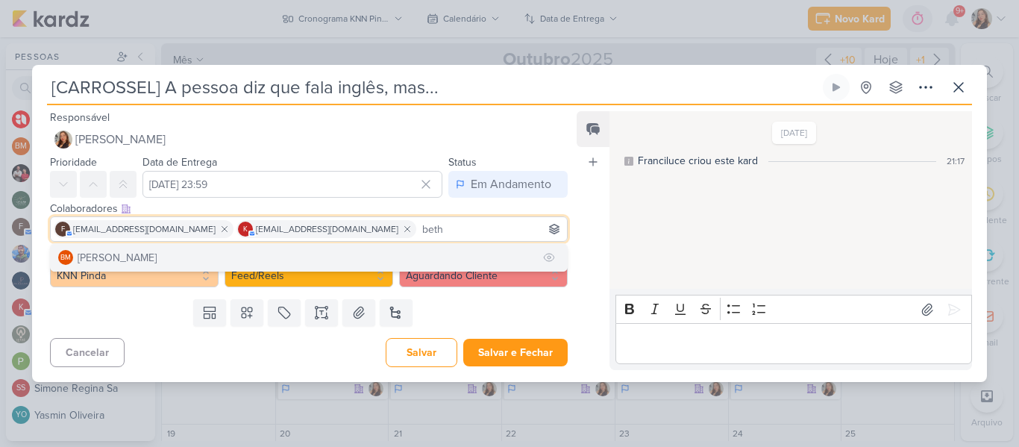
type input "beth"
click at [380, 251] on button "BM [GEOGRAPHIC_DATA]" at bounding box center [309, 257] width 516 height 27
type input "yasm"
click at [357, 264] on button "YO [MEDICAL_DATA][PERSON_NAME]" at bounding box center [309, 257] width 516 height 27
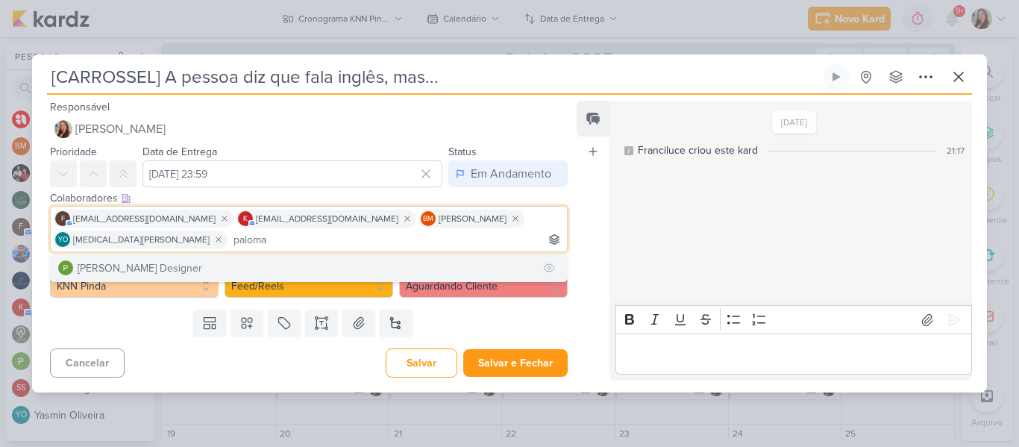
type input "paloma"
click at [327, 271] on button "[PERSON_NAME] Designer" at bounding box center [309, 267] width 516 height 27
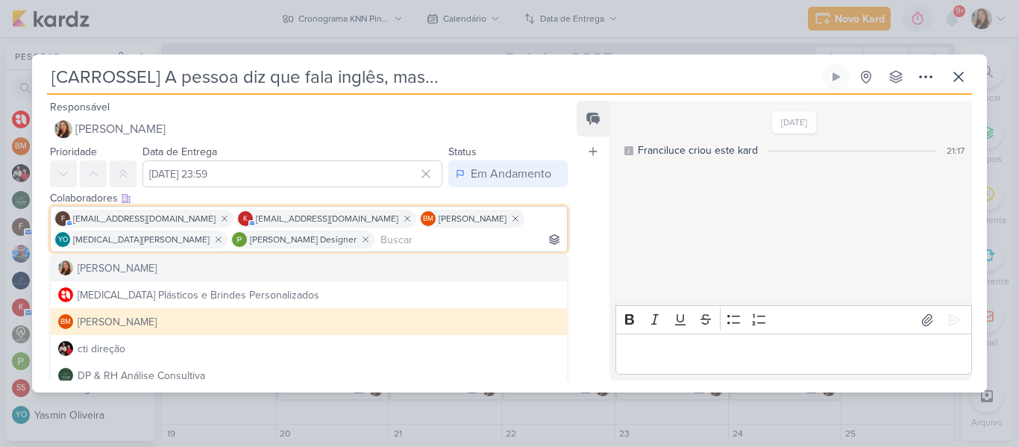
click at [616, 244] on div "10/9/25 Franciluce criou este kard 21:17" at bounding box center [790, 200] width 361 height 197
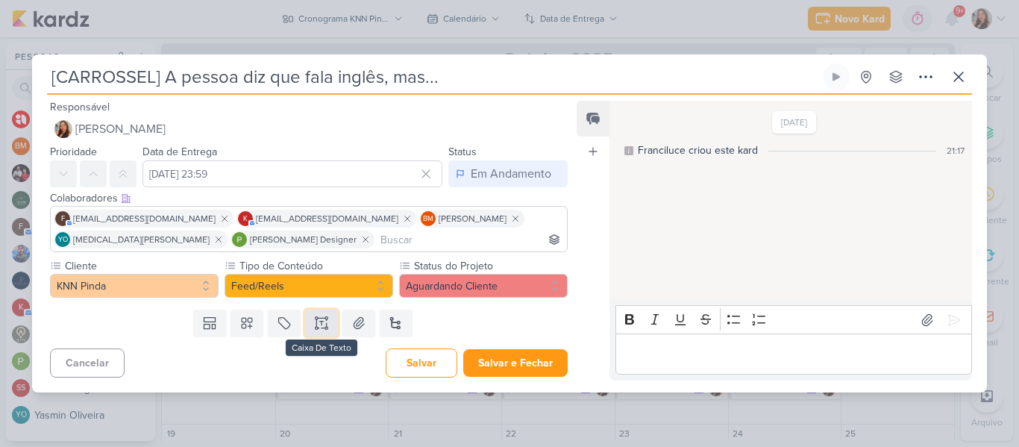
click at [333, 319] on button at bounding box center [321, 323] width 33 height 27
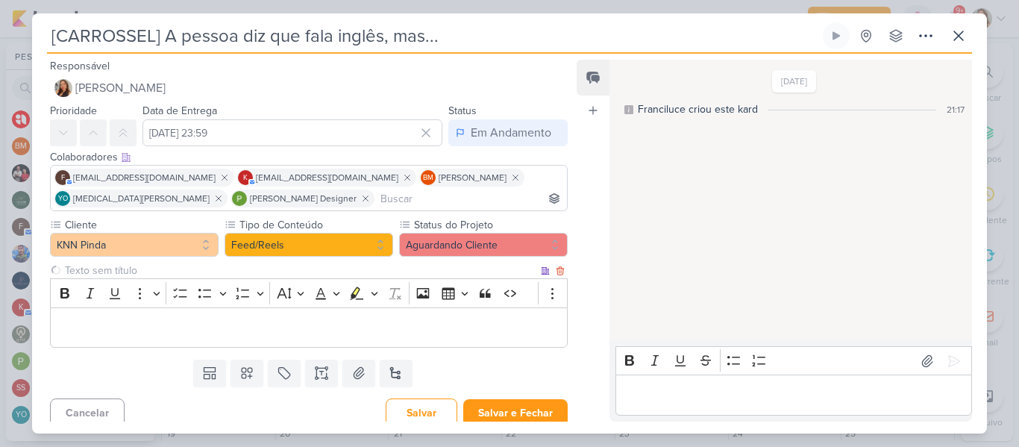
click at [137, 272] on input "text" at bounding box center [300, 271] width 476 height 16
type input "Brifieng"
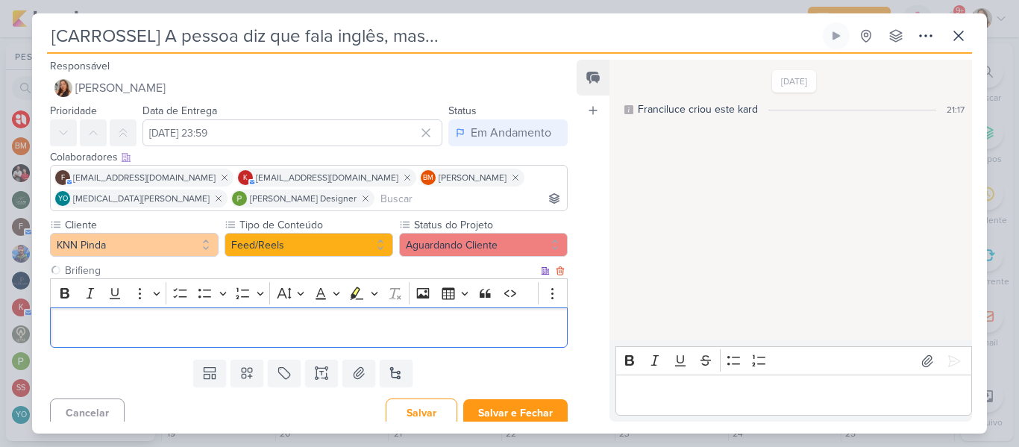
click at [138, 316] on div "Editor editing area: main" at bounding box center [309, 327] width 518 height 41
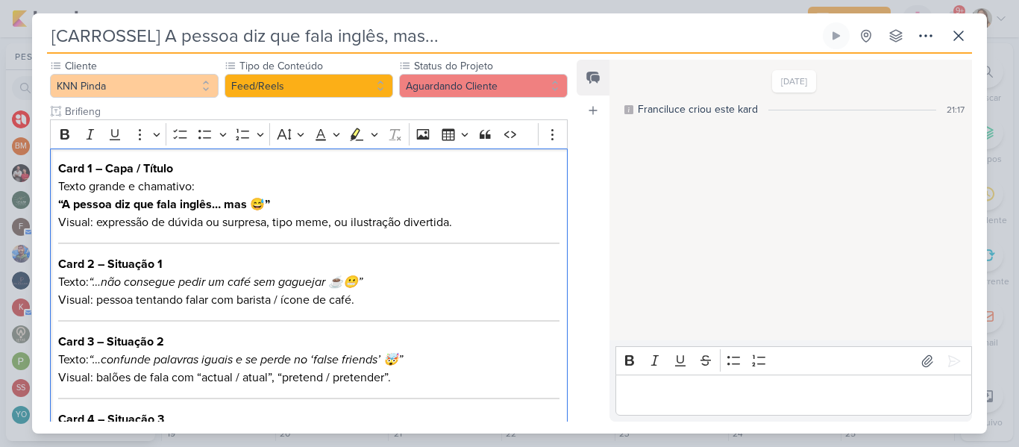
scroll to position [154, 0]
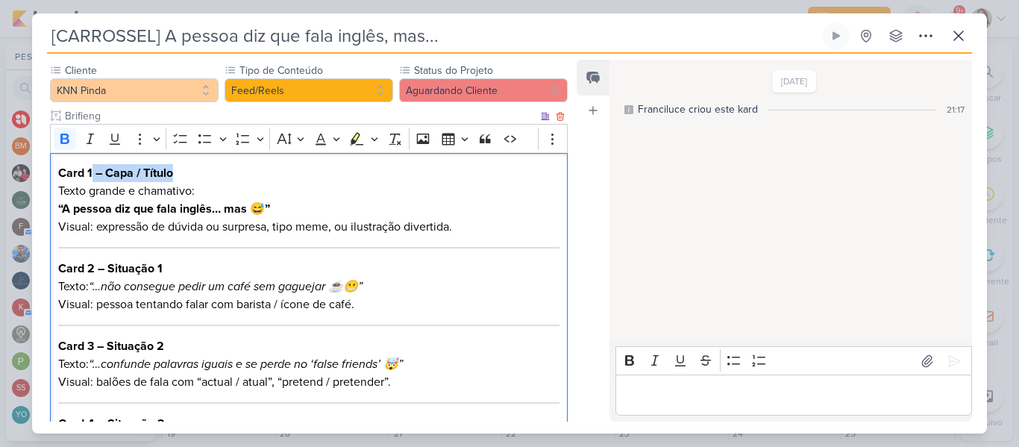
drag, startPoint x: 190, startPoint y: 173, endPoint x: 92, endPoint y: 172, distance: 98.5
click at [92, 172] on h3 "Card 1 – Capa / Título" at bounding box center [308, 173] width 501 height 18
click at [266, 207] on strong "“A pessoa diz que fala inglês… mas 😅”" at bounding box center [164, 208] width 212 height 15
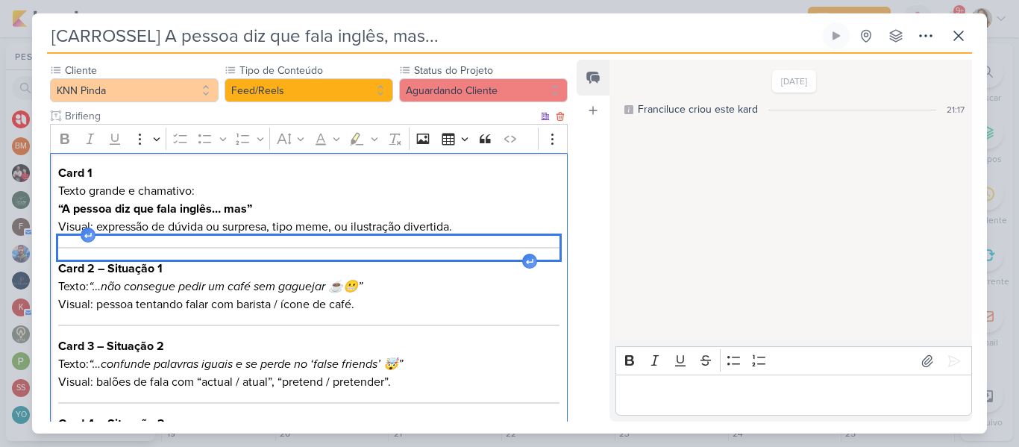
click at [255, 246] on div "Editor editing area: main" at bounding box center [308, 248] width 501 height 24
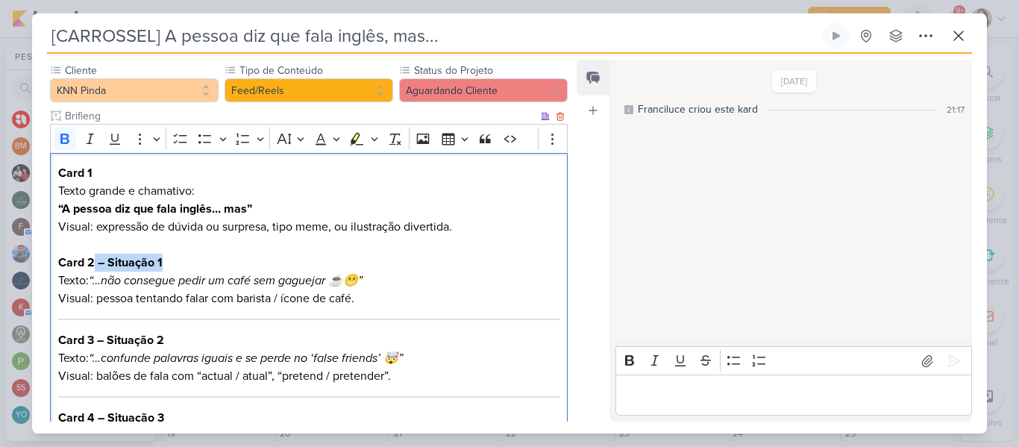
drag, startPoint x: 95, startPoint y: 262, endPoint x: 175, endPoint y: 263, distance: 79.8
click at [175, 263] on h3 "Card 2 – Situação 1" at bounding box center [308, 263] width 501 height 18
click at [363, 287] on icon "“…não consegue pedir um café sem gaguejar ☕😬”" at bounding box center [226, 280] width 274 height 15
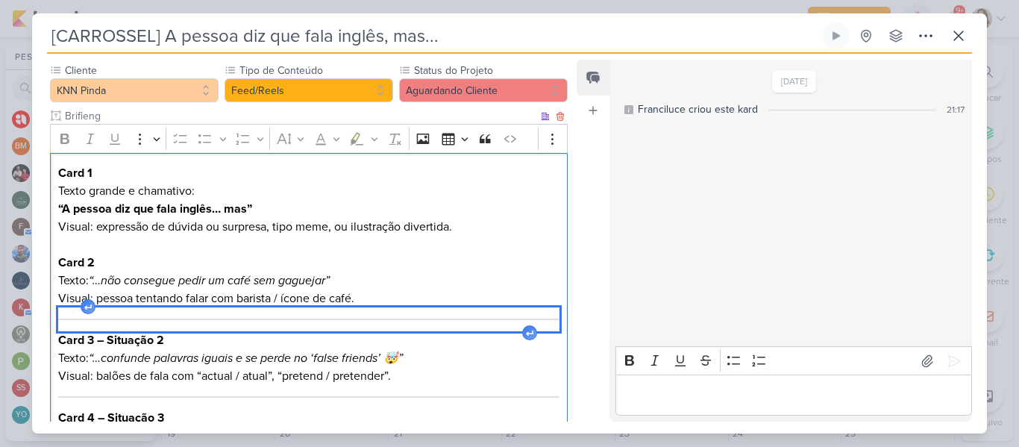
click at [288, 327] on div "Editor editing area: main" at bounding box center [308, 319] width 501 height 24
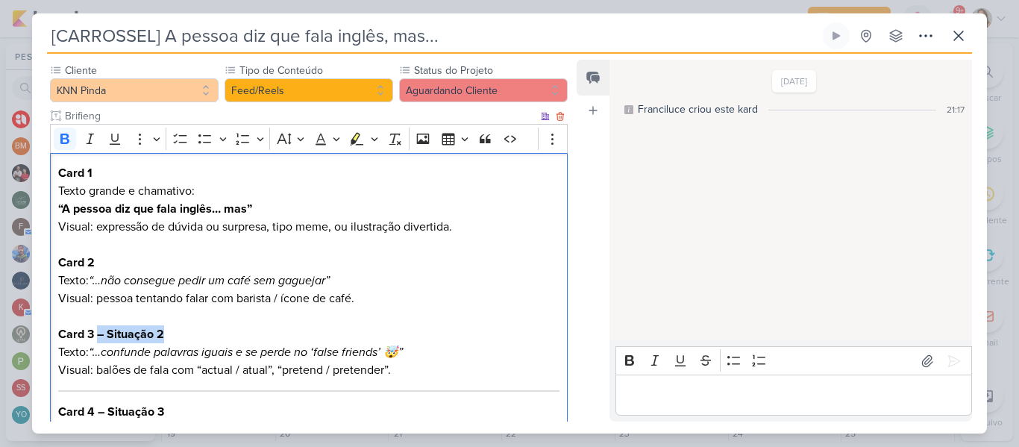
drag, startPoint x: 98, startPoint y: 335, endPoint x: 185, endPoint y: 337, distance: 86.6
click at [185, 337] on h3 "Card 3 – Situação 2" at bounding box center [308, 334] width 501 height 18
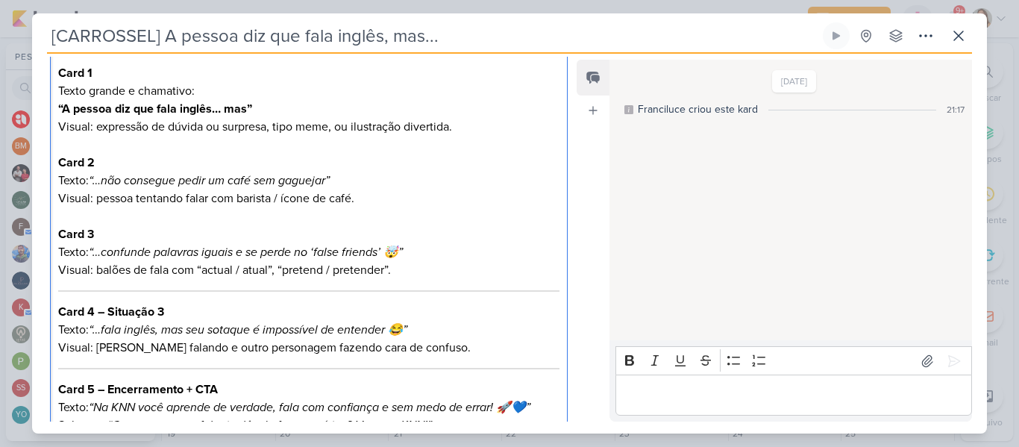
scroll to position [306, 0]
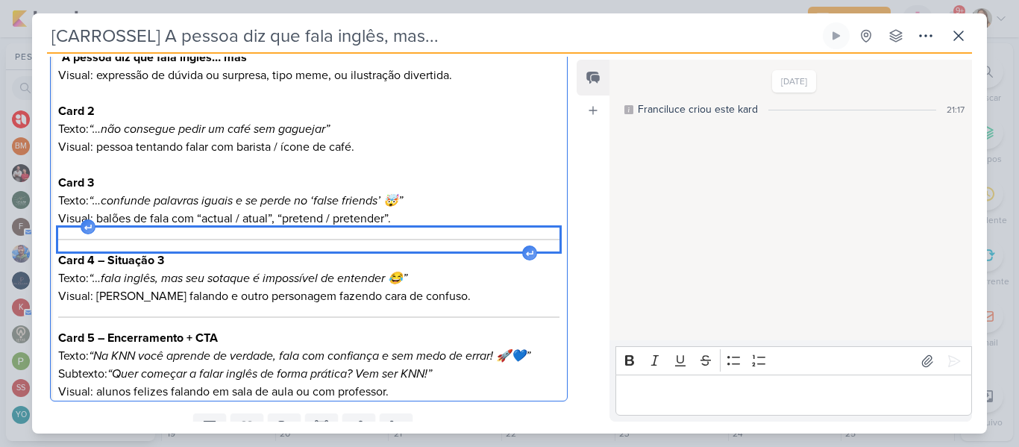
click at [332, 251] on div "Editor editing area: main" at bounding box center [308, 240] width 501 height 24
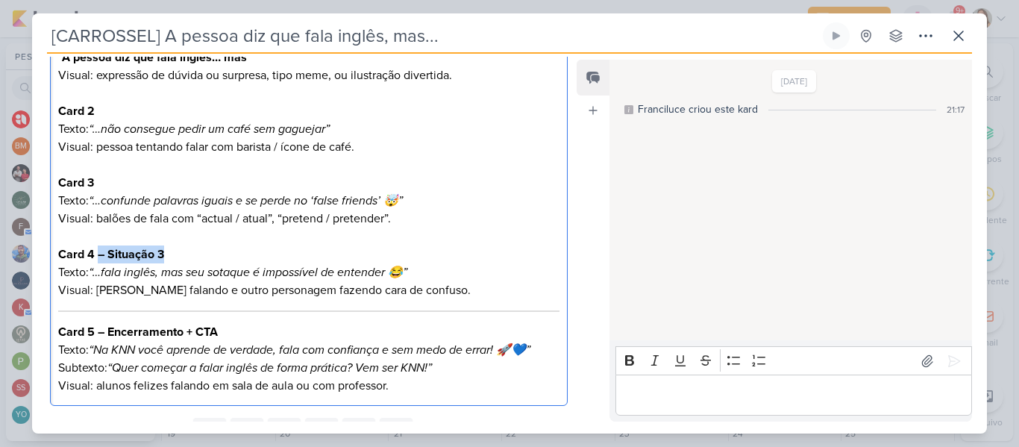
drag, startPoint x: 98, startPoint y: 254, endPoint x: 194, endPoint y: 245, distance: 96.6
click at [194, 245] on h3 "Card 4 – Situação 3" at bounding box center [308, 254] width 501 height 18
click at [407, 274] on icon "“…fala inglês, mas seu sotaque é impossível de entender 😂”" at bounding box center [248, 272] width 319 height 15
click at [396, 326] on h3 "Card 5 – Encerramento + CTA" at bounding box center [308, 332] width 501 height 18
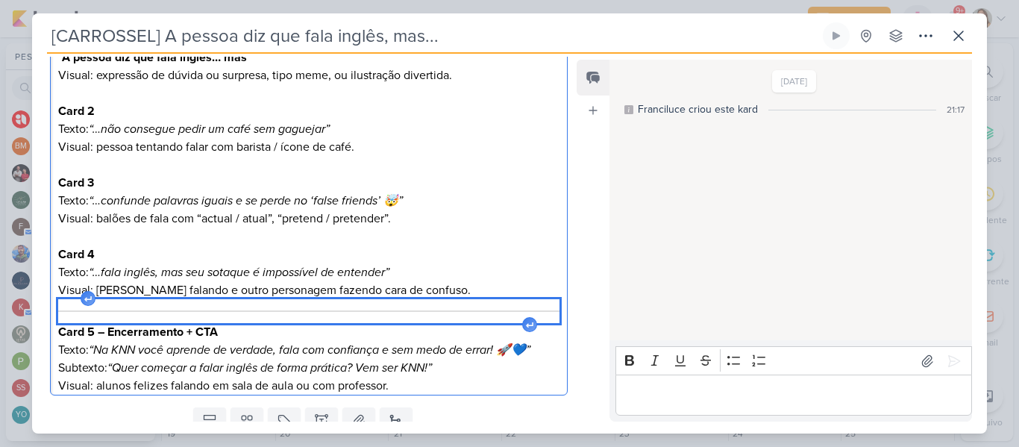
click at [384, 316] on div "Editor editing area: main" at bounding box center [308, 311] width 501 height 24
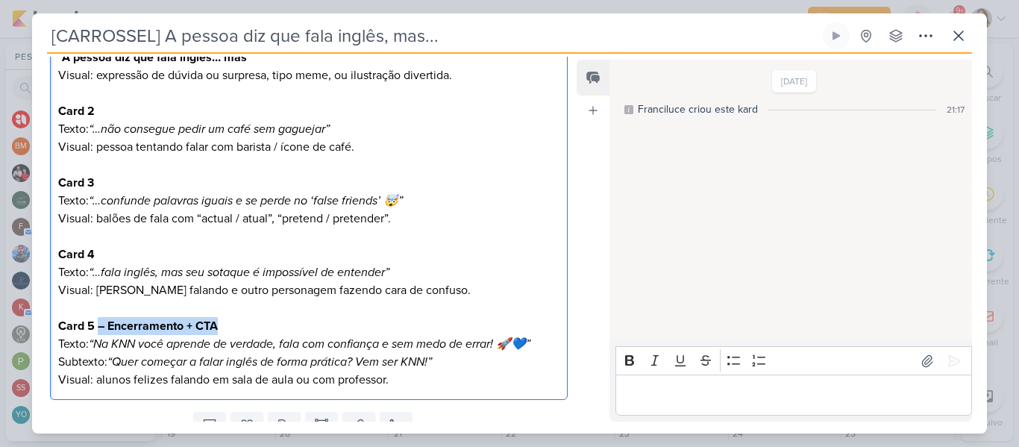
drag, startPoint x: 96, startPoint y: 324, endPoint x: 297, endPoint y: 325, distance: 200.7
click at [297, 325] on h3 "Card 5 – Encerramento + CTA" at bounding box center [308, 326] width 501 height 18
click at [531, 344] on icon "“Na KNN você aprende de verdade, fala com confiança e sem medo de errar! 🚀💙”" at bounding box center [310, 344] width 442 height 15
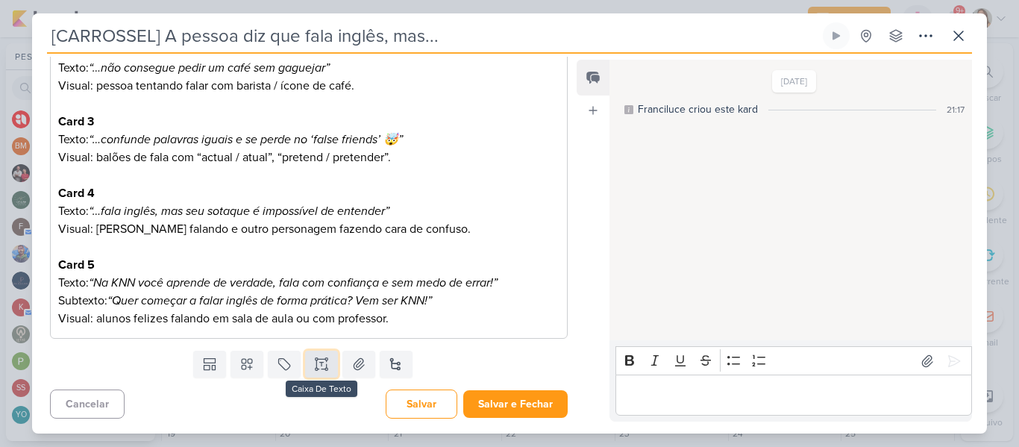
click at [326, 366] on button at bounding box center [321, 364] width 33 height 27
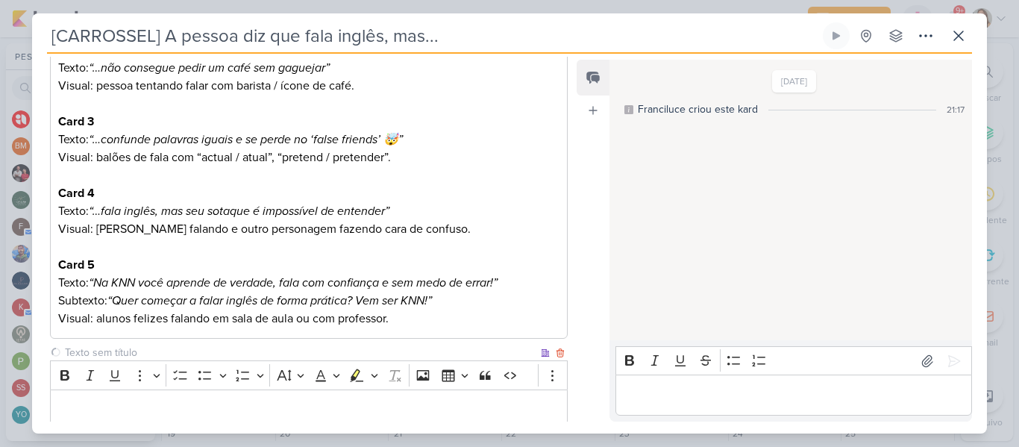
click at [304, 346] on input "text" at bounding box center [300, 353] width 476 height 16
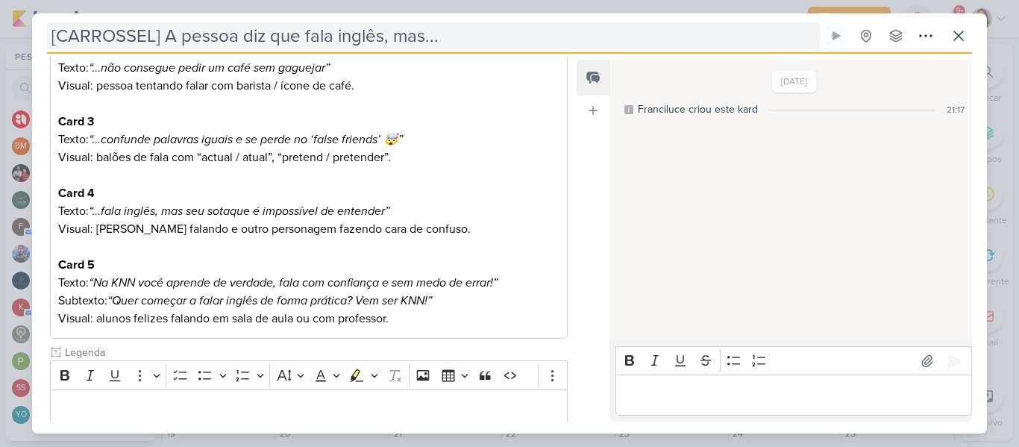
type input "Legenda"
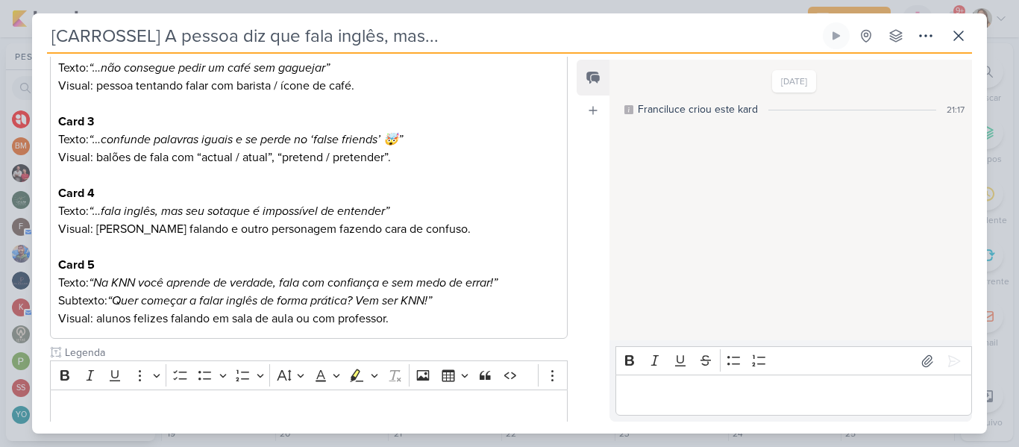
scroll to position [459, 0]
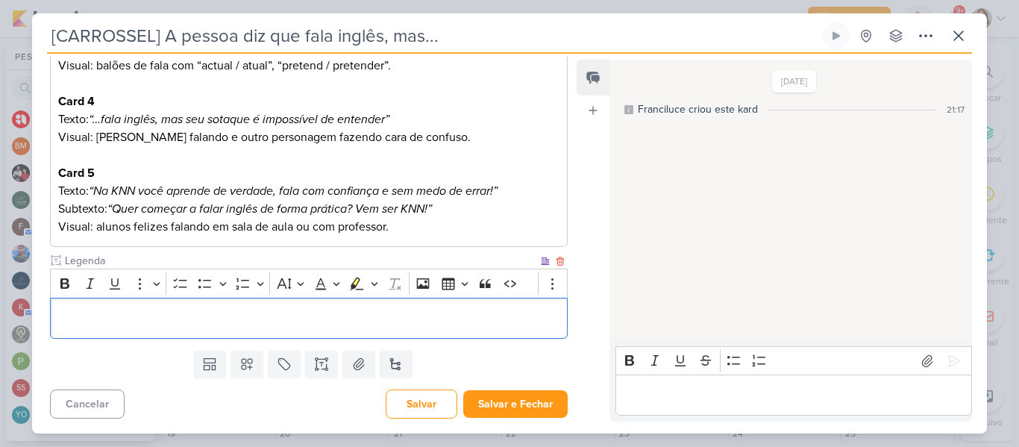
click at [426, 330] on div "Editor editing area: main" at bounding box center [309, 318] width 518 height 41
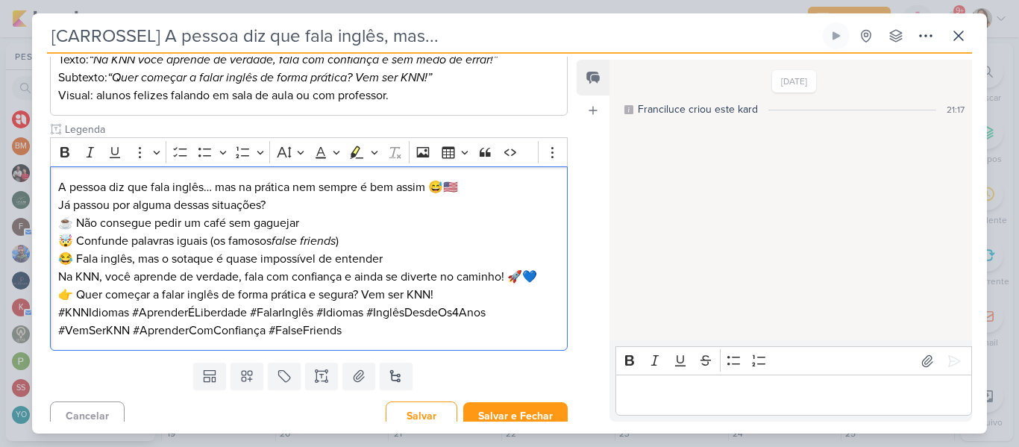
scroll to position [602, 0]
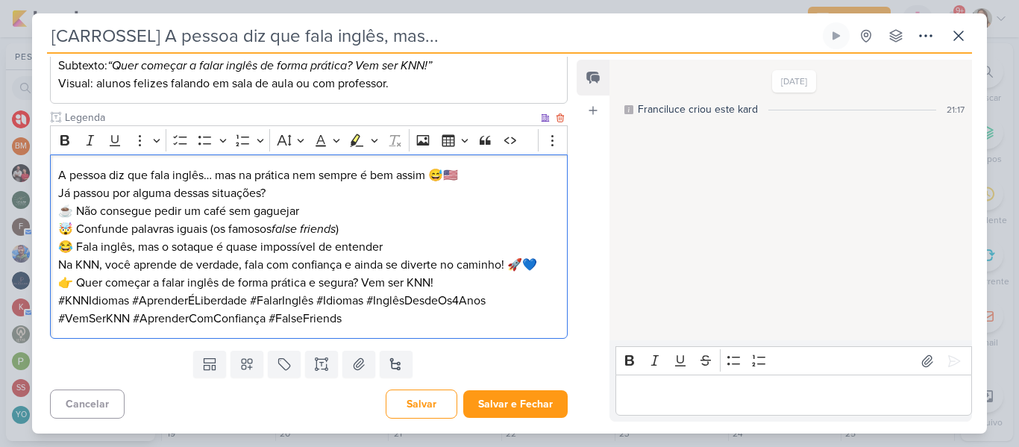
click at [462, 181] on p "A pessoa diz que fala inglês… mas na prática nem sempre é bem assim 😅🇺🇸 Já pass…" at bounding box center [308, 184] width 501 height 36
click at [258, 213] on p "☕ Não consegue pedir um café sem gaguejar 🤯 Confunde palavras iguais (os famoso…" at bounding box center [308, 229] width 501 height 54
click at [353, 229] on p "☕ Não consegue pedir um café sem gaguejar 🤯 Confunde palavras iguais (os famoso…" at bounding box center [308, 229] width 501 height 54
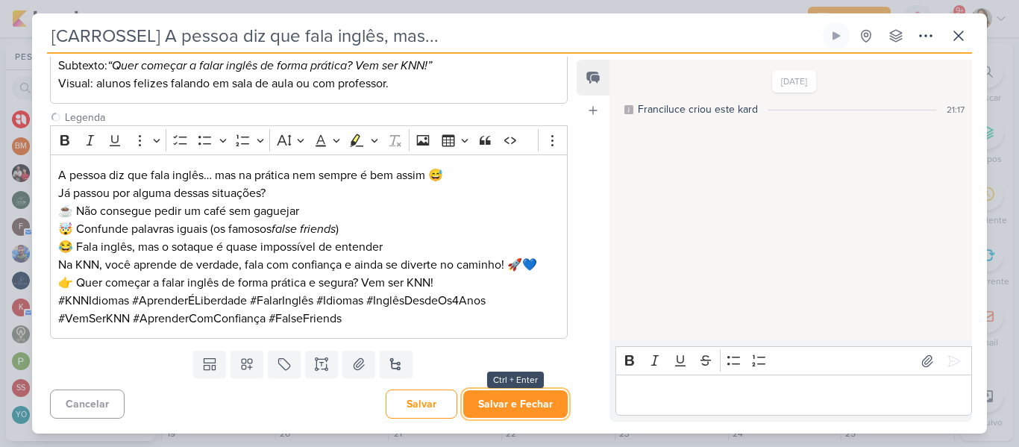
click at [540, 404] on button "Salvar e Fechar" at bounding box center [515, 404] width 104 height 28
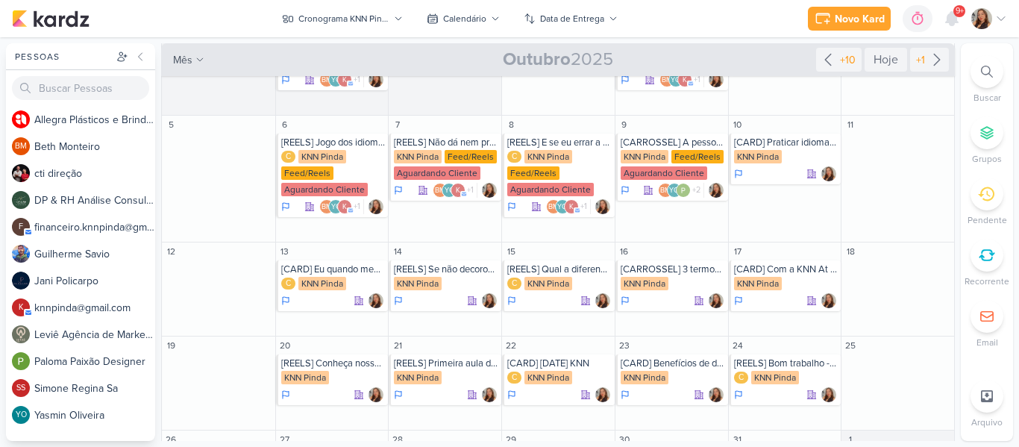
scroll to position [92, 0]
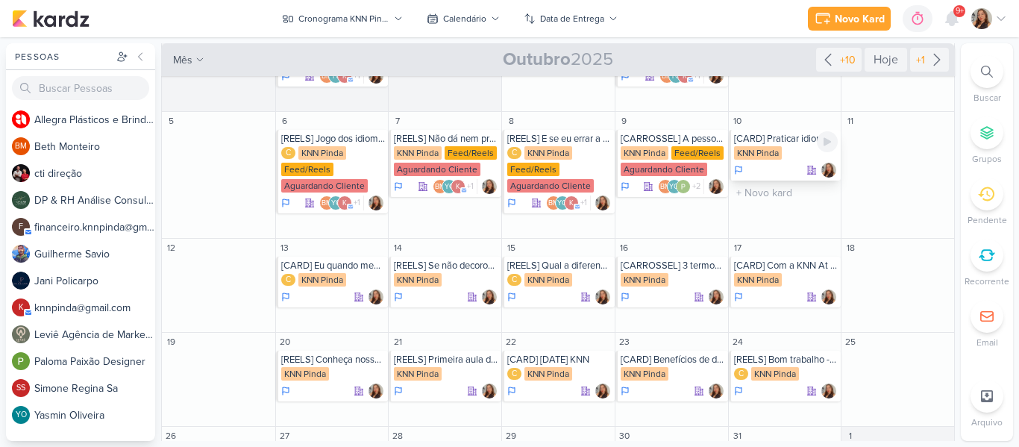
click at [754, 159] on div "KNN Pinda" at bounding box center [758, 152] width 48 height 13
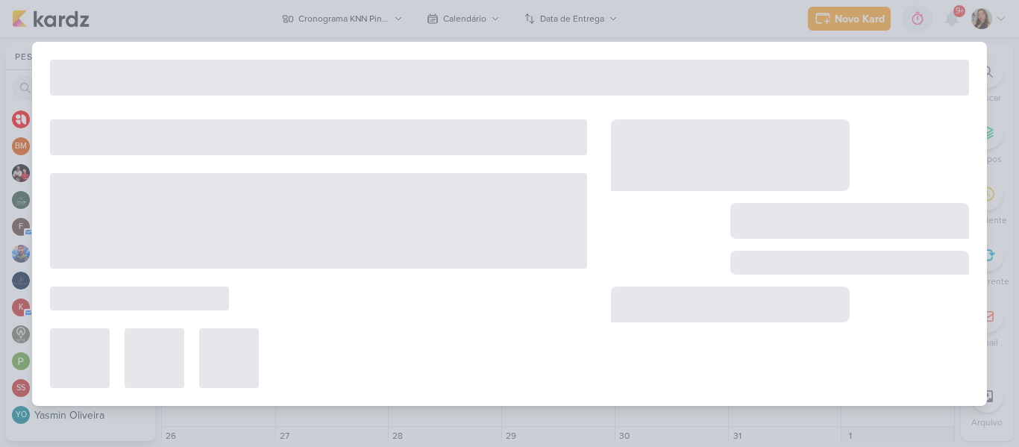
type input "[CARD] Praticar idiomas nunca foi tão fácil"
type input "10 de outubro de 2025 às 23:59"
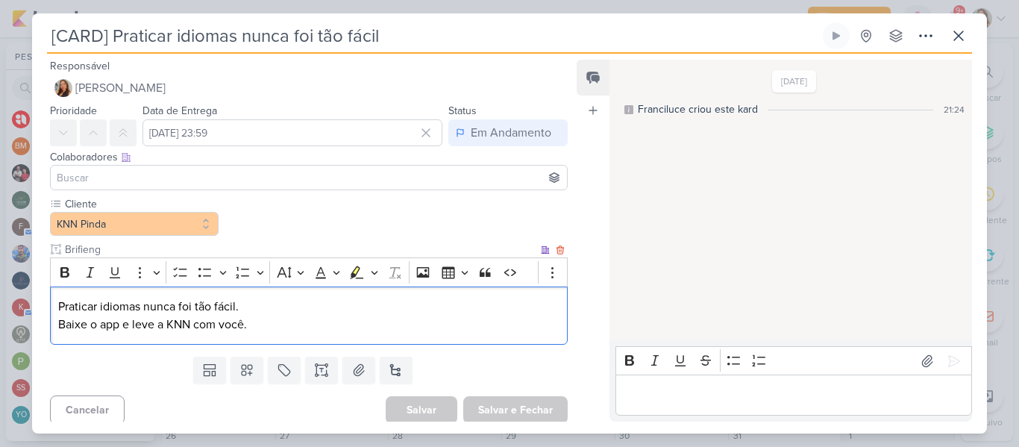
click at [285, 314] on p "Praticar idiomas nunca foi tão fácil. Baixe o app e leve a KNN com você." at bounding box center [308, 316] width 501 height 36
click at [285, 322] on p "Praticar idiomas nunca foi tão fácil. Baixe o app e leve a KNN com você." at bounding box center [308, 316] width 501 height 36
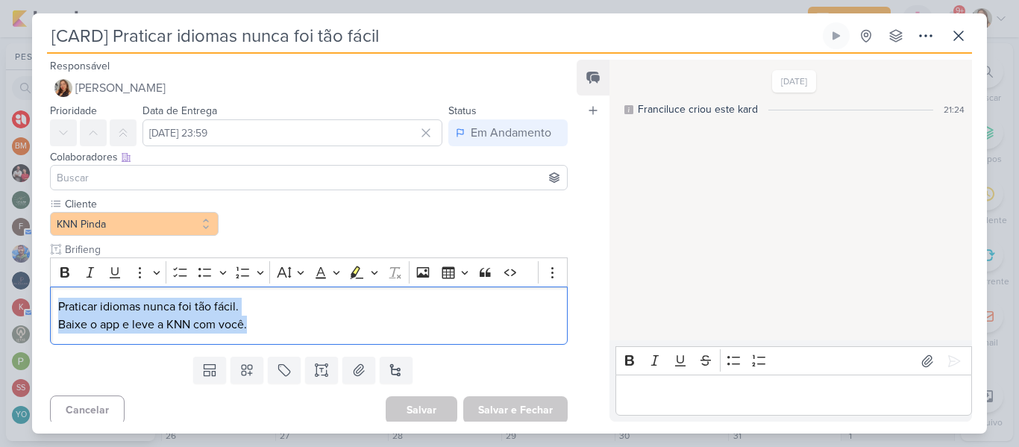
drag, startPoint x: 284, startPoint y: 331, endPoint x: 32, endPoint y: 304, distance: 253.6
click at [32, 304] on div "Cliente KNN Pinda Brifieng" at bounding box center [303, 273] width 542 height 154
copy p "Praticar idiomas nunca foi tão fácil. Baixe o app e leve a KNN com você."
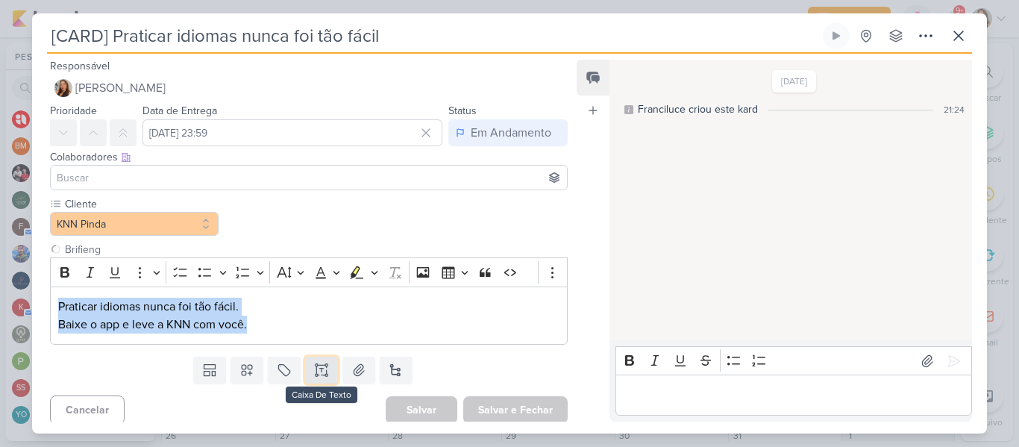
click at [314, 371] on icon at bounding box center [321, 370] width 15 height 15
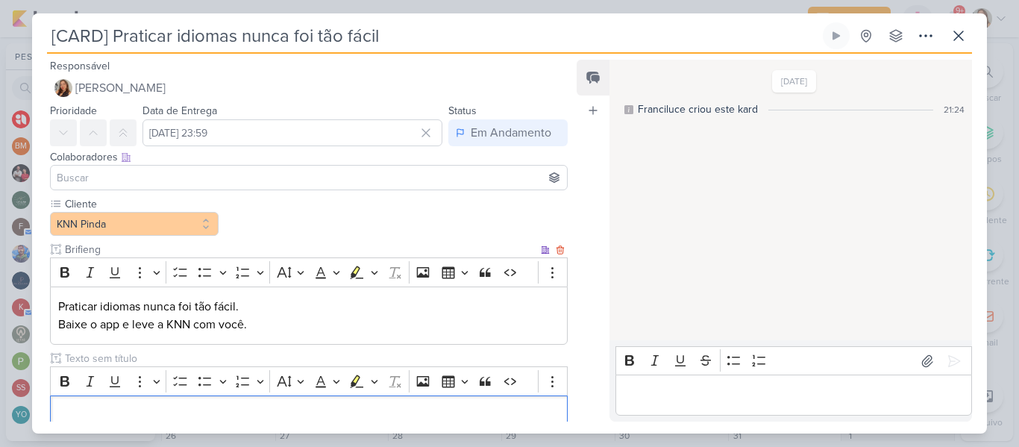
scroll to position [0, 0]
click at [251, 348] on div "Cliente KNN Pinda Brifieng" at bounding box center [309, 316] width 518 height 240
click at [252, 363] on input "text" at bounding box center [300, 359] width 476 height 16
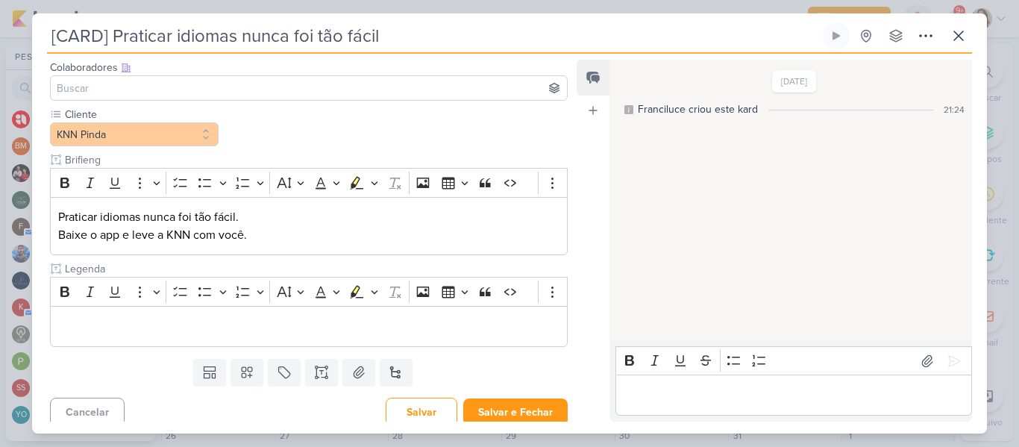
scroll to position [98, 0]
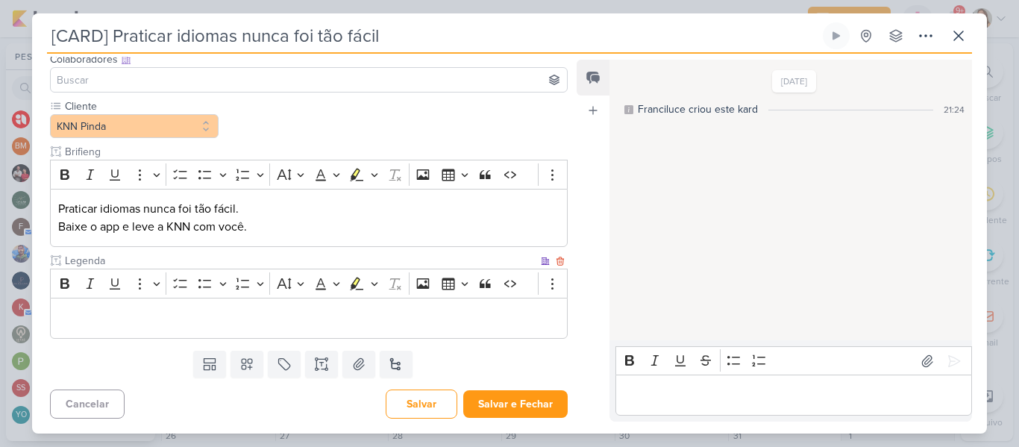
type input "Legenda"
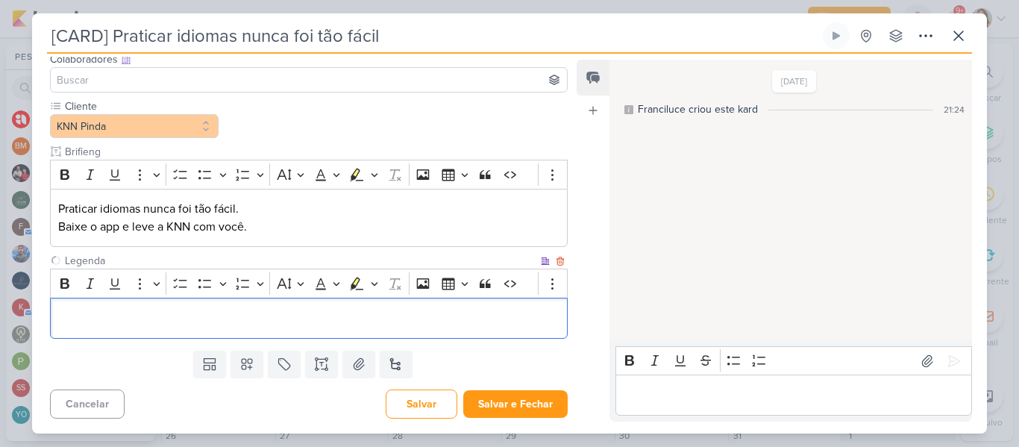
click at [442, 310] on p "Editor editing area: main" at bounding box center [308, 319] width 501 height 18
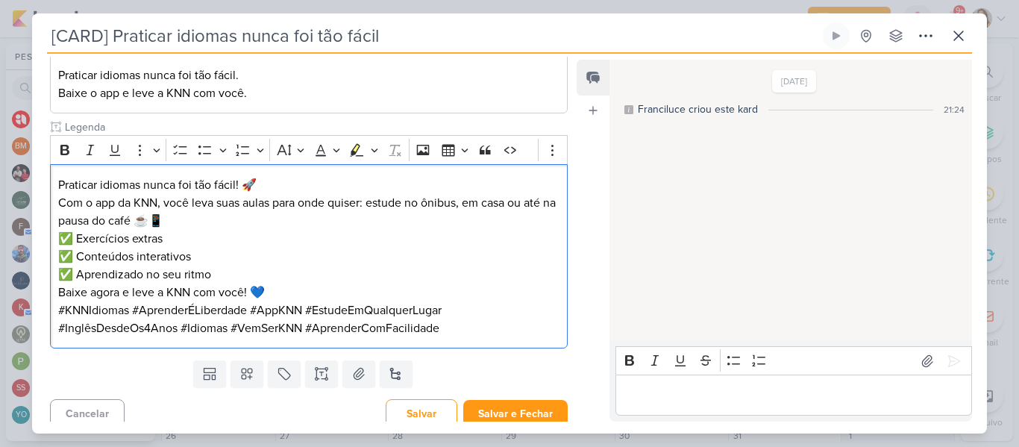
scroll to position [241, 0]
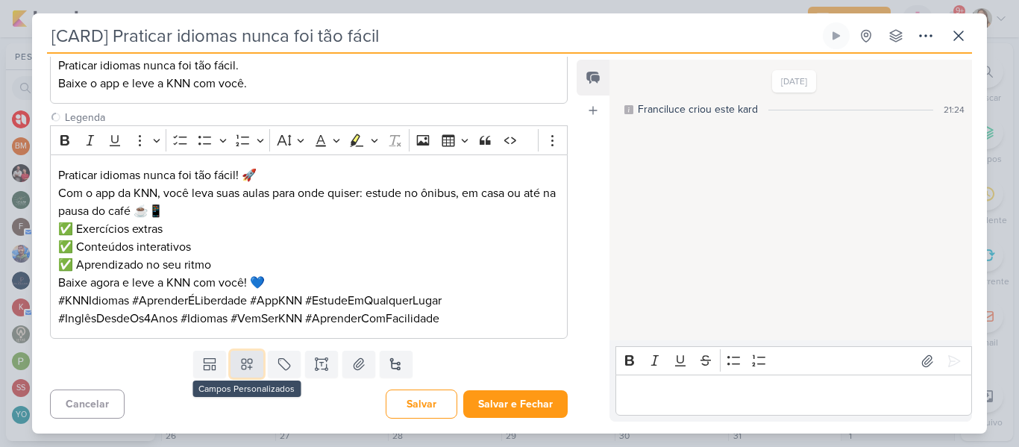
click at [250, 371] on icon at bounding box center [247, 364] width 15 height 15
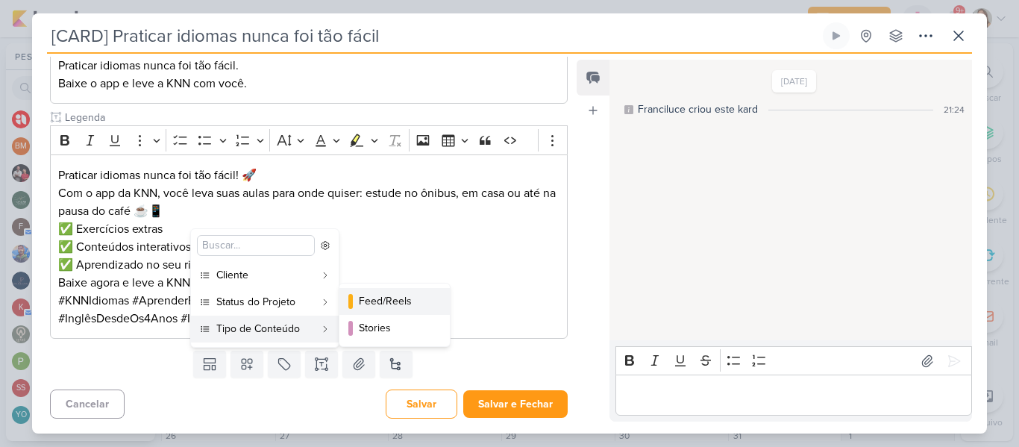
click at [381, 299] on div "Feed/Reels" at bounding box center [395, 301] width 73 height 16
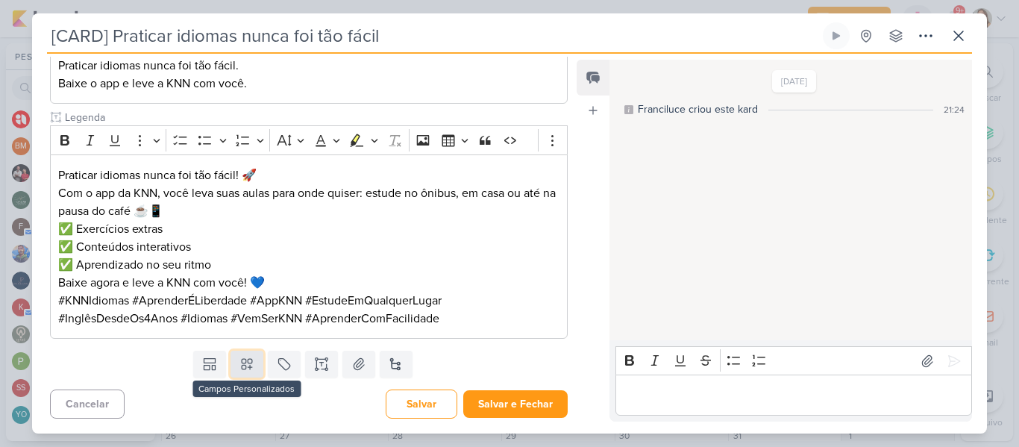
click at [254, 363] on button at bounding box center [247, 364] width 33 height 27
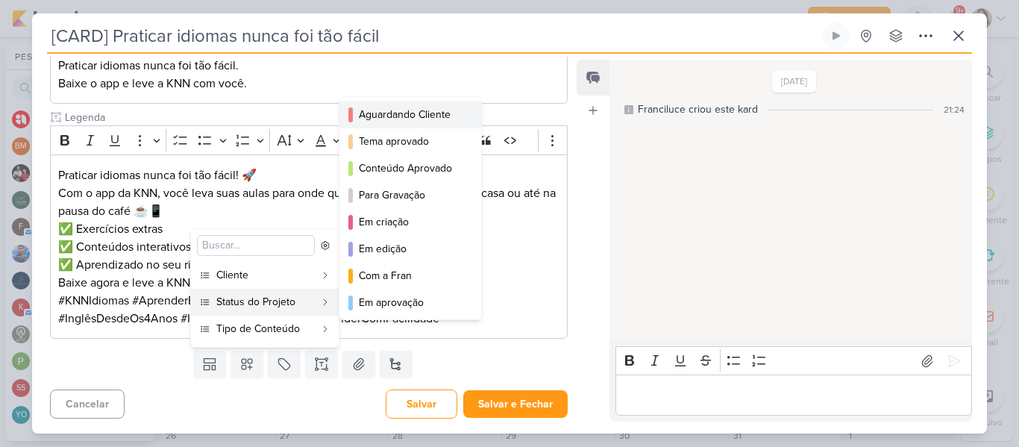
click at [364, 116] on div "Aguardando Cliente" at bounding box center [411, 115] width 104 height 16
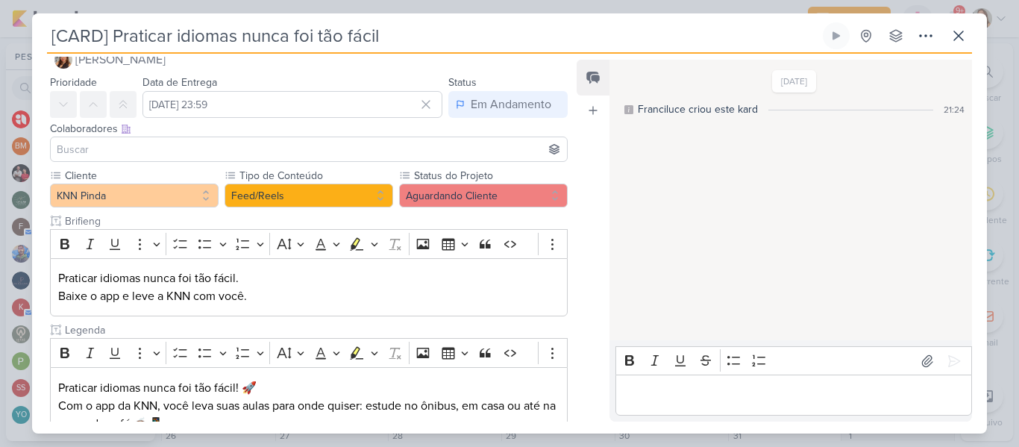
scroll to position [26, 0]
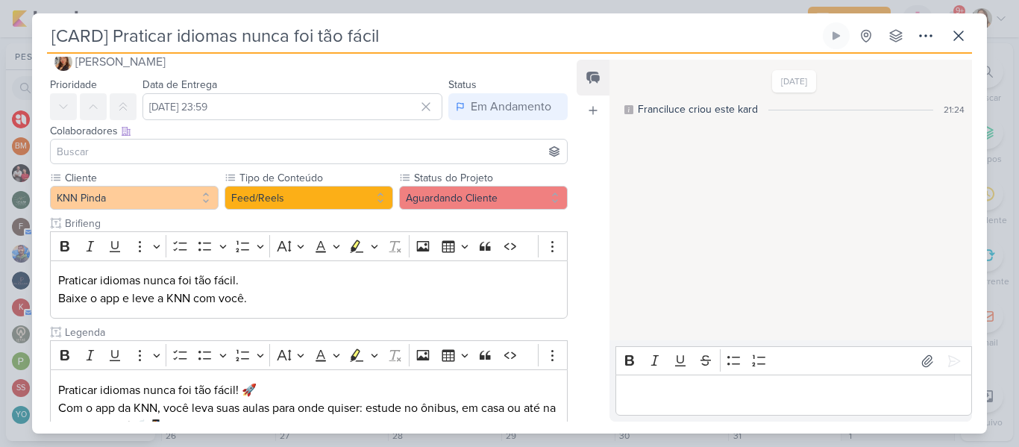
click at [336, 157] on input at bounding box center [309, 152] width 510 height 18
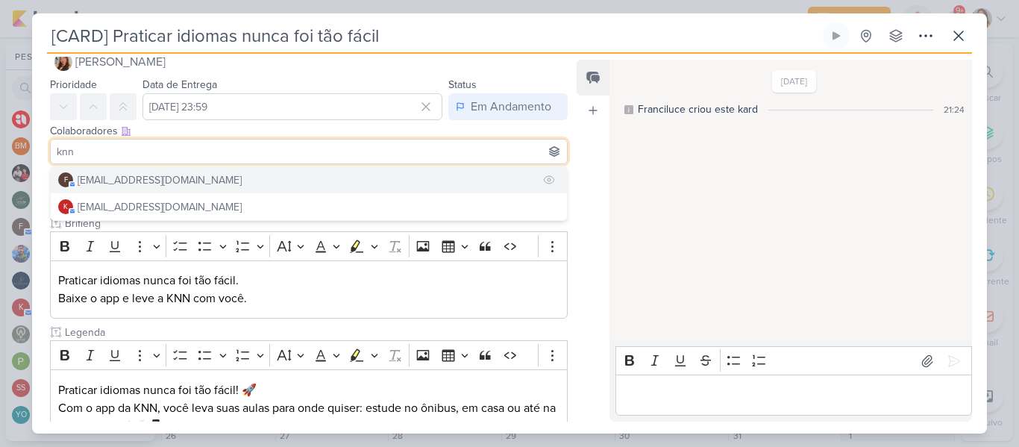
type input "knn"
click at [313, 173] on button "f [EMAIL_ADDRESS][DOMAIN_NAME]" at bounding box center [309, 179] width 516 height 27
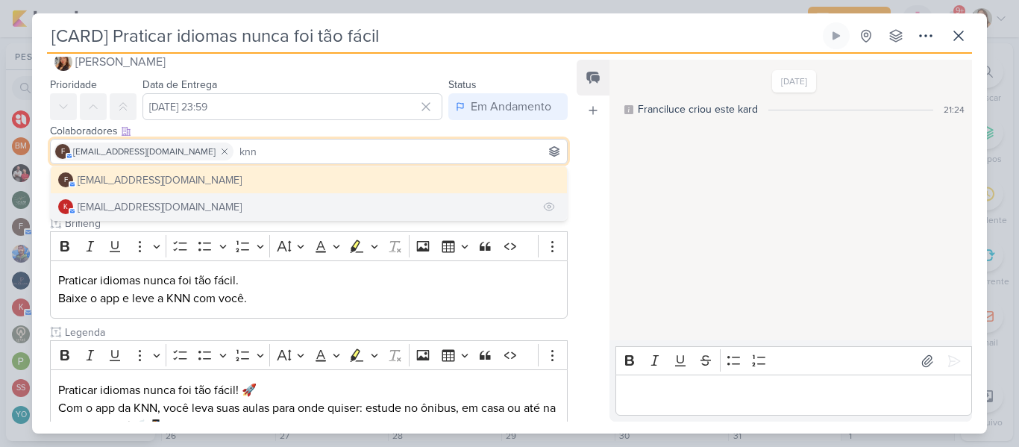
type input "knn"
click at [228, 201] on button "k [EMAIL_ADDRESS][DOMAIN_NAME]" at bounding box center [309, 206] width 516 height 27
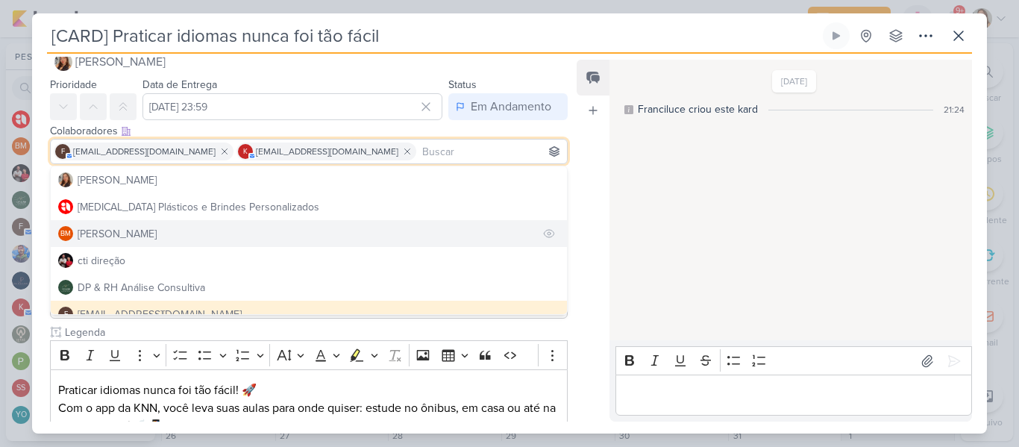
click at [274, 233] on button "BM [GEOGRAPHIC_DATA]" at bounding box center [309, 233] width 516 height 27
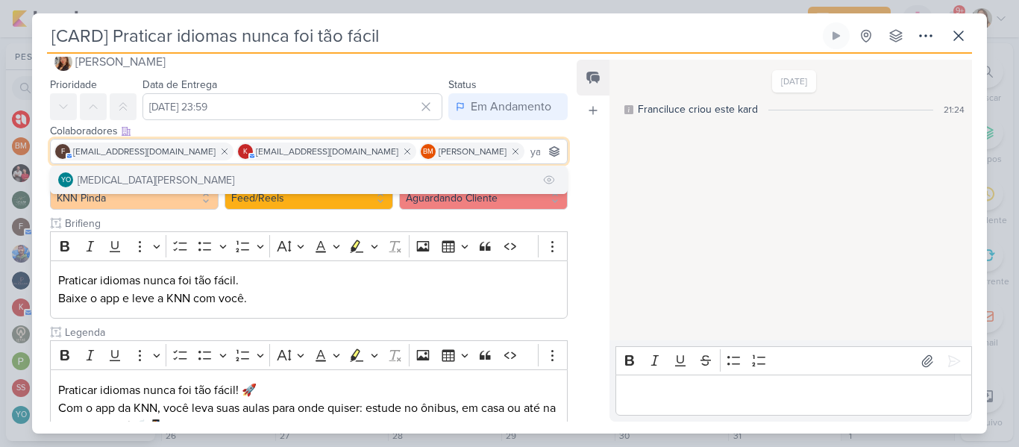
type input "yasm"
click at [430, 169] on button "YO [MEDICAL_DATA][PERSON_NAME]" at bounding box center [309, 179] width 516 height 27
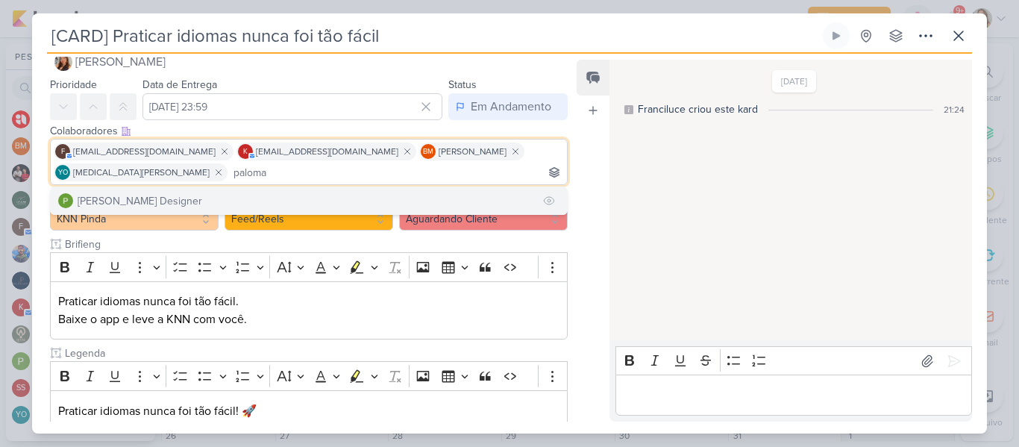
type input "paloma"
click at [283, 193] on button "[PERSON_NAME] Designer" at bounding box center [309, 200] width 516 height 27
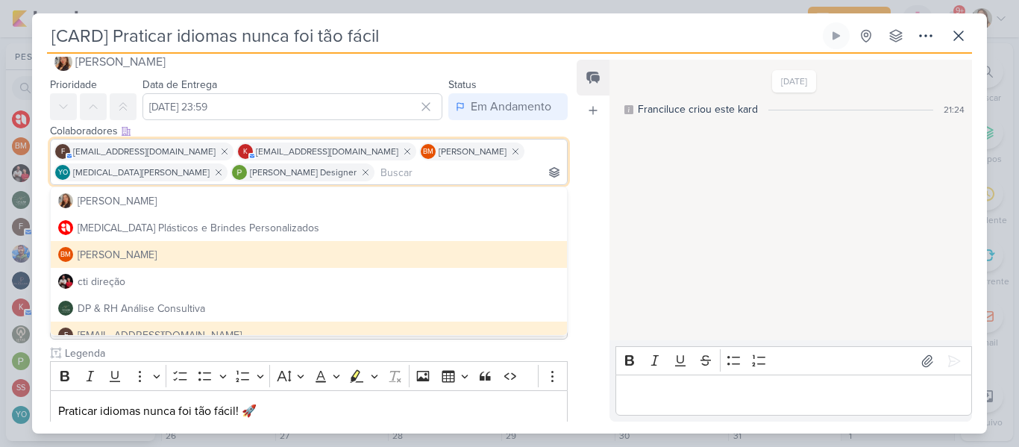
click at [596, 156] on div "Feed Atrelar email Solte o email para atrelar ao kard" at bounding box center [593, 241] width 33 height 362
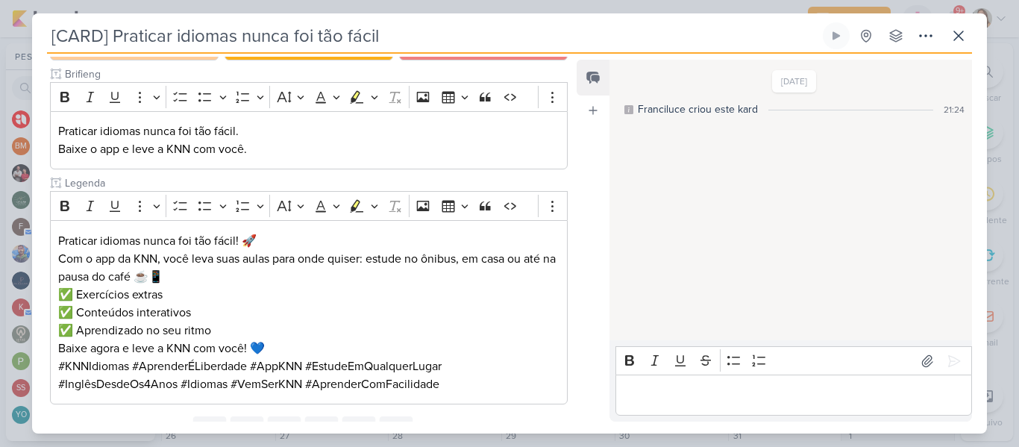
scroll to position [262, 0]
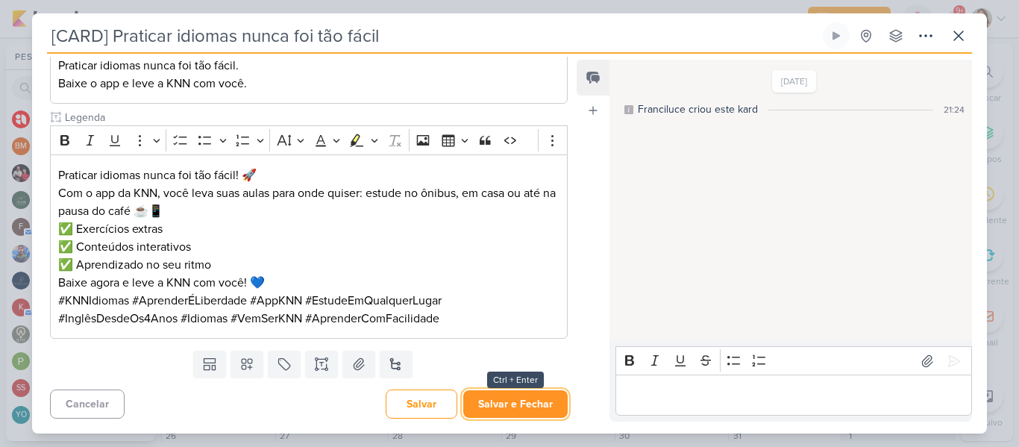
click at [470, 404] on button "Salvar e Fechar" at bounding box center [515, 404] width 104 height 28
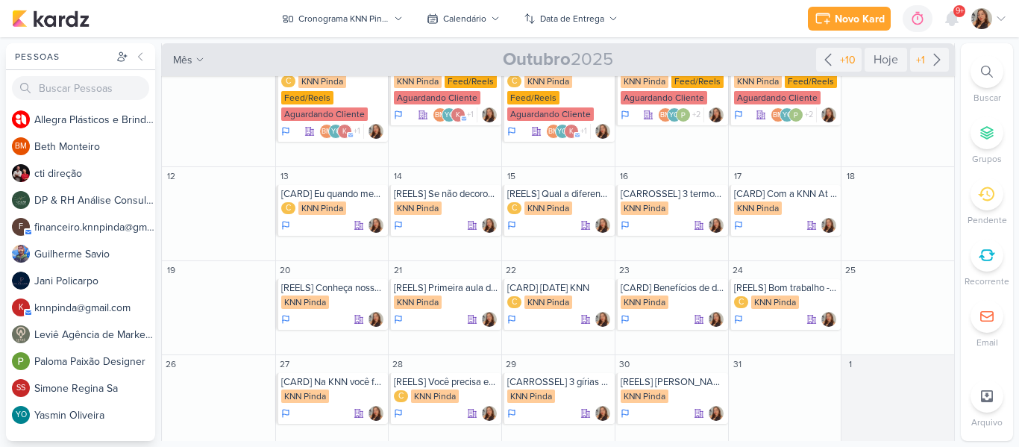
scroll to position [172, 0]
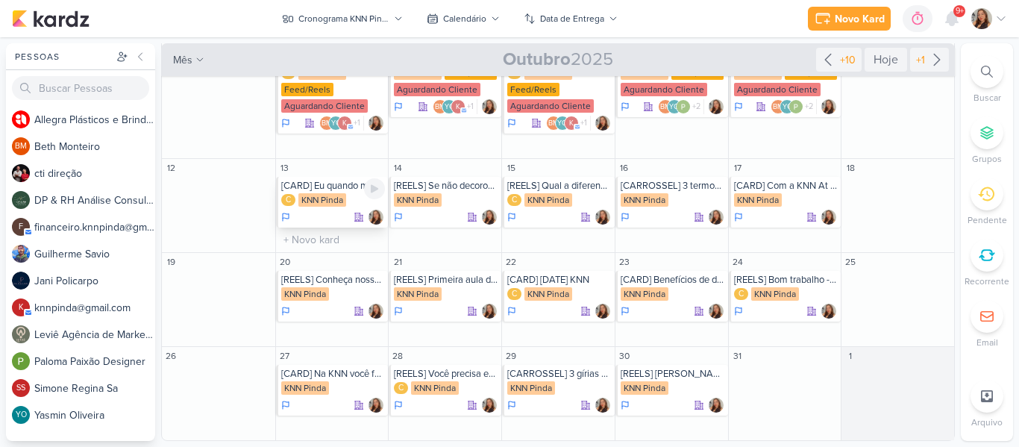
click at [336, 201] on div "KNN Pinda" at bounding box center [322, 199] width 48 height 13
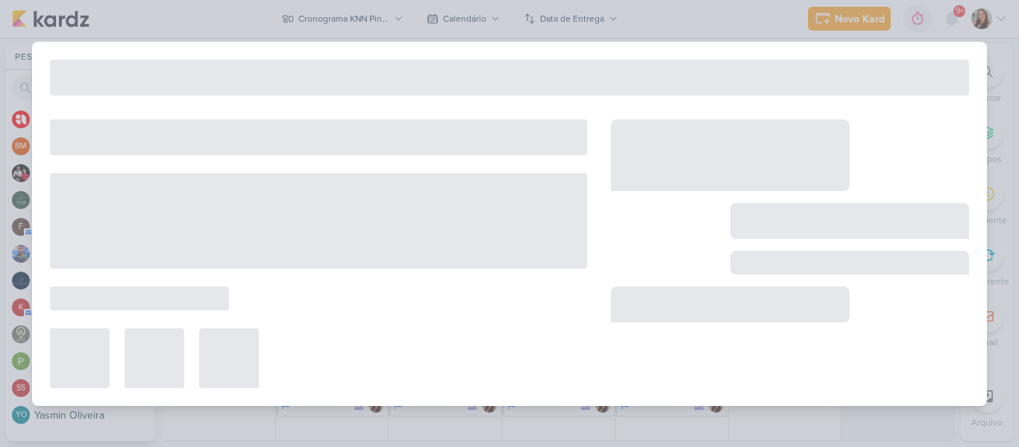
type input "[CARD] Eu quando meu professor não quer arredondar minha nota de 4,5 para 8"
type input "13 de outubro de 2025 às 23:59"
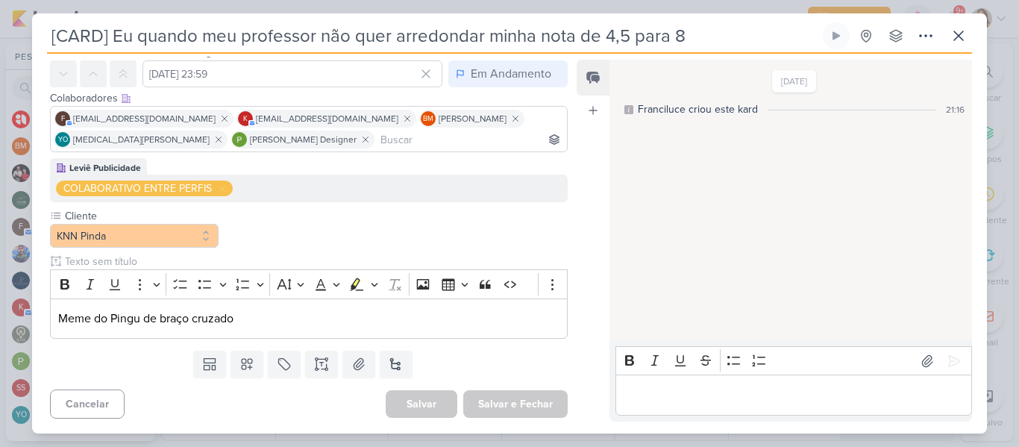
scroll to position [0, 0]
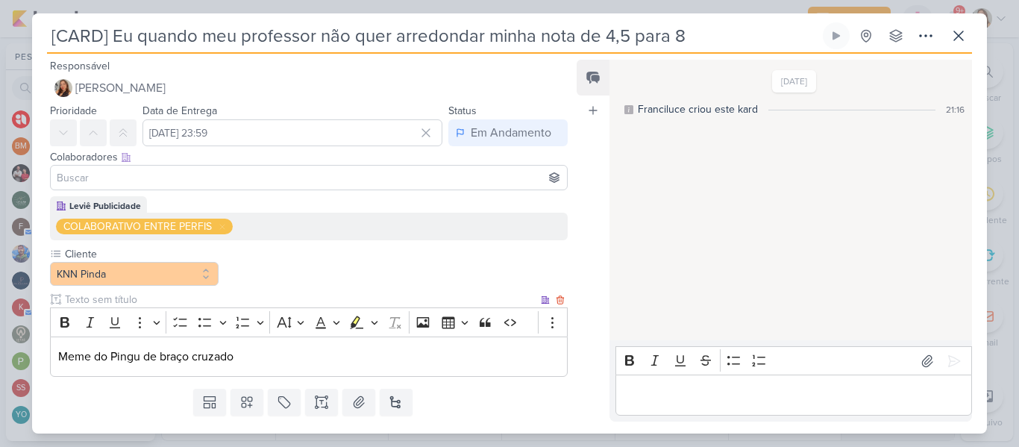
click at [275, 354] on p "Meme do Pingu de braço cruzado" at bounding box center [308, 357] width 501 height 18
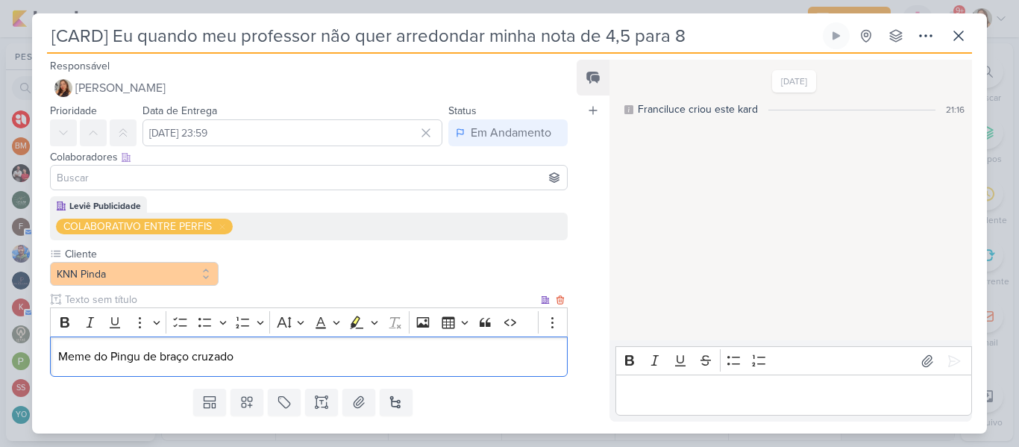
click at [57, 354] on div "Meme do Pingu de braço cruzado" at bounding box center [309, 357] width 518 height 41
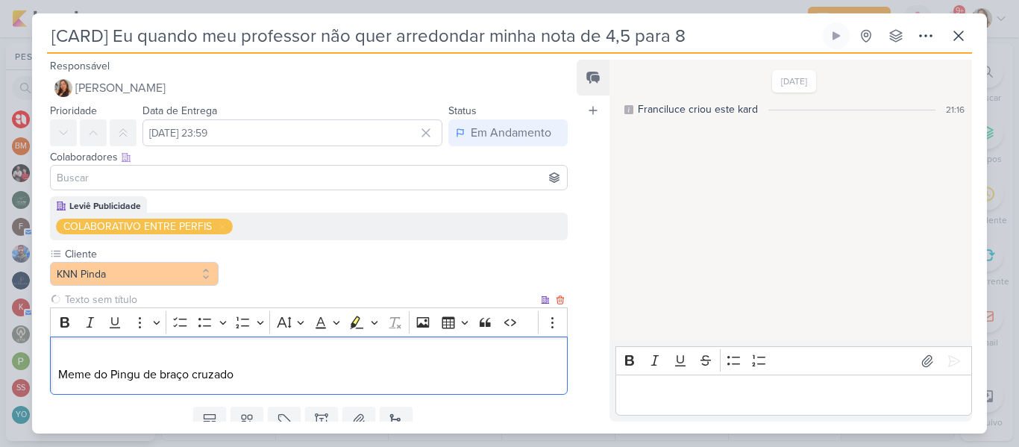
click at [77, 354] on p "Editor editing area: main" at bounding box center [308, 357] width 501 height 18
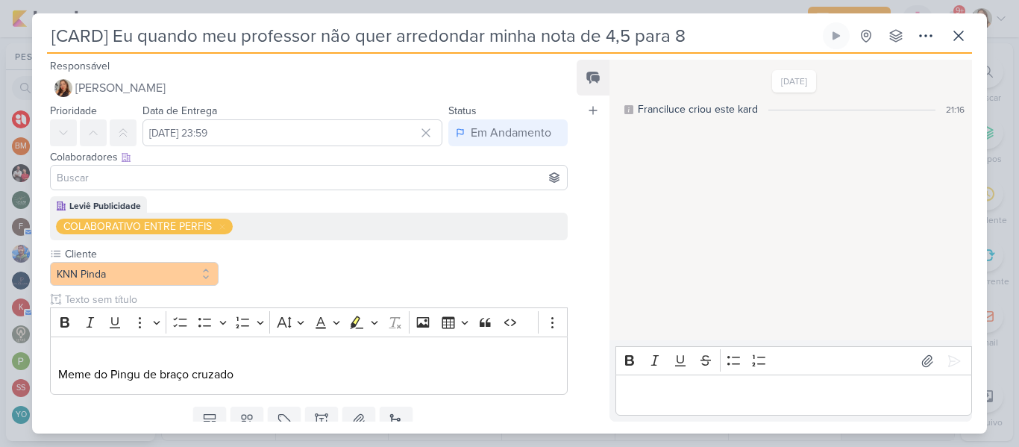
drag, startPoint x: 111, startPoint y: 40, endPoint x: 722, endPoint y: 58, distance: 610.6
click at [722, 58] on div "[CARD] Eu quando meu professor não quer arredondar minha nota de 4,5 para 8 Cri…" at bounding box center [509, 227] width 955 height 411
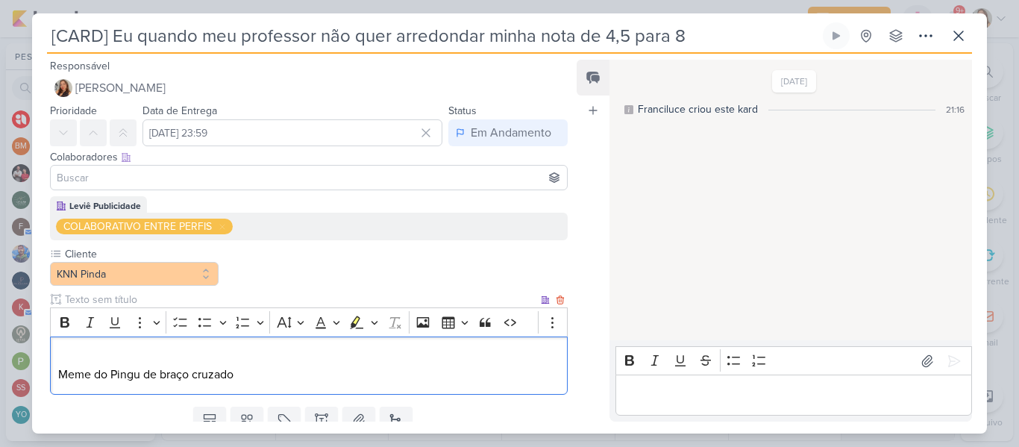
click at [334, 348] on p "Editor editing area: main" at bounding box center [308, 357] width 501 height 18
click at [60, 355] on p "Eu quando meu professor não quer arredondar minha nota de 4,5 para 8" at bounding box center [308, 357] width 501 height 18
click at [304, 383] on p "Meme do Pingu de braço cruzado" at bounding box center [308, 375] width 501 height 18
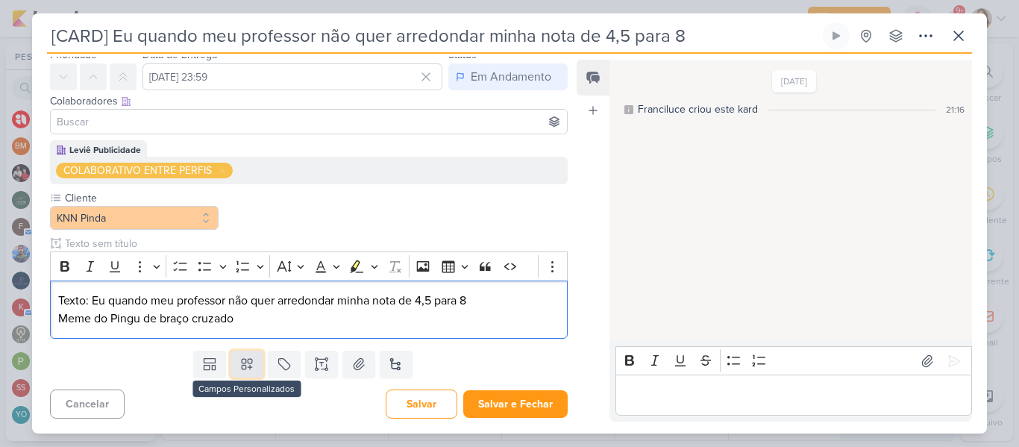
click at [232, 361] on button at bounding box center [247, 364] width 33 height 27
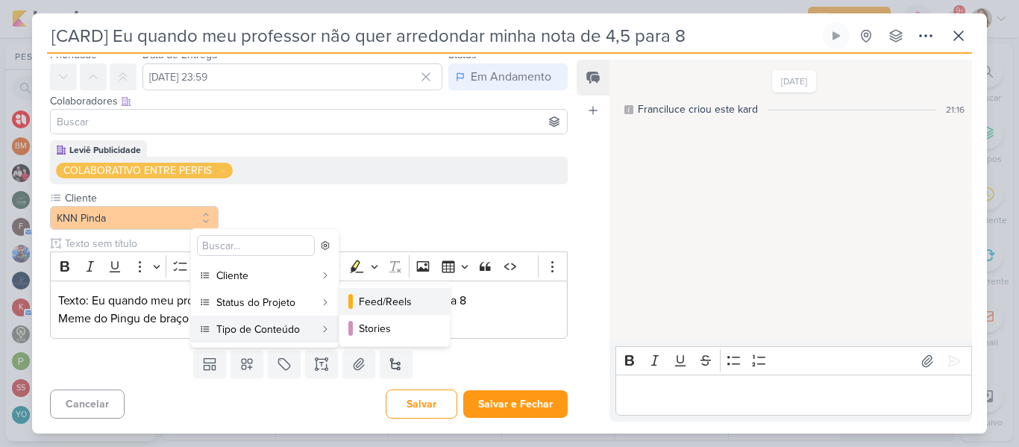
click at [354, 308] on button "Feed/Reels" at bounding box center [395, 301] width 110 height 27
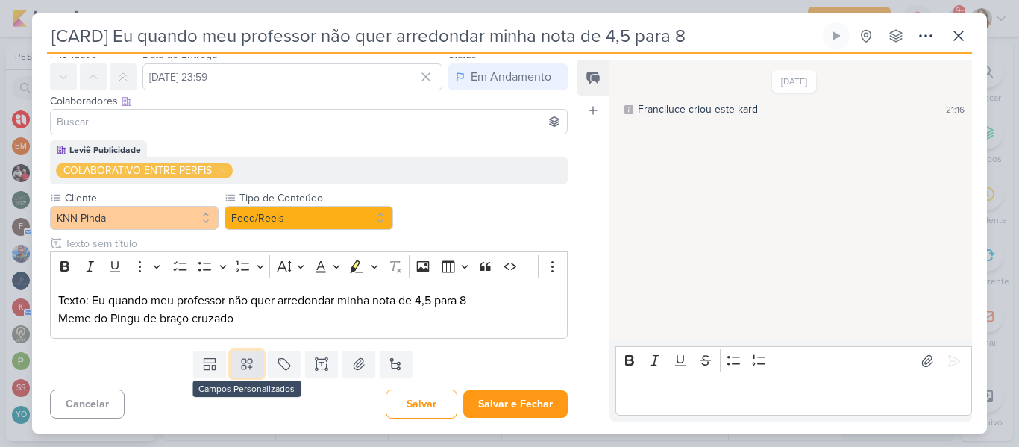
click at [250, 366] on icon at bounding box center [247, 364] width 15 height 15
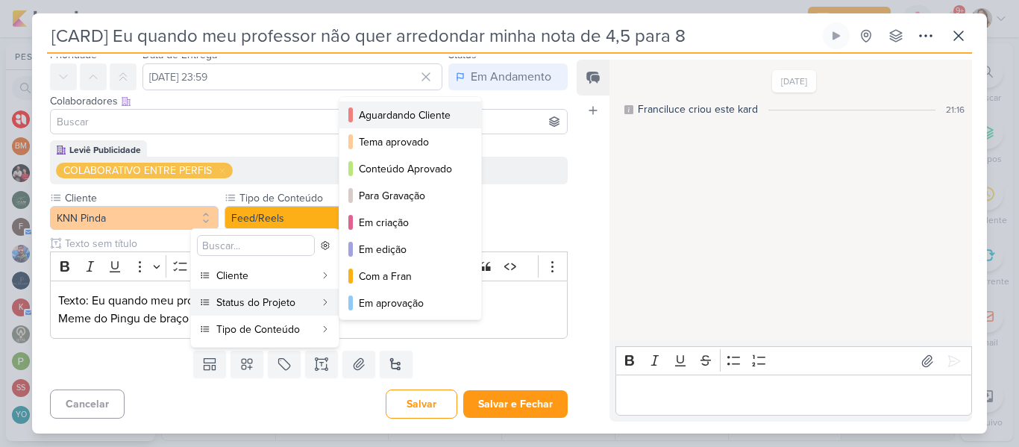
click at [386, 120] on div "Aguardando Cliente" at bounding box center [411, 115] width 104 height 16
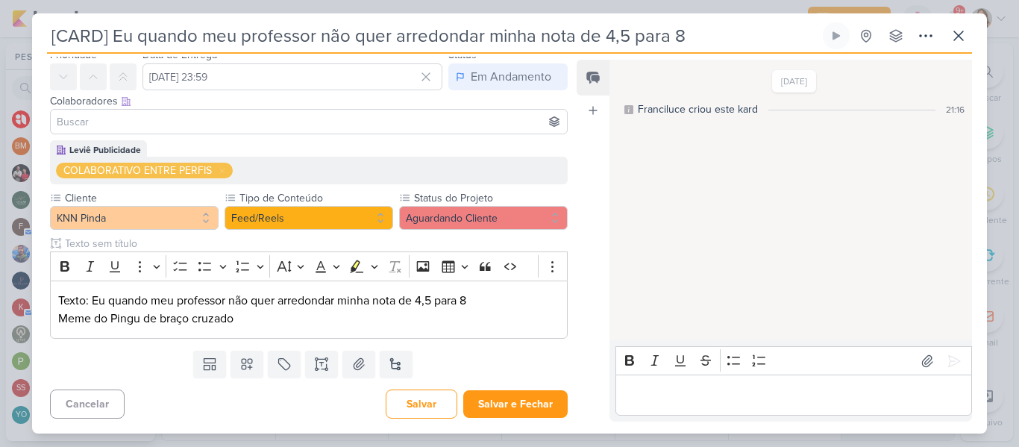
click at [386, 120] on input at bounding box center [309, 122] width 510 height 18
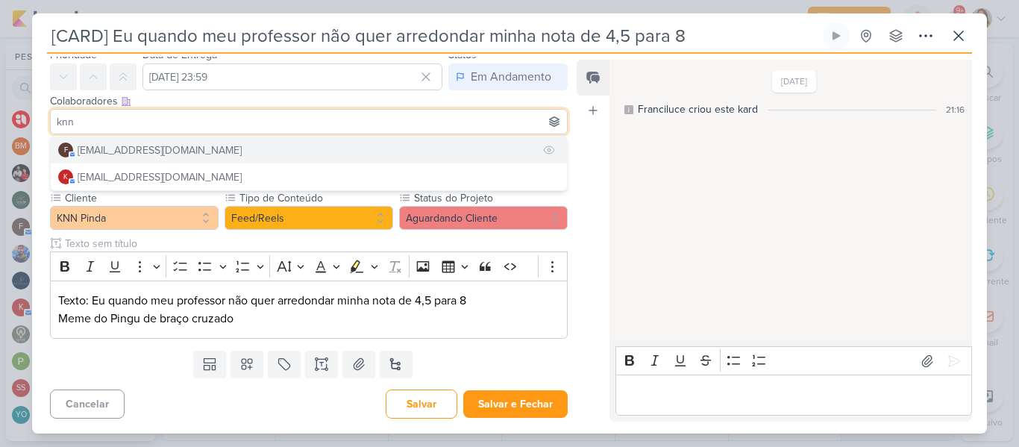
type input "knn"
click at [330, 149] on button "f [EMAIL_ADDRESS][DOMAIN_NAME]" at bounding box center [309, 150] width 516 height 27
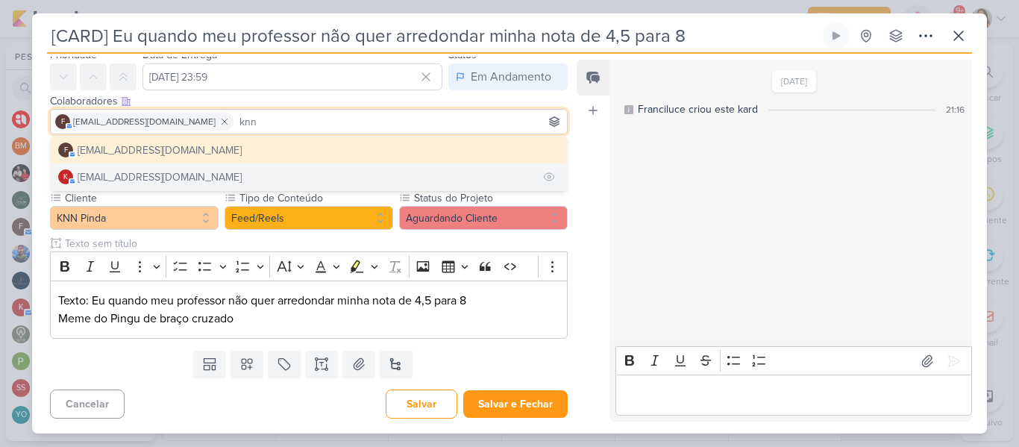
type input "knn"
click at [294, 177] on button "k [EMAIL_ADDRESS][DOMAIN_NAME]" at bounding box center [309, 176] width 516 height 27
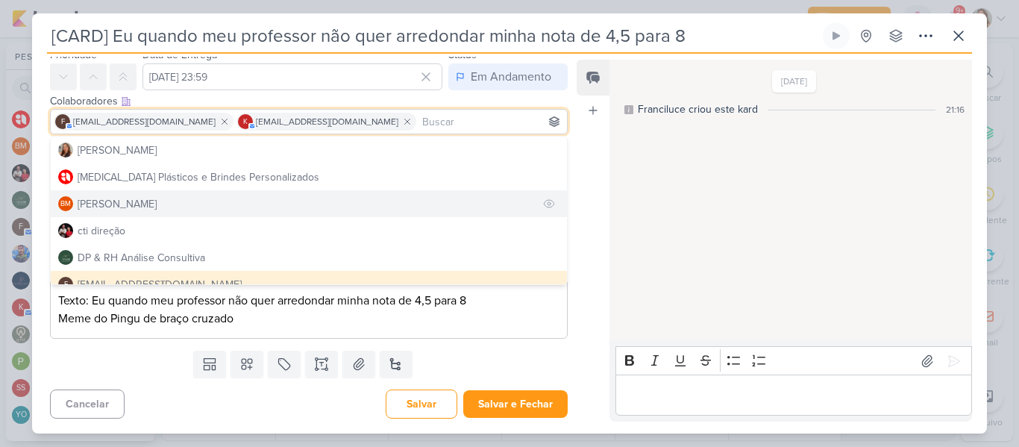
click at [304, 208] on button "BM [GEOGRAPHIC_DATA]" at bounding box center [309, 203] width 516 height 27
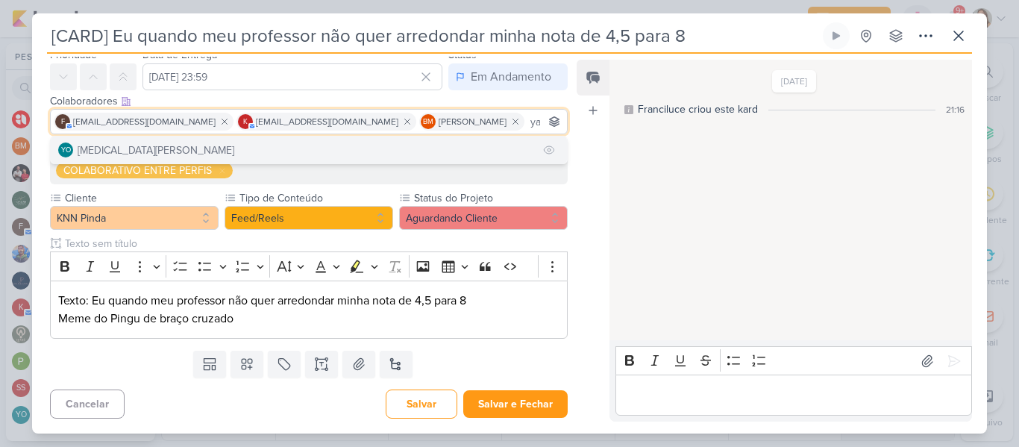
type input "yasm"
click at [442, 148] on button "YO [MEDICAL_DATA][PERSON_NAME]" at bounding box center [309, 150] width 516 height 27
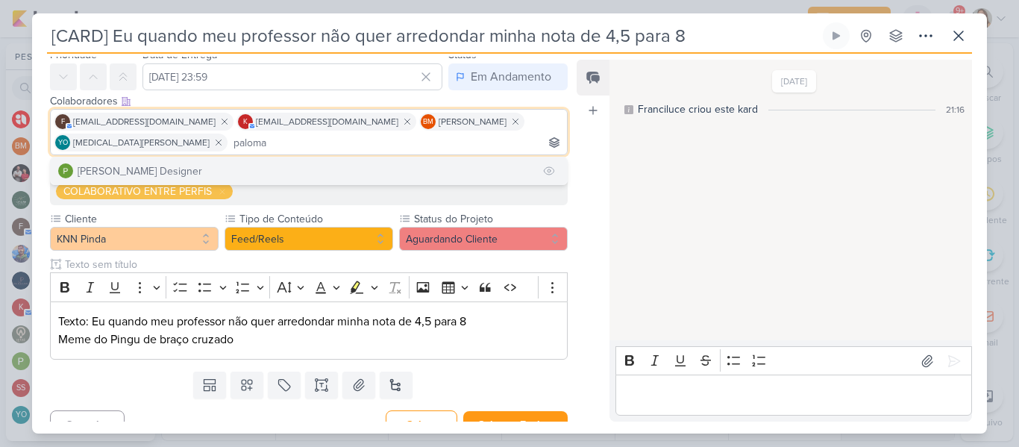
type input "paloma"
click at [360, 168] on button "[PERSON_NAME] Designer" at bounding box center [309, 170] width 516 height 27
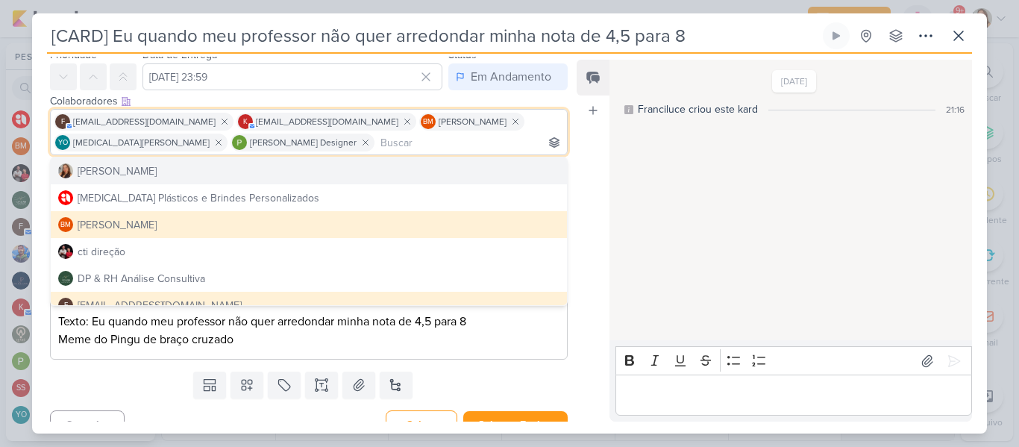
click at [581, 189] on div "Feed Atrelar email Solte o email para atrelar ao kard" at bounding box center [593, 241] width 33 height 362
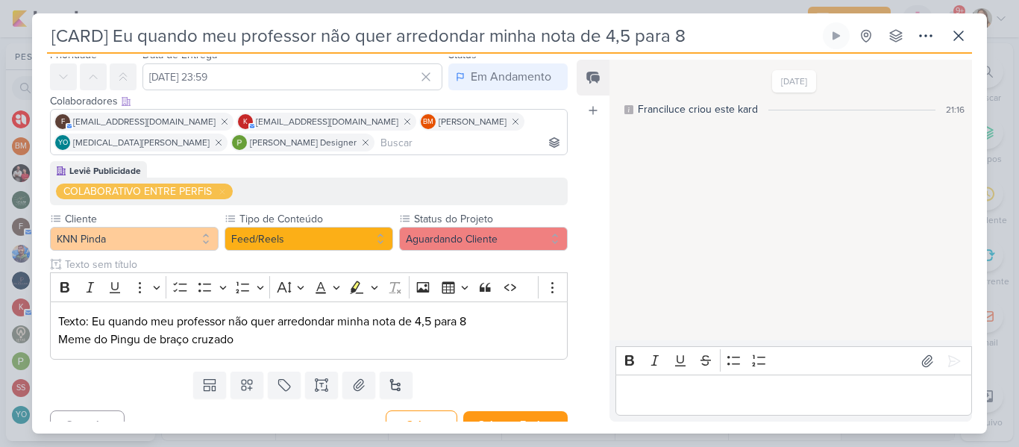
scroll to position [77, 0]
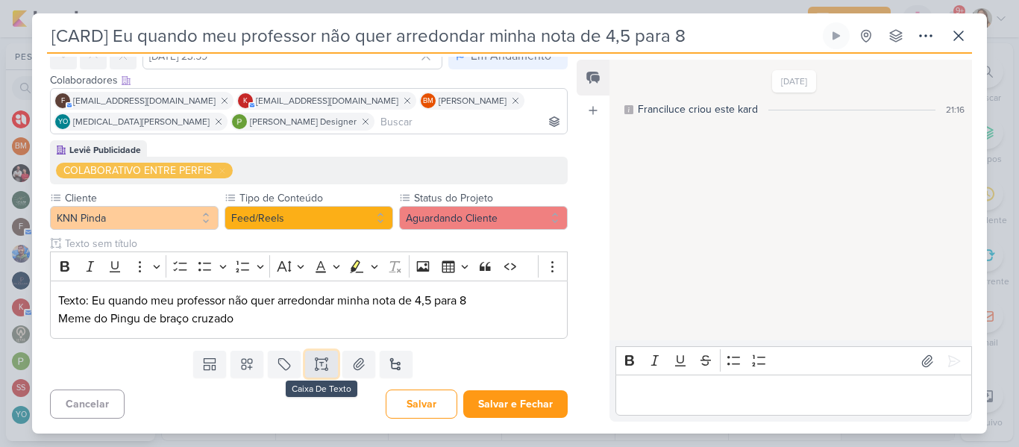
click at [328, 368] on button at bounding box center [321, 364] width 33 height 27
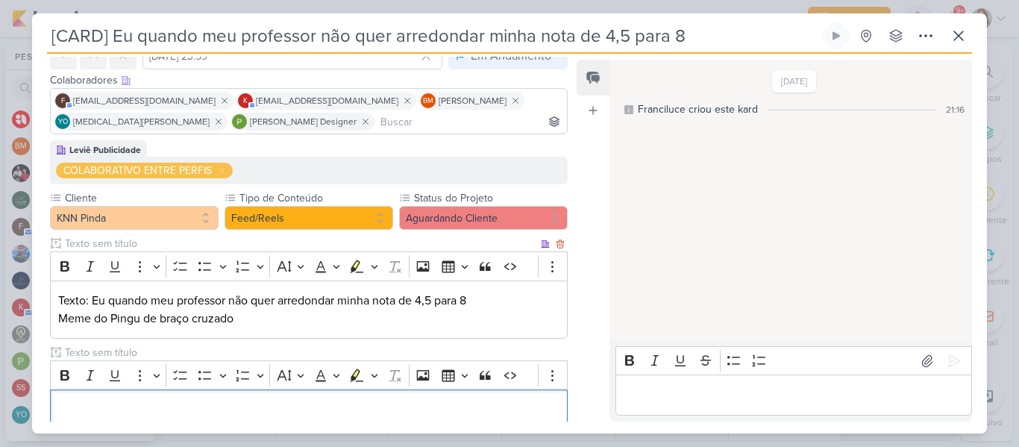
click at [173, 248] on input "text" at bounding box center [300, 244] width 476 height 16
type input "Brifieng"
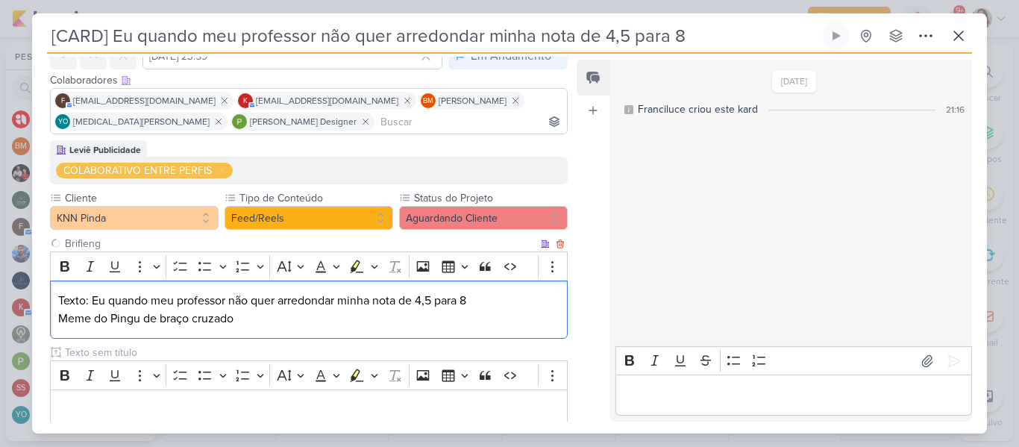
click at [81, 330] on div "Texto: Eu quando meu professor não quer arredondar minha nota de 4,5 para 8 Mem…" at bounding box center [309, 310] width 518 height 59
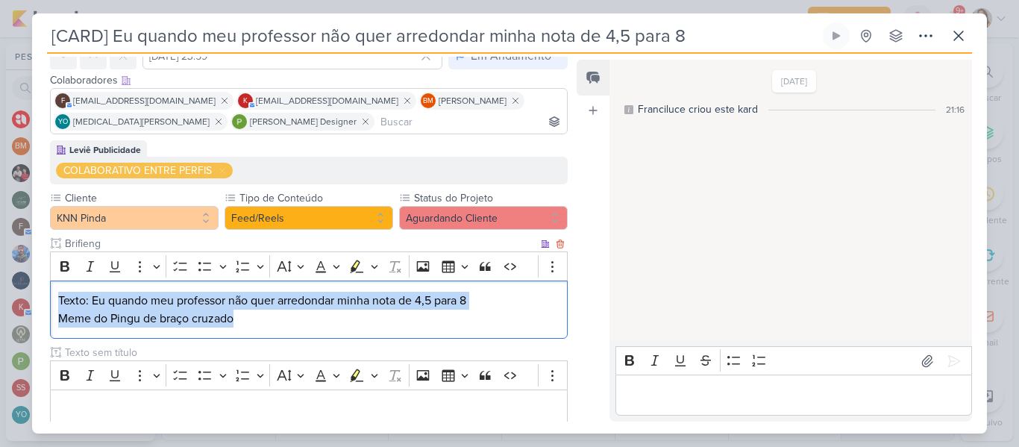
drag, startPoint x: 58, startPoint y: 300, endPoint x: 278, endPoint y: 331, distance: 221.6
click at [278, 331] on div "Texto: Eu quando meu professor não quer arredondar minha nota de 4,5 para 8 Mem…" at bounding box center [309, 310] width 518 height 59
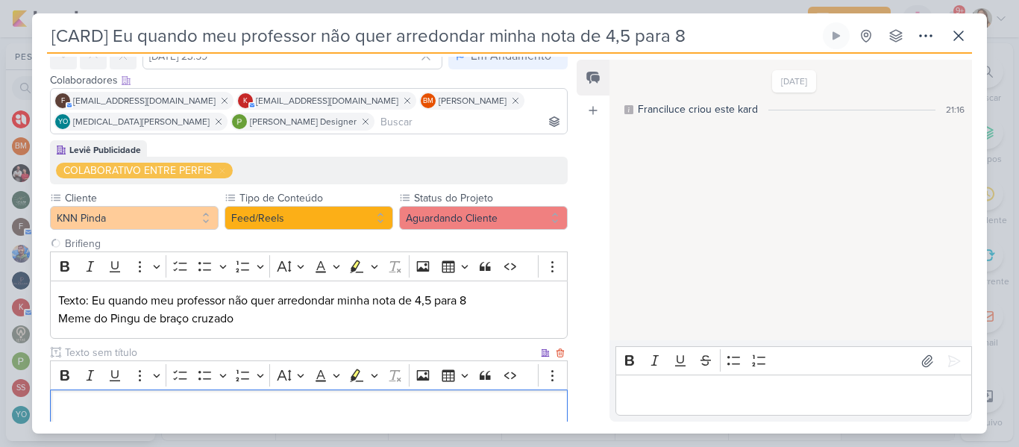
click at [250, 416] on p "Editor editing area: main" at bounding box center [308, 410] width 501 height 18
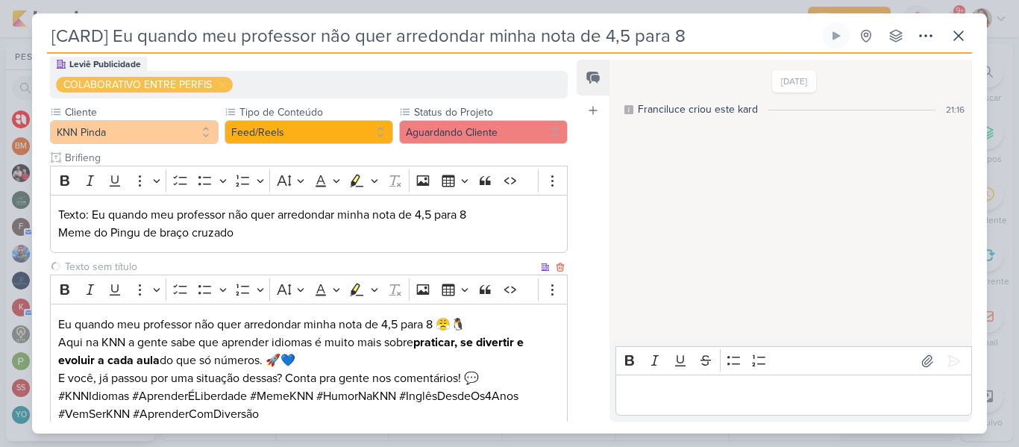
click at [116, 269] on input "text" at bounding box center [300, 267] width 476 height 16
type input "Legenda"
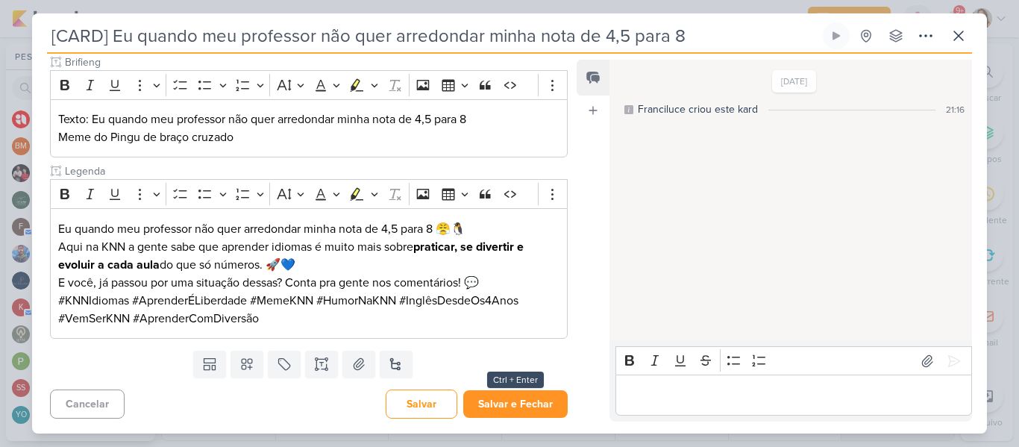
type input "Legenda"
click at [510, 401] on button "Salvar e Fechar" at bounding box center [515, 404] width 104 height 28
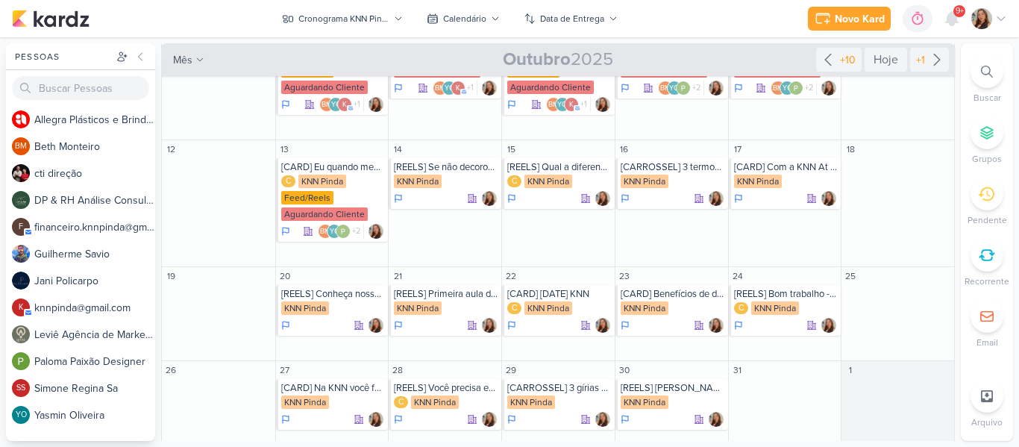
scroll to position [204, 0]
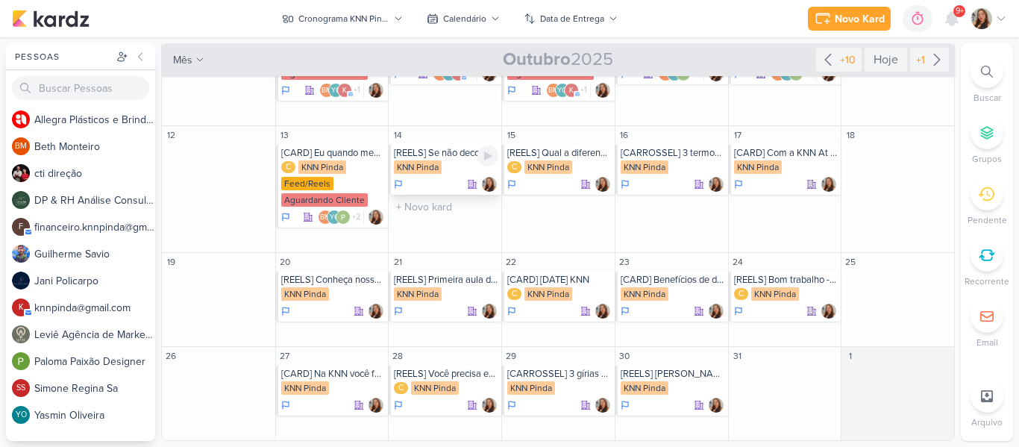
click at [451, 157] on div "[REELS] Se não decorou a tabuada, decorou oq?" at bounding box center [446, 153] width 104 height 12
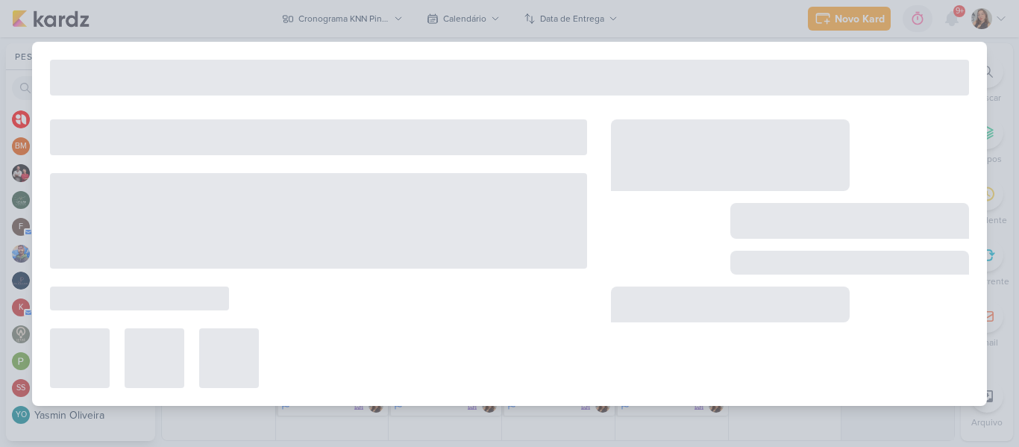
type input "[REELS] Se não decorou a tabuada, decorou oq?"
type input "14 de outubro de 2025 às 23:59"
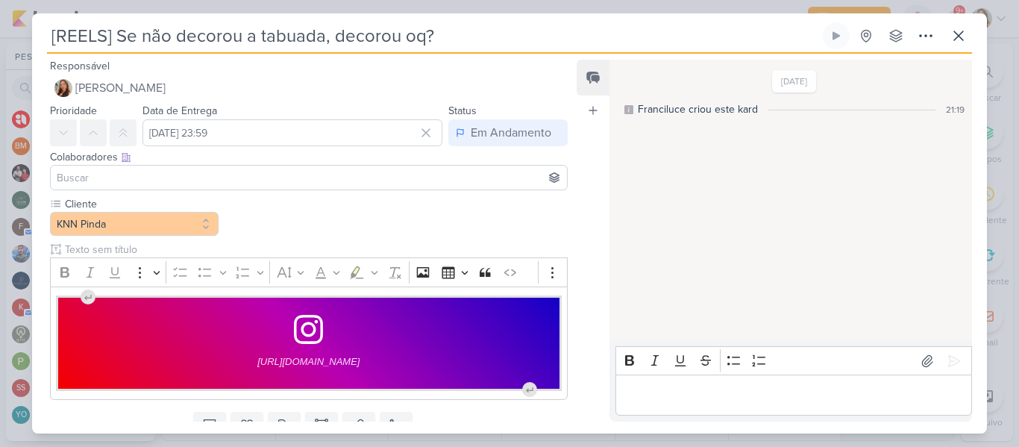
scroll to position [61, 0]
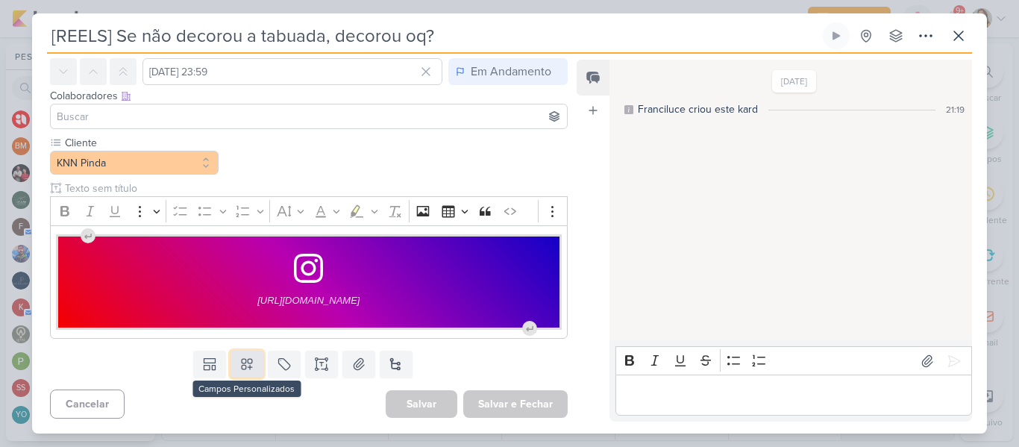
click at [259, 372] on button at bounding box center [247, 364] width 33 height 27
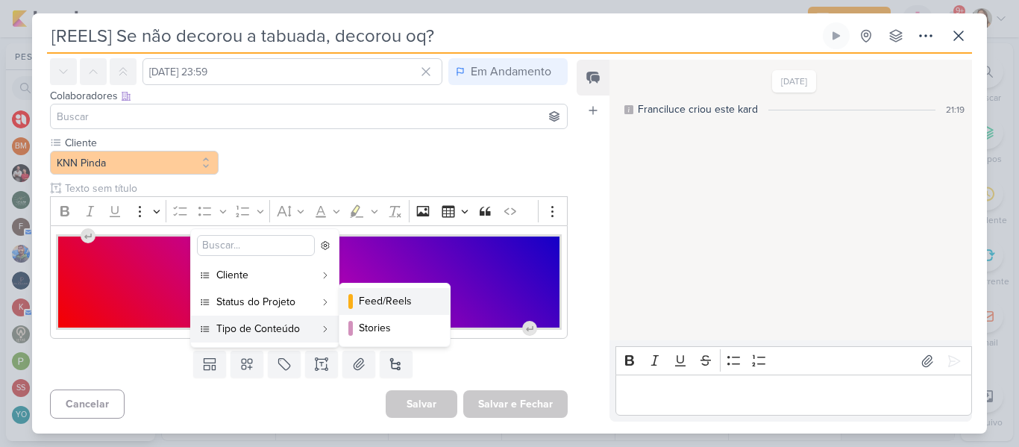
click at [363, 304] on div "Feed/Reels" at bounding box center [395, 301] width 73 height 16
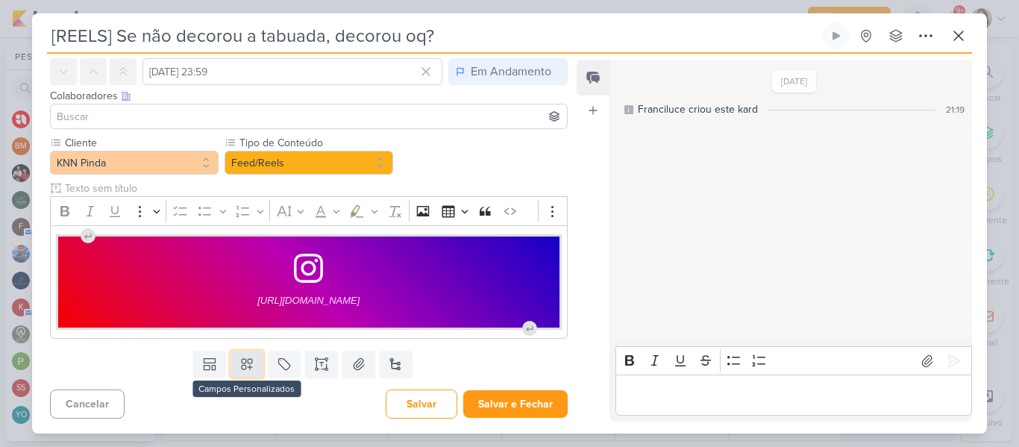
click at [249, 361] on icon at bounding box center [247, 364] width 10 height 10
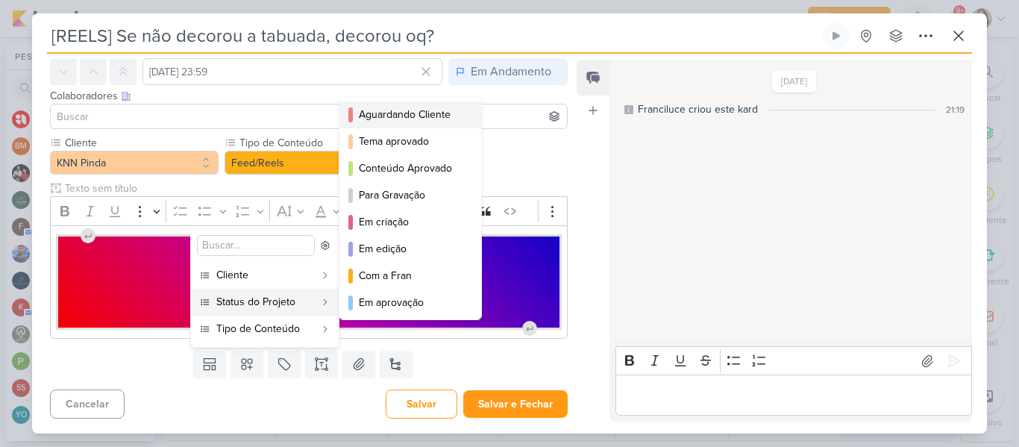
click at [381, 122] on div "Aguardando Cliente" at bounding box center [411, 115] width 104 height 16
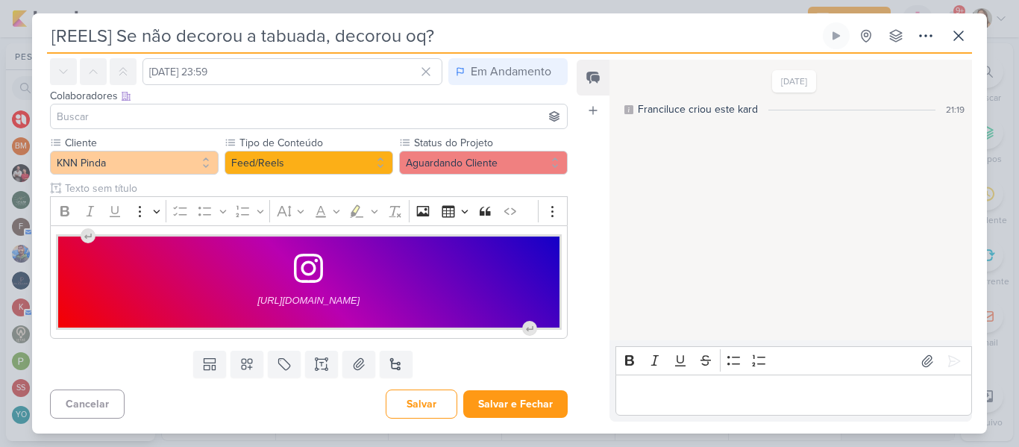
click at [381, 122] on input at bounding box center [309, 116] width 510 height 18
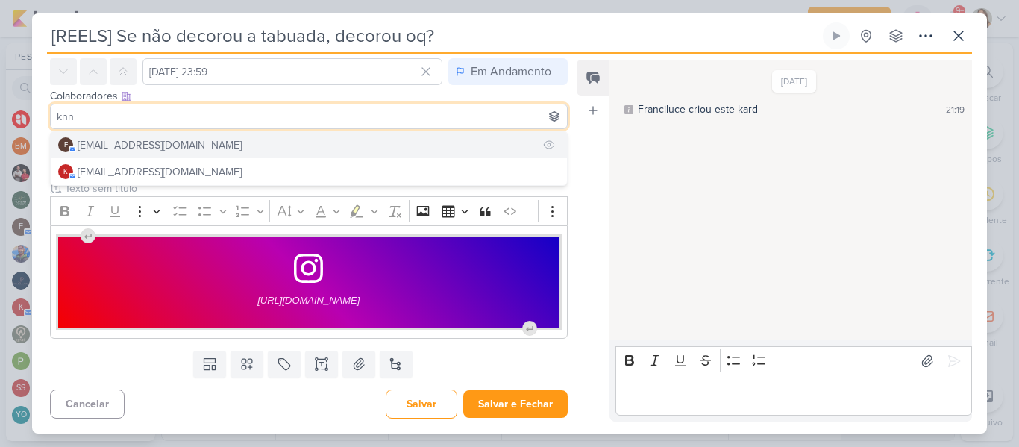
type input "knn"
click at [316, 146] on button "f [EMAIL_ADDRESS][DOMAIN_NAME]" at bounding box center [309, 144] width 516 height 27
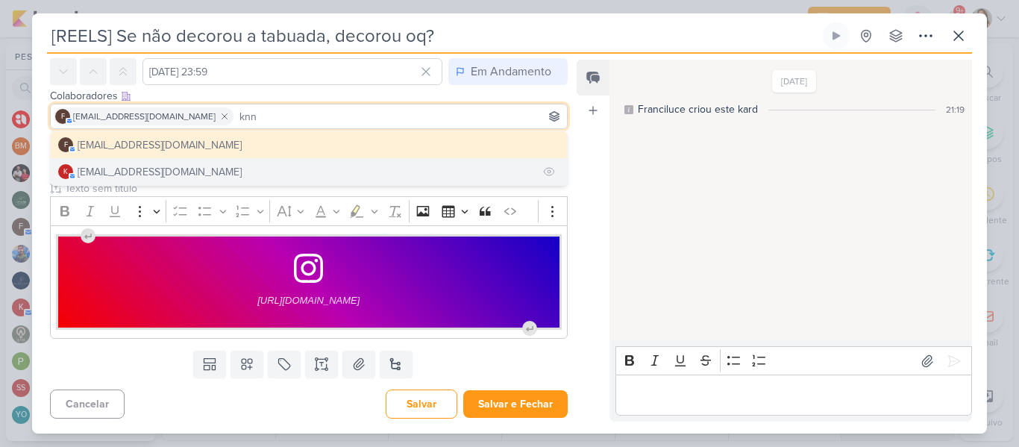
type input "knn"
click at [248, 176] on button "k [EMAIL_ADDRESS][DOMAIN_NAME]" at bounding box center [309, 171] width 516 height 27
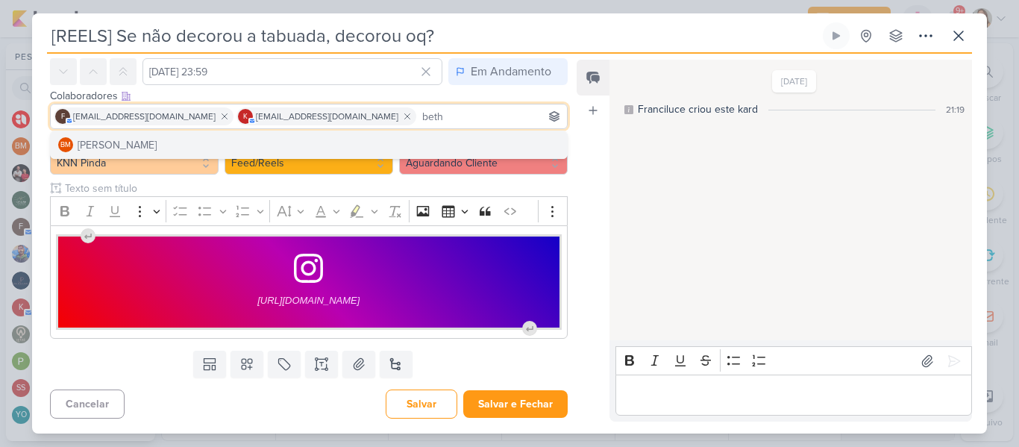
type input "beth"
click at [341, 158] on div "BM [GEOGRAPHIC_DATA]" at bounding box center [309, 145] width 518 height 28
click at [324, 151] on button "BM [GEOGRAPHIC_DATA]" at bounding box center [309, 144] width 516 height 27
type input "yasm"
click at [422, 139] on button "YO [MEDICAL_DATA][PERSON_NAME]" at bounding box center [309, 144] width 516 height 27
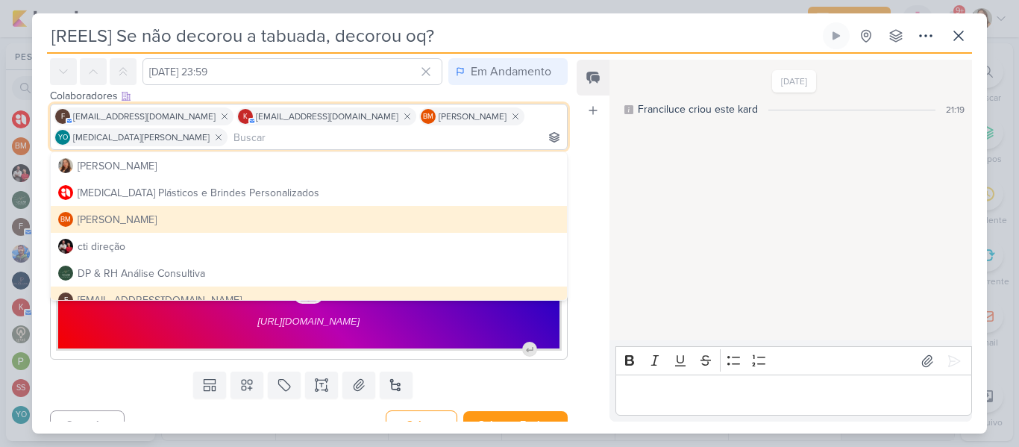
click at [602, 167] on div "Feed Atrelar email Solte o email para atrelar ao kard" at bounding box center [593, 241] width 33 height 362
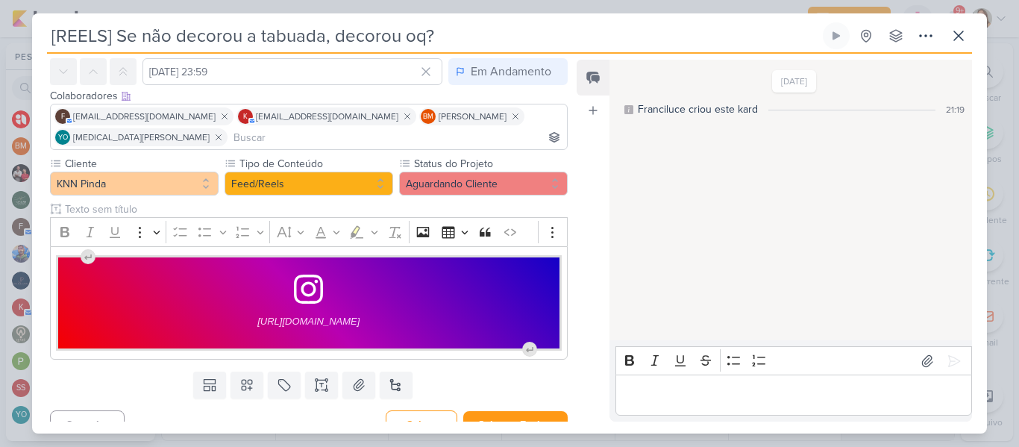
scroll to position [82, 0]
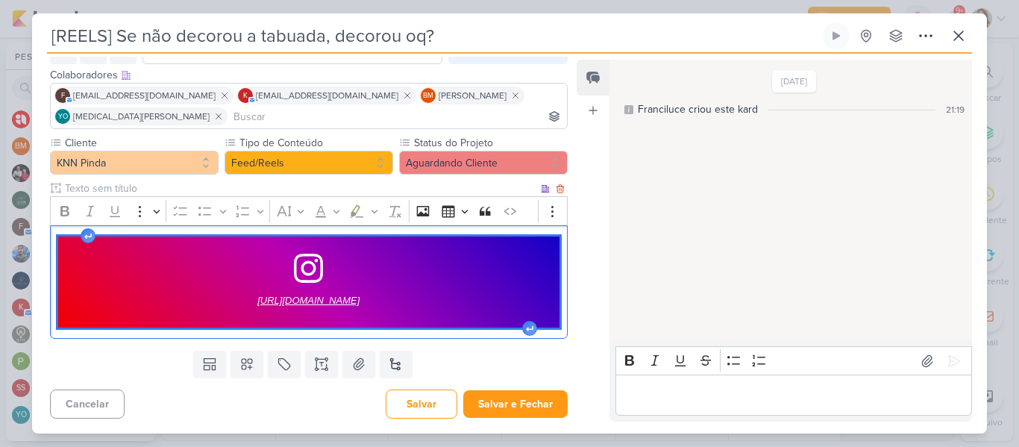
click at [360, 302] on span "https://www.instagram.com/p/DOWqjr0D7U2/?hl=pt-br" at bounding box center [308, 301] width 102 height 18
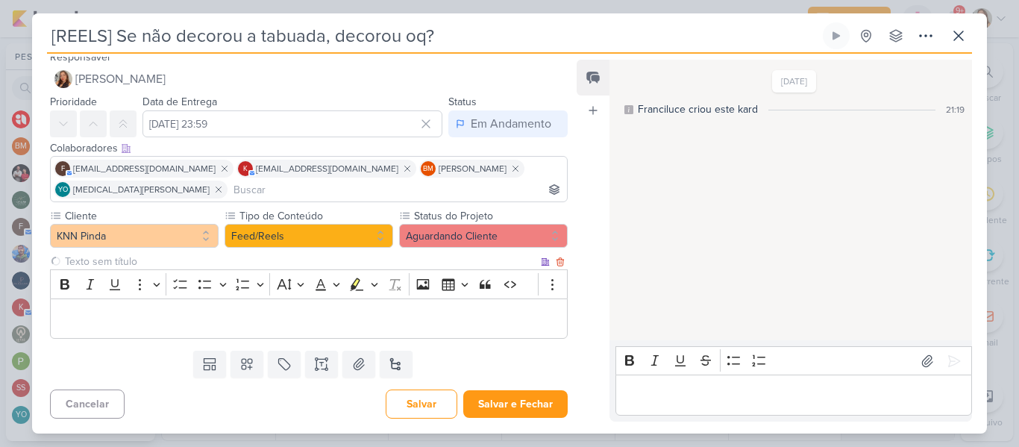
click at [275, 265] on input "text" at bounding box center [300, 262] width 476 height 16
type input "Brifieng"
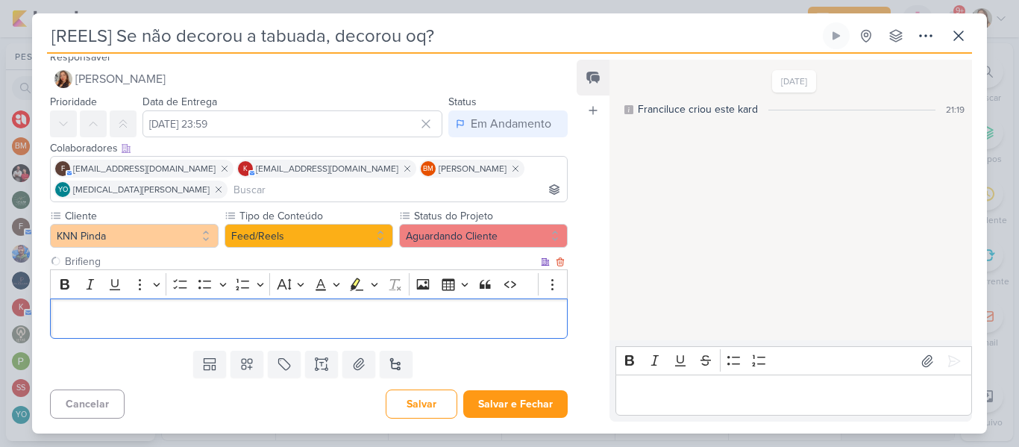
click at [268, 313] on p "Editor editing area: main" at bounding box center [308, 319] width 501 height 18
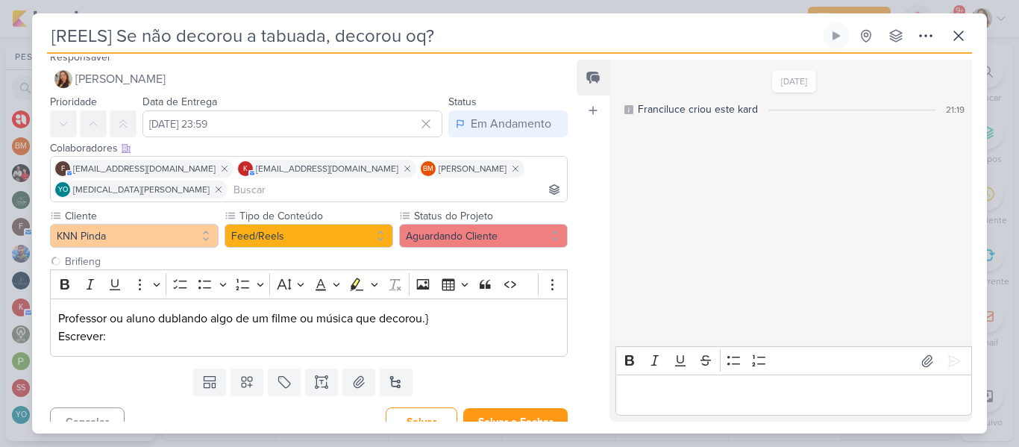
click at [305, 28] on input "[REELS] Se não decorou a tabuada, decorou oq?" at bounding box center [433, 35] width 773 height 27
drag, startPoint x: 445, startPoint y: 37, endPoint x: 113, endPoint y: 39, distance: 332.0
click at [113, 39] on input "[REELS] Se não decorou a tabuada, decorou oq?" at bounding box center [433, 35] width 773 height 27
click at [143, 336] on p "Professor ou aluno dublando algo de um filme ou música que decorou.} Escrever:" at bounding box center [308, 328] width 501 height 36
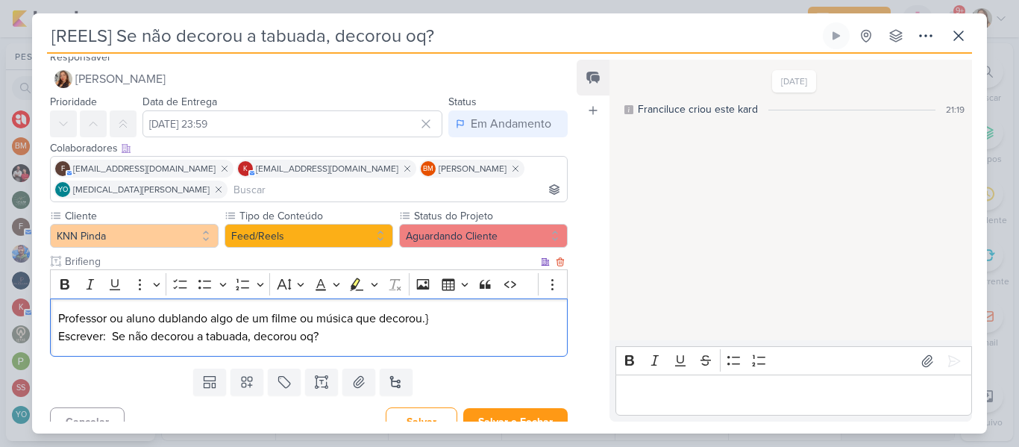
click at [250, 338] on p "Professor ou aluno dublando algo de um filme ou música que decorou.} Escrever: …" at bounding box center [308, 328] width 501 height 36
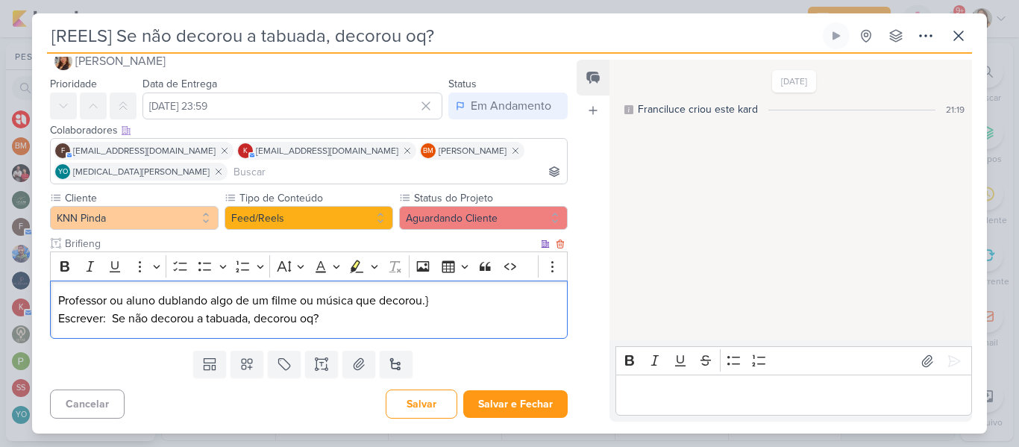
click at [437, 326] on p "Professor ou aluno dublando algo de um filme ou música que decorou.} Escrever: …" at bounding box center [308, 310] width 501 height 36
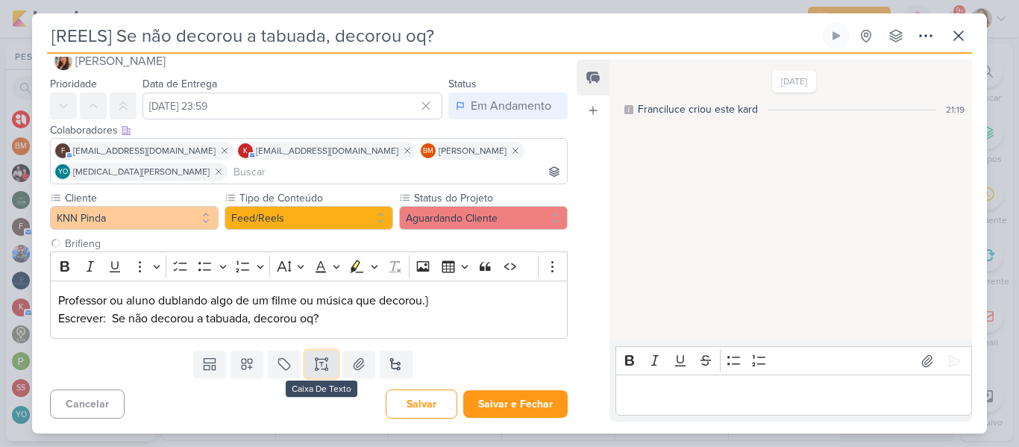
click at [316, 376] on button at bounding box center [321, 364] width 33 height 27
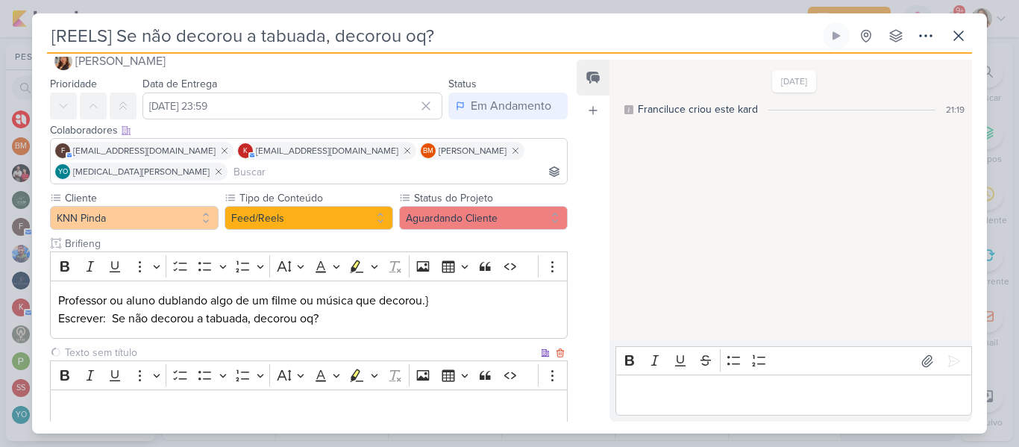
click at [242, 355] on input "text" at bounding box center [300, 353] width 476 height 16
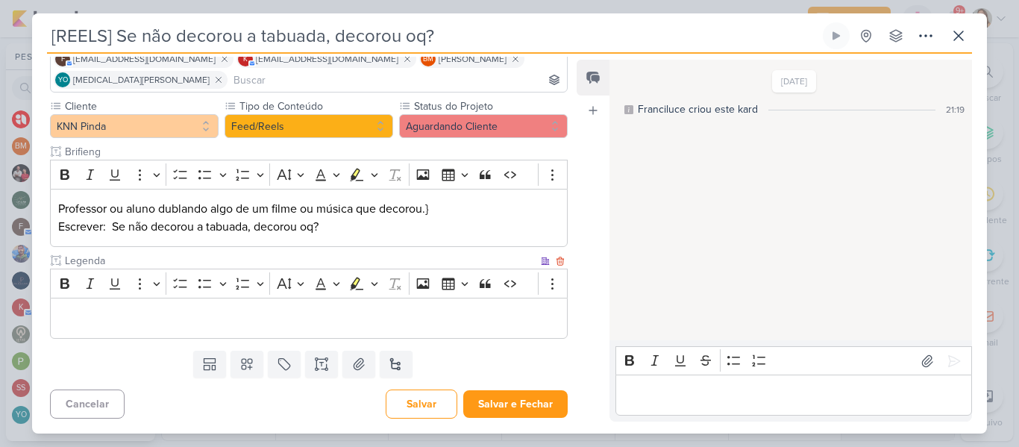
type input "Legenda"
click at [387, 324] on p "Editor editing area: main" at bounding box center [308, 319] width 501 height 18
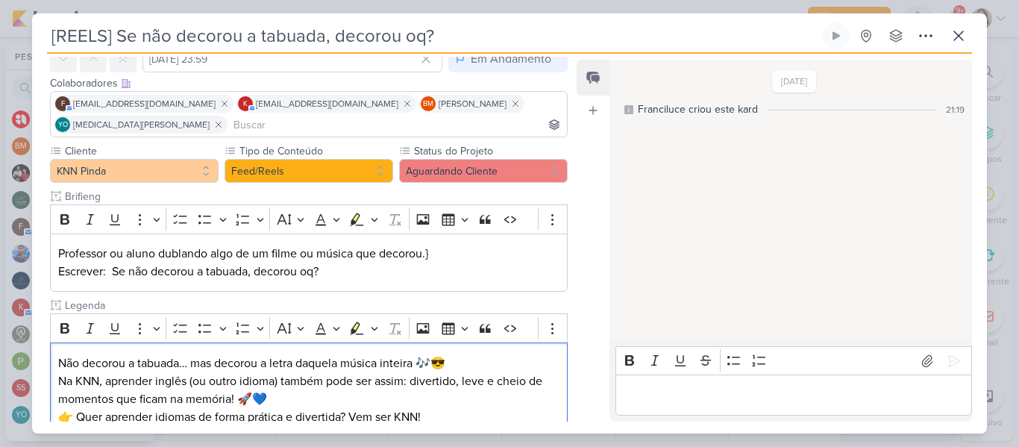
scroll to position [208, 0]
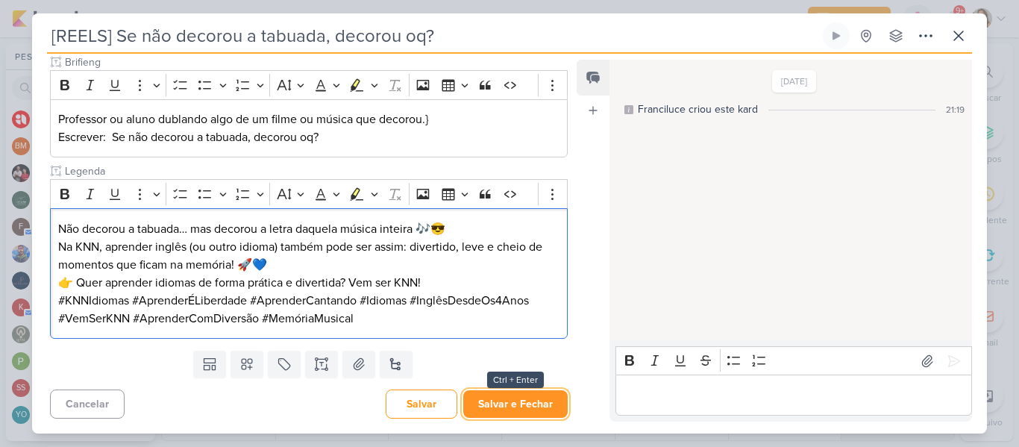
click at [495, 404] on button "Salvar e Fechar" at bounding box center [515, 404] width 104 height 28
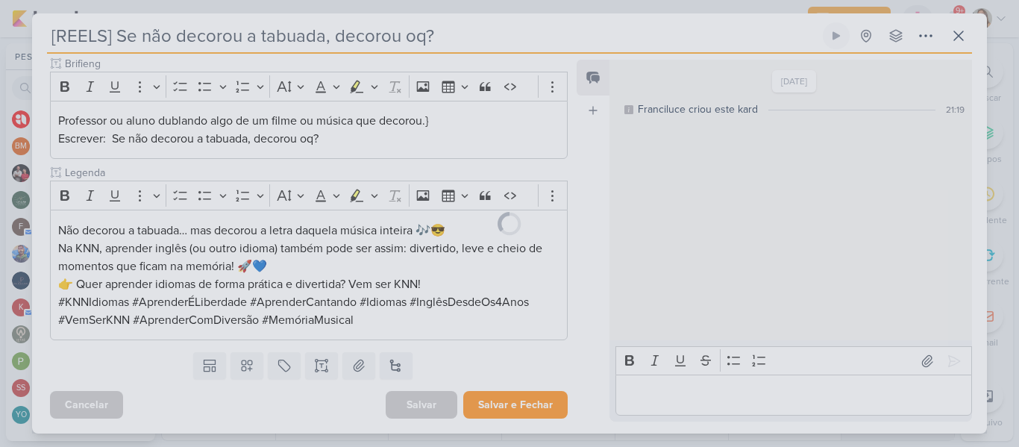
scroll to position [207, 0]
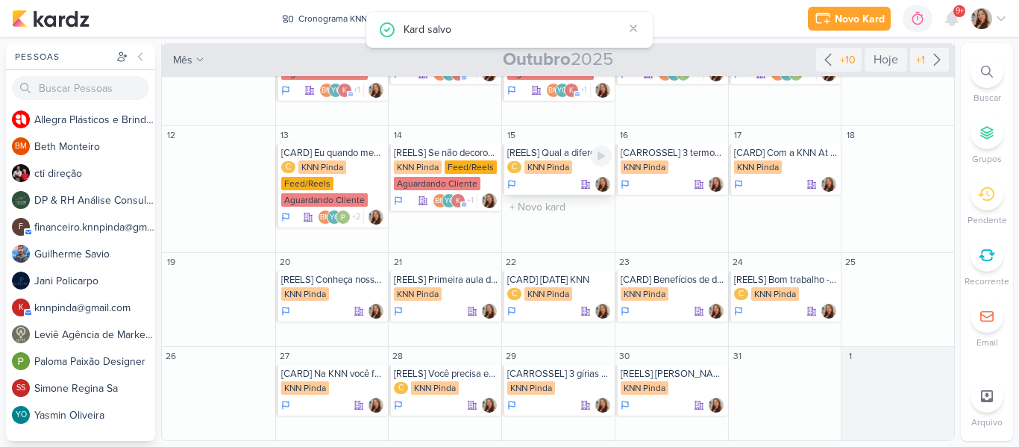
click at [539, 171] on div "KNN Pinda" at bounding box center [549, 166] width 48 height 13
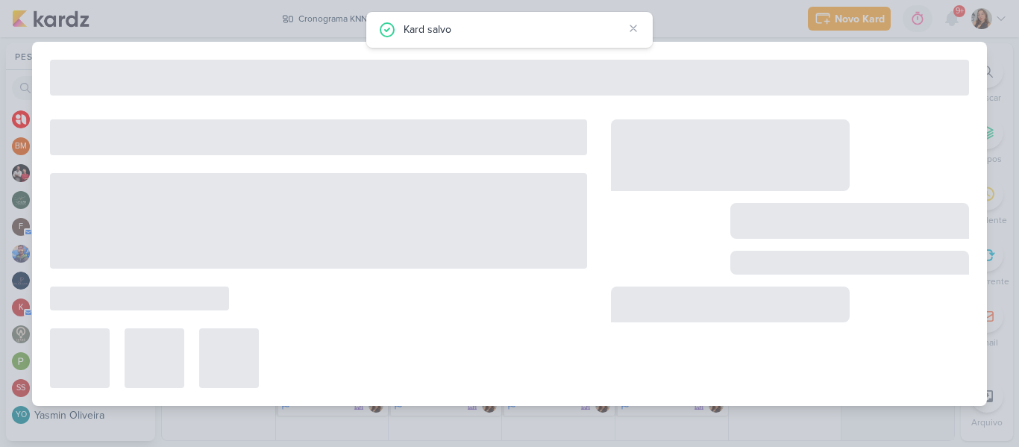
type input "[REELS] Qual a diferença de It's e Its?"
type input "15 de outubro de 2025 às 23:59"
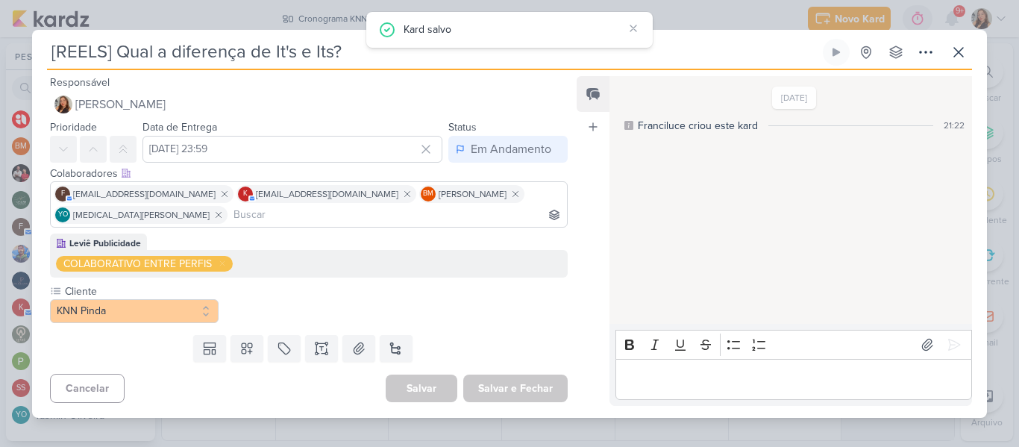
scroll to position [0, 0]
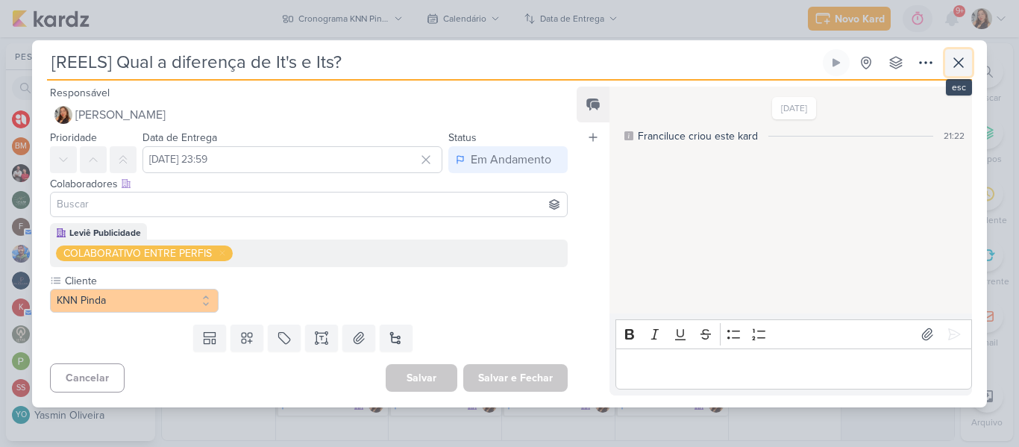
click at [961, 66] on icon at bounding box center [959, 63] width 18 height 18
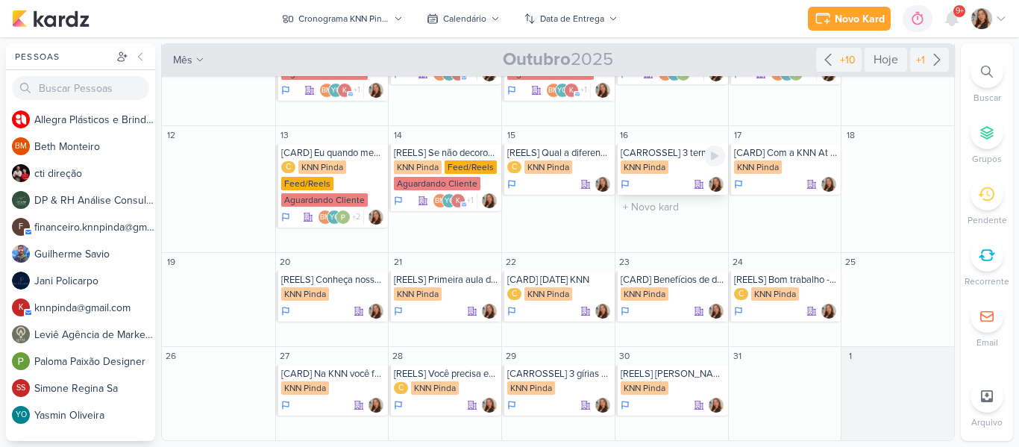
click at [659, 160] on div "KNN Pinda" at bounding box center [645, 166] width 48 height 13
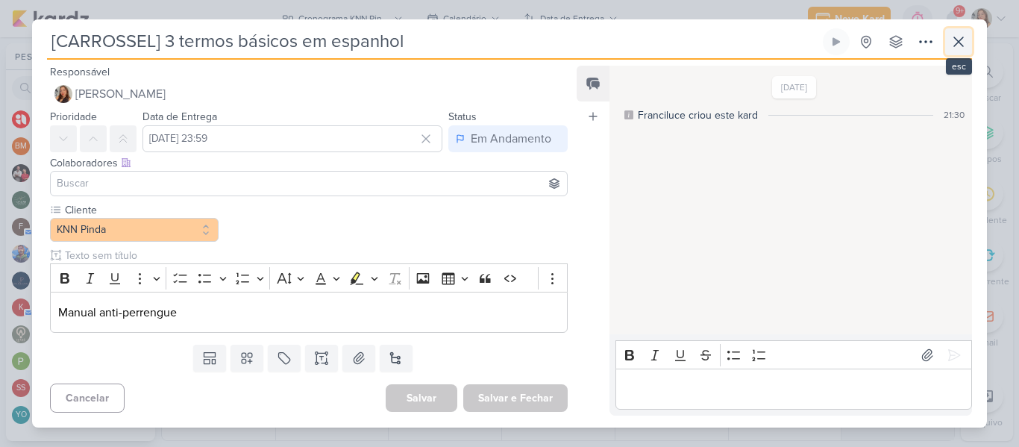
click at [950, 47] on icon at bounding box center [959, 42] width 18 height 18
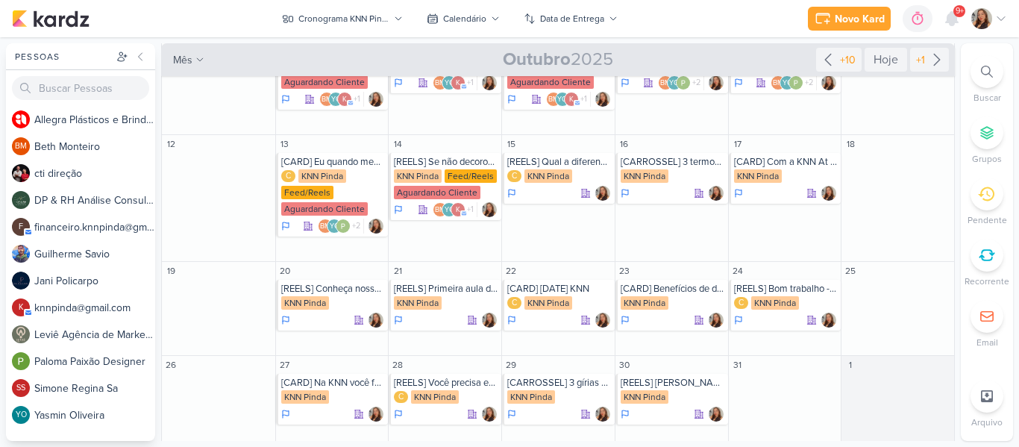
scroll to position [204, 0]
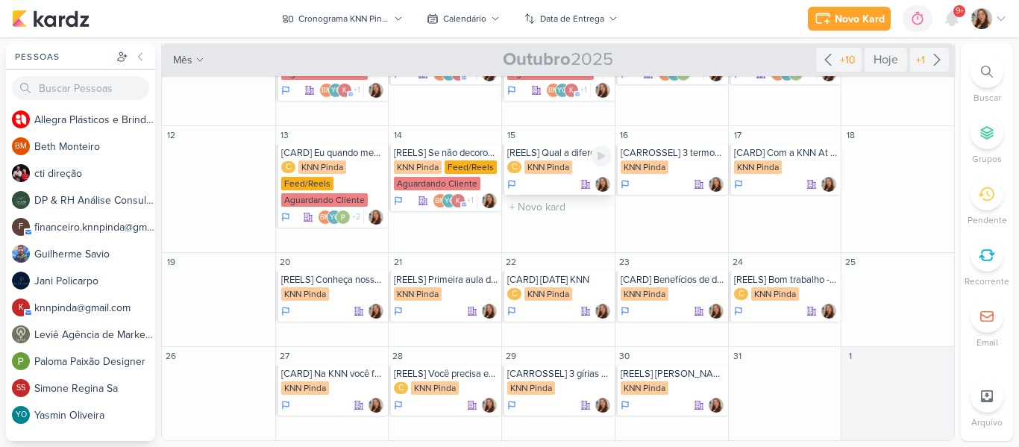
click at [560, 167] on div "KNN Pinda" at bounding box center [549, 166] width 48 height 13
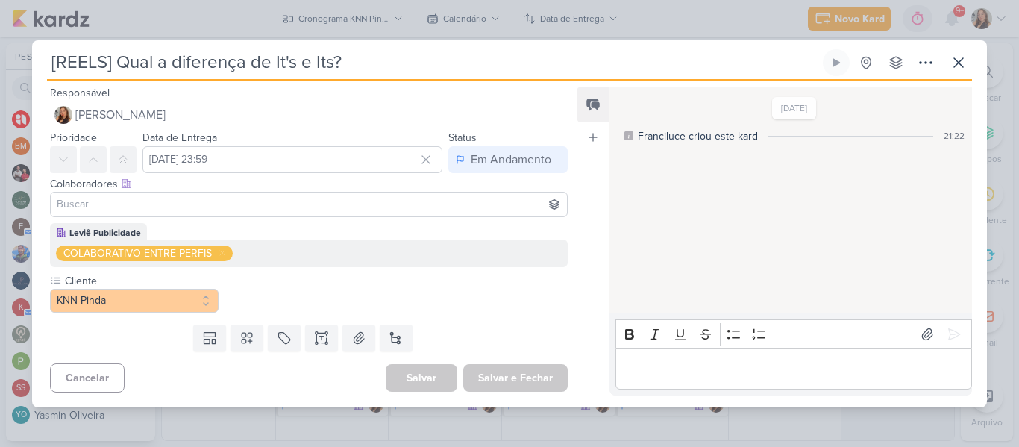
click at [370, 68] on input "[REELS] Qual a diferença de It's e Its?" at bounding box center [433, 62] width 773 height 27
click at [413, 68] on input "[REELS] Qual a diferença de It's e Its?" at bounding box center [433, 62] width 773 height 27
click at [322, 348] on button at bounding box center [321, 338] width 33 height 27
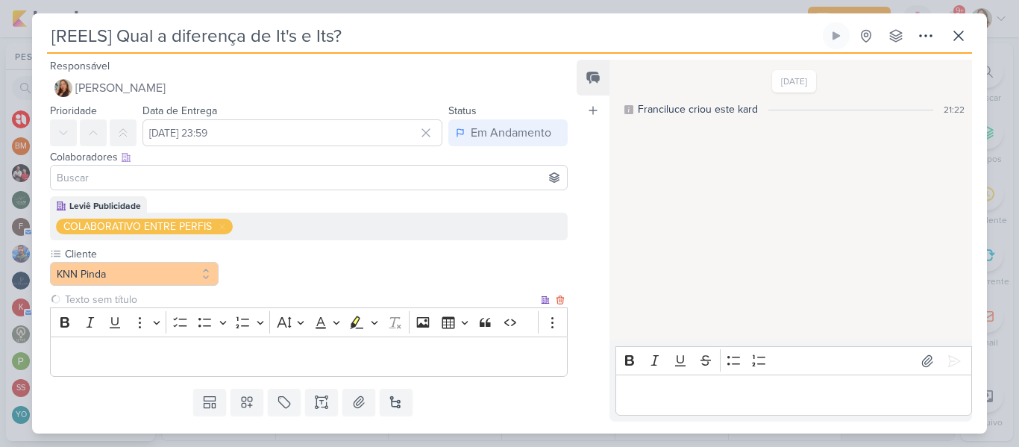
click at [169, 296] on input "text" at bounding box center [300, 300] width 476 height 16
type input "BRIFIENG"
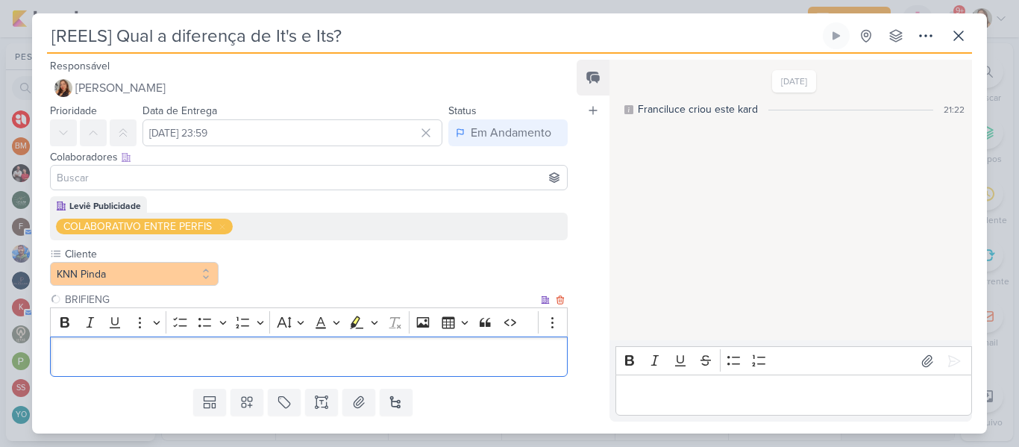
click at [178, 351] on p "Editor editing area: main" at bounding box center [308, 357] width 501 height 18
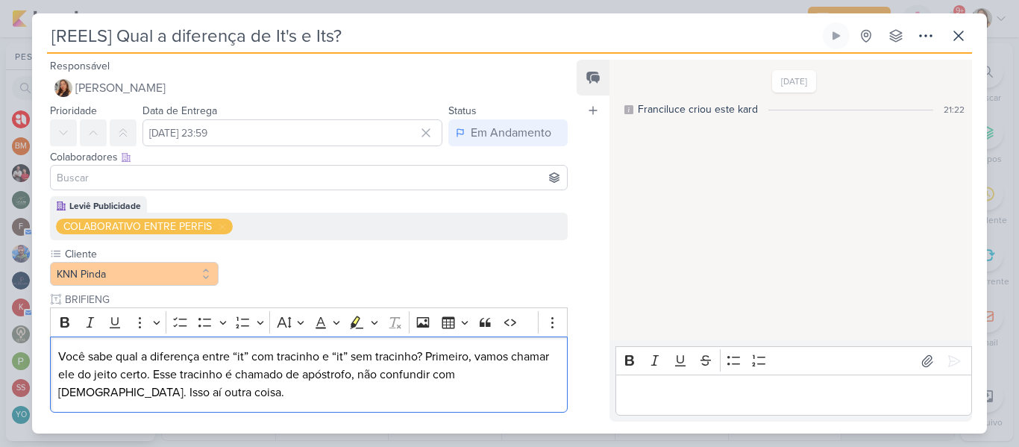
scroll to position [74, 0]
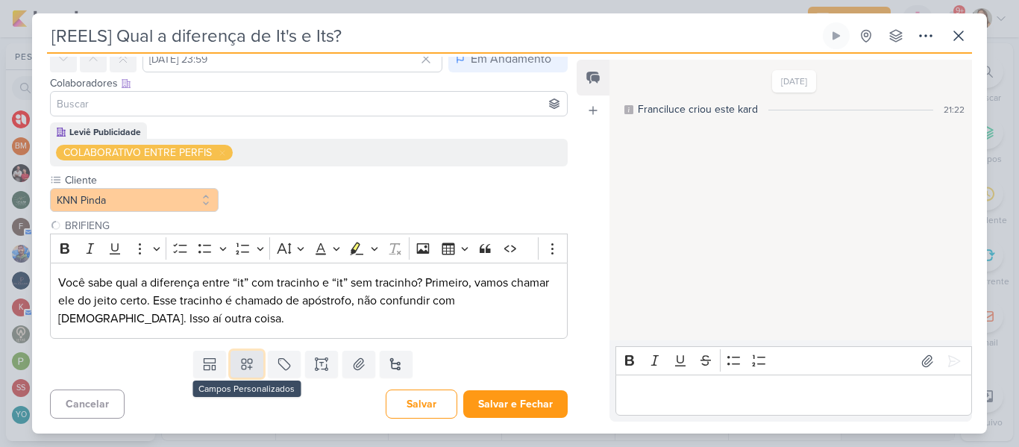
click at [249, 358] on icon at bounding box center [247, 364] width 15 height 15
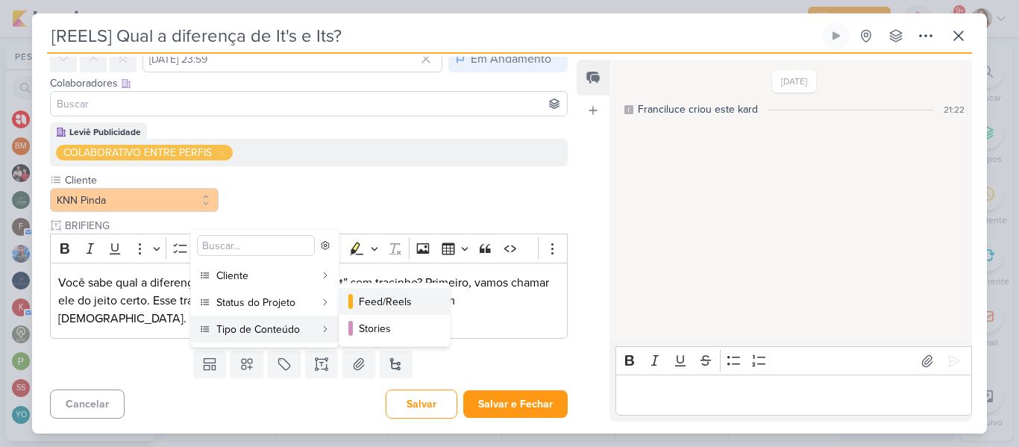
click at [375, 308] on div "Feed/Reels" at bounding box center [395, 302] width 73 height 16
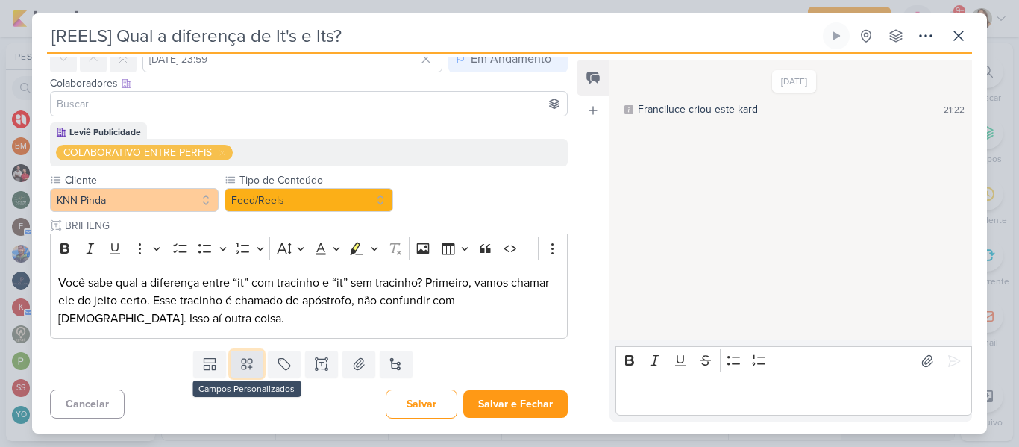
click at [243, 362] on icon at bounding box center [247, 365] width 10 height 10
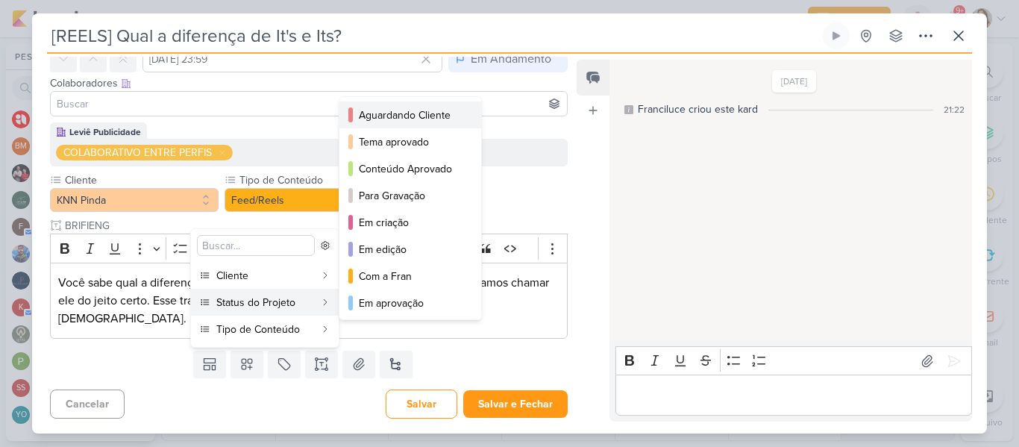
click at [402, 102] on button "Aguardando Cliente" at bounding box center [411, 114] width 142 height 27
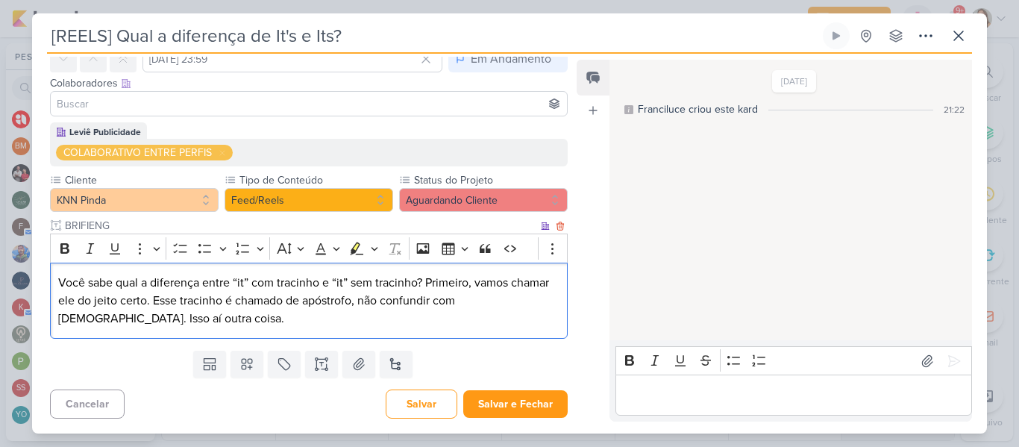
click at [256, 315] on p "Você sabe qual a diferença entre “it” com tracinho e “it” sem tracinho? Primeir…" at bounding box center [308, 301] width 501 height 54
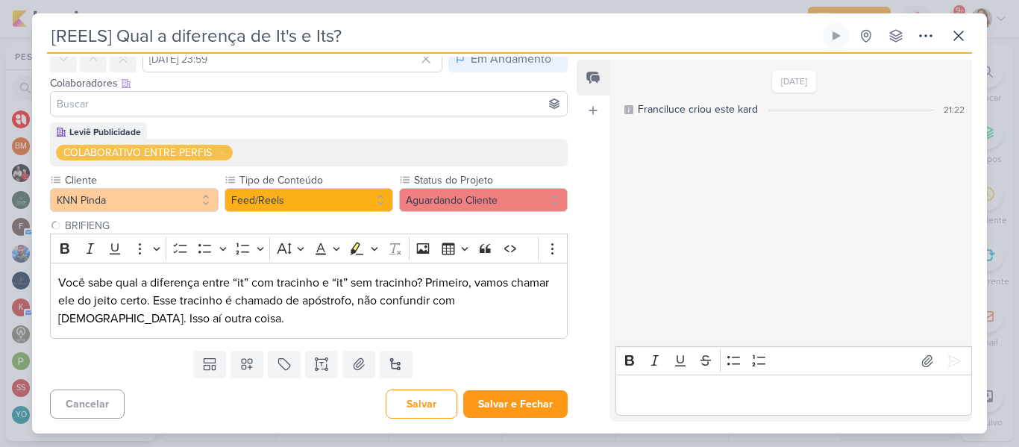
click at [244, 107] on input at bounding box center [309, 104] width 510 height 18
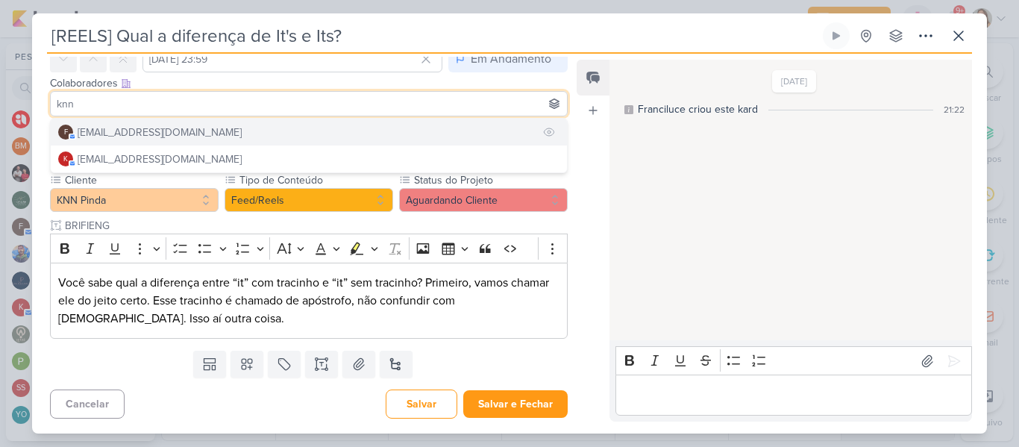
type input "knn"
click at [252, 131] on button "f [EMAIL_ADDRESS][DOMAIN_NAME]" at bounding box center [309, 132] width 516 height 27
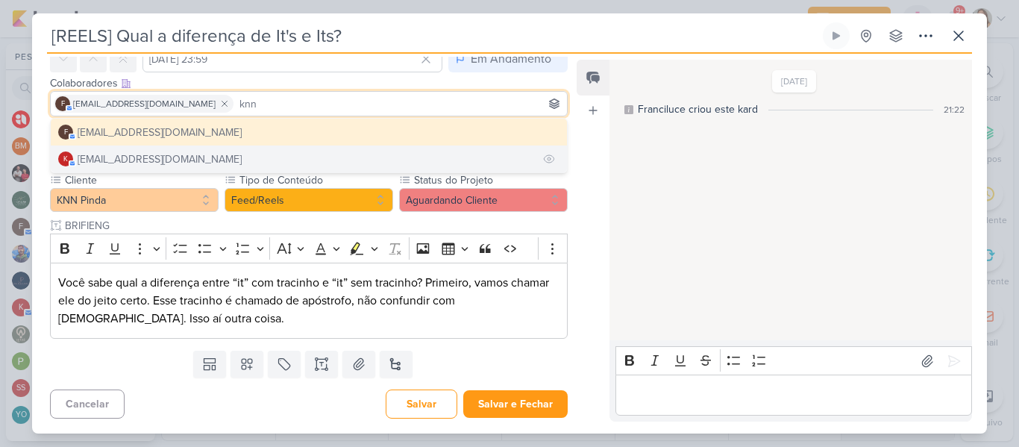
type input "knn"
click at [196, 149] on button "k [EMAIL_ADDRESS][DOMAIN_NAME]" at bounding box center [309, 159] width 516 height 27
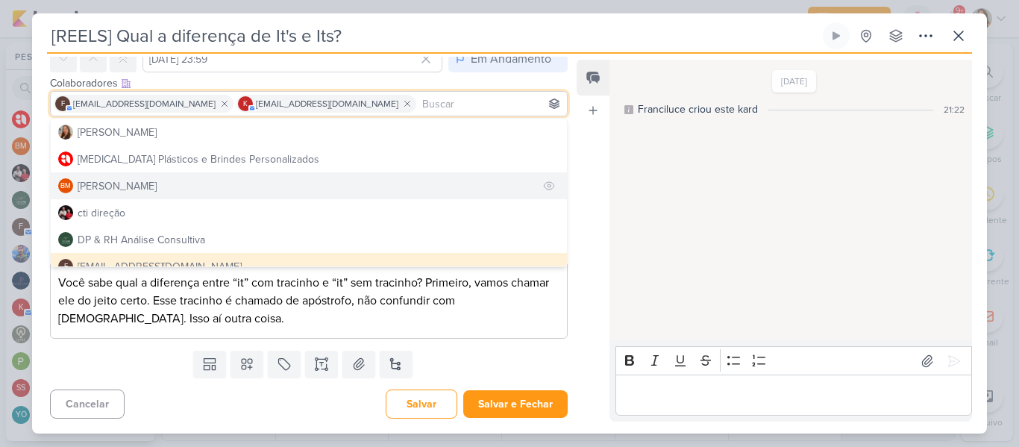
click at [302, 183] on button "BM [GEOGRAPHIC_DATA]" at bounding box center [309, 185] width 516 height 27
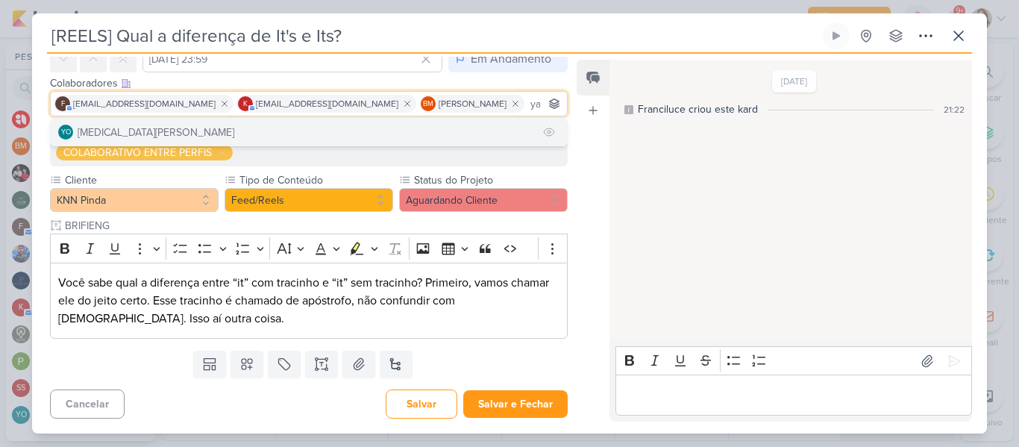
type input "yas"
click at [234, 138] on button "YO [MEDICAL_DATA][PERSON_NAME]" at bounding box center [309, 132] width 516 height 27
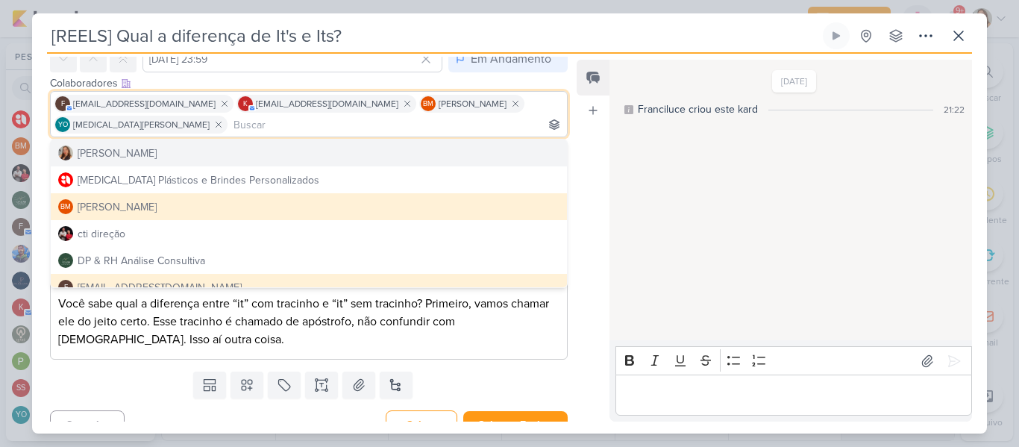
click at [584, 172] on div "Feed Atrelar email Solte o email para atrelar ao kard" at bounding box center [593, 241] width 33 height 362
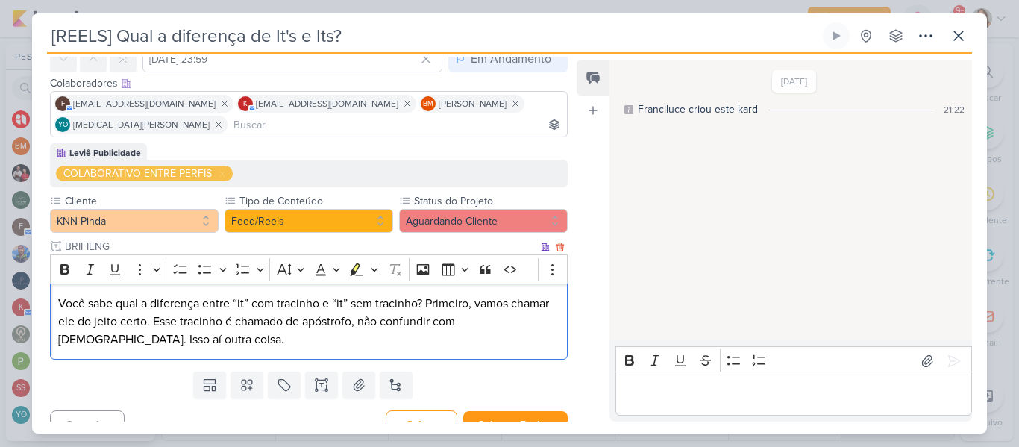
click at [398, 340] on p "Você sabe qual a diferença entre “it” com tracinho e “it” sem tracinho? Primeir…" at bounding box center [308, 322] width 501 height 54
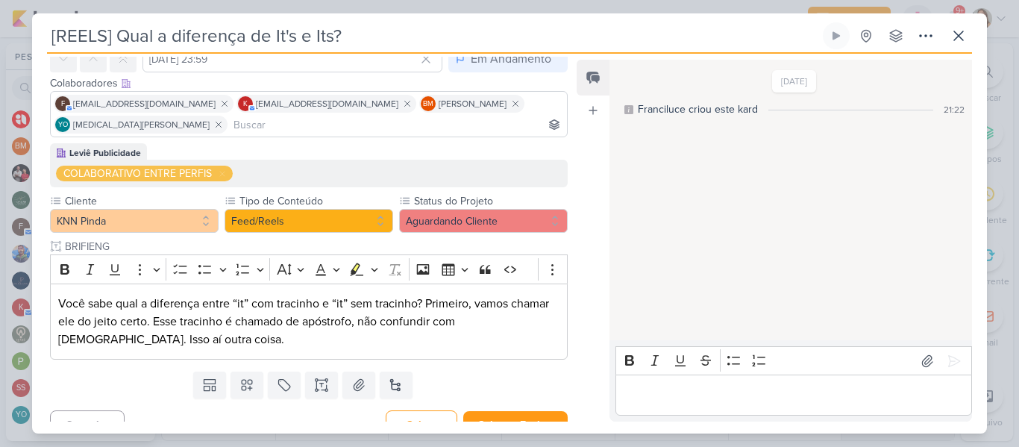
drag, startPoint x: 358, startPoint y: 40, endPoint x: 119, endPoint y: 44, distance: 239.6
click at [119, 44] on input "[REELS] Qual a diferença de It's e Its?" at bounding box center [433, 35] width 773 height 27
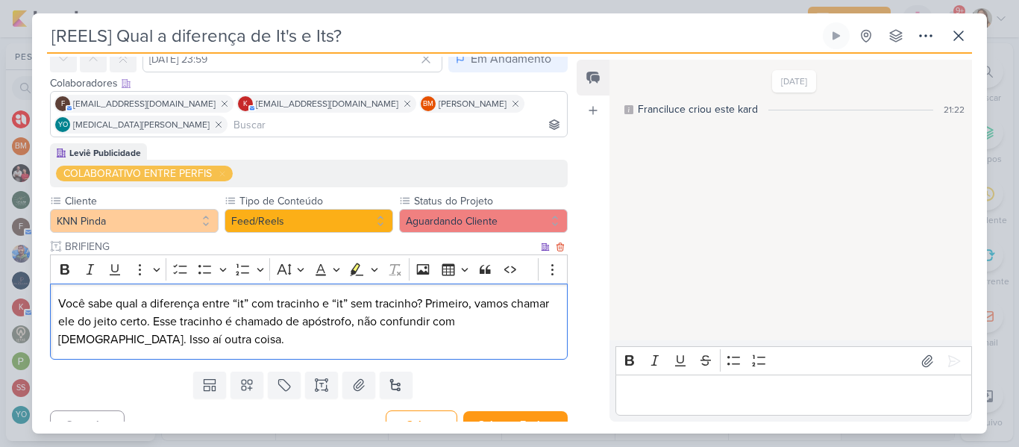
click at [167, 346] on p "Você sabe qual a diferença entre “it” com tracinho e “it” sem tracinho? Primeir…" at bounding box center [308, 322] width 501 height 54
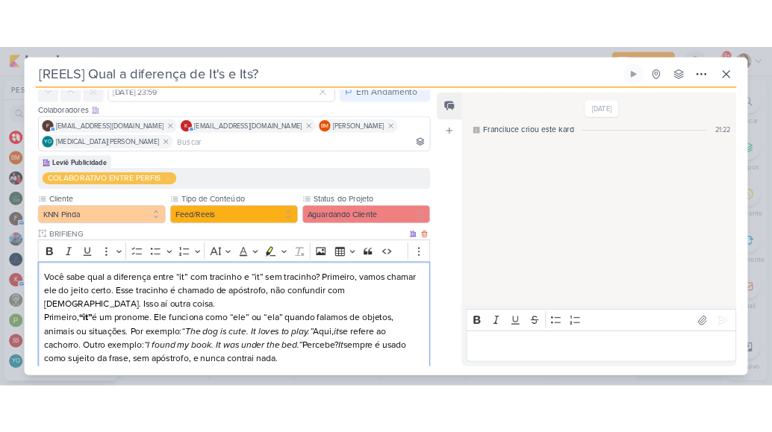
scroll to position [268, 0]
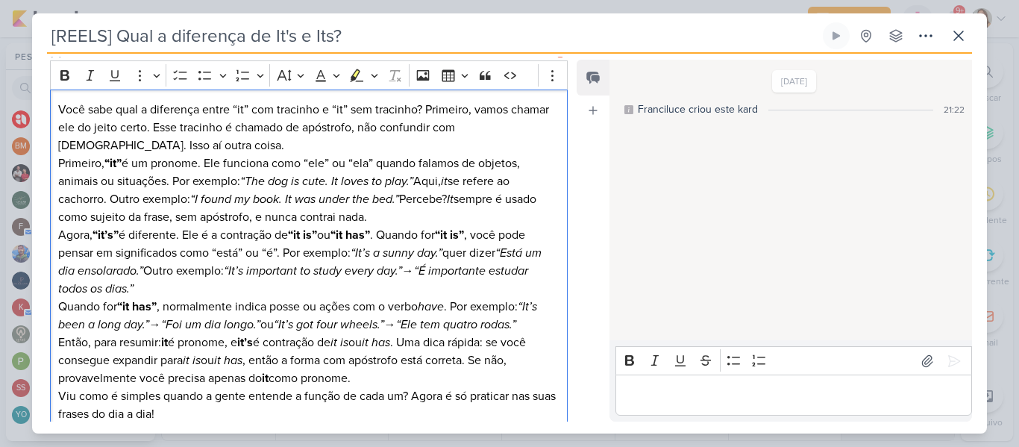
click at [303, 152] on p "Você sabe qual a diferença entre “it” com tracinho e “it” sem tracinho? Primeir…" at bounding box center [308, 128] width 501 height 54
click at [375, 200] on icon "“I found my book. It was under the bed.”" at bounding box center [294, 199] width 209 height 15
click at [405, 216] on p "Primeiro, “it” é um pronome. Ele funciona como “ele” ou “ela” quando falamos de…" at bounding box center [308, 190] width 501 height 72
drag, startPoint x: 251, startPoint y: 181, endPoint x: 413, endPoint y: 181, distance: 161.9
click at [413, 181] on icon "“The dog is cute. It loves to play.”" at bounding box center [326, 181] width 173 height 15
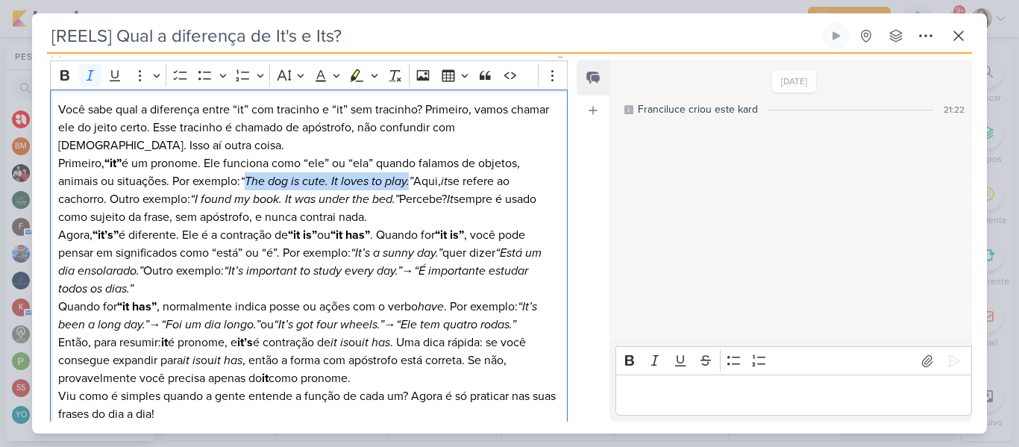
copy icon "The dog is cute. It loves to play."
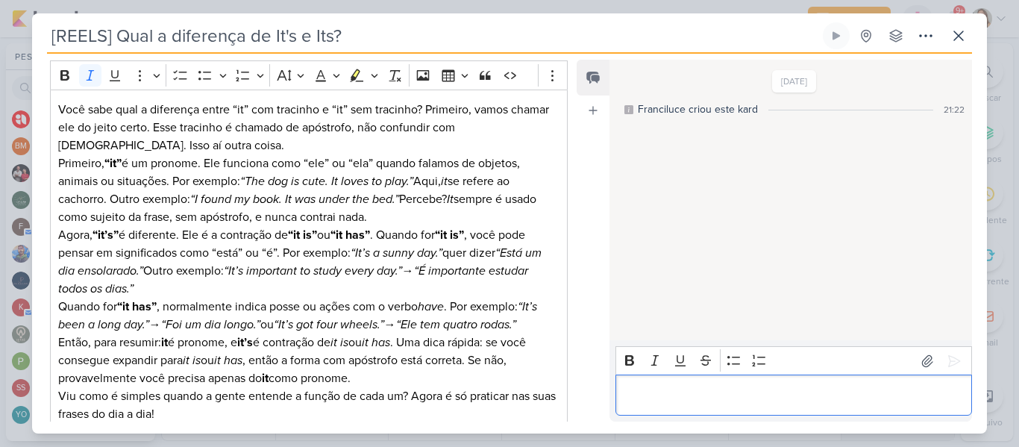
click at [693, 404] on div "Editor editing area: main" at bounding box center [794, 395] width 357 height 41
drag, startPoint x: 827, startPoint y: 398, endPoint x: 619, endPoint y: 390, distance: 207.6
click at [619, 390] on div "O cachorro é fofo. Ele adora brincar." at bounding box center [794, 395] width 357 height 41
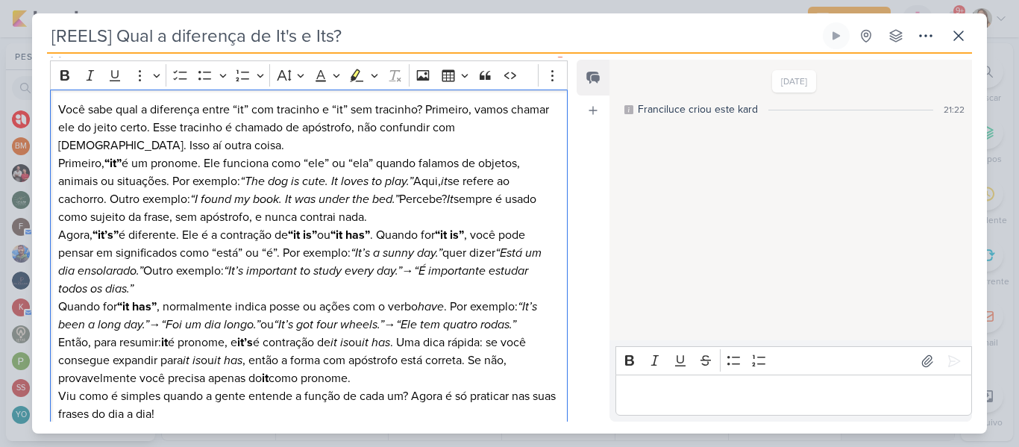
click at [419, 180] on p "Primeiro, “it” é um pronome. Ele funciona como “ele” ou “ela” quando falamos de…" at bounding box center [308, 190] width 501 height 72
click at [419, 219] on p "Primeiro, “it” é um pronome. Ele funciona como “ele” ou “ela” quando falamos de…" at bounding box center [308, 190] width 501 height 72
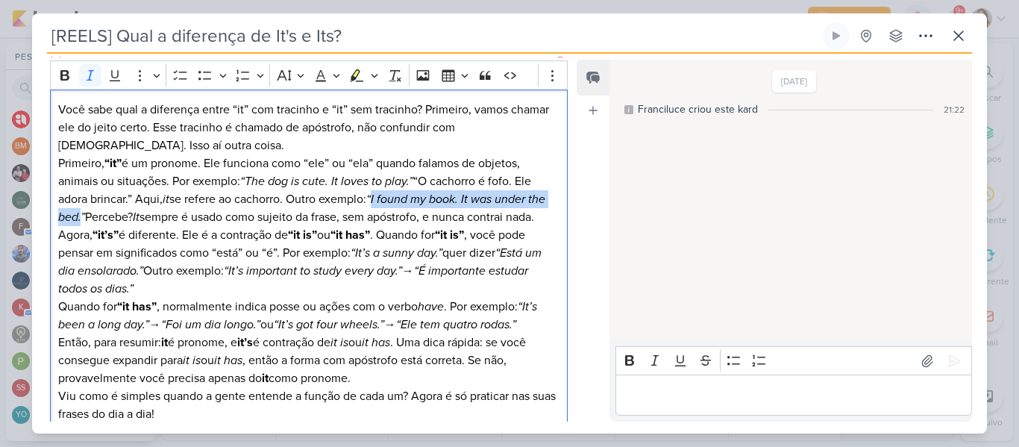
drag, startPoint x: 380, startPoint y: 198, endPoint x: 101, endPoint y: 222, distance: 280.1
click at [101, 222] on icon "“I found my book. It was under the bed.”" at bounding box center [301, 208] width 487 height 33
copy icon "I found my book. It was under the bed."
click at [642, 398] on p "Editor editing area: main" at bounding box center [793, 396] width 341 height 18
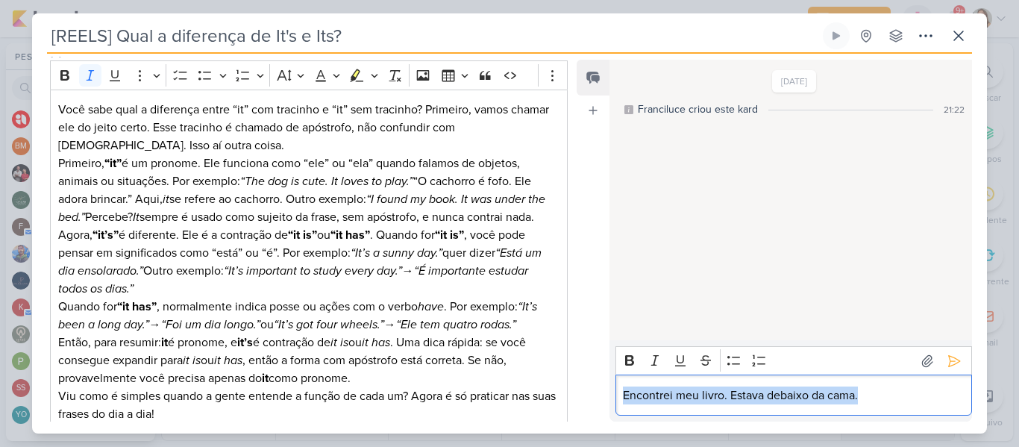
drag, startPoint x: 871, startPoint y: 403, endPoint x: 621, endPoint y: 398, distance: 250.0
click at [621, 398] on div "Encontrei meu livro. Estava debaixo da cama." at bounding box center [794, 395] width 357 height 41
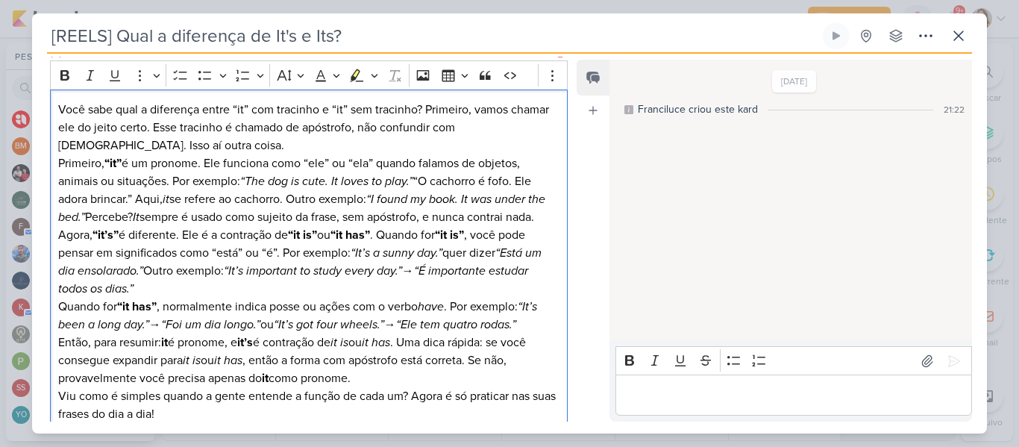
click at [108, 218] on p "Primeiro, “it” é um pronome. Ele funciona como “ele” ou “ela” quando falamos de…" at bounding box center [308, 190] width 501 height 72
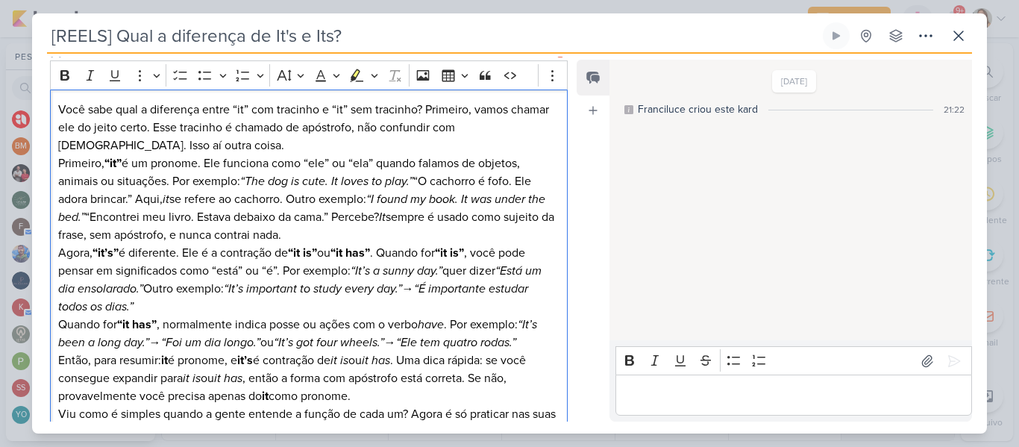
click at [319, 228] on p "Primeiro, “it” é um pronome. Ele funciona como “ele” ou “ela” quando falamos de…" at bounding box center [308, 199] width 501 height 90
click at [378, 243] on p "Primeiro, “it” é um pronome. Ele funciona como “ele” ou “ela” quando falamos de…" at bounding box center [308, 199] width 501 height 90
click at [369, 266] on icon "“It’s a sunny day.”" at bounding box center [397, 270] width 92 height 15
click at [341, 295] on icon "“It’s important to study every day.”" at bounding box center [313, 288] width 178 height 15
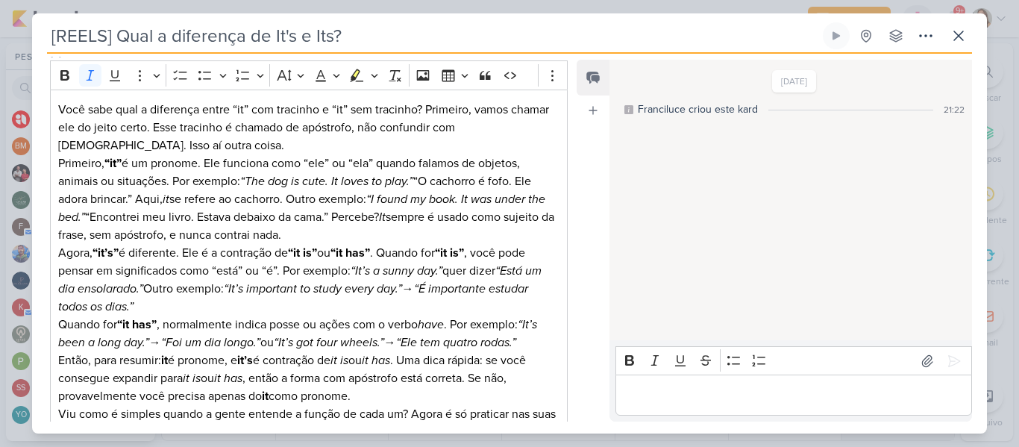
drag, startPoint x: 566, startPoint y: 221, endPoint x: 566, endPoint y: 233, distance: 11.9
click at [566, 233] on div "Leviê Publicidade COLABORATIVO ENTRE PERFIS Cliente KNN Pinda" at bounding box center [303, 203] width 542 height 509
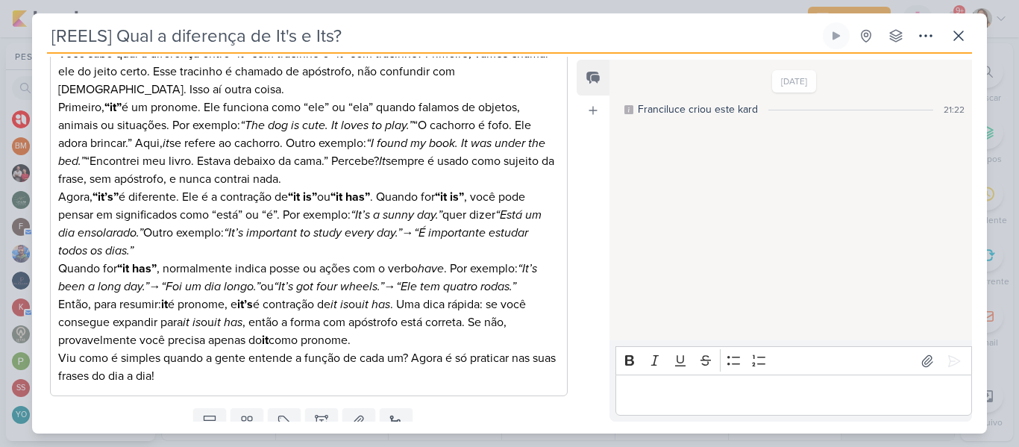
scroll to position [325, 0]
click at [334, 278] on icon "“It’s got four wheels.”" at bounding box center [329, 285] width 110 height 15
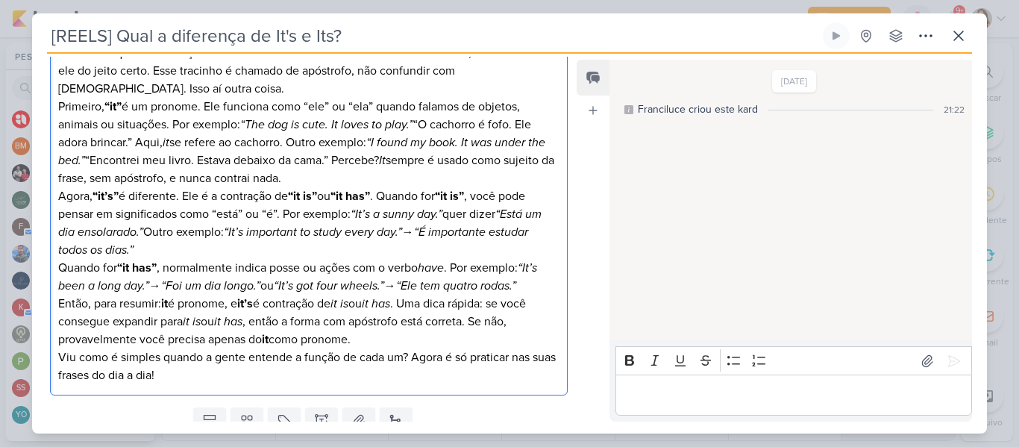
click at [169, 289] on icon "“Foi um dia longo.”" at bounding box center [210, 285] width 99 height 15
click at [401, 287] on icon "“Ele tem quatro rodas.”" at bounding box center [449, 285] width 120 height 15
click at [267, 308] on p "Então, para resumir: it é pronome, e it’s é contração de it is ou it has . Uma …" at bounding box center [308, 322] width 501 height 54
click at [325, 322] on p "Então, para resumir: it é pronome, e it’s é contração de it is ou it has . Uma …" at bounding box center [308, 322] width 501 height 54
click at [386, 340] on p "Então, para resumir: it é pronome, e it’s é contração de it is ou it has . Uma …" at bounding box center [308, 322] width 501 height 54
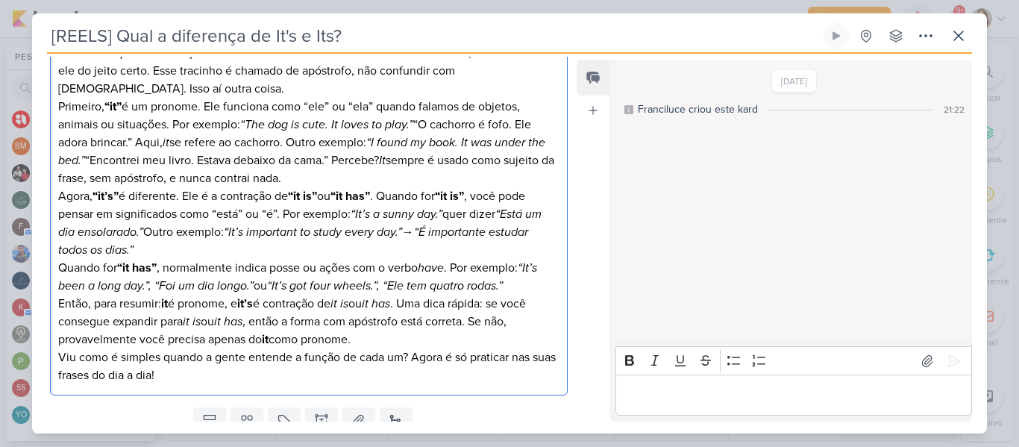
click at [349, 379] on p "Viu como é simples quando a gente entende a função de cada um? Agora é só prati…" at bounding box center [308, 366] width 501 height 36
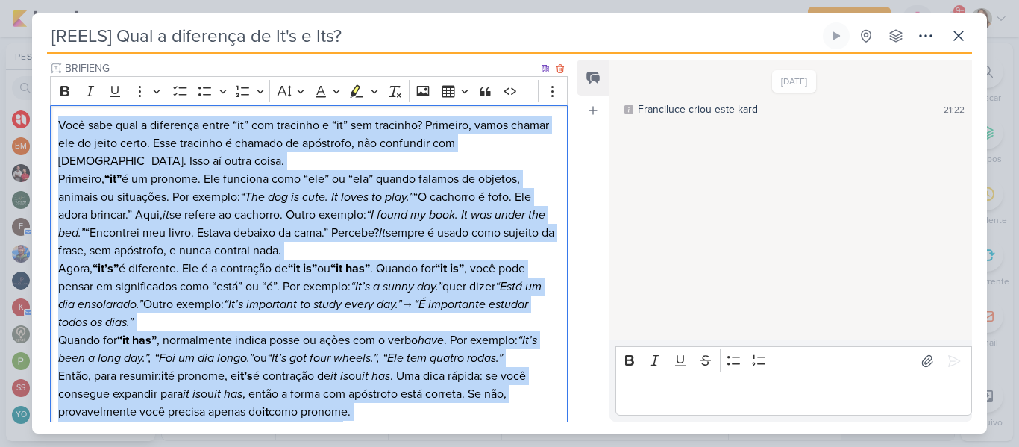
scroll to position [381, 0]
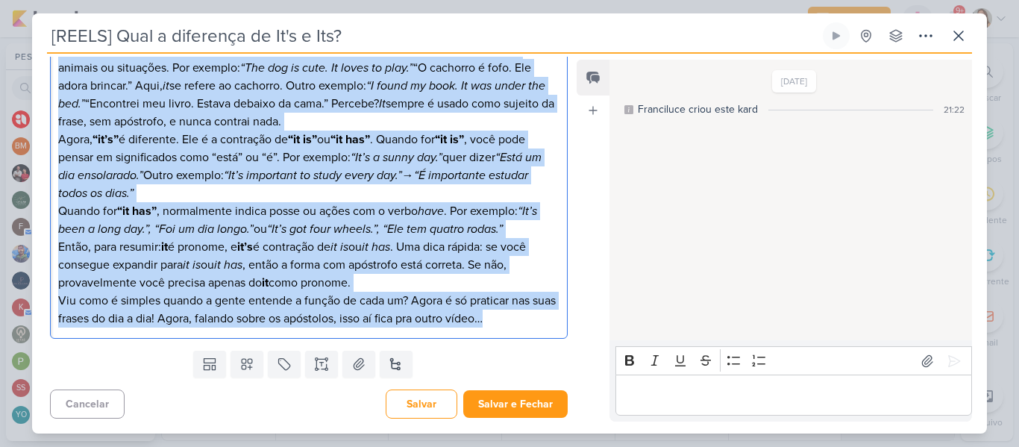
drag, startPoint x: 57, startPoint y: 122, endPoint x: 568, endPoint y: 372, distance: 568.6
click at [568, 372] on div "Responsável [PERSON_NAME] Nenhum contato encontrado create new contact Novo Con…" at bounding box center [303, 239] width 542 height 365
copy div "Você sabe qual a diferença entre “it” com tracinho e “it” sem tracinho? Primeir…"
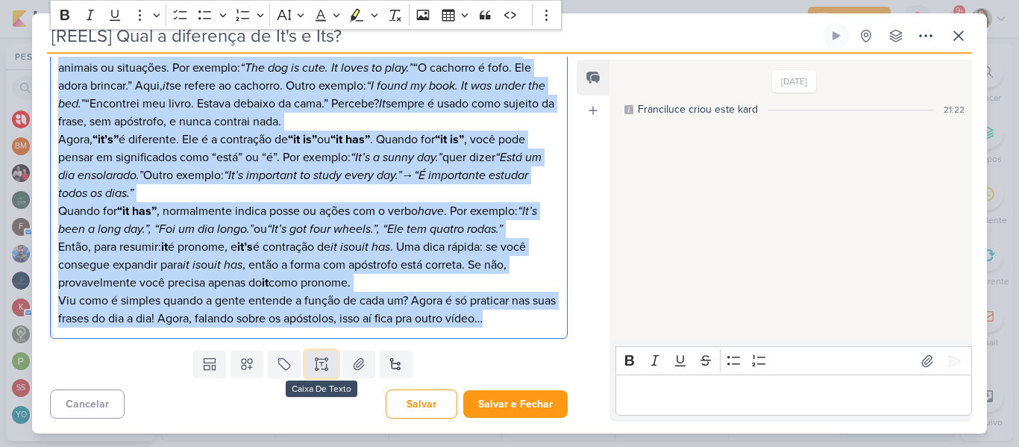
click at [310, 375] on button at bounding box center [321, 364] width 33 height 27
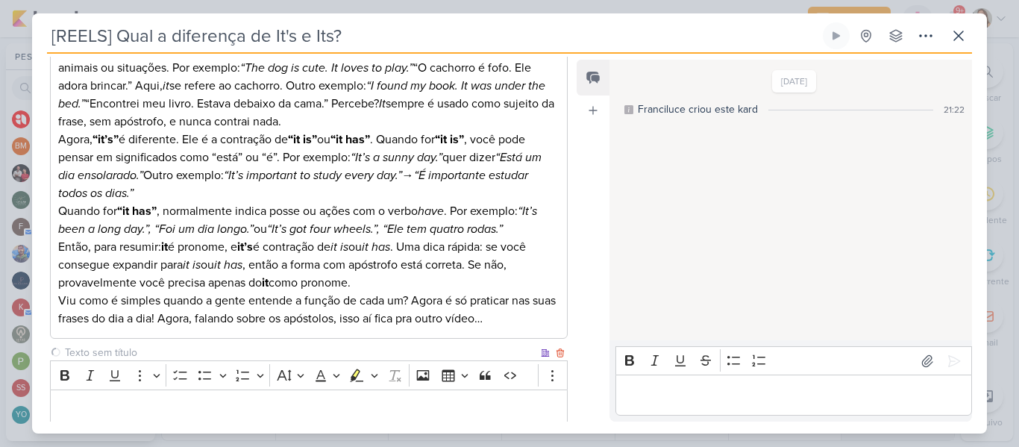
click at [245, 354] on input "text" at bounding box center [300, 353] width 476 height 16
type input "Legenda"
click at [239, 395] on div "Editor editing area: main" at bounding box center [309, 409] width 518 height 41
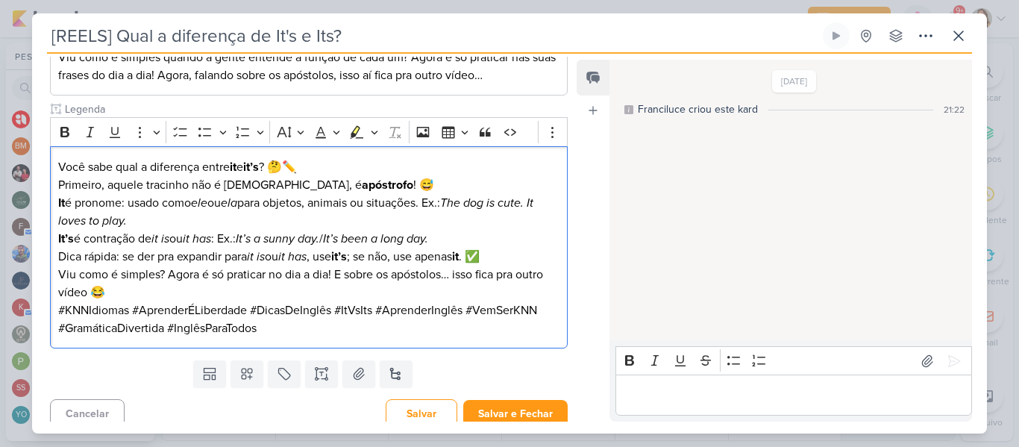
scroll to position [628, 0]
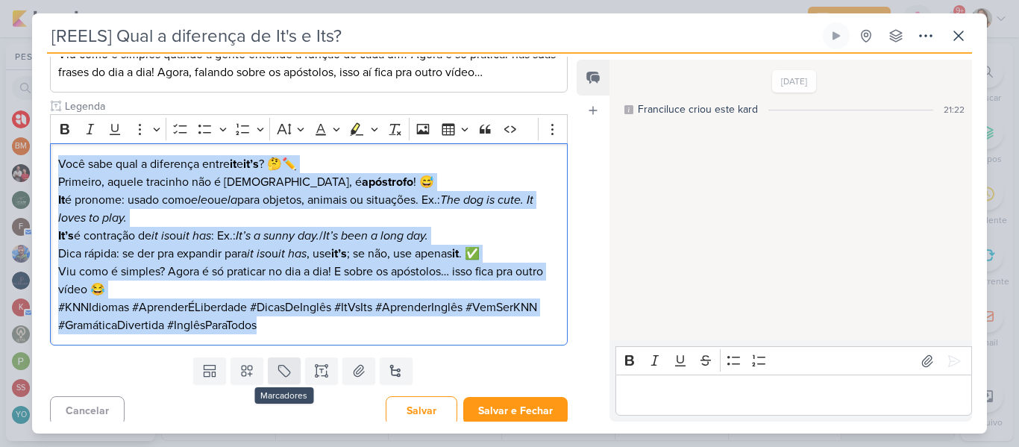
drag, startPoint x: 57, startPoint y: 164, endPoint x: 286, endPoint y: 357, distance: 298.7
click at [286, 357] on div "Responsável [PERSON_NAME] Nenhum contato encontrado create new contact Novo Con…" at bounding box center [303, 239] width 542 height 365
click at [62, 131] on icon "Editor toolbar" at bounding box center [64, 129] width 9 height 10
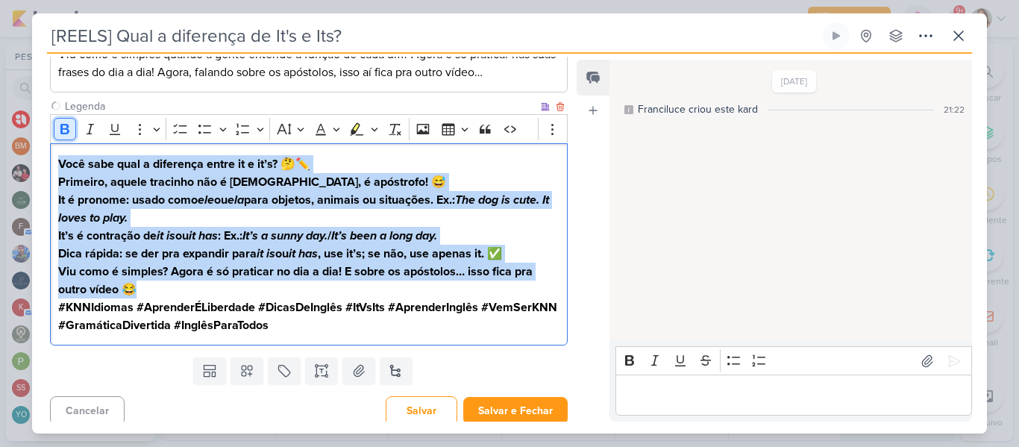
click at [62, 131] on icon "Editor toolbar" at bounding box center [64, 129] width 9 height 10
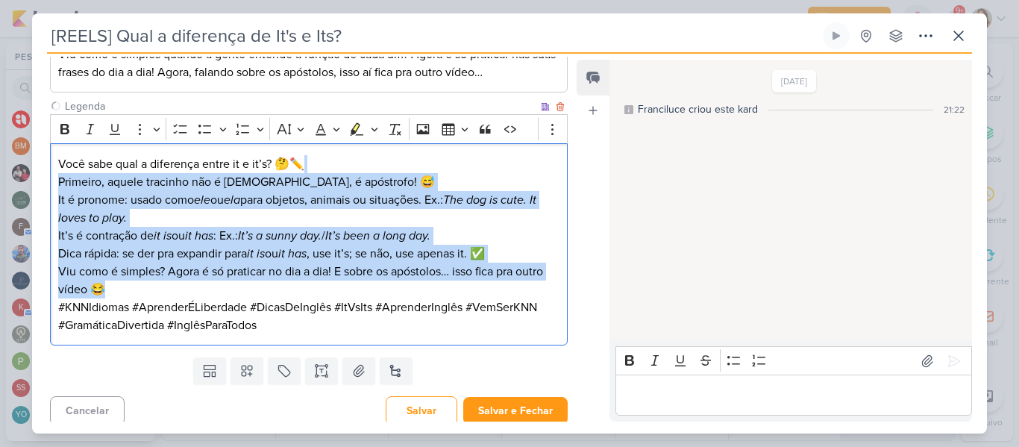
click at [200, 235] on icon "it has" at bounding box center [199, 235] width 28 height 15
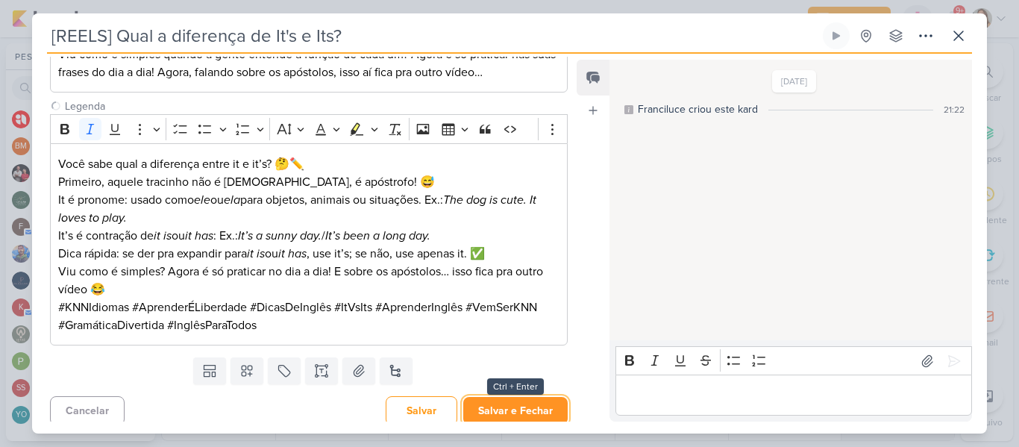
click at [510, 407] on button "Salvar e Fechar" at bounding box center [515, 411] width 104 height 28
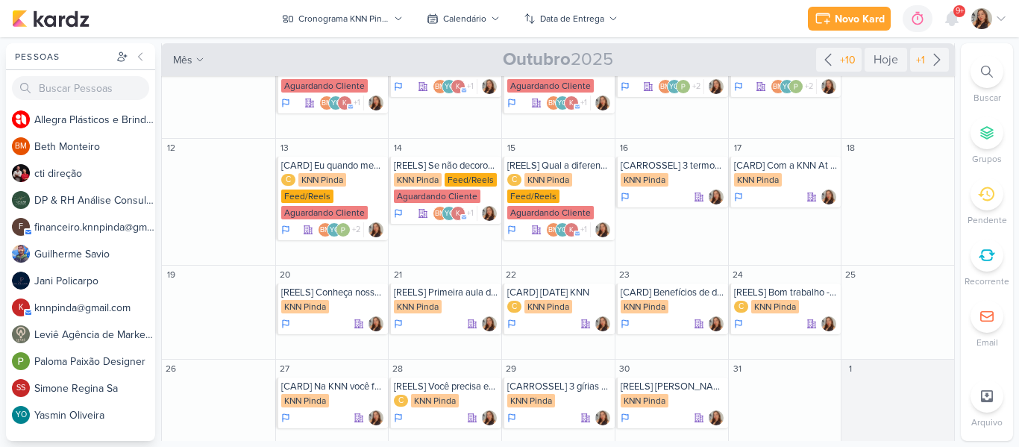
scroll to position [204, 0]
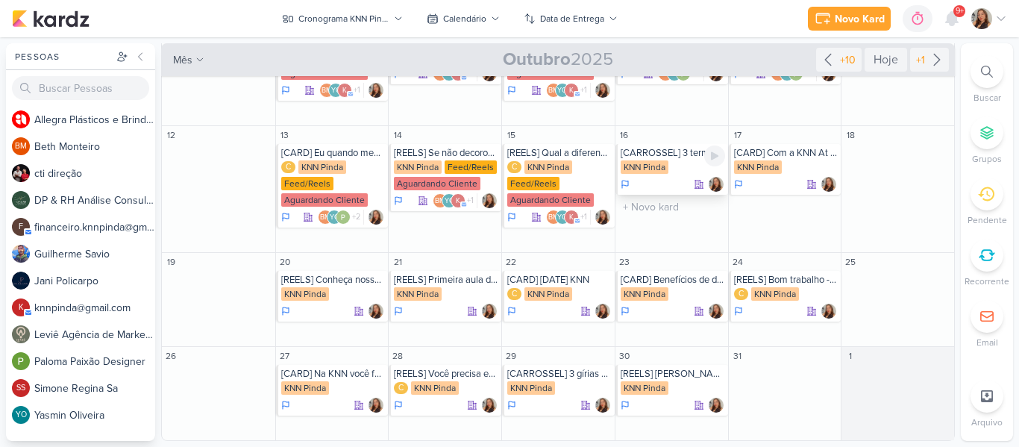
click at [664, 160] on div "KNN Pinda" at bounding box center [645, 166] width 48 height 13
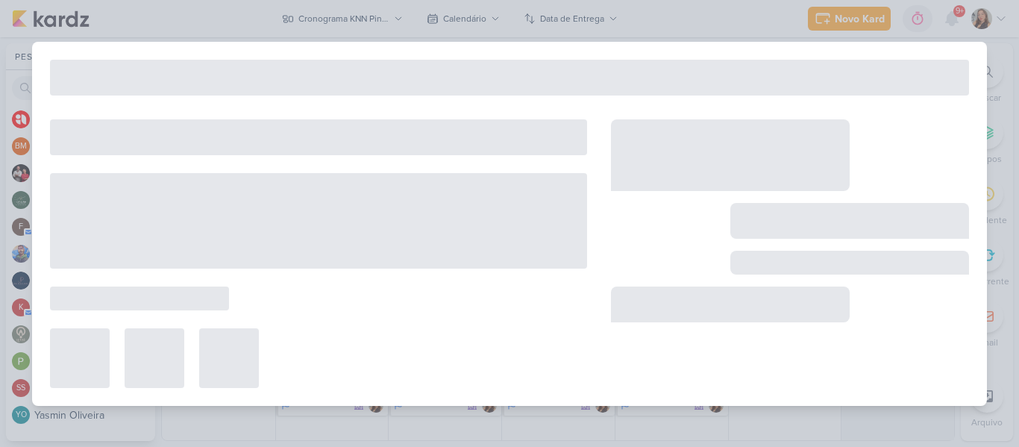
type input "[CARROSSEL] 3 termos básicos em espanhol"
type input "16 de outubro de 2025 às 23:59"
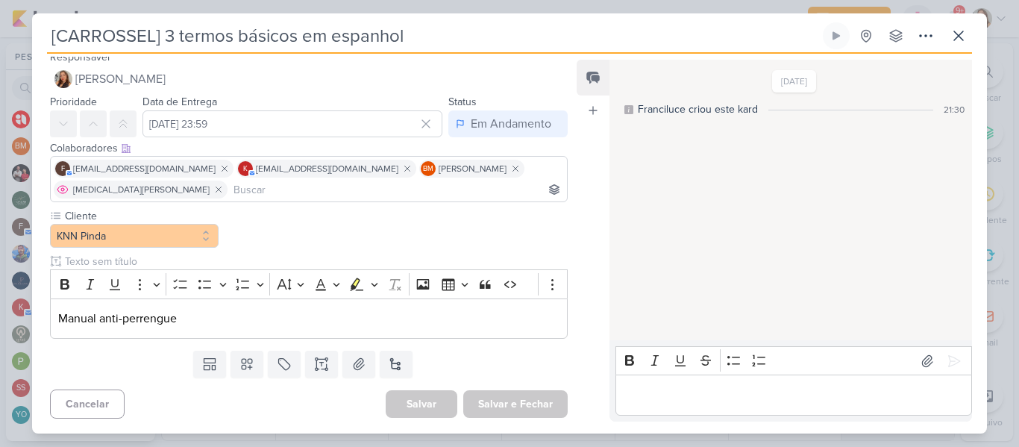
scroll to position [0, 0]
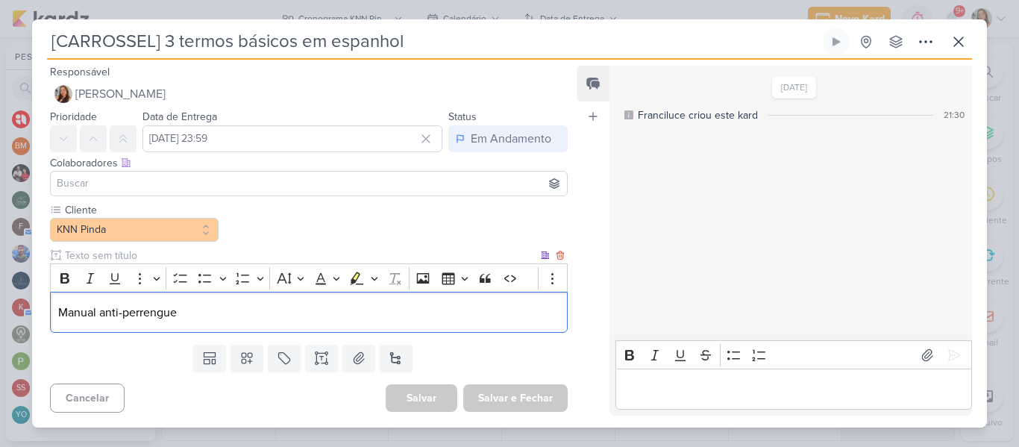
click at [327, 313] on p "Manual anti-perrengue" at bounding box center [308, 313] width 501 height 18
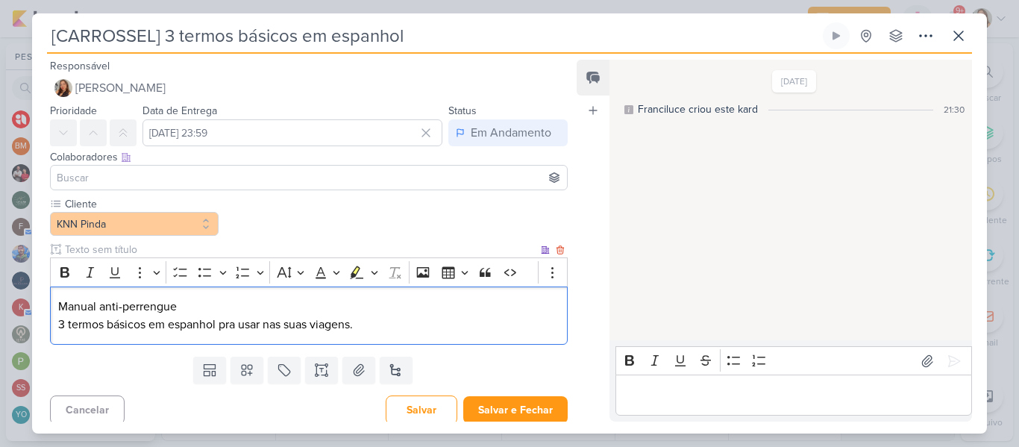
click at [56, 300] on div "Manual anti-perrengue 3 termos básicos em espanhol pra usar nas suas viagens." at bounding box center [309, 316] width 518 height 59
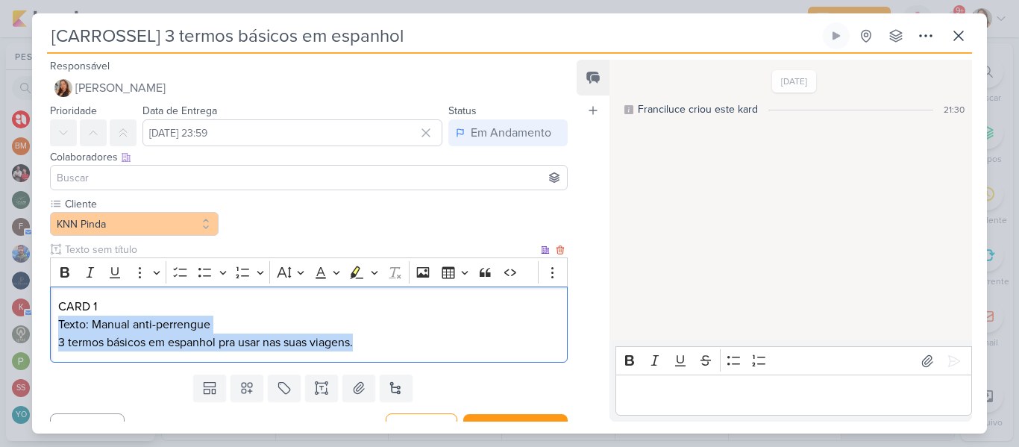
drag, startPoint x: 60, startPoint y: 325, endPoint x: 404, endPoint y: 351, distance: 345.7
click at [404, 351] on div "CARD 1 Texto: Manual anti-perrengue 3 termos básicos em espanhol pra usar nas s…" at bounding box center [309, 325] width 518 height 77
copy div "Texto: Manual anti-perrengue 3 termos básicos em espanhol pra usar nas suas via…"
click at [392, 354] on div "CARD 1 Texto: Manual anti-perrengue 3 termos básicos em espanhol pra usar nas s…" at bounding box center [309, 325] width 518 height 77
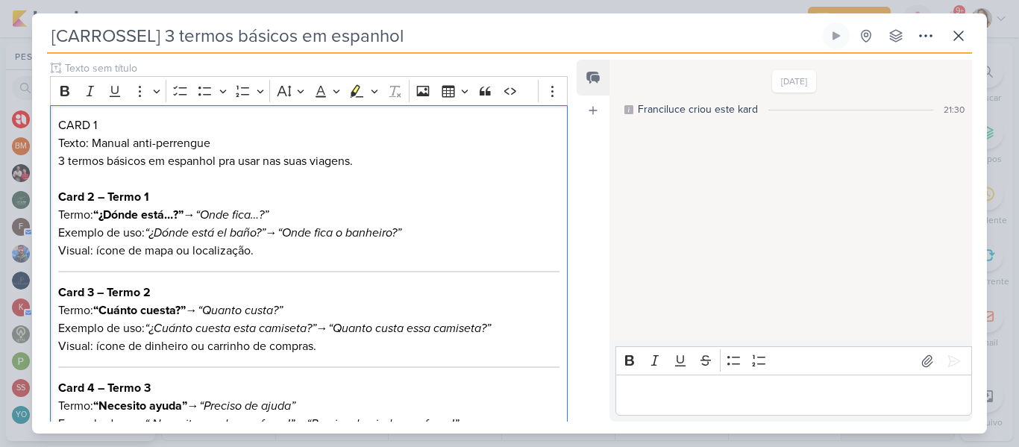
scroll to position [179, 0]
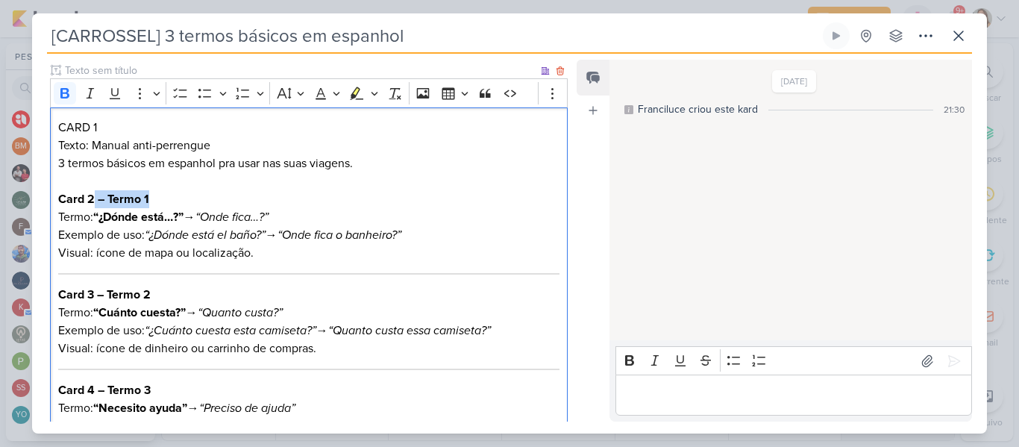
drag, startPoint x: 95, startPoint y: 199, endPoint x: 194, endPoint y: 201, distance: 99.3
click at [194, 201] on h3 "Card 2 – Termo 1" at bounding box center [308, 199] width 501 height 18
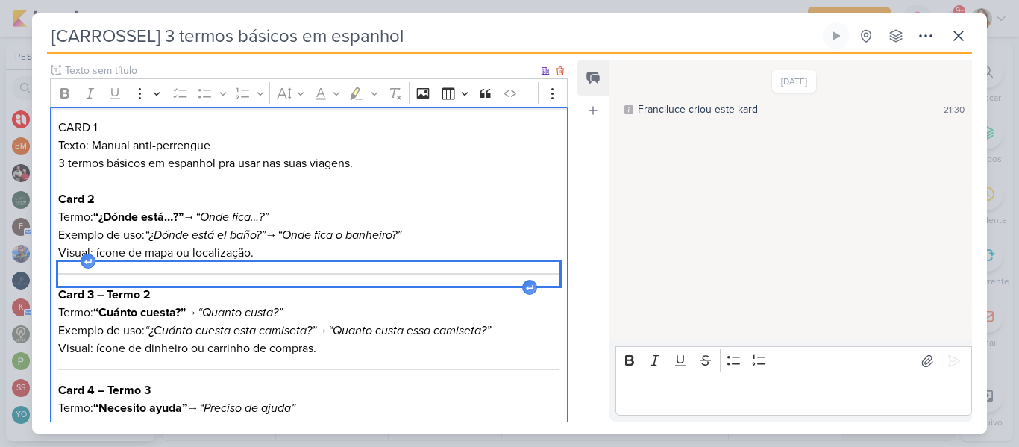
click at [281, 277] on div "Editor editing area: main" at bounding box center [308, 274] width 501 height 24
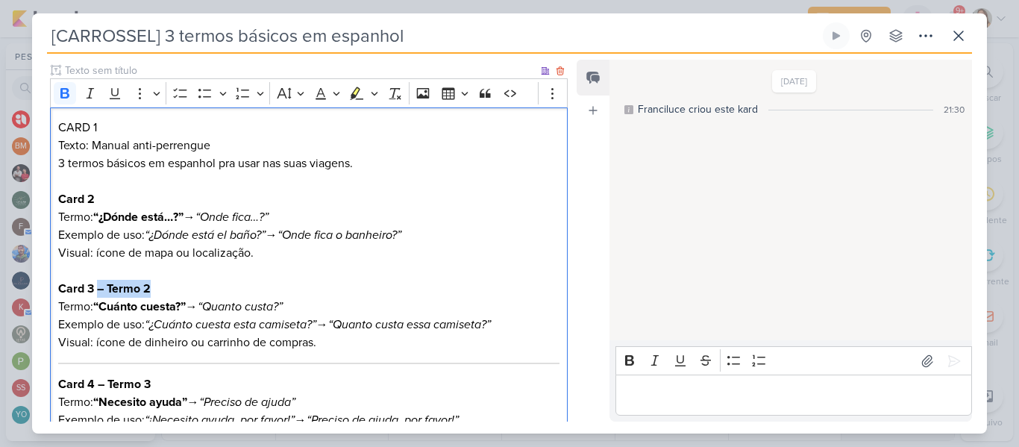
drag, startPoint x: 97, startPoint y: 289, endPoint x: 187, endPoint y: 290, distance: 89.5
click at [187, 290] on h3 "Card 3 – Termo 2" at bounding box center [308, 289] width 501 height 18
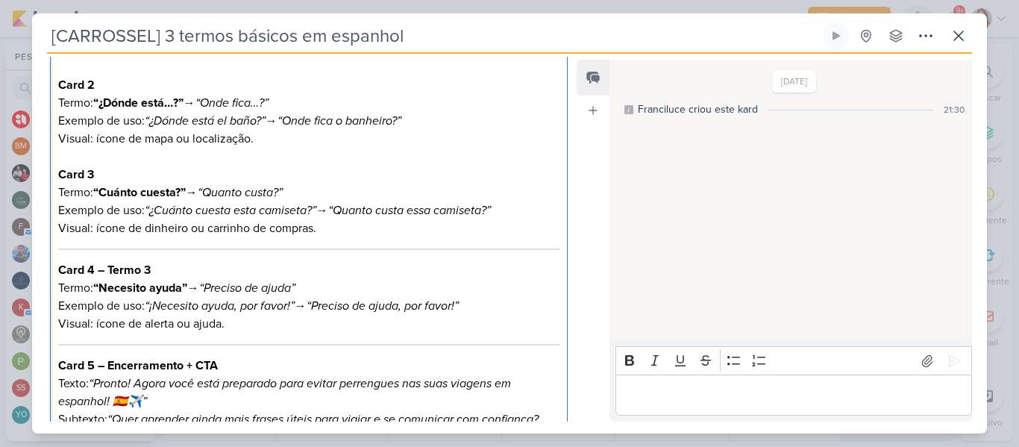
scroll to position [296, 0]
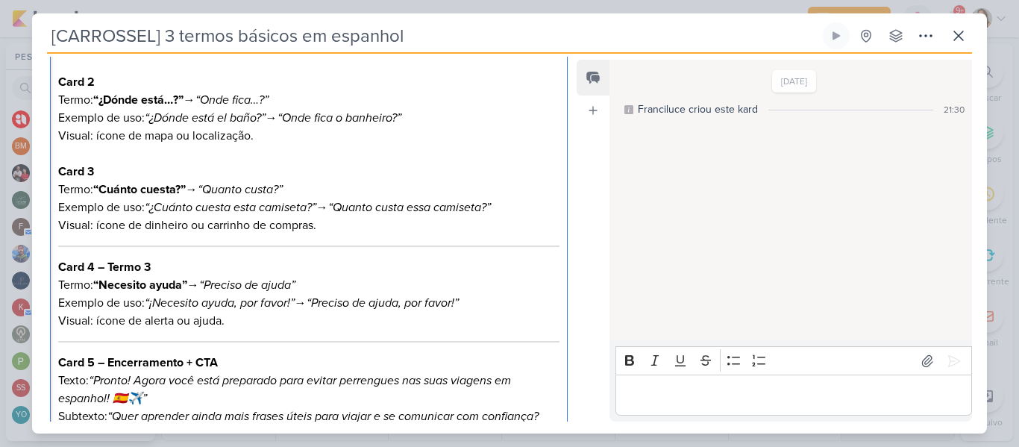
click at [438, 260] on h3 "Card 4 – Termo 3" at bounding box center [308, 267] width 501 height 18
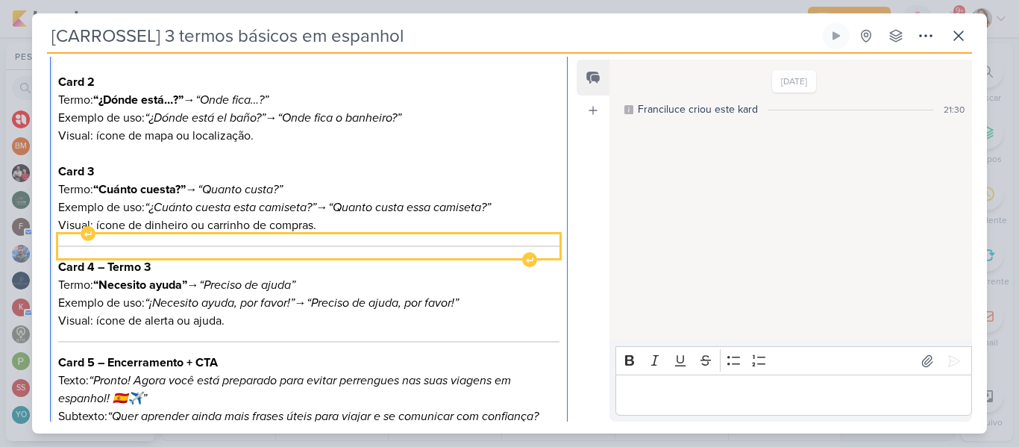
click at [431, 251] on div "Editor editing area: main" at bounding box center [308, 246] width 501 height 24
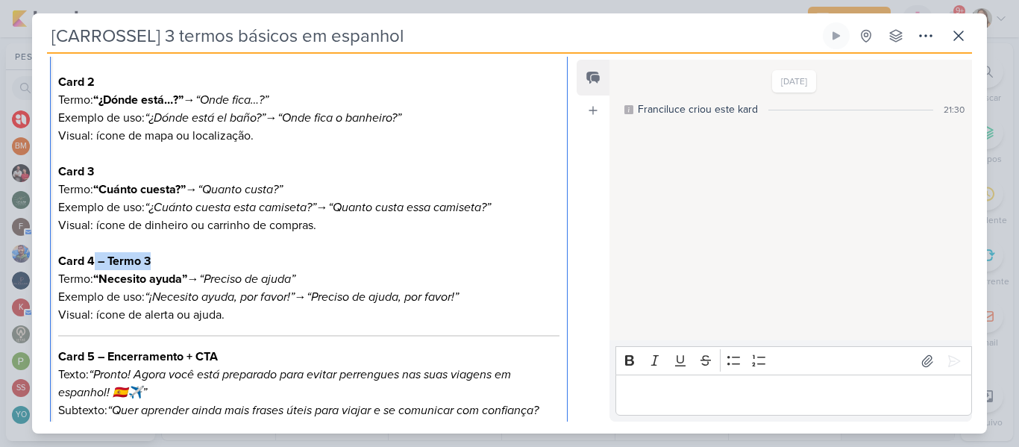
drag, startPoint x: 95, startPoint y: 261, endPoint x: 154, endPoint y: 263, distance: 59.0
click at [154, 263] on h3 "Card 4 – Termo 3" at bounding box center [308, 261] width 501 height 18
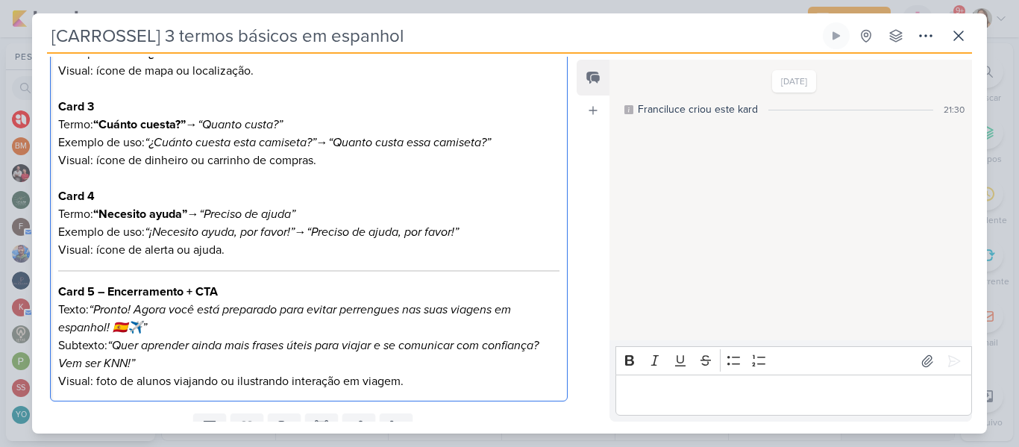
scroll to position [387, 0]
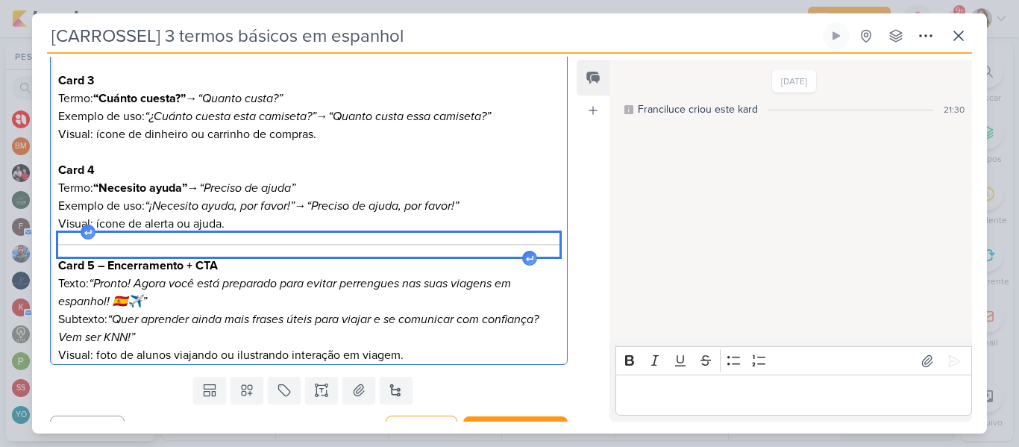
click at [401, 246] on div "Editor editing area: main" at bounding box center [308, 245] width 501 height 24
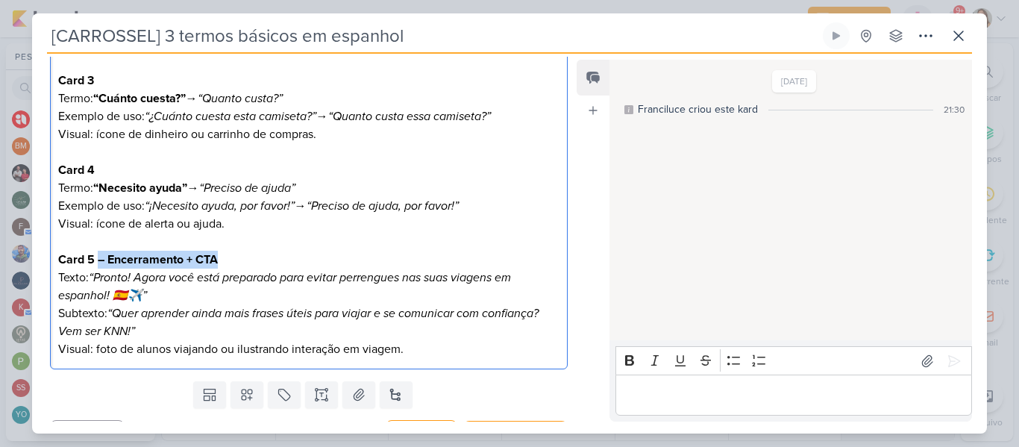
drag, startPoint x: 97, startPoint y: 257, endPoint x: 229, endPoint y: 260, distance: 132.1
click at [229, 260] on h3 "Card 5 – Encerramento + CTA" at bounding box center [308, 260] width 501 height 18
click at [140, 291] on icon "“Pronto! Agora você está preparado para evitar perrengues nas suas viagens em e…" at bounding box center [284, 286] width 453 height 33
click at [141, 326] on p "Subtexto: “Quer aprender ainda mais frases úteis para viajar e se comunicar com…" at bounding box center [308, 322] width 501 height 36
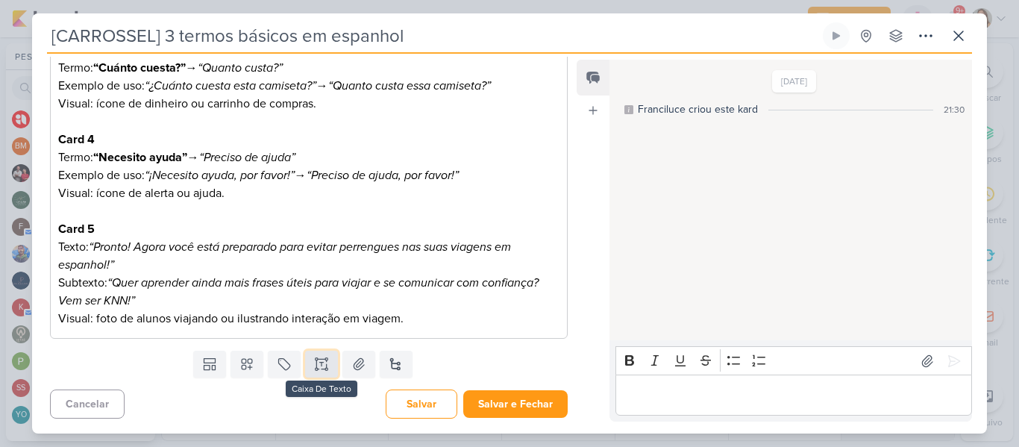
click at [316, 372] on button at bounding box center [321, 364] width 33 height 27
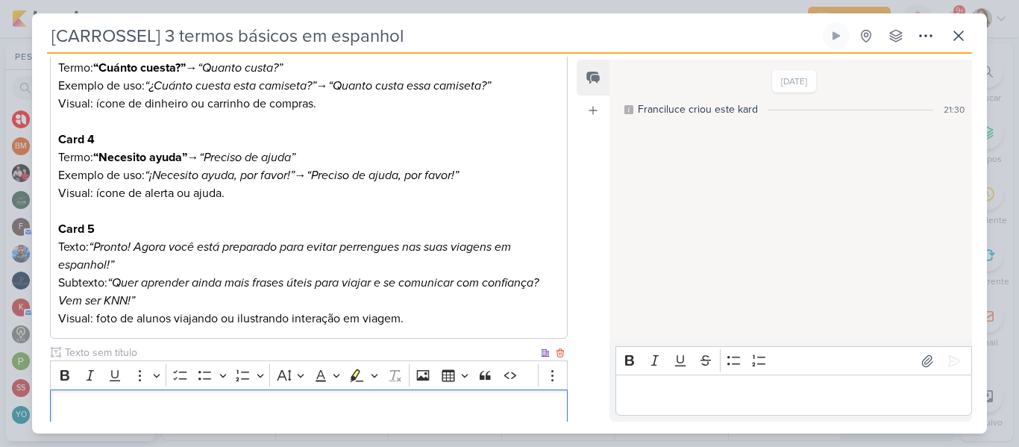
click at [263, 348] on input "text" at bounding box center [300, 353] width 476 height 16
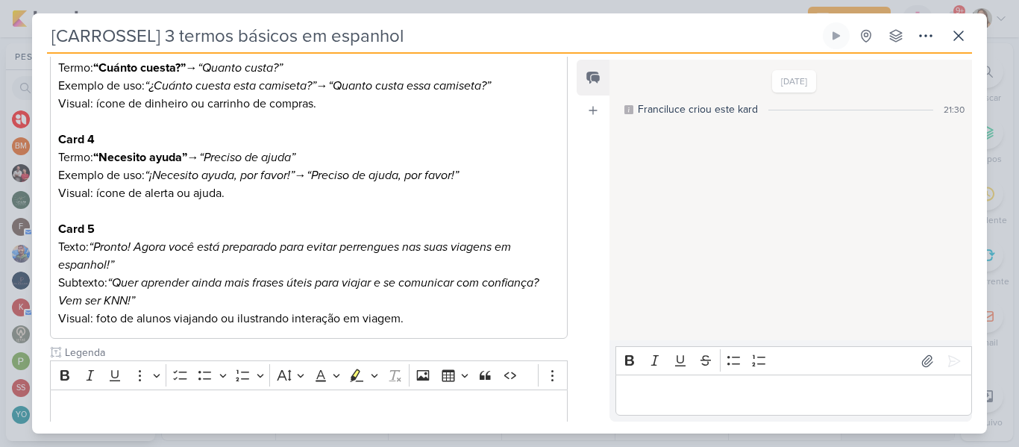
type input "Legenda"
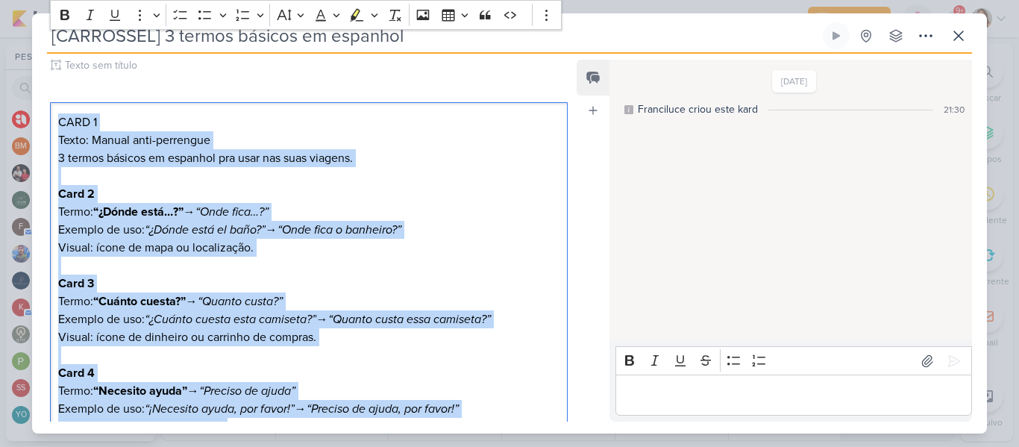
scroll to position [0, 0]
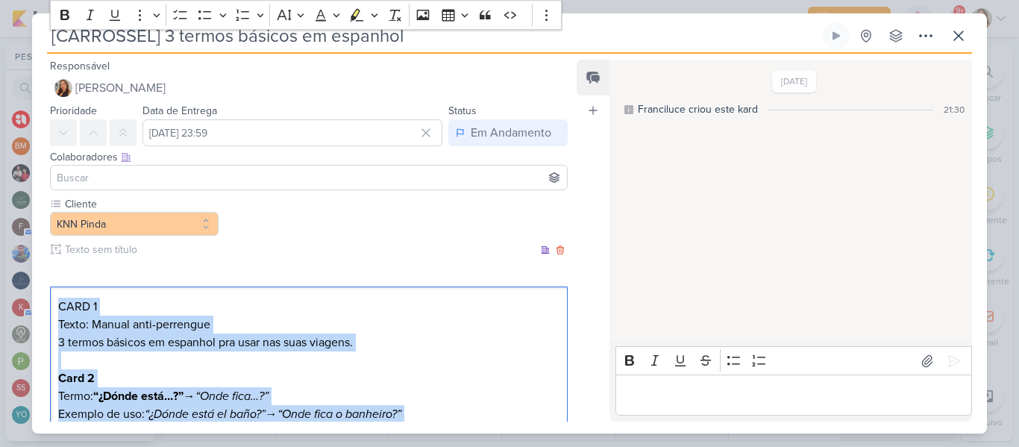
drag, startPoint x: 408, startPoint y: 317, endPoint x: 58, endPoint y: 245, distance: 357.2
copy div "CARD 1 Texto: Manual anti-perrengue 3 termos básicos em espanhol pra usar nas s…"
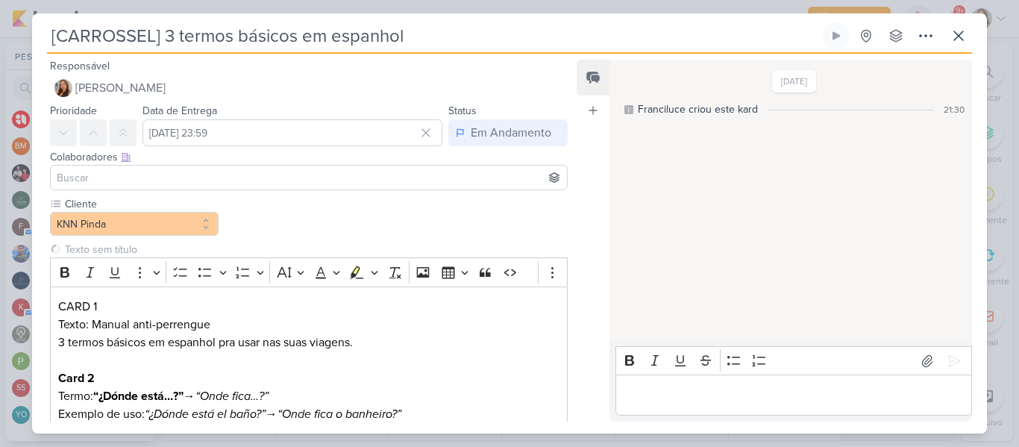
click at [527, 168] on div at bounding box center [309, 177] width 518 height 25
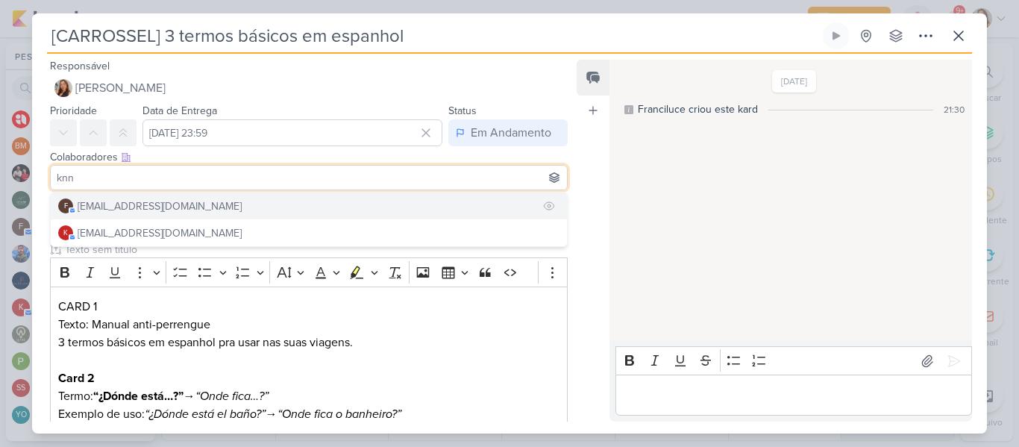
type input "knn"
click at [412, 198] on button "f [EMAIL_ADDRESS][DOMAIN_NAME]" at bounding box center [309, 206] width 516 height 27
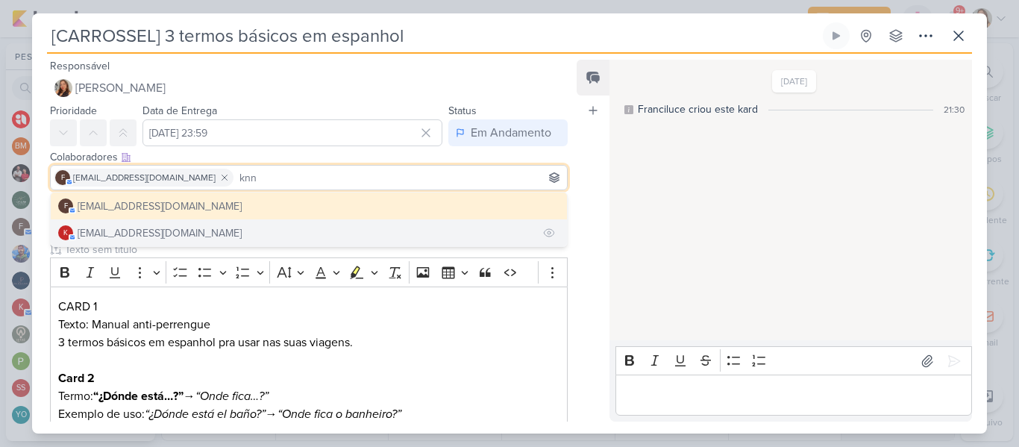
type input "knn"
click at [360, 223] on button "k [EMAIL_ADDRESS][DOMAIN_NAME]" at bounding box center [309, 232] width 516 height 27
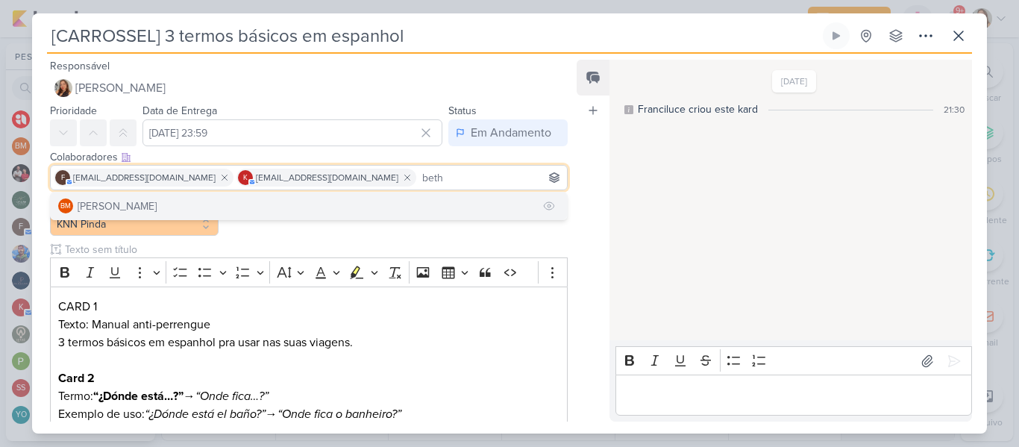
type input "beth"
click at [281, 209] on button "BM [GEOGRAPHIC_DATA]" at bounding box center [309, 206] width 516 height 27
type input "yasm"
click at [432, 201] on button "YO [MEDICAL_DATA][PERSON_NAME]" at bounding box center [309, 206] width 516 height 27
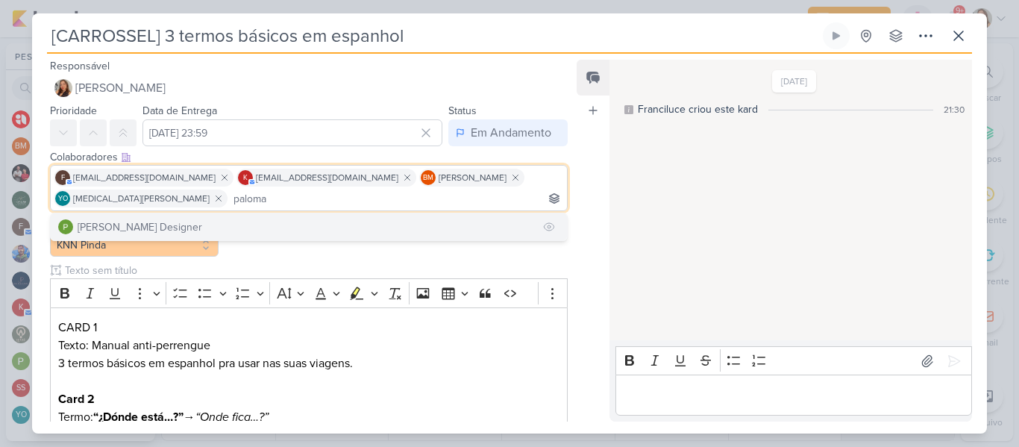
type input "paloma"
click at [395, 223] on button "[PERSON_NAME] Designer" at bounding box center [309, 226] width 516 height 27
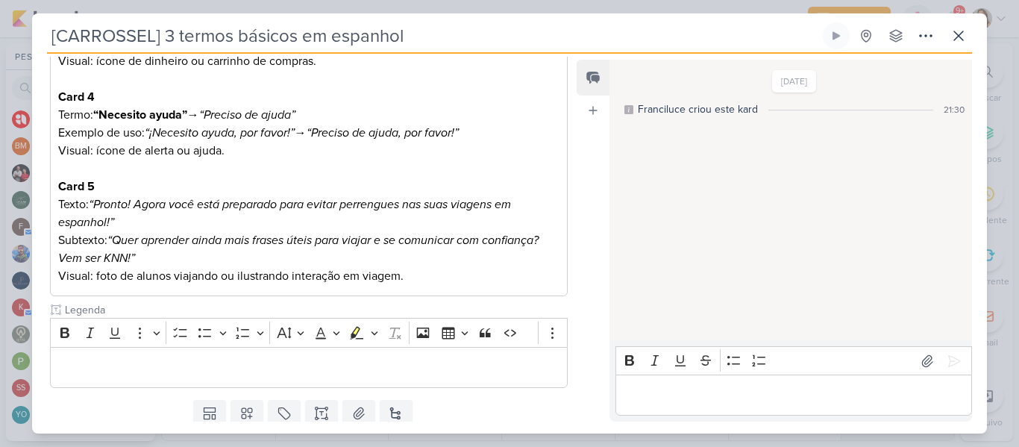
scroll to position [501, 0]
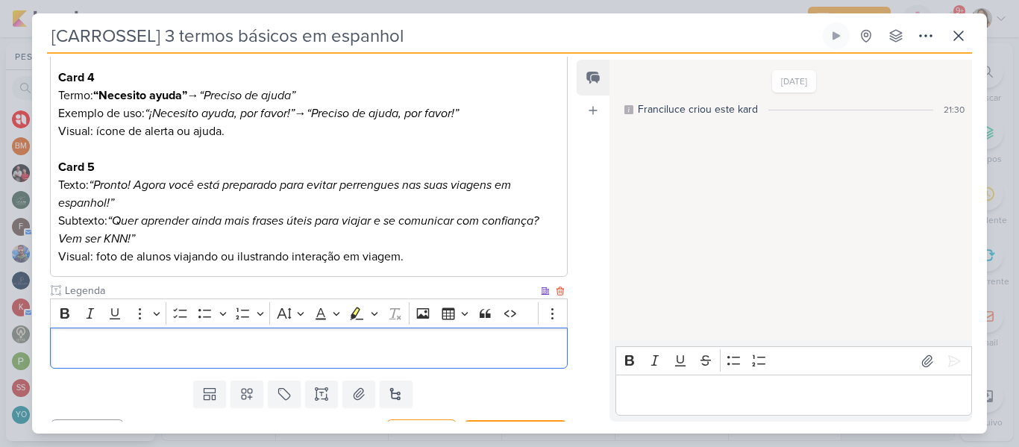
click at [318, 352] on p "Editor editing area: main" at bounding box center [308, 349] width 501 height 18
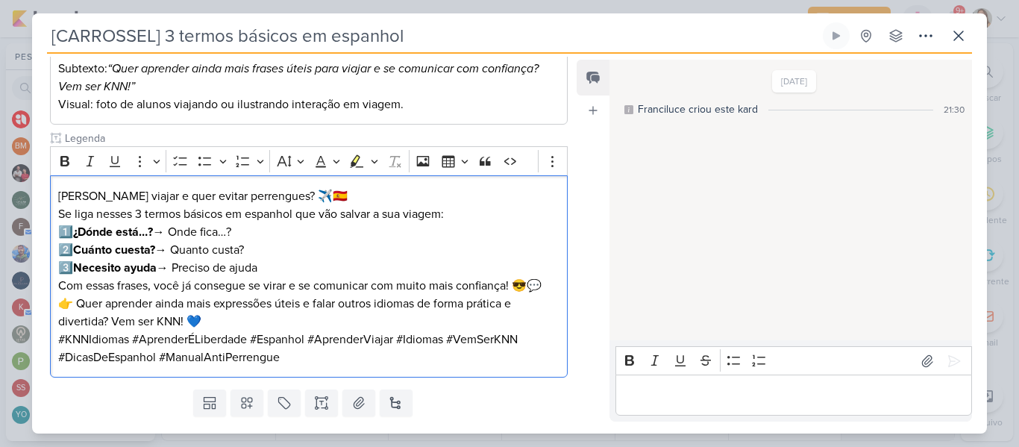
scroll to position [692, 0]
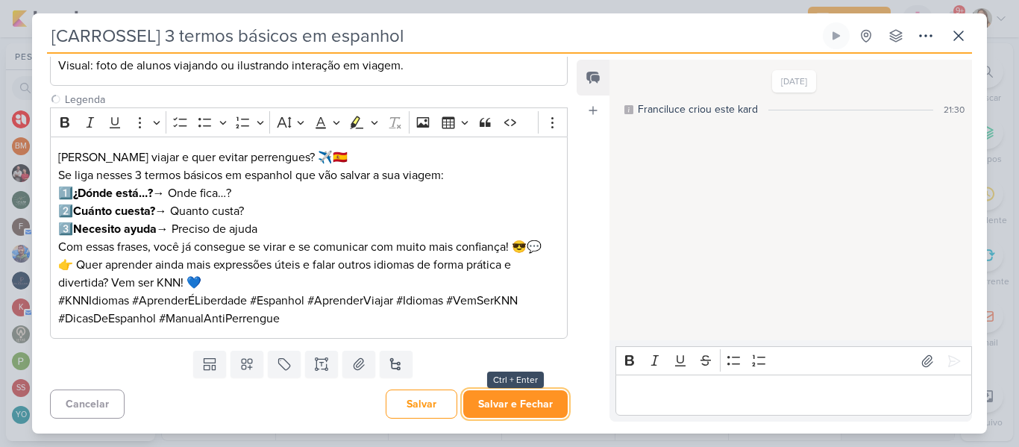
click at [526, 410] on button "Salvar e Fechar" at bounding box center [515, 404] width 104 height 28
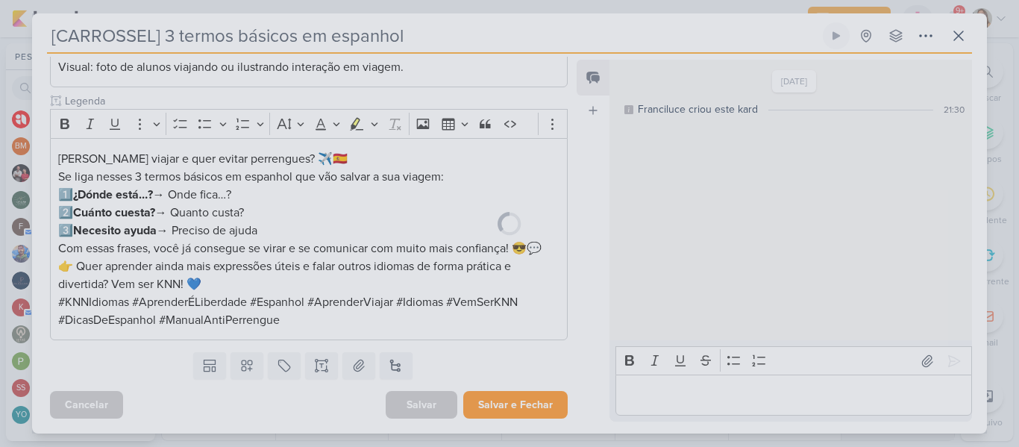
scroll to position [690, 0]
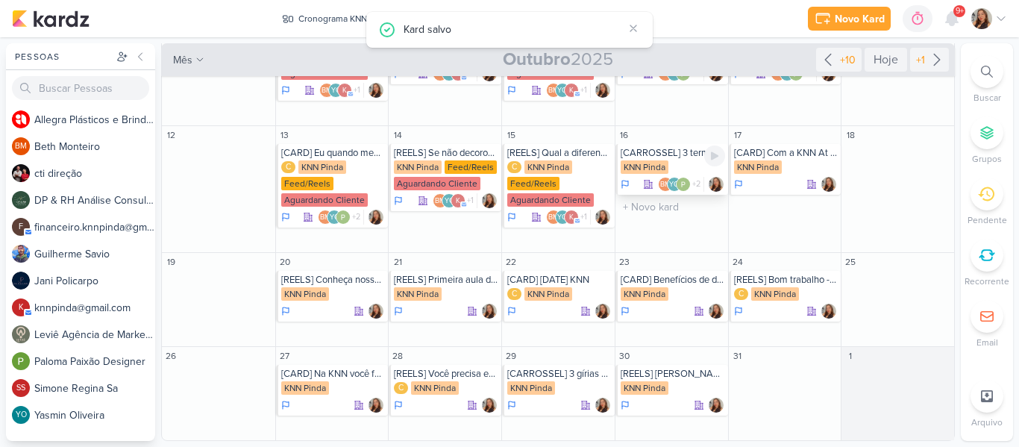
click at [692, 160] on div "[CARROSSEL] 3 termos básicos em espanhol KNN Pinda BM YO +2" at bounding box center [672, 169] width 113 height 51
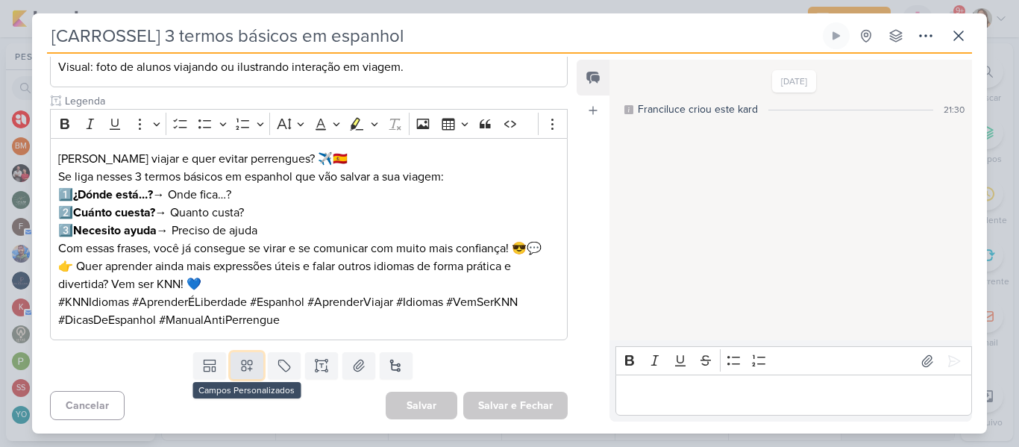
click at [236, 373] on button at bounding box center [247, 365] width 33 height 27
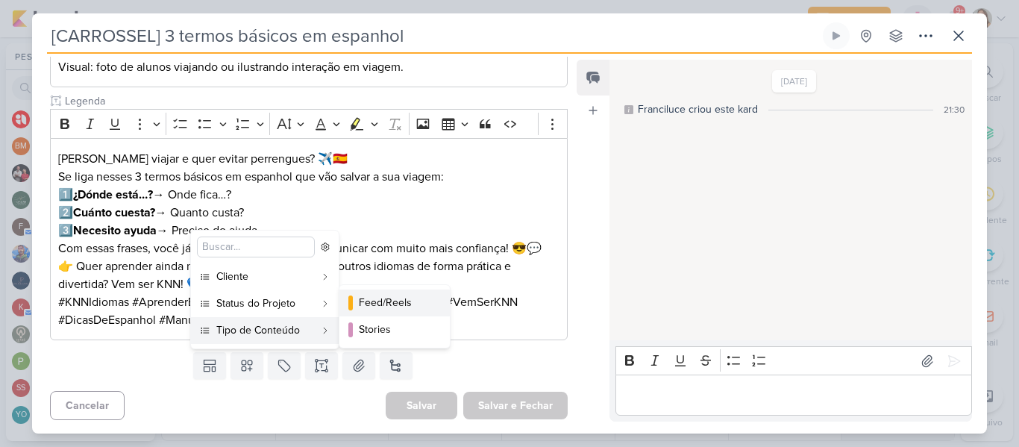
click at [369, 312] on button "Feed/Reels" at bounding box center [395, 303] width 110 height 27
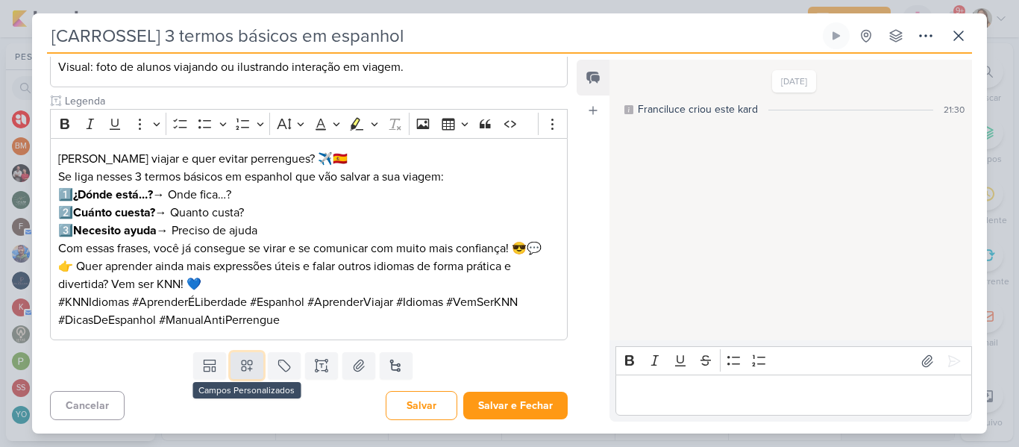
click at [248, 363] on icon at bounding box center [247, 365] width 15 height 15
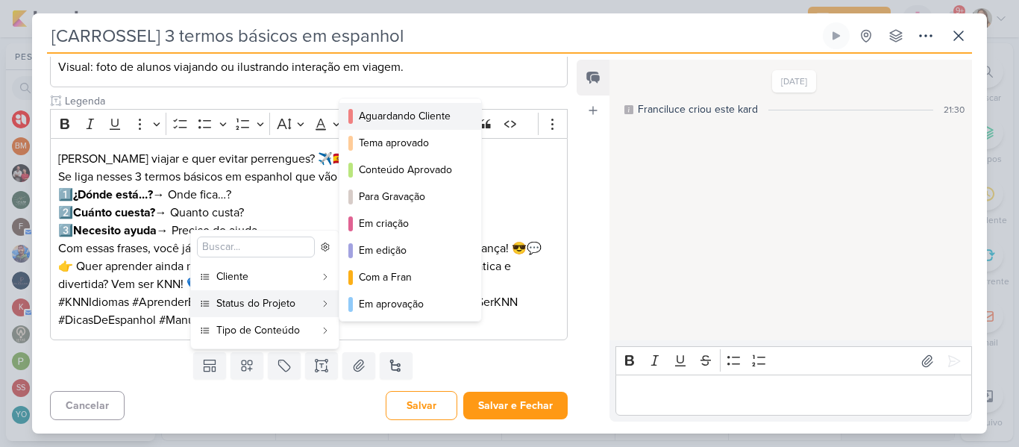
click at [390, 128] on button "Aguardando Cliente" at bounding box center [411, 116] width 142 height 27
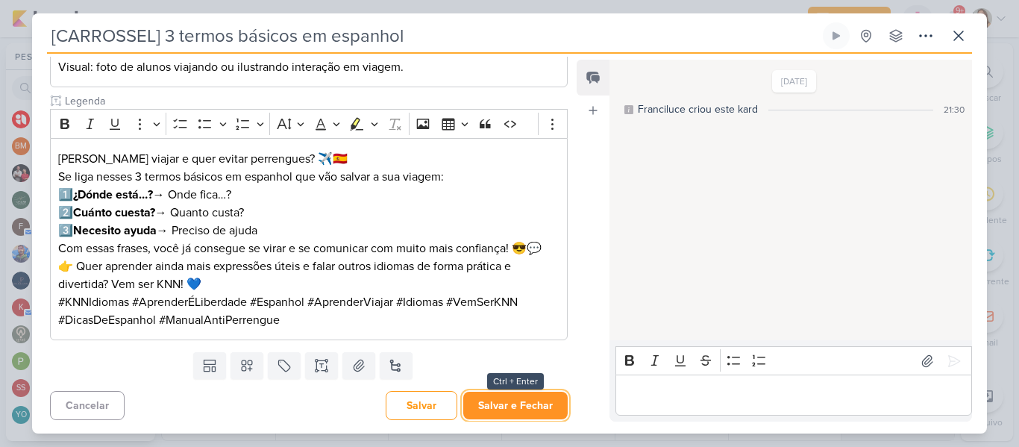
click at [495, 401] on button "Salvar e Fechar" at bounding box center [515, 406] width 104 height 28
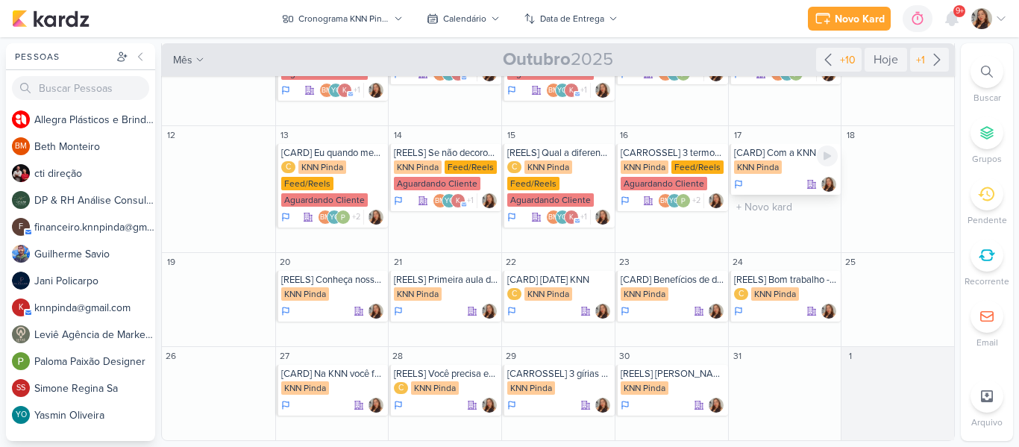
click at [756, 159] on div "[CARD] Com a KNN At Home você aprende em casa com a mesma qualidade KNN Pinda" at bounding box center [785, 169] width 113 height 51
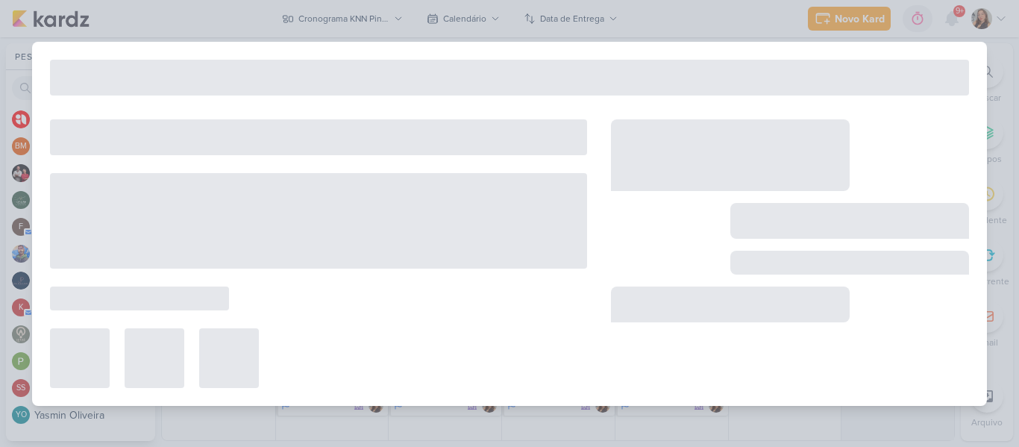
type input "[CARD] Com a KNN At Home você aprende em casa com a mesma qualidade"
type input "17 de outubro de 2025 às 23:59"
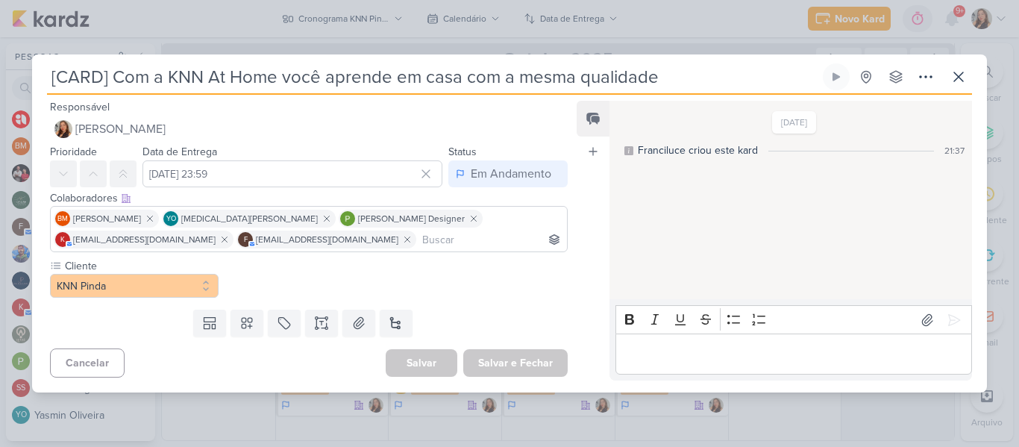
scroll to position [0, 0]
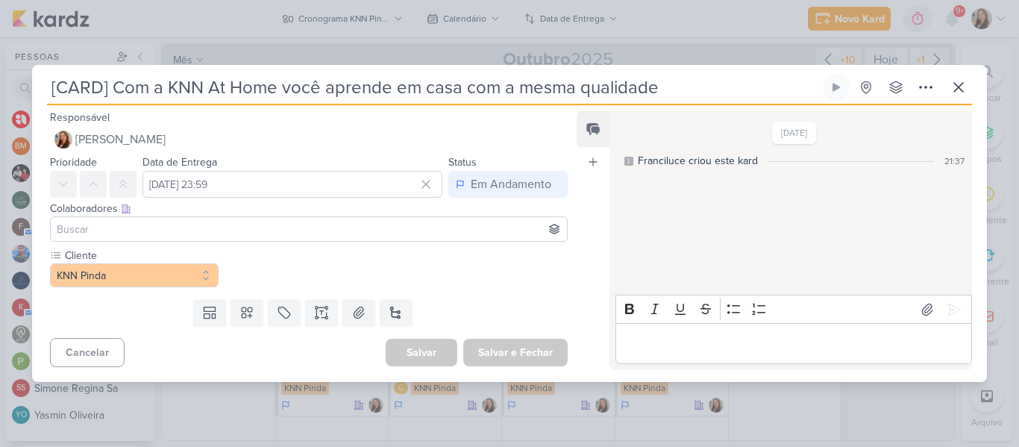
click at [514, 228] on input at bounding box center [309, 229] width 510 height 18
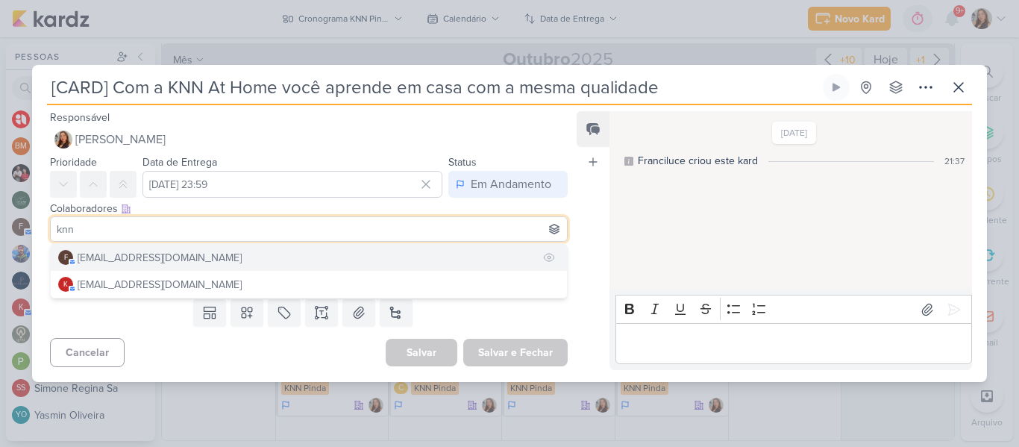
type input "knn"
click at [411, 255] on button "f [EMAIL_ADDRESS][DOMAIN_NAME]" at bounding box center [309, 257] width 516 height 27
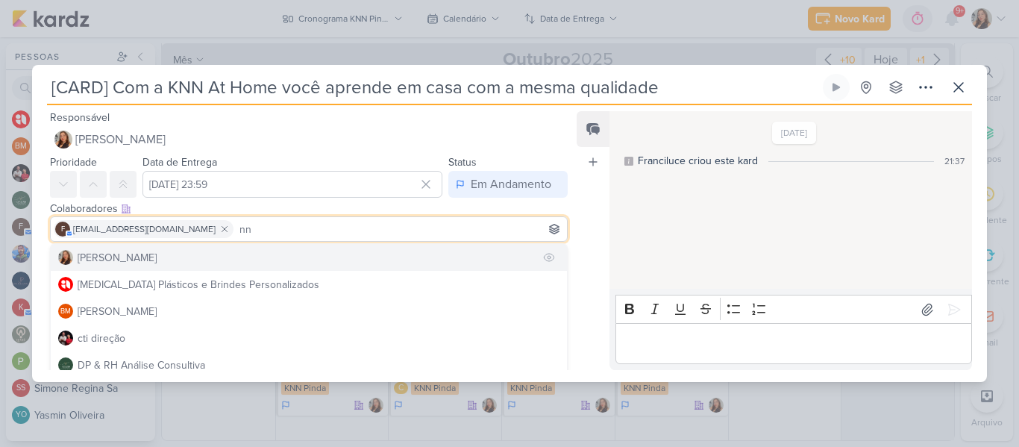
type input "n"
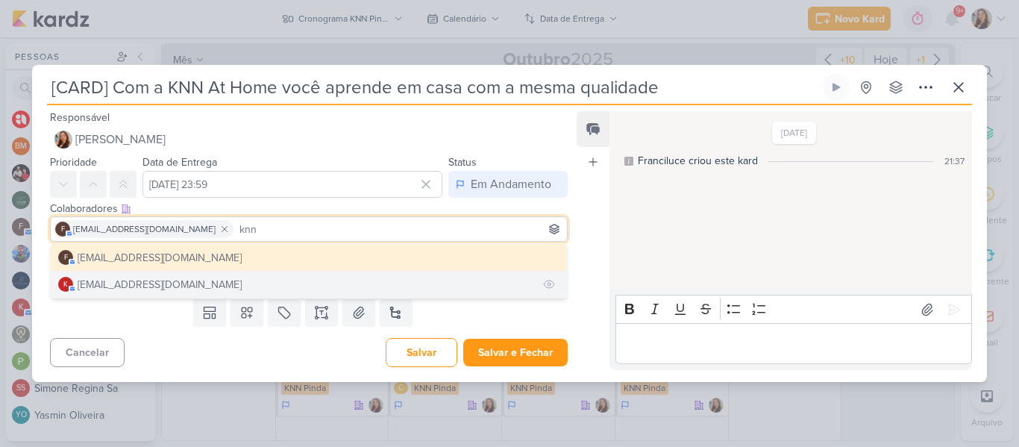
type input "knn"
click at [331, 282] on button "k [EMAIL_ADDRESS][DOMAIN_NAME]" at bounding box center [309, 284] width 516 height 27
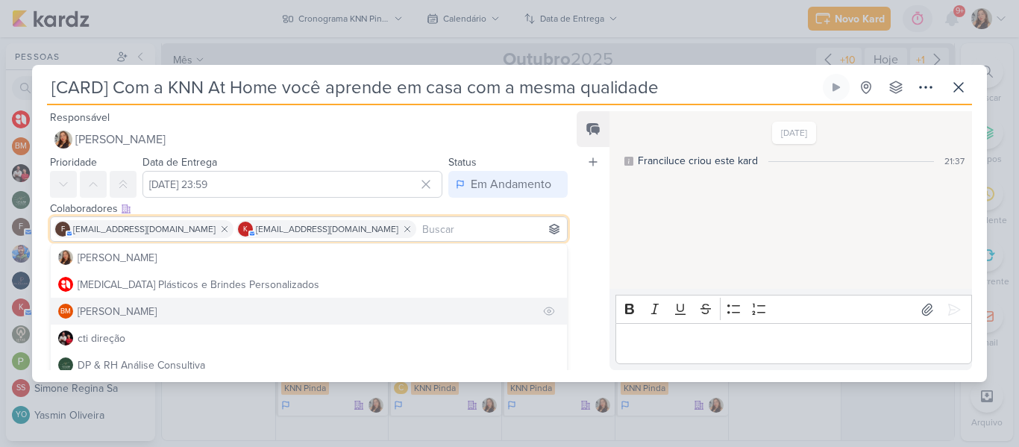
click at [316, 307] on button "BM [GEOGRAPHIC_DATA]" at bounding box center [309, 311] width 516 height 27
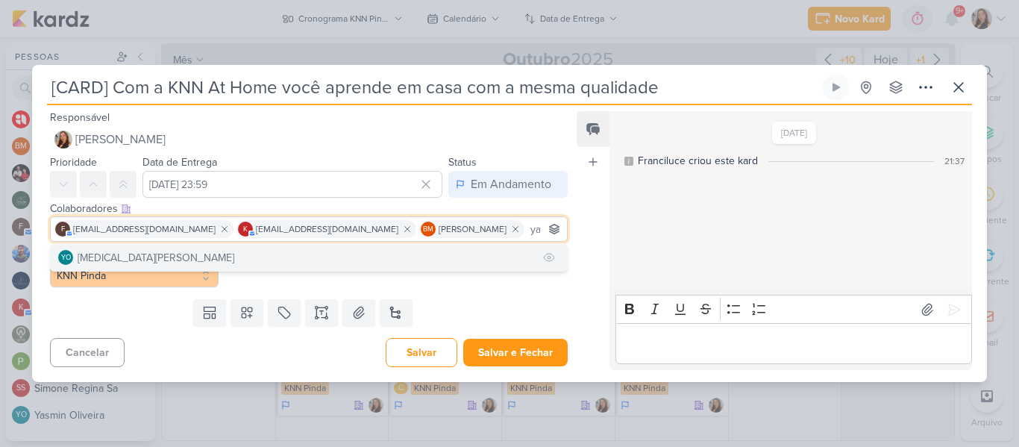
type input "yasm"
click at [248, 264] on button "YO [MEDICAL_DATA][PERSON_NAME]" at bounding box center [309, 257] width 516 height 27
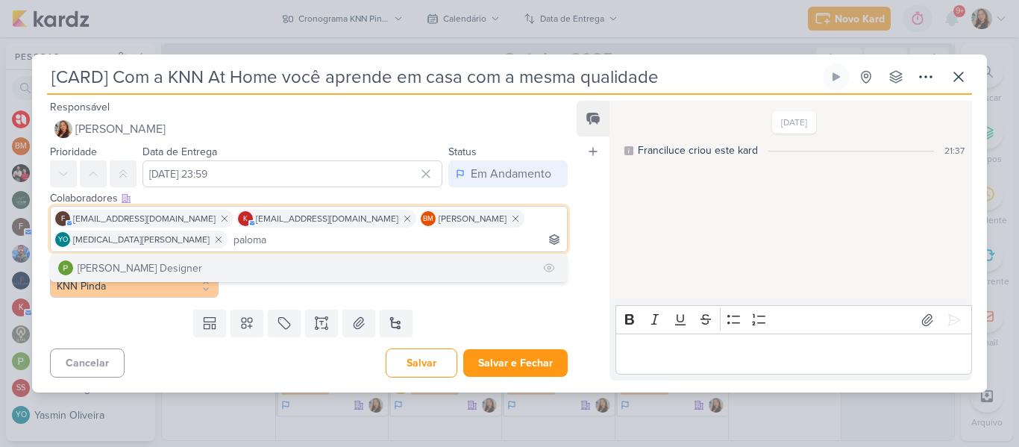
type input "paloma"
click at [375, 259] on button "[PERSON_NAME] Designer" at bounding box center [309, 267] width 516 height 27
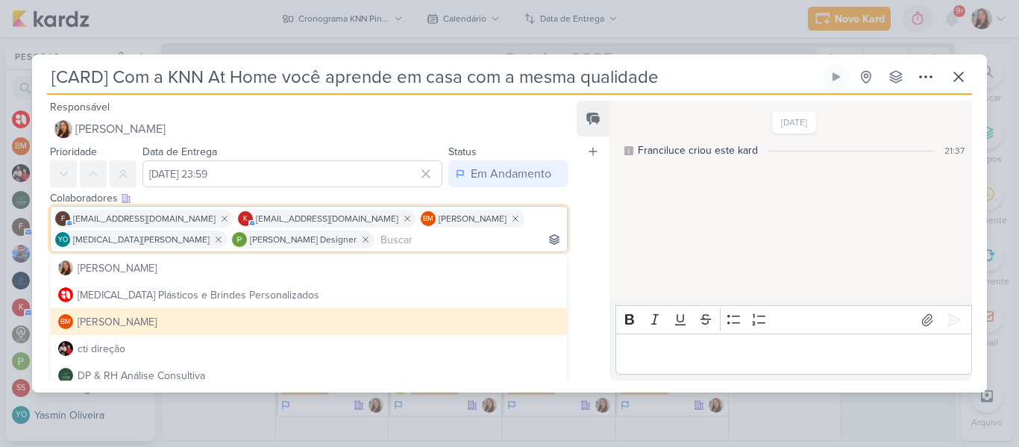
click at [384, 76] on input "[CARD] Com a KNN At Home você aprende em casa com a mesma qualidade" at bounding box center [433, 76] width 773 height 27
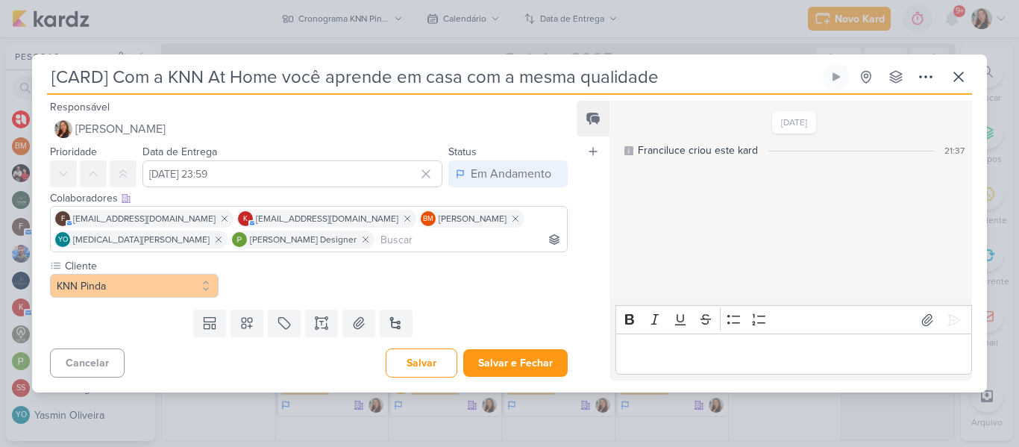
click at [689, 89] on input "[CARD] Com a KNN At Home você aprende em casa com a mesma qualidade" at bounding box center [433, 76] width 773 height 27
drag, startPoint x: 657, startPoint y: 74, endPoint x: 11, endPoint y: 60, distance: 646.3
click at [11, 60] on div "[CARD] Com a KNN At Home você aprende em casa com a mesma qualidade" at bounding box center [509, 223] width 1019 height 447
click at [309, 322] on button at bounding box center [321, 323] width 33 height 27
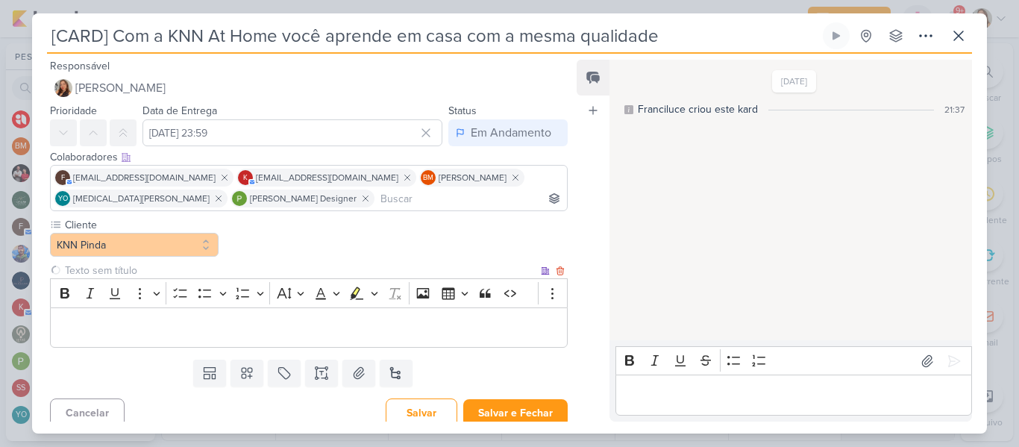
click at [225, 267] on input "text" at bounding box center [300, 271] width 476 height 16
type input "Brifieng"
click at [317, 383] on button at bounding box center [321, 373] width 33 height 27
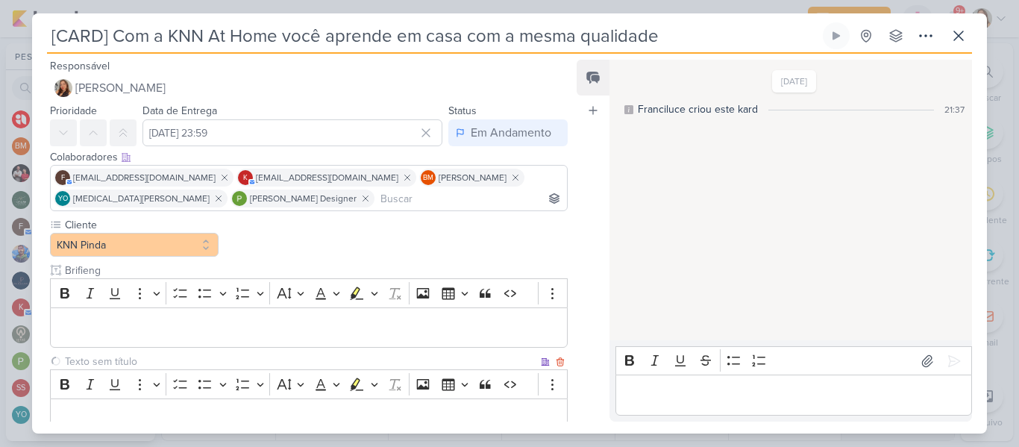
click at [241, 359] on input "text" at bounding box center [300, 362] width 476 height 16
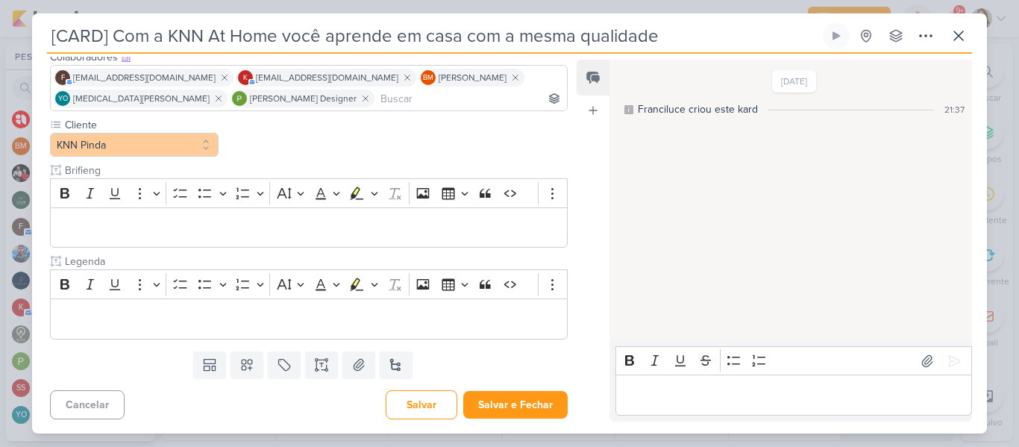
scroll to position [101, 0]
type input "Legenda"
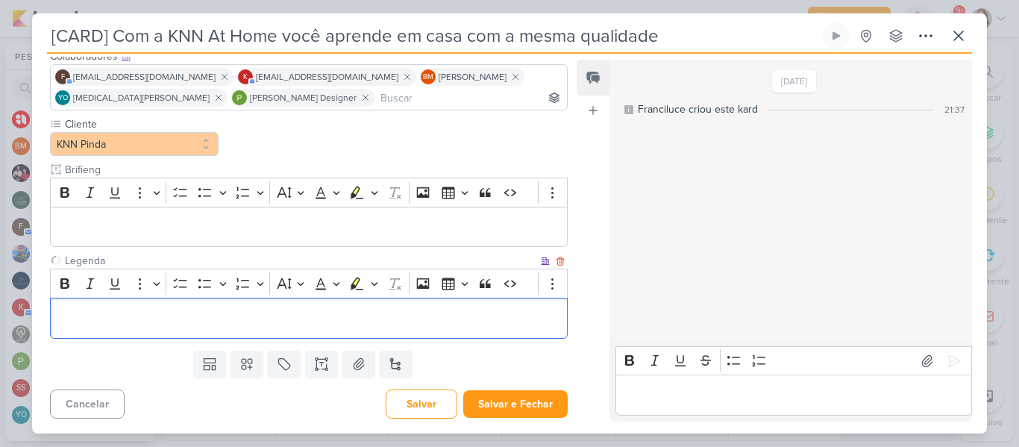
click at [438, 315] on p "Editor editing area: main" at bounding box center [308, 319] width 501 height 18
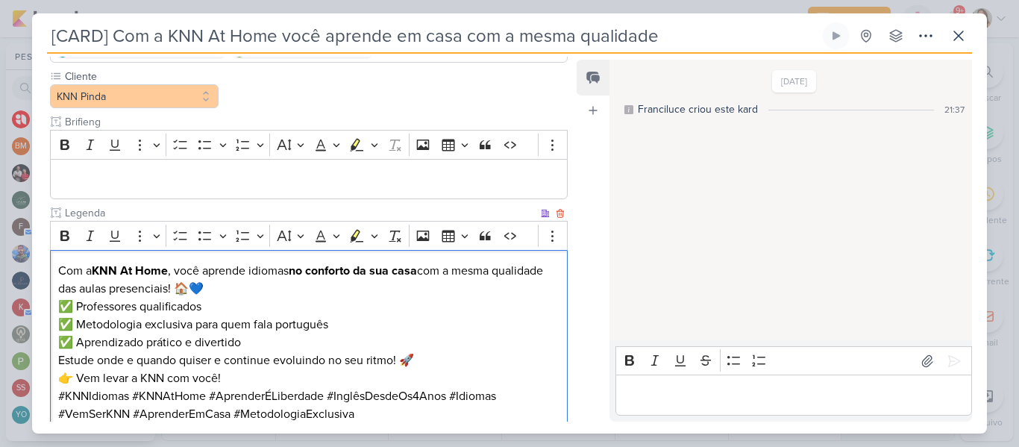
drag, startPoint x: 57, startPoint y: 269, endPoint x: 500, endPoint y: 294, distance: 443.2
click at [500, 294] on p "Com a KNN At Home , você aprende idiomas no conforto da sua casa com a mesma qu…" at bounding box center [308, 280] width 501 height 36
click at [72, 234] on button "Bold" at bounding box center [65, 236] width 22 height 22
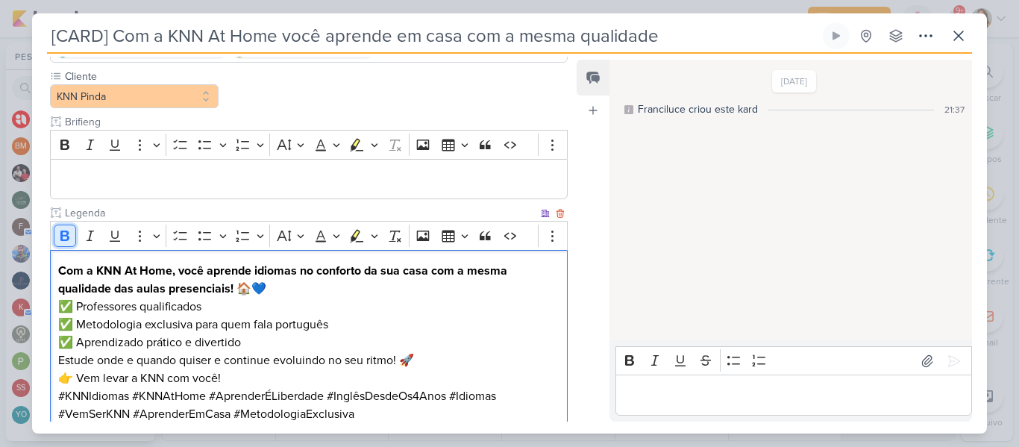
click at [72, 234] on button "Bold" at bounding box center [65, 236] width 22 height 22
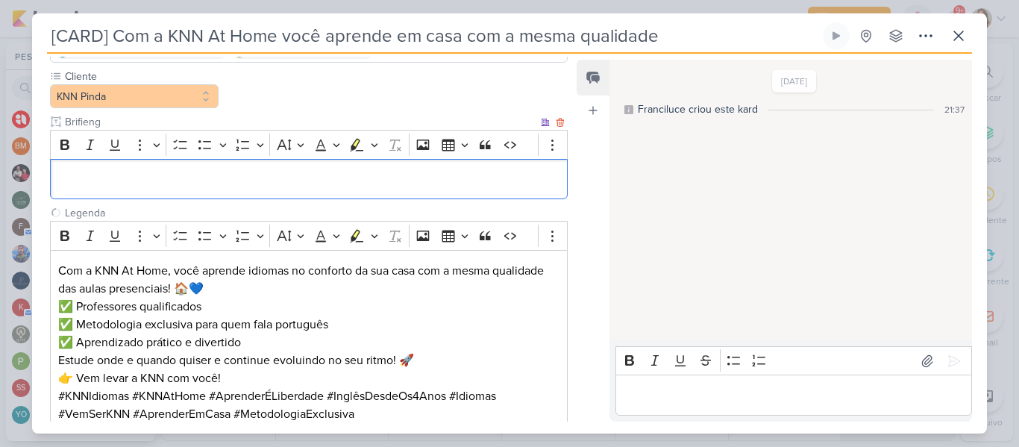
click at [137, 199] on div "Editor editing area: main" at bounding box center [309, 179] width 518 height 41
drag, startPoint x: 113, startPoint y: 36, endPoint x: 683, endPoint y: 43, distance: 570.1
click at [683, 43] on input "[CARD] Com a KNN At Home você aprende em casa com a mesma qualidade" at bounding box center [433, 35] width 773 height 27
click at [495, 177] on p "Editor editing area: main" at bounding box center [308, 179] width 501 height 18
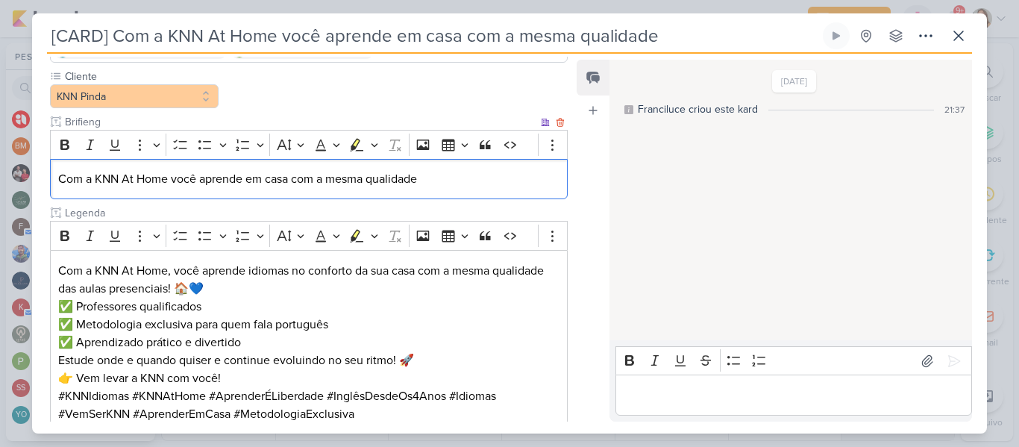
click at [58, 178] on p "Com a KNN At Home você aprende em casa com a mesma qualidade" at bounding box center [308, 179] width 501 height 18
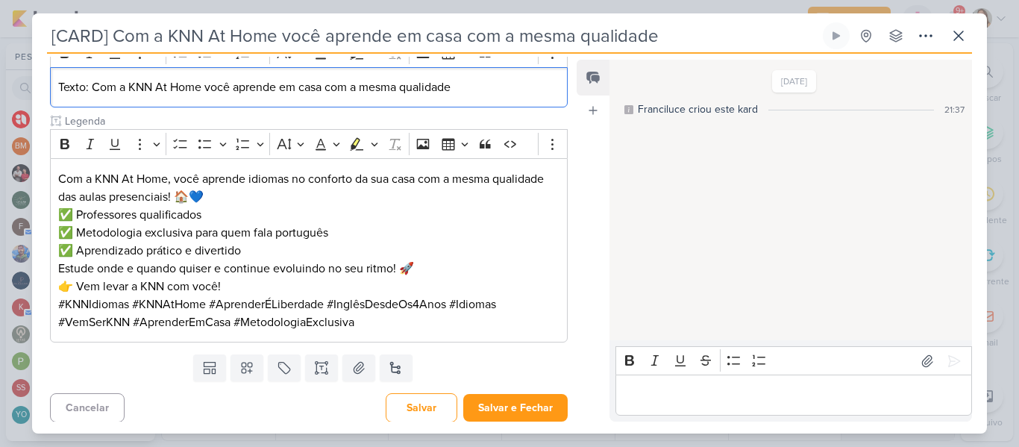
scroll to position [244, 0]
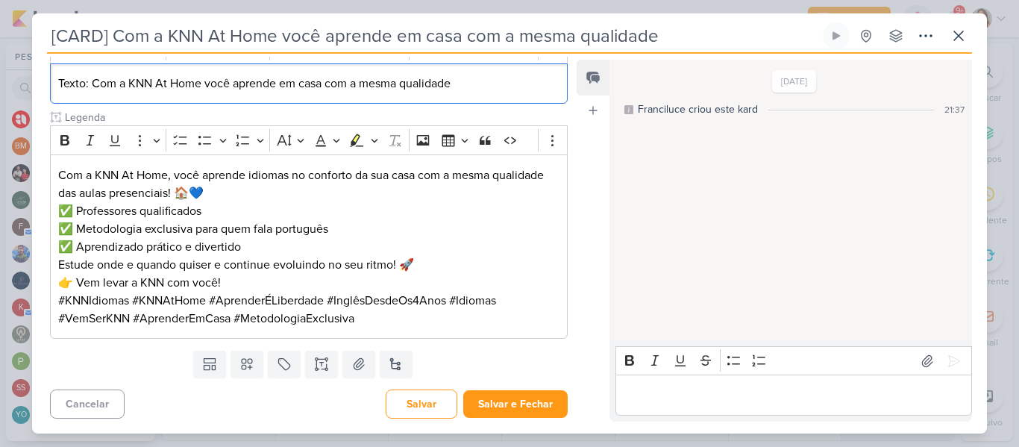
click at [492, 98] on div "Texto: Com a KNN At Home você aprende em casa com a mesma qualidade" at bounding box center [309, 83] width 518 height 41
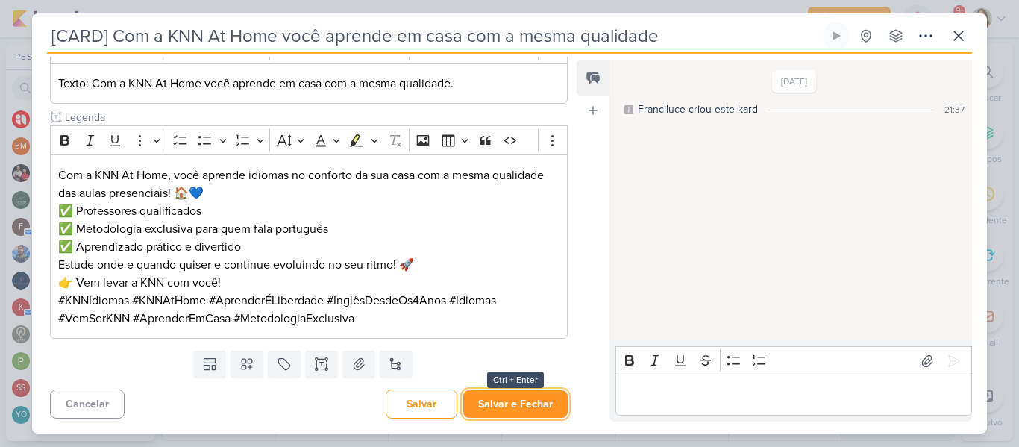
click at [501, 398] on button "Salvar e Fechar" at bounding box center [515, 404] width 104 height 28
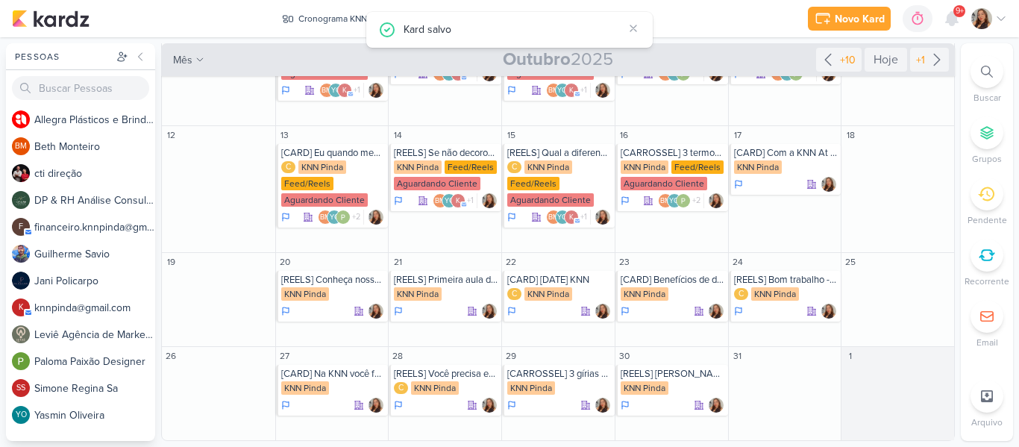
scroll to position [0, 0]
click at [746, 165] on div "KNN Pinda" at bounding box center [758, 166] width 48 height 13
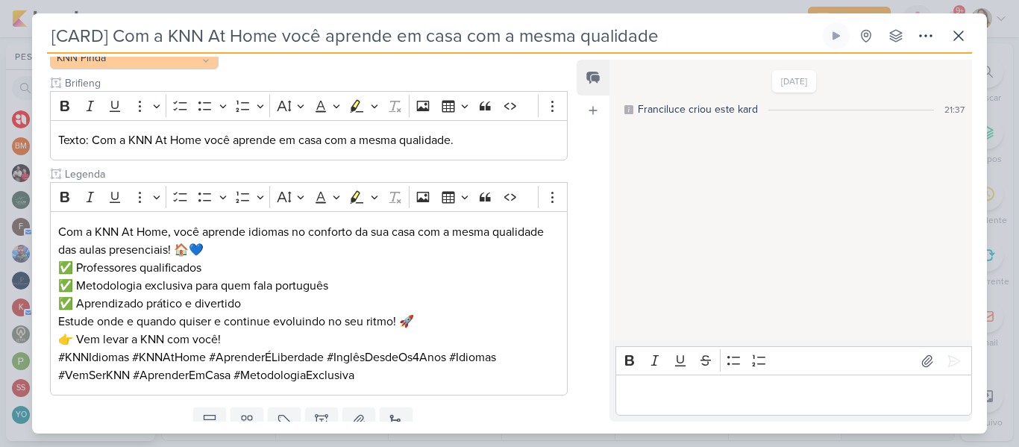
scroll to position [244, 0]
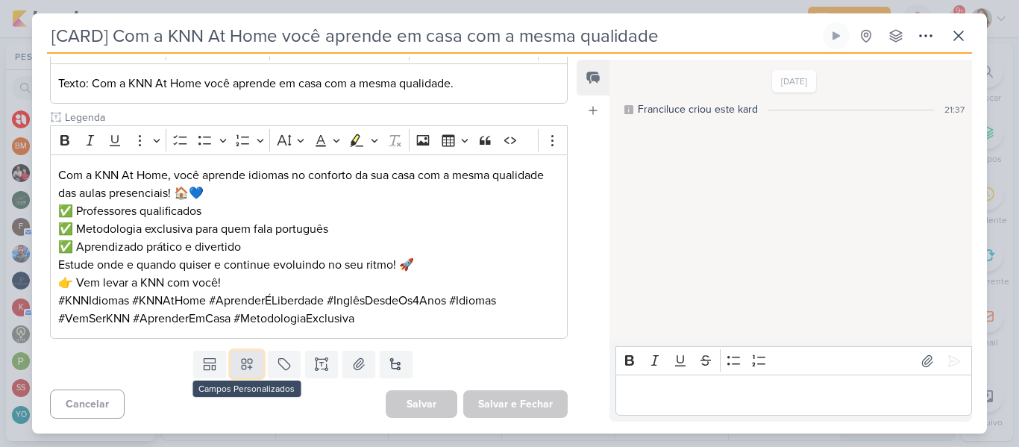
click at [248, 363] on icon at bounding box center [247, 364] width 10 height 10
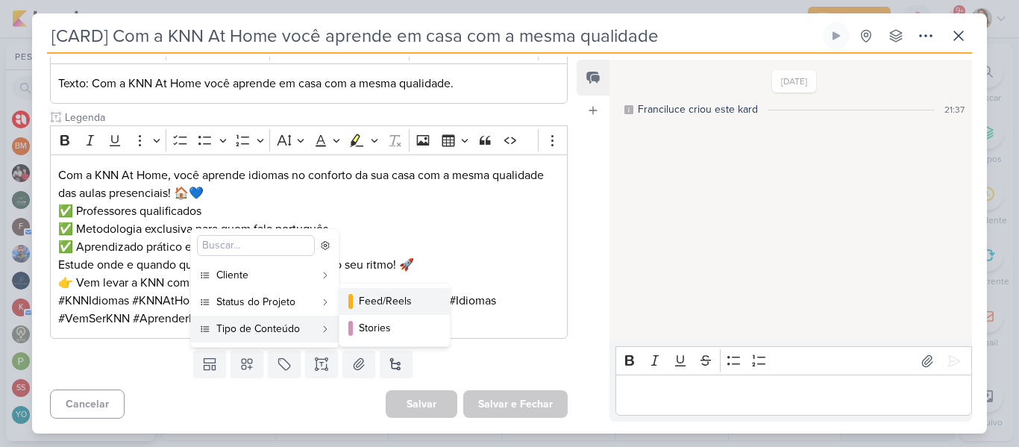
click at [386, 307] on div "Feed/Reels" at bounding box center [395, 301] width 73 height 16
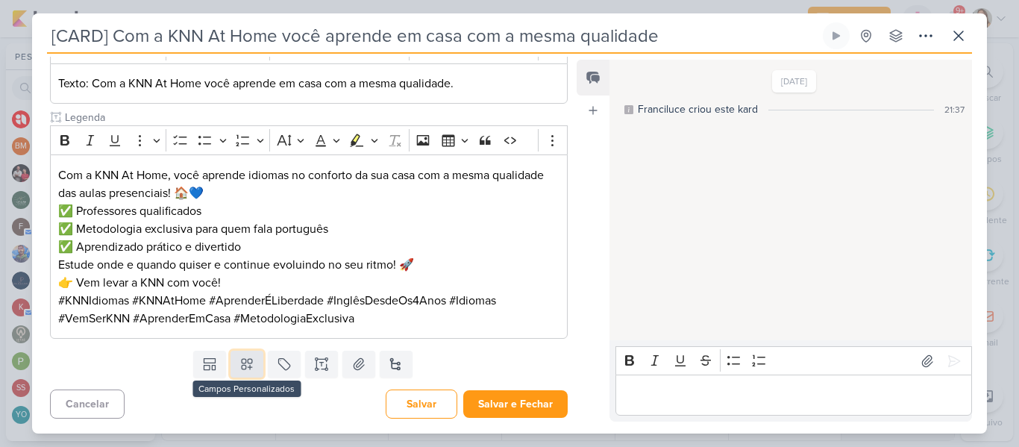
click at [257, 356] on button at bounding box center [247, 364] width 33 height 27
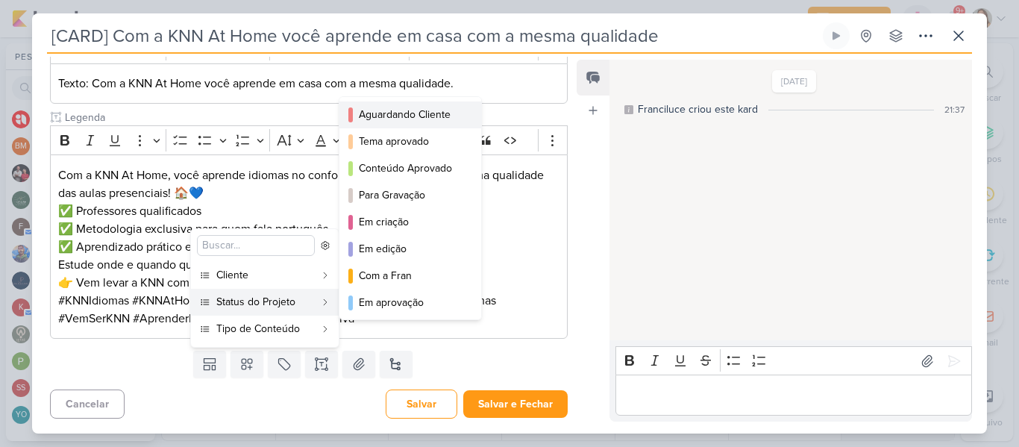
click at [361, 122] on div "Aguardando Cliente" at bounding box center [411, 115] width 104 height 16
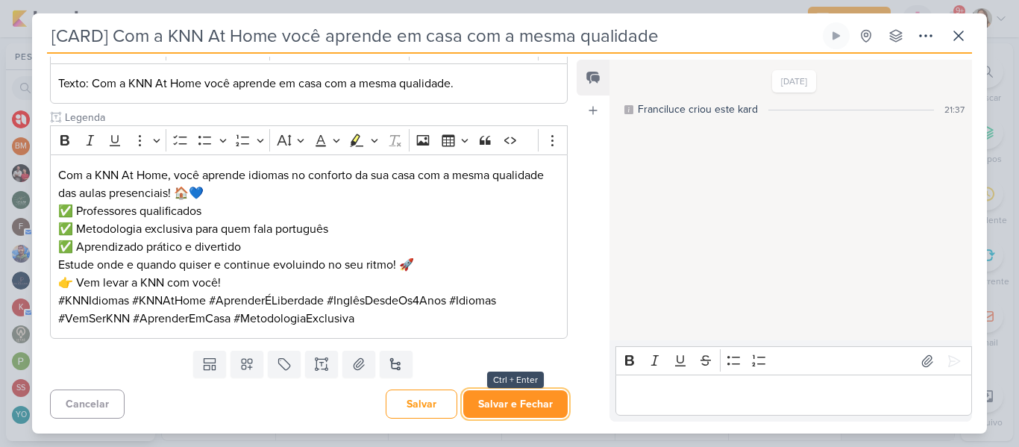
click at [498, 407] on button "Salvar e Fechar" at bounding box center [515, 404] width 104 height 28
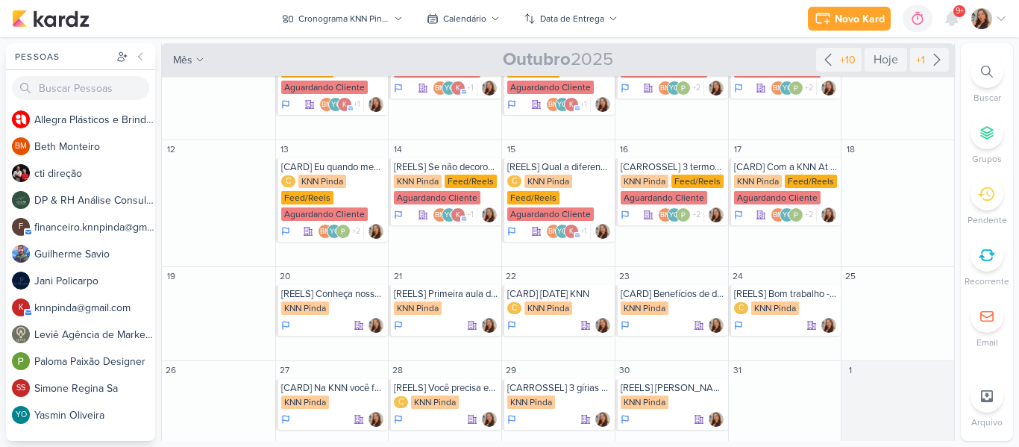
scroll to position [204, 0]
